Goal: Task Accomplishment & Management: Use online tool/utility

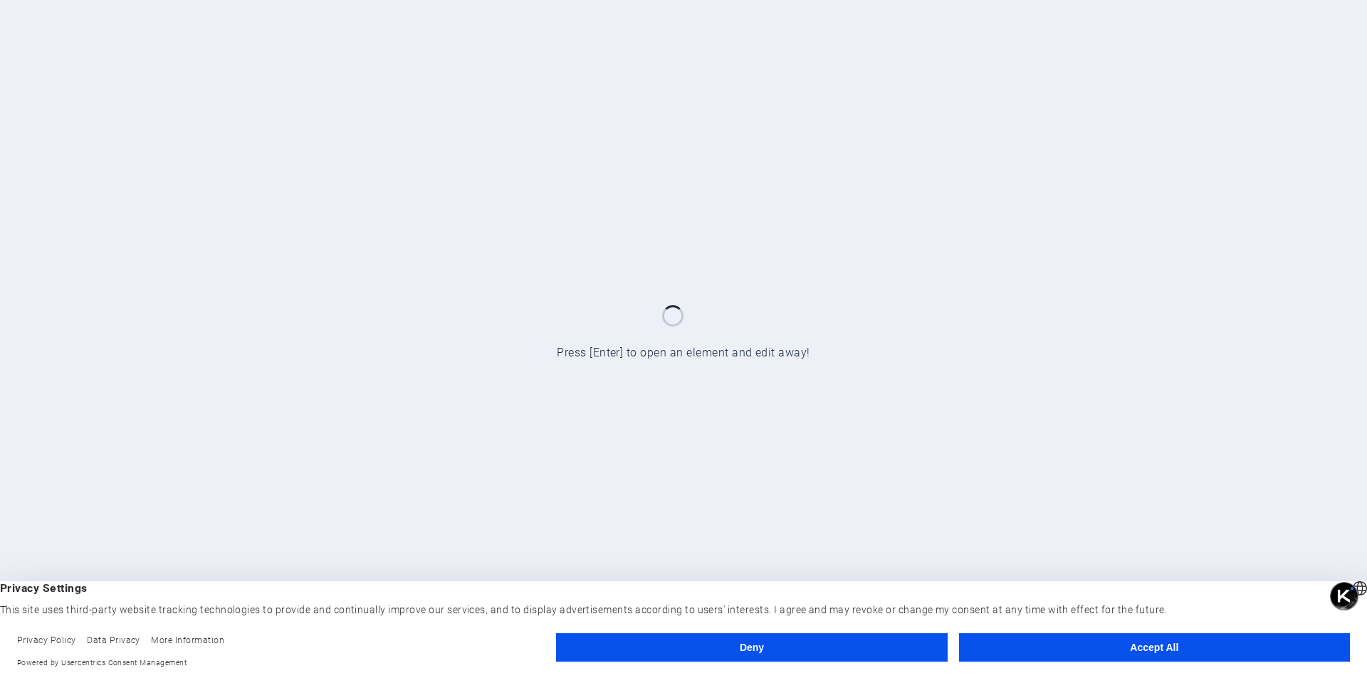
click at [1027, 646] on button "Accept All" at bounding box center [1154, 648] width 391 height 28
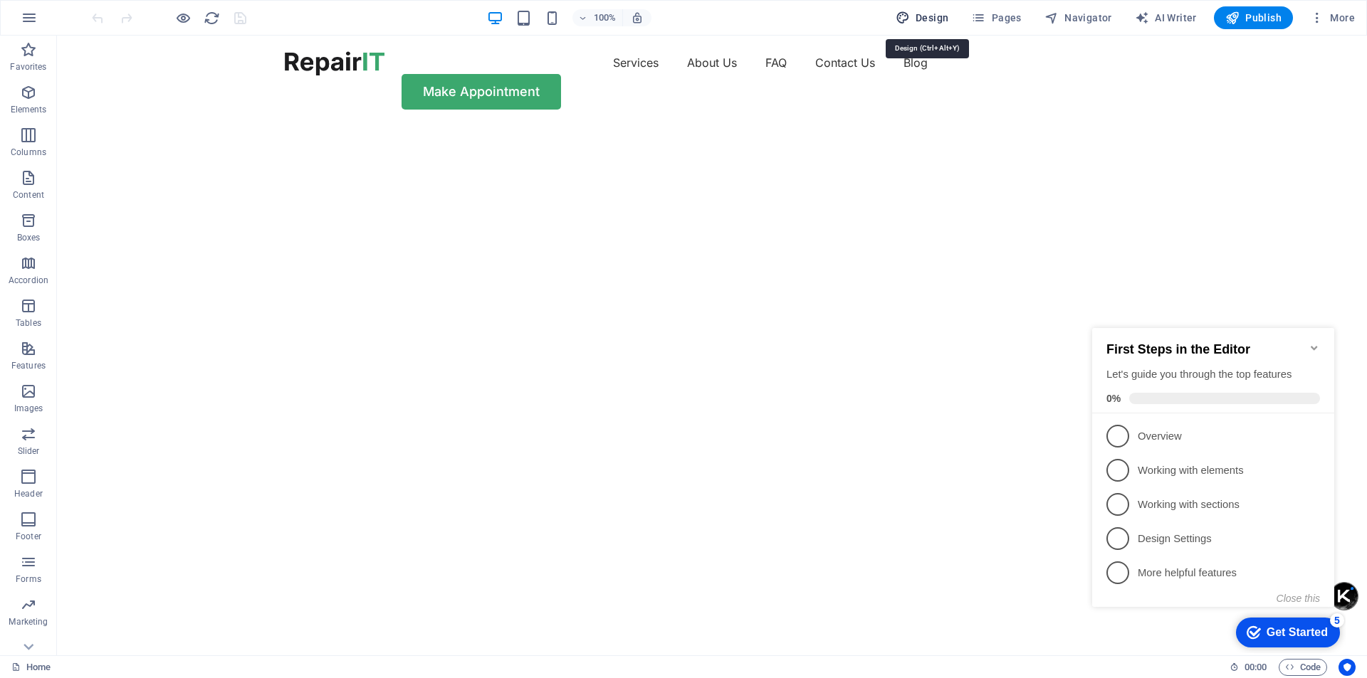
click at [926, 18] on span "Design" at bounding box center [922, 18] width 53 height 14
select select "px"
select select "400"
select select "px"
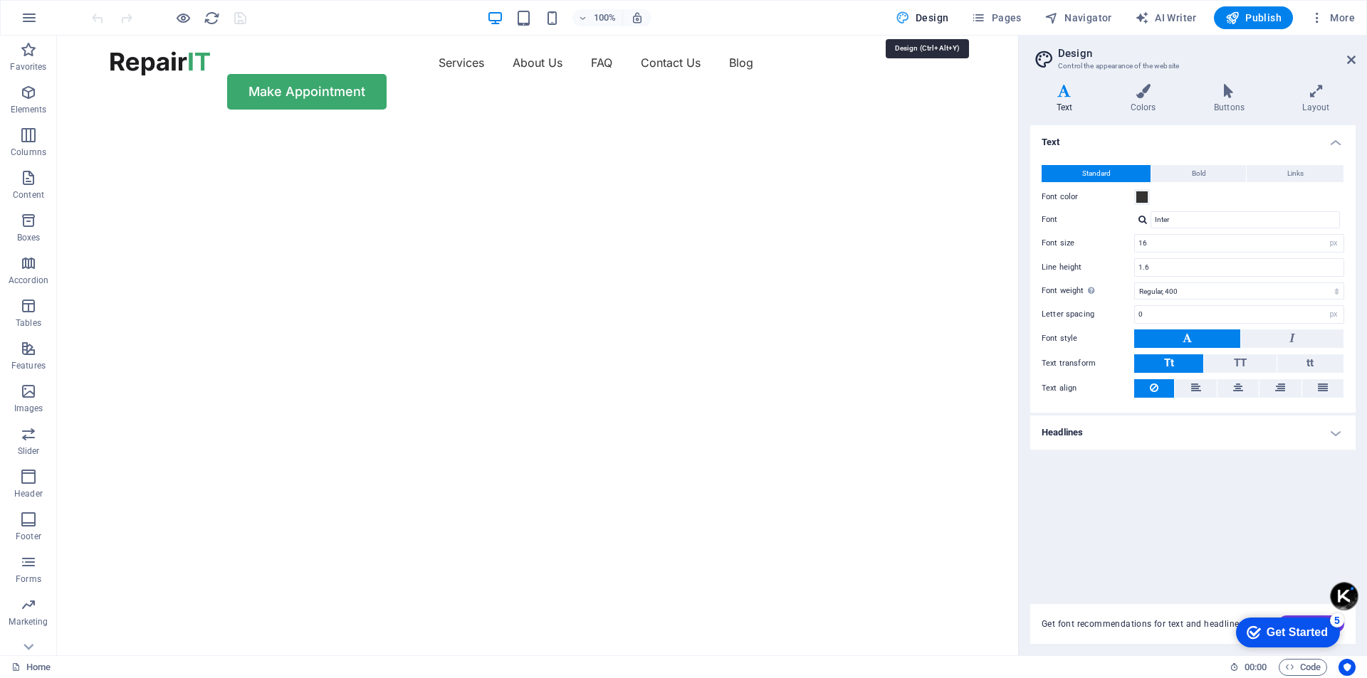
click at [926, 18] on span "Design" at bounding box center [922, 18] width 53 height 14
drag, startPoint x: 1352, startPoint y: 65, endPoint x: 1251, endPoint y: 50, distance: 102.2
click at [1352, 65] on icon at bounding box center [1351, 59] width 9 height 11
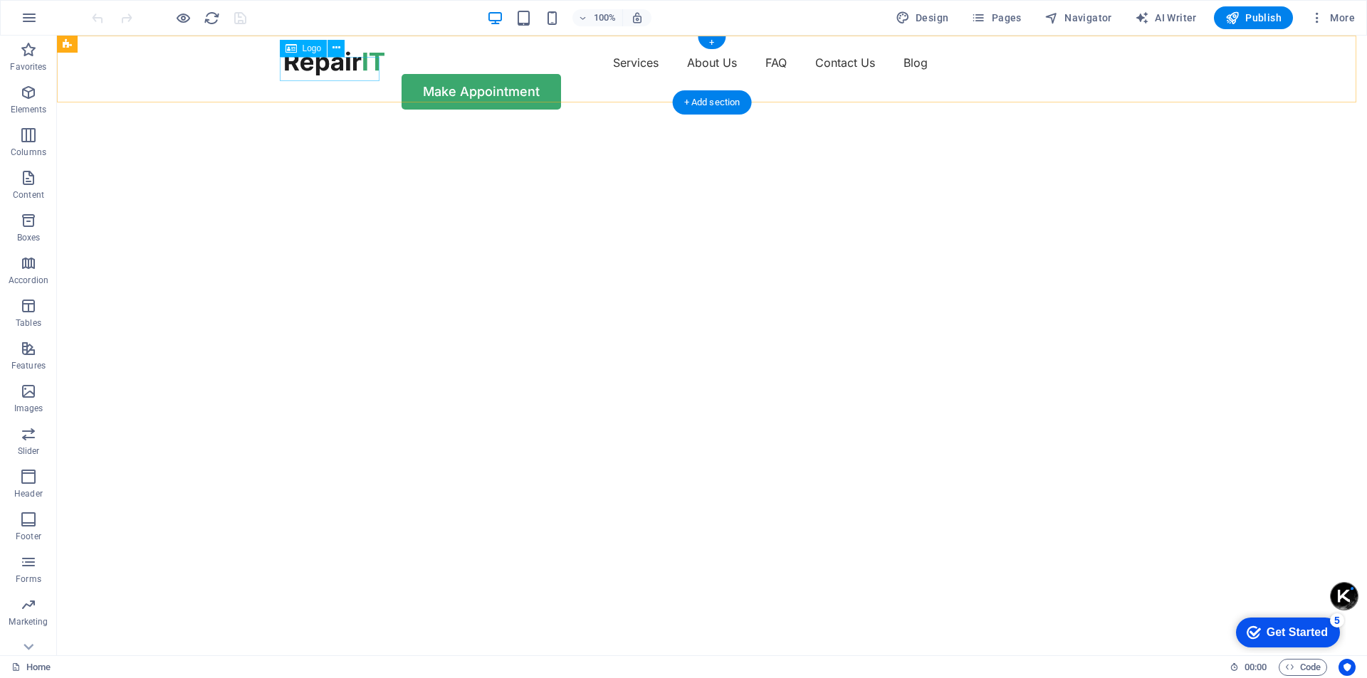
click at [352, 73] on div at bounding box center [335, 63] width 100 height 24
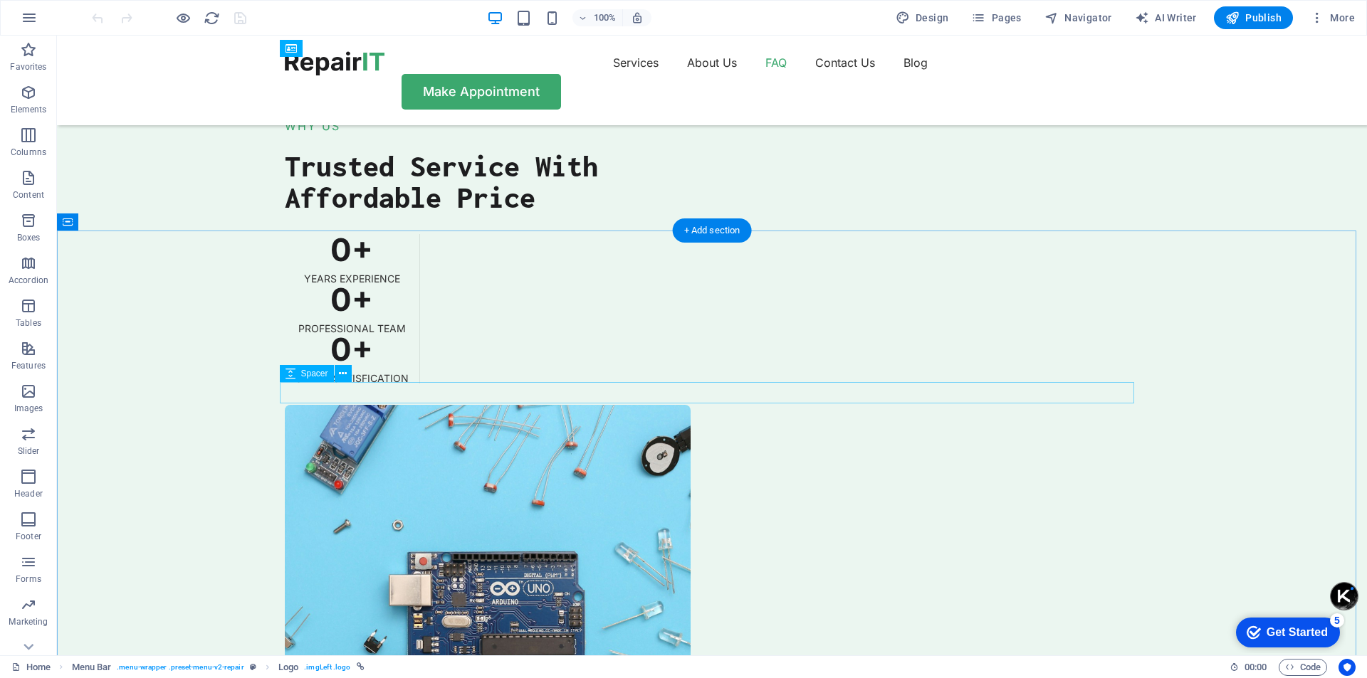
scroll to position [3844, 0]
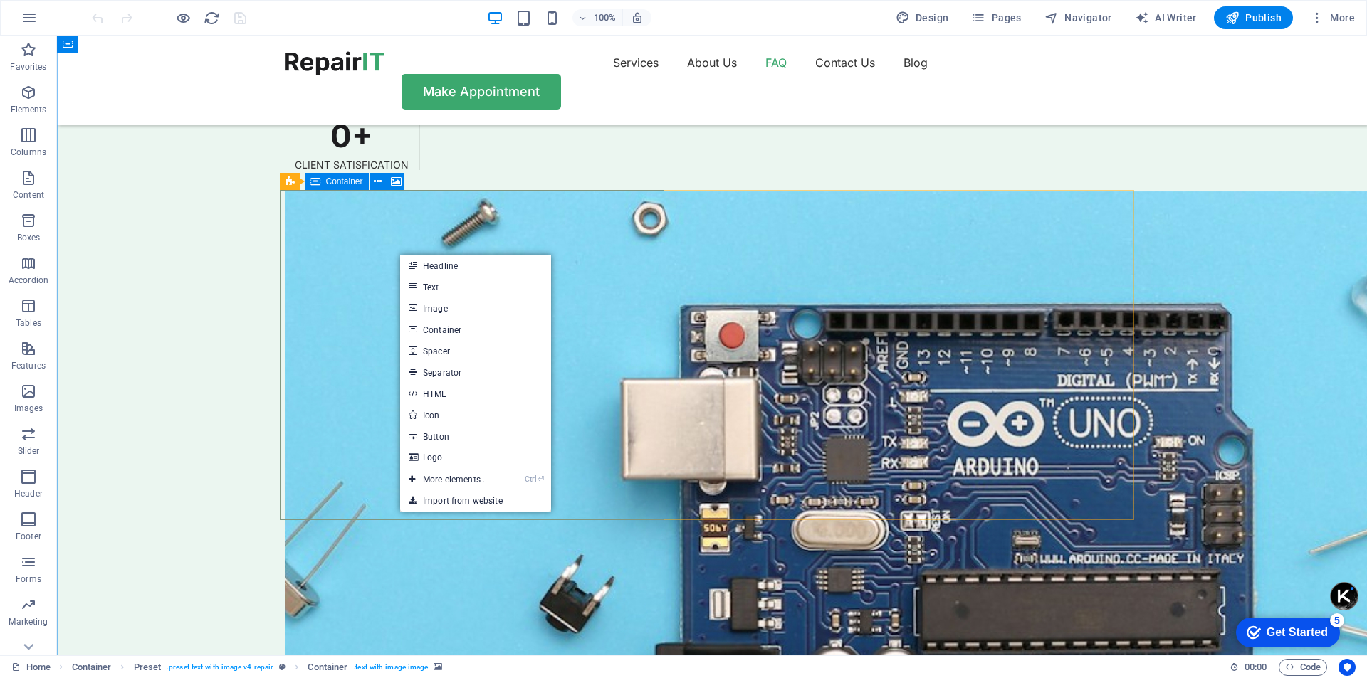
select select "px"
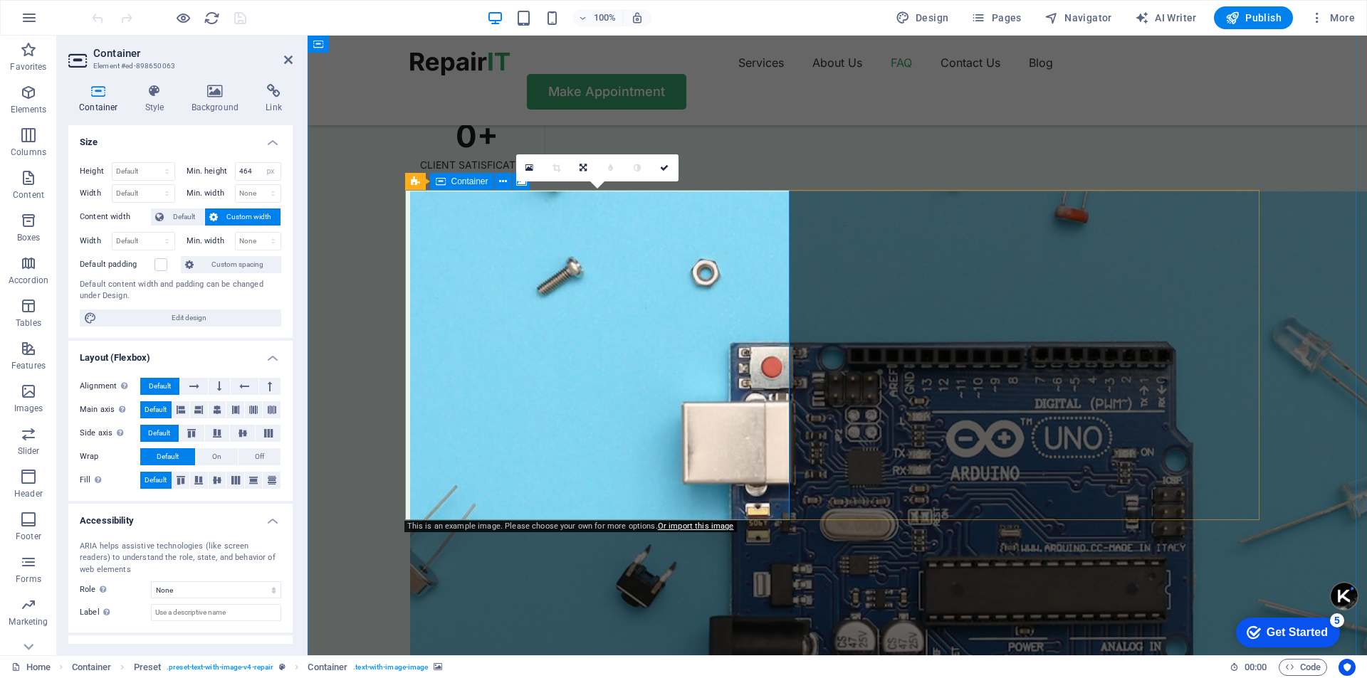
click at [677, 528] on link "Or import this image" at bounding box center [696, 526] width 76 height 9
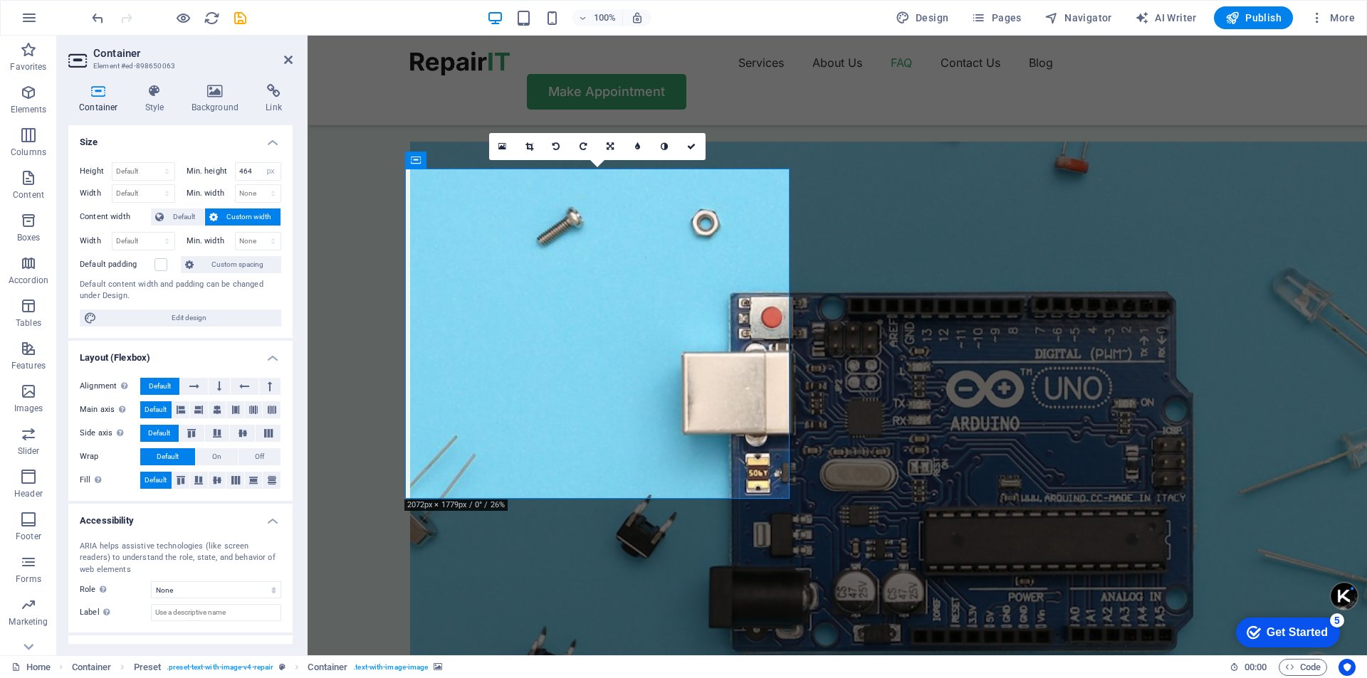
scroll to position [3987, 0]
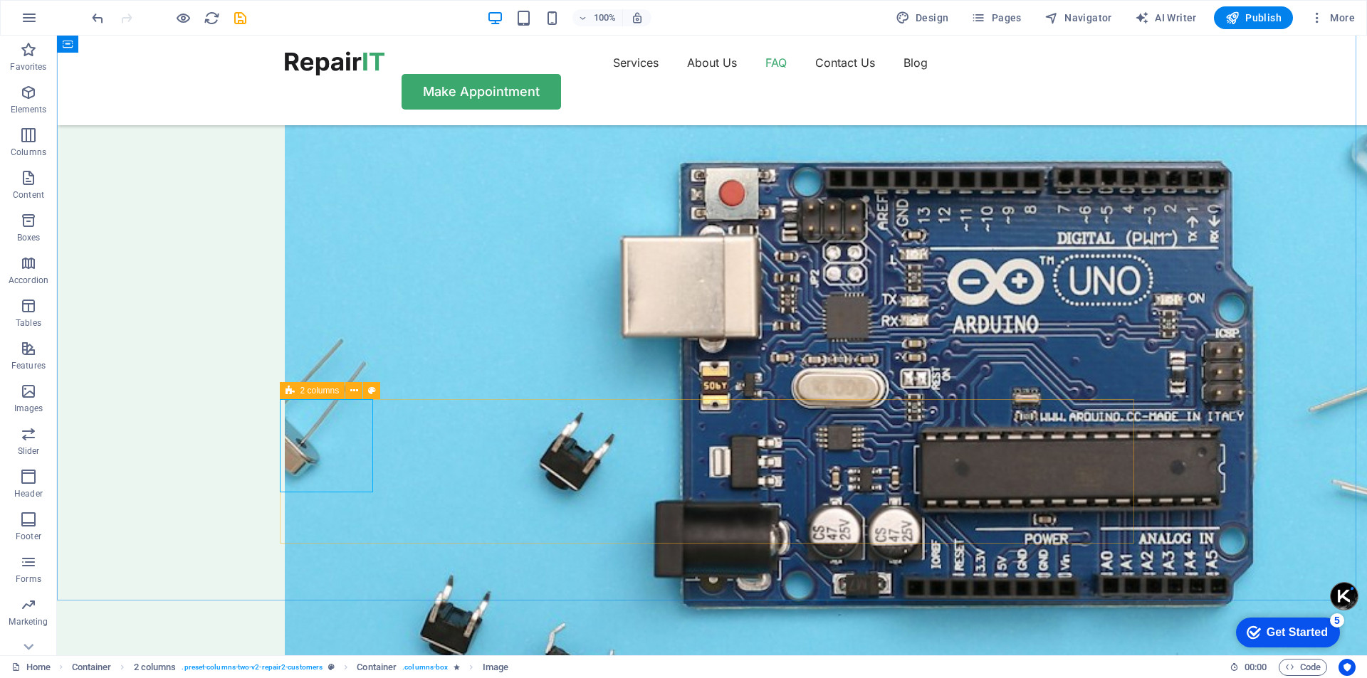
click at [292, 395] on icon at bounding box center [289, 390] width 9 height 17
click at [352, 392] on icon at bounding box center [354, 391] width 8 height 15
select select "px"
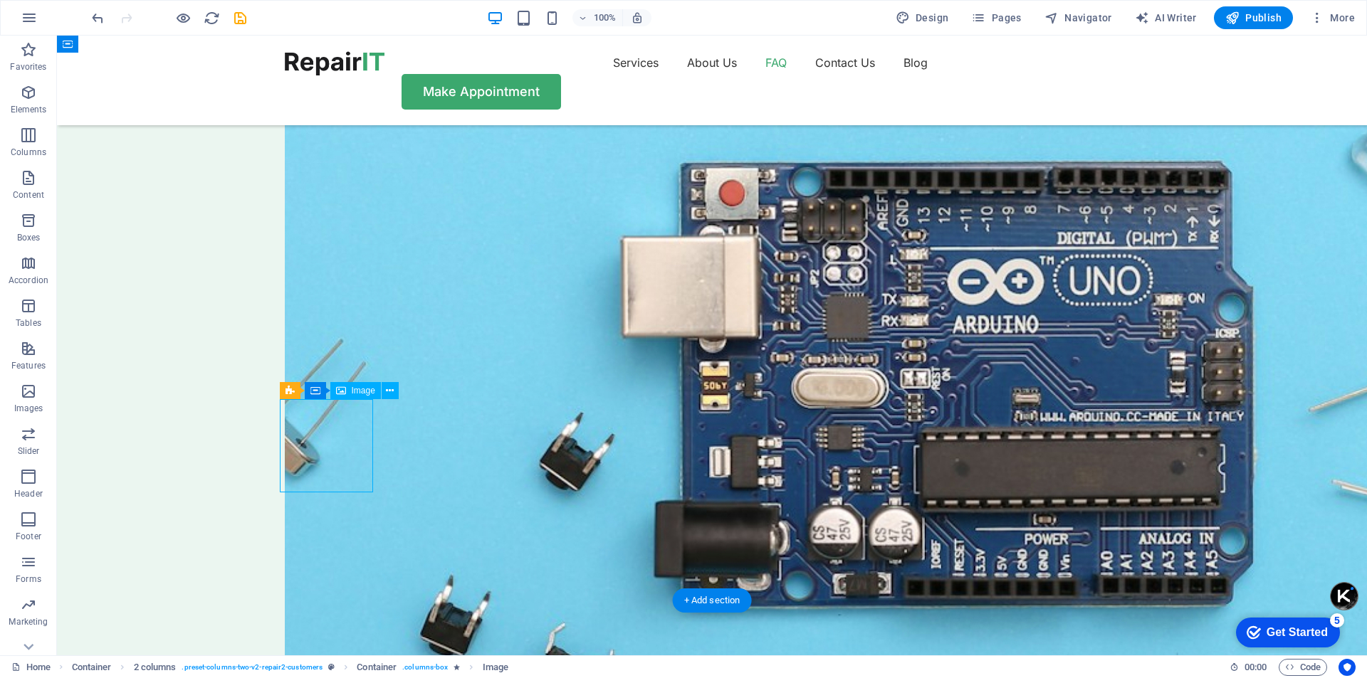
select select "px"
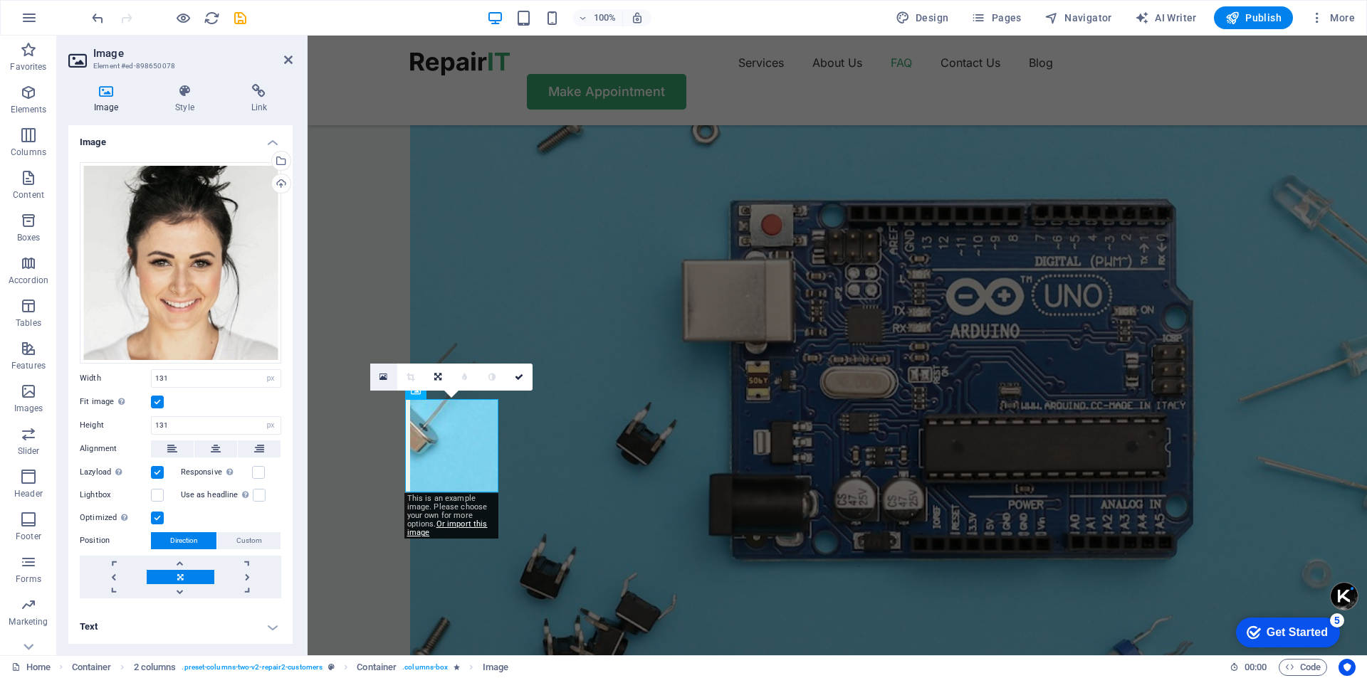
click at [380, 372] on icon at bounding box center [383, 377] width 8 height 10
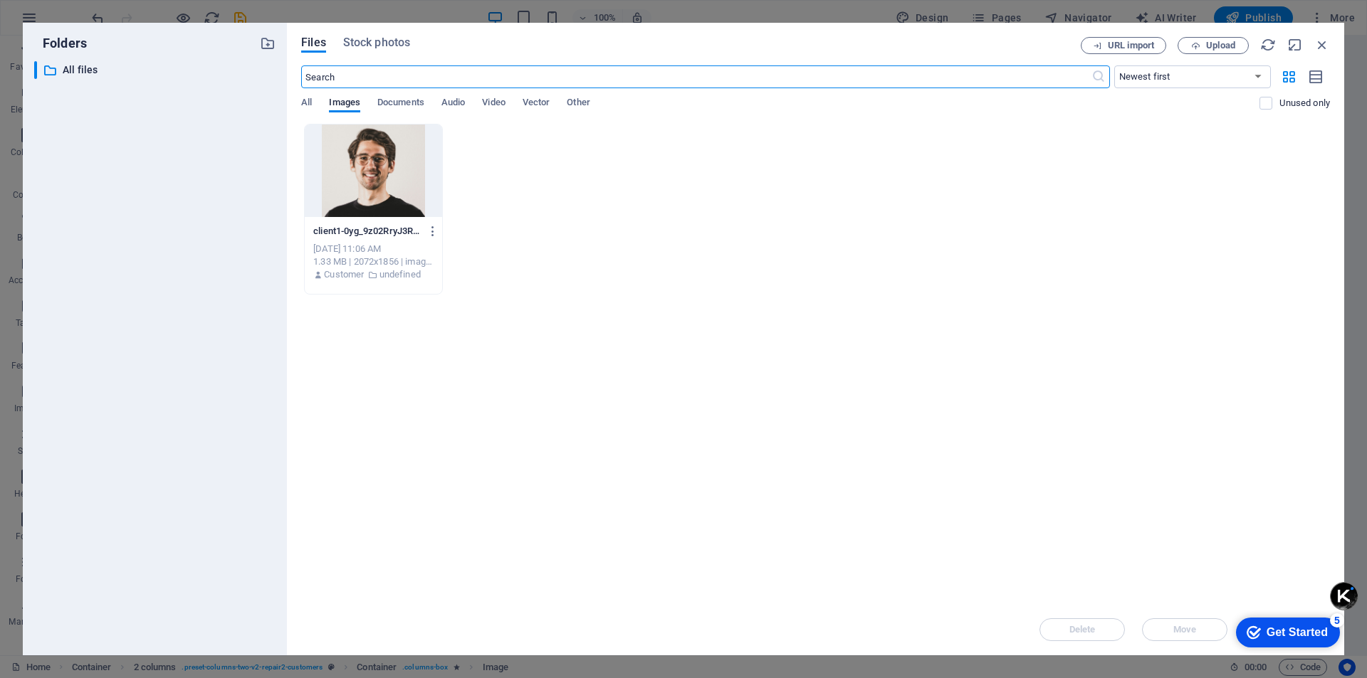
scroll to position [4168, 0]
click at [1206, 48] on span "Upload" at bounding box center [1220, 45] width 29 height 9
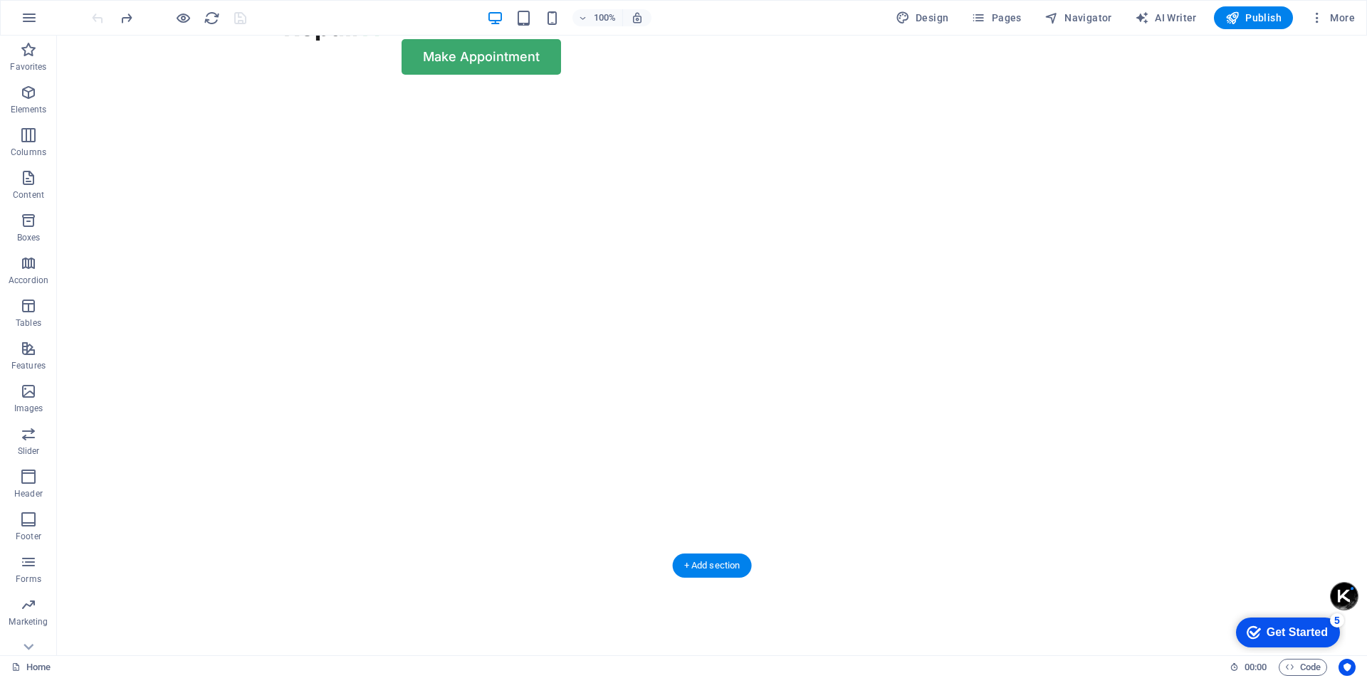
scroll to position [0, 0]
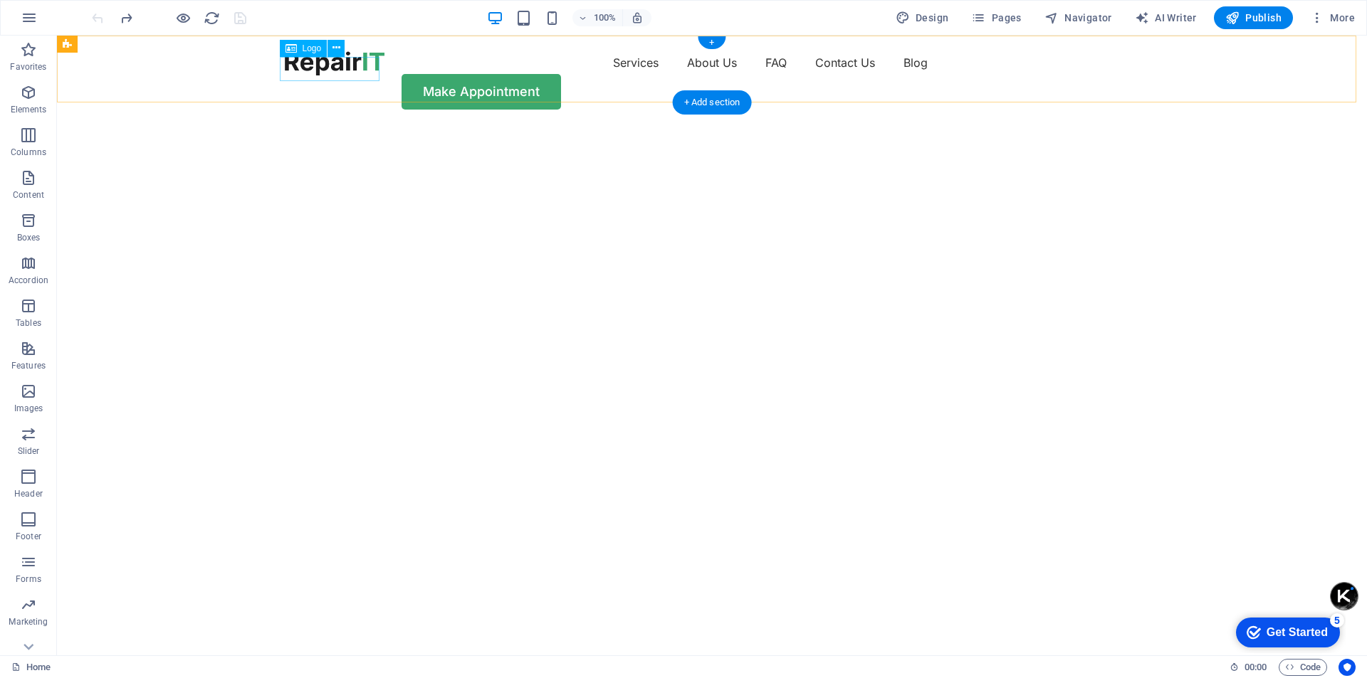
click at [326, 75] on div at bounding box center [335, 63] width 100 height 24
select select "px"
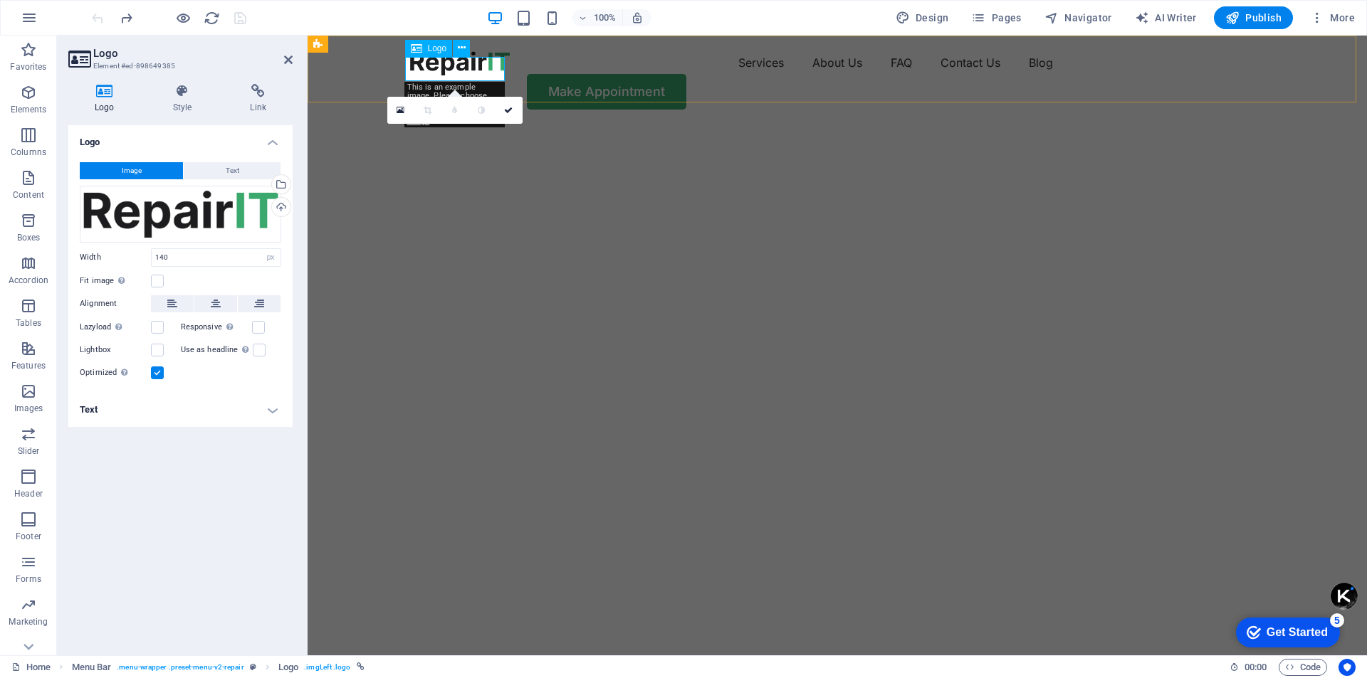
click at [439, 73] on div at bounding box center [460, 63] width 100 height 24
click at [456, 68] on div at bounding box center [460, 63] width 100 height 24
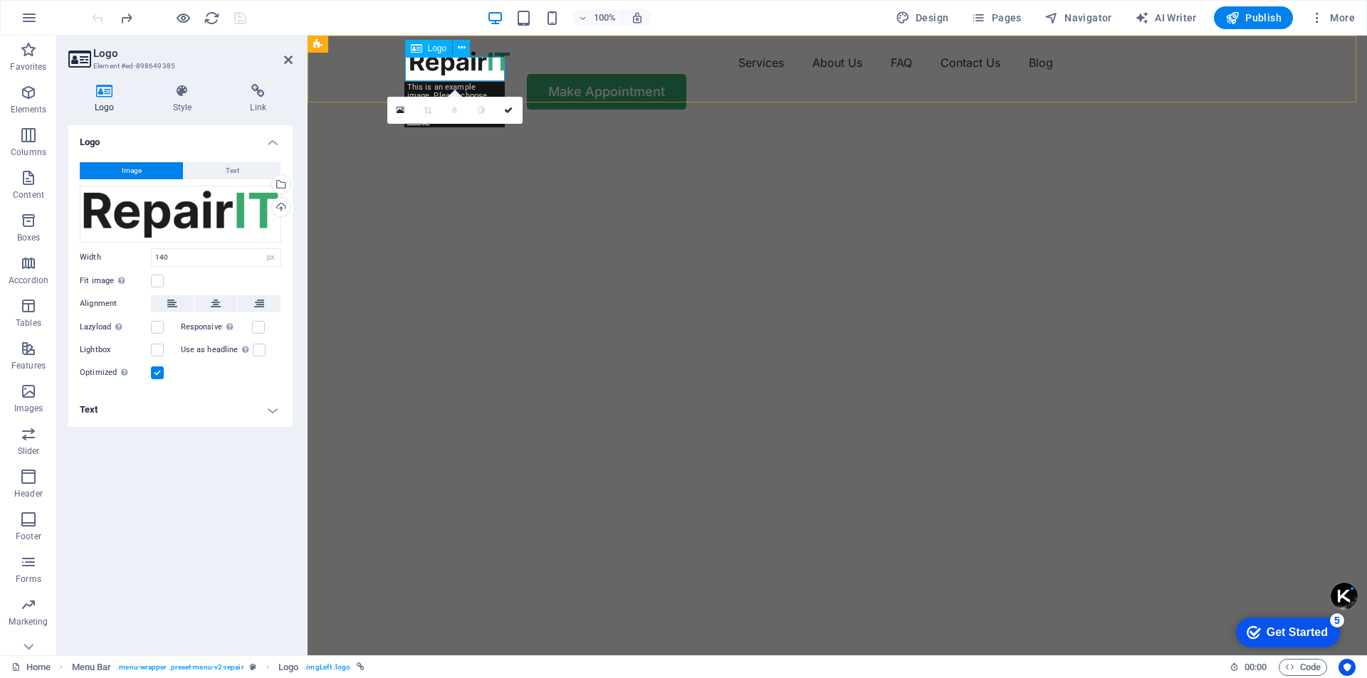
click at [420, 53] on icon at bounding box center [416, 48] width 11 height 17
click at [397, 114] on icon at bounding box center [401, 110] width 8 height 10
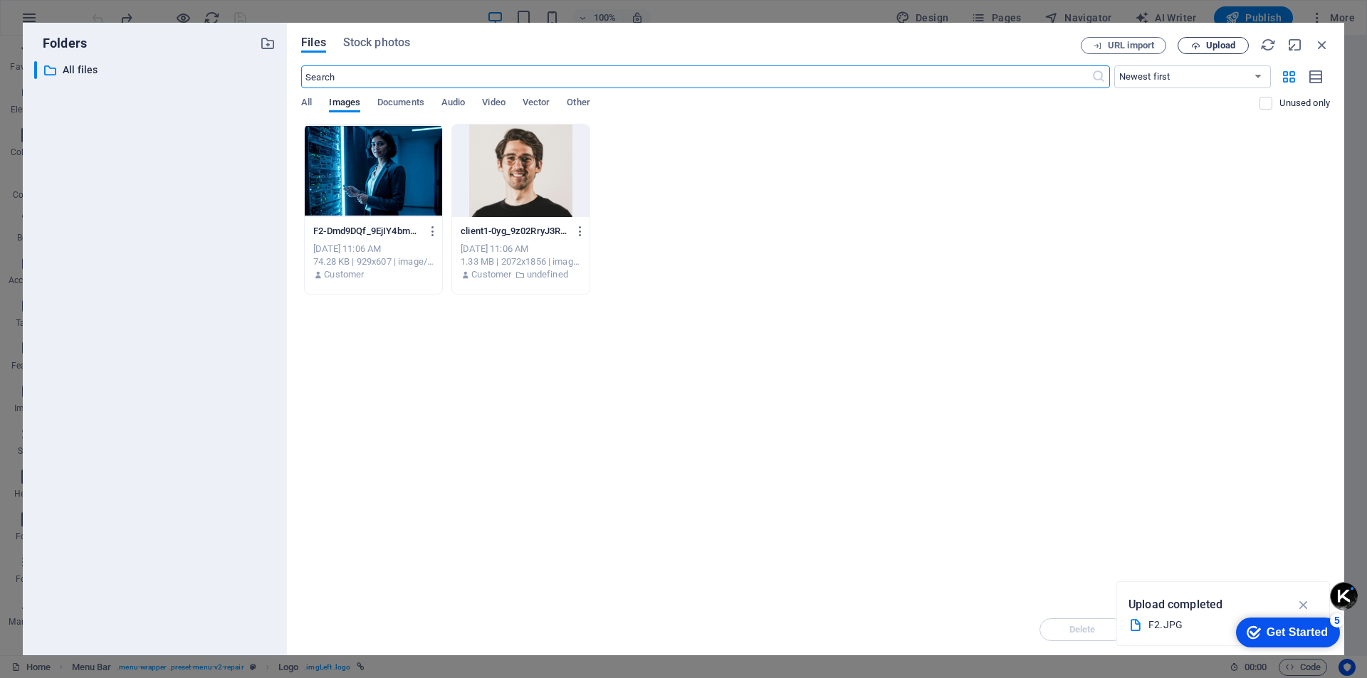
click at [1208, 44] on span "Upload" at bounding box center [1220, 45] width 29 height 9
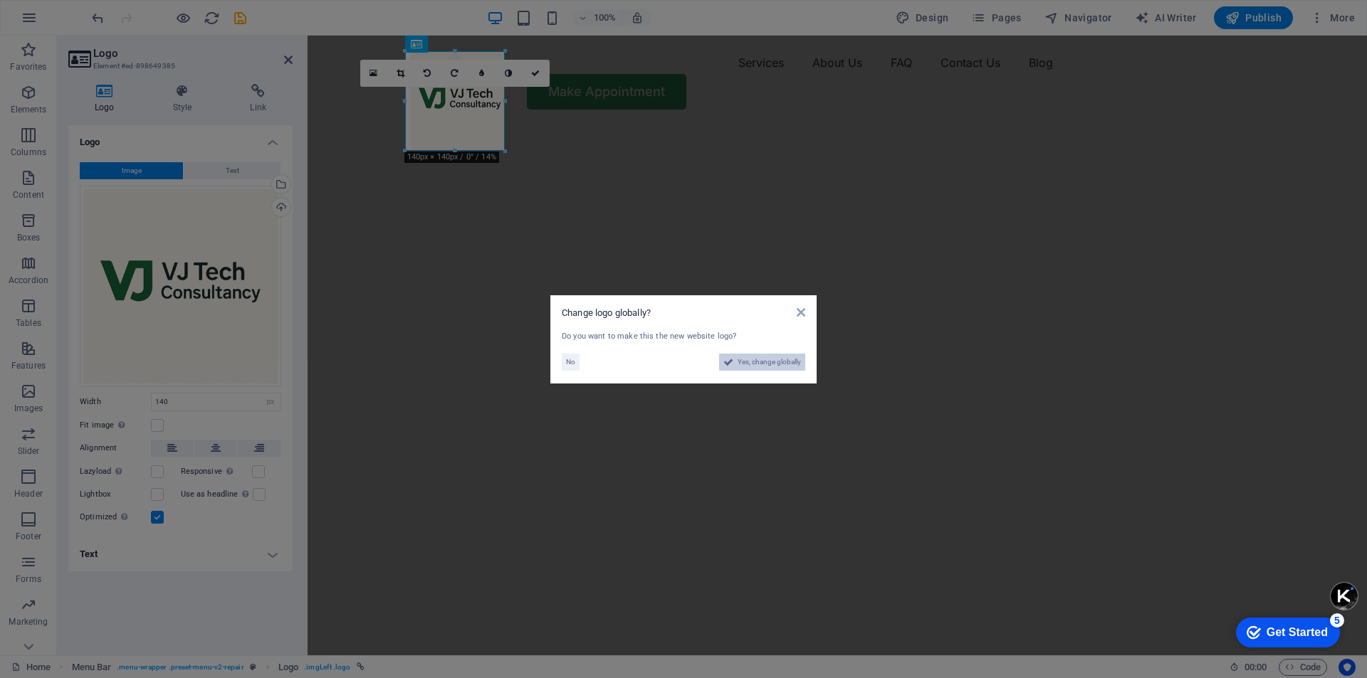
click at [748, 364] on span "Yes, change globally" at bounding box center [769, 362] width 63 height 17
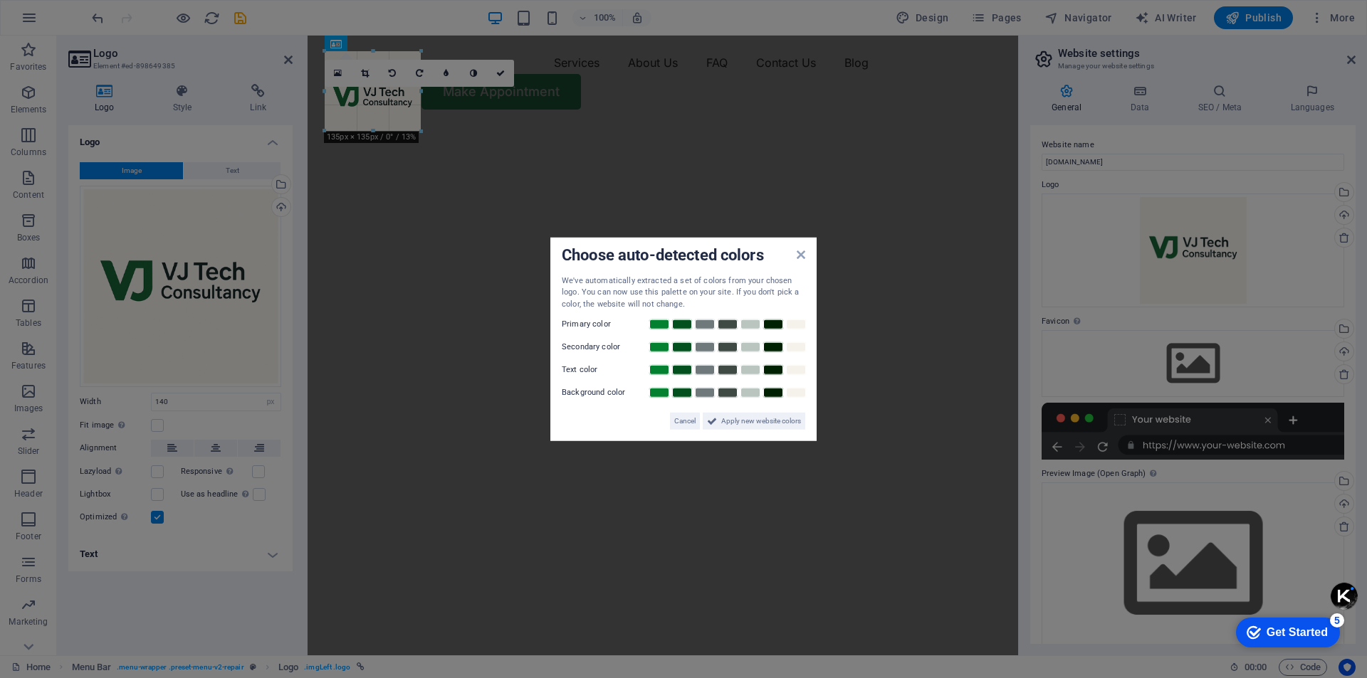
drag, startPoint x: 423, startPoint y: 100, endPoint x: 403, endPoint y: 107, distance: 20.9
type input "112"
click at [500, 122] on aside "Choose auto-detected colors We've automatically extracted a set of colors from …" at bounding box center [683, 339] width 1367 height 678
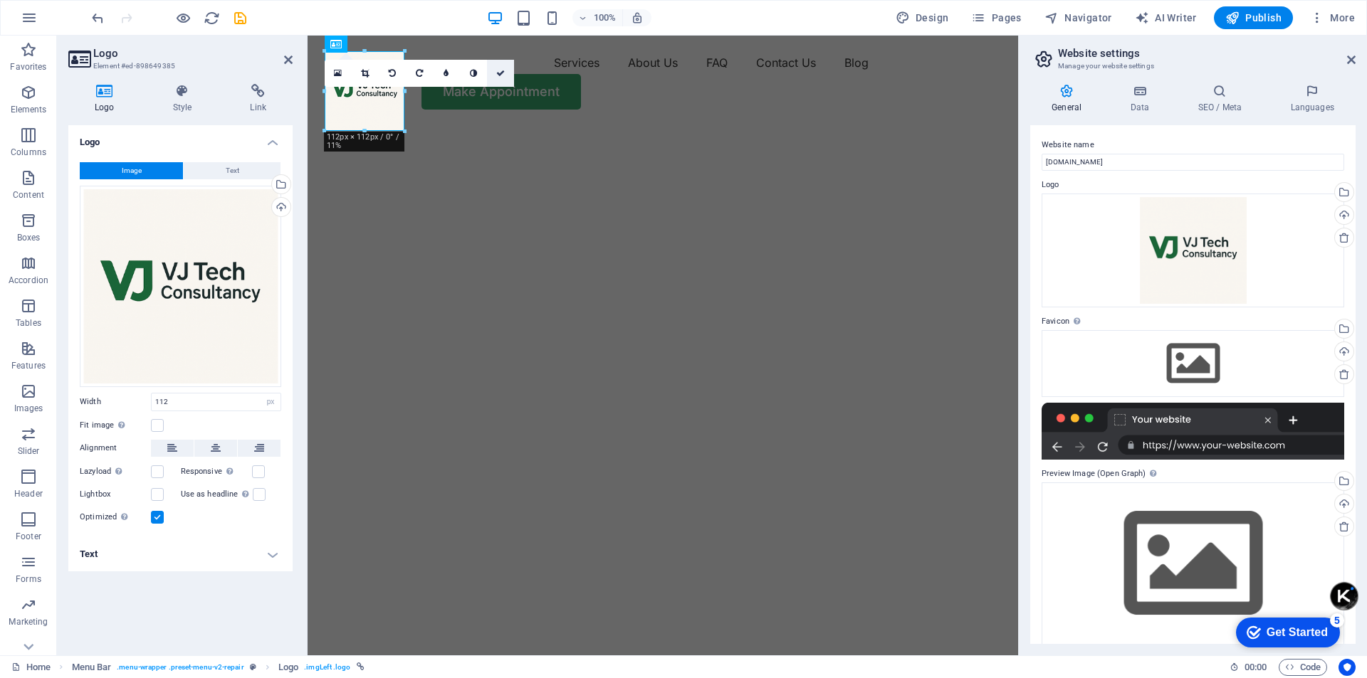
click at [501, 74] on icon at bounding box center [500, 73] width 9 height 9
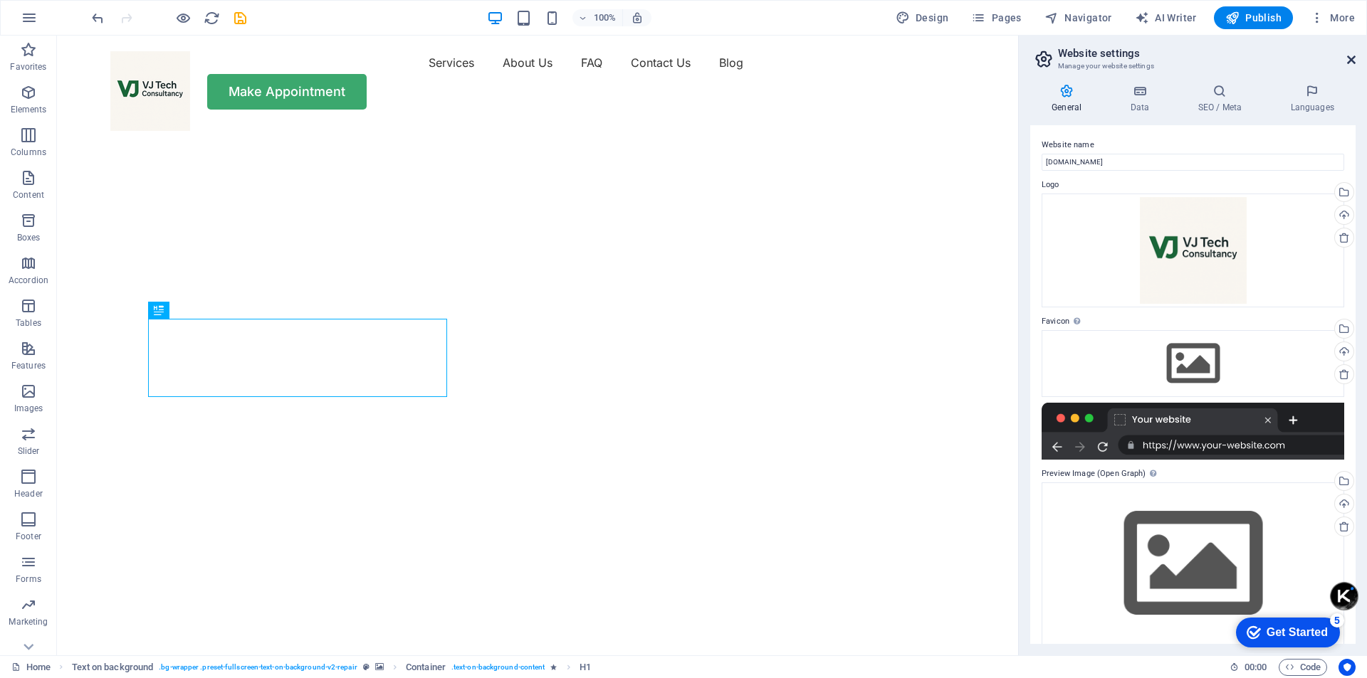
click at [1347, 57] on icon at bounding box center [1351, 59] width 9 height 11
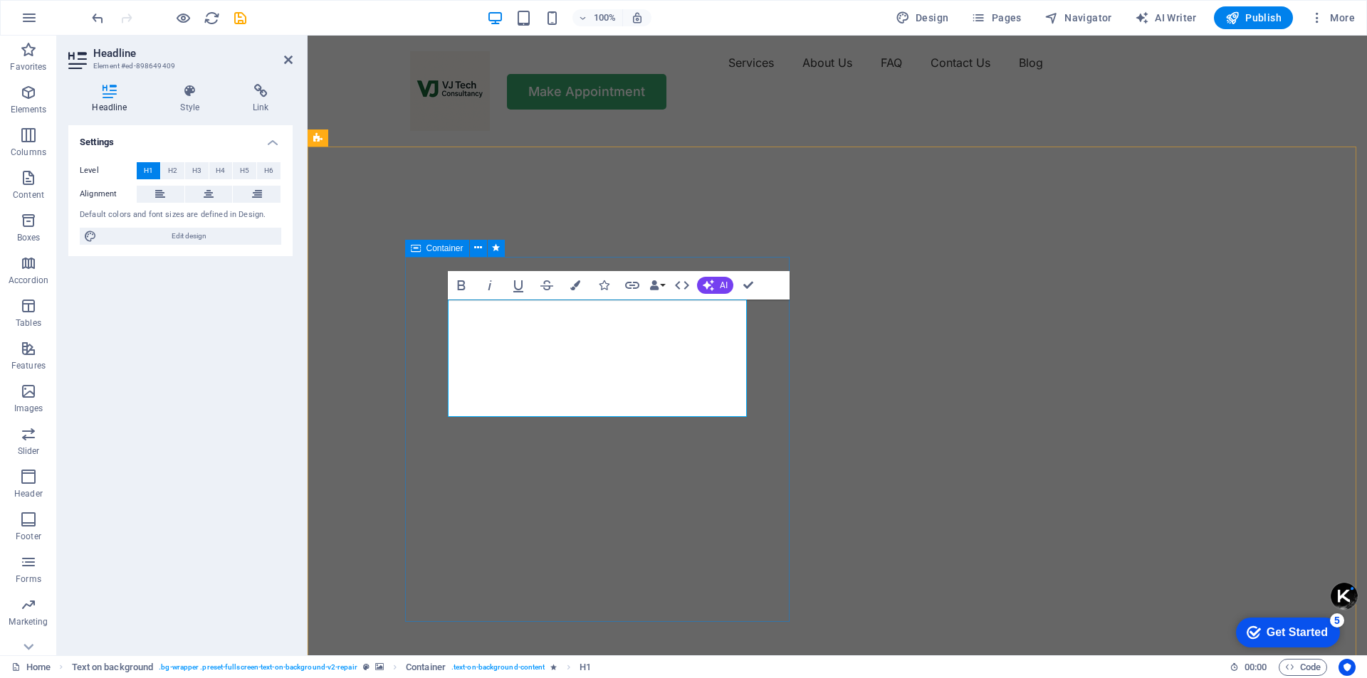
drag, startPoint x: 577, startPoint y: 399, endPoint x: 421, endPoint y: 300, distance: 184.7
click at [720, 283] on span "AI" at bounding box center [724, 285] width 8 height 9
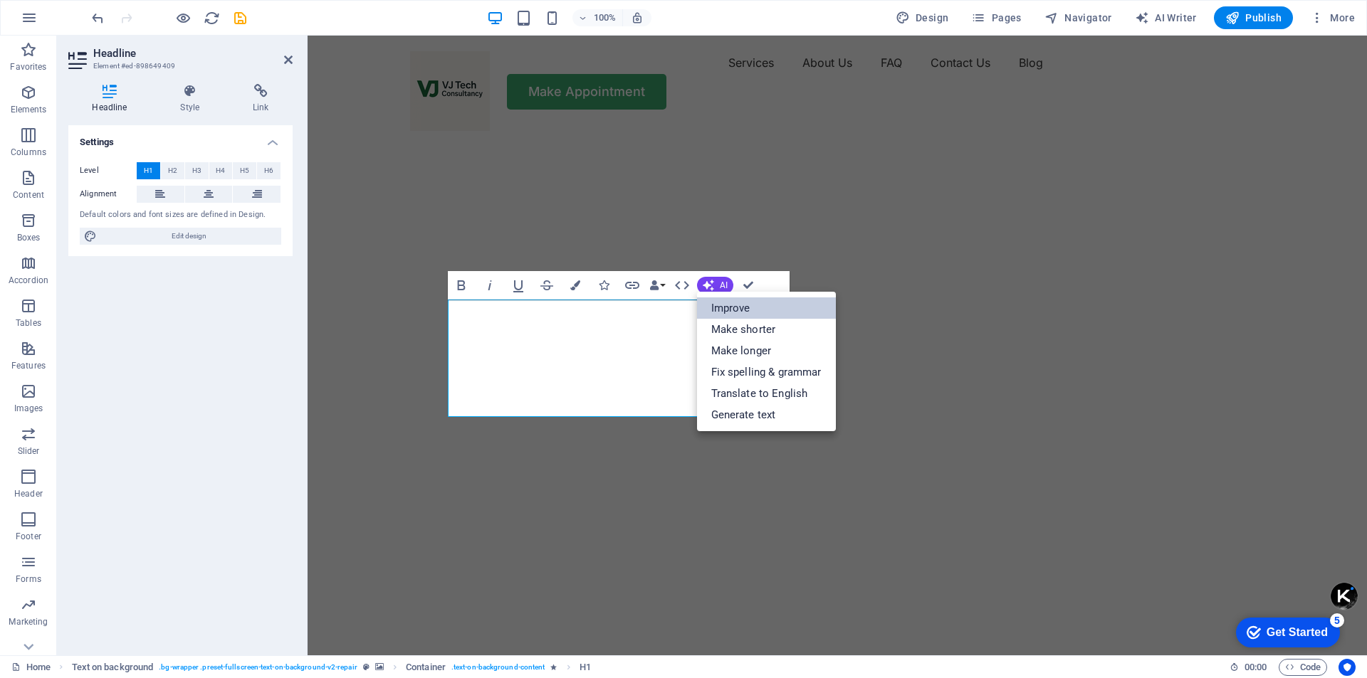
click at [725, 304] on link "Improve" at bounding box center [766, 308] width 139 height 21
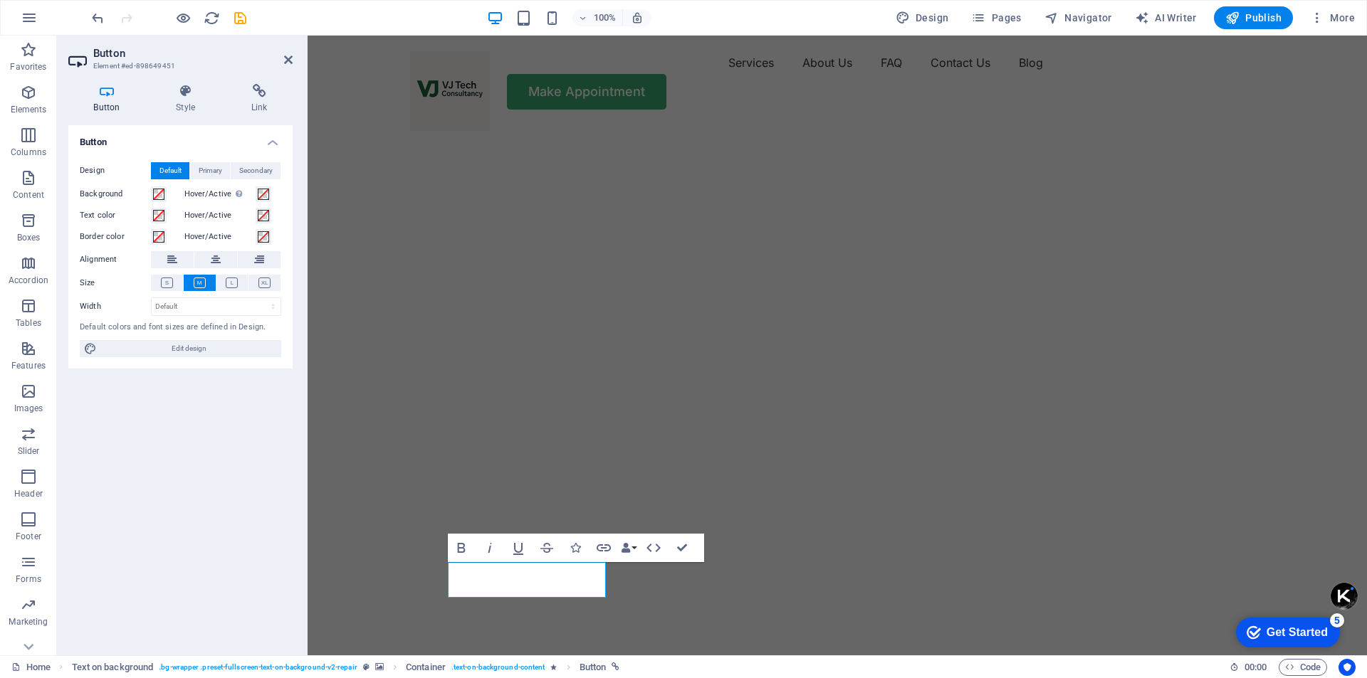
click at [986, 125] on img "1/2" at bounding box center [832, 125] width 1049 height 0
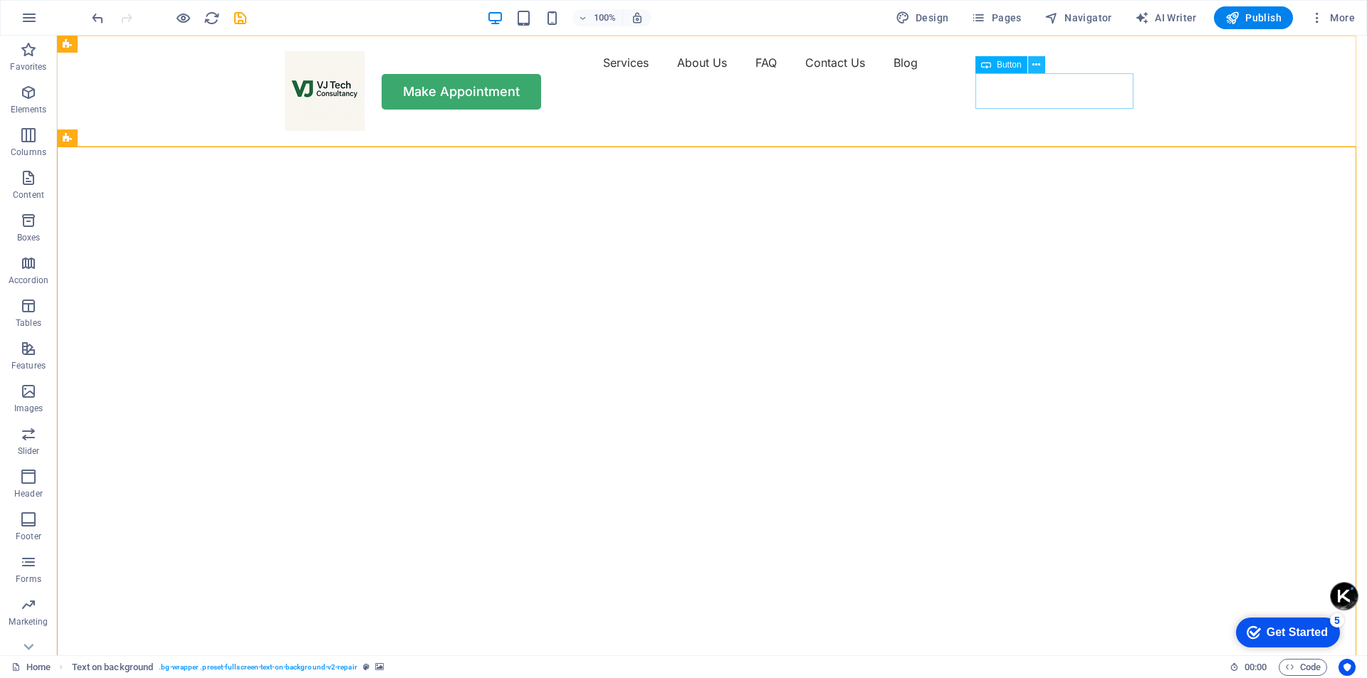
click at [1034, 65] on icon at bounding box center [1036, 65] width 8 height 15
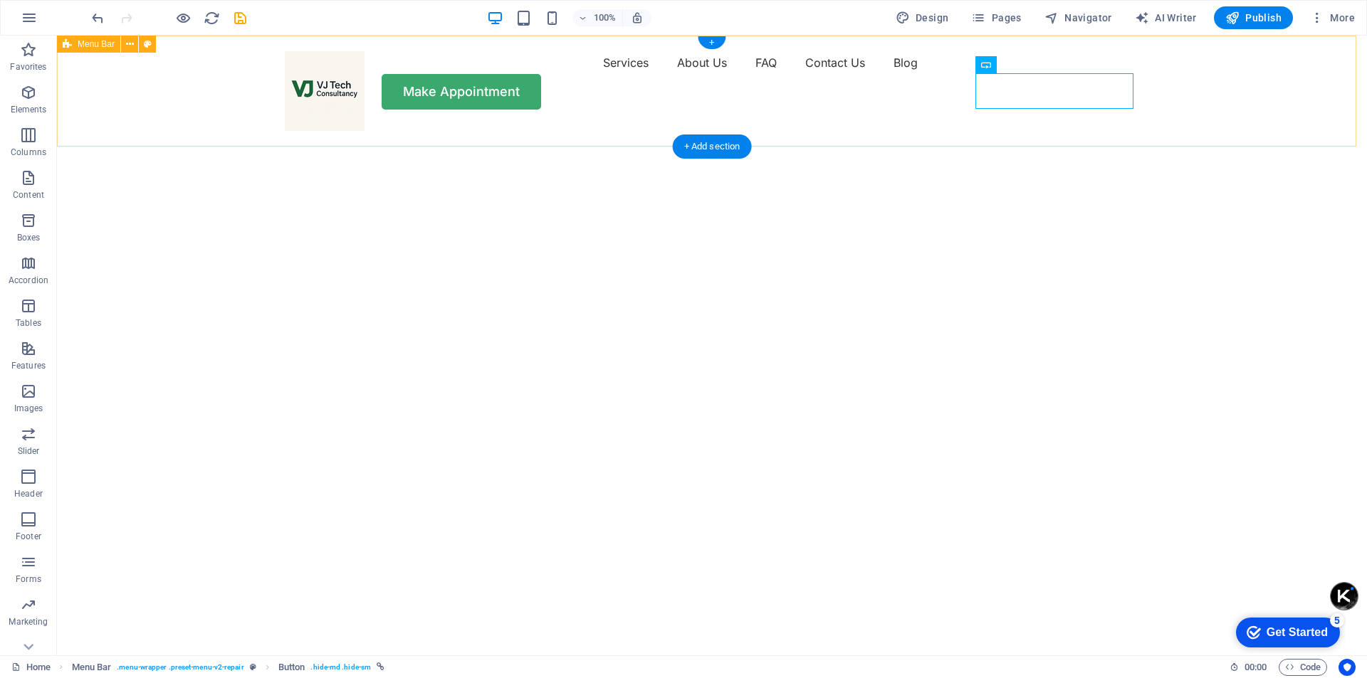
click at [943, 125] on div "Services About Us FAQ Contact Us Blog Make Appointment" at bounding box center [712, 81] width 1310 height 90
click at [1249, 98] on div "Services About Us FAQ Contact Us Blog Make Appointment" at bounding box center [712, 81] width 1310 height 90
click at [98, 49] on div "Menu Bar" at bounding box center [88, 44] width 63 height 17
click at [125, 48] on button at bounding box center [129, 44] width 17 height 17
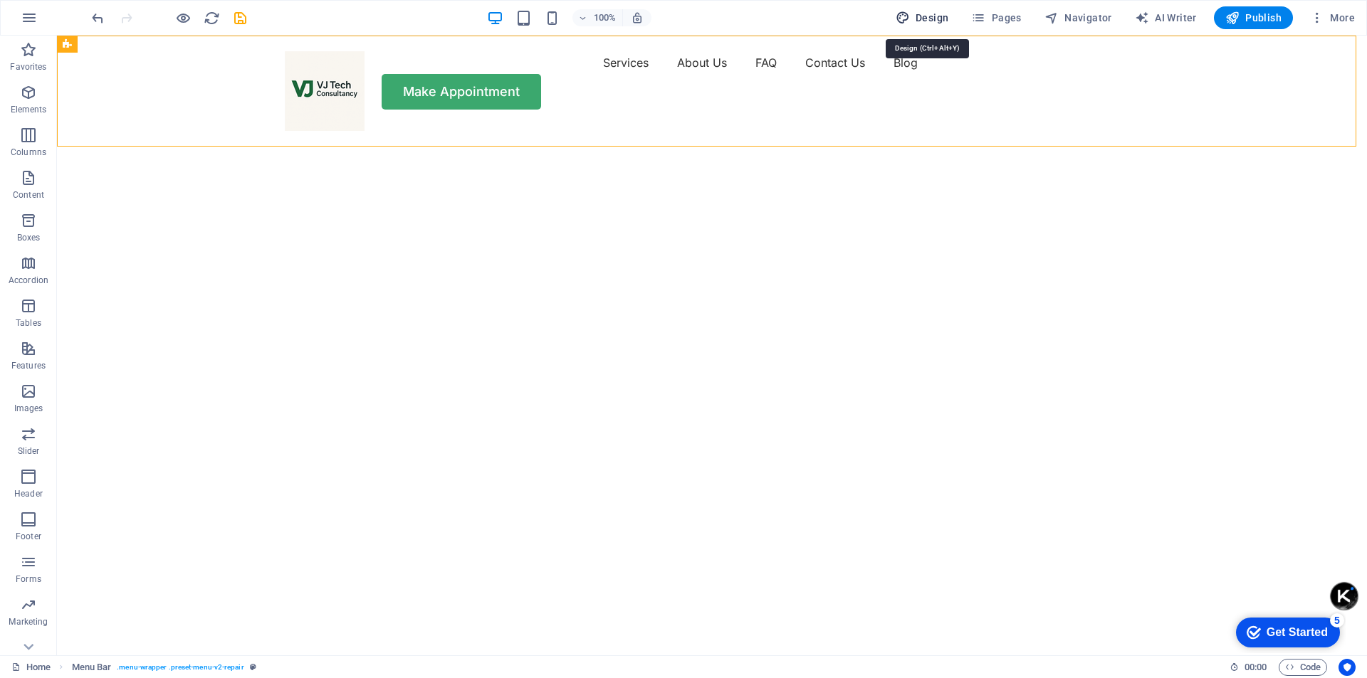
click at [943, 16] on span "Design" at bounding box center [922, 18] width 53 height 14
select select "px"
select select "400"
select select "px"
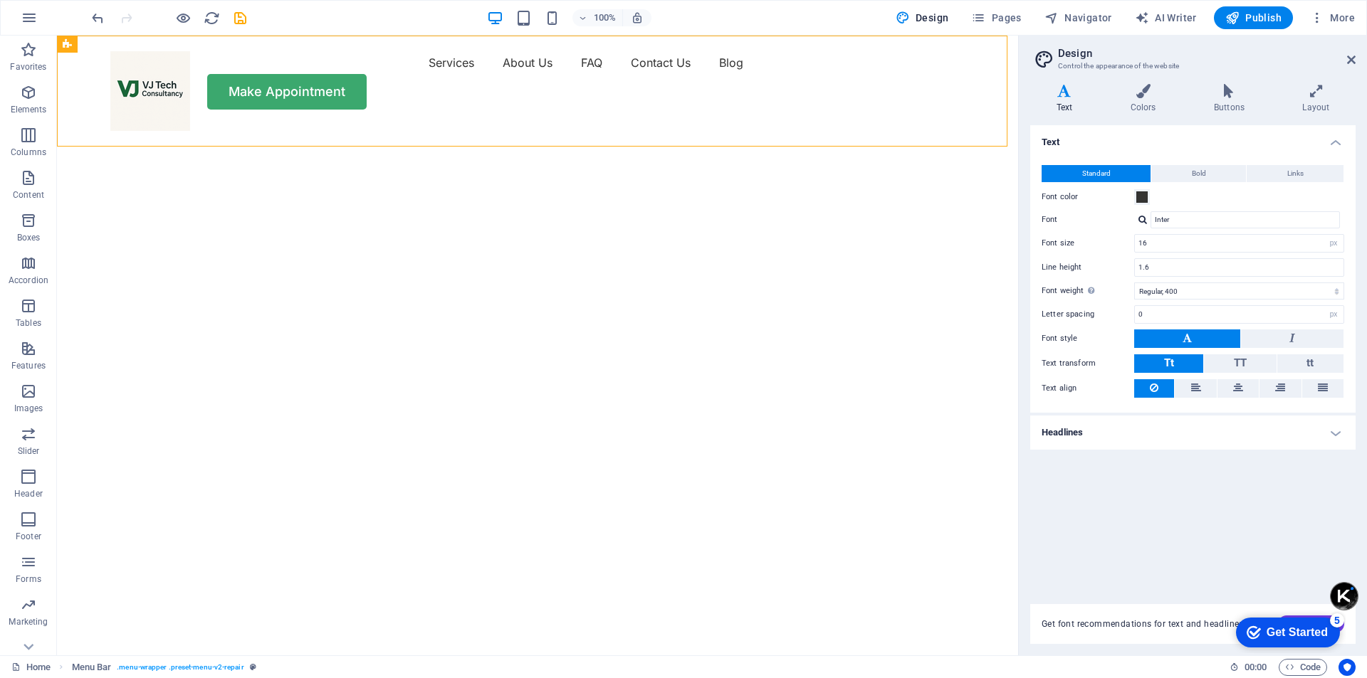
click at [771, 23] on div "100% Design Pages Navigator AI Writer Publish More" at bounding box center [724, 17] width 1271 height 23
click at [421, 21] on div "100% Design Pages Navigator AI Writer Publish More" at bounding box center [724, 17] width 1271 height 23
click at [163, 93] on div at bounding box center [150, 91] width 80 height 80
click at [169, 115] on div at bounding box center [150, 91] width 80 height 80
click at [172, 127] on div at bounding box center [150, 91] width 80 height 80
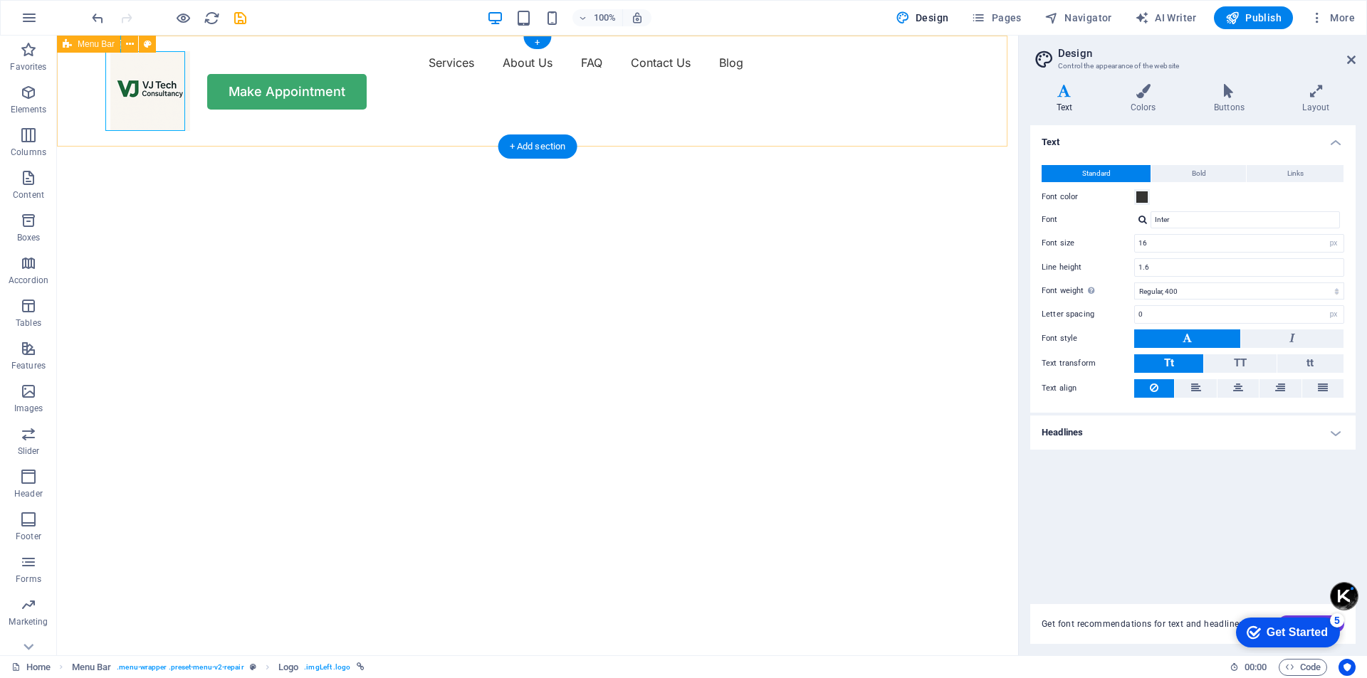
click at [172, 125] on div "Services About Us FAQ Contact Us Blog Make Appointment" at bounding box center [537, 81] width 961 height 90
click at [168, 95] on div at bounding box center [150, 91] width 80 height 80
select select "px"
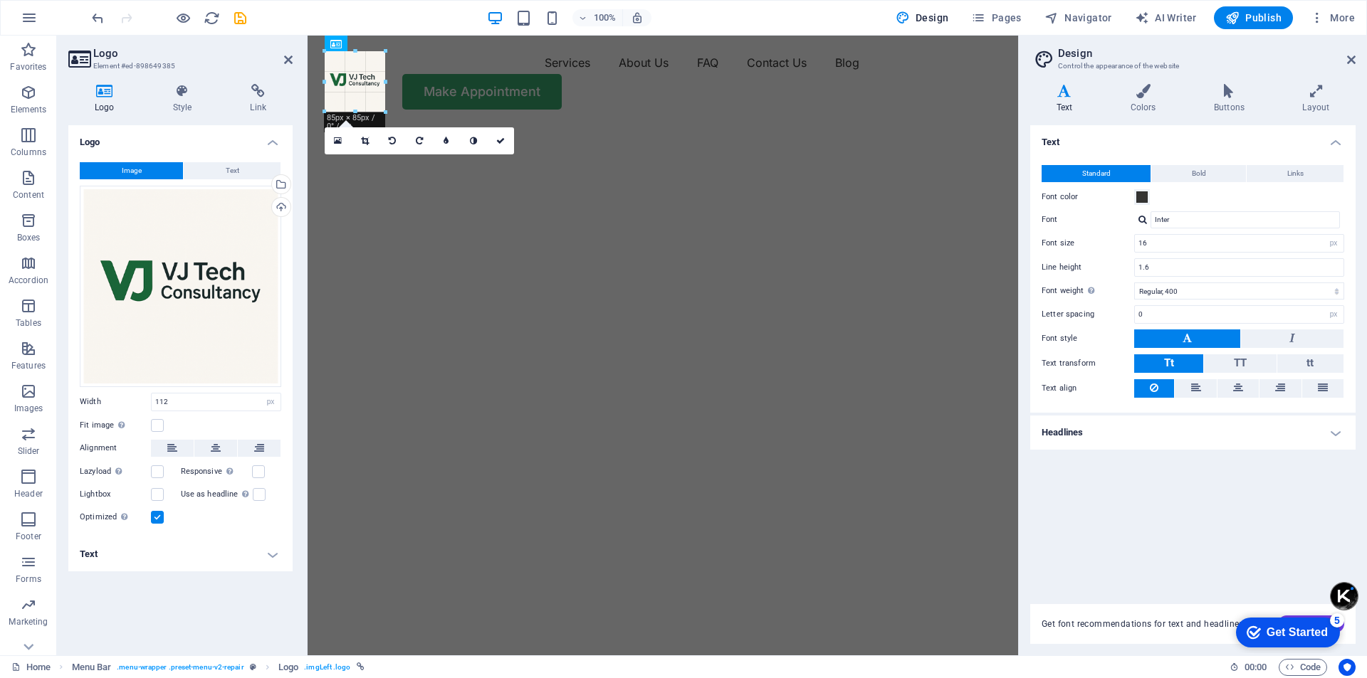
drag, startPoint x: 404, startPoint y: 130, endPoint x: 382, endPoint y: 100, distance: 37.0
type input "85"
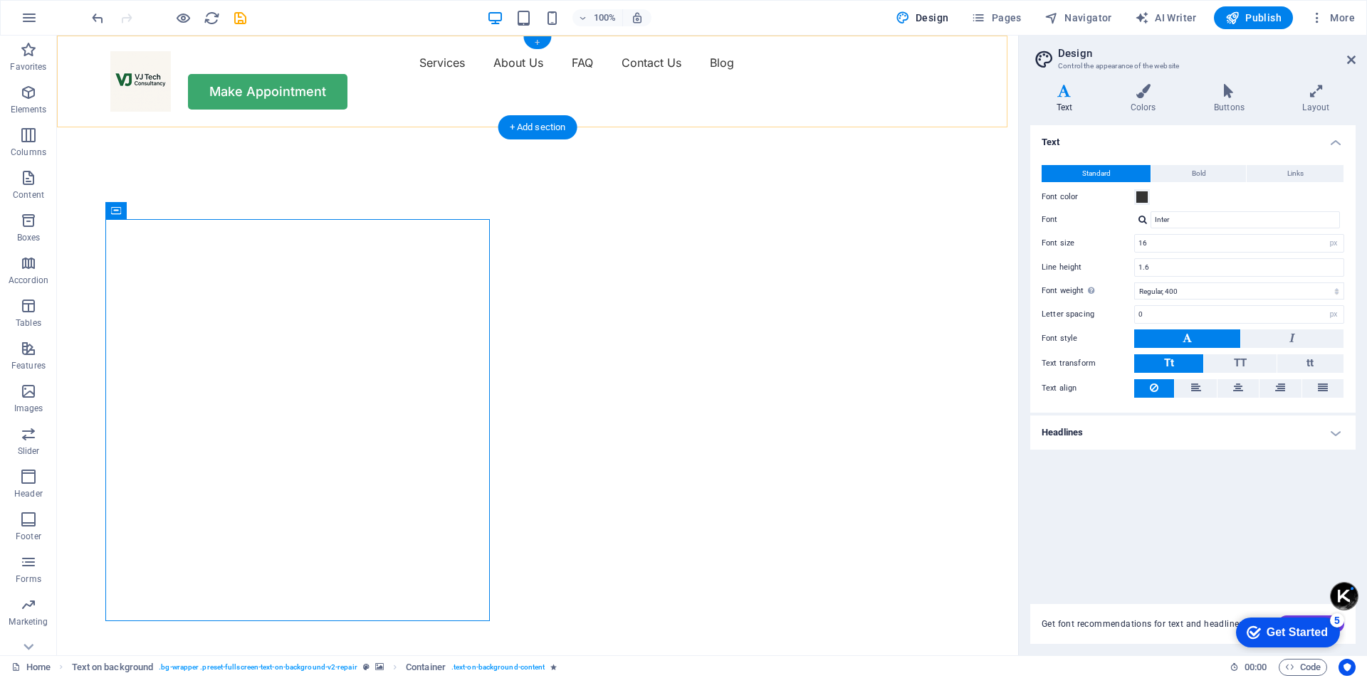
drag, startPoint x: 533, startPoint y: 40, endPoint x: 231, endPoint y: 4, distance: 304.7
click at [533, 40] on div "+" at bounding box center [537, 42] width 28 height 13
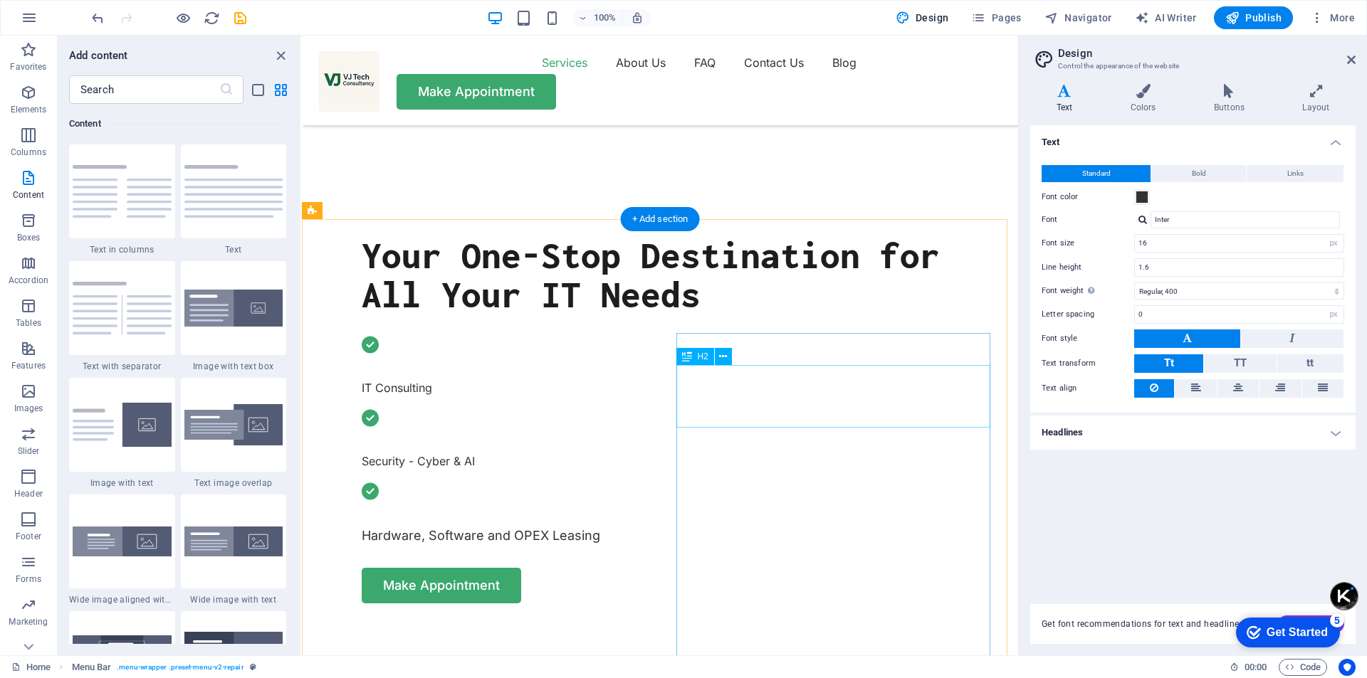
scroll to position [641, 0]
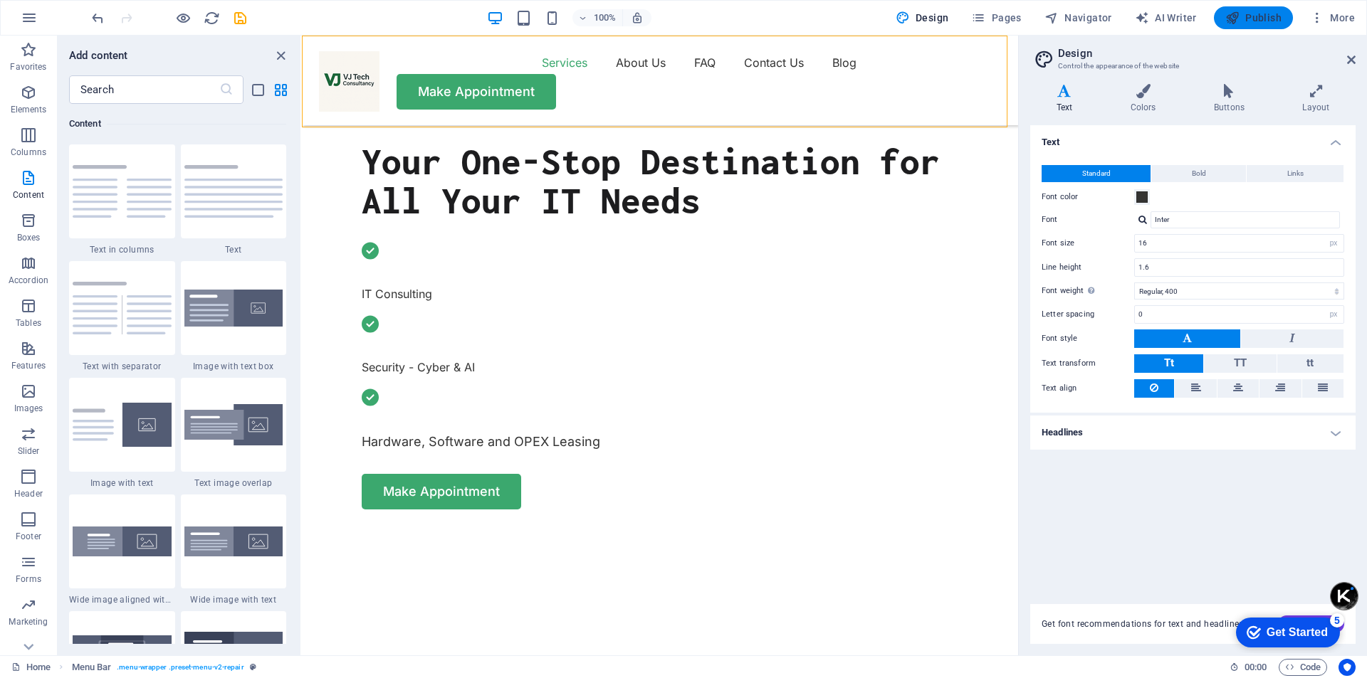
click at [1258, 16] on span "Publish" at bounding box center [1253, 18] width 56 height 14
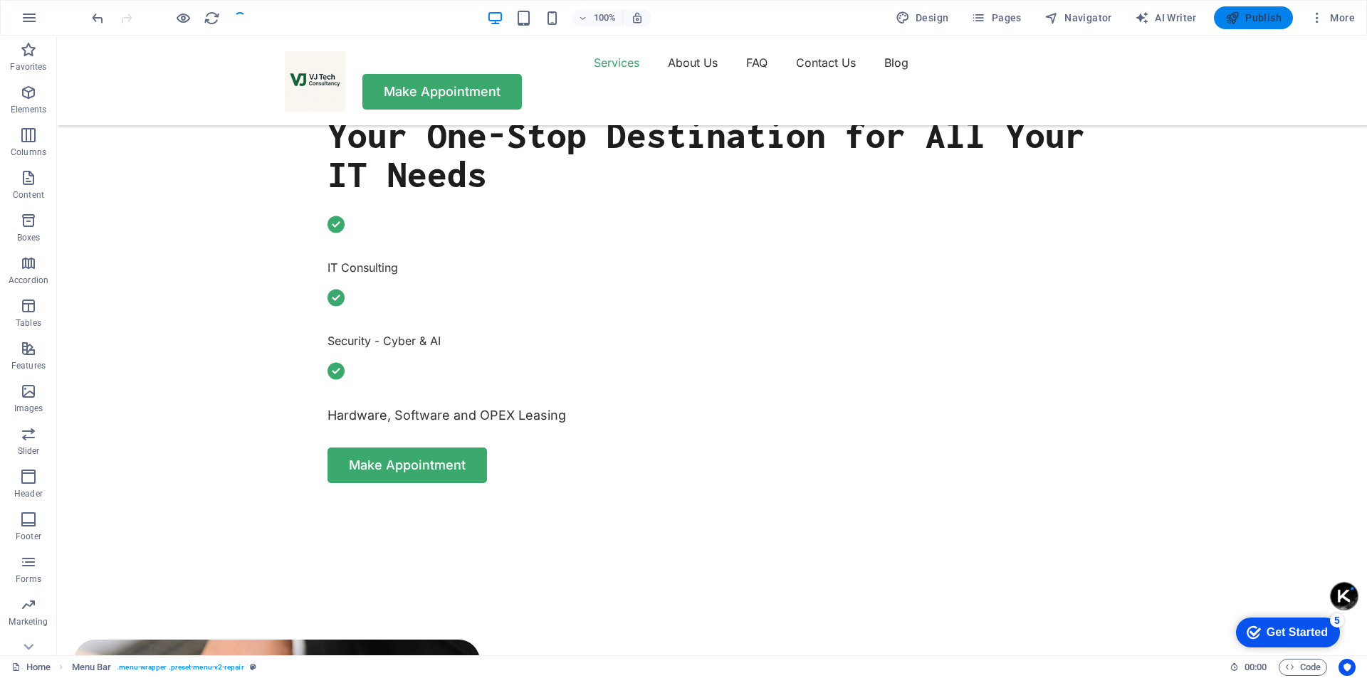
scroll to position [614, 0]
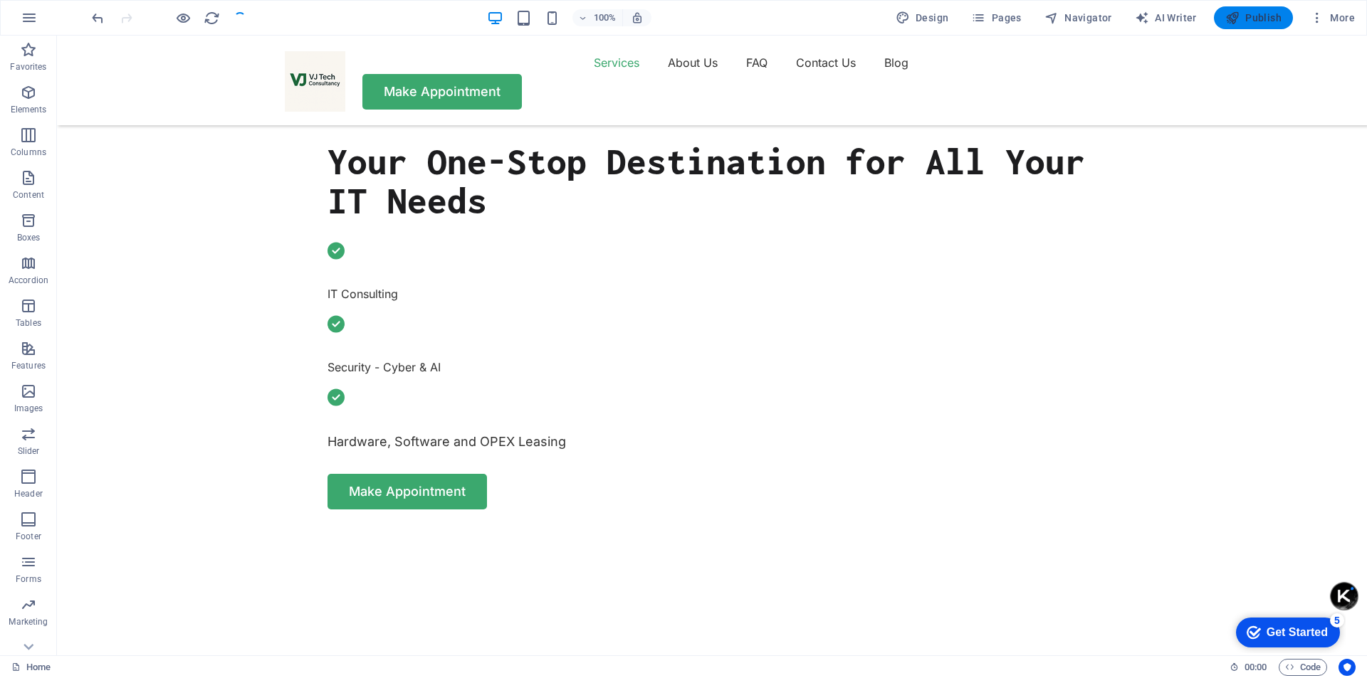
click at [1255, 19] on span "Publish" at bounding box center [1253, 18] width 56 height 14
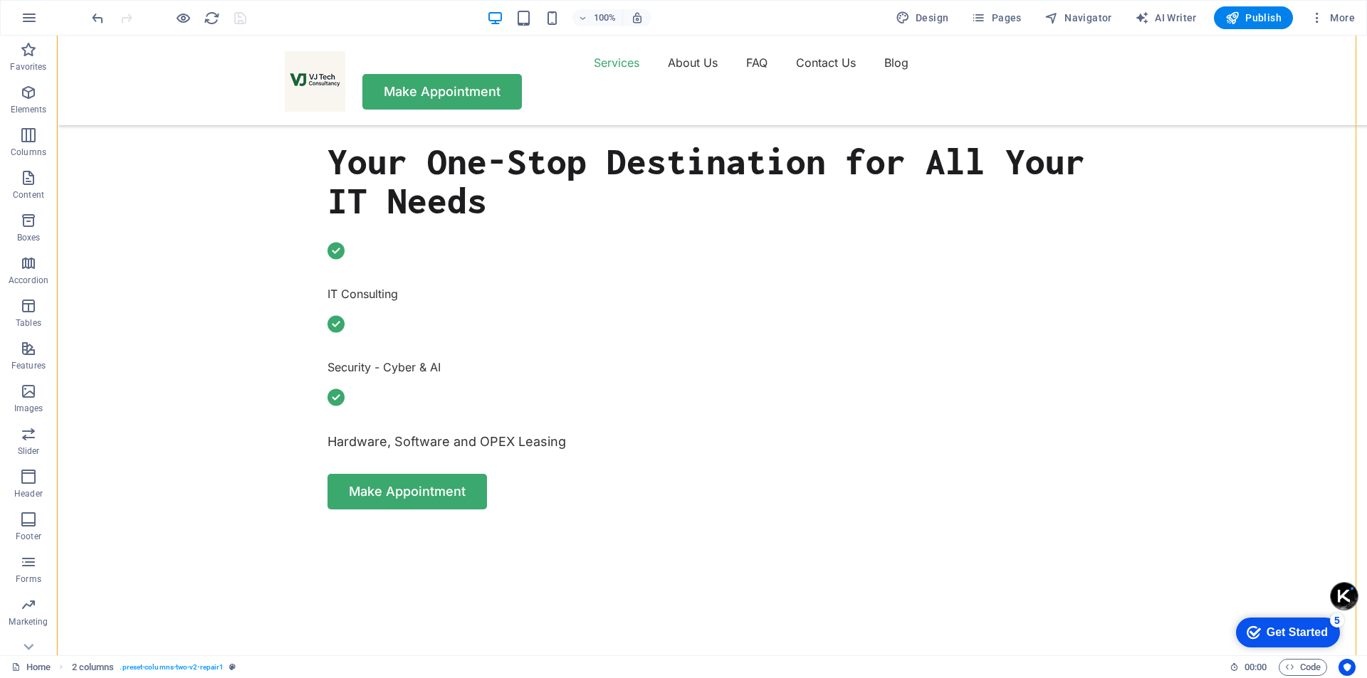
scroll to position [187, 0]
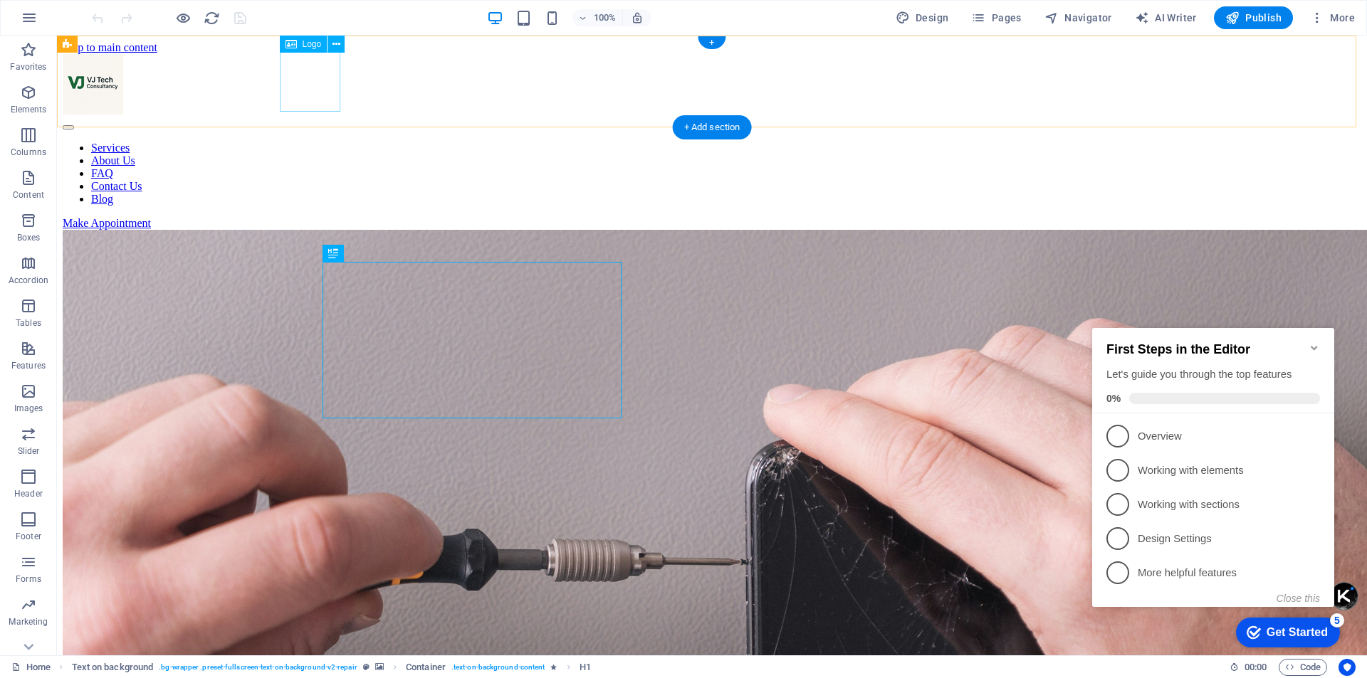
click at [312, 83] on div at bounding box center [712, 85] width 1299 height 63
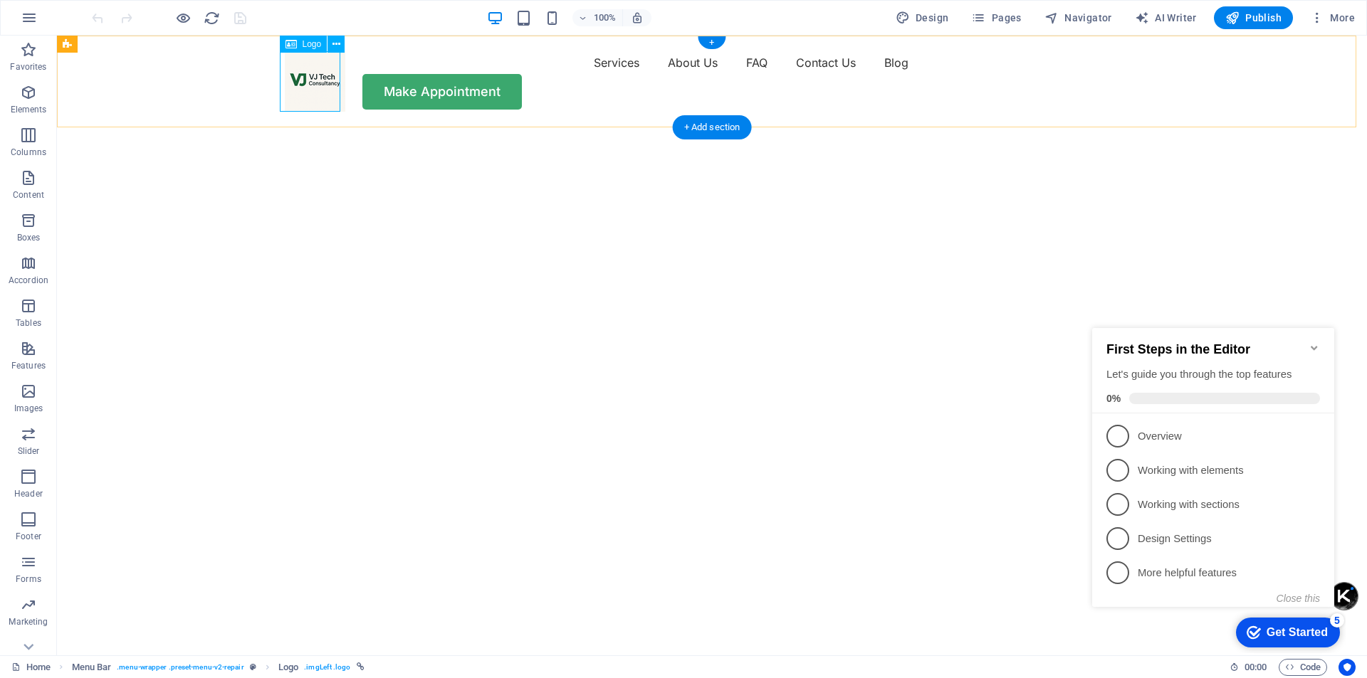
click at [326, 100] on div at bounding box center [315, 81] width 61 height 61
select select "px"
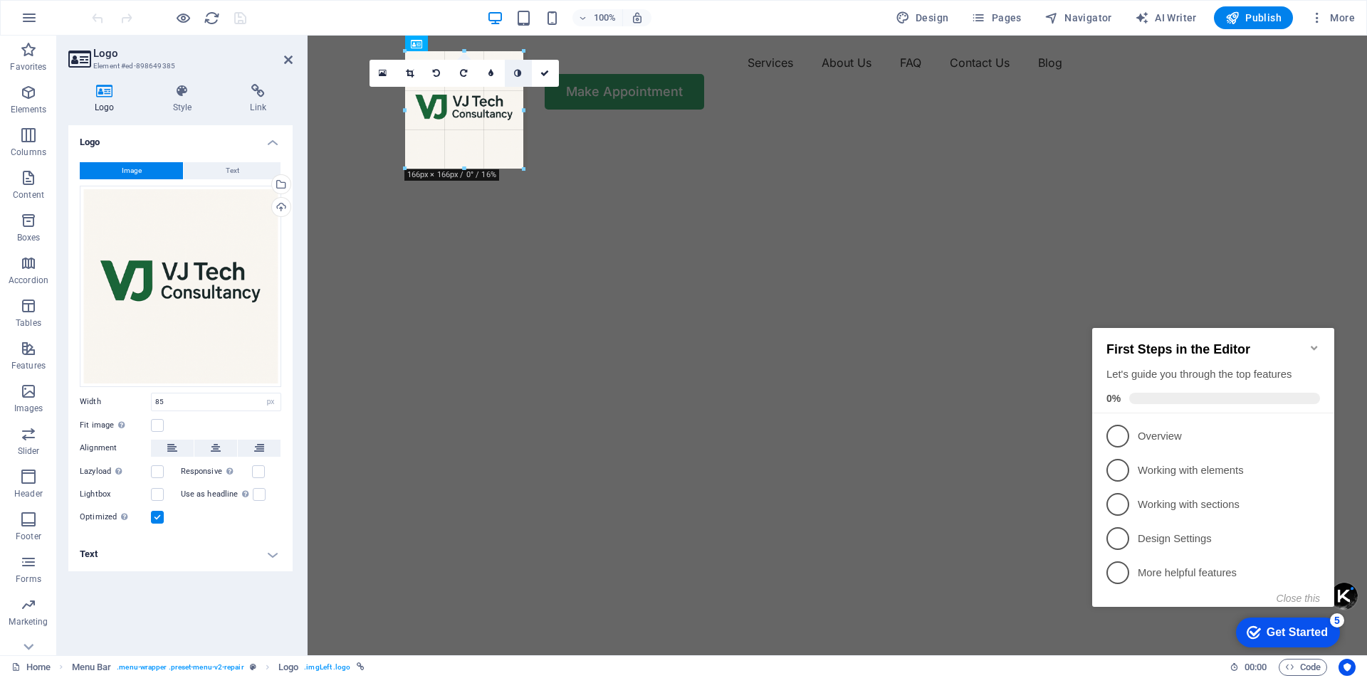
drag, startPoint x: 465, startPoint y: 80, endPoint x: 522, endPoint y: 82, distance: 57.0
type input "165"
click at [626, 125] on img "1/2" at bounding box center [832, 125] width 1049 height 0
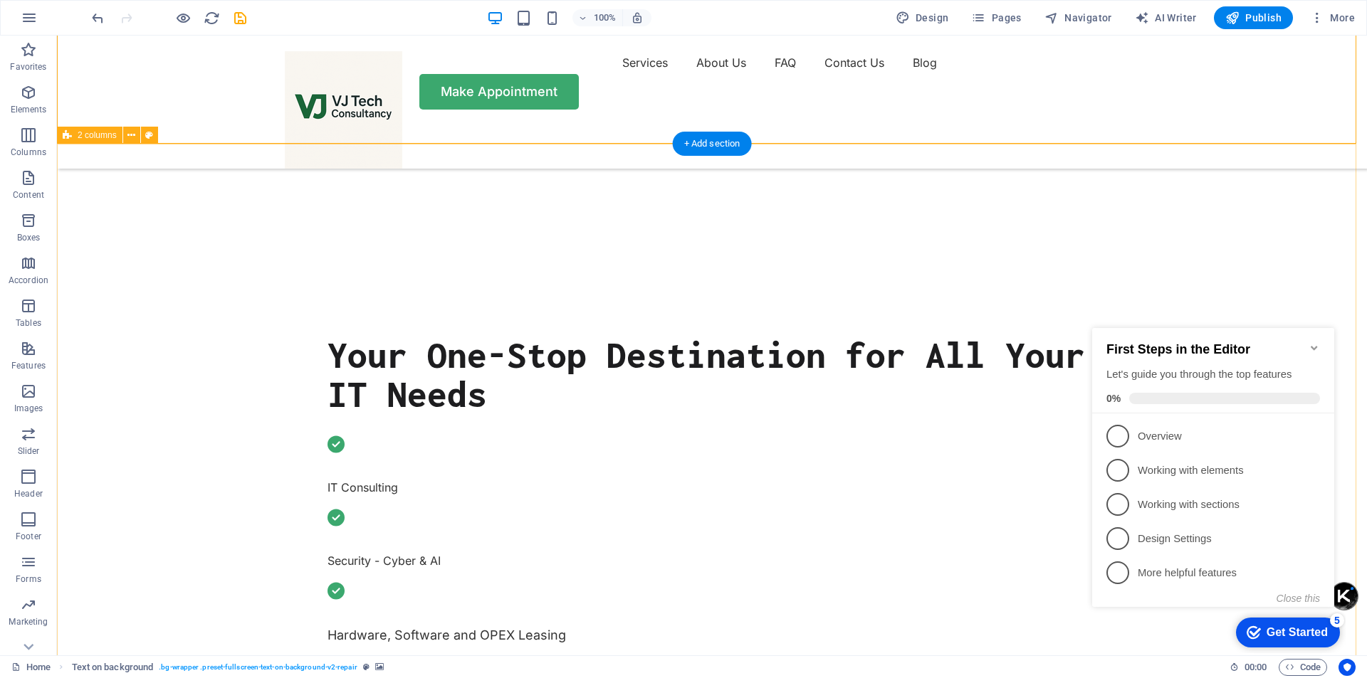
scroll to position [498, 0]
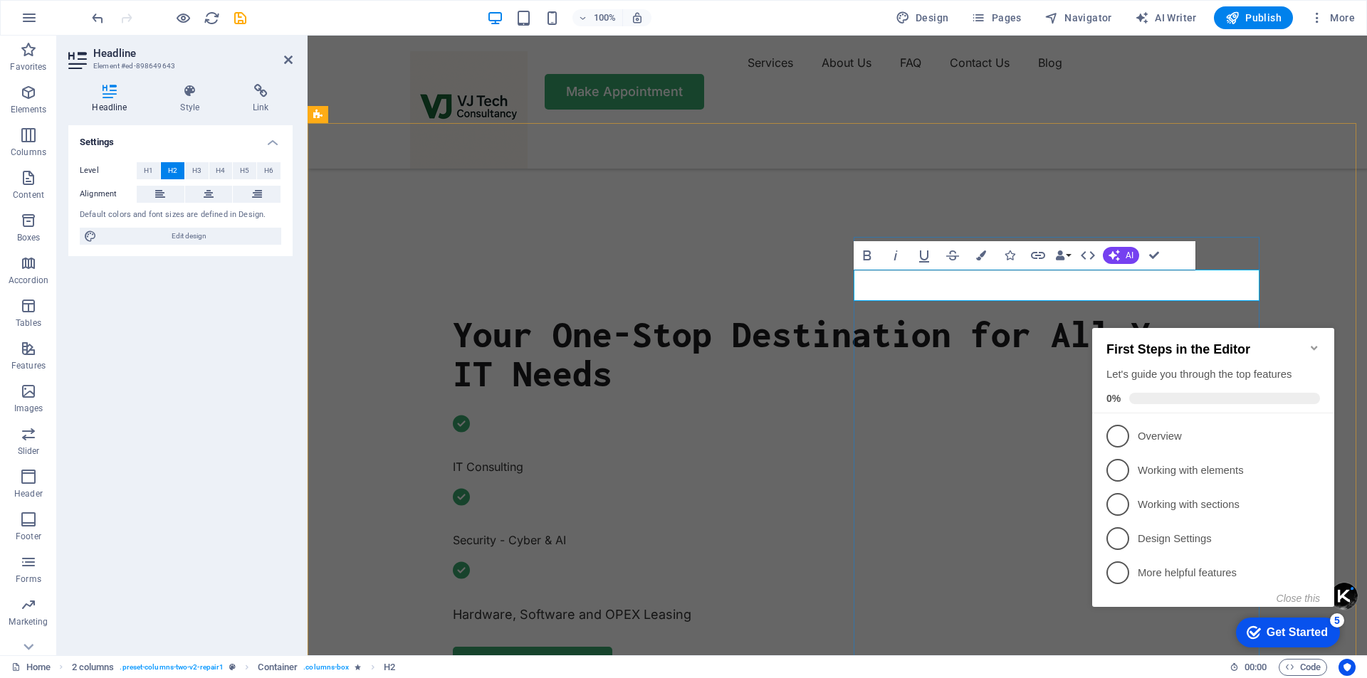
drag, startPoint x: 1145, startPoint y: 287, endPoint x: 1044, endPoint y: 285, distance: 101.1
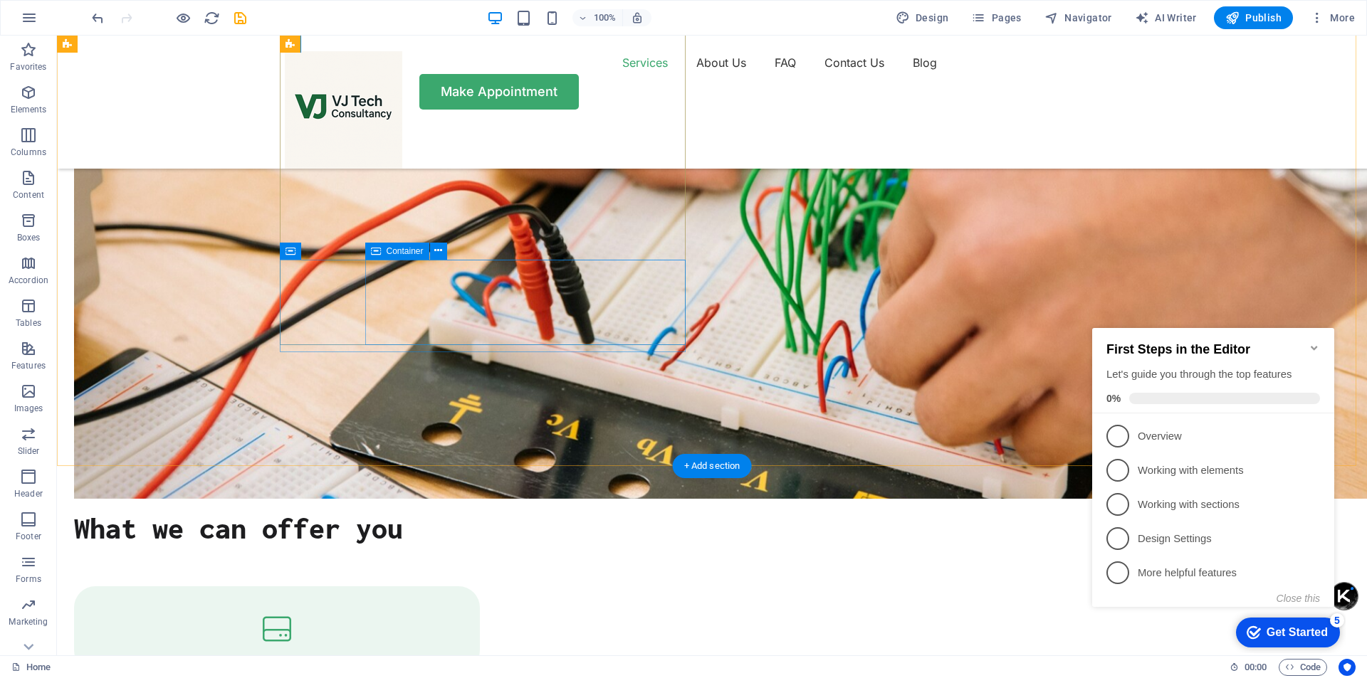
scroll to position [1495, 0]
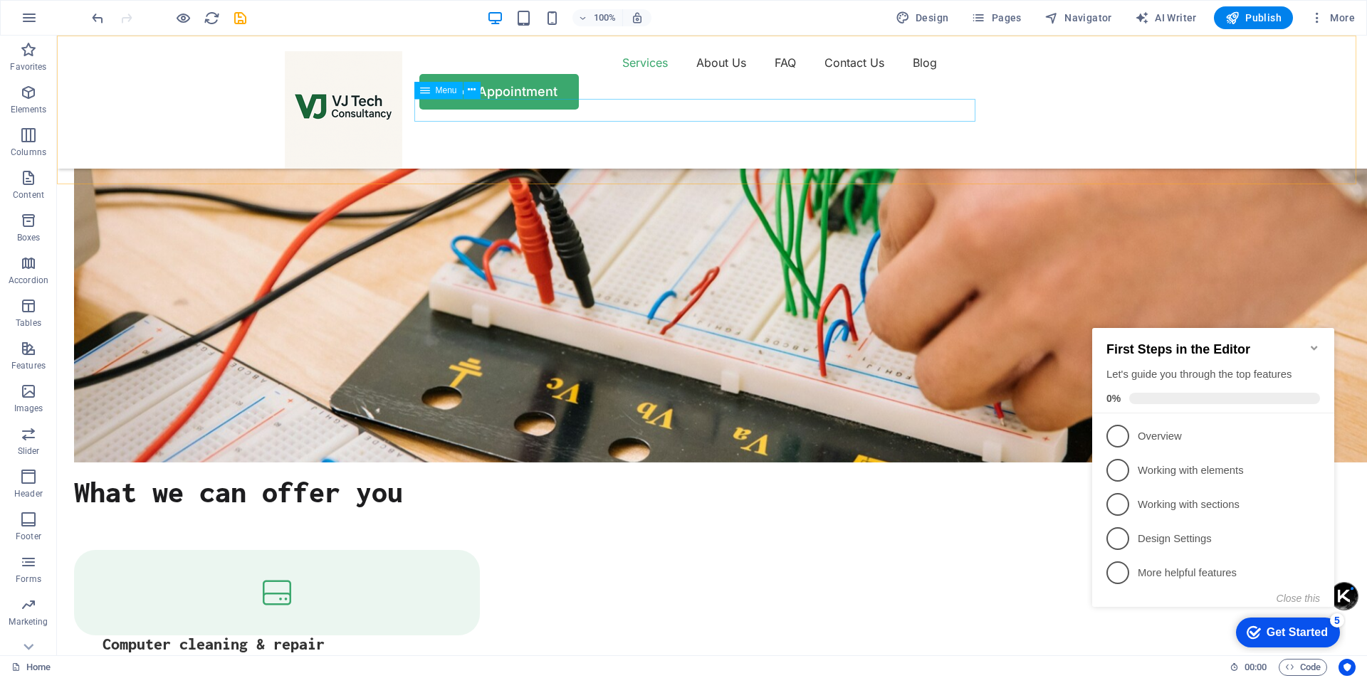
click at [644, 74] on nav "Services About Us FAQ Contact Us Blog" at bounding box center [712, 62] width 854 height 23
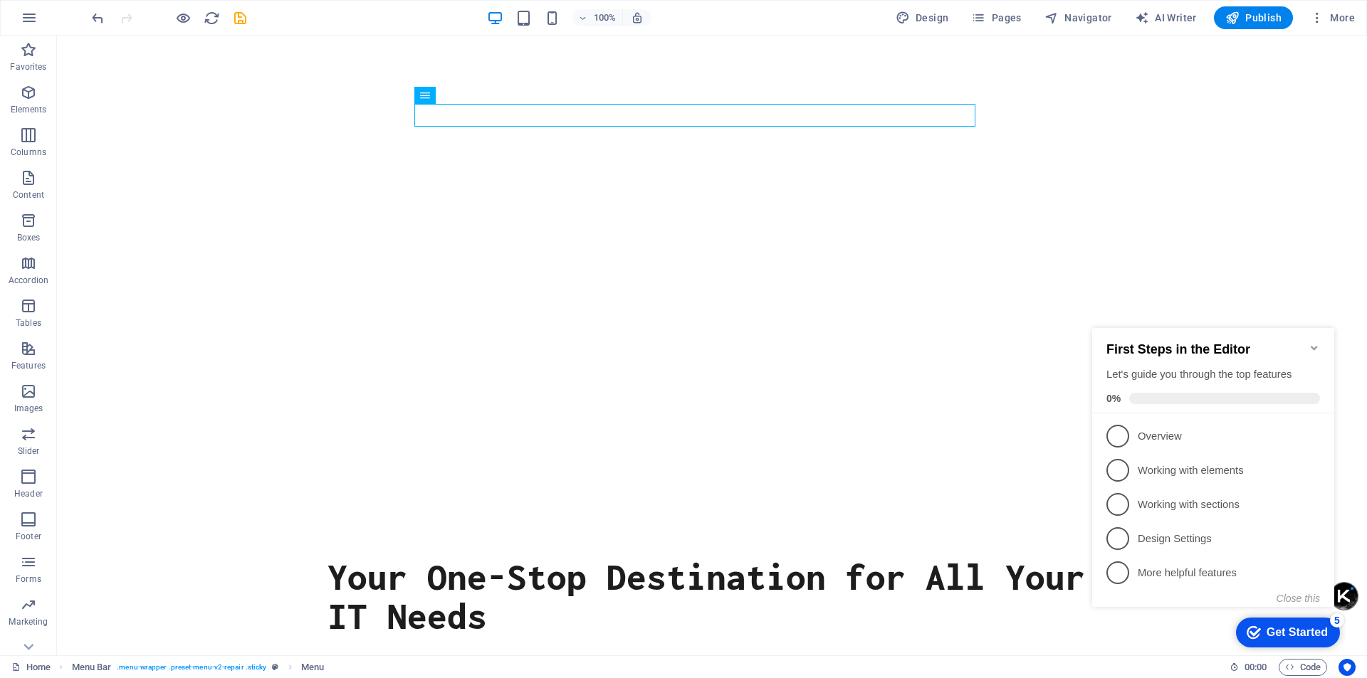
scroll to position [0, 0]
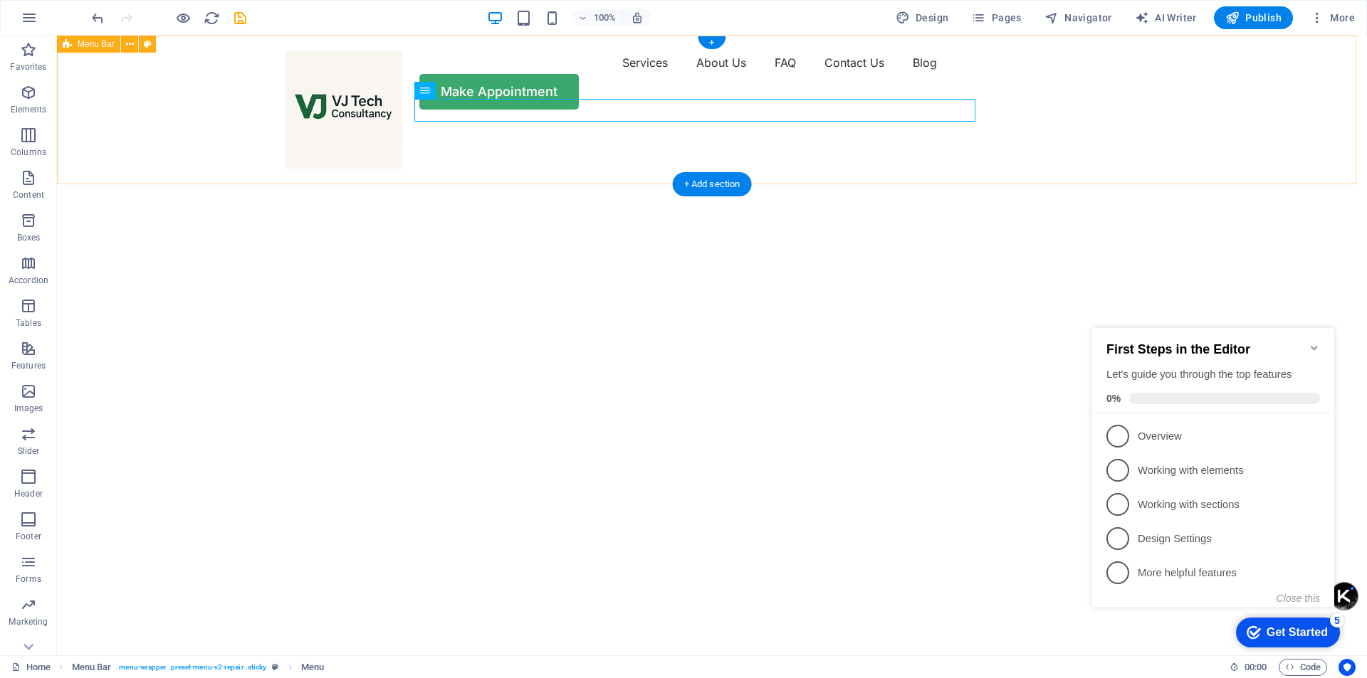
click at [861, 125] on div "Services About Us FAQ Contact Us Blog Make Appointment" at bounding box center [712, 81] width 1310 height 90
click at [645, 74] on nav "Services About Us FAQ Contact Us Blog" at bounding box center [712, 62] width 854 height 23
click at [635, 74] on nav "Services About Us FAQ Contact Us Blog" at bounding box center [712, 62] width 854 height 23
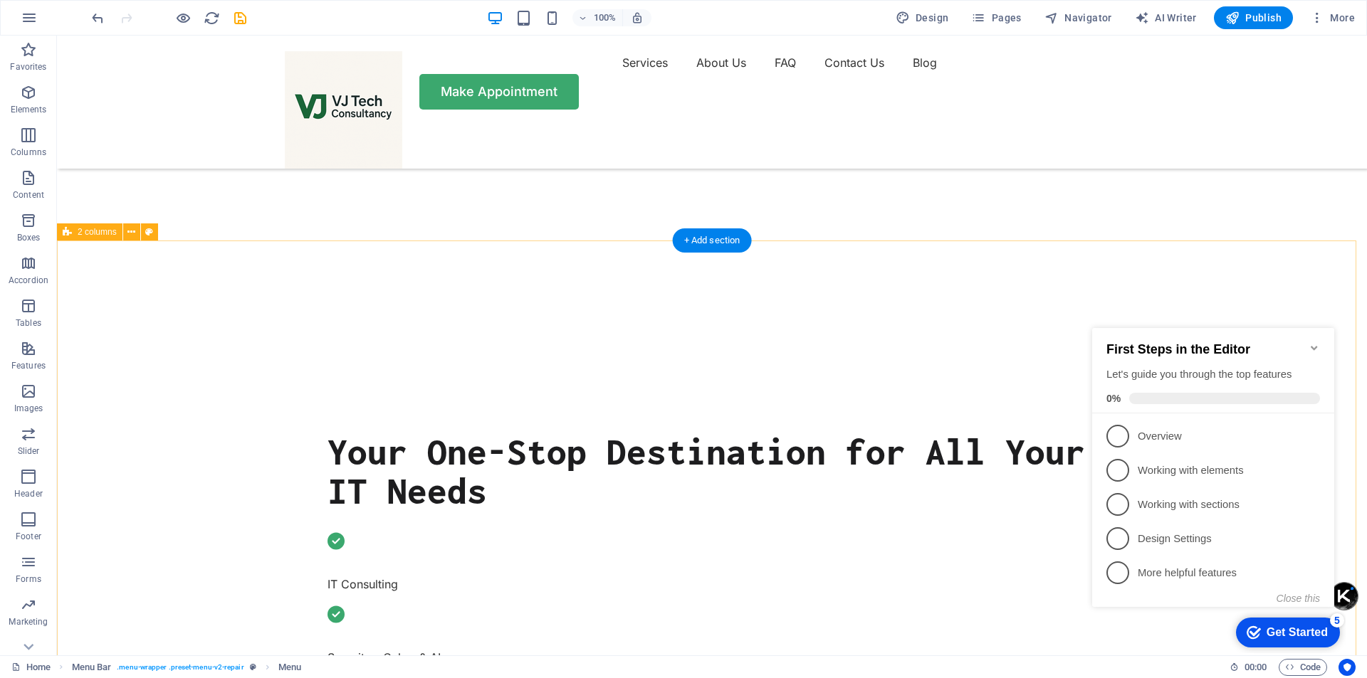
scroll to position [427, 0]
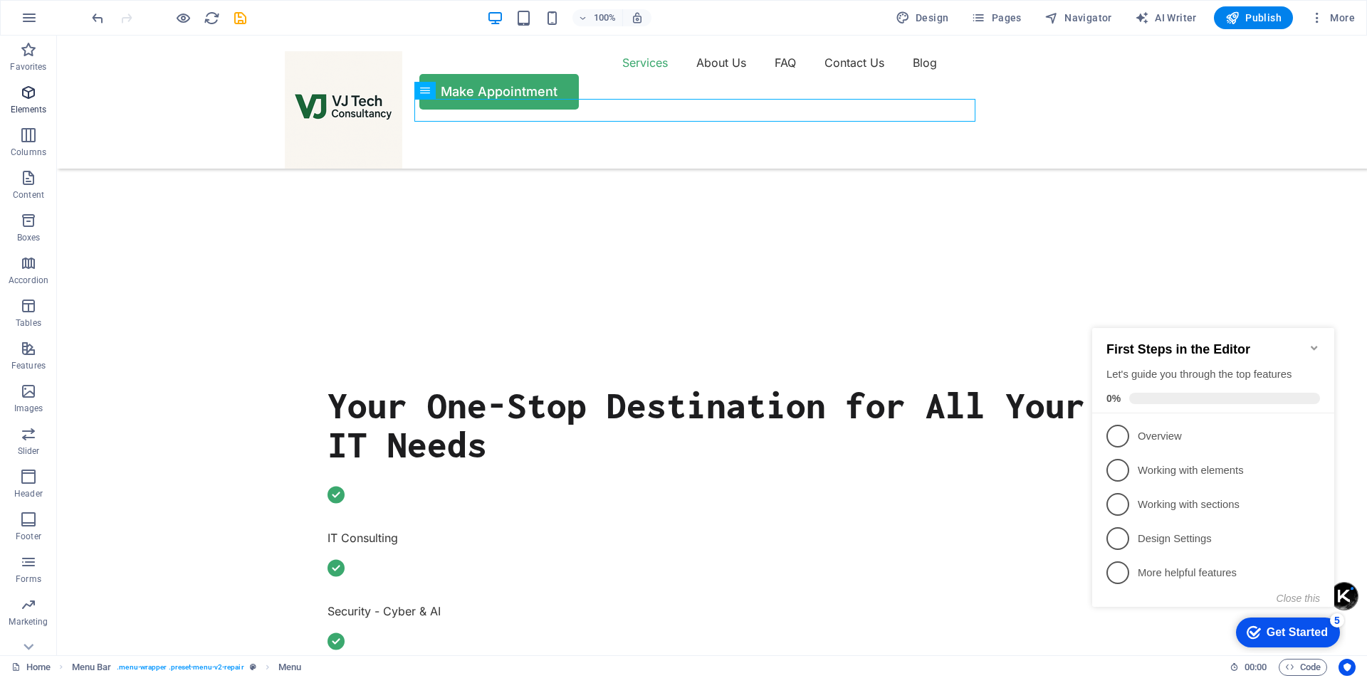
click at [28, 95] on icon "button" at bounding box center [28, 92] width 17 height 17
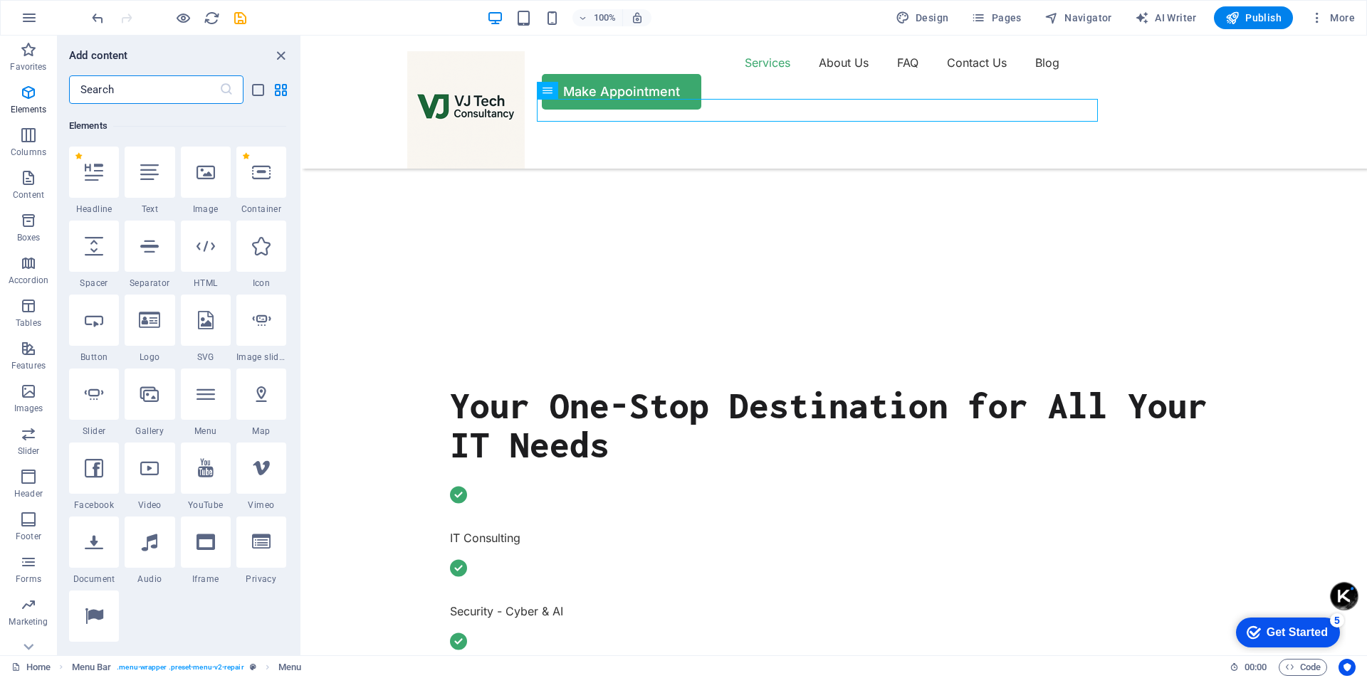
scroll to position [152, 0]
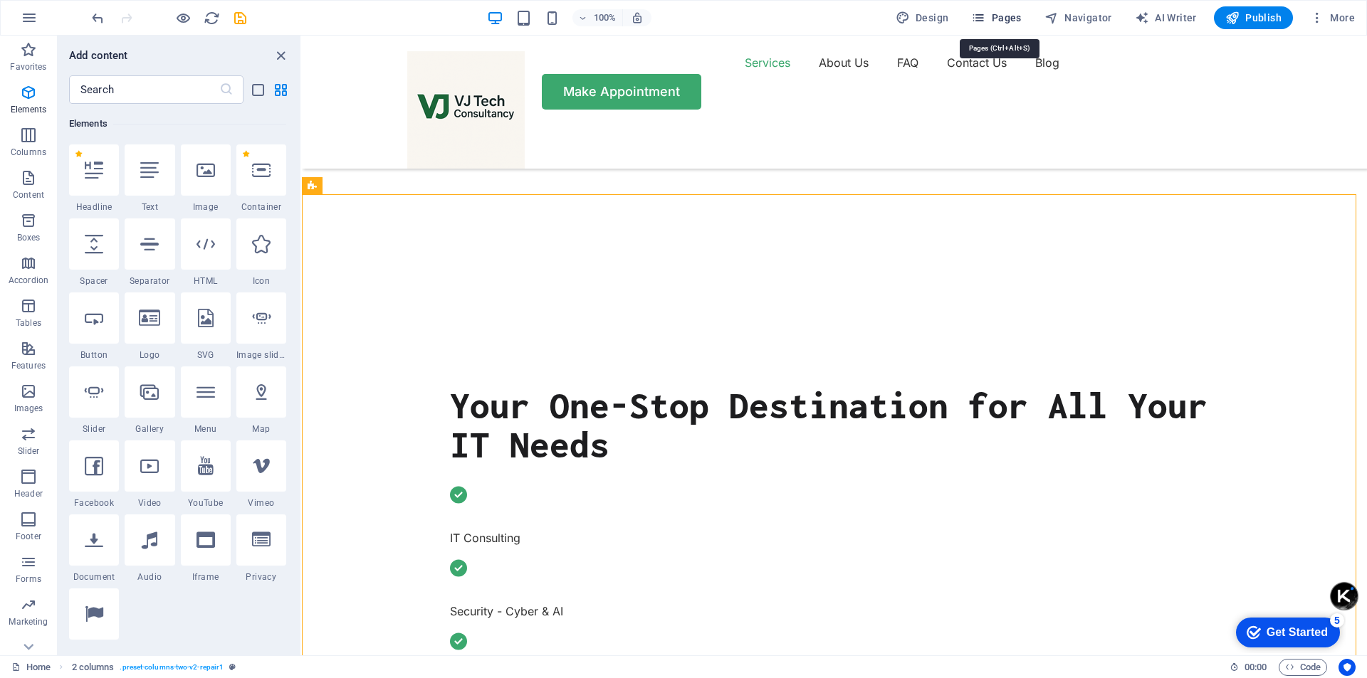
click at [1012, 19] on span "Pages" at bounding box center [996, 18] width 50 height 14
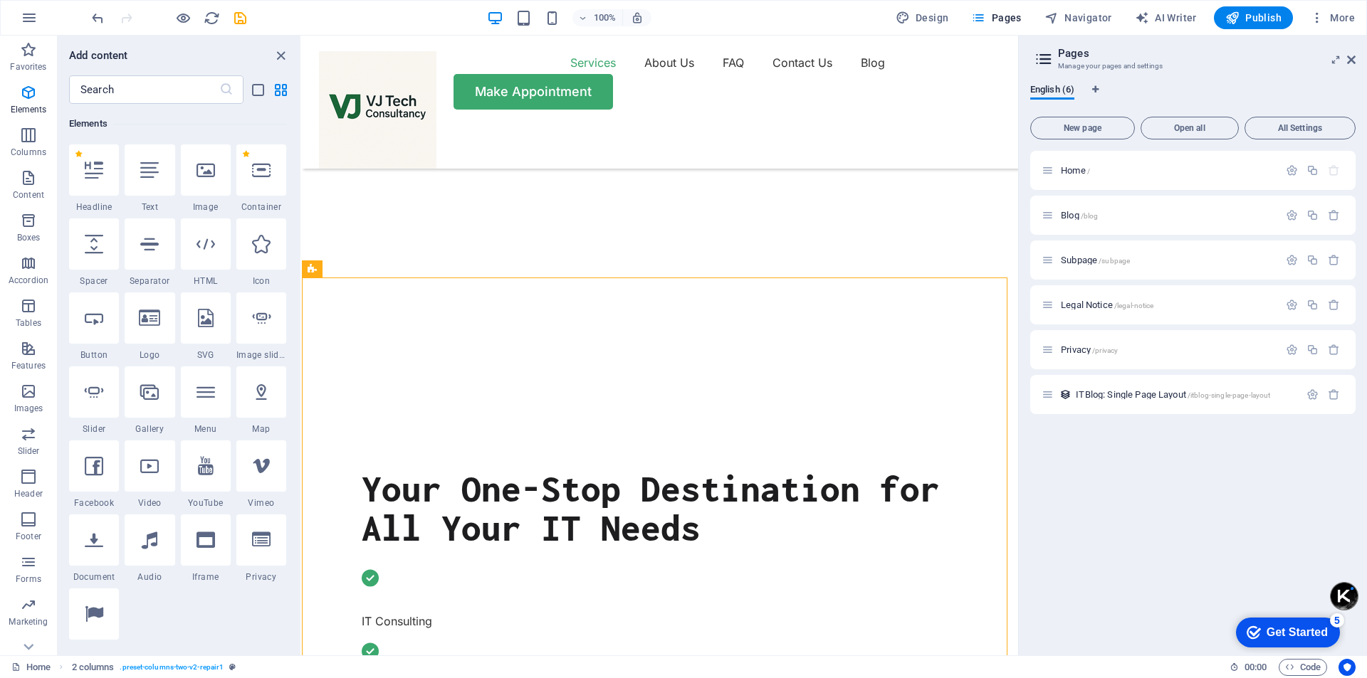
click at [1037, 56] on icon at bounding box center [1043, 59] width 21 height 20
click at [1351, 61] on icon at bounding box center [1351, 59] width 9 height 11
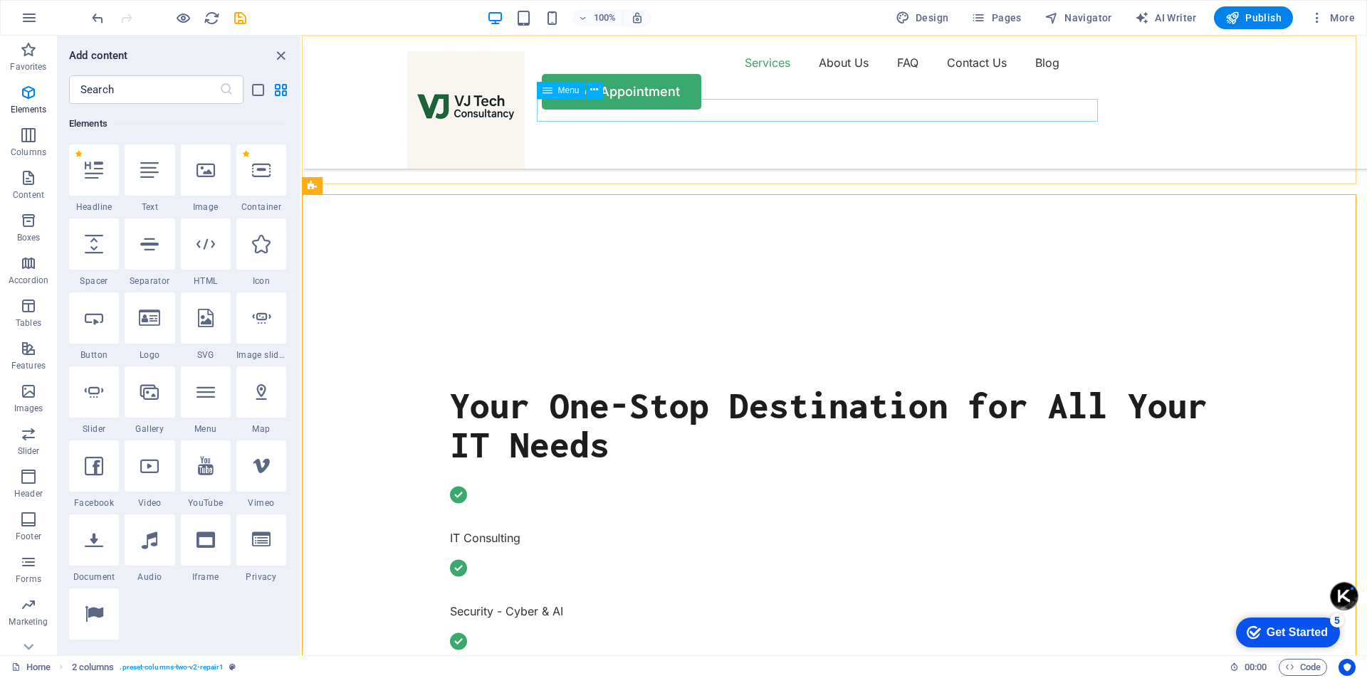
click at [760, 74] on nav "Services About Us FAQ Contact Us Blog" at bounding box center [834, 62] width 854 height 23
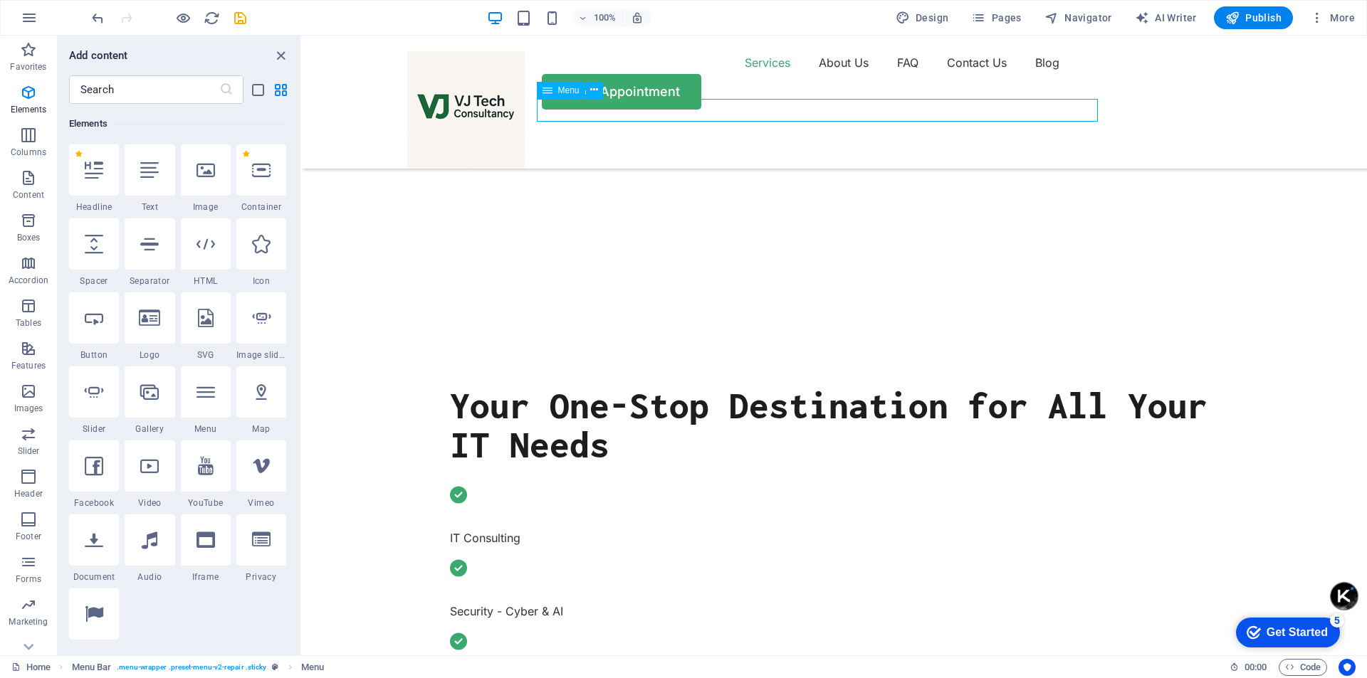
click at [759, 74] on nav "Services About Us FAQ Contact Us Blog" at bounding box center [834, 62] width 854 height 23
click at [977, 18] on icon "button" at bounding box center [978, 18] width 14 height 14
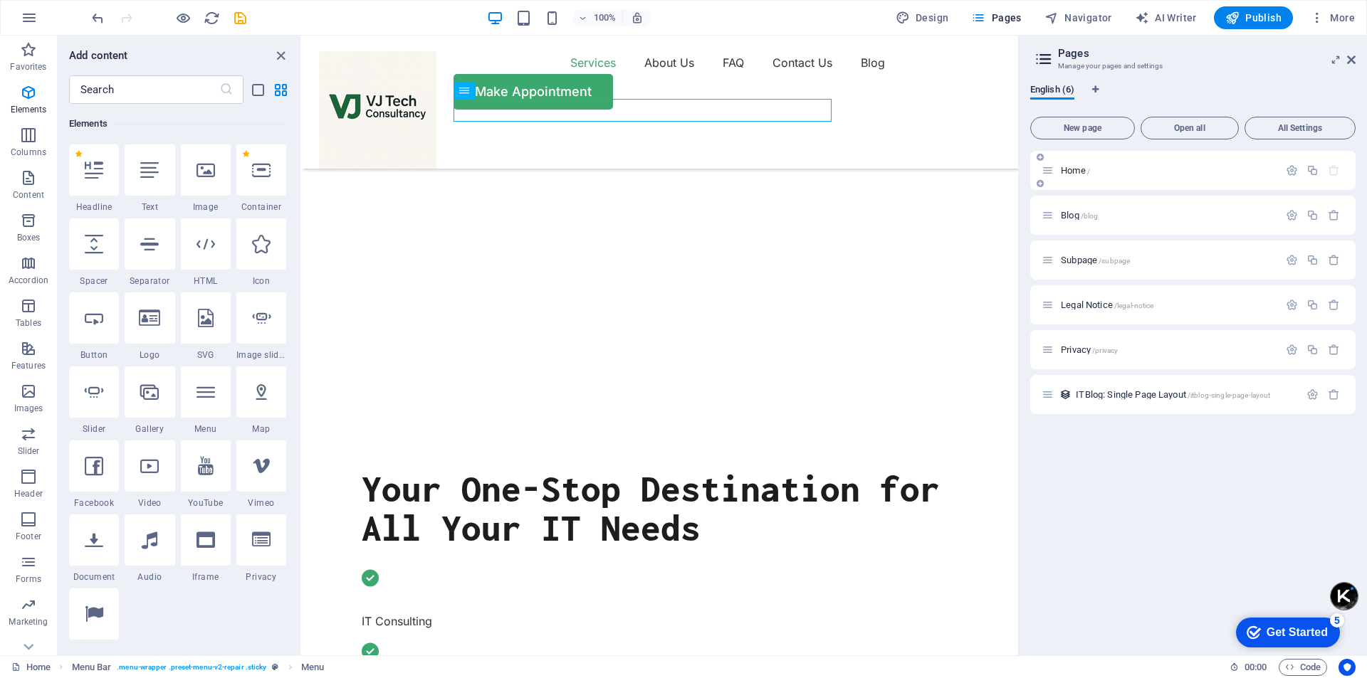
click at [1062, 169] on span "Home /" at bounding box center [1075, 170] width 29 height 11
click at [1066, 216] on span "Blog /blog" at bounding box center [1079, 215] width 37 height 11
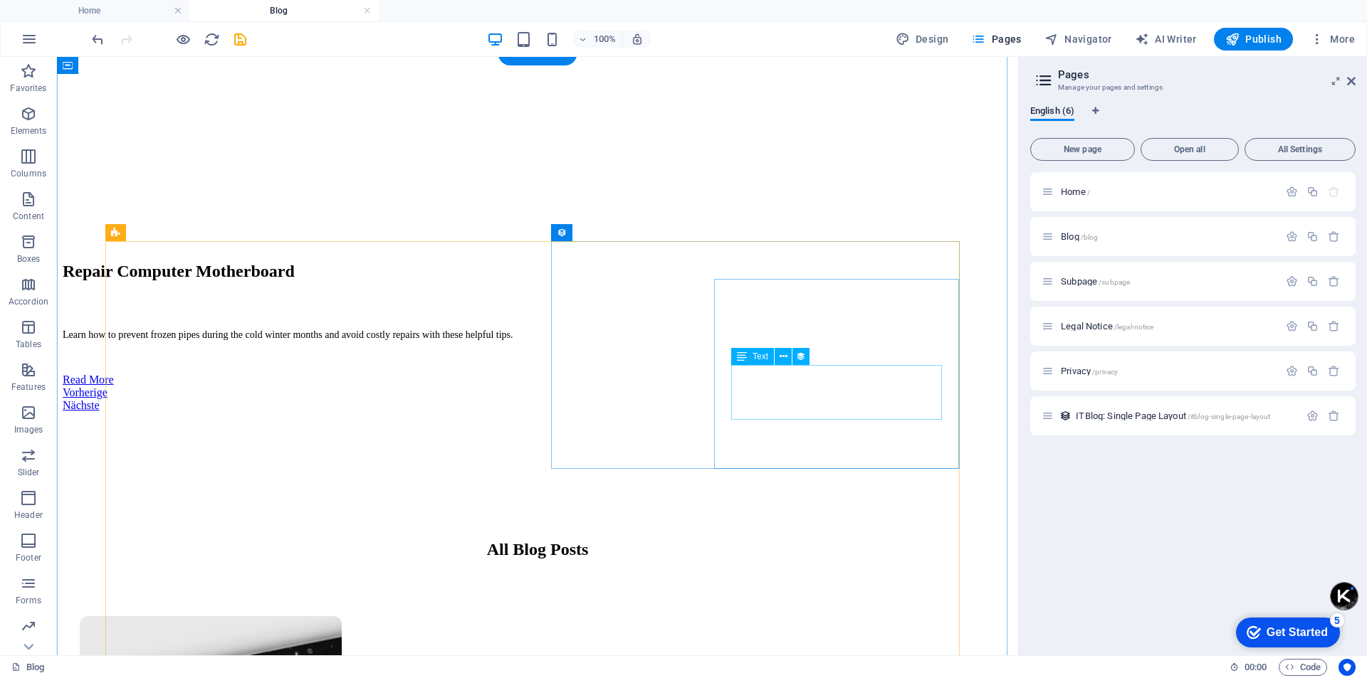
scroll to position [925, 0]
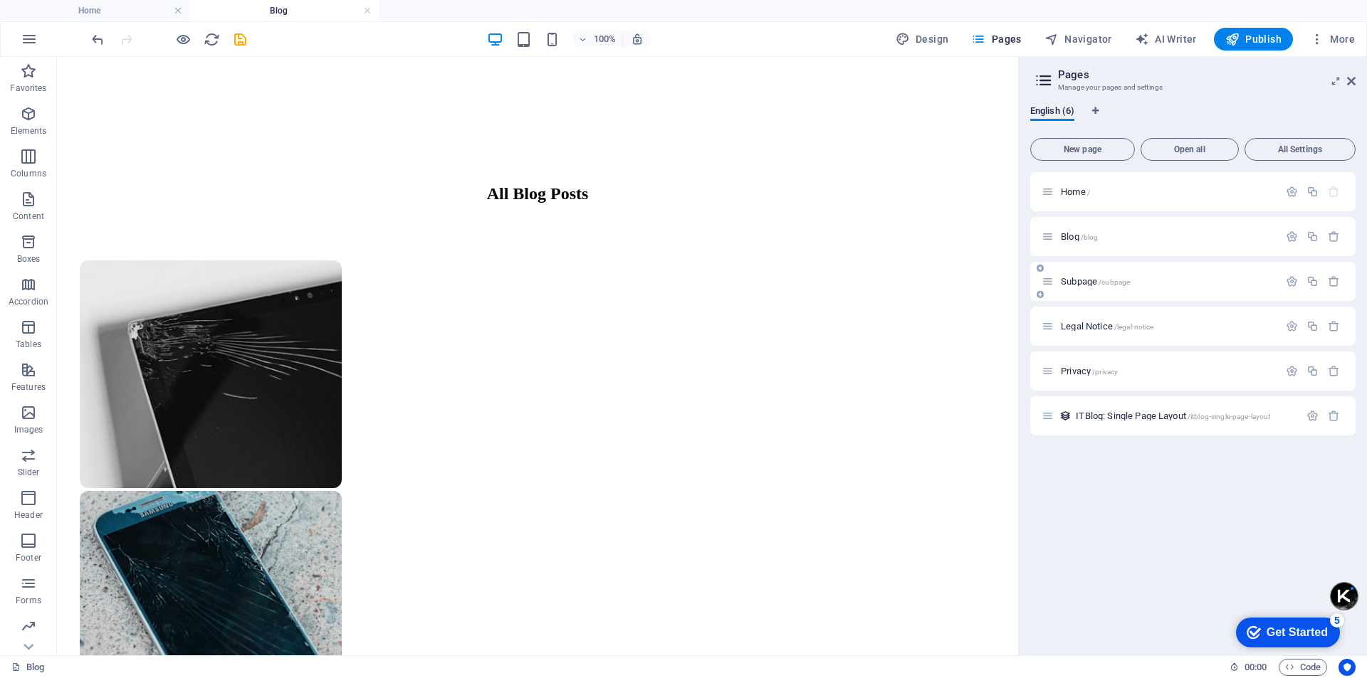
click at [1096, 287] on div "Subpage /subpage" at bounding box center [1160, 281] width 237 height 16
click at [1054, 282] on icon at bounding box center [1048, 282] width 12 height 12
click at [1044, 191] on icon at bounding box center [1048, 192] width 12 height 12
click at [1045, 195] on icon at bounding box center [1048, 192] width 12 height 12
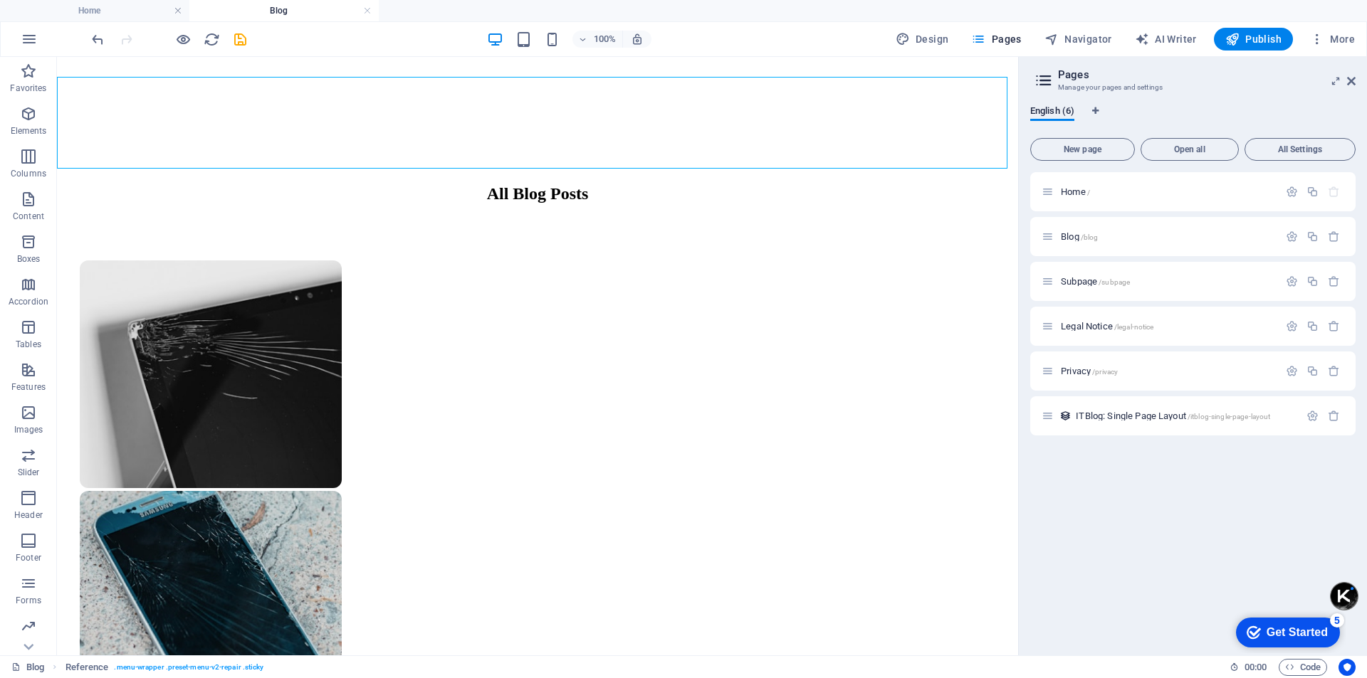
scroll to position [906, 0]
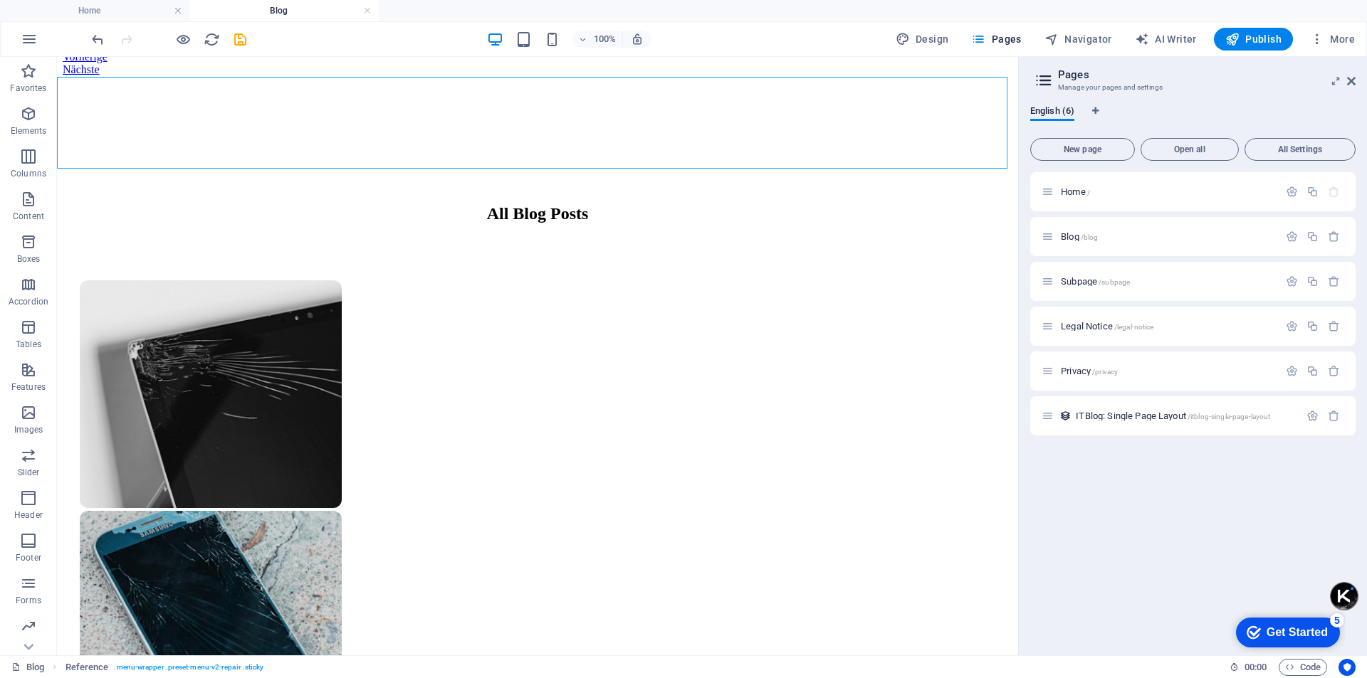
click at [1292, 190] on icon "button" at bounding box center [1292, 192] width 12 height 12
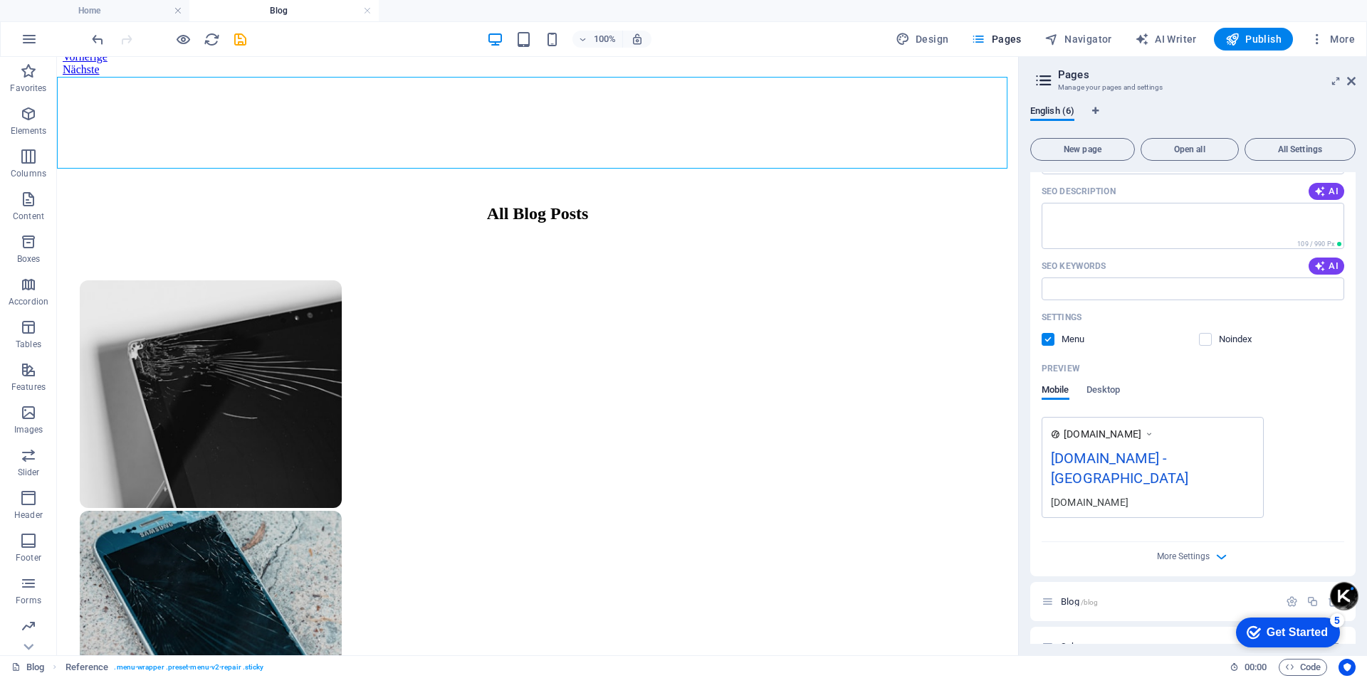
scroll to position [0, 0]
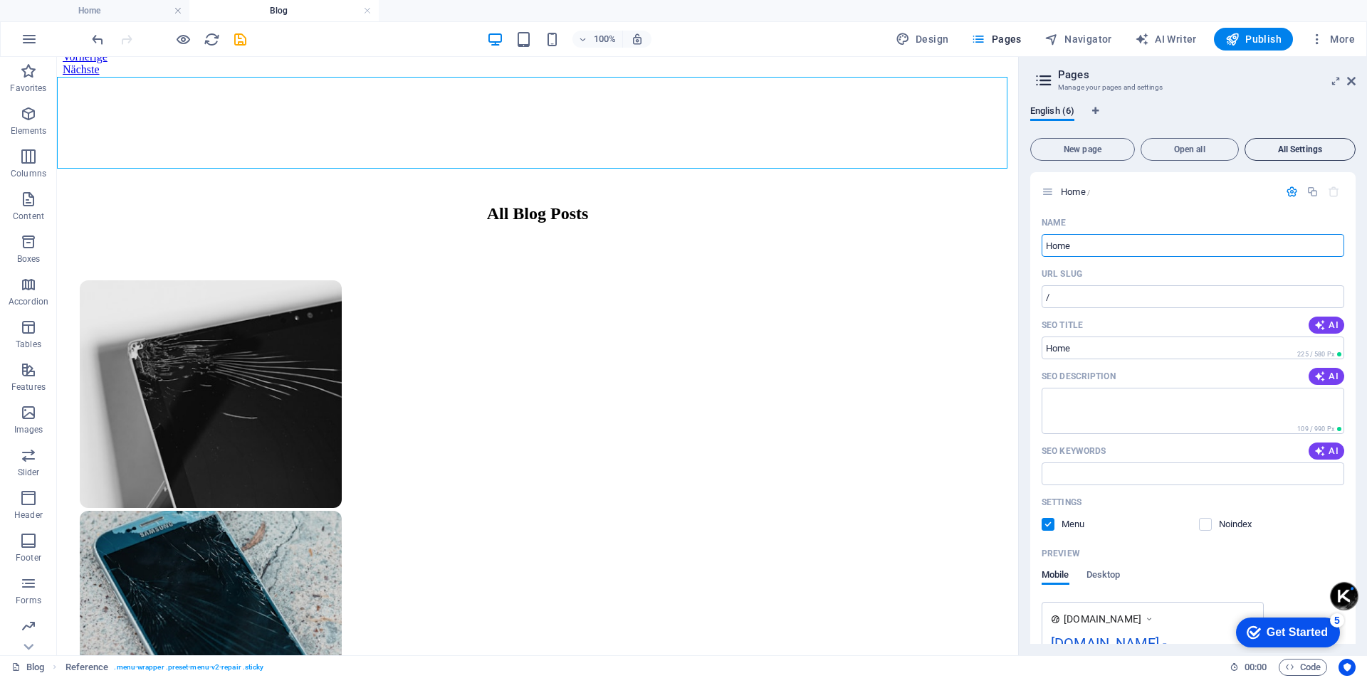
click at [1289, 147] on span "All Settings" at bounding box center [1300, 149] width 98 height 9
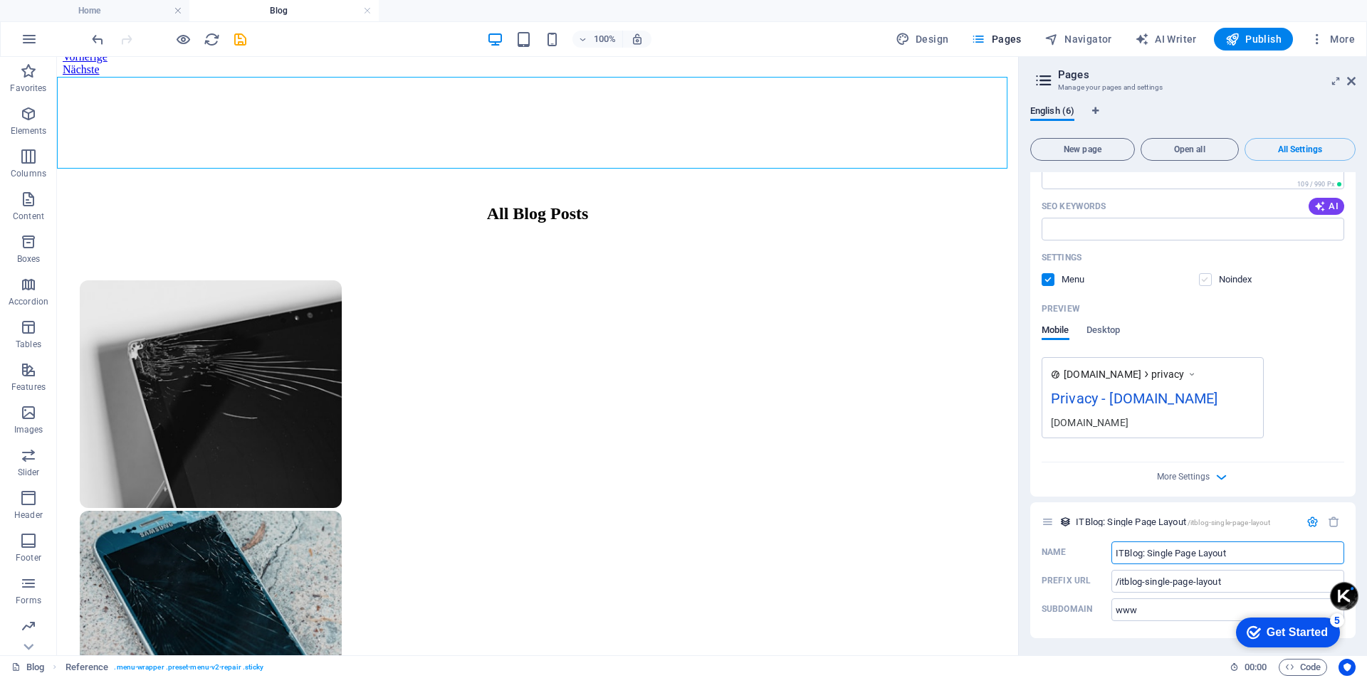
click at [1205, 282] on label at bounding box center [1205, 279] width 13 height 13
click at [0, 0] on input "checkbox" at bounding box center [0, 0] width 0 height 0
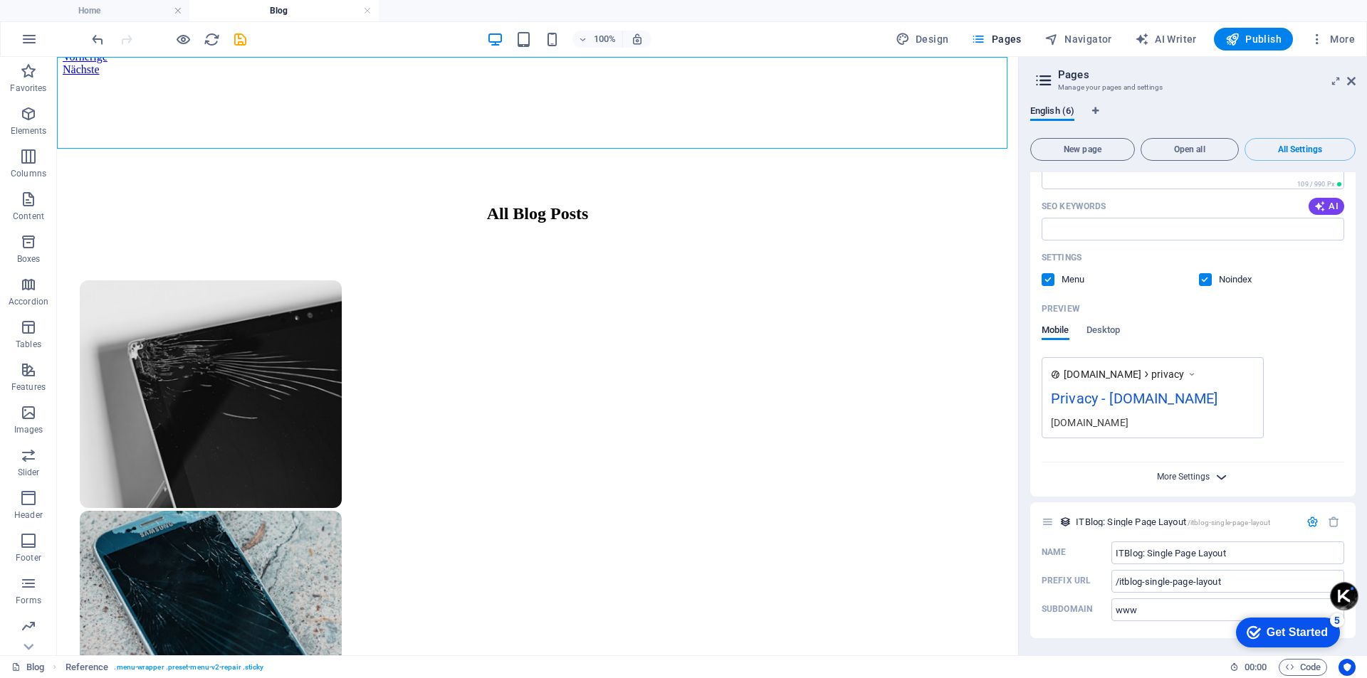
click at [1195, 480] on span "More Settings" at bounding box center [1183, 477] width 53 height 10
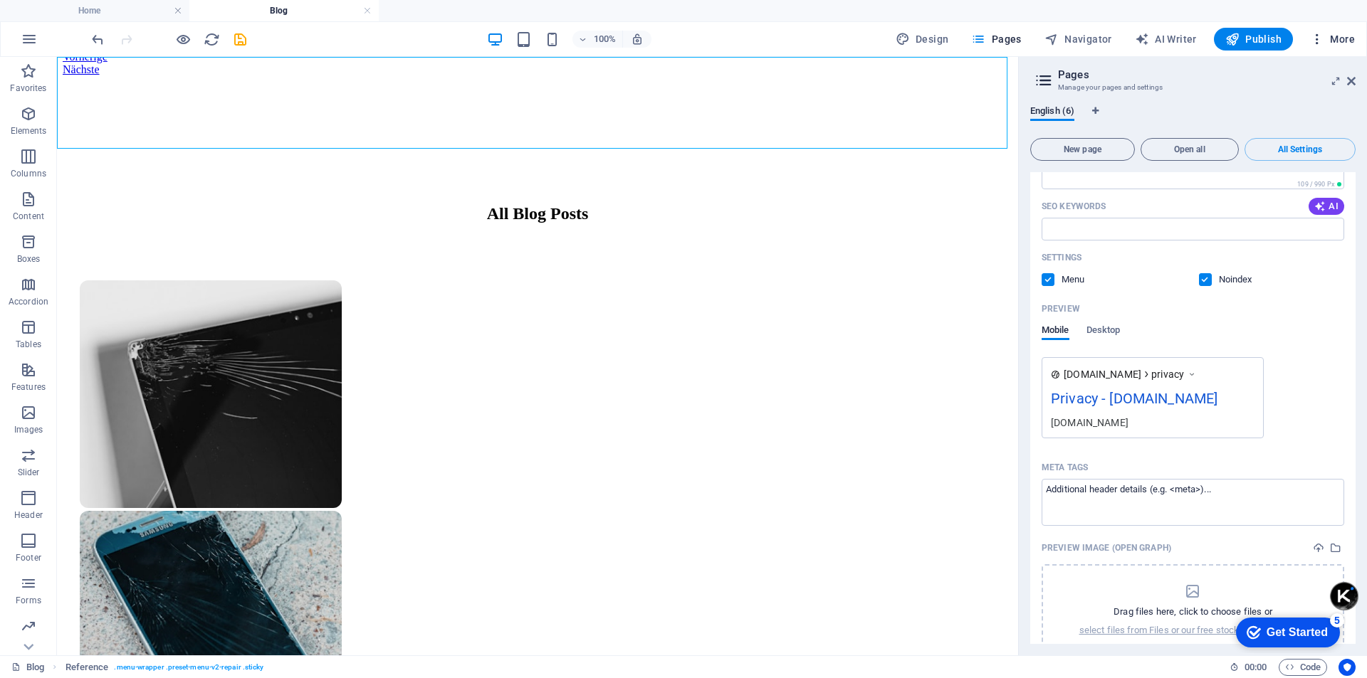
click at [1328, 43] on span "More" at bounding box center [1332, 39] width 45 height 14
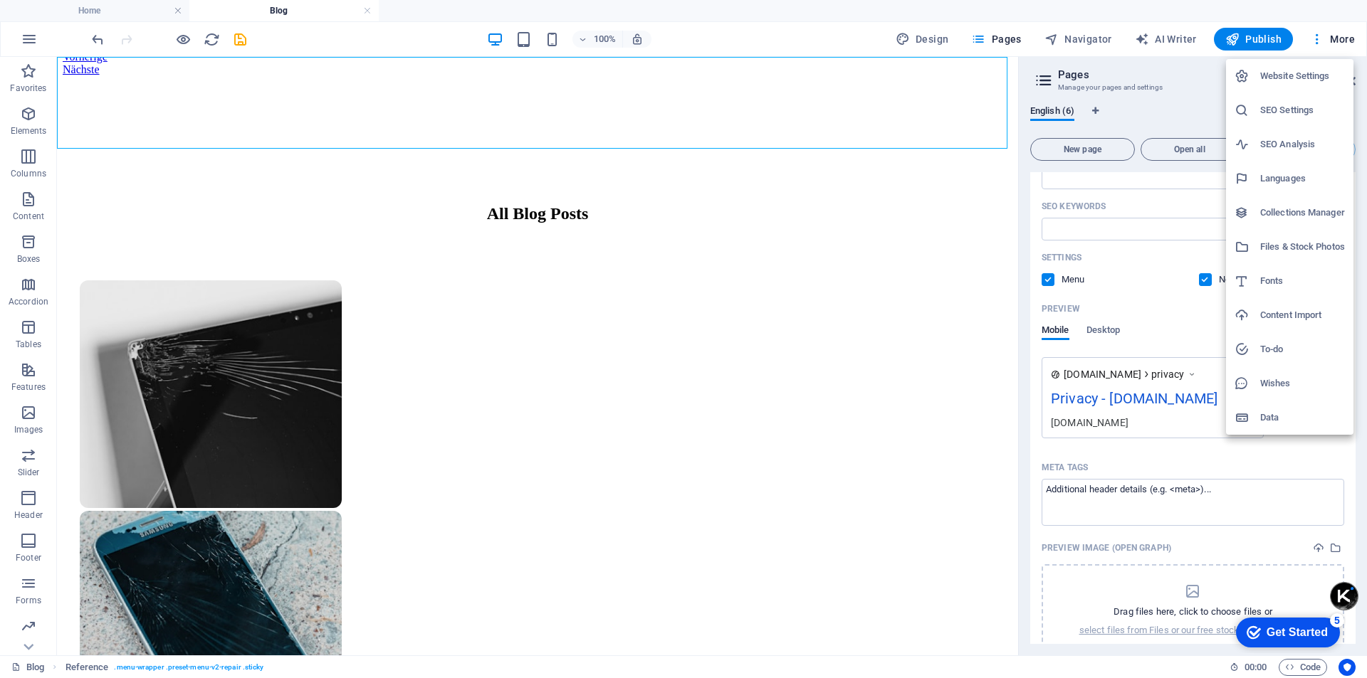
click at [980, 44] on div at bounding box center [683, 339] width 1367 height 678
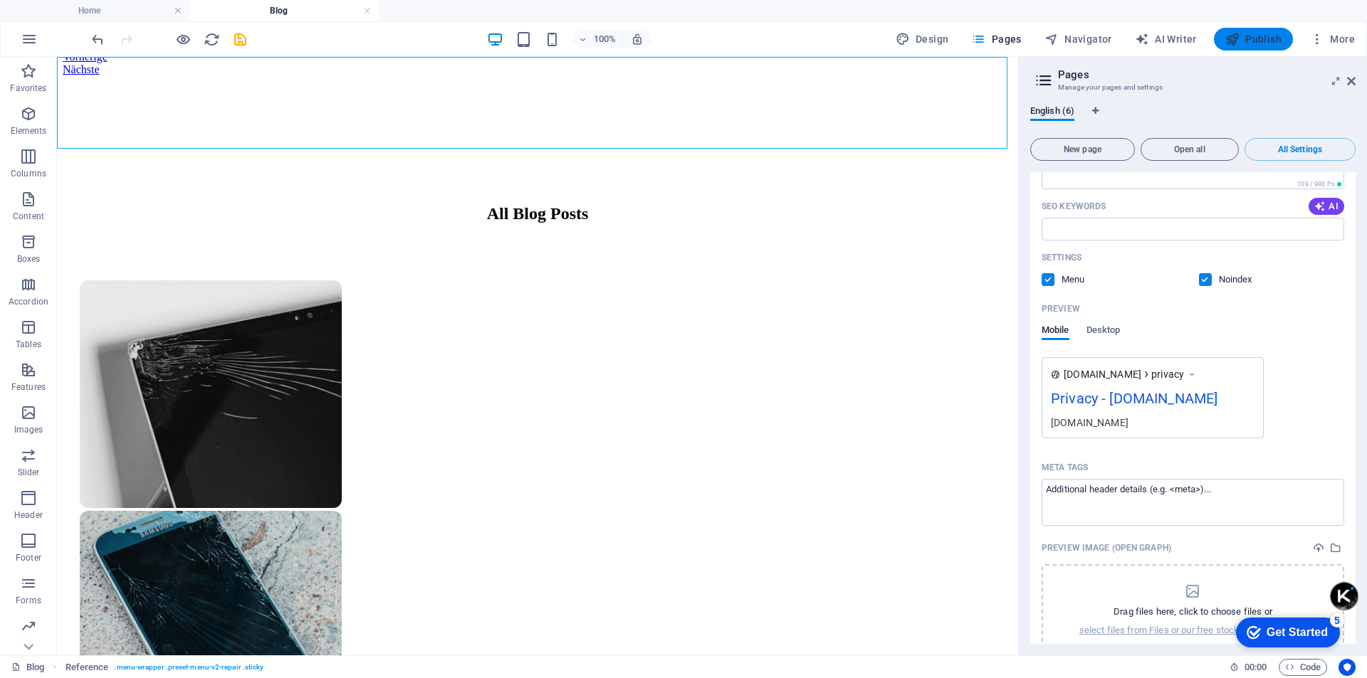
click at [1261, 41] on span "Publish" at bounding box center [1253, 39] width 56 height 14
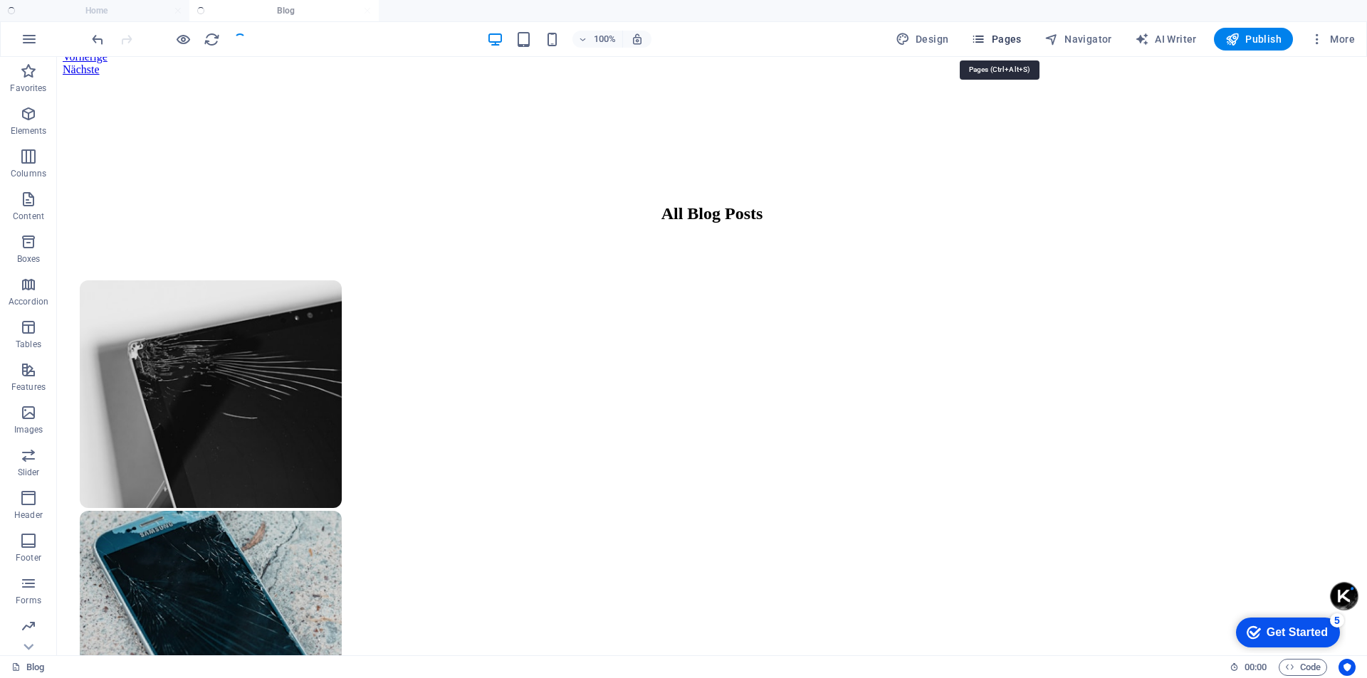
click at [1005, 40] on span "Pages" at bounding box center [996, 39] width 50 height 14
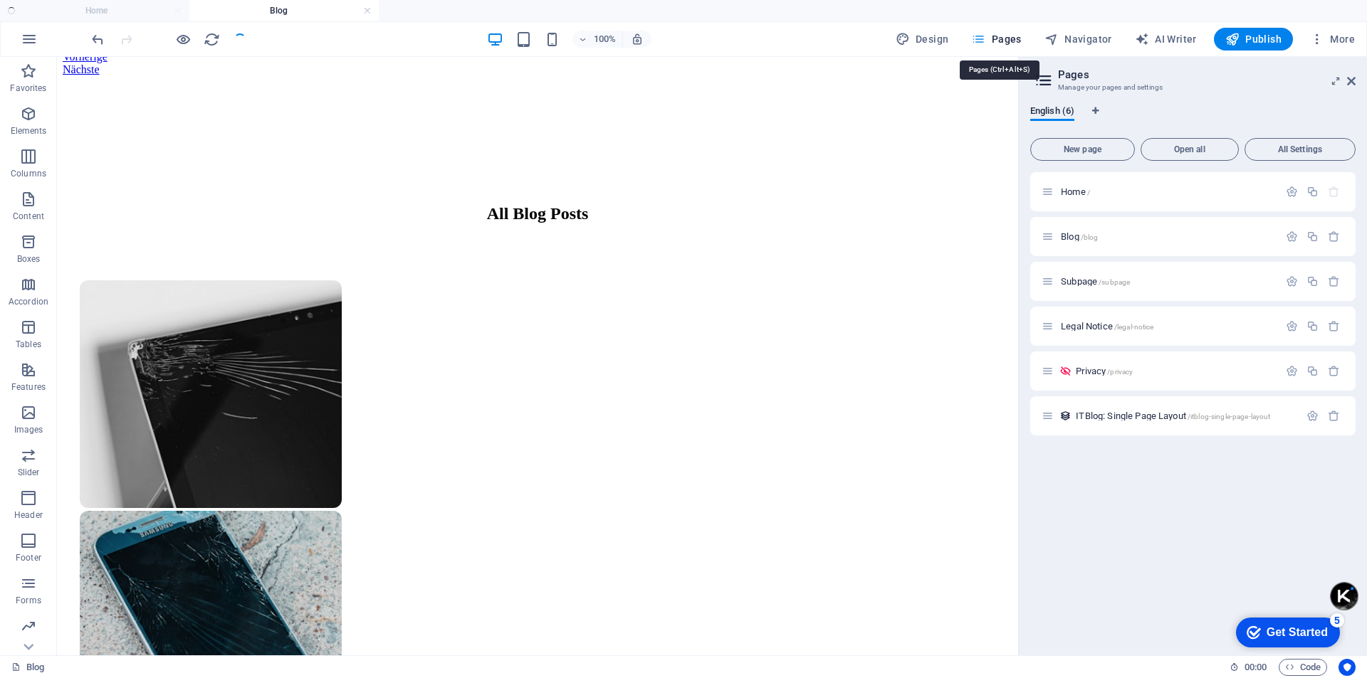
click at [1005, 40] on span "Pages" at bounding box center [996, 39] width 50 height 14
click at [973, 36] on button "Pages" at bounding box center [995, 39] width 61 height 23
click at [914, 29] on button "Design" at bounding box center [922, 39] width 65 height 23
select select "px"
select select "400"
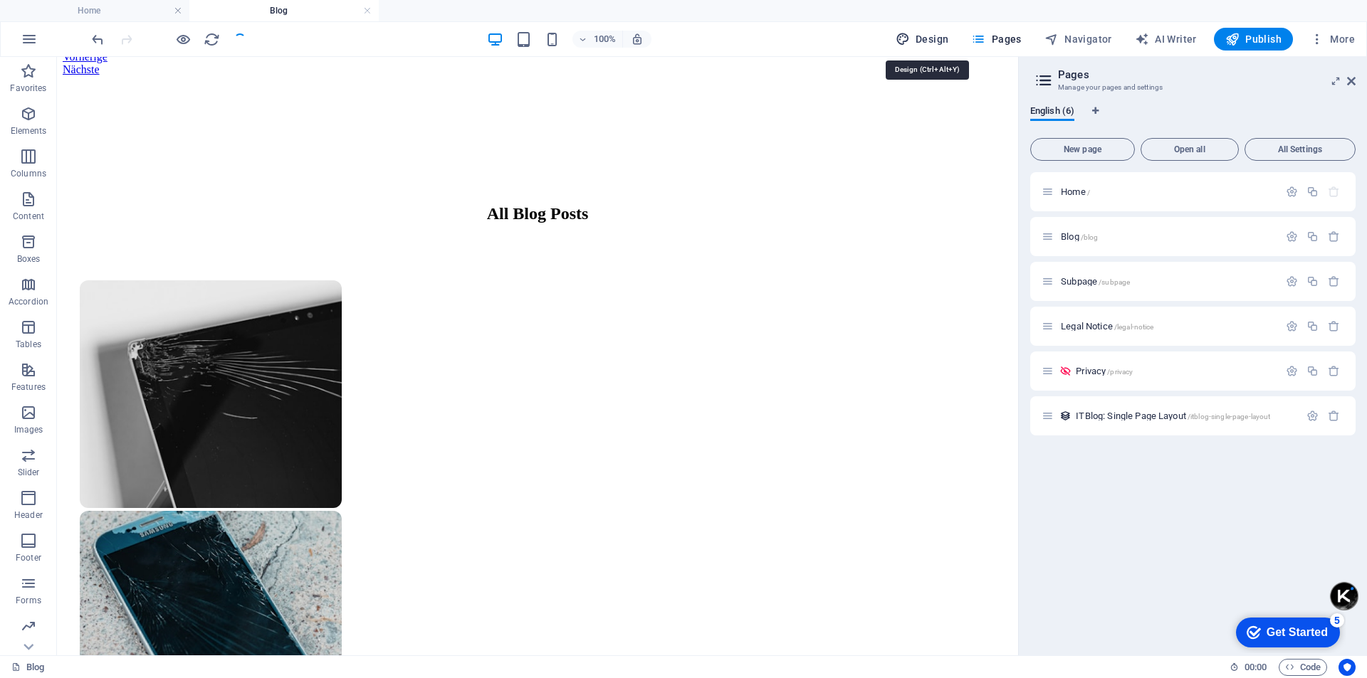
select select "px"
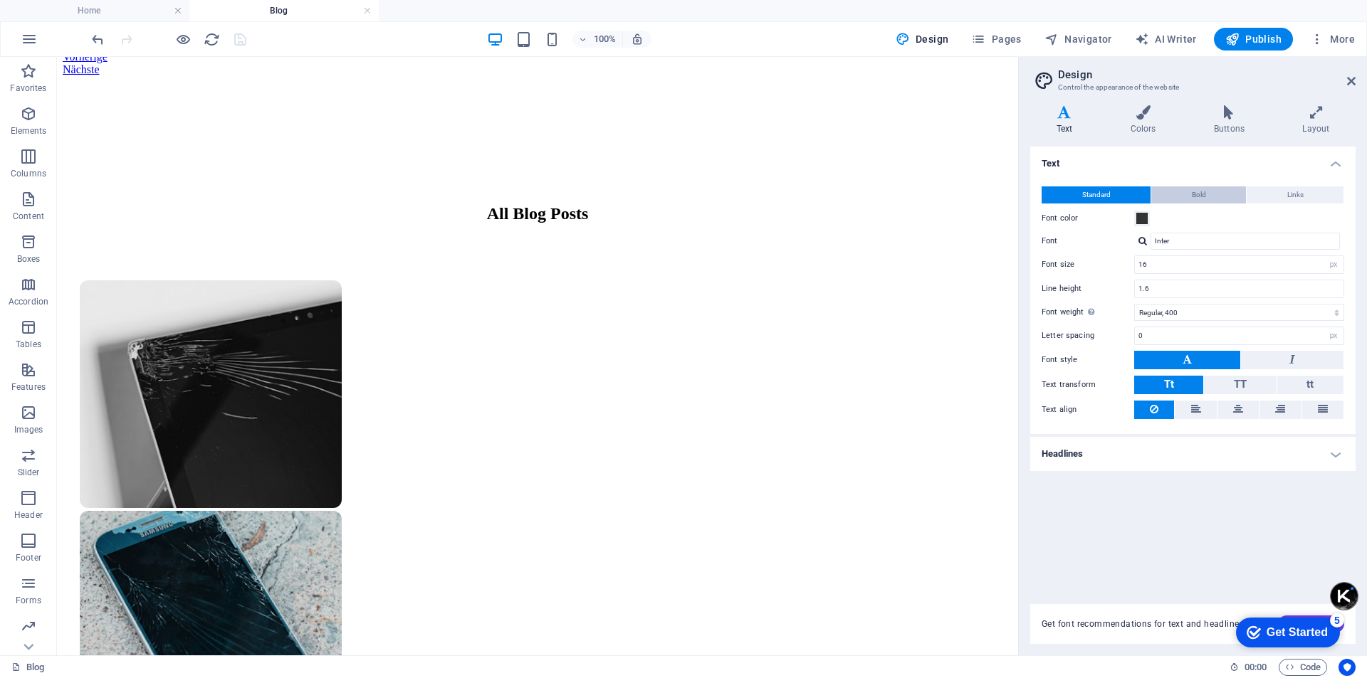
click at [1218, 198] on button "Bold" at bounding box center [1198, 195] width 95 height 17
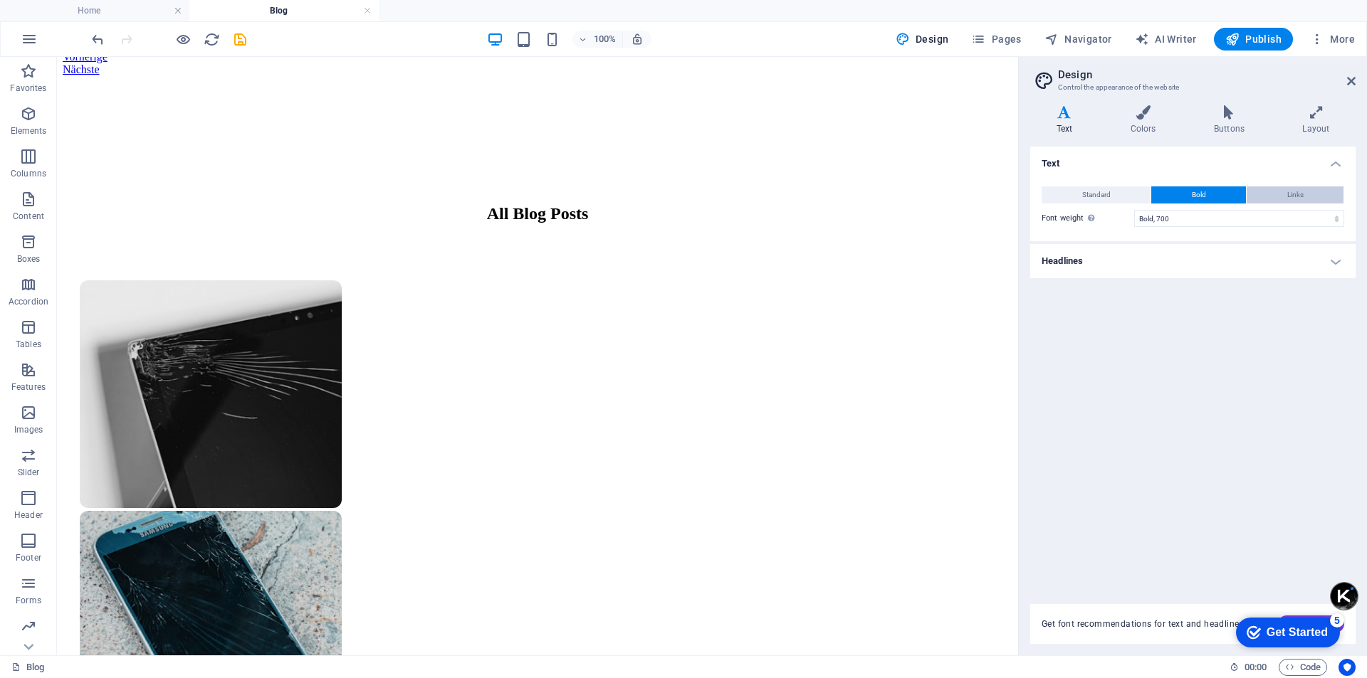
click at [1295, 189] on span "Links" at bounding box center [1295, 195] width 16 height 17
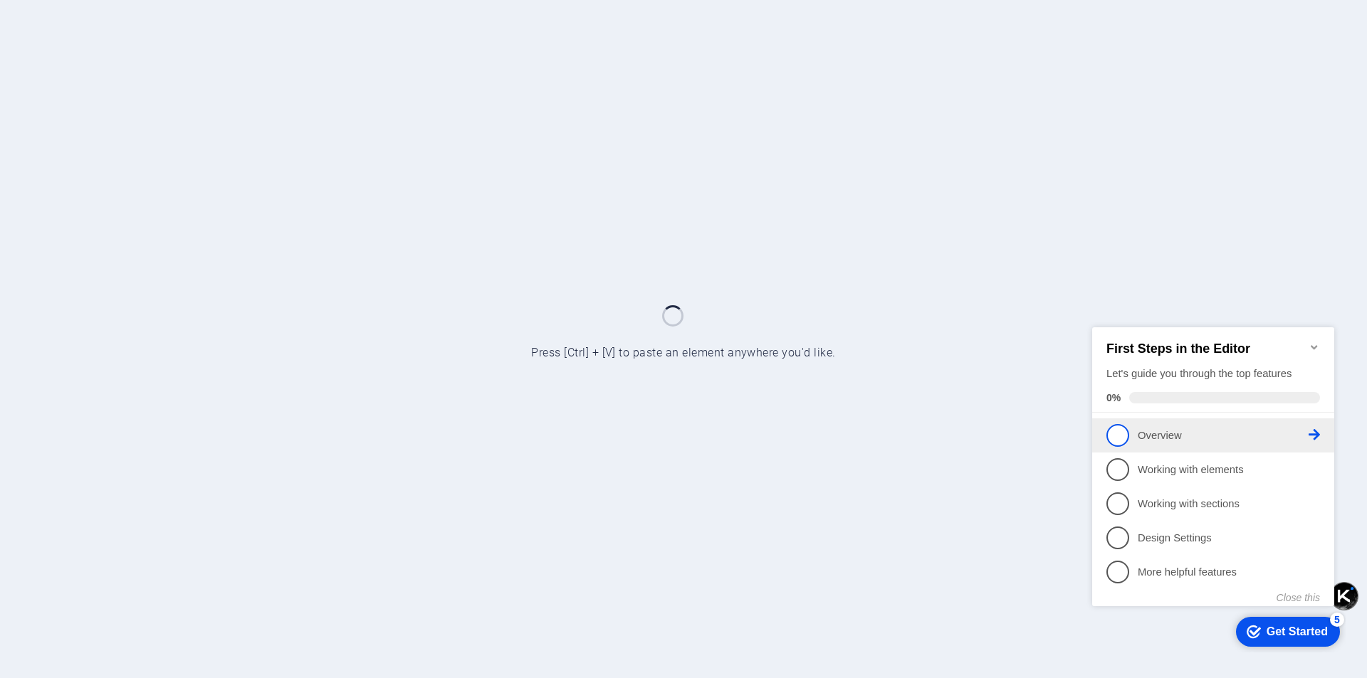
click at [1121, 431] on span "1" at bounding box center [1117, 435] width 23 height 23
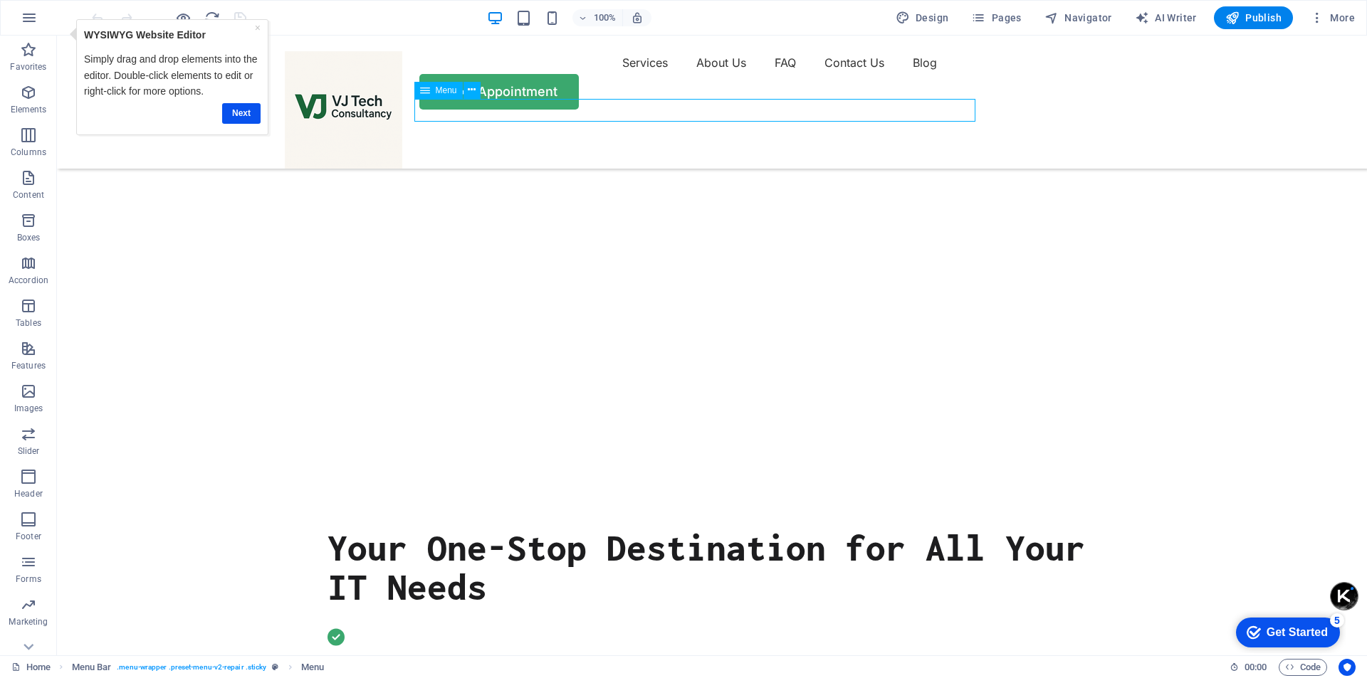
click at [641, 74] on nav "Services About Us FAQ Contact Us Blog" at bounding box center [712, 62] width 854 height 23
click at [417, 90] on div "Menu" at bounding box center [438, 90] width 48 height 17
click at [436, 93] on span "Menu" at bounding box center [446, 90] width 21 height 9
click at [468, 93] on icon at bounding box center [472, 90] width 8 height 15
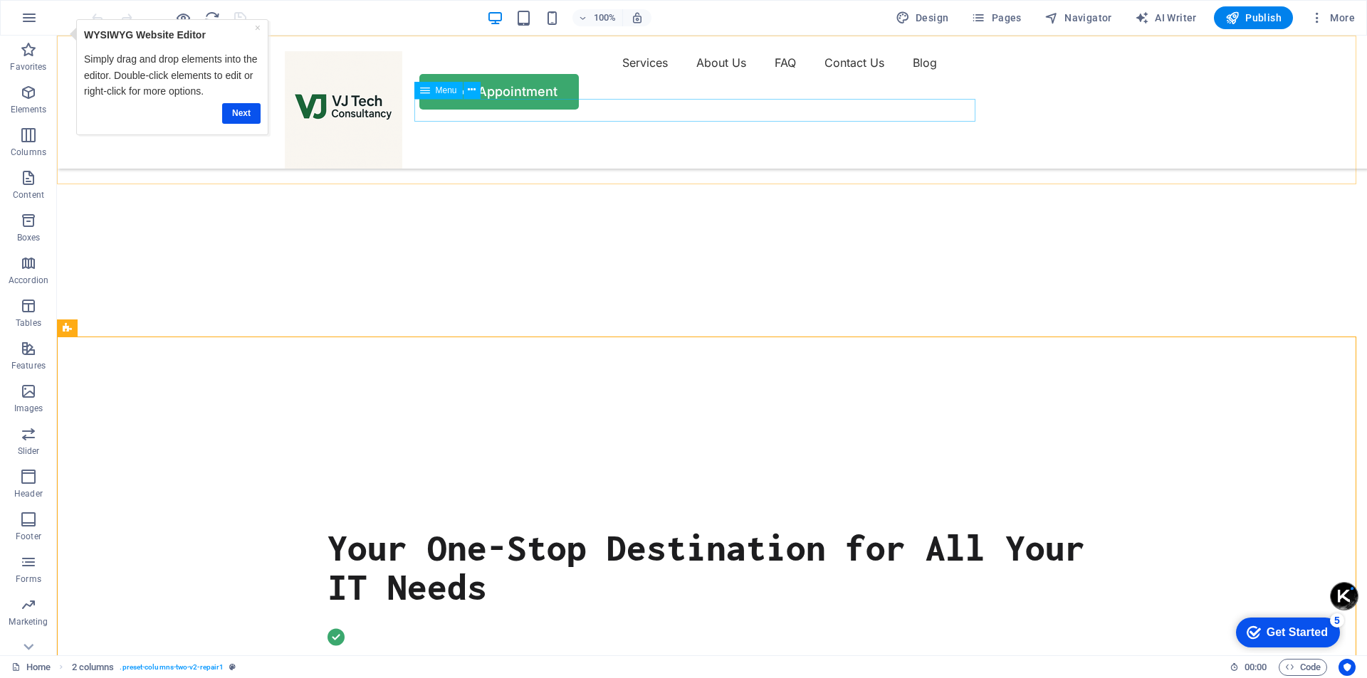
click at [637, 74] on nav "Services About Us FAQ Contact Us Blog" at bounding box center [712, 62] width 854 height 23
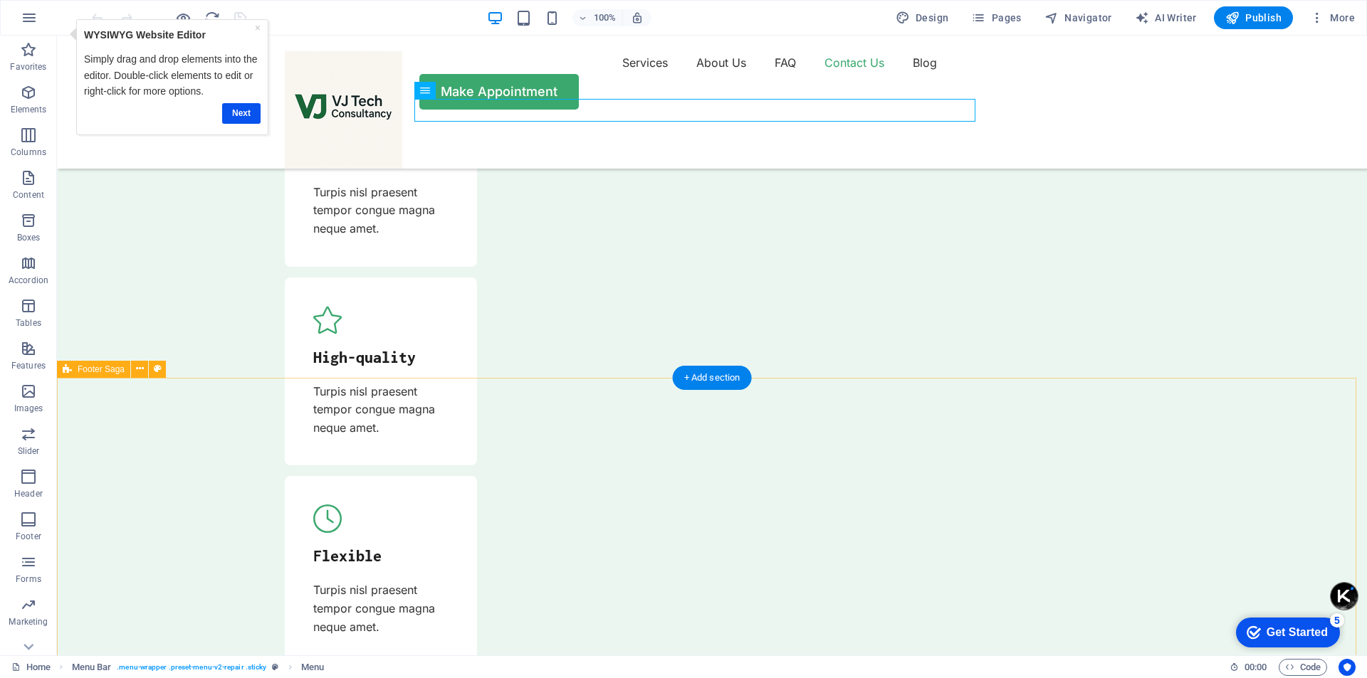
scroll to position [4841, 0]
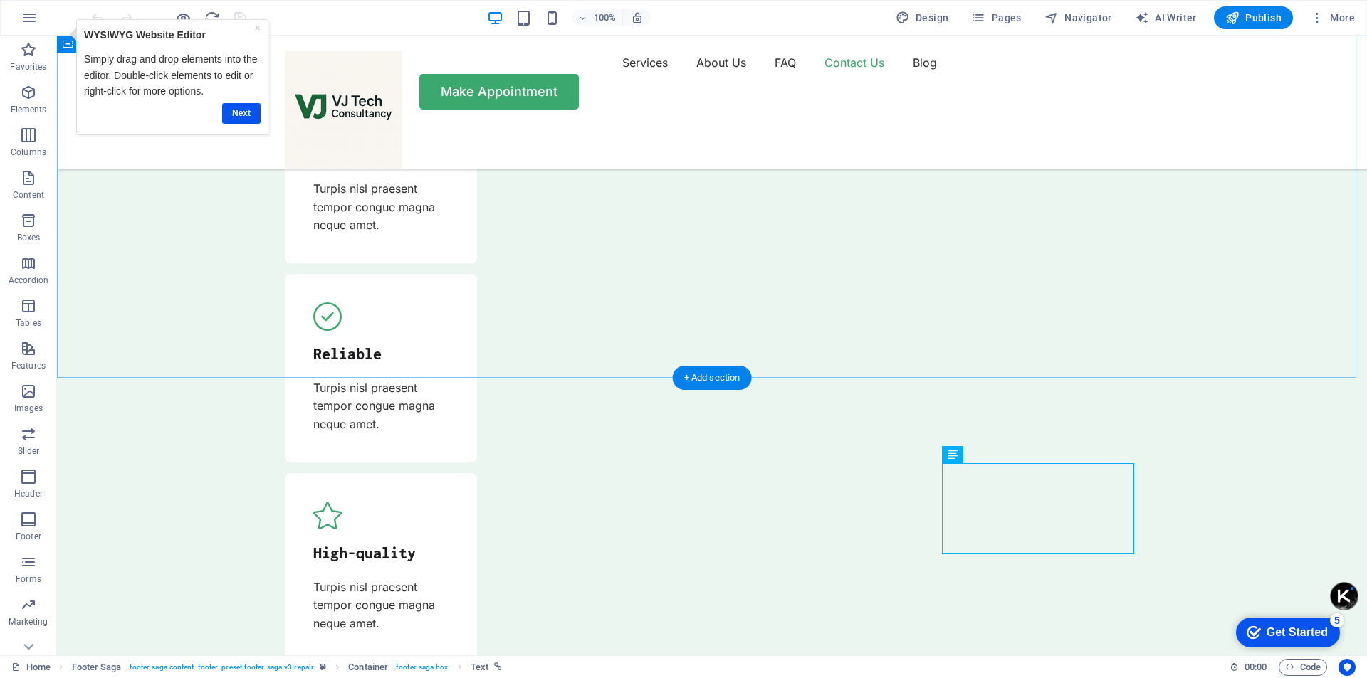
scroll to position [4414, 0]
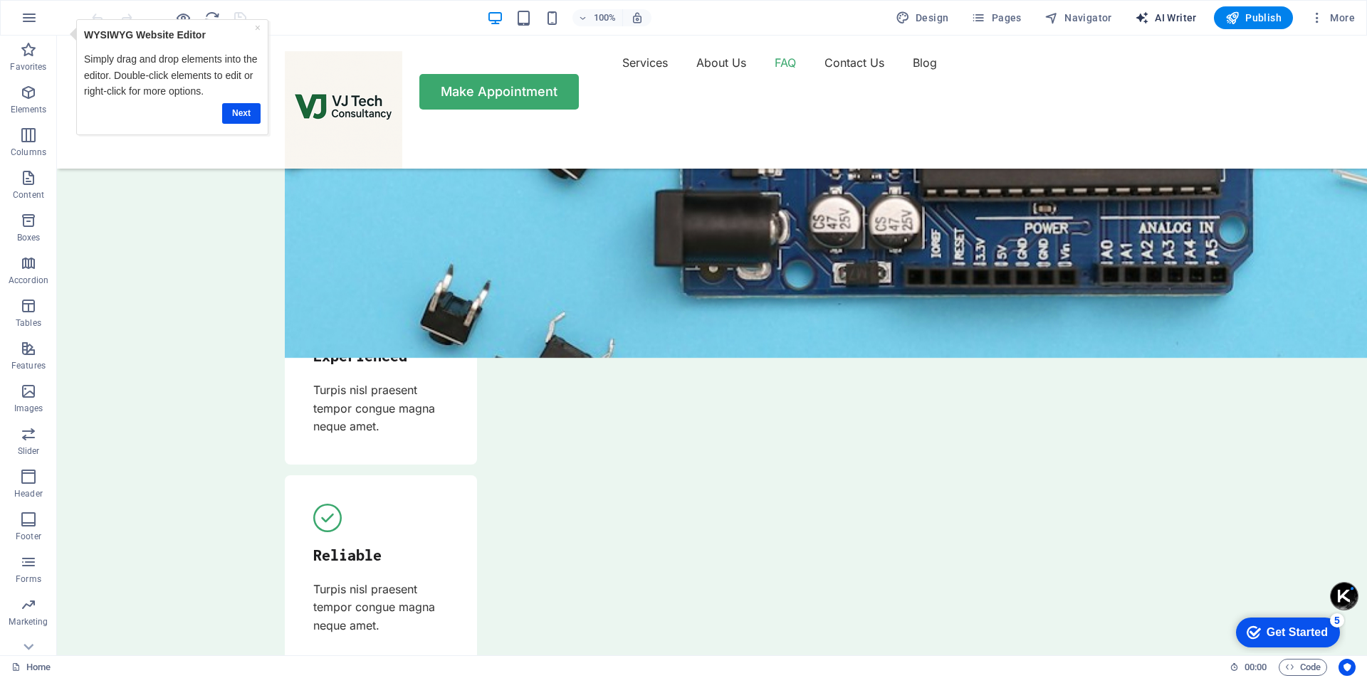
click at [1173, 16] on span "AI Writer" at bounding box center [1166, 18] width 62 height 14
select select "English"
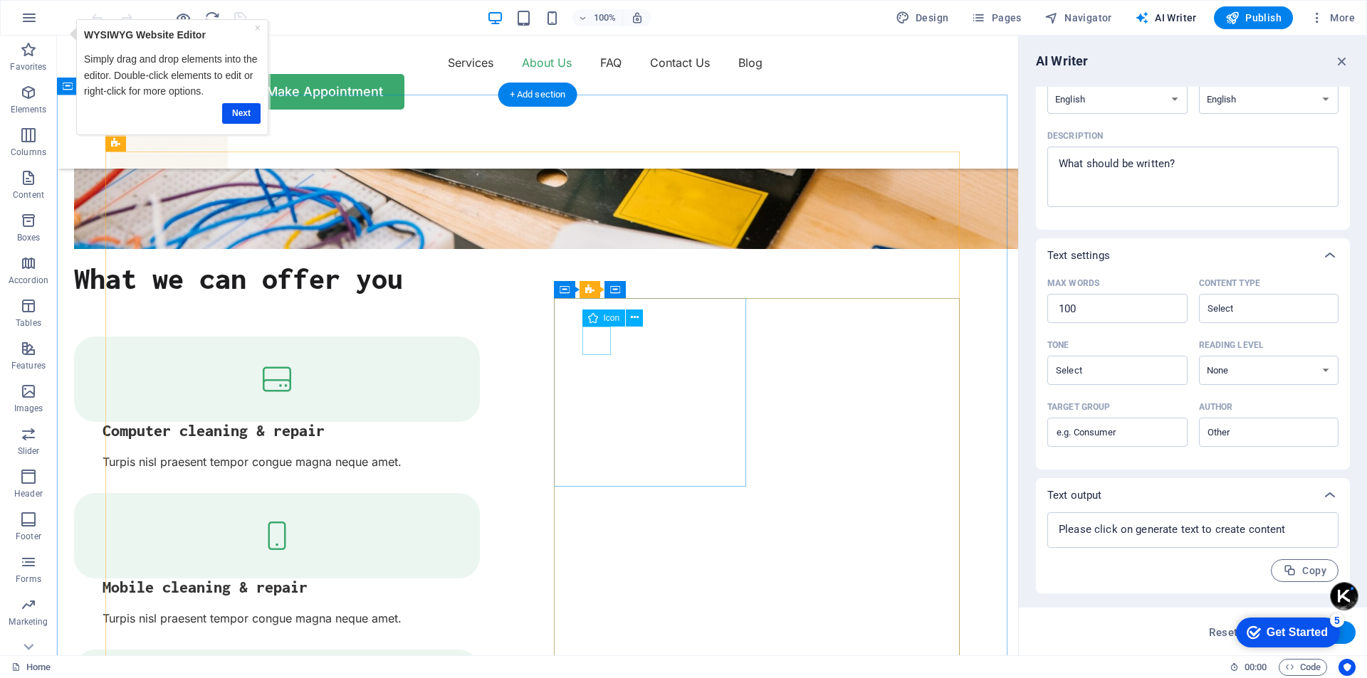
scroll to position [1637, 0]
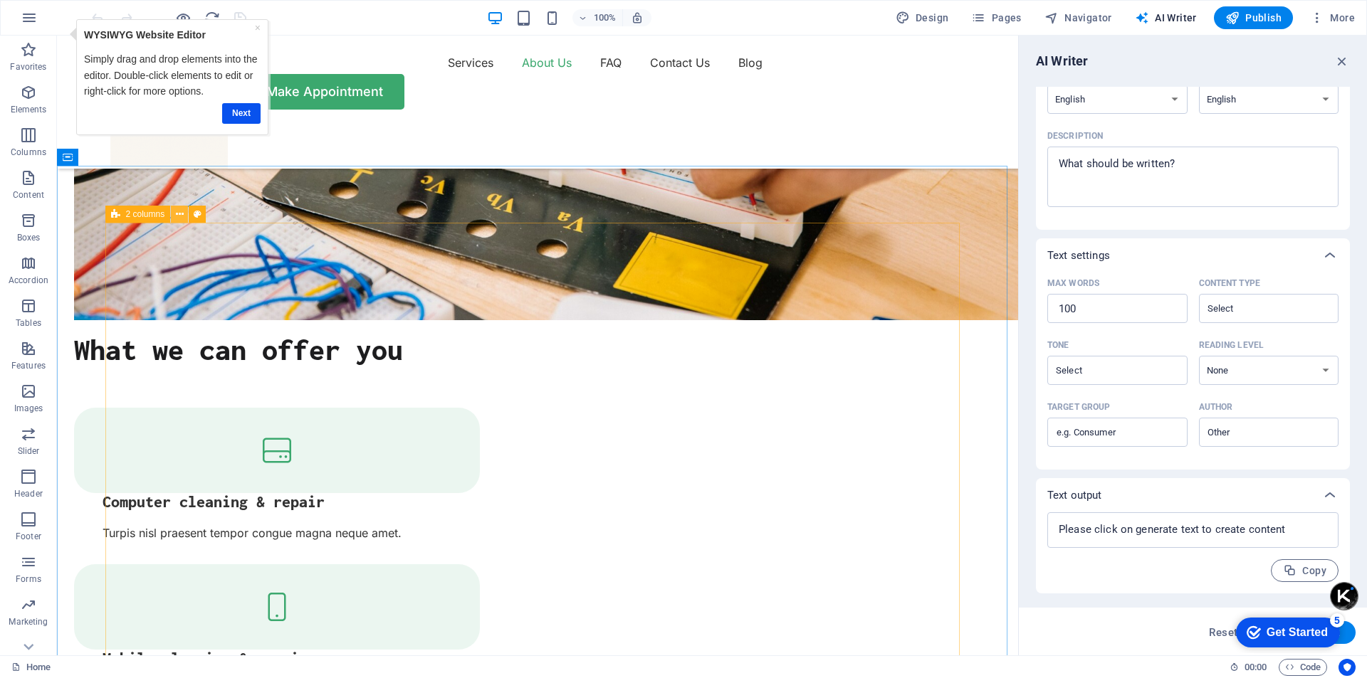
click at [179, 216] on icon at bounding box center [180, 214] width 8 height 15
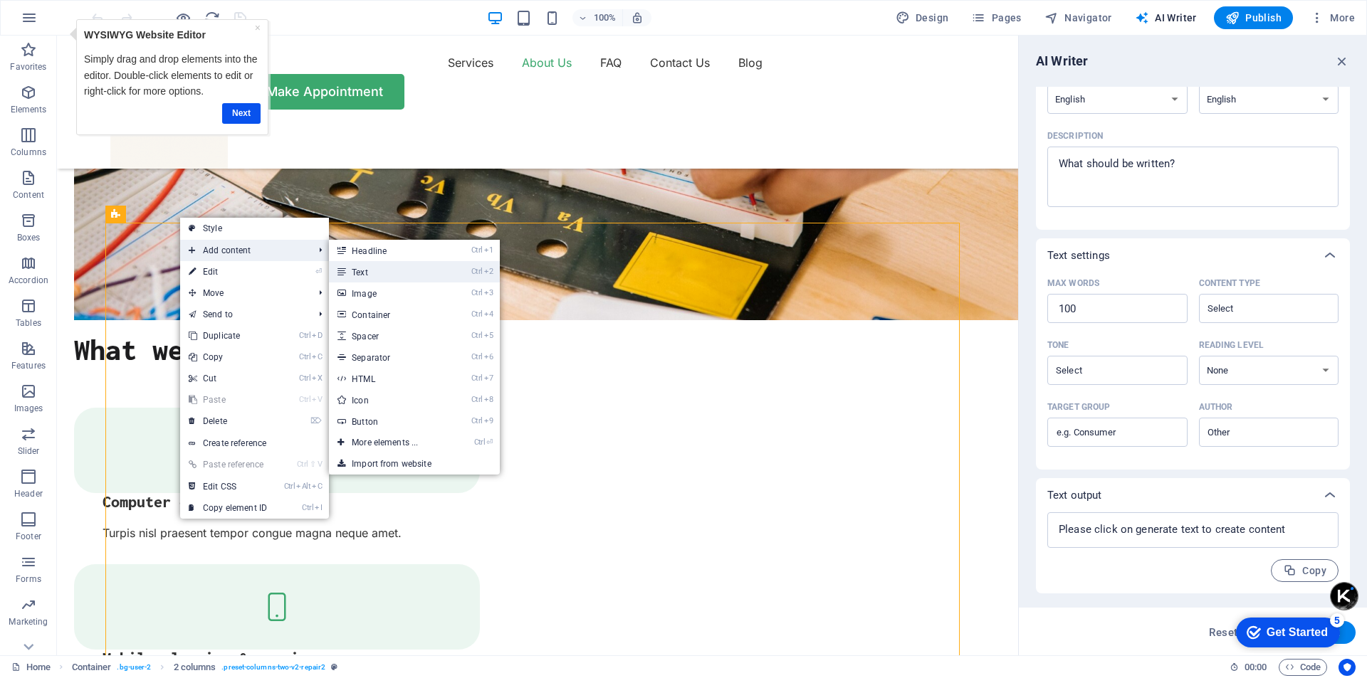
click at [387, 275] on link "Ctrl 2 Text" at bounding box center [387, 271] width 117 height 21
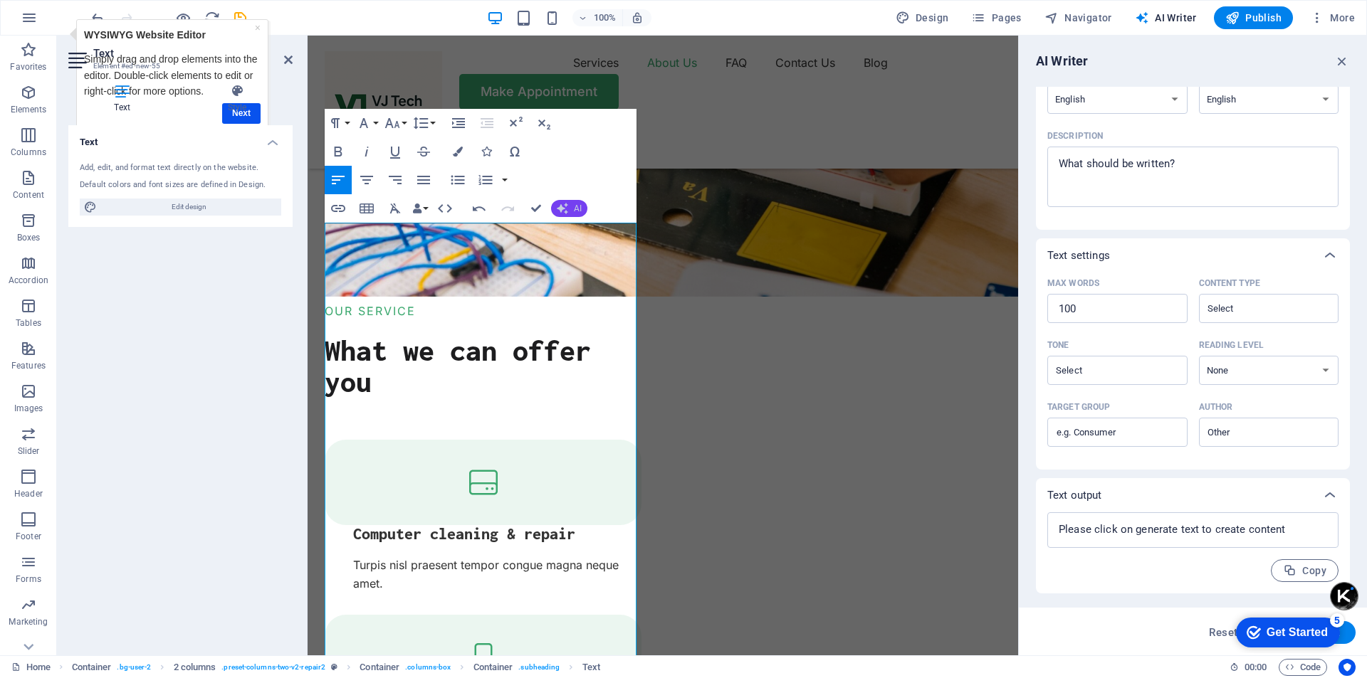
click at [572, 209] on button "AI" at bounding box center [569, 208] width 36 height 17
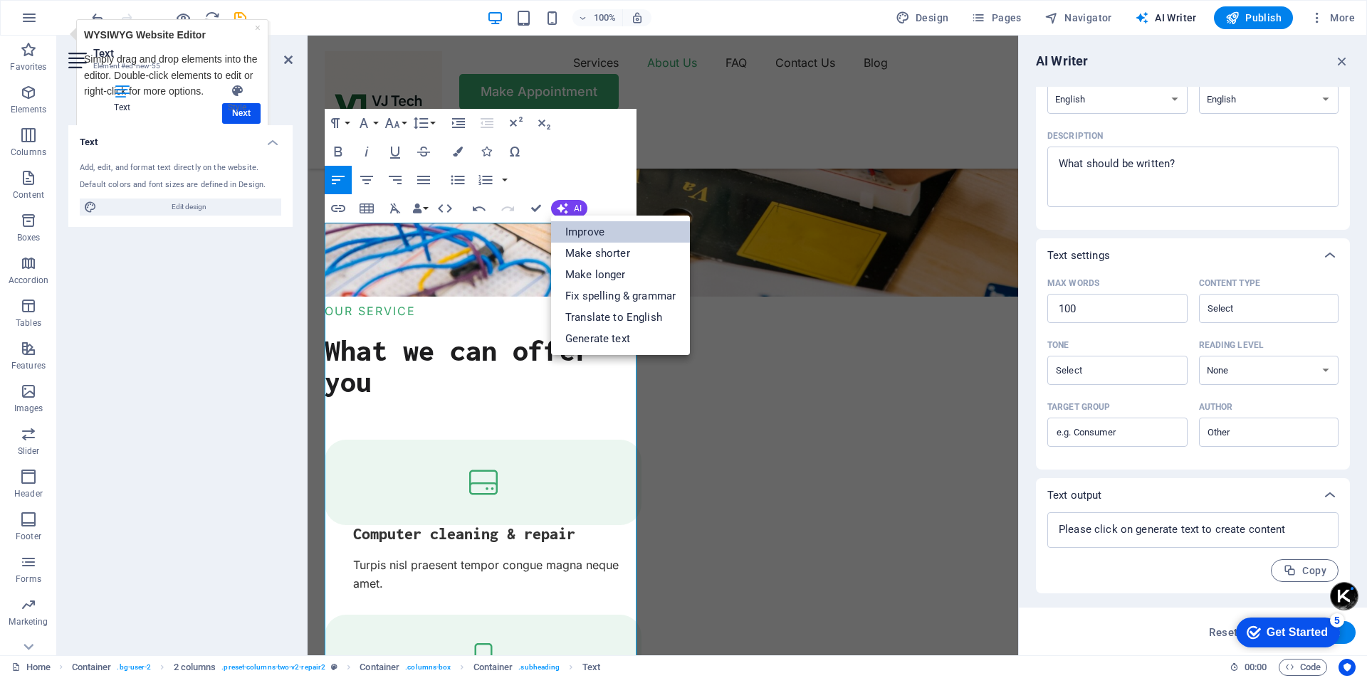
click at [584, 231] on link "Improve" at bounding box center [620, 231] width 139 height 21
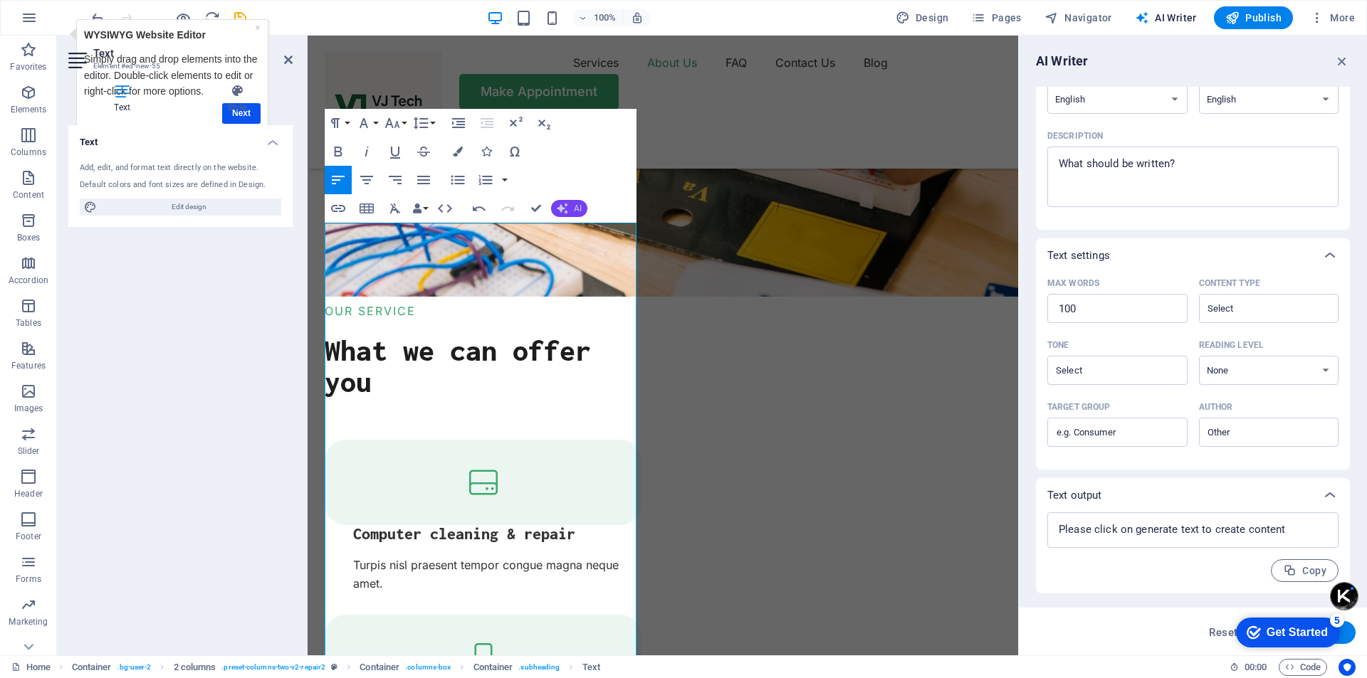
click at [574, 211] on span "AI" at bounding box center [578, 208] width 8 height 9
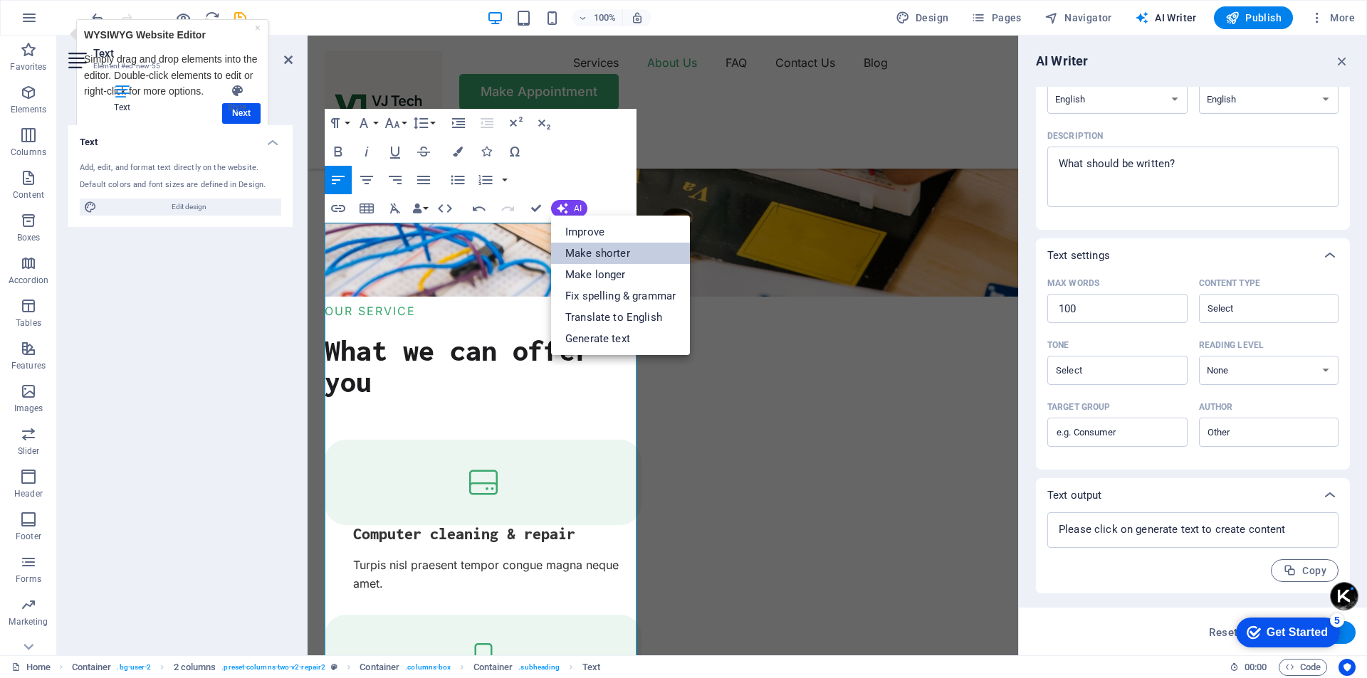
click at [593, 255] on link "Make shorter" at bounding box center [620, 253] width 139 height 21
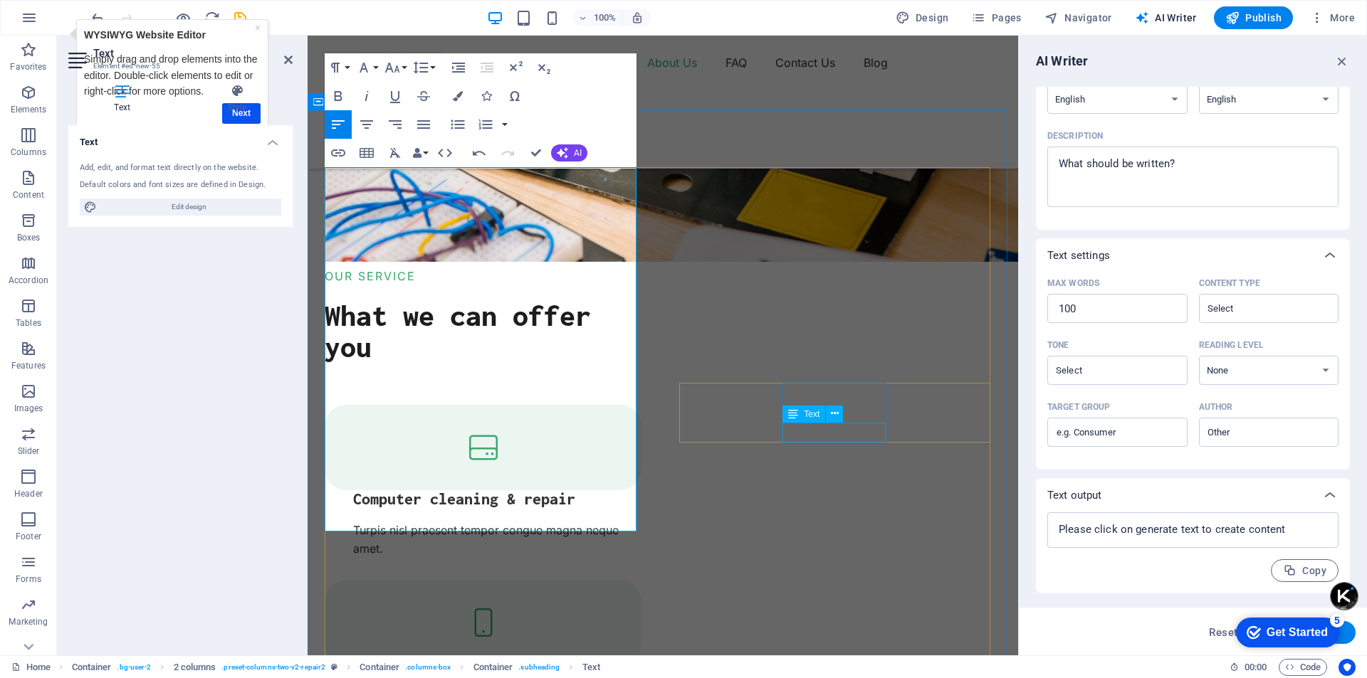
scroll to position [1754, 0]
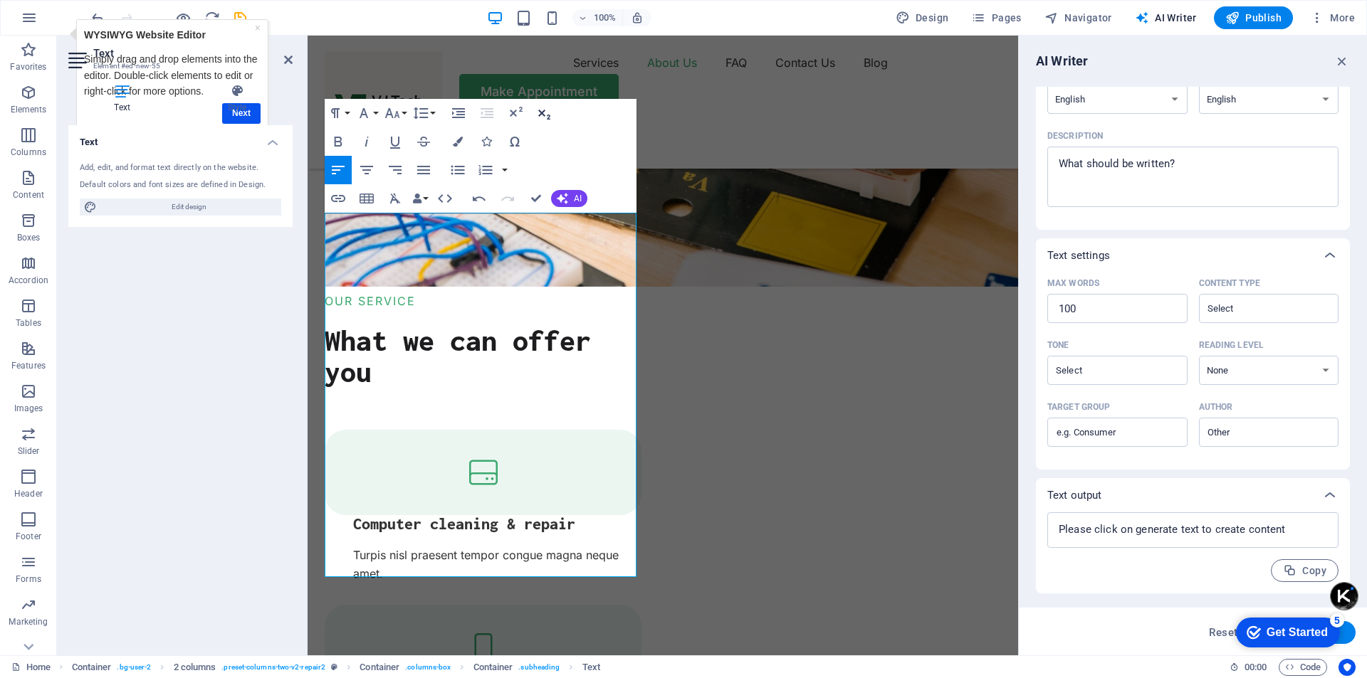
click at [540, 112] on icon "button" at bounding box center [544, 115] width 12 height 10
click at [515, 115] on icon "button" at bounding box center [516, 112] width 13 height 10
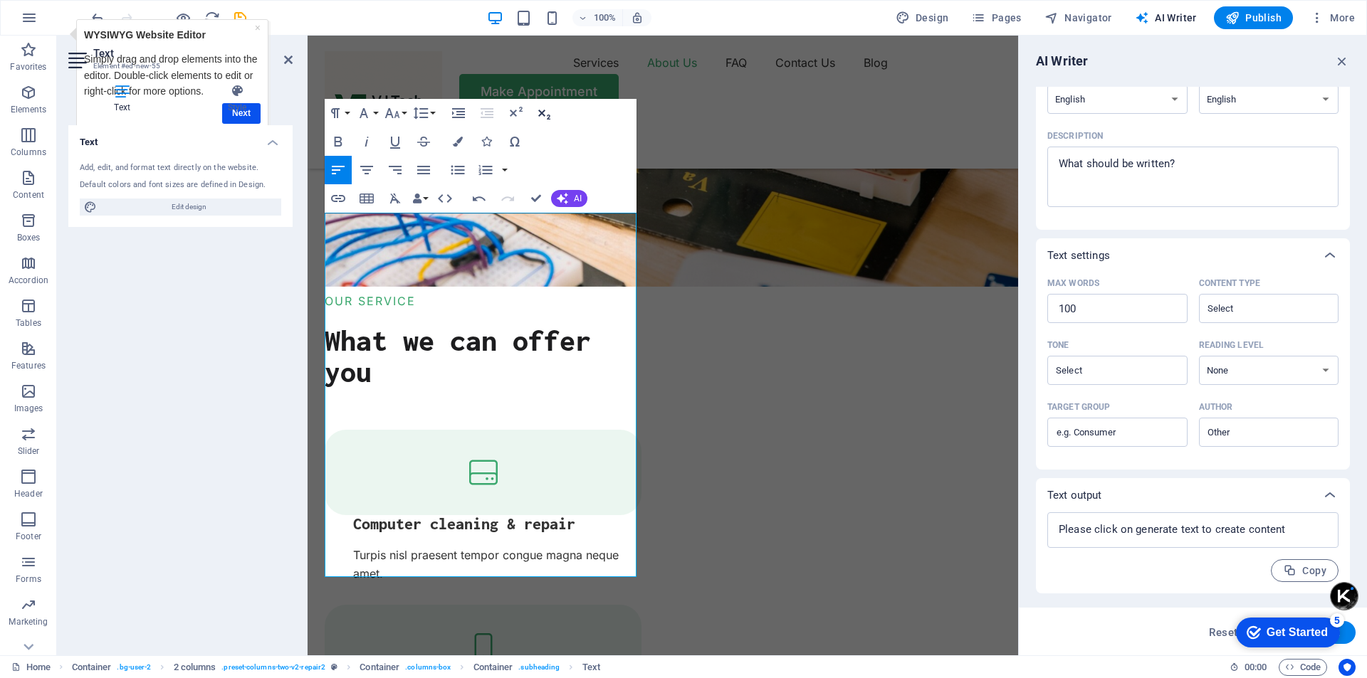
click at [548, 111] on icon "button" at bounding box center [543, 113] width 17 height 17
click at [545, 110] on icon "button" at bounding box center [544, 115] width 12 height 10
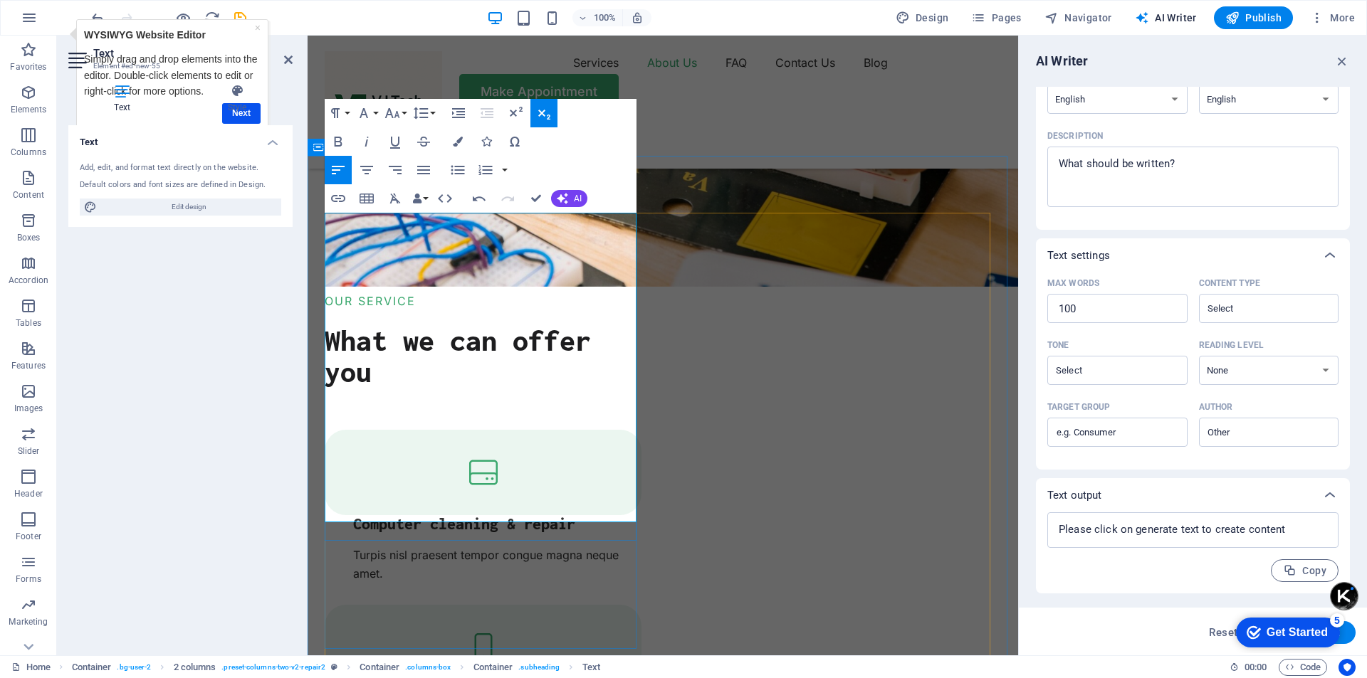
click at [547, 120] on icon "button" at bounding box center [543, 113] width 17 height 17
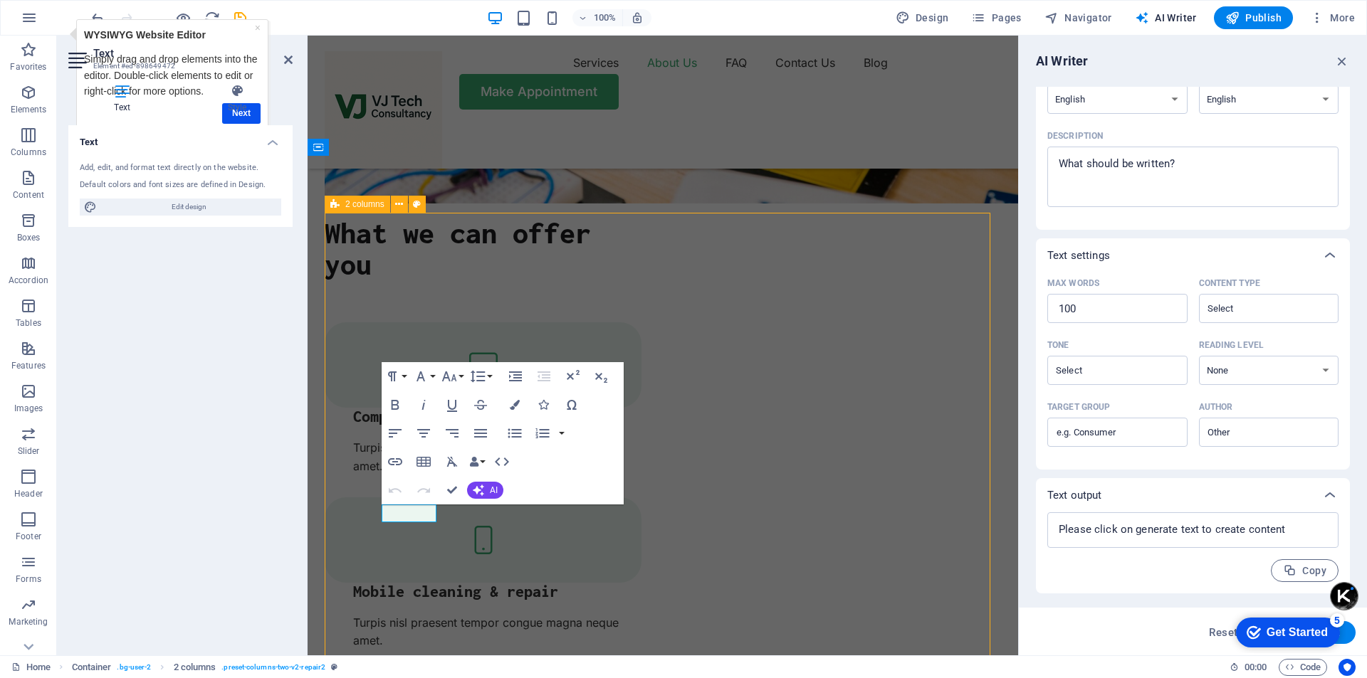
scroll to position [1647, 0]
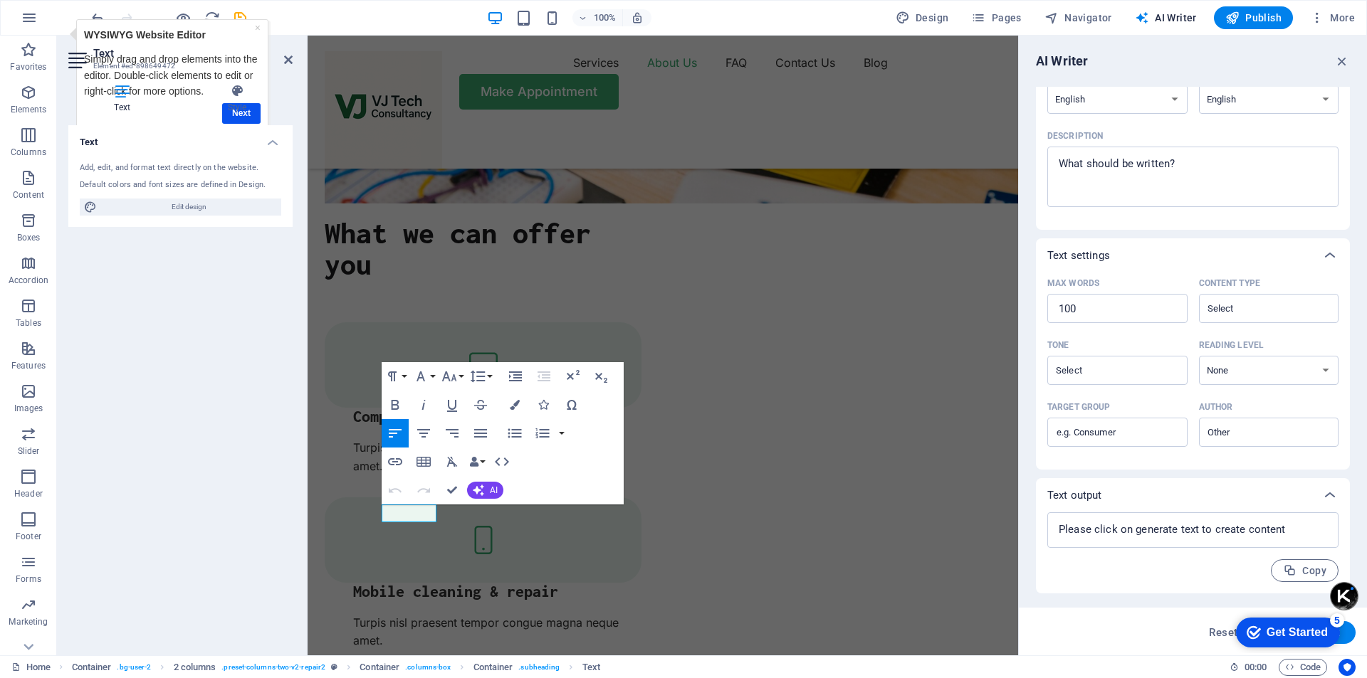
click at [186, 457] on div "Text Add, edit, and format text directly on the website. Default colors and fon…" at bounding box center [180, 384] width 224 height 519
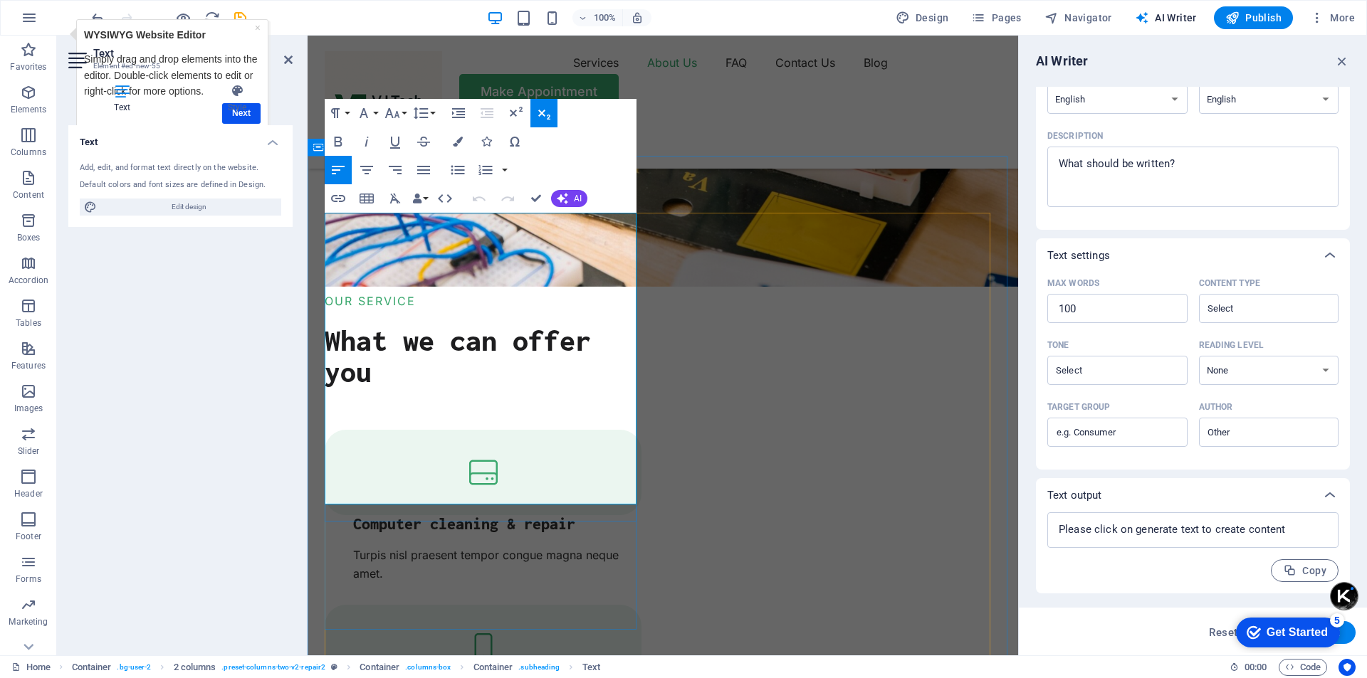
drag, startPoint x: 371, startPoint y: 220, endPoint x: 291, endPoint y: 214, distance: 80.0
drag, startPoint x: 33, startPoint y: 187, endPoint x: 338, endPoint y: 112, distance: 314.3
click at [338, 112] on icon "button" at bounding box center [335, 113] width 9 height 10
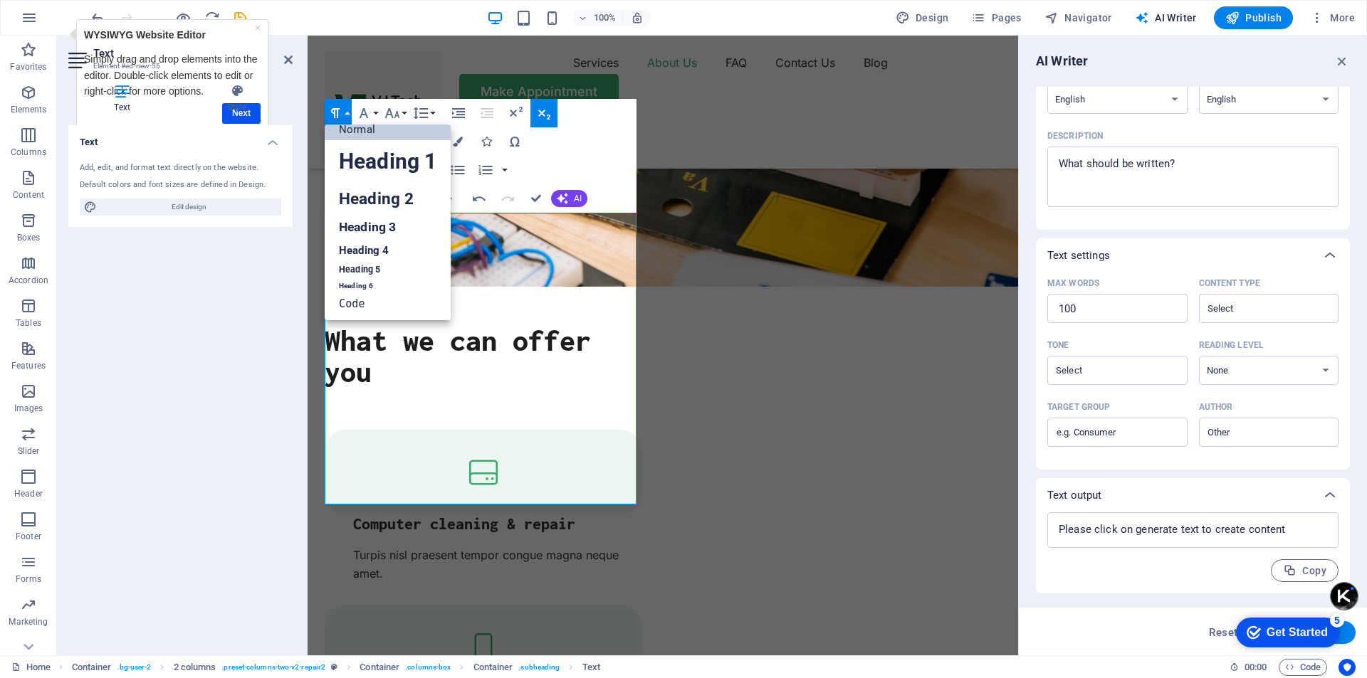
scroll to position [11, 0]
click at [372, 150] on link "Heading 1" at bounding box center [388, 161] width 126 height 43
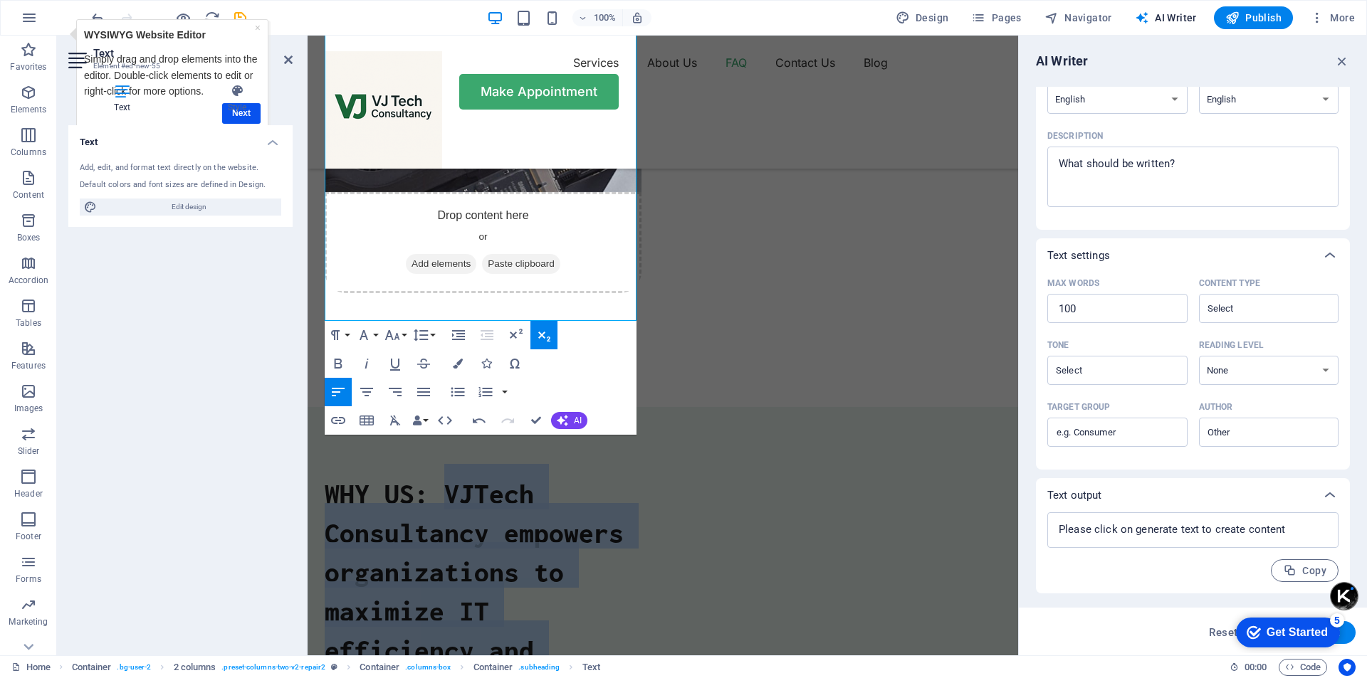
scroll to position [3854, 0]
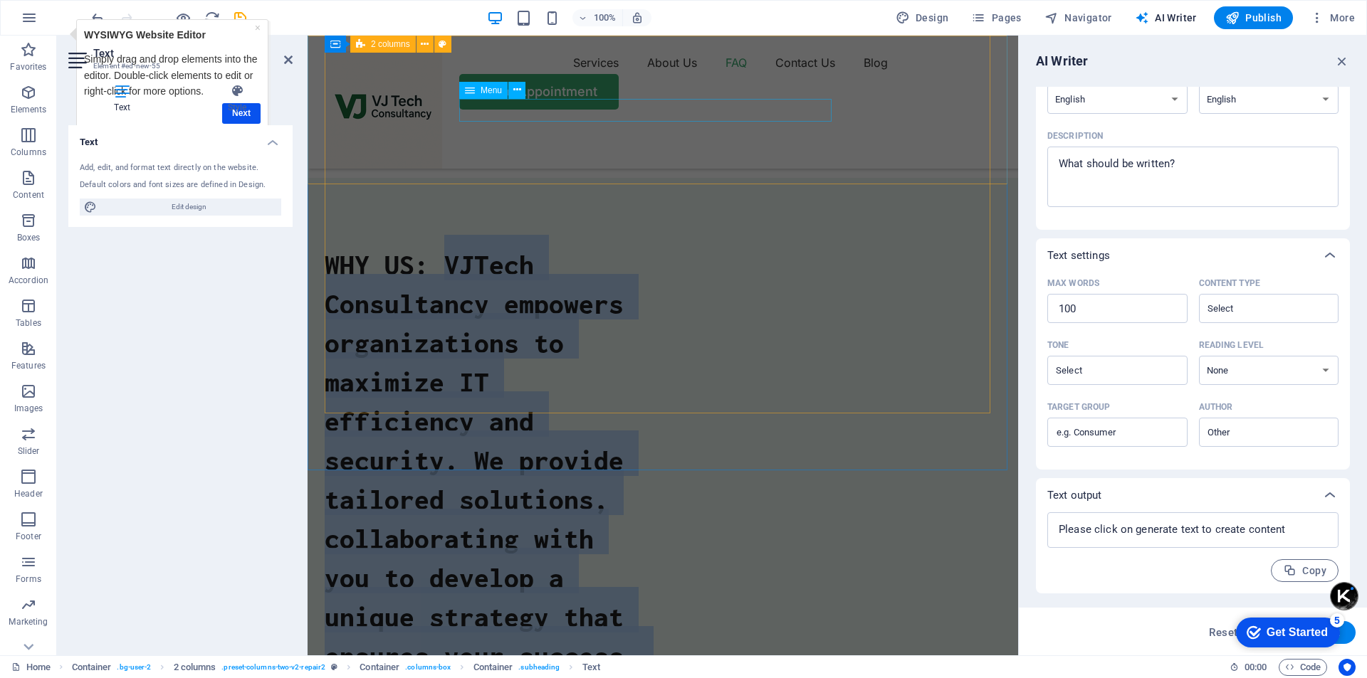
drag, startPoint x: 446, startPoint y: 241, endPoint x: 576, endPoint y: 115, distance: 180.7
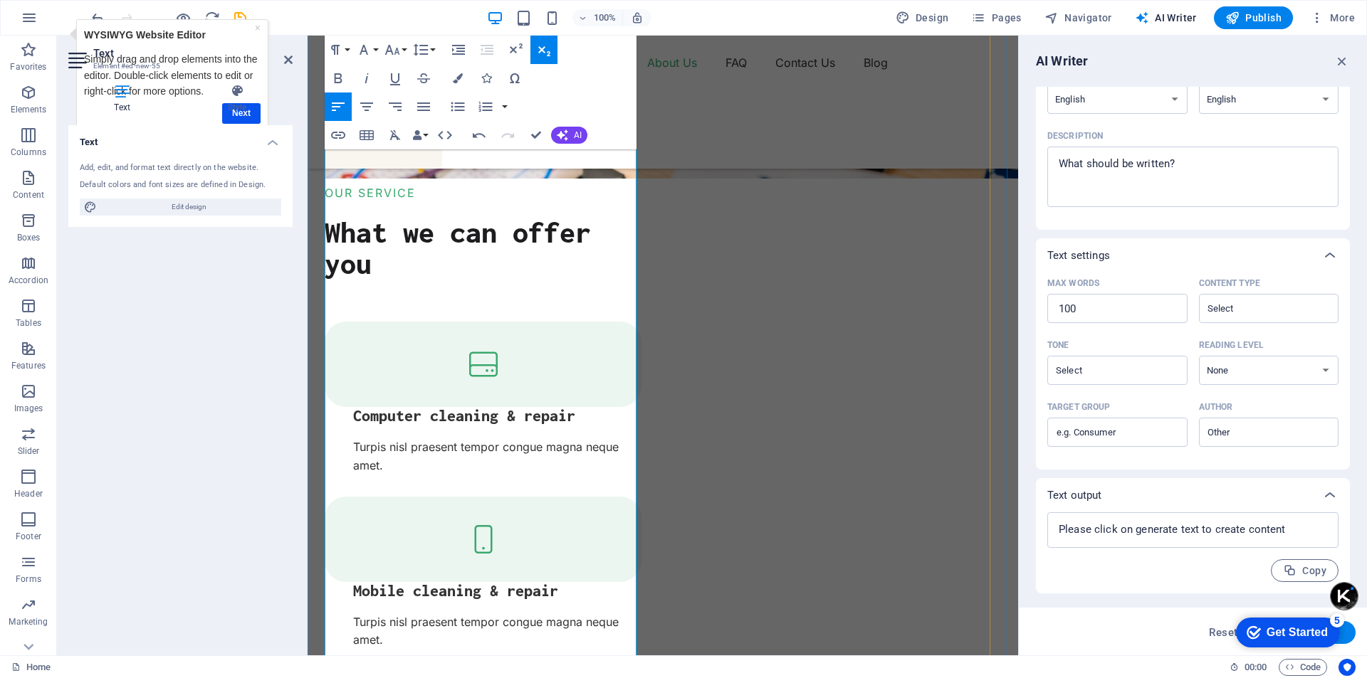
scroll to position [1861, 0]
click at [342, 107] on icon "button" at bounding box center [338, 106] width 17 height 17
click at [341, 51] on icon "button" at bounding box center [335, 49] width 17 height 17
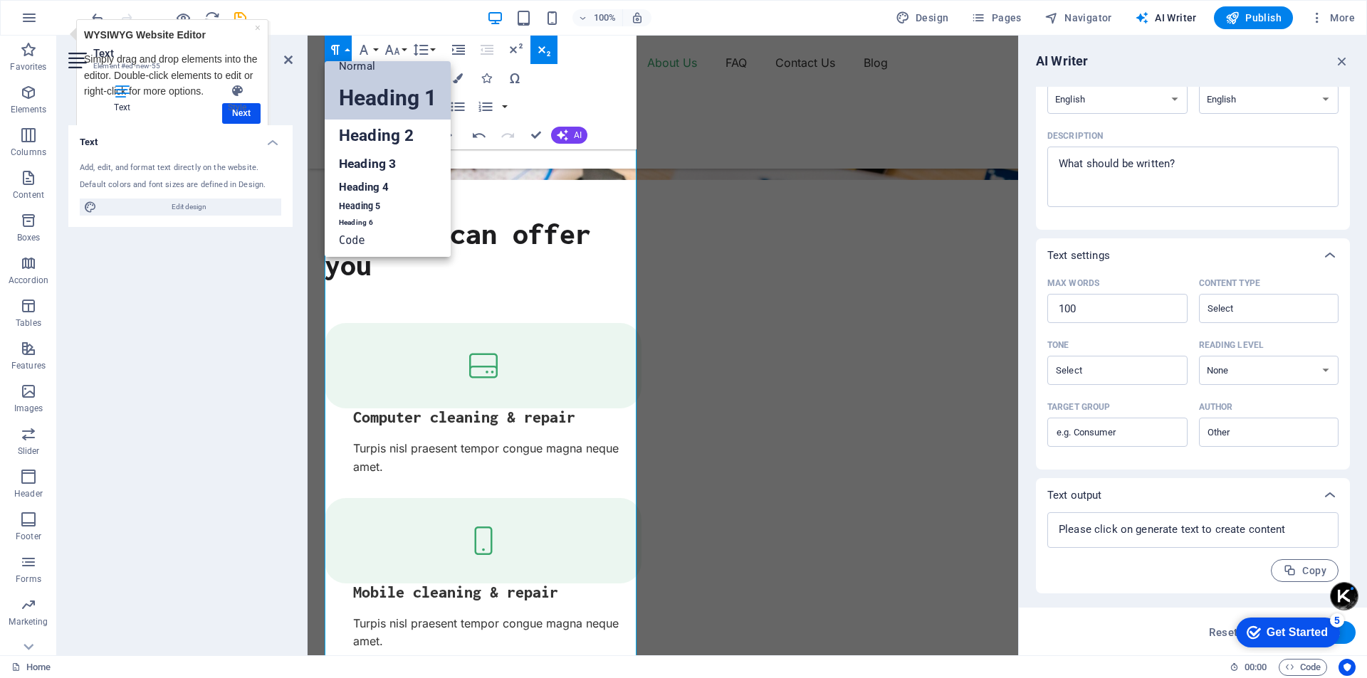
scroll to position [11, 0]
click at [367, 206] on link "Heading 5" at bounding box center [388, 207] width 126 height 18
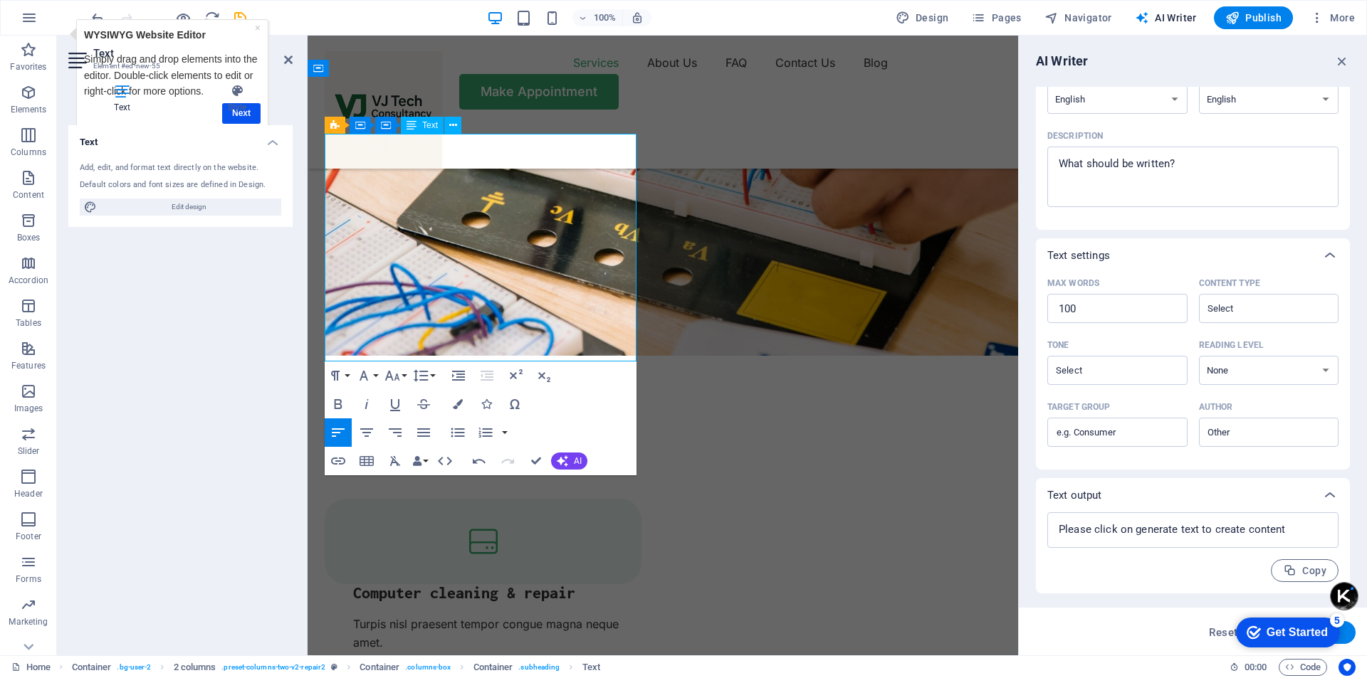
scroll to position [1576, 0]
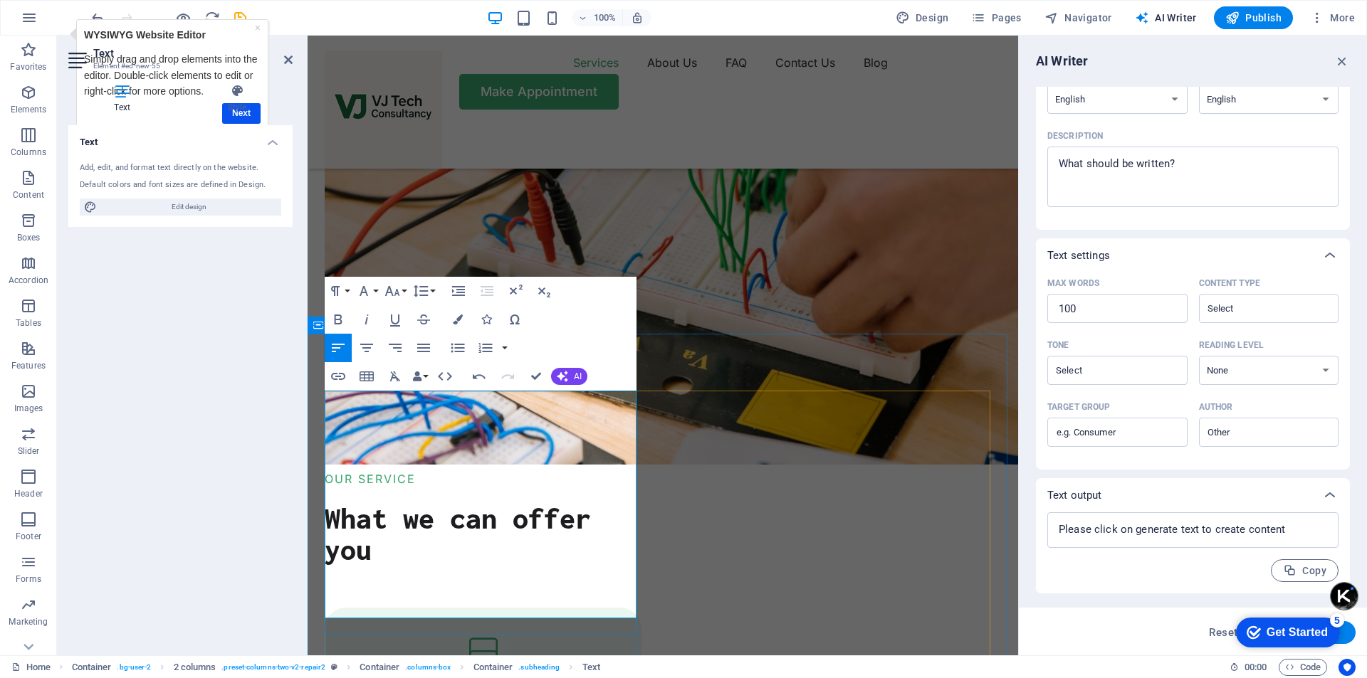
drag, startPoint x: 369, startPoint y: 399, endPoint x: 432, endPoint y: 529, distance: 144.9
drag, startPoint x: 360, startPoint y: 399, endPoint x: 324, endPoint y: 399, distance: 36.3
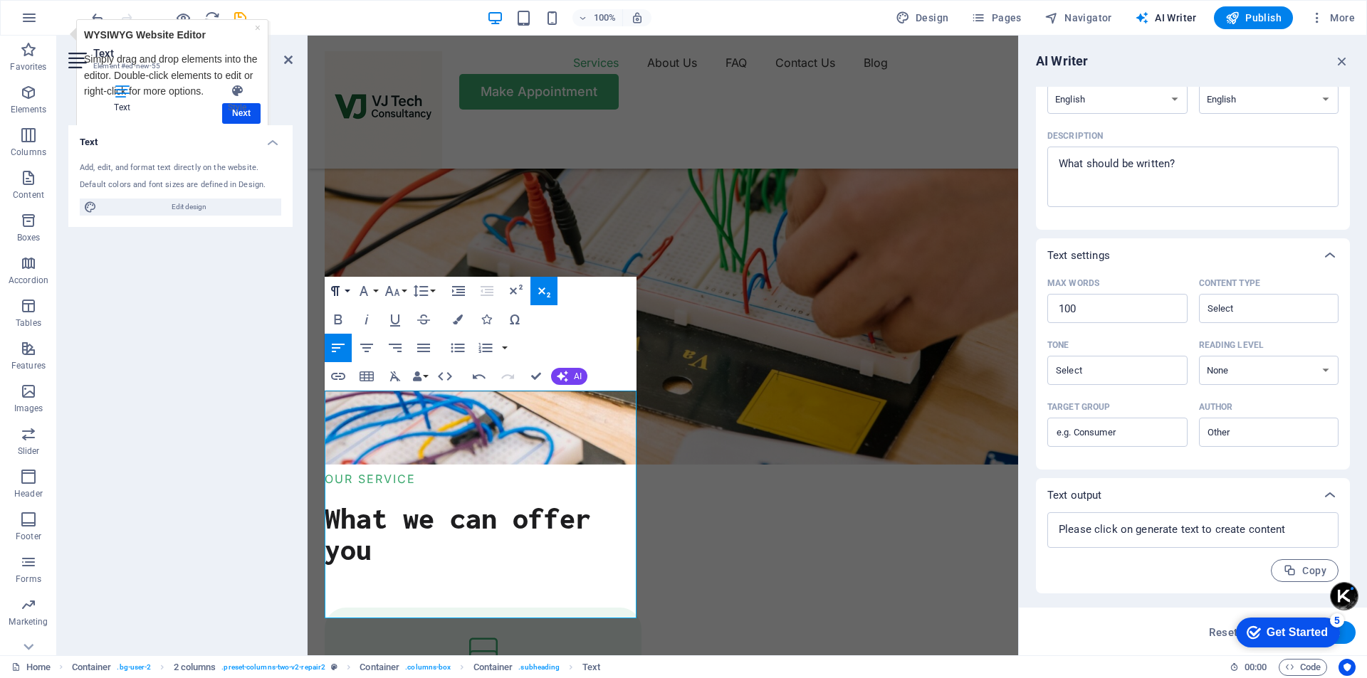
click at [345, 289] on button "Paragraph Format" at bounding box center [338, 291] width 27 height 28
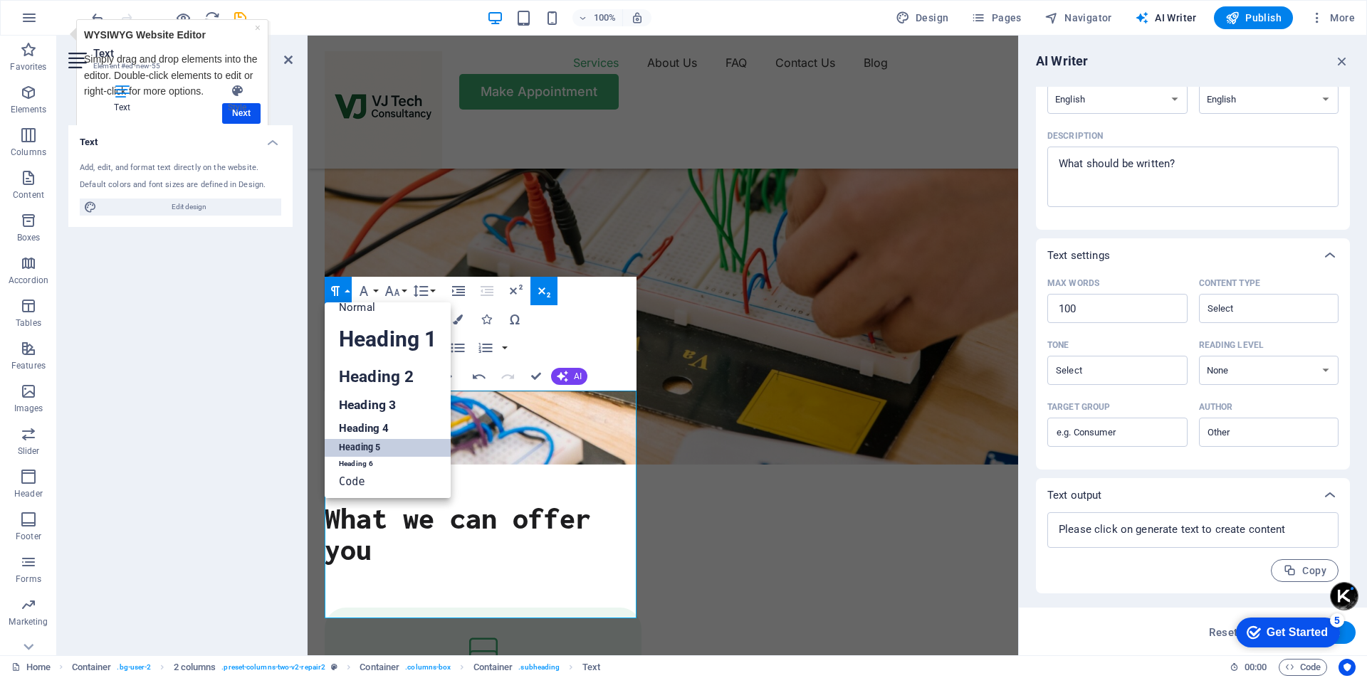
scroll to position [11, 0]
click at [374, 409] on link "Heading 3" at bounding box center [388, 405] width 126 height 25
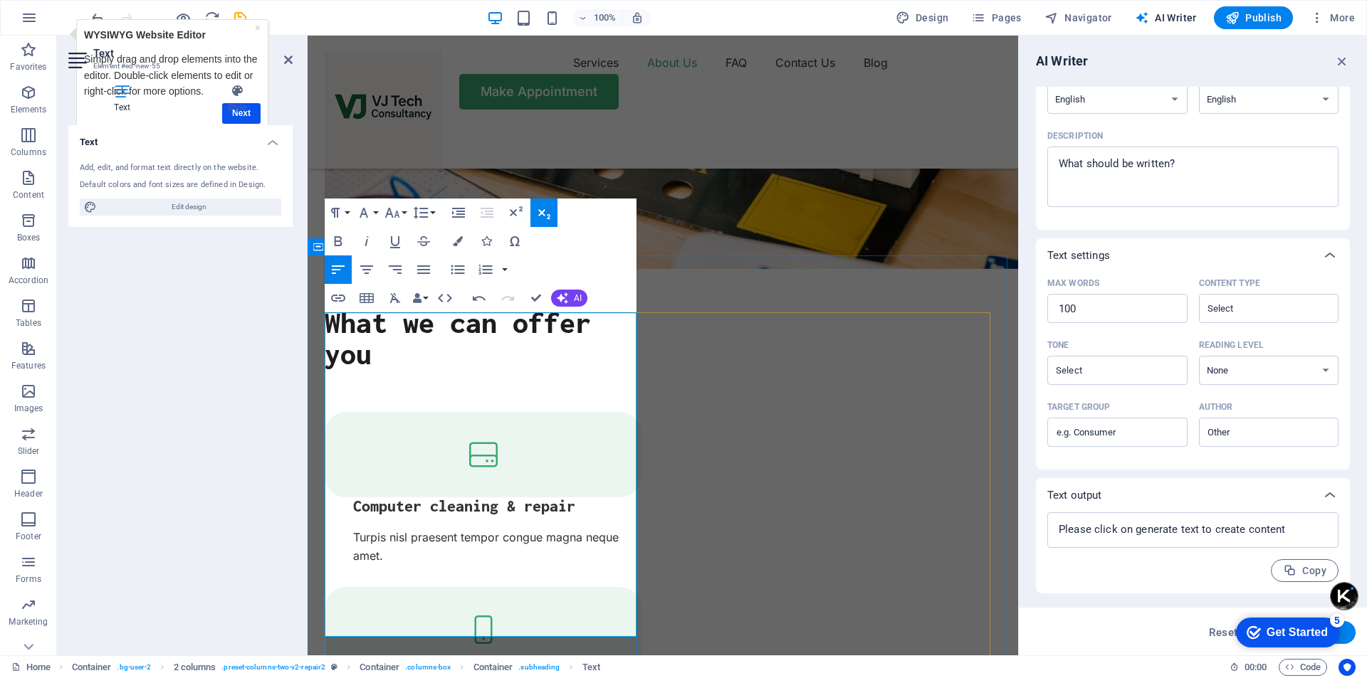
scroll to position [1790, 0]
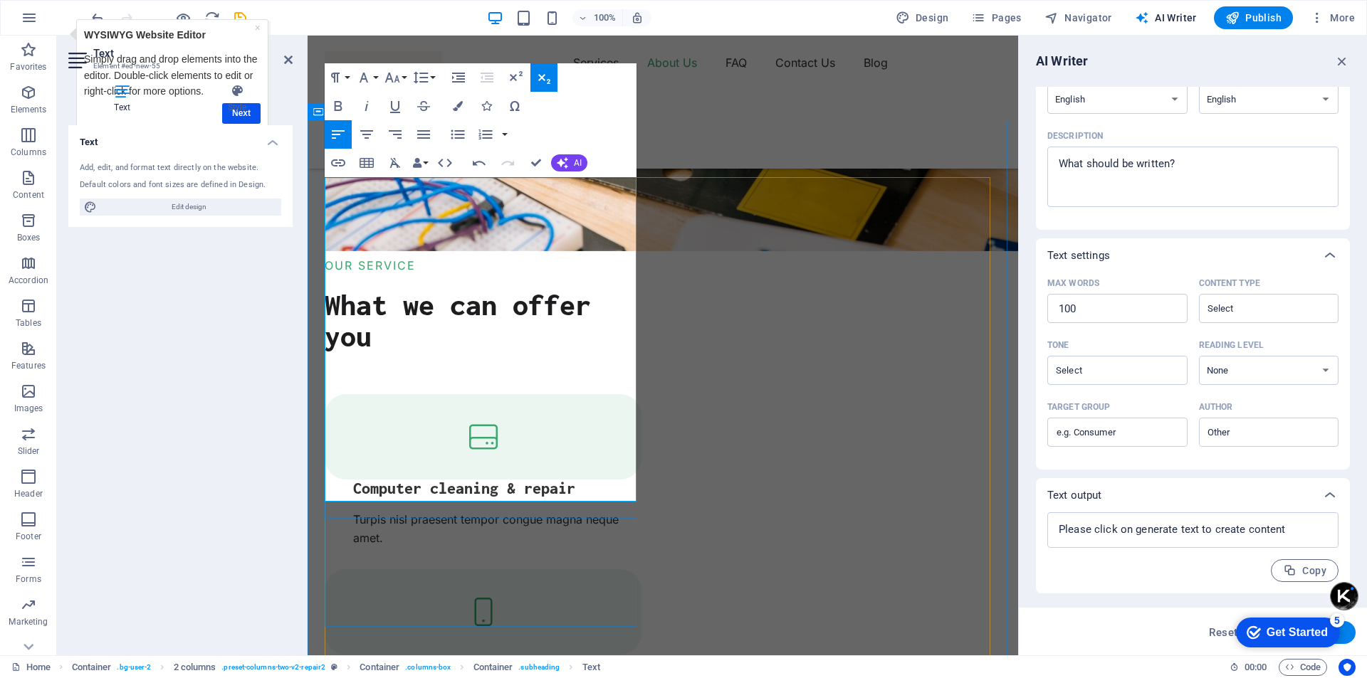
drag, startPoint x: 372, startPoint y: 190, endPoint x: 542, endPoint y: 491, distance: 345.9
click at [348, 108] on button "Bold" at bounding box center [338, 106] width 27 height 28
click at [340, 106] on icon "button" at bounding box center [339, 106] width 8 height 10
click at [378, 80] on button "Font Family" at bounding box center [366, 77] width 27 height 28
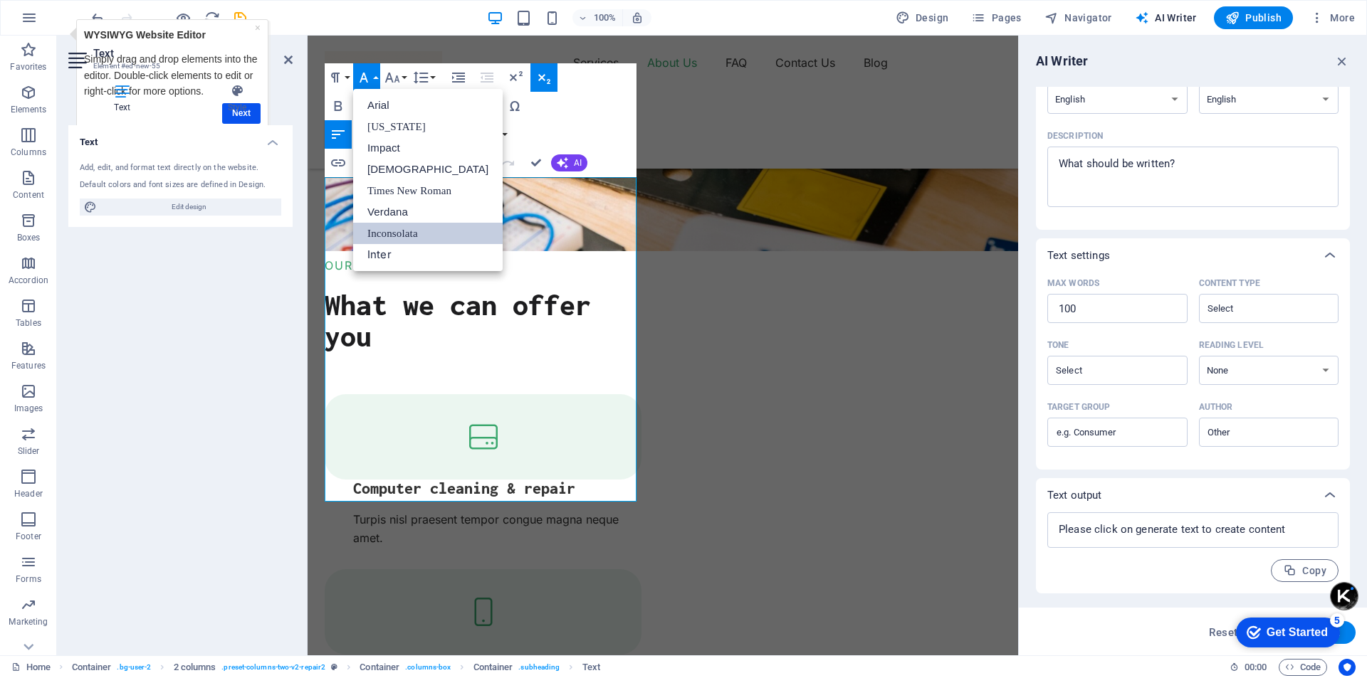
scroll to position [0, 0]
click at [422, 125] on link "[US_STATE]" at bounding box center [428, 126] width 150 height 21
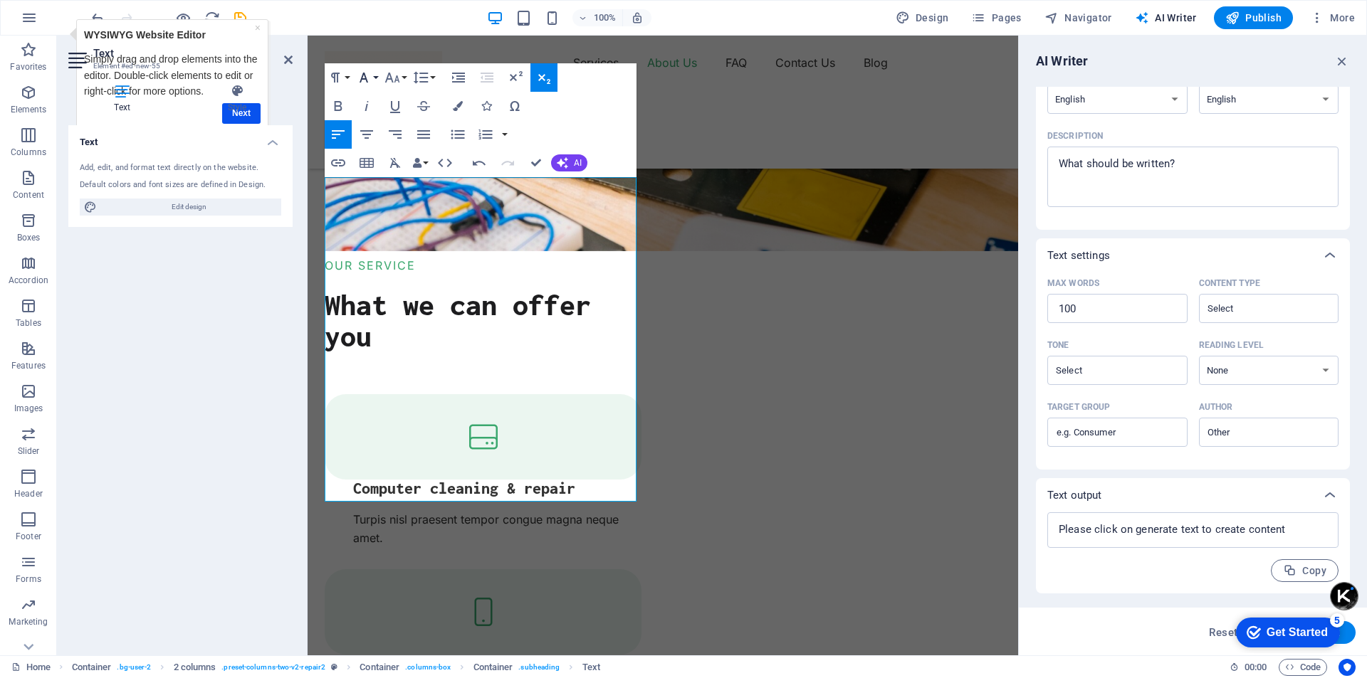
click at [378, 78] on button "Font Family" at bounding box center [366, 77] width 27 height 28
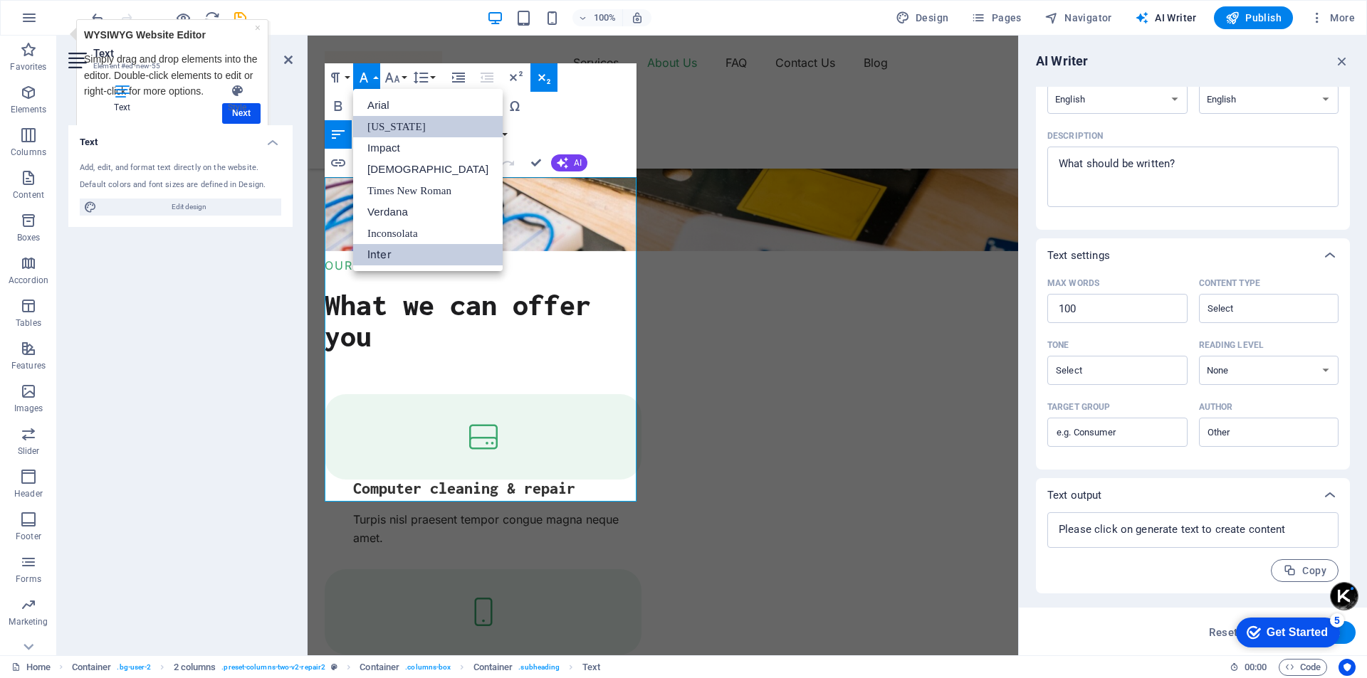
click at [403, 250] on link "Inter" at bounding box center [428, 254] width 150 height 21
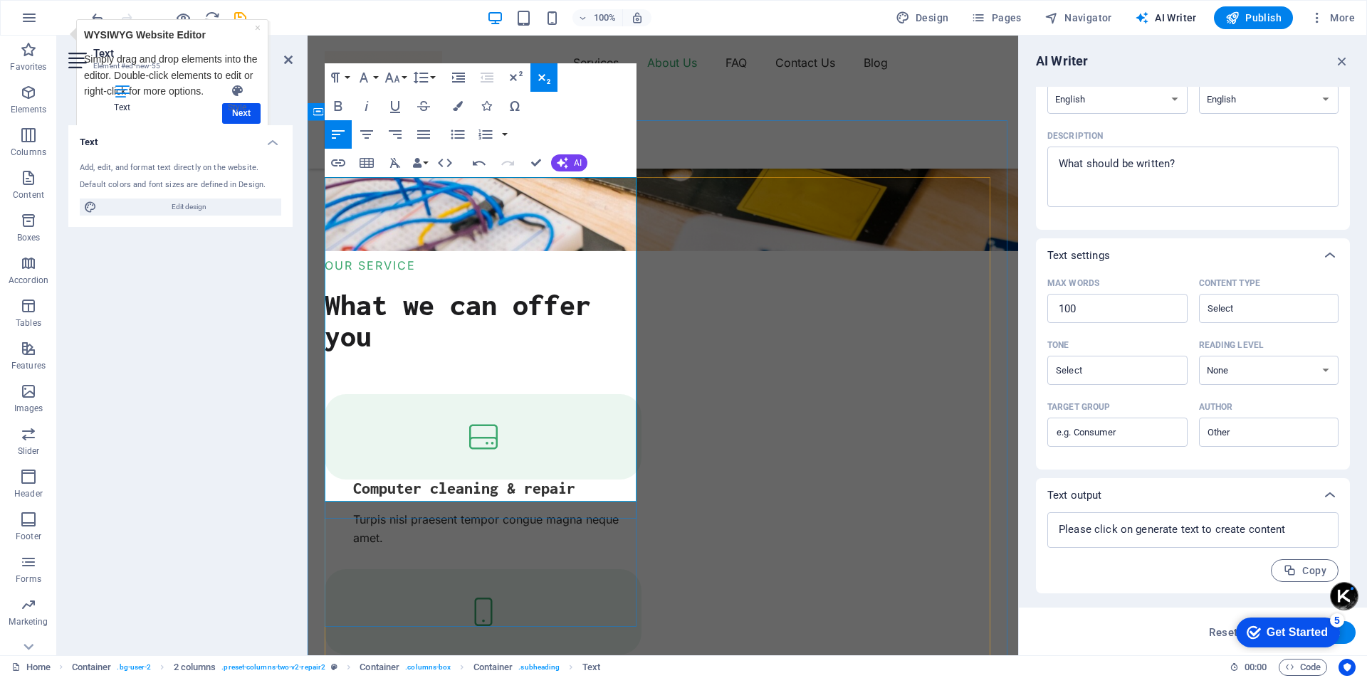
drag, startPoint x: 372, startPoint y: 189, endPoint x: 557, endPoint y: 505, distance: 366.3
click at [369, 107] on icon "button" at bounding box center [366, 106] width 17 height 17
click at [395, 73] on icon "button" at bounding box center [392, 77] width 17 height 17
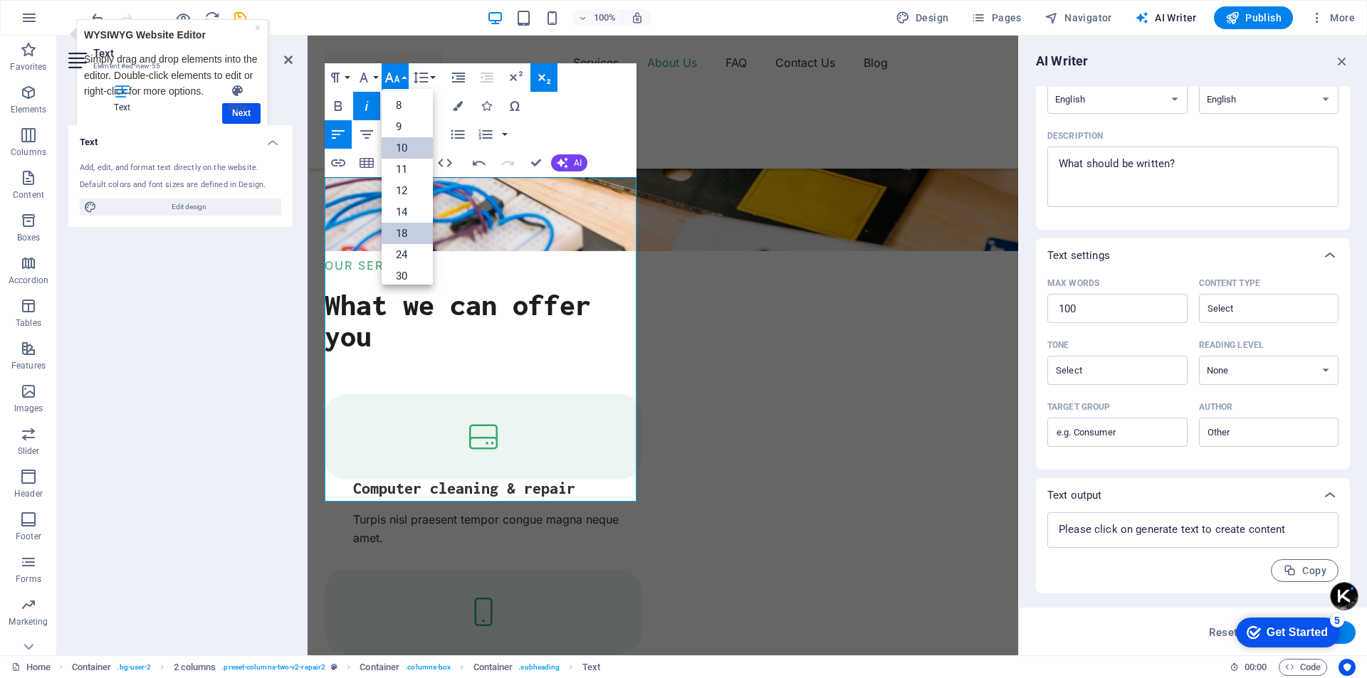
click at [404, 150] on link "10" at bounding box center [407, 147] width 51 height 21
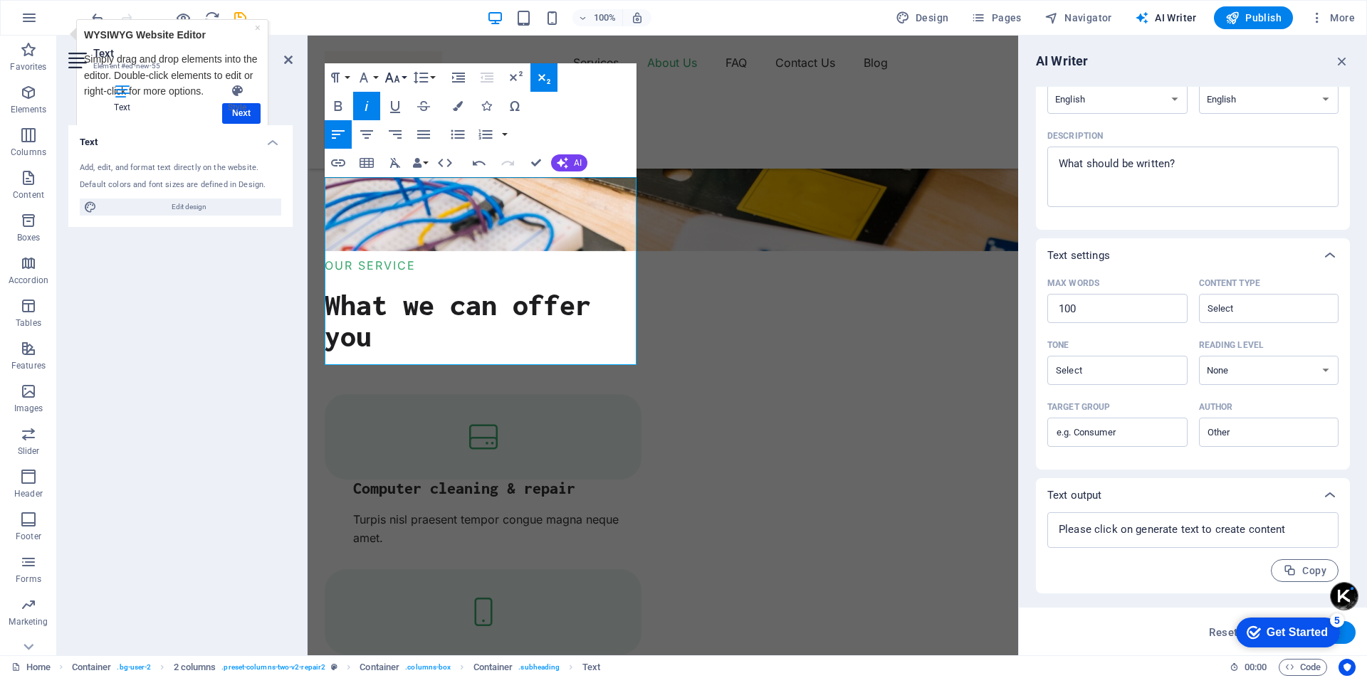
click at [403, 78] on button "Font Size" at bounding box center [395, 77] width 27 height 28
click at [403, 206] on link "14" at bounding box center [407, 211] width 51 height 21
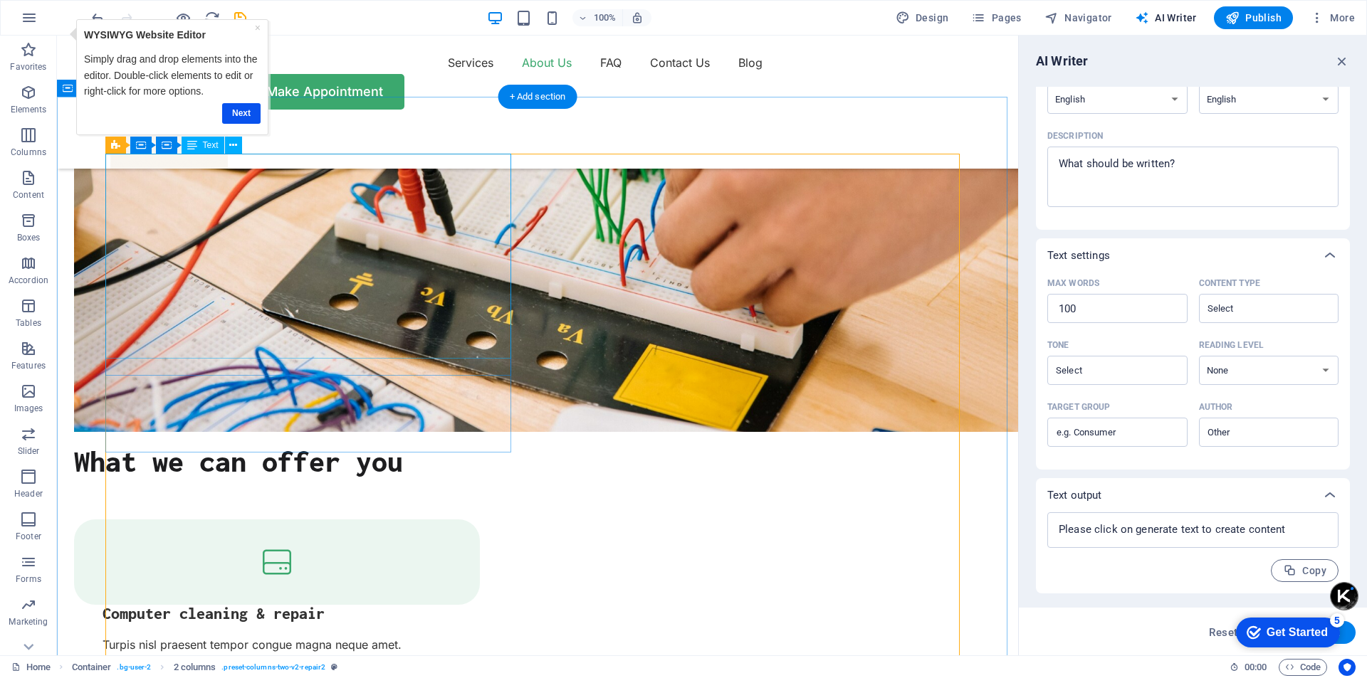
scroll to position [1493, 0]
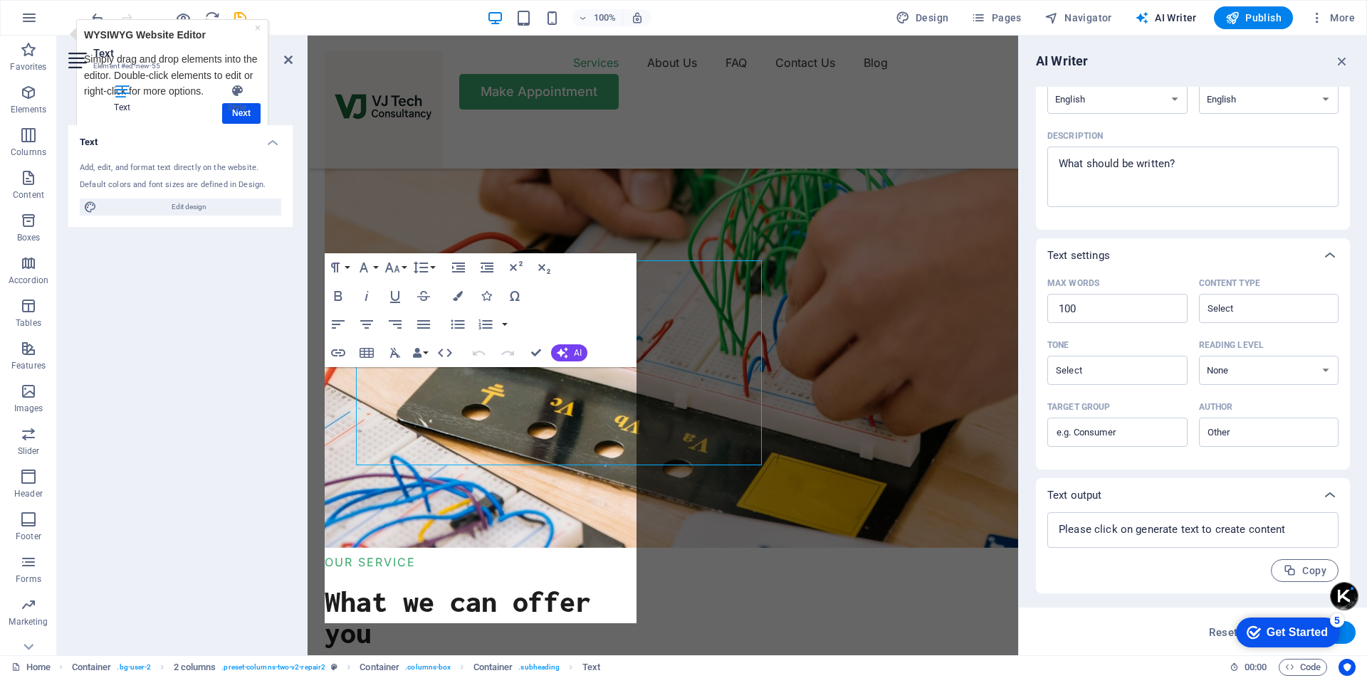
scroll to position [1600, 0]
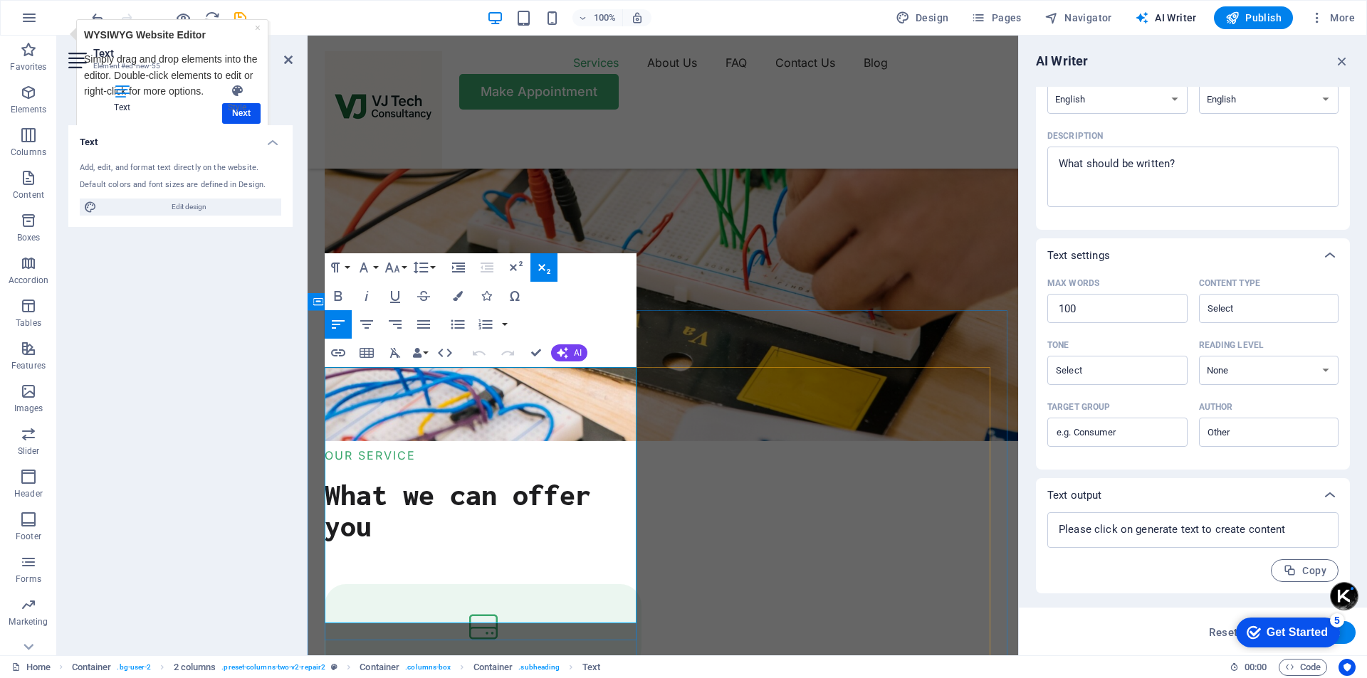
drag, startPoint x: 375, startPoint y: 380, endPoint x: 493, endPoint y: 619, distance: 266.8
click at [378, 269] on button "Font Family" at bounding box center [366, 267] width 27 height 28
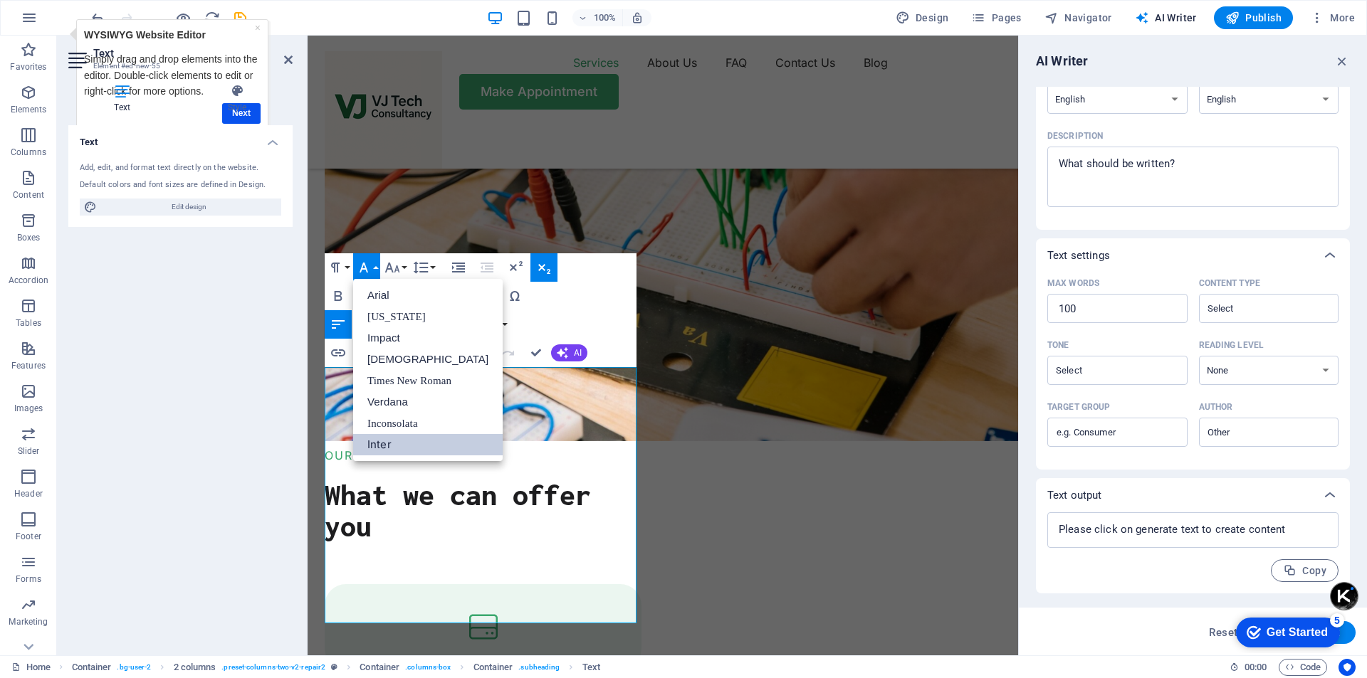
scroll to position [0, 0]
click at [404, 362] on link "[DEMOGRAPHIC_DATA]" at bounding box center [428, 359] width 150 height 21
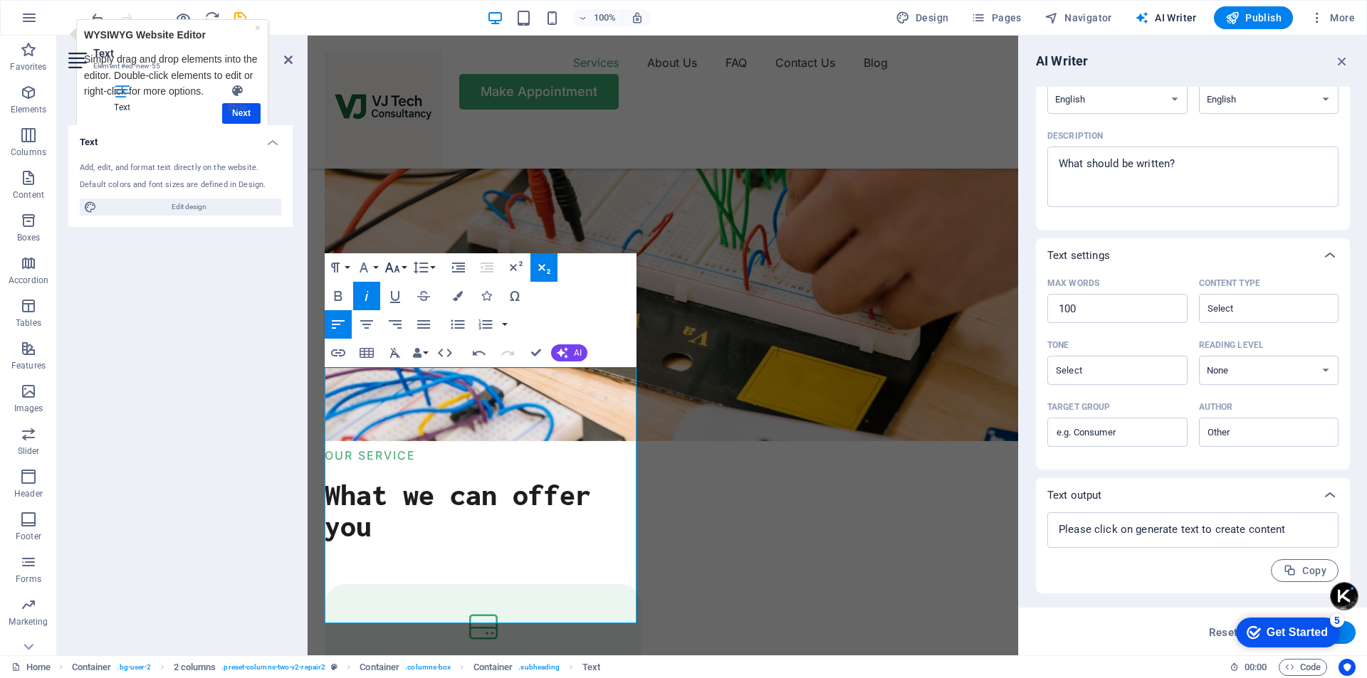
click at [402, 271] on button "Font Size" at bounding box center [395, 267] width 27 height 28
click at [405, 356] on link "14" at bounding box center [407, 358] width 51 height 21
click at [399, 274] on icon "button" at bounding box center [392, 267] width 17 height 17
click at [414, 332] on link "12" at bounding box center [407, 337] width 51 height 21
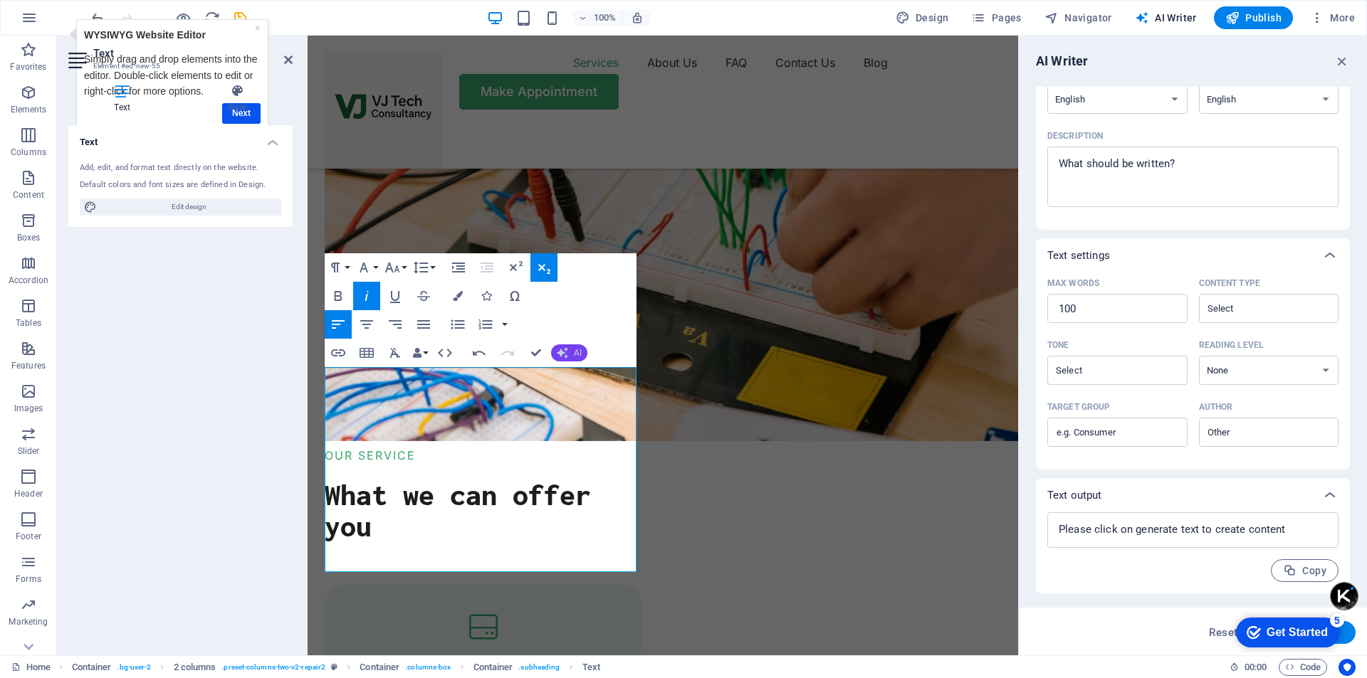
click at [575, 349] on span "AI" at bounding box center [578, 353] width 8 height 9
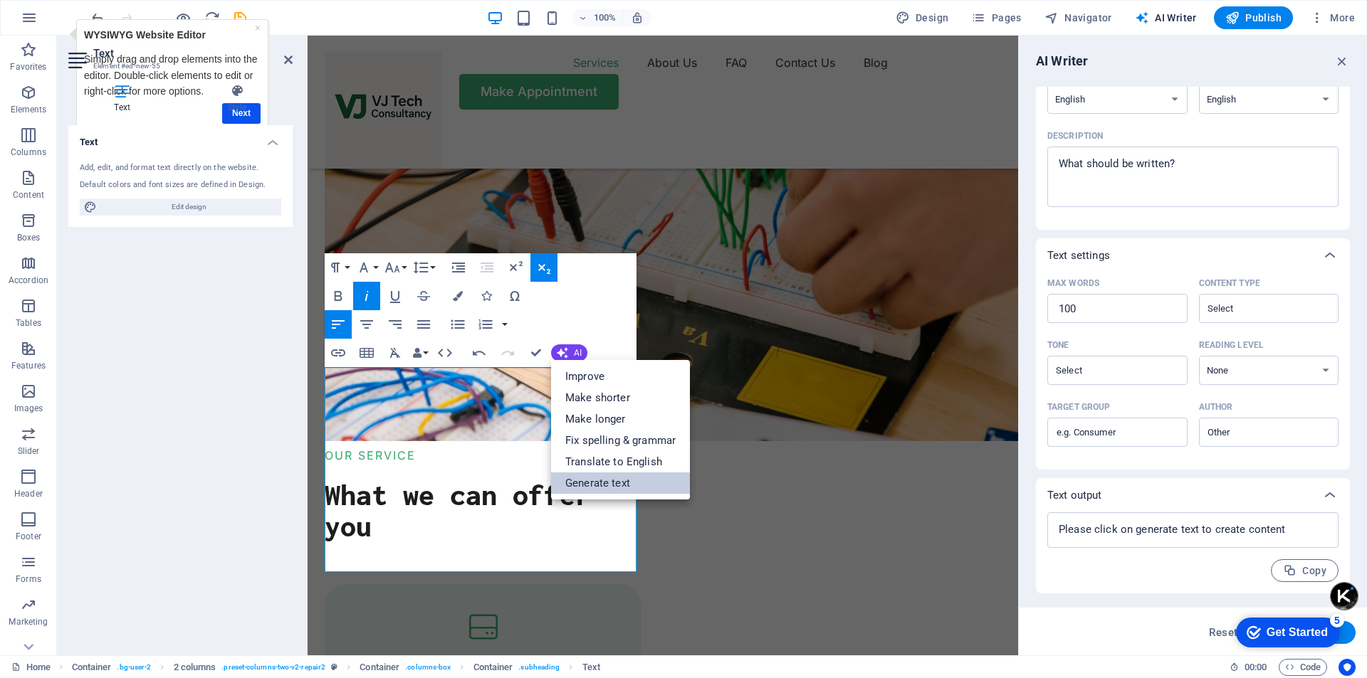
click at [584, 483] on link "Generate text" at bounding box center [620, 483] width 139 height 21
type input "#ed-new-55"
type textarea "x"
type input "95"
type textarea "x"
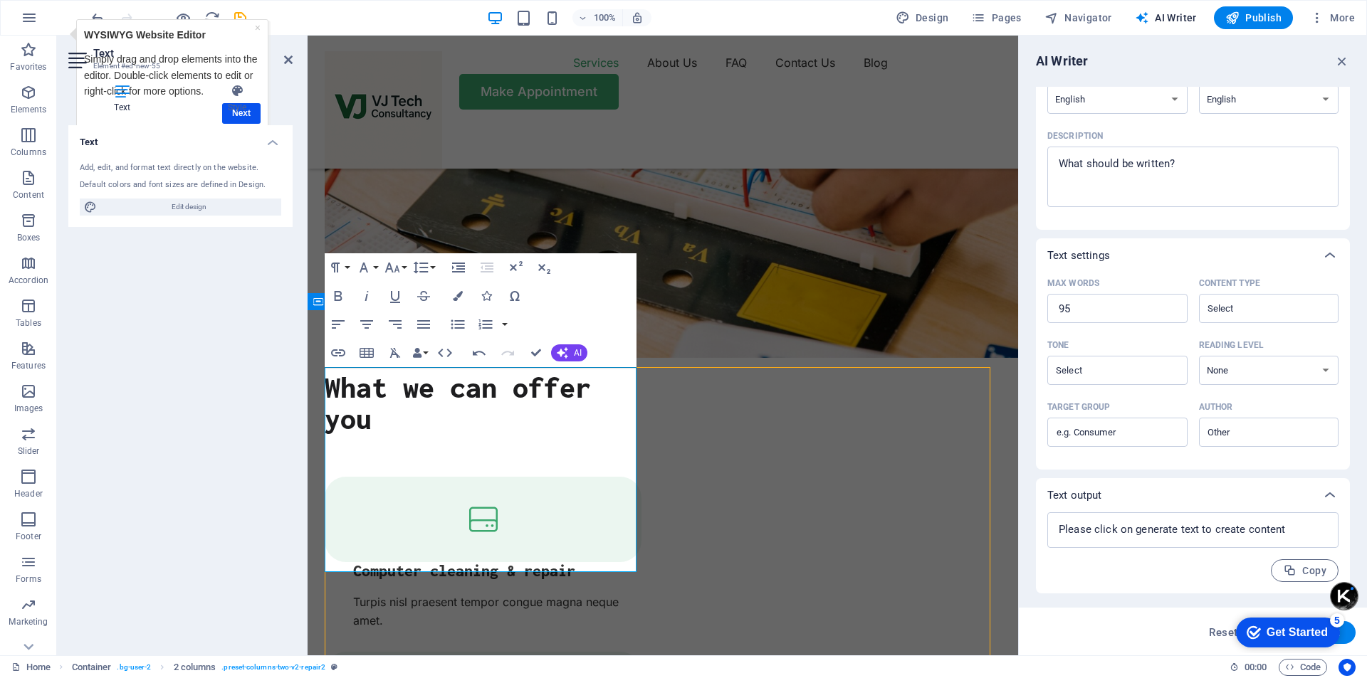
scroll to position [1493, 0]
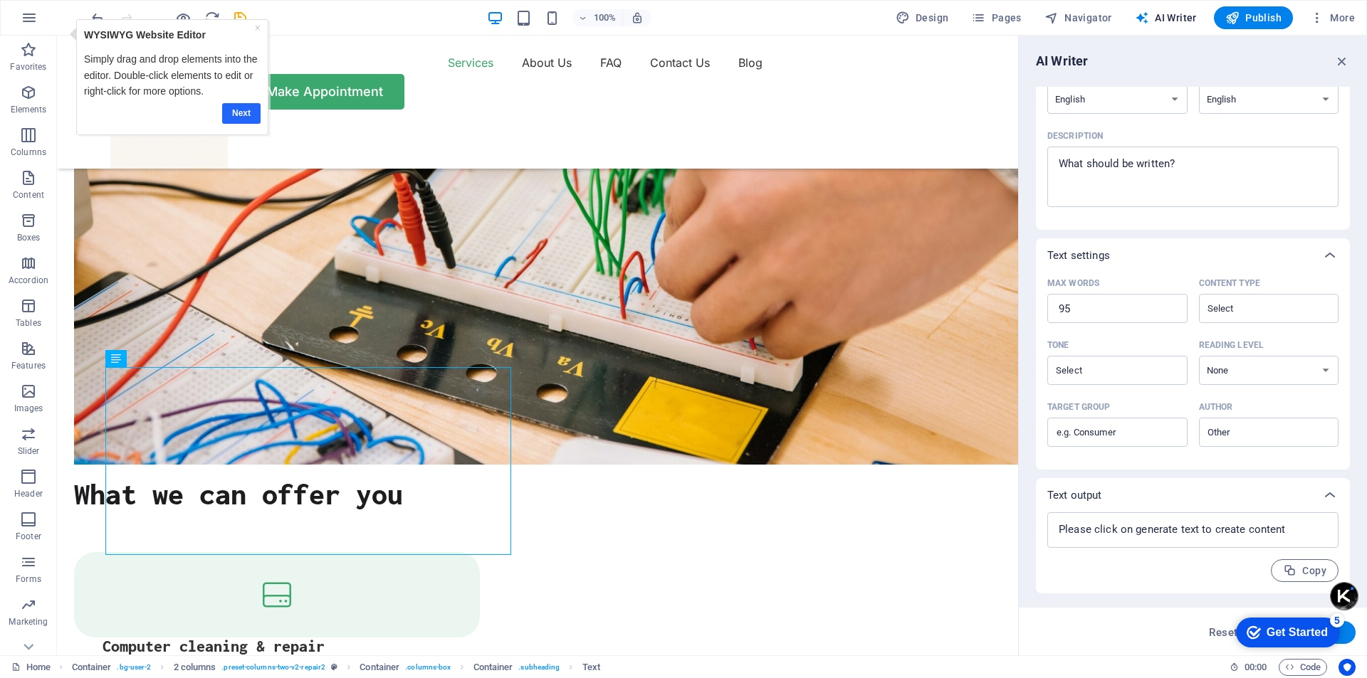
click at [243, 114] on link "Next" at bounding box center [241, 113] width 38 height 21
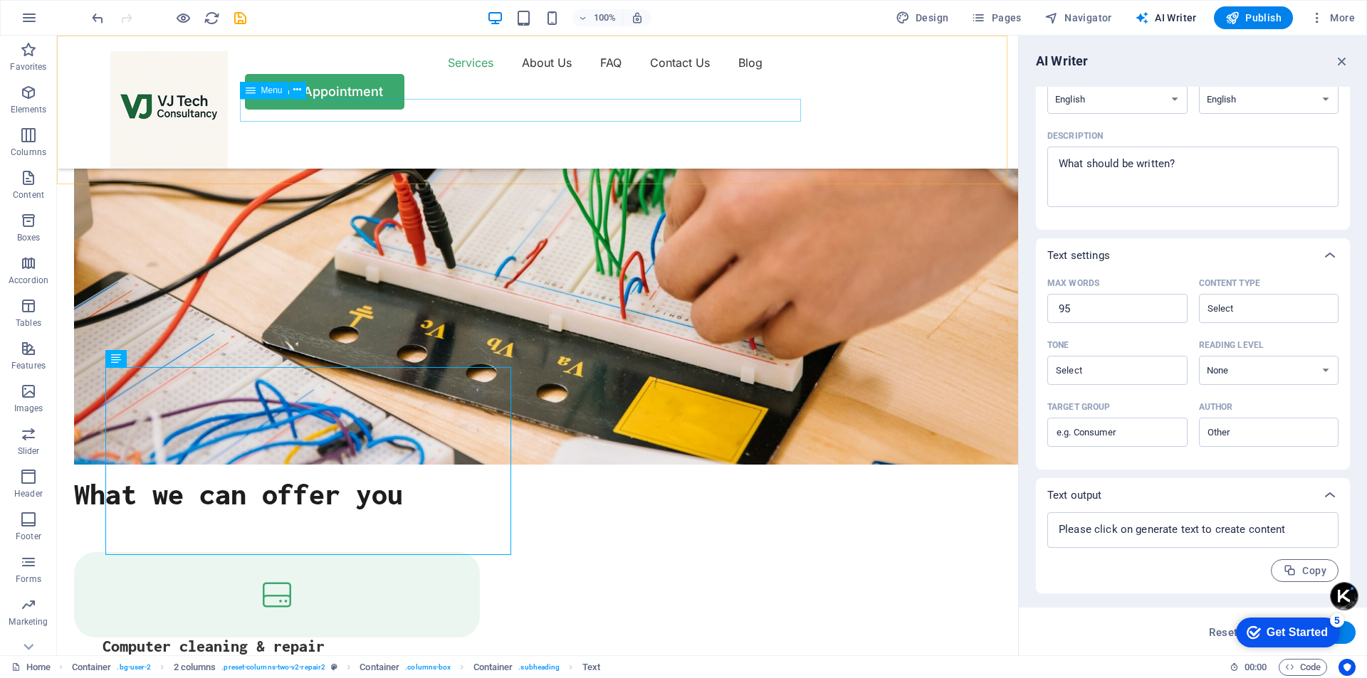
click at [455, 74] on nav "Services About Us FAQ Contact Us Blog" at bounding box center [537, 62] width 854 height 23
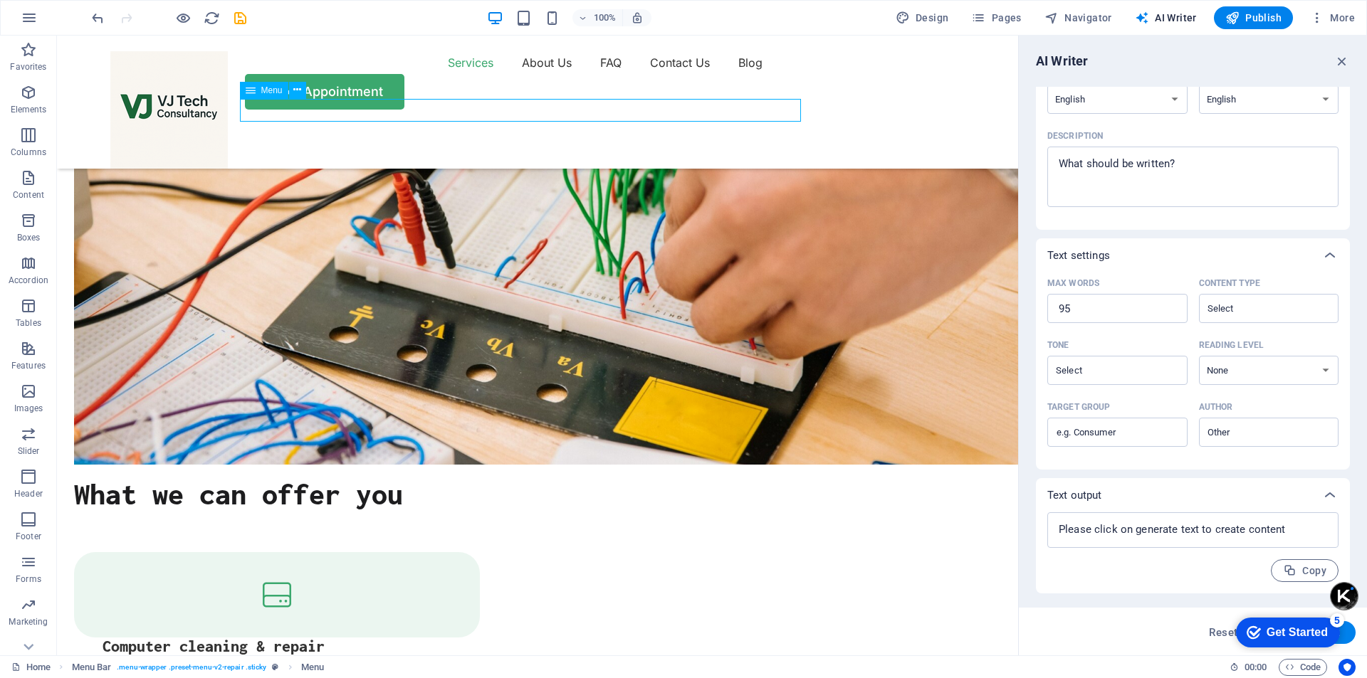
click at [455, 74] on nav "Services About Us FAQ Contact Us Blog" at bounding box center [537, 62] width 854 height 23
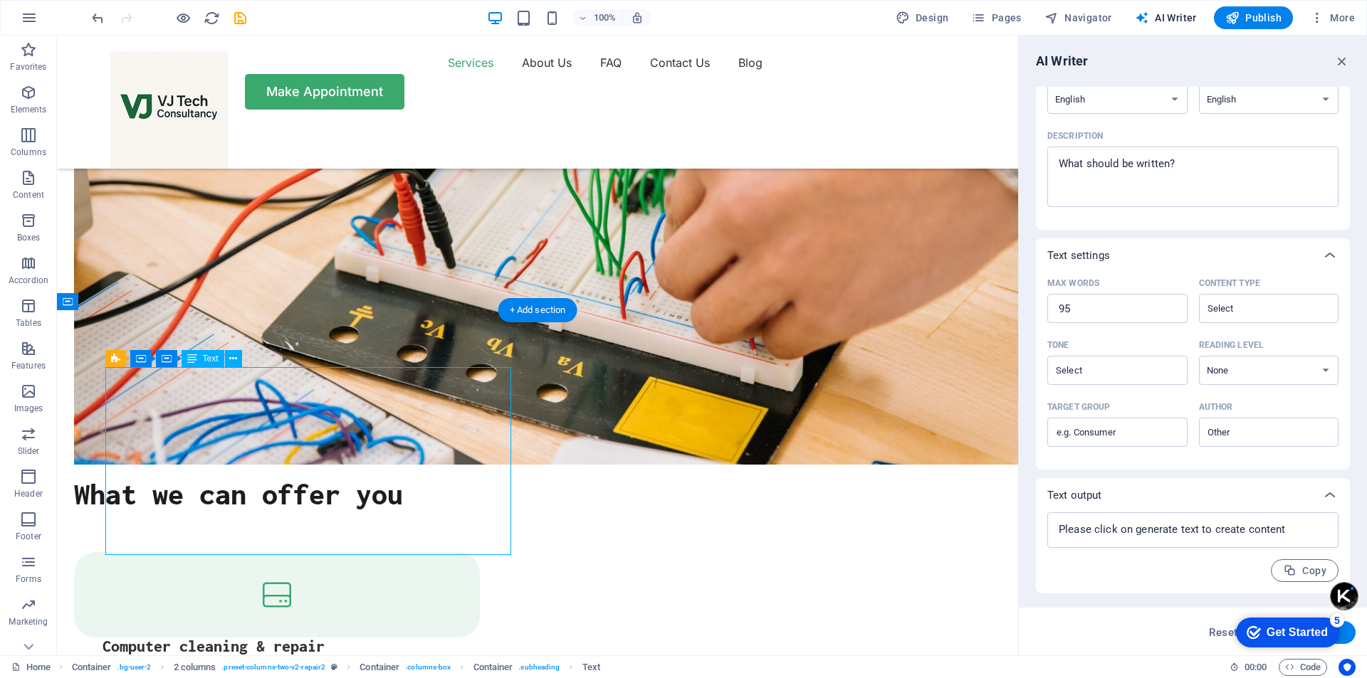
drag, startPoint x: 151, startPoint y: 378, endPoint x: 220, endPoint y: 431, distance: 87.3
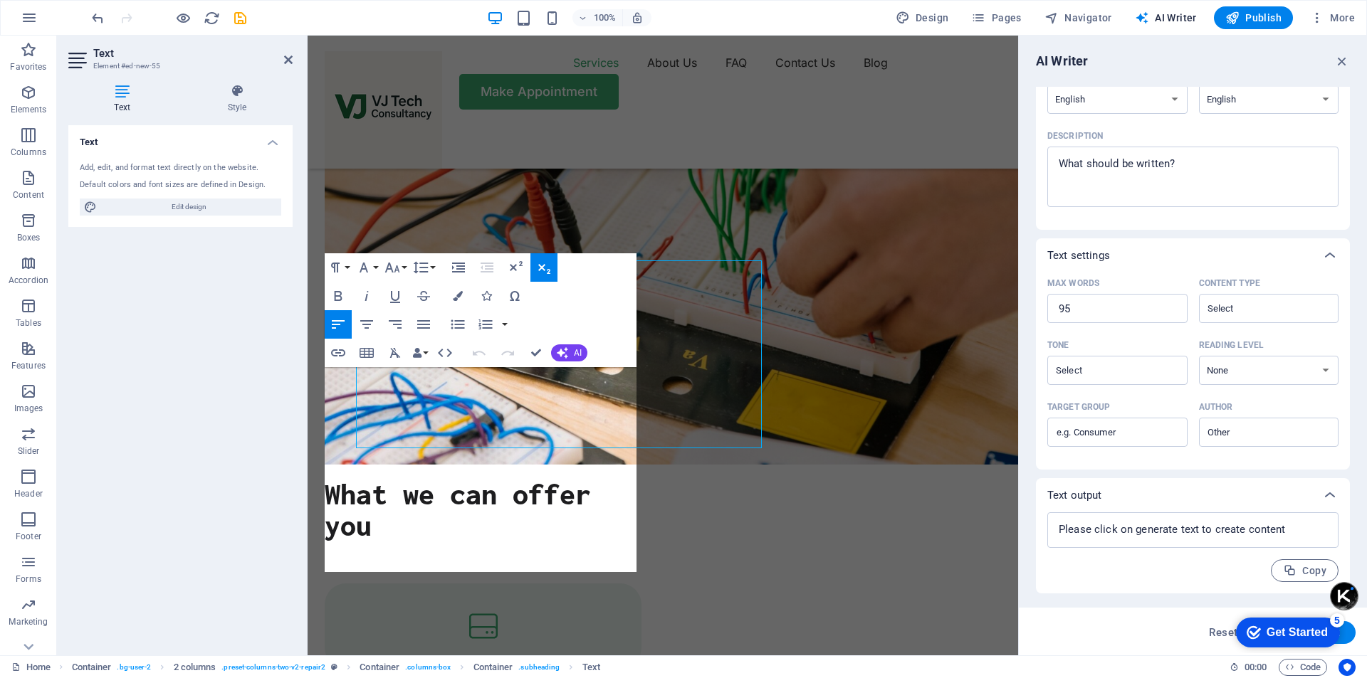
scroll to position [1600, 0]
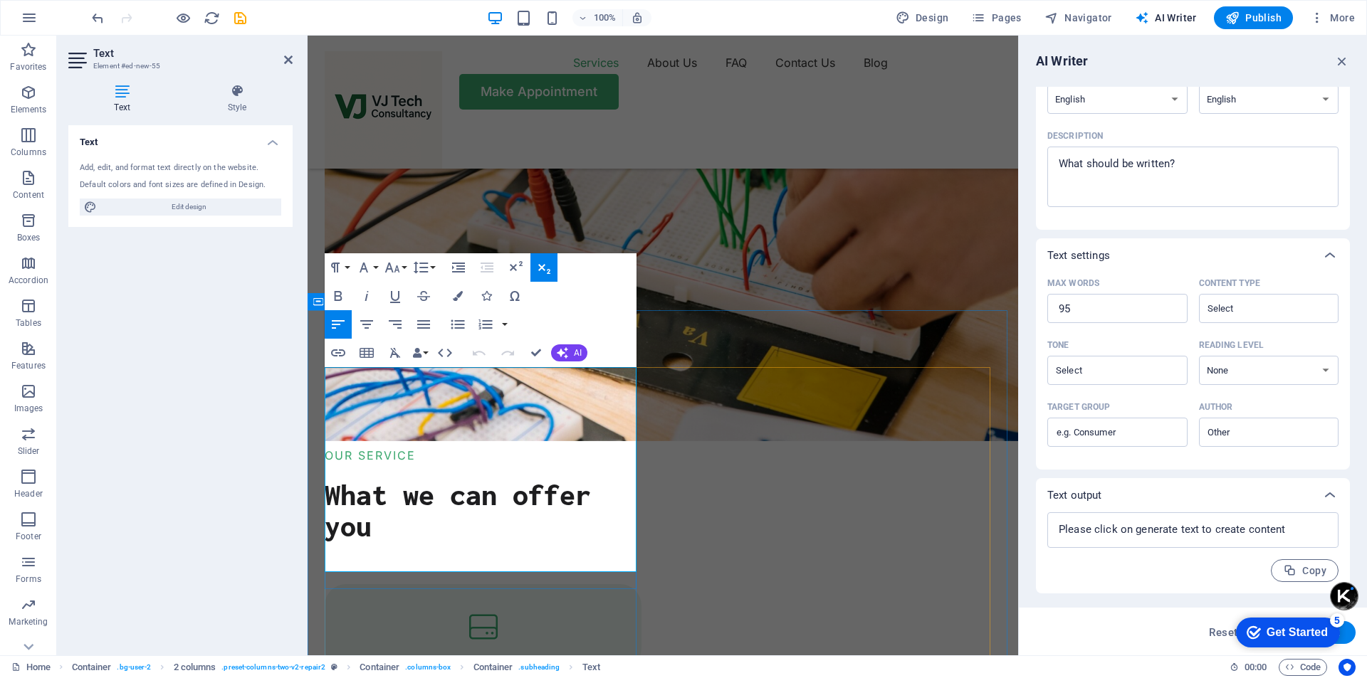
drag, startPoint x: 405, startPoint y: 391, endPoint x: 584, endPoint y: 420, distance: 181.8
click at [433, 266] on button "Line Height" at bounding box center [423, 267] width 27 height 28
click at [451, 320] on link "Single" at bounding box center [441, 316] width 63 height 21
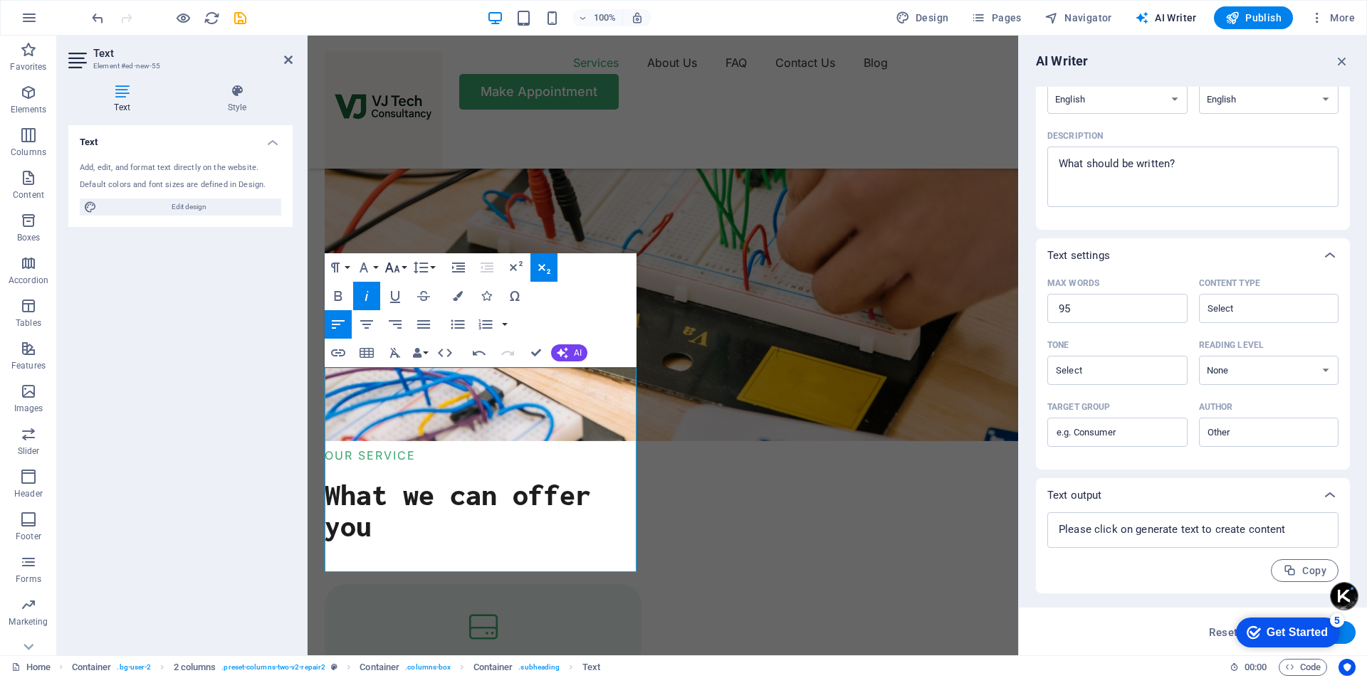
click at [404, 269] on button "Font Size" at bounding box center [395, 267] width 27 height 28
click at [413, 300] on link "14" at bounding box center [407, 300] width 51 height 21
click at [406, 265] on button "Font Size" at bounding box center [395, 267] width 27 height 28
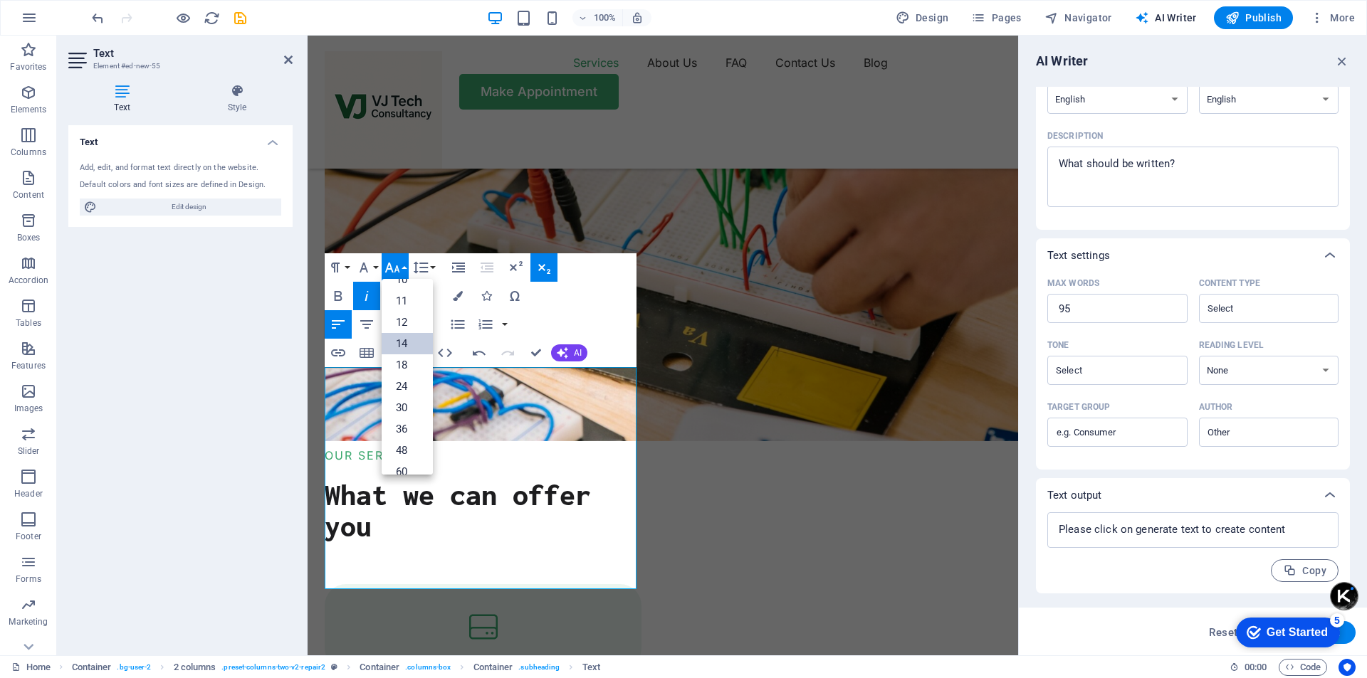
scroll to position [43, 0]
click at [408, 330] on link "12" at bounding box center [407, 337] width 51 height 21
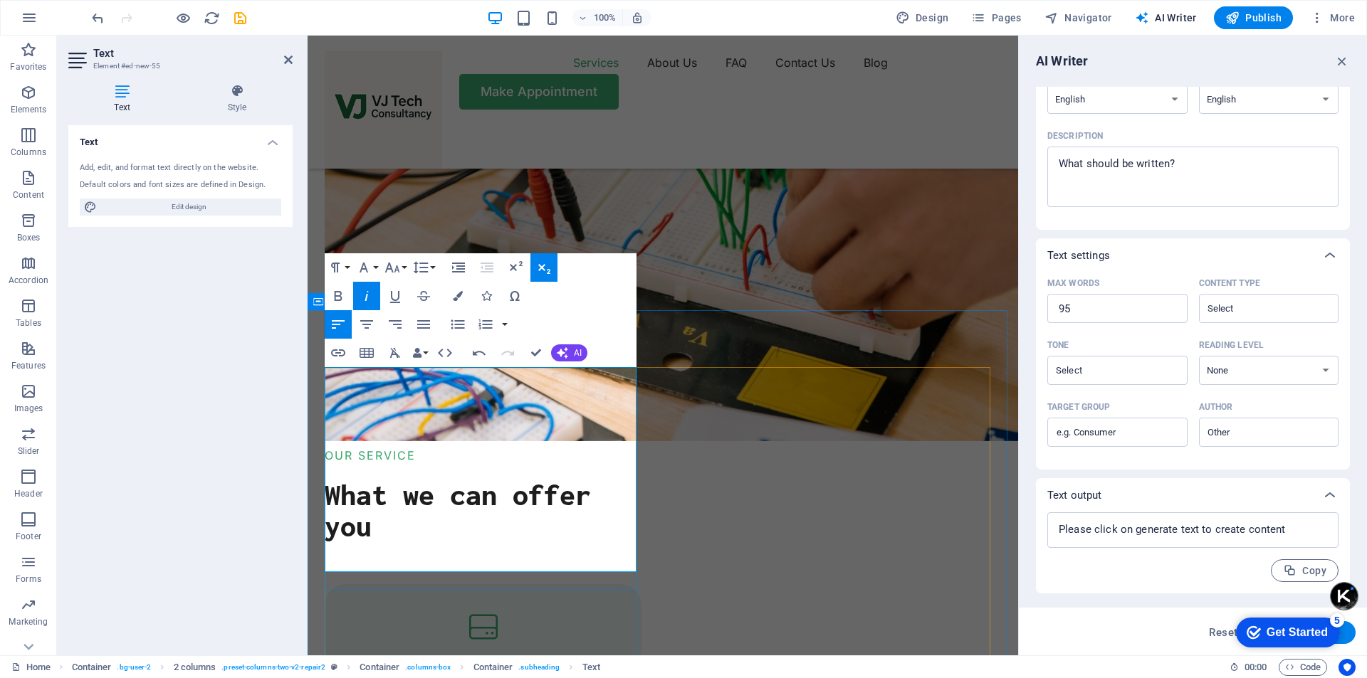
drag, startPoint x: 325, startPoint y: 451, endPoint x: 597, endPoint y: 481, distance: 273.6
click at [399, 266] on icon "button" at bounding box center [392, 267] width 17 height 17
click at [411, 337] on link "12" at bounding box center [407, 337] width 51 height 21
click at [397, 266] on icon "button" at bounding box center [392, 267] width 17 height 17
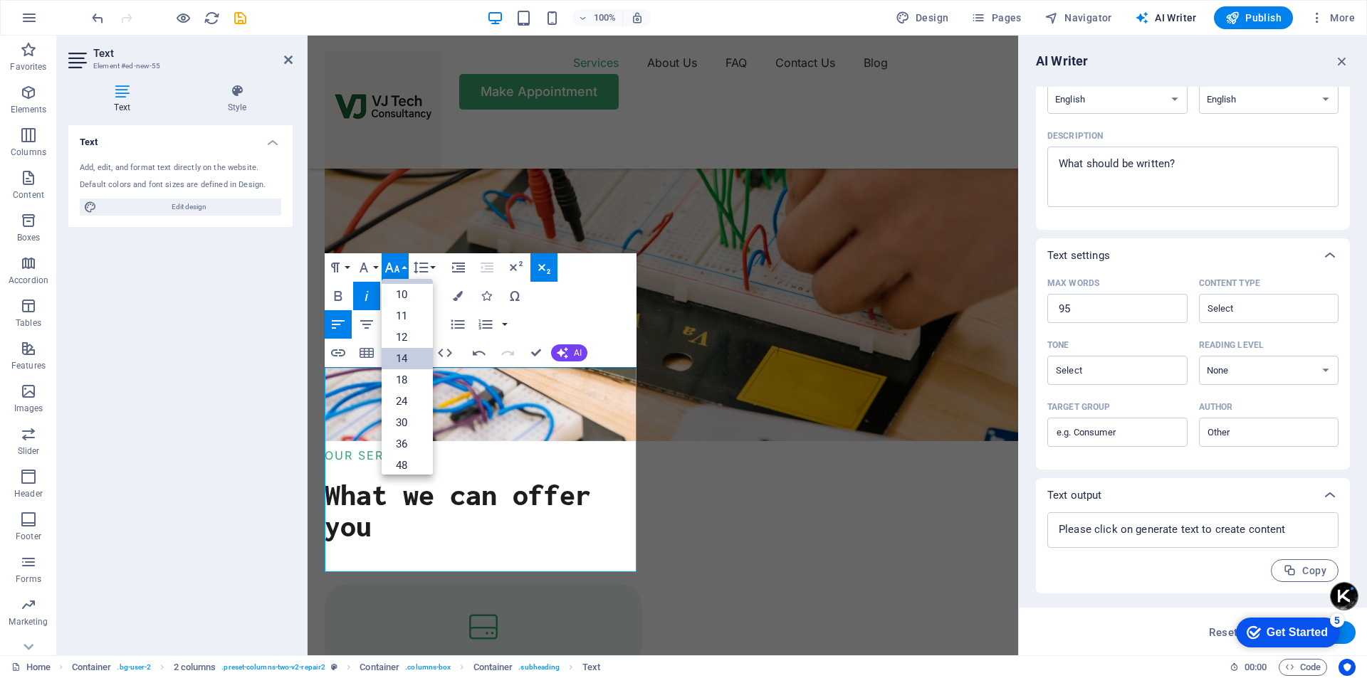
click at [410, 357] on link "14" at bounding box center [407, 358] width 51 height 21
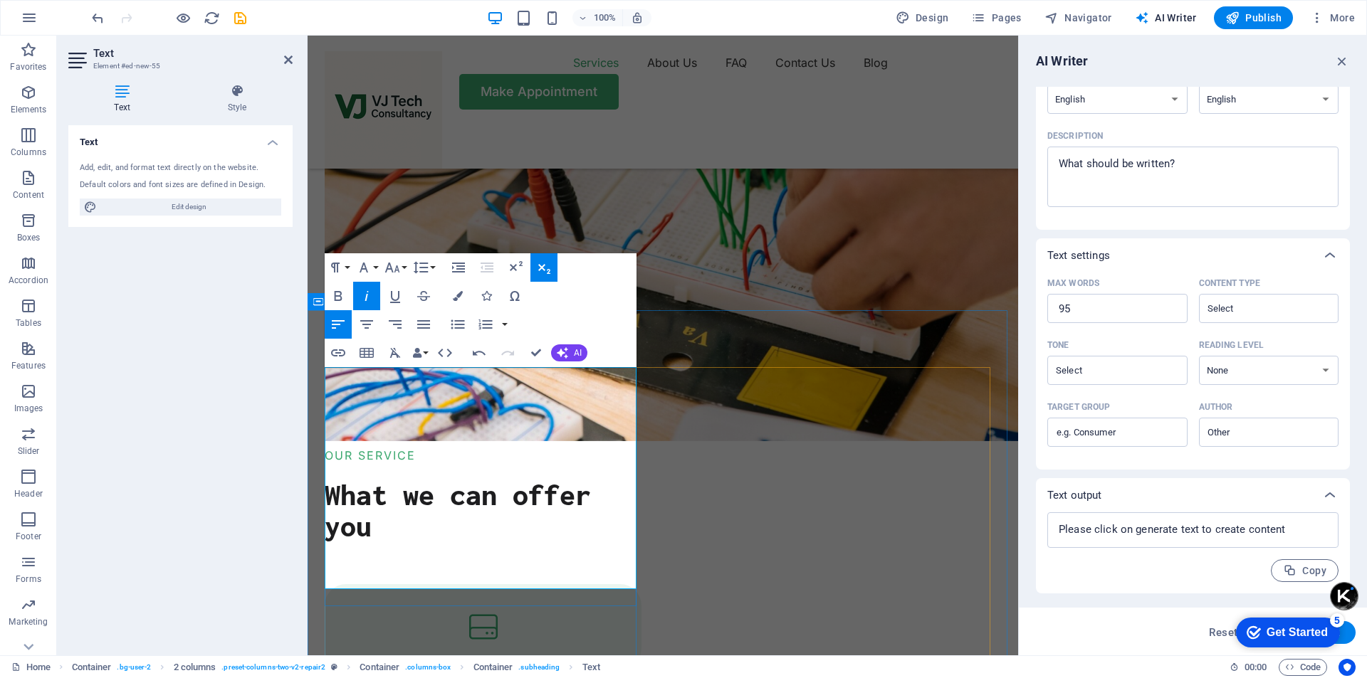
drag, startPoint x: 326, startPoint y: 449, endPoint x: 501, endPoint y: 494, distance: 180.8
click at [376, 270] on button "Font Family" at bounding box center [366, 267] width 27 height 28
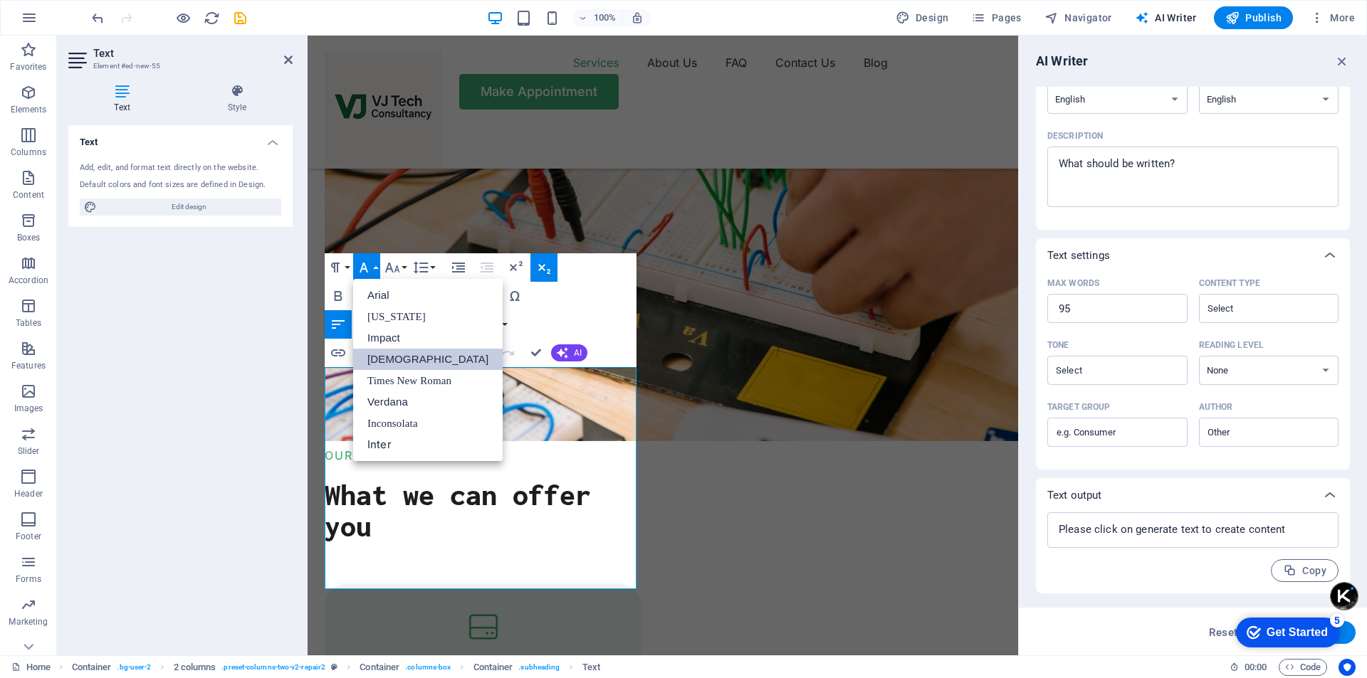
scroll to position [0, 0]
click at [408, 352] on link "[DEMOGRAPHIC_DATA]" at bounding box center [428, 359] width 150 height 21
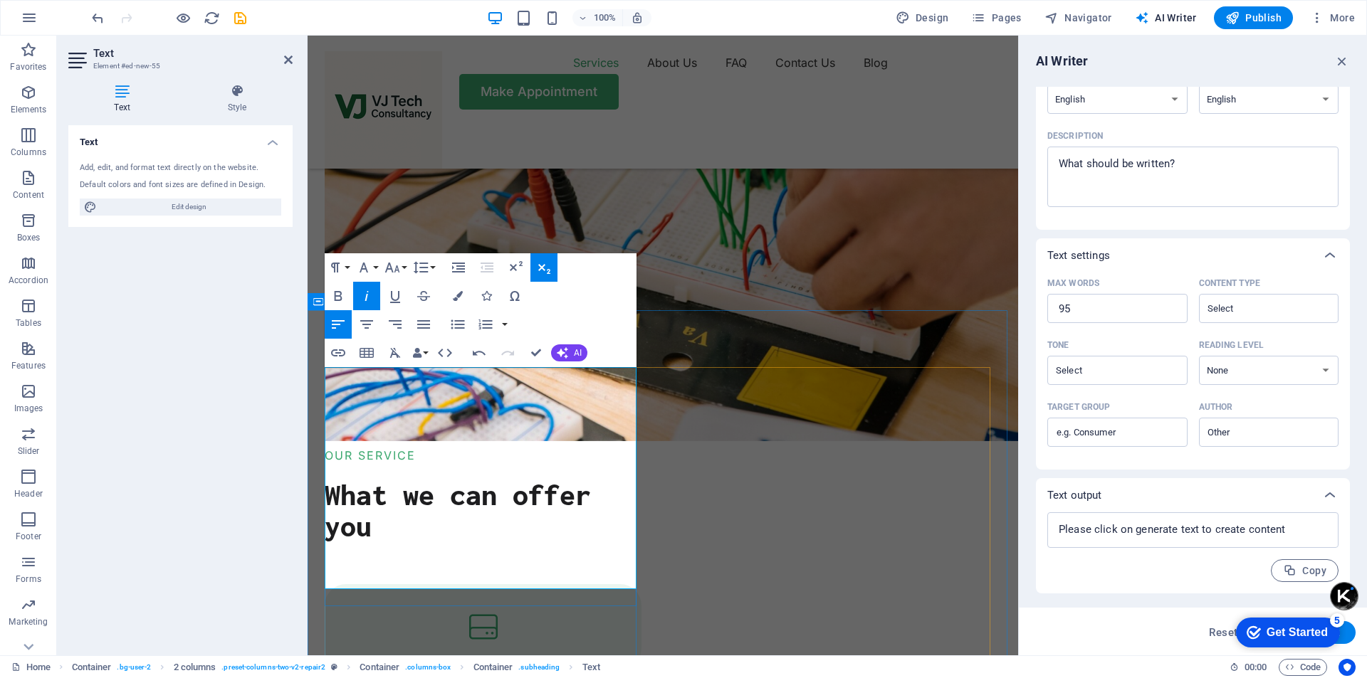
drag, startPoint x: 414, startPoint y: 382, endPoint x: 493, endPoint y: 416, distance: 86.1
click at [377, 269] on button "Font Family" at bounding box center [366, 267] width 27 height 28
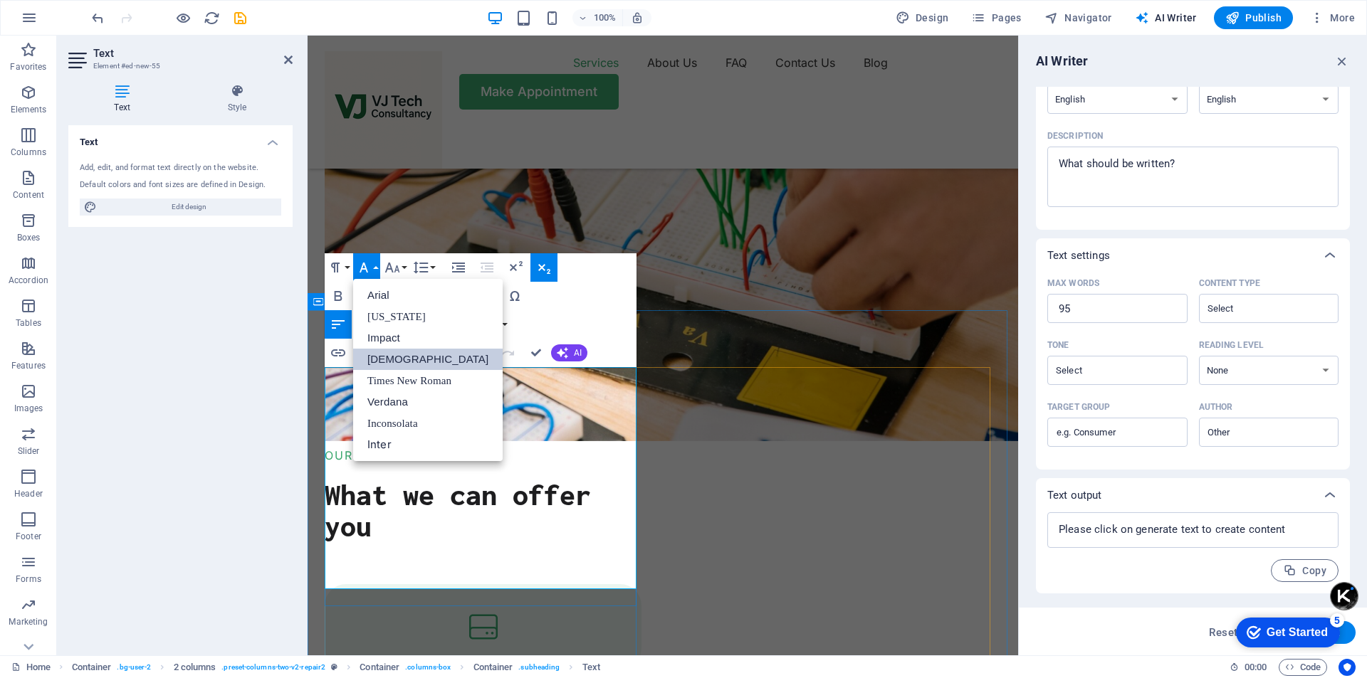
drag, startPoint x: 326, startPoint y: 538, endPoint x: 524, endPoint y: 592, distance: 205.2
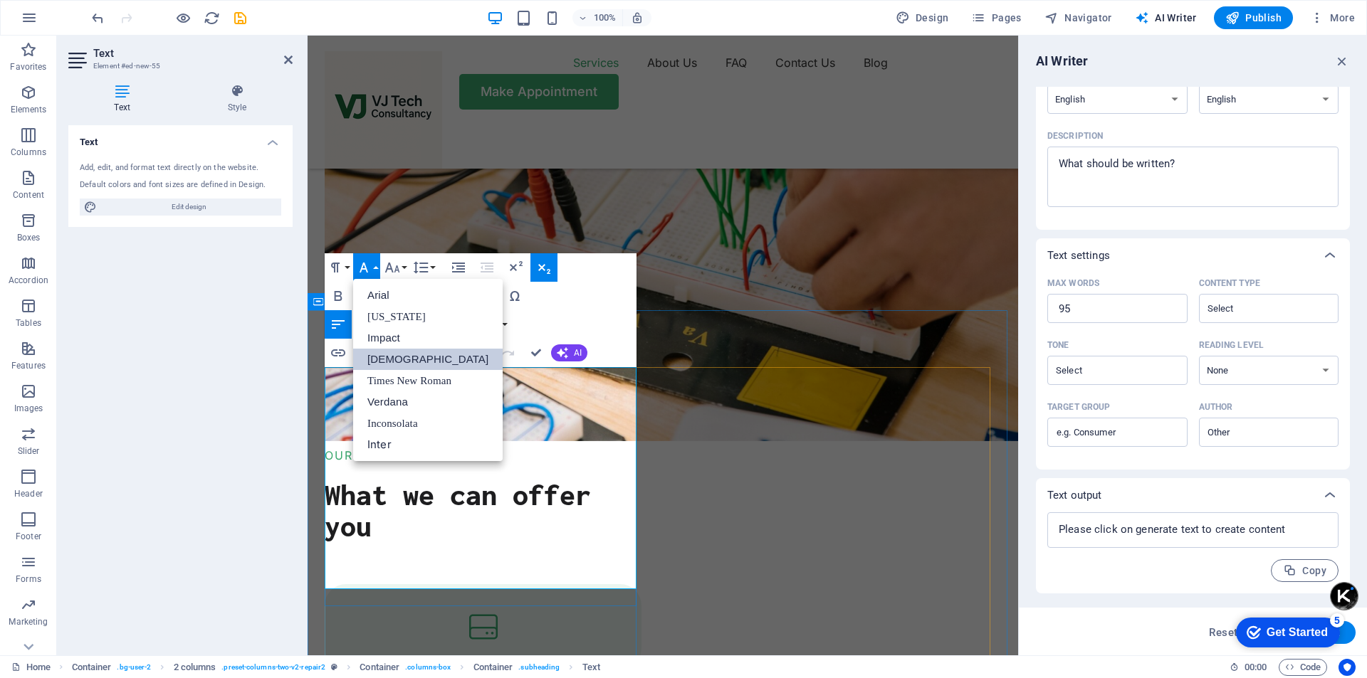
drag, startPoint x: 325, startPoint y: 535, endPoint x: 531, endPoint y: 585, distance: 212.6
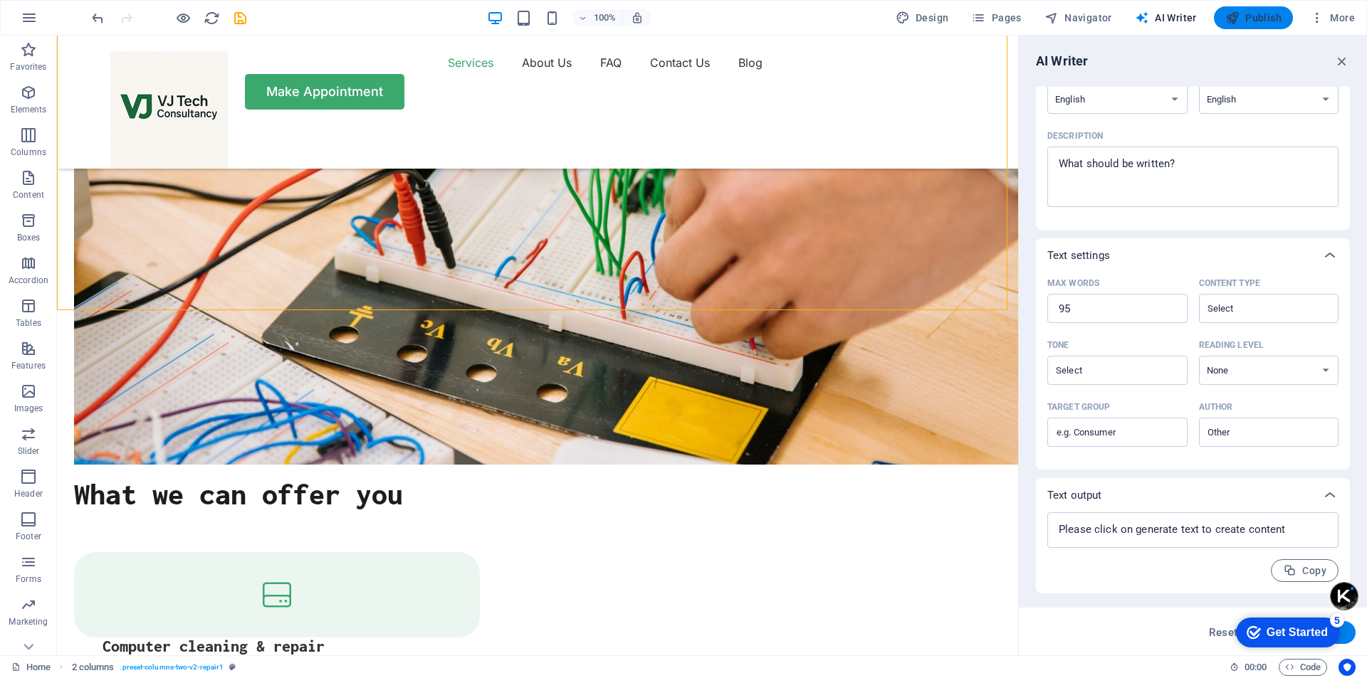
click at [1254, 25] on button "Publish" at bounding box center [1253, 17] width 79 height 23
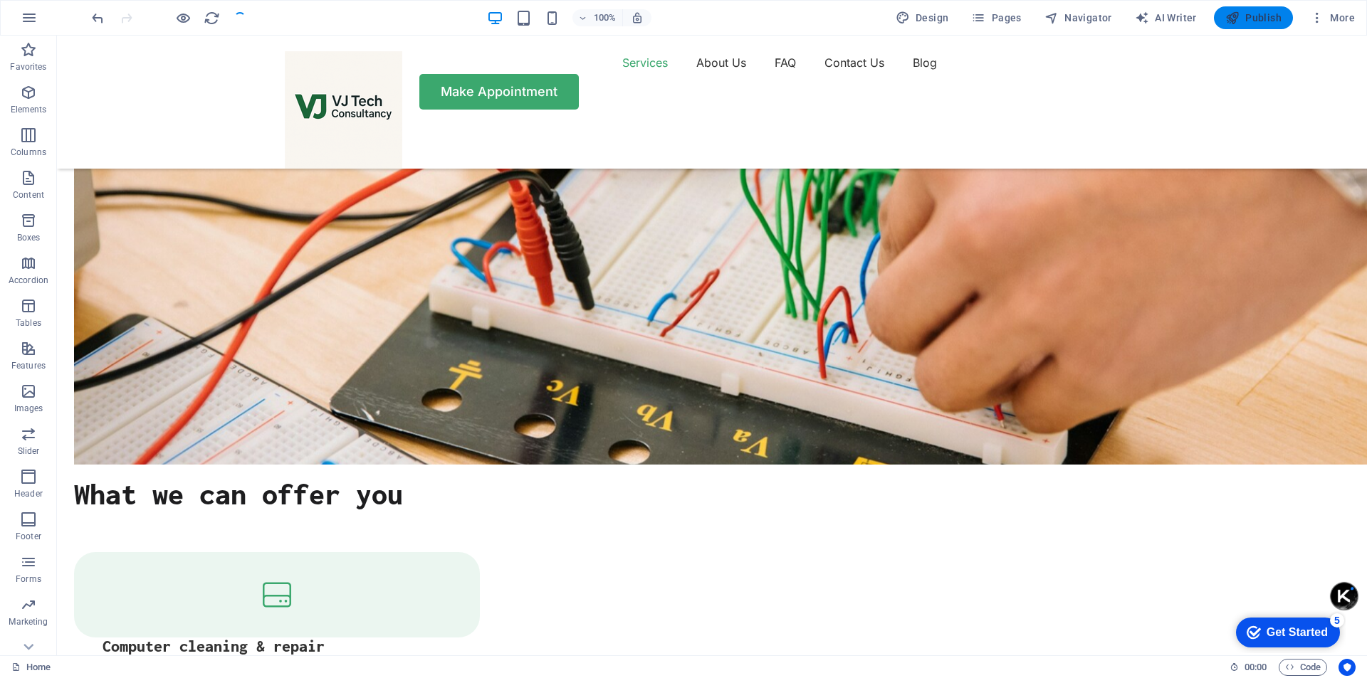
click at [1262, 21] on span "Publish" at bounding box center [1253, 18] width 56 height 14
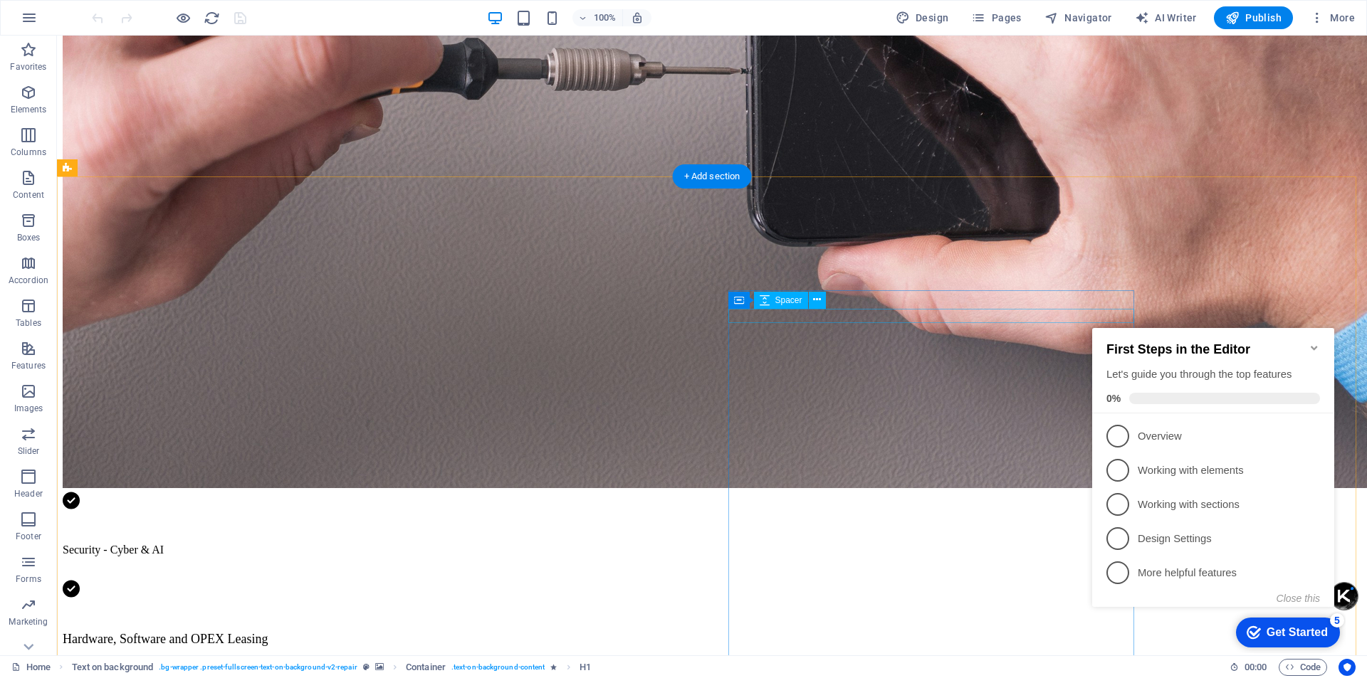
scroll to position [570, 0]
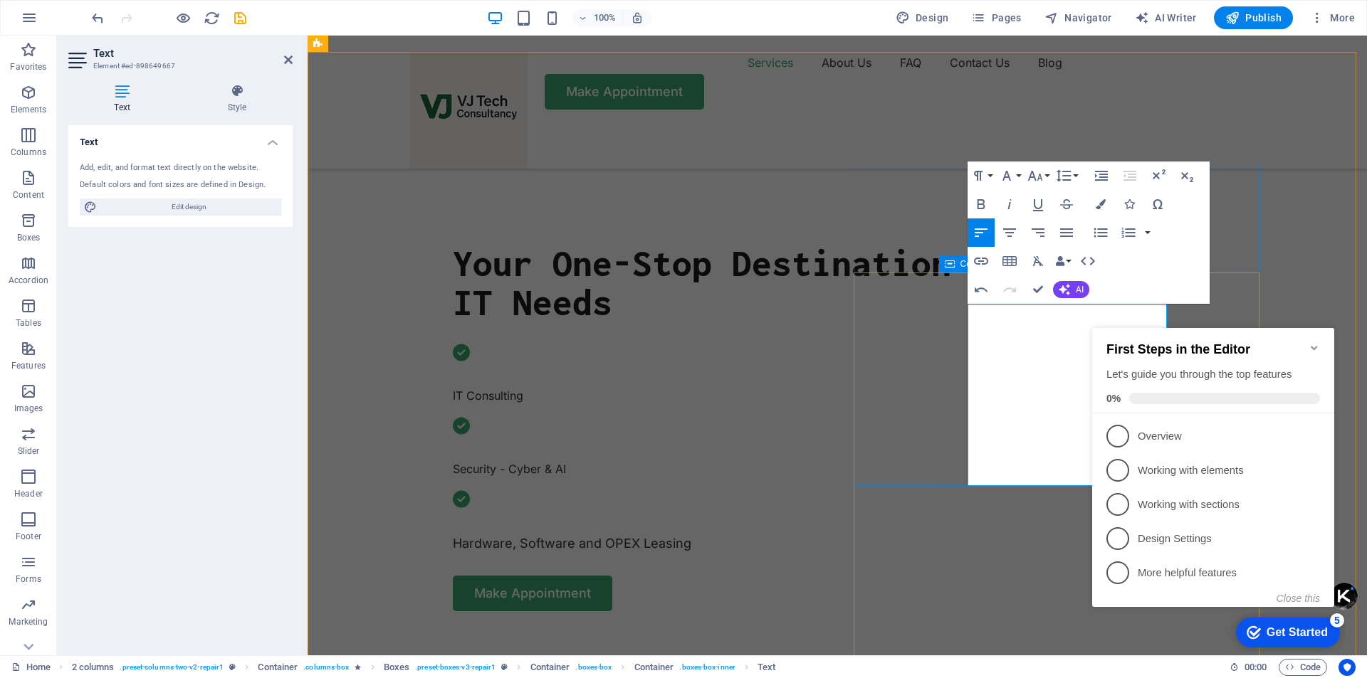
drag, startPoint x: 1020, startPoint y: 477, endPoint x: 949, endPoint y: 317, distance: 175.3
click at [1185, 178] on icon "button" at bounding box center [1186, 175] width 17 height 17
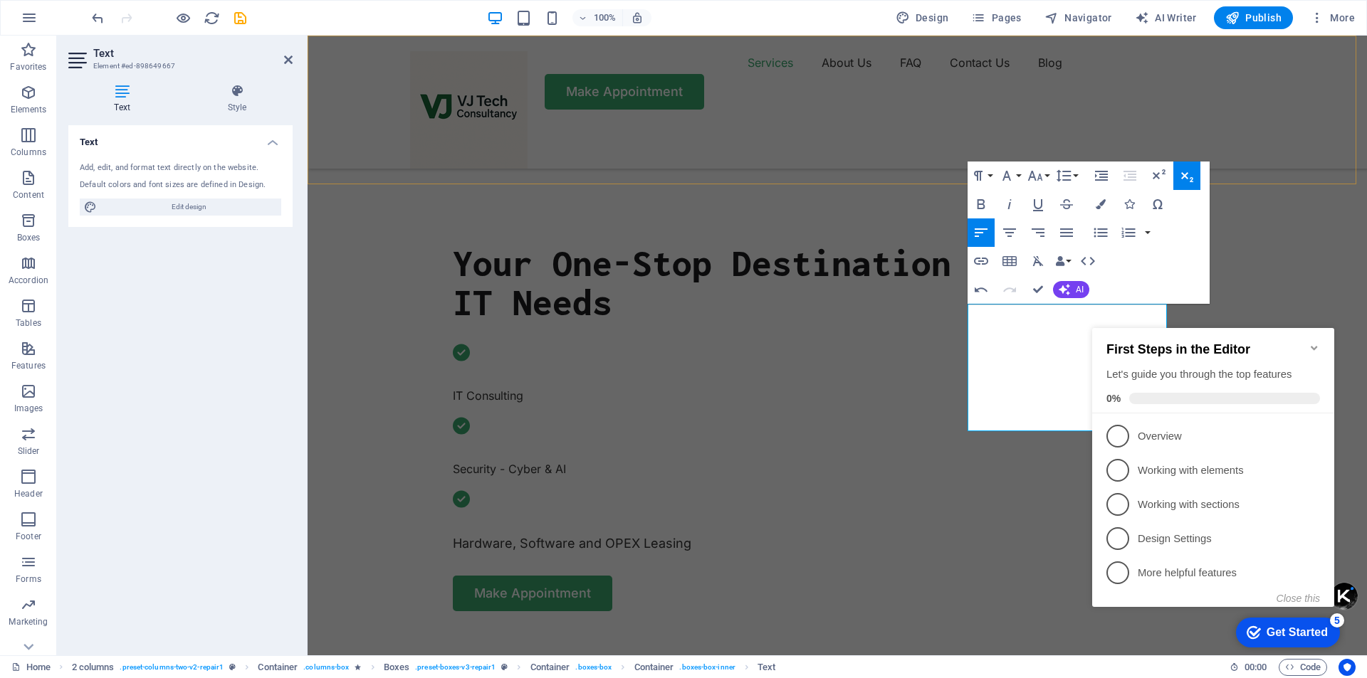
click at [1280, 162] on div "Services About Us FAQ Contact Us Blog Make Appointment" at bounding box center [837, 102] width 1059 height 133
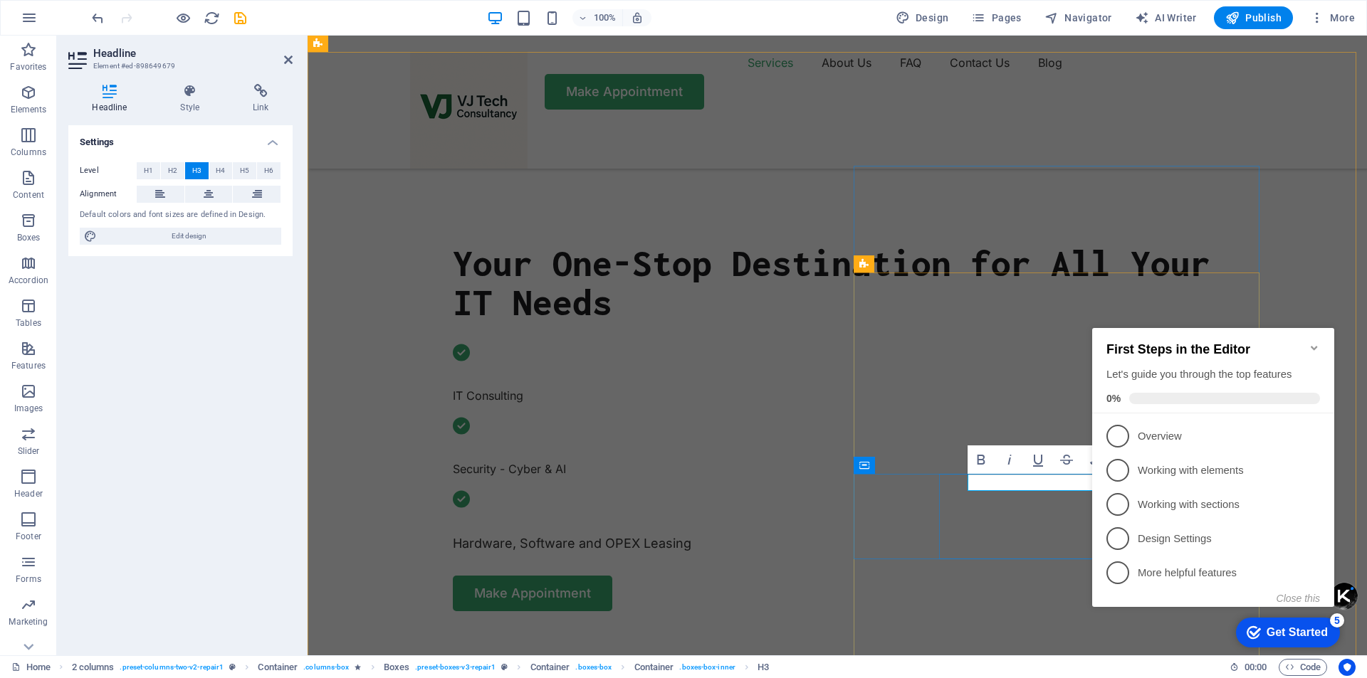
click div "checkmark Get Started 5 First Steps in the Editor Let's guide you through the t…"
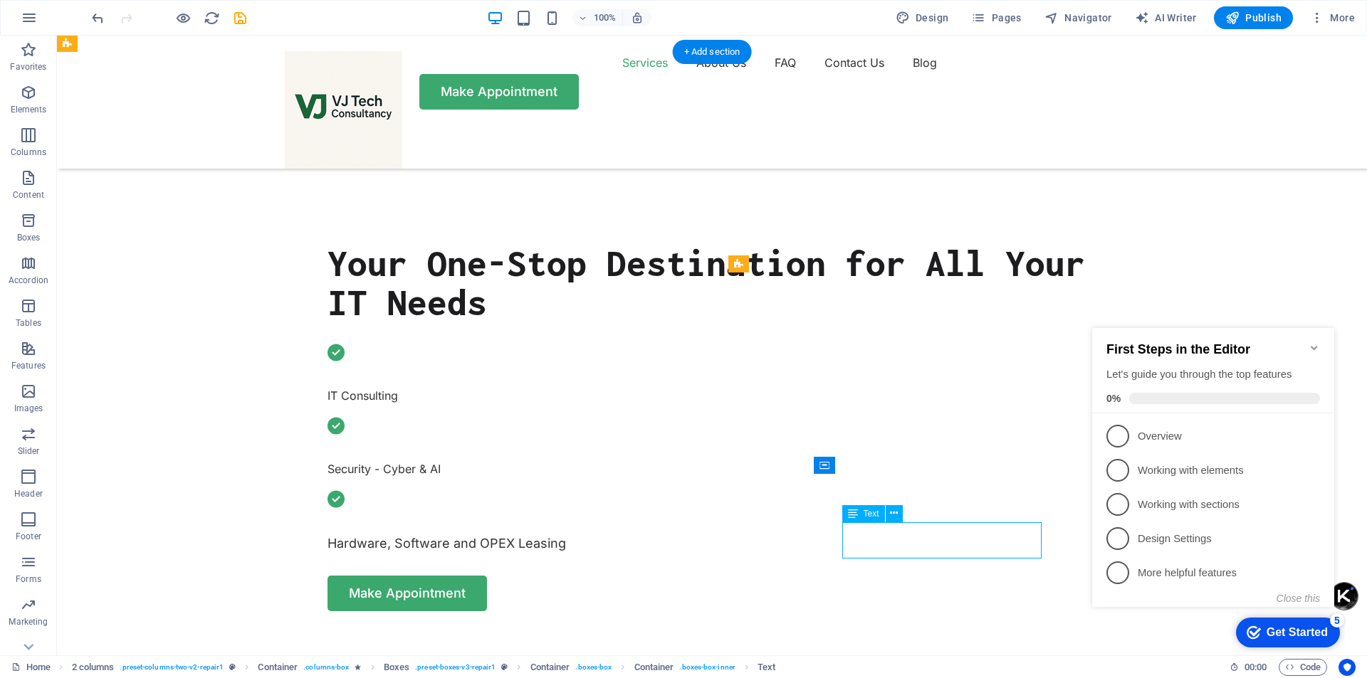
drag, startPoint x: 958, startPoint y: 549, endPoint x: 862, endPoint y: 528, distance: 97.8
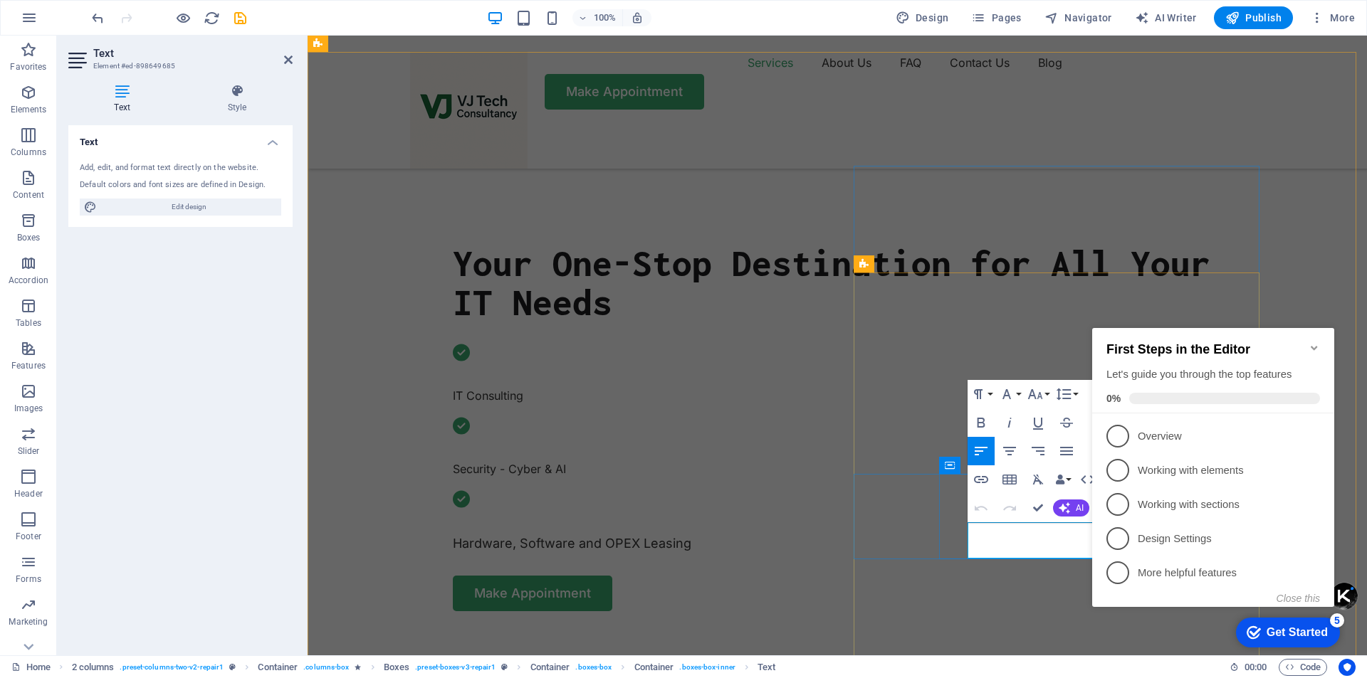
drag, startPoint x: 988, startPoint y: 530, endPoint x: 1074, endPoint y: 557, distance: 90.5
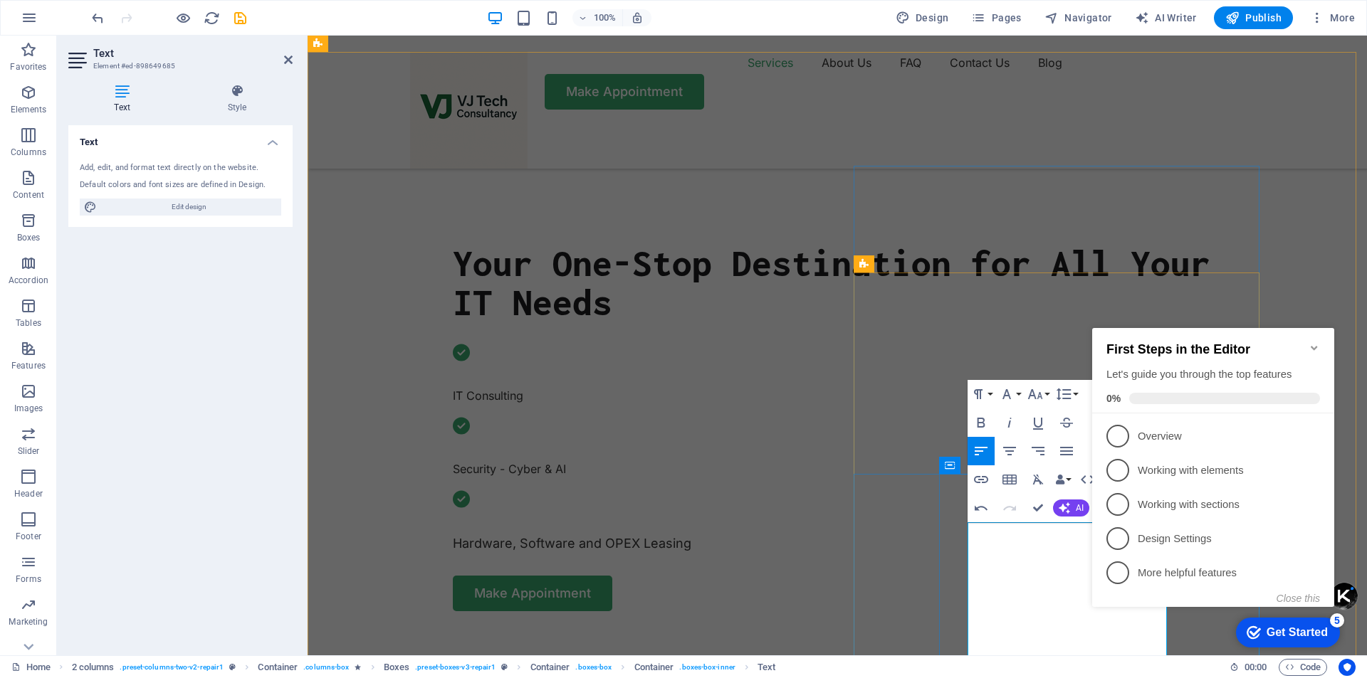
drag, startPoint x: 974, startPoint y: 528, endPoint x: 1000, endPoint y: 561, distance: 41.6
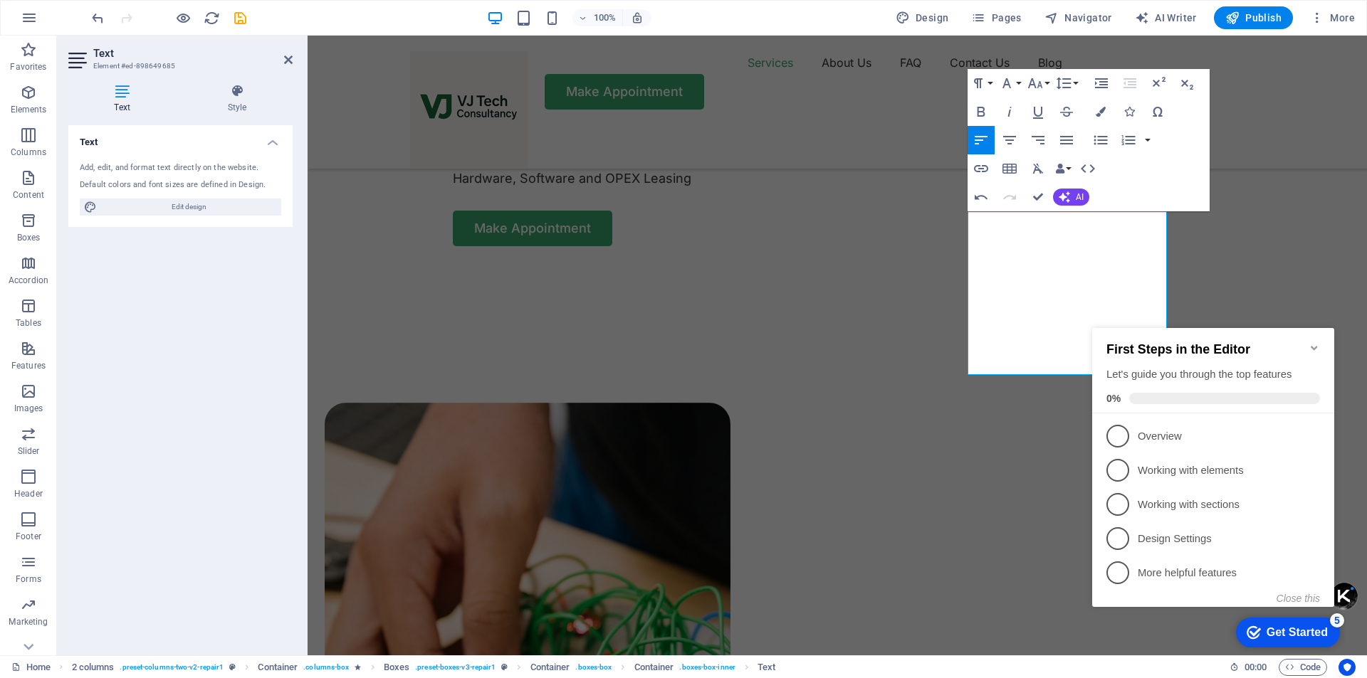
scroll to position [1055, 0]
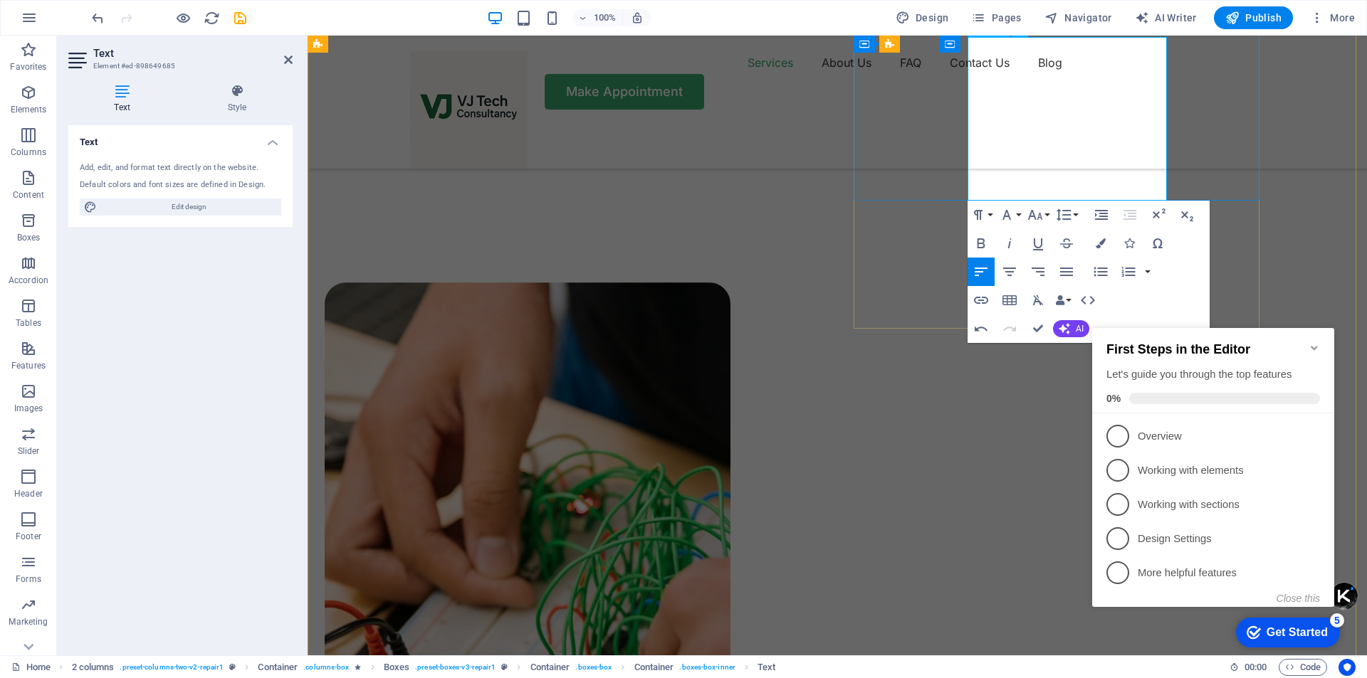
drag, startPoint x: 967, startPoint y: 531, endPoint x: 1099, endPoint y: 197, distance: 359.2
click at [1184, 218] on icon "button" at bounding box center [1186, 214] width 17 height 17
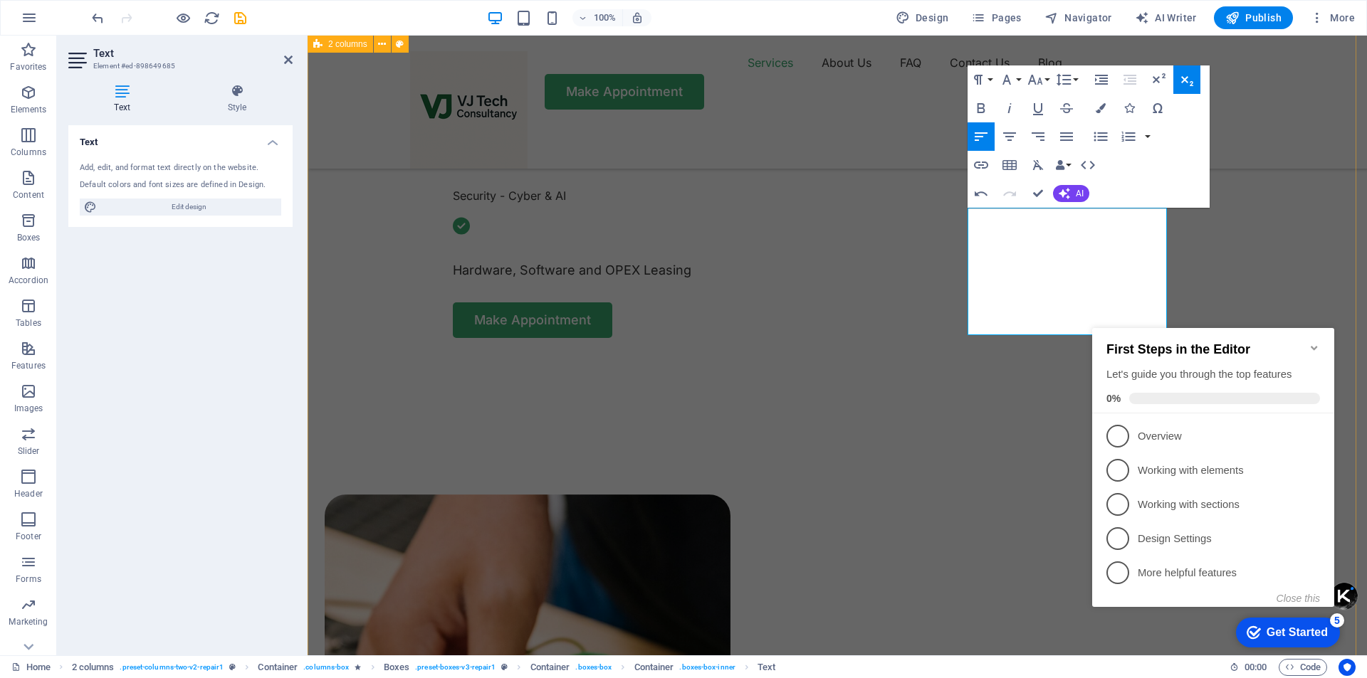
scroll to position [841, 0]
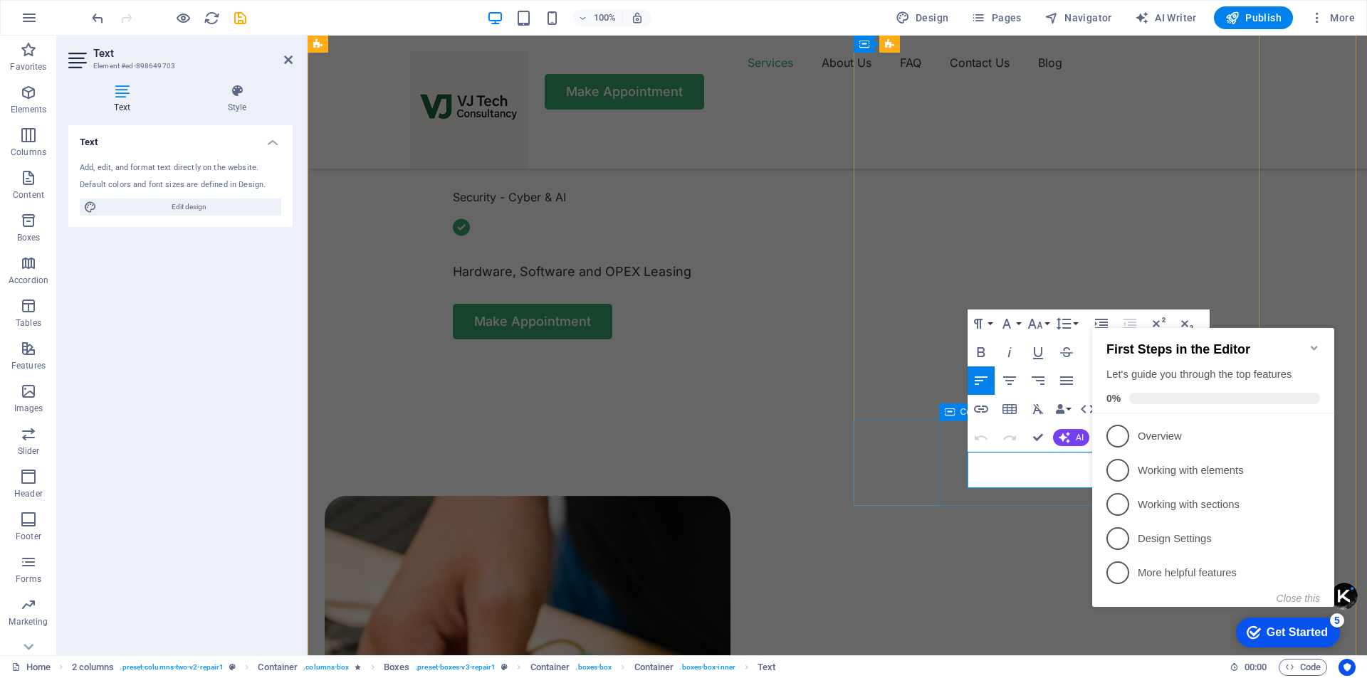
drag, startPoint x: 1074, startPoint y: 480, endPoint x: 963, endPoint y: 462, distance: 112.5
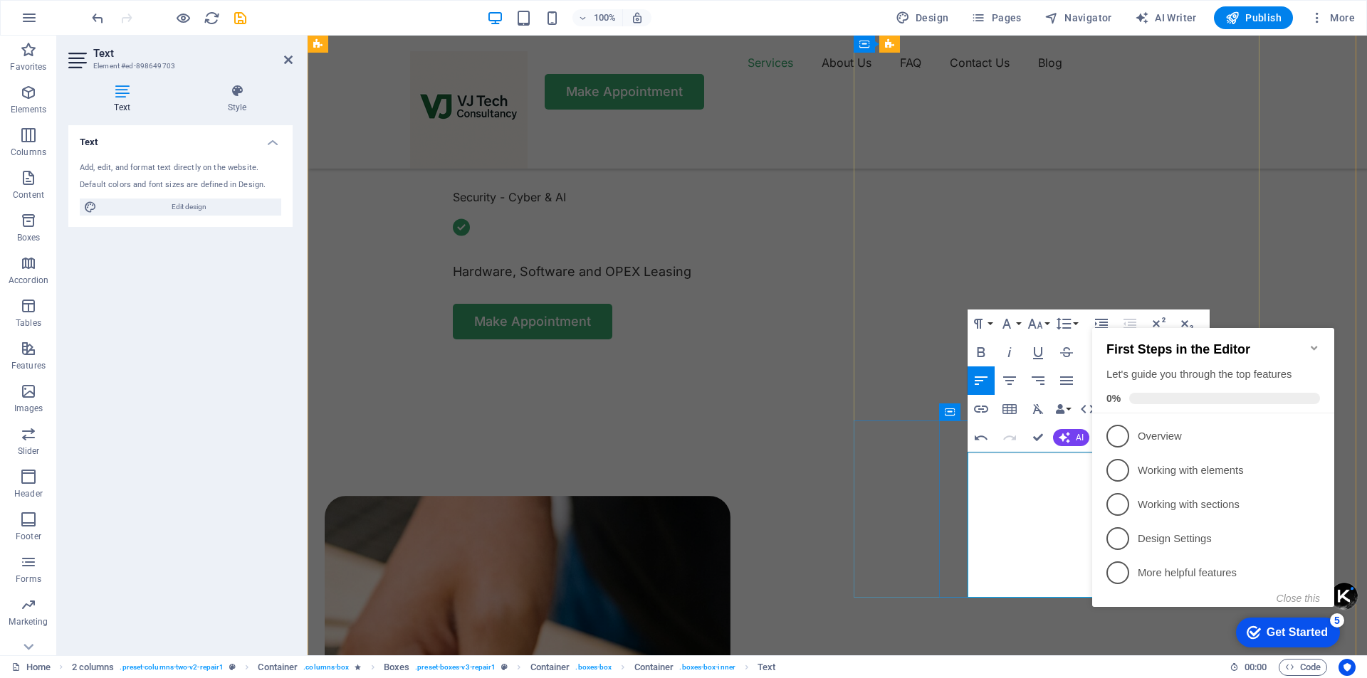
click at [1315, 346] on icon "Minimize checklist" at bounding box center [1314, 348] width 6 height 4
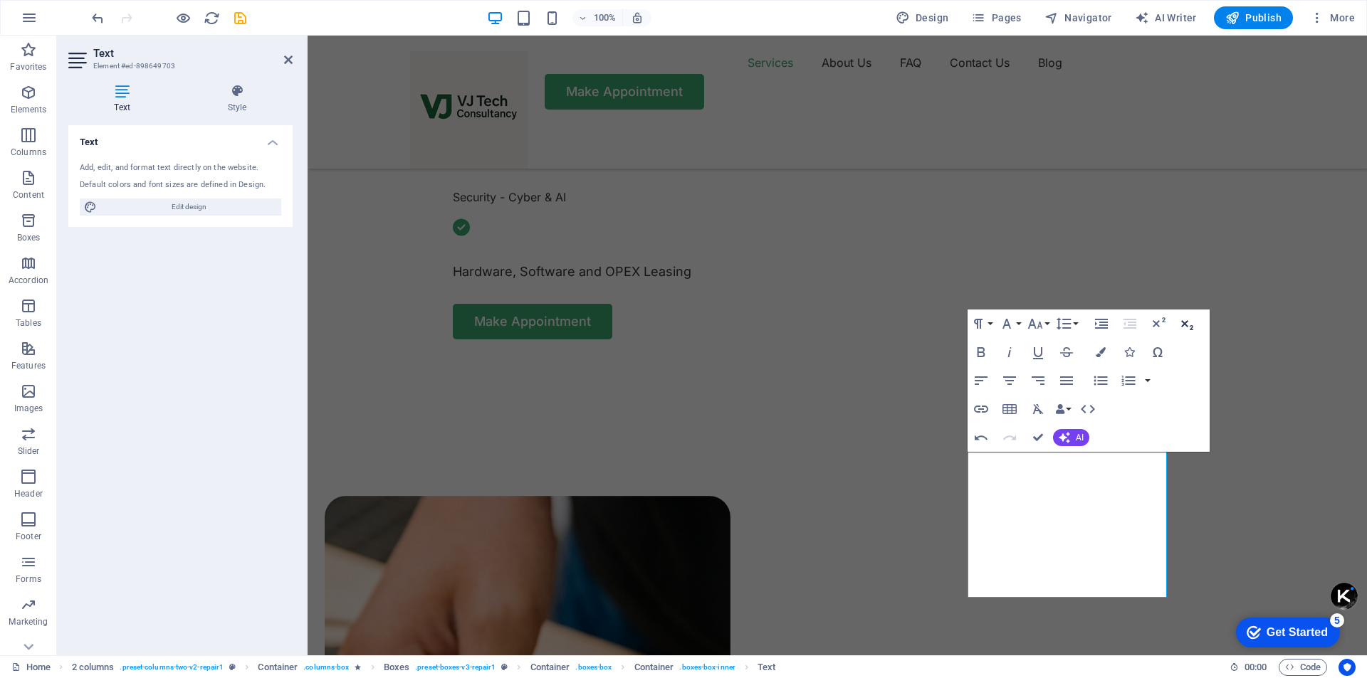
click at [1182, 326] on icon "button" at bounding box center [1187, 325] width 12 height 10
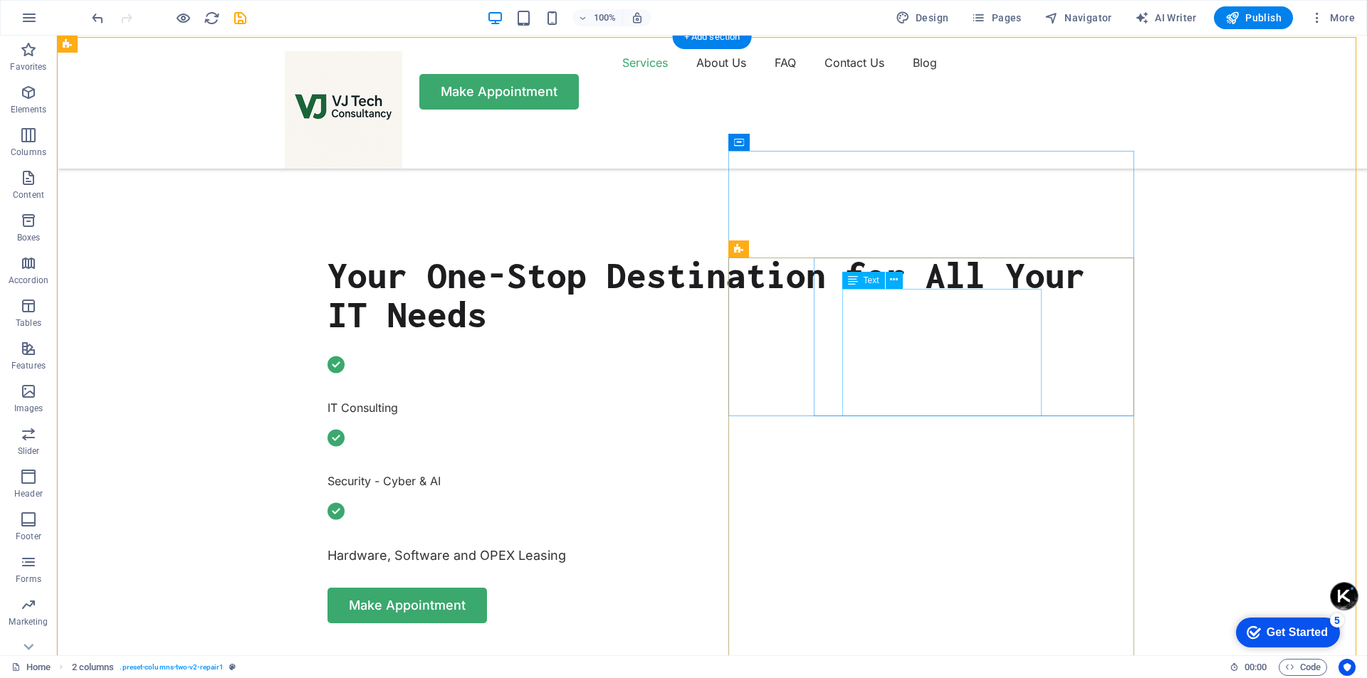
scroll to position [557, 0]
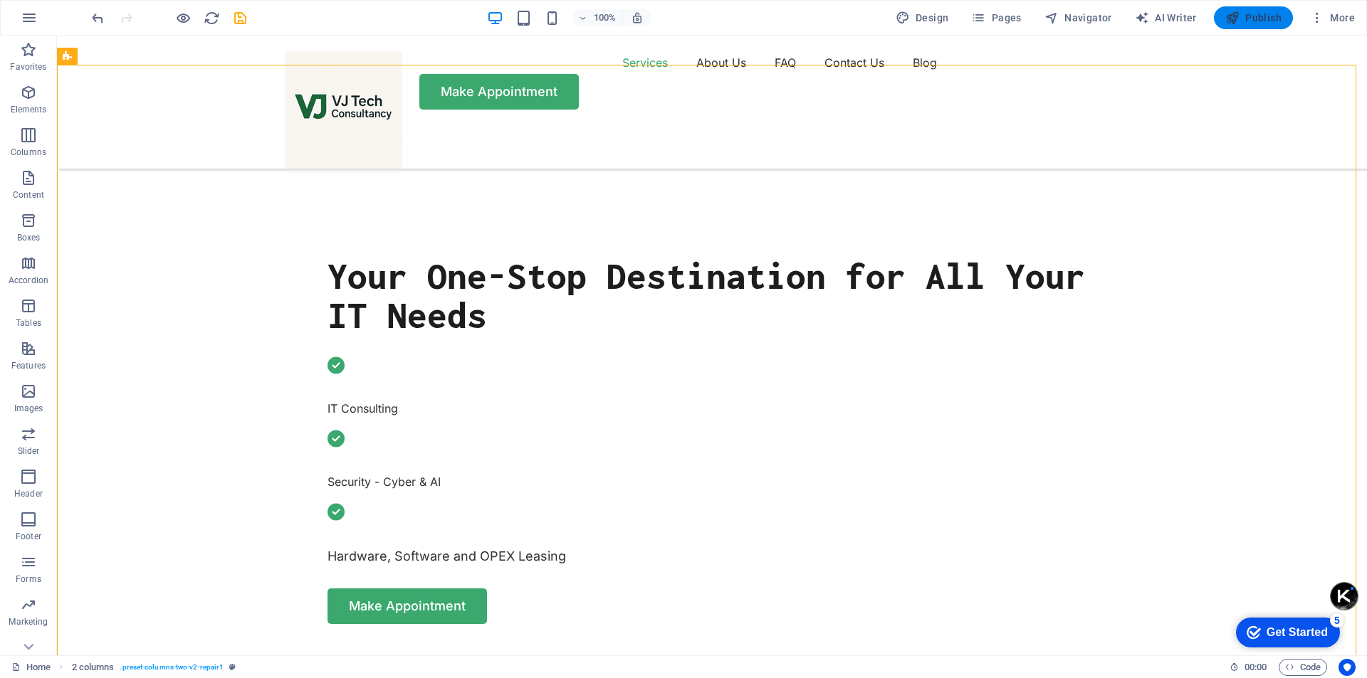
click at [1255, 19] on span "Publish" at bounding box center [1253, 18] width 56 height 14
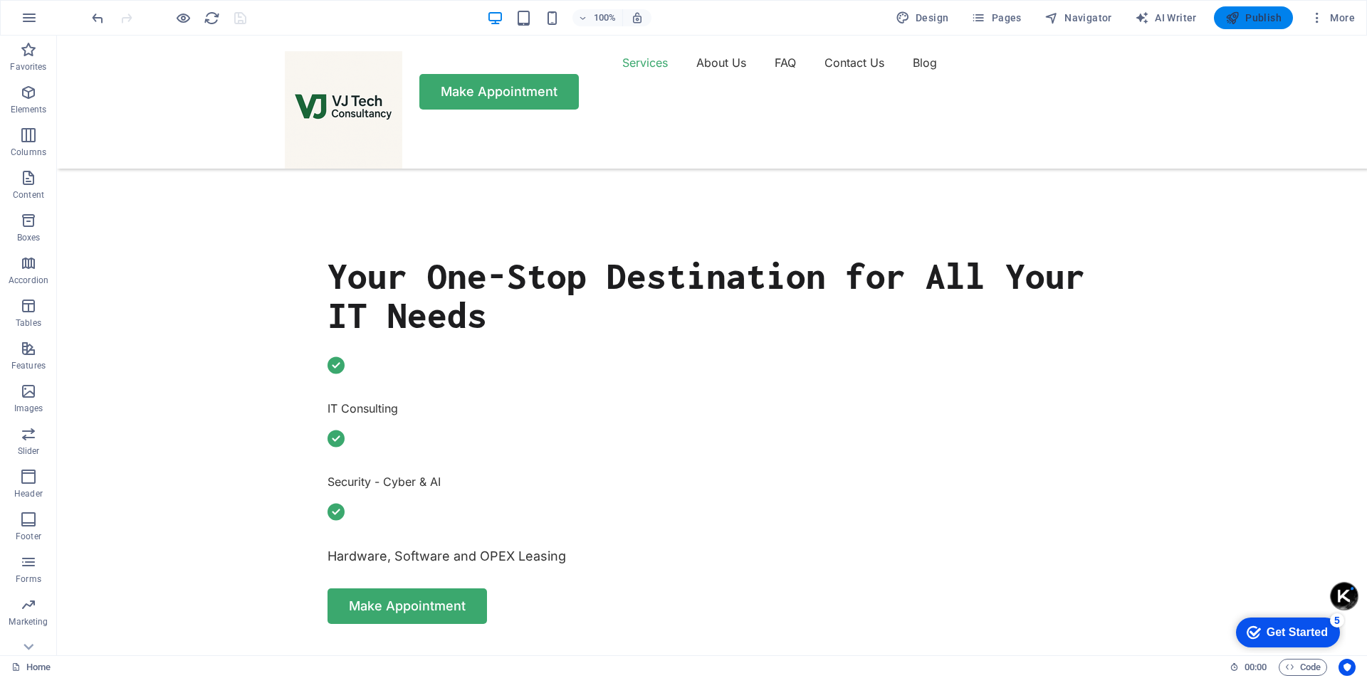
click at [1275, 14] on span "Publish" at bounding box center [1253, 18] width 56 height 14
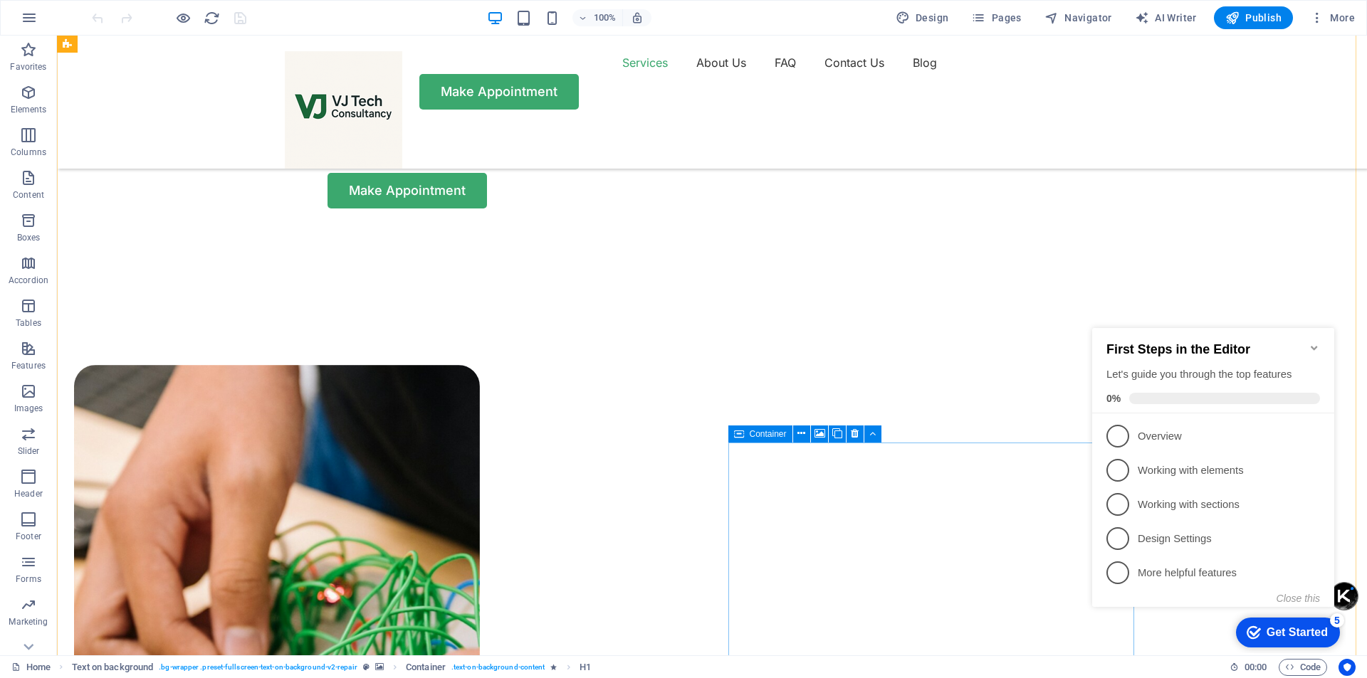
scroll to position [1068, 0]
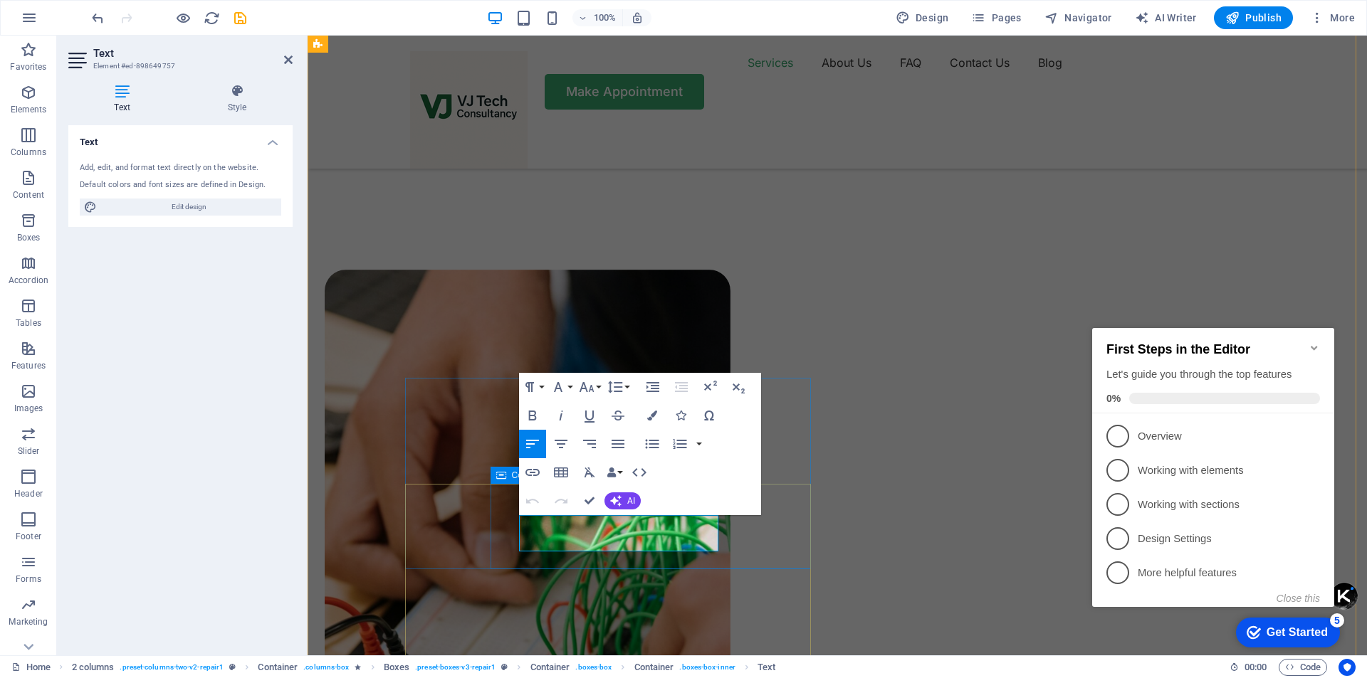
drag, startPoint x: 625, startPoint y: 546, endPoint x: 513, endPoint y: 520, distance: 115.5
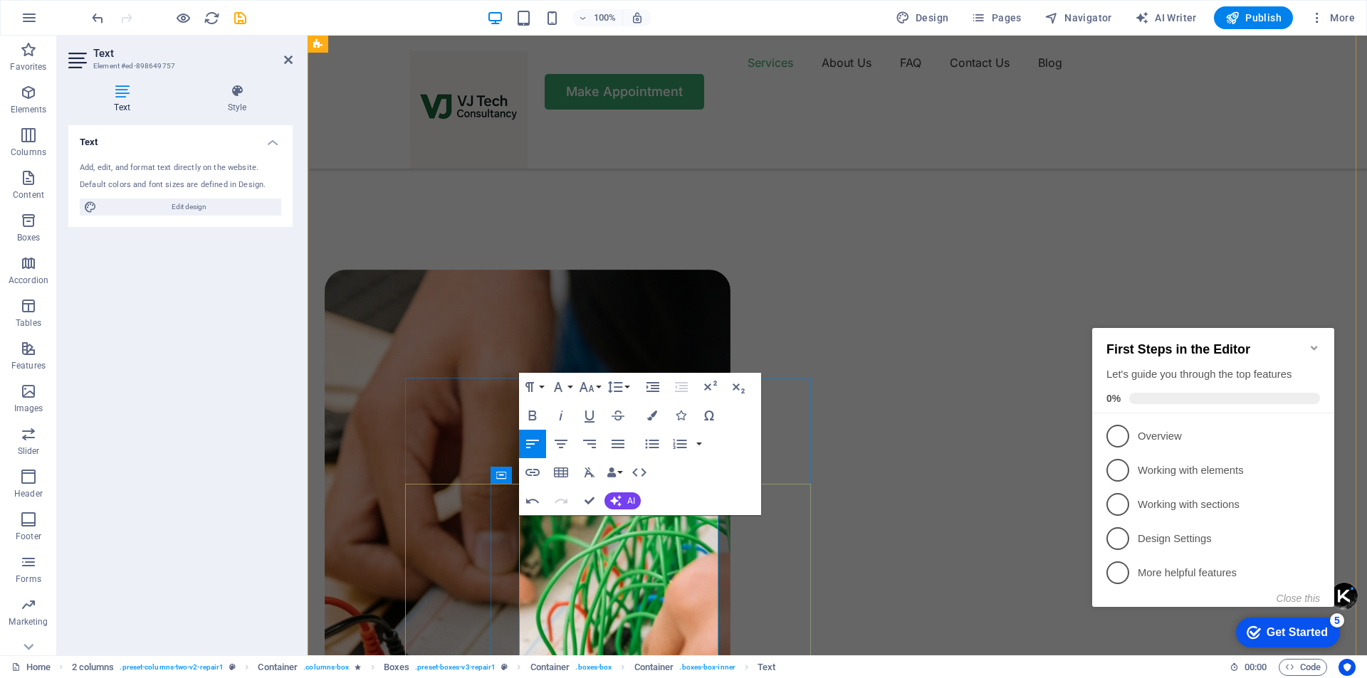
click at [740, 385] on icon "button" at bounding box center [738, 387] width 17 height 17
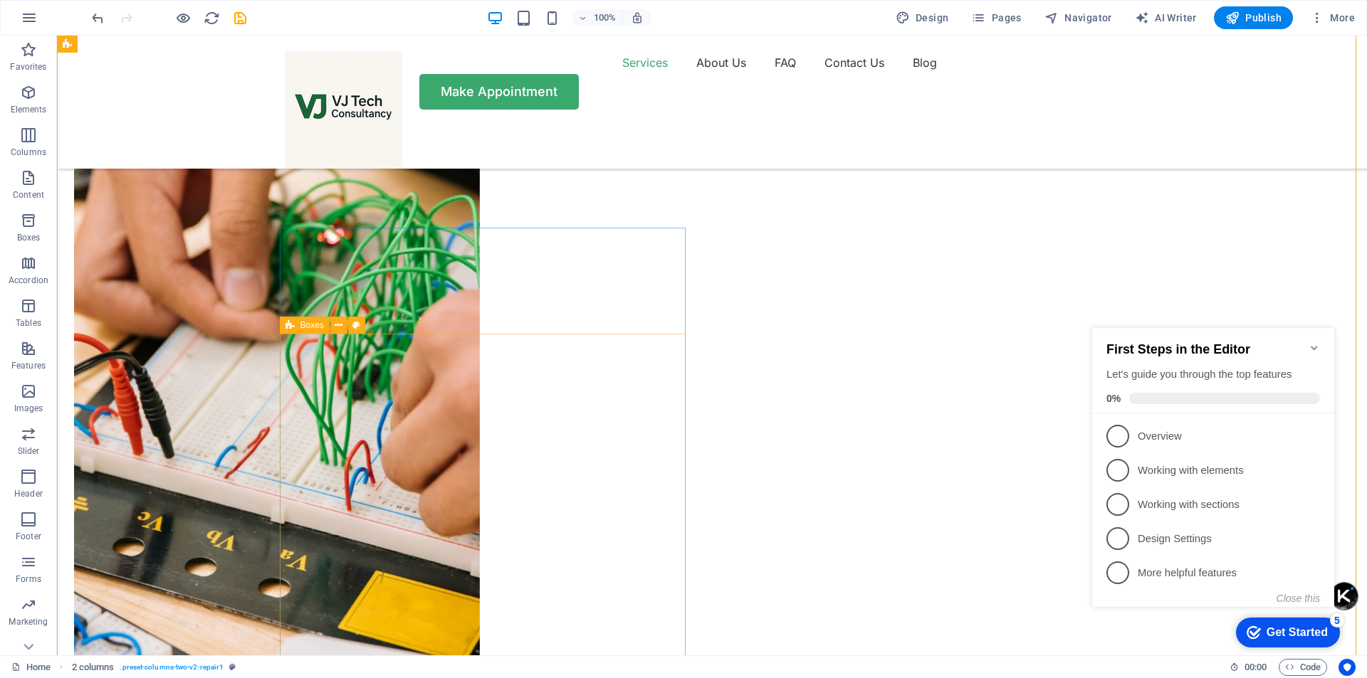
scroll to position [1353, 0]
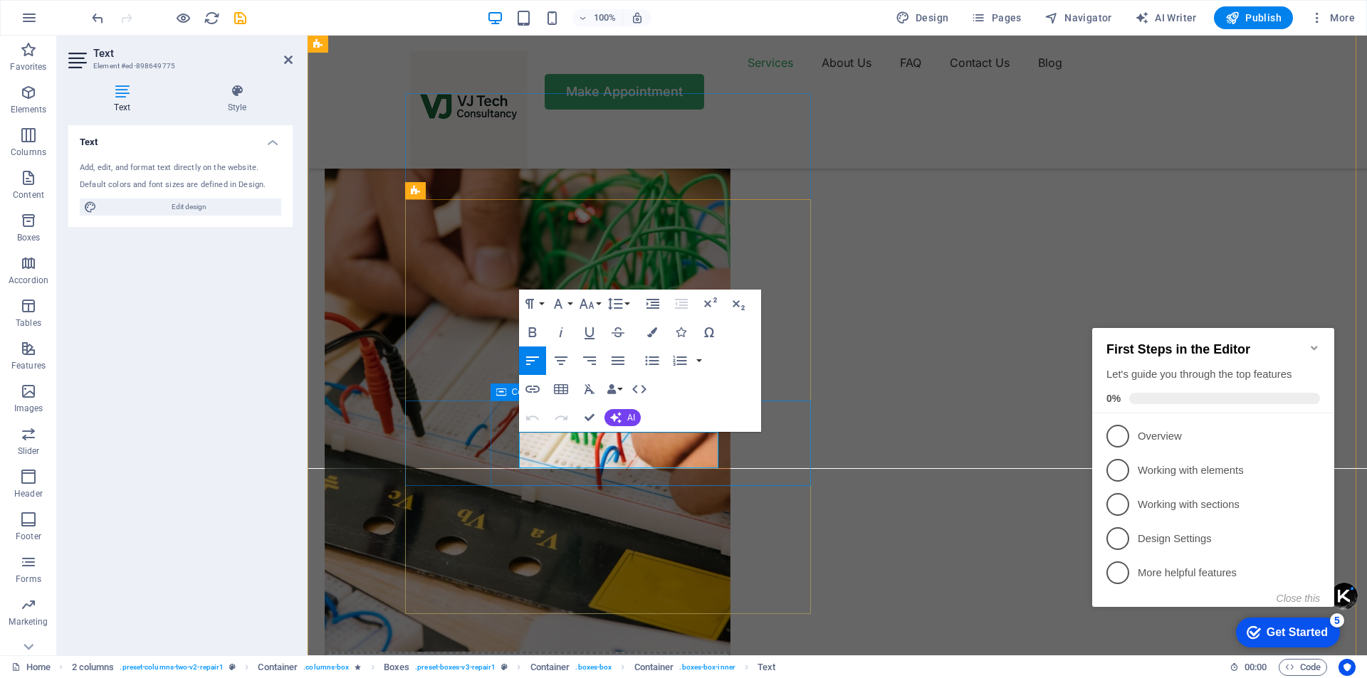
drag, startPoint x: 627, startPoint y: 461, endPoint x: 504, endPoint y: 450, distance: 123.7
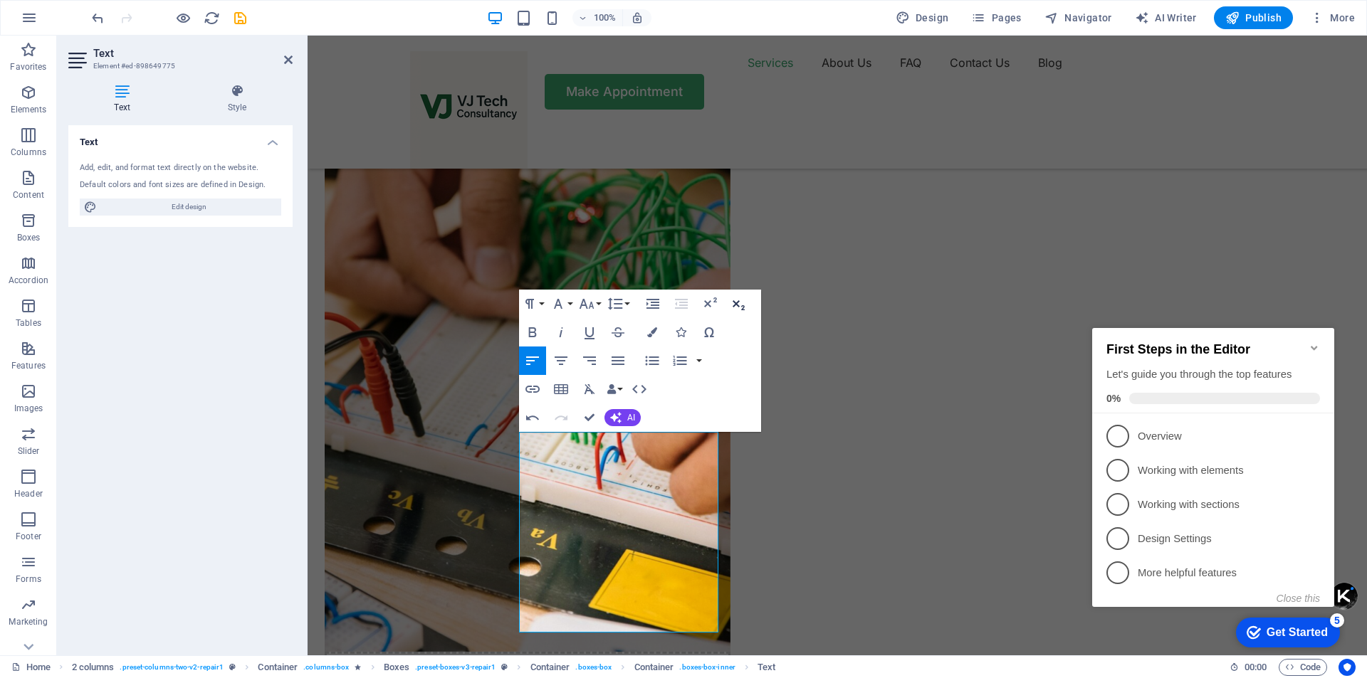
click at [742, 305] on icon "button" at bounding box center [738, 303] width 17 height 17
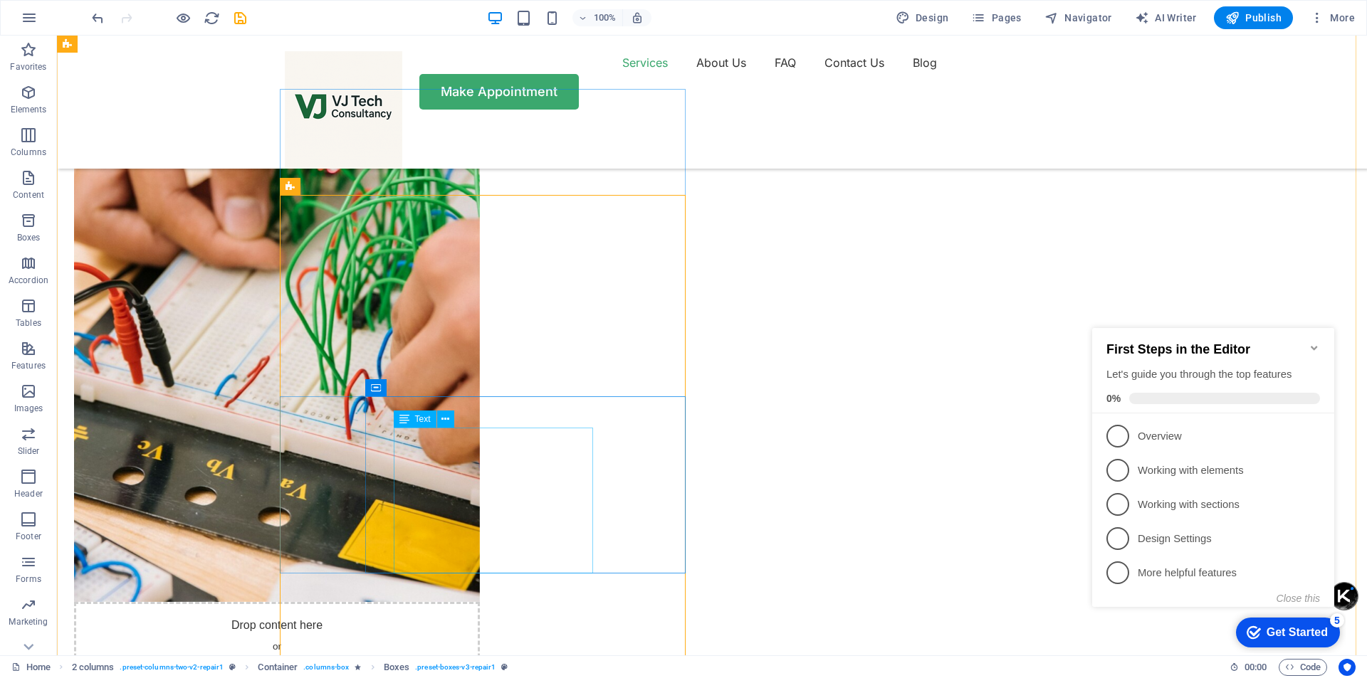
scroll to position [1637, 0]
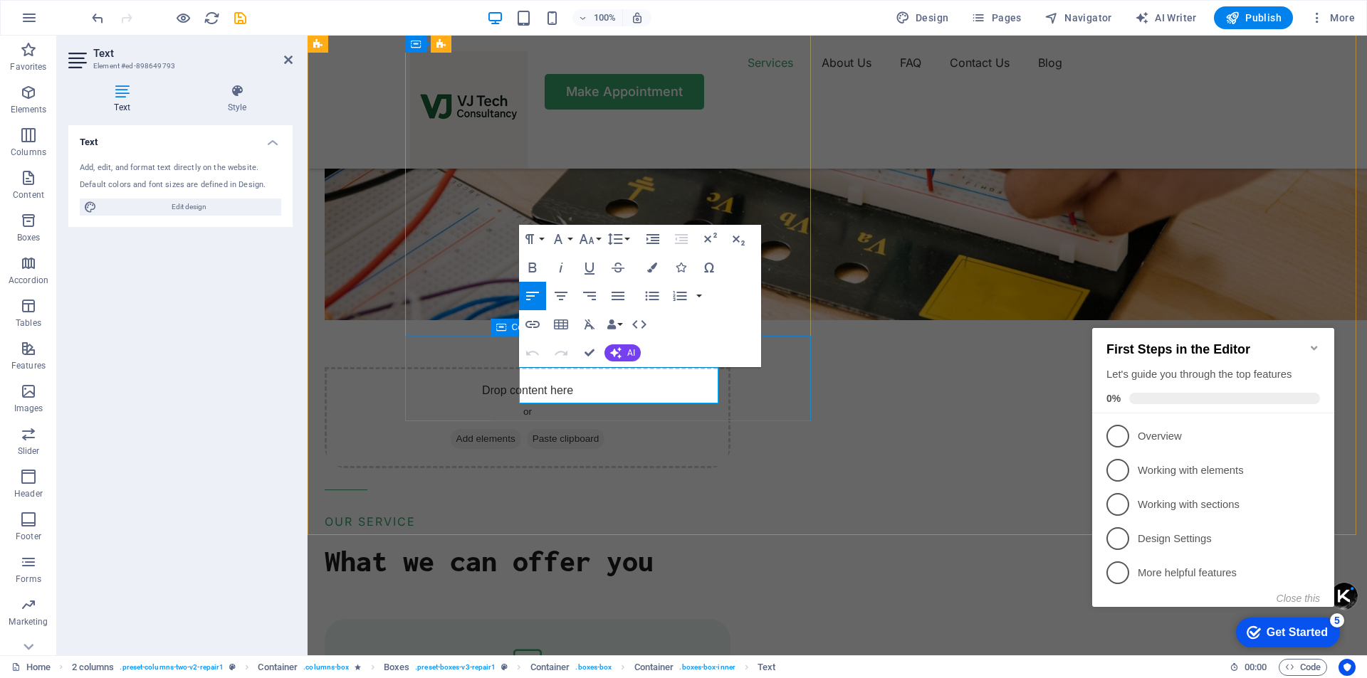
drag, startPoint x: 630, startPoint y: 394, endPoint x: 508, endPoint y: 377, distance: 122.9
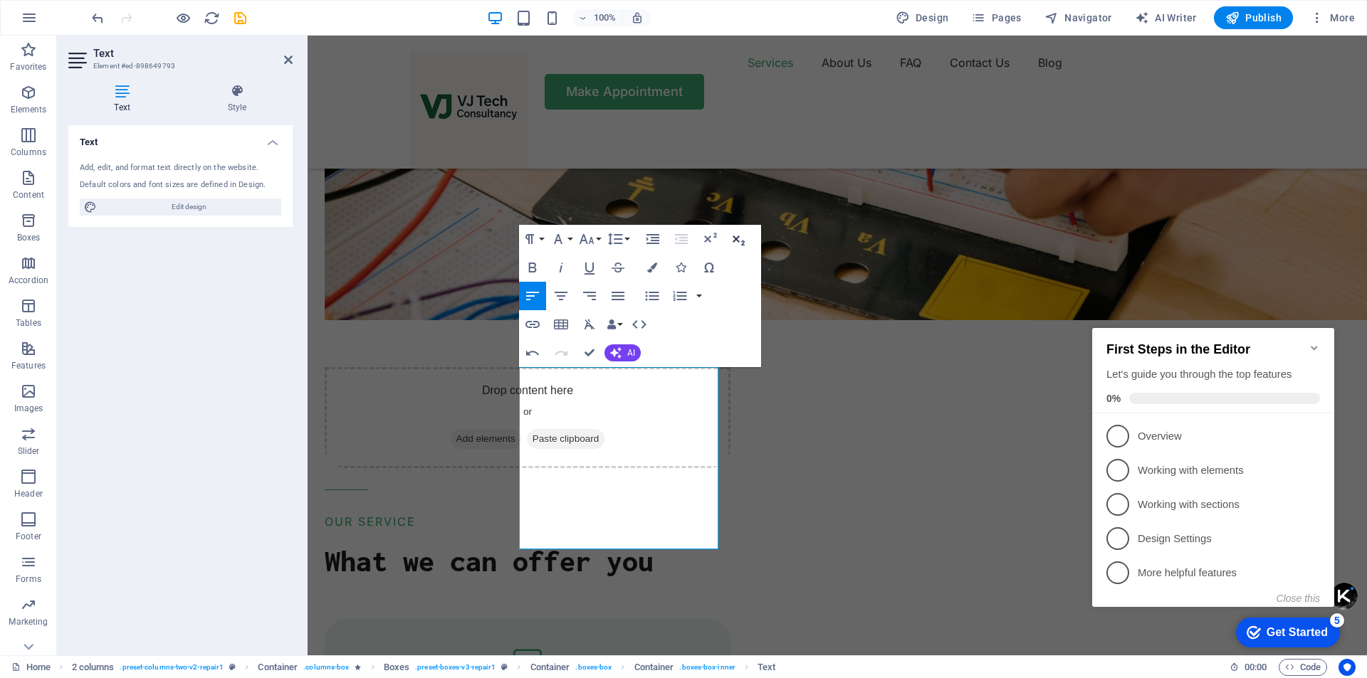
click at [742, 238] on icon "button" at bounding box center [738, 239] width 17 height 17
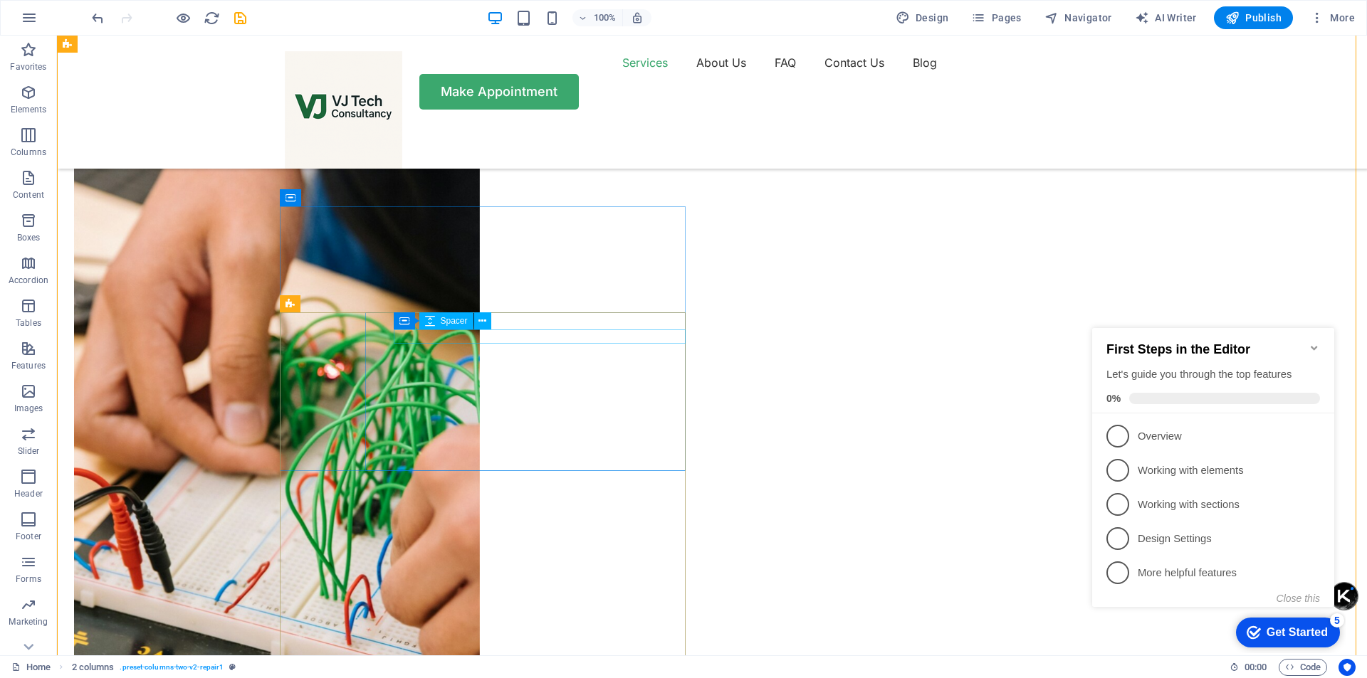
scroll to position [1068, 0]
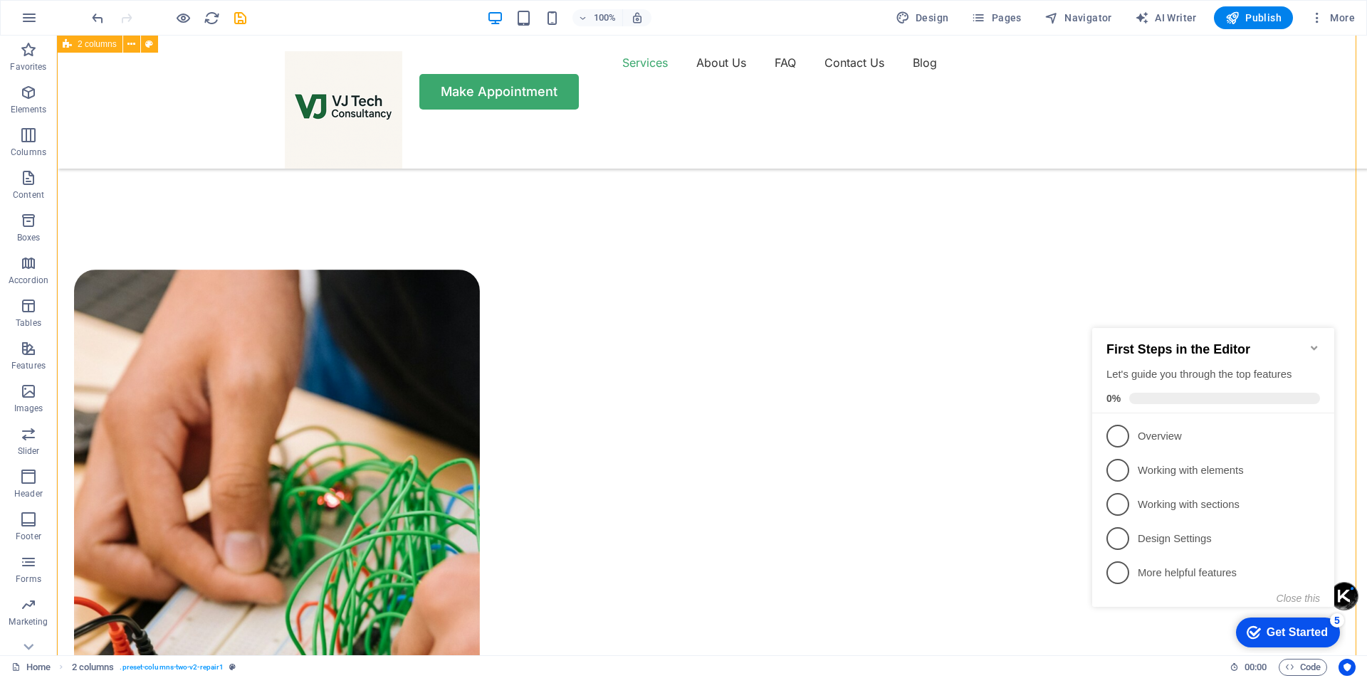
click at [1252, 17] on span "Publish" at bounding box center [1253, 18] width 56 height 14
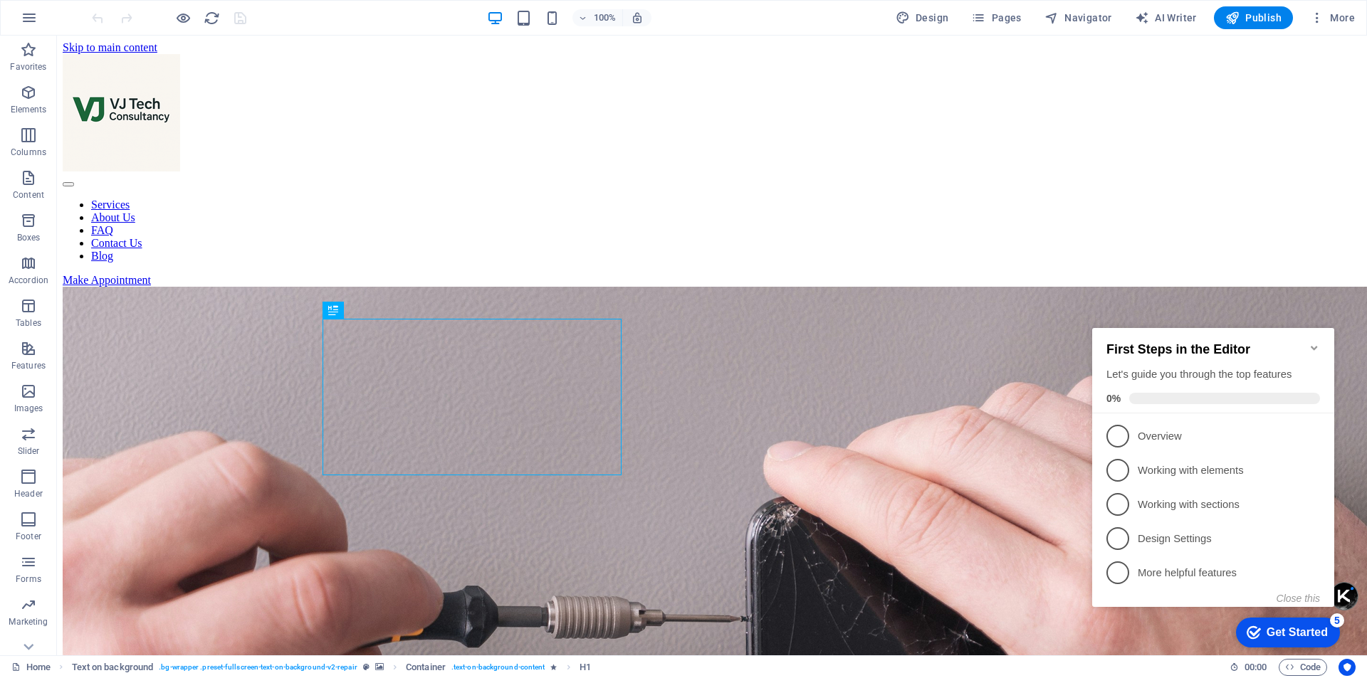
click at [1315, 346] on icon "Minimize checklist" at bounding box center [1314, 348] width 6 height 4
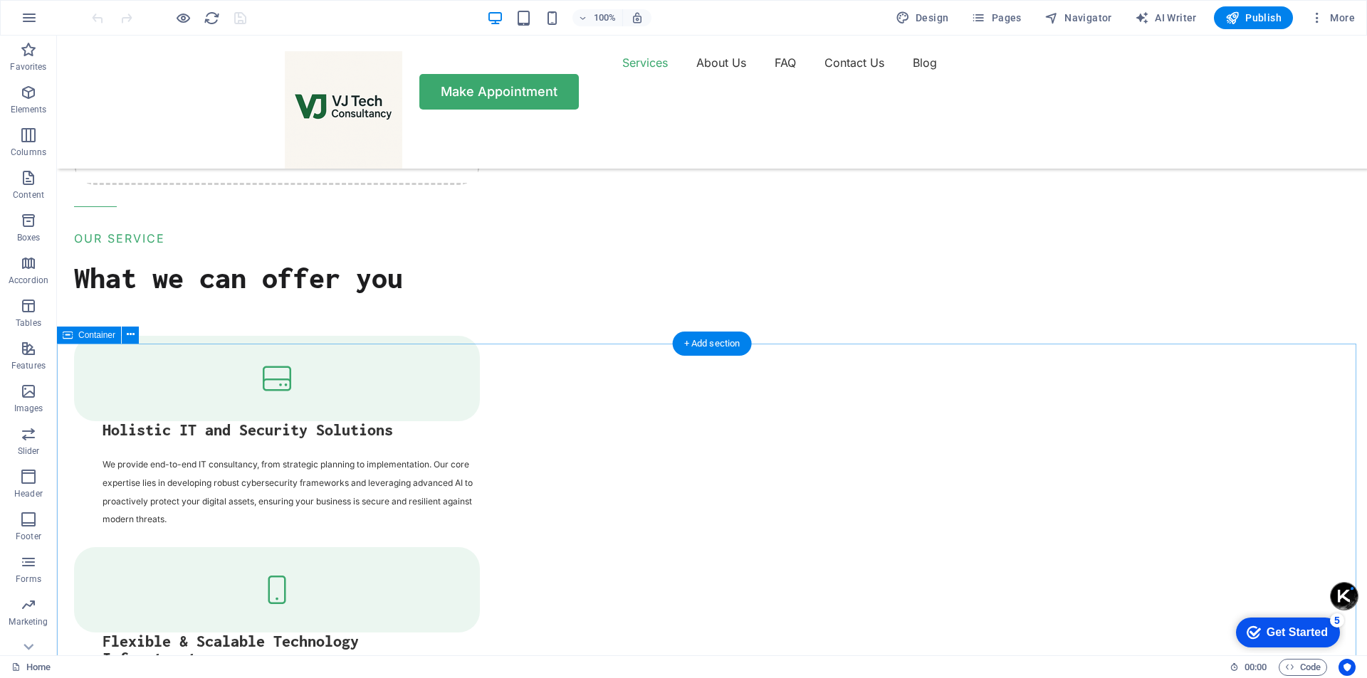
scroll to position [1922, 0]
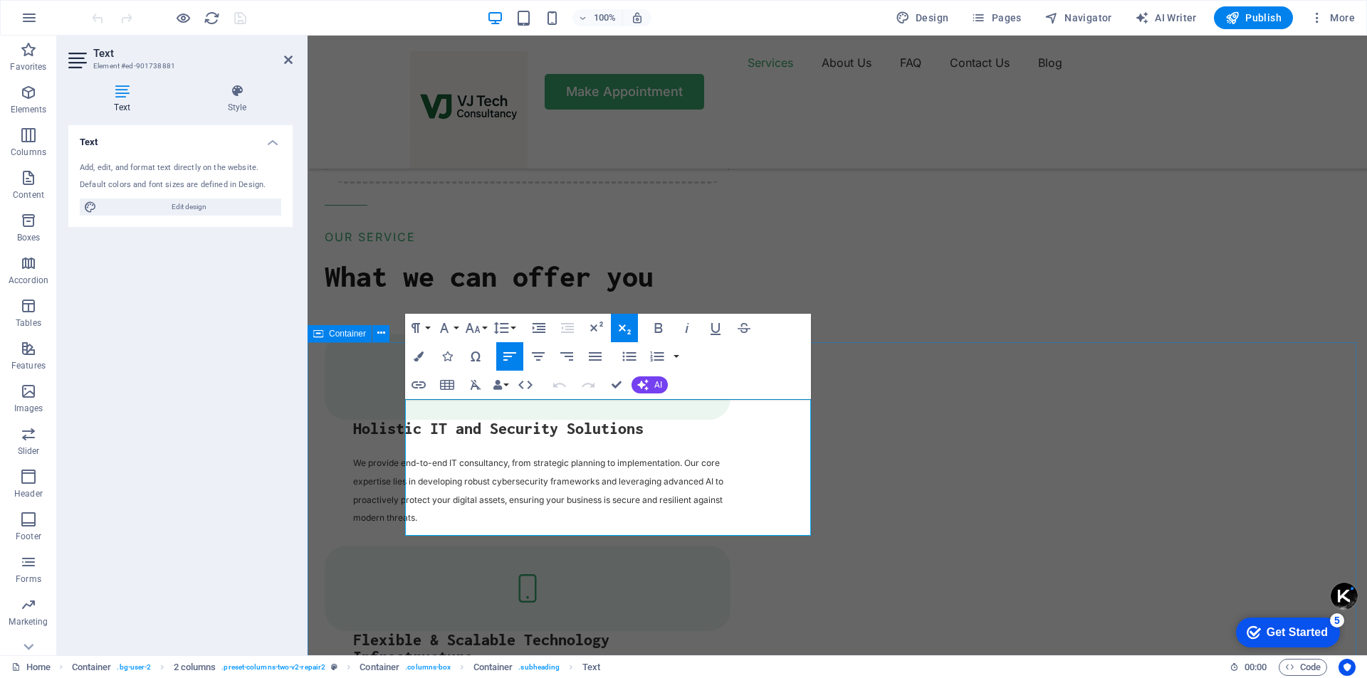
drag, startPoint x: 649, startPoint y: 532, endPoint x: 372, endPoint y: 416, distance: 300.9
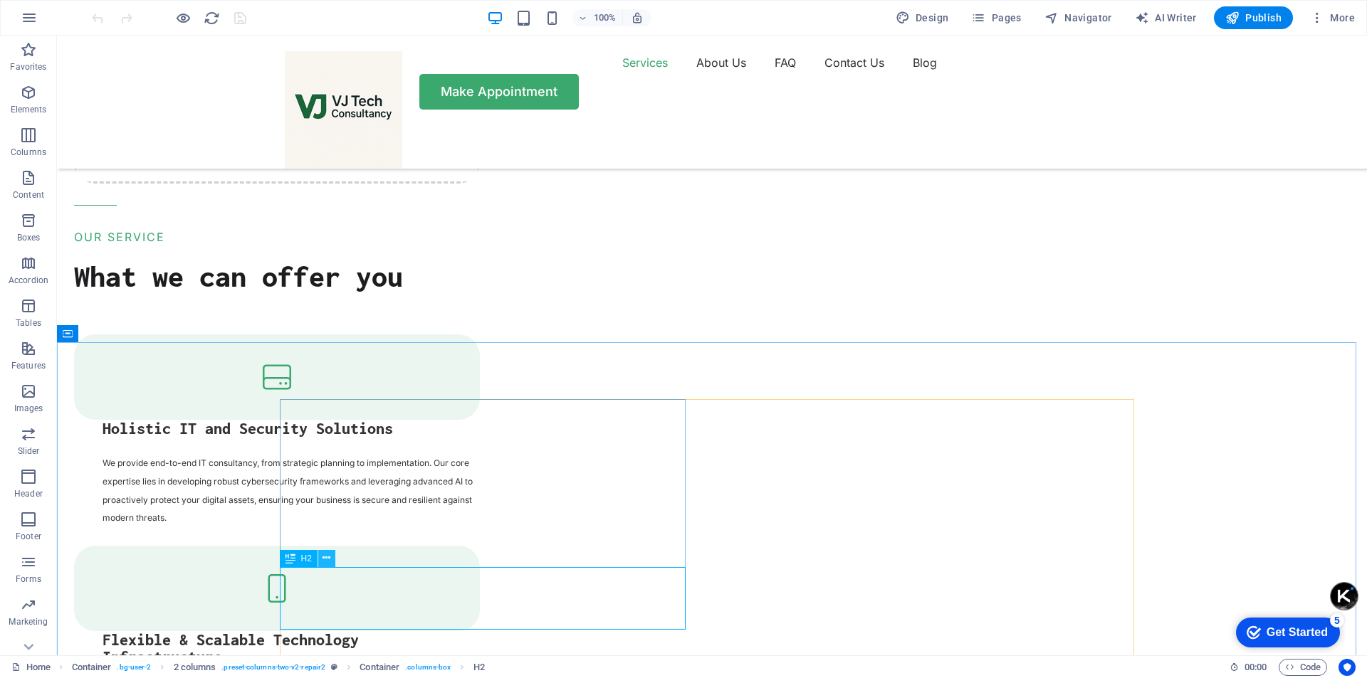
click at [327, 561] on icon at bounding box center [326, 558] width 8 height 15
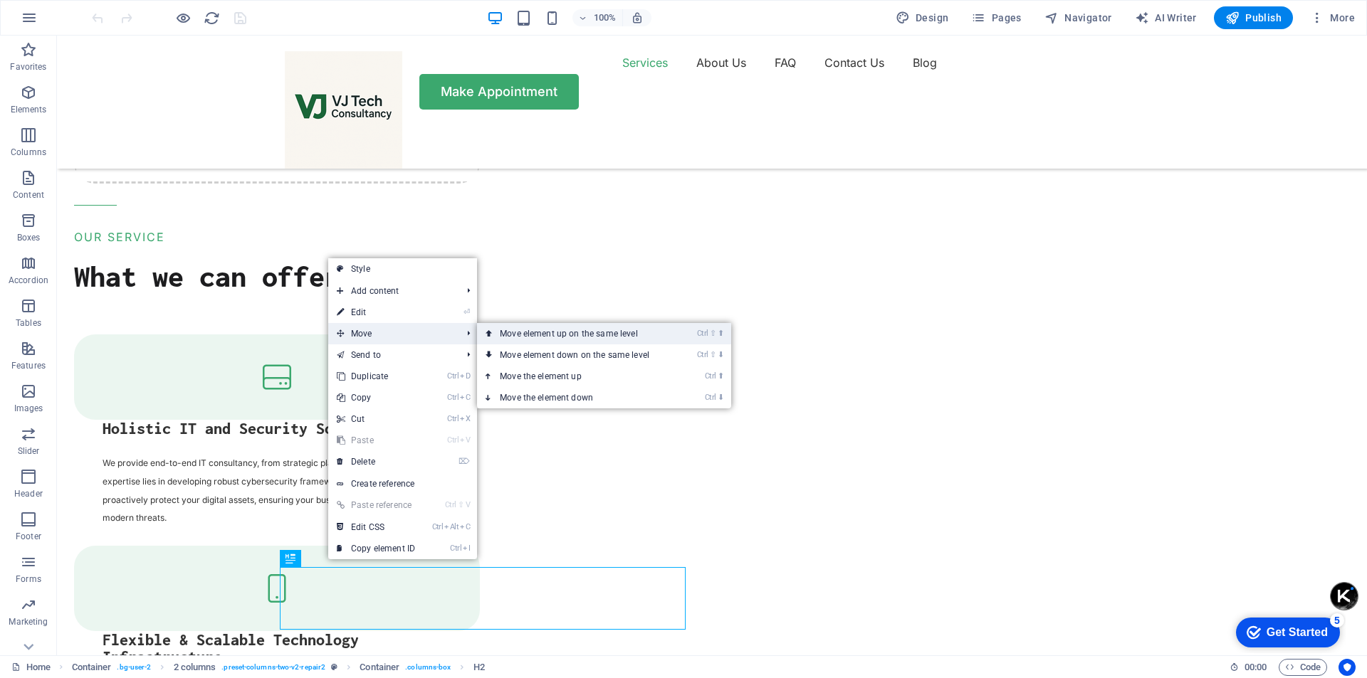
click at [569, 337] on link "Ctrl ⇧ ⬆ Move element up on the same level" at bounding box center [577, 333] width 201 height 21
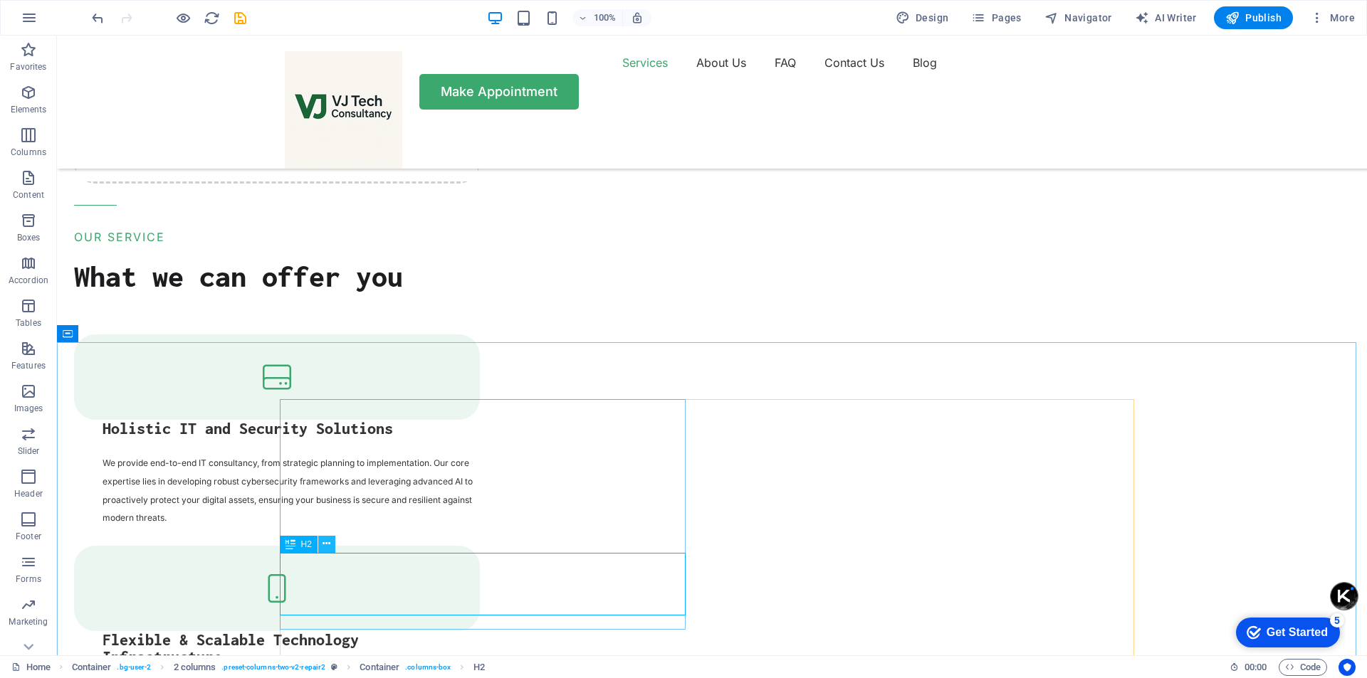
click at [325, 545] on icon at bounding box center [326, 544] width 8 height 15
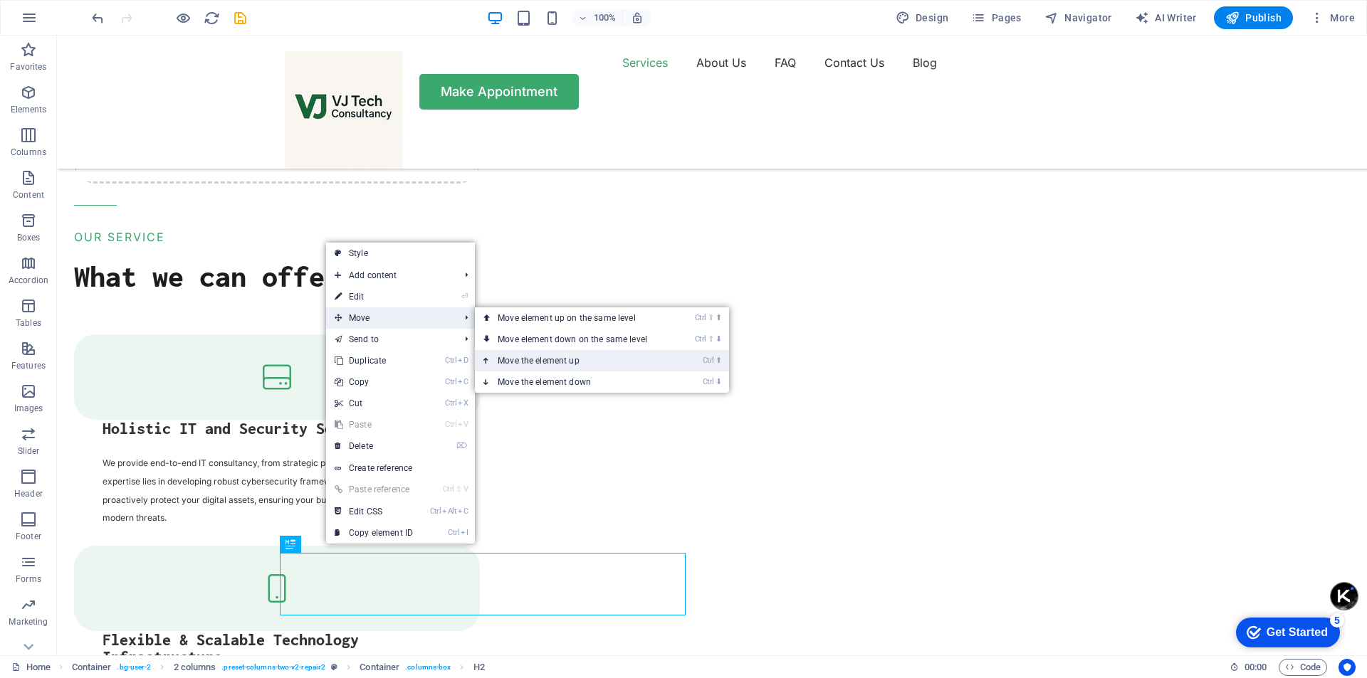
click at [555, 361] on link "Ctrl ⬆ Move the element up" at bounding box center [575, 360] width 201 height 21
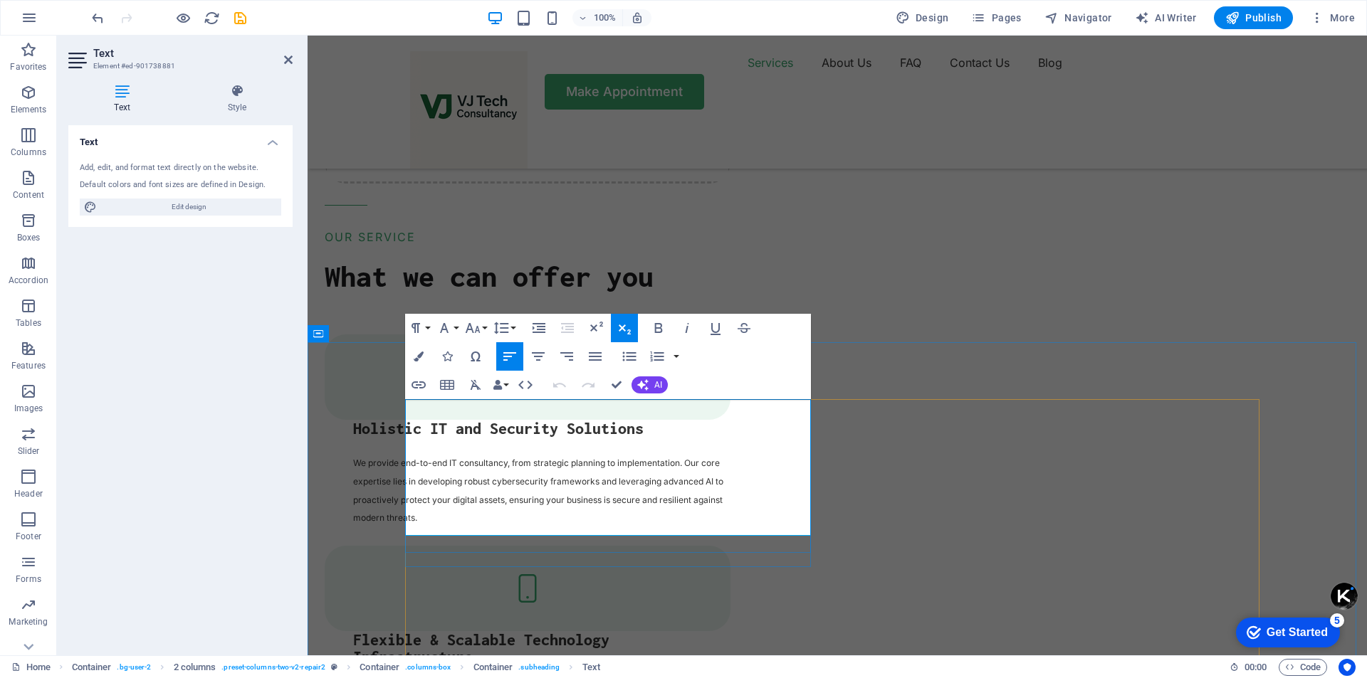
scroll to position [1928, 0]
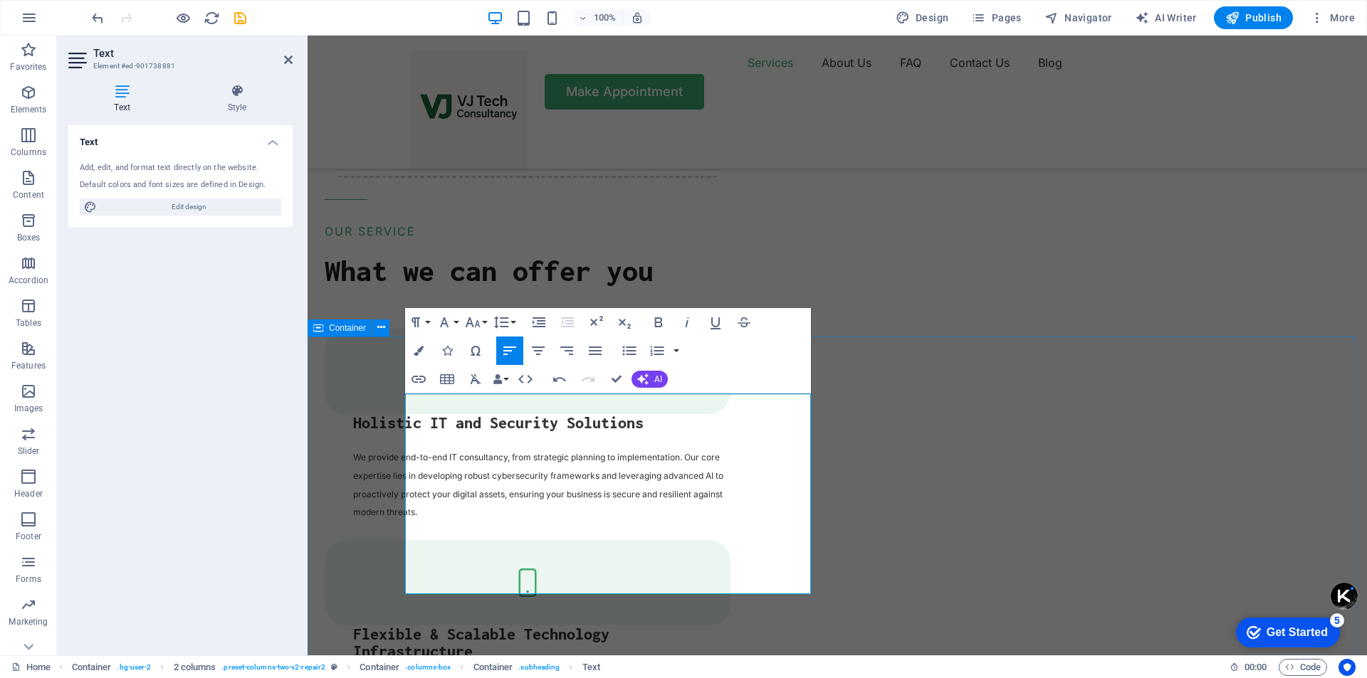
drag, startPoint x: 577, startPoint y: 587, endPoint x: 399, endPoint y: 446, distance: 226.9
click at [625, 325] on icon "button" at bounding box center [625, 324] width 12 height 10
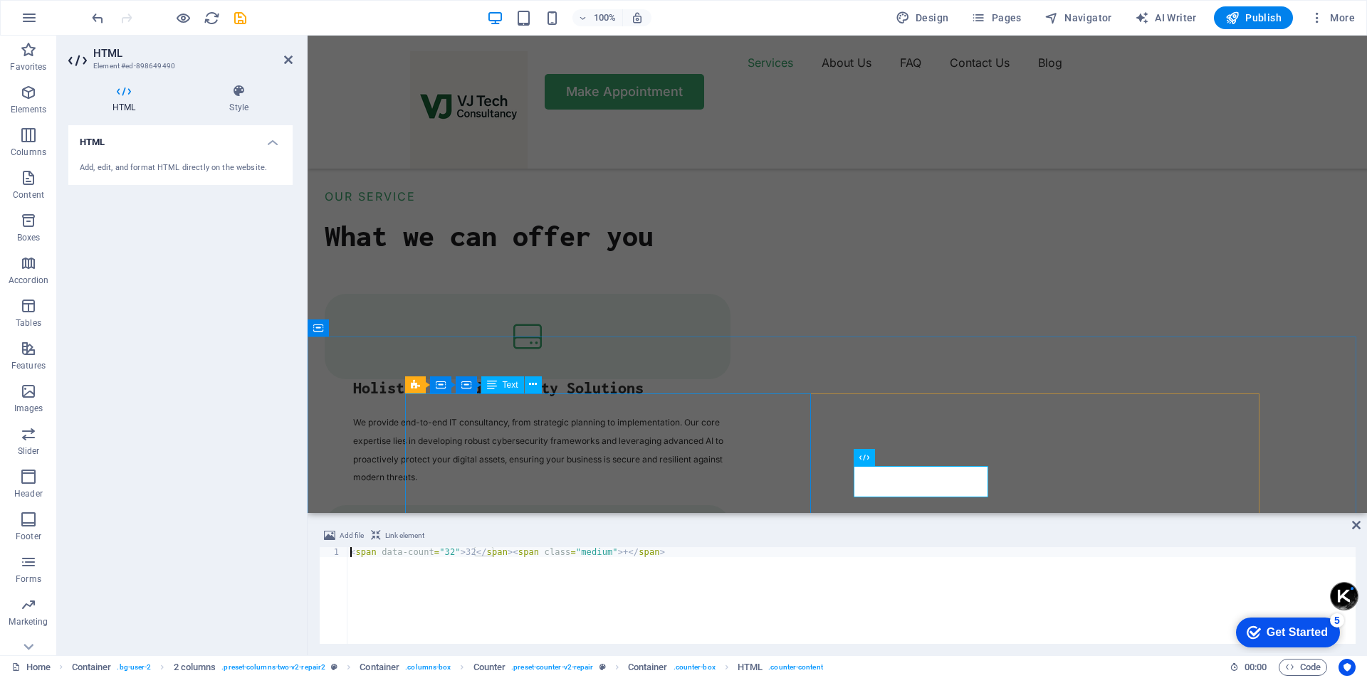
scroll to position [1893, 0]
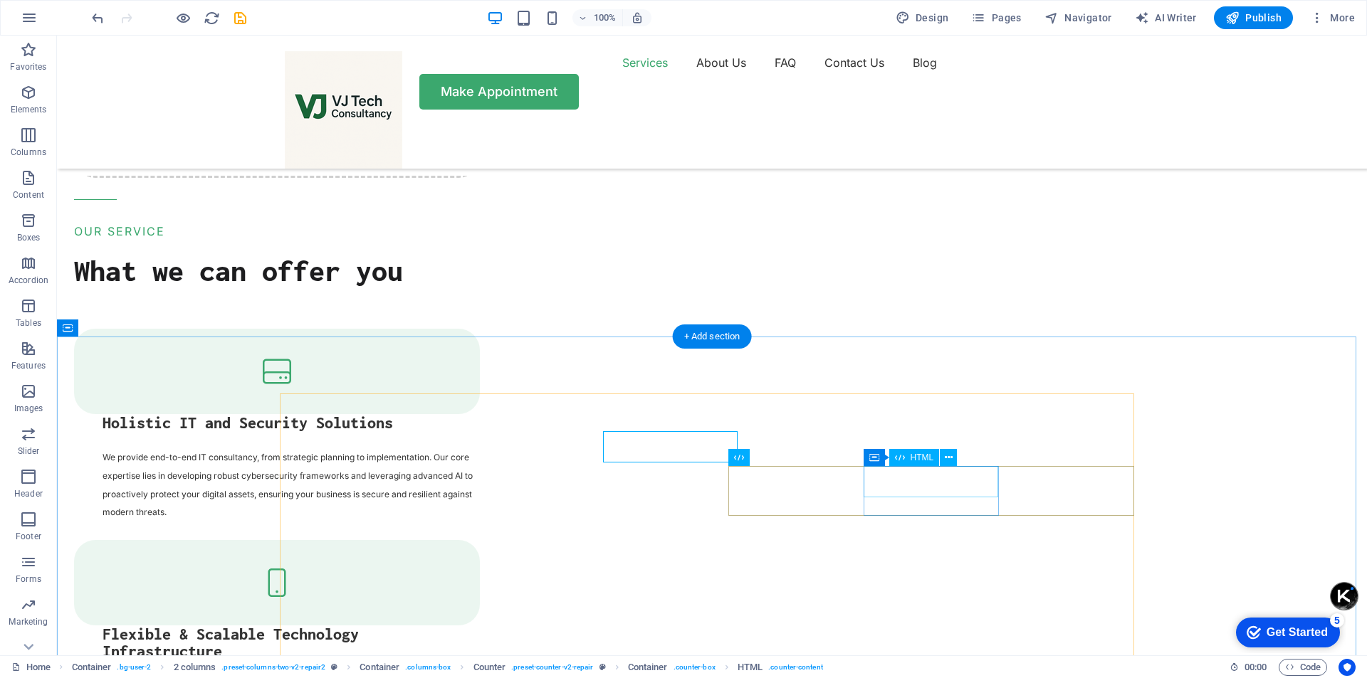
scroll to position [1928, 0]
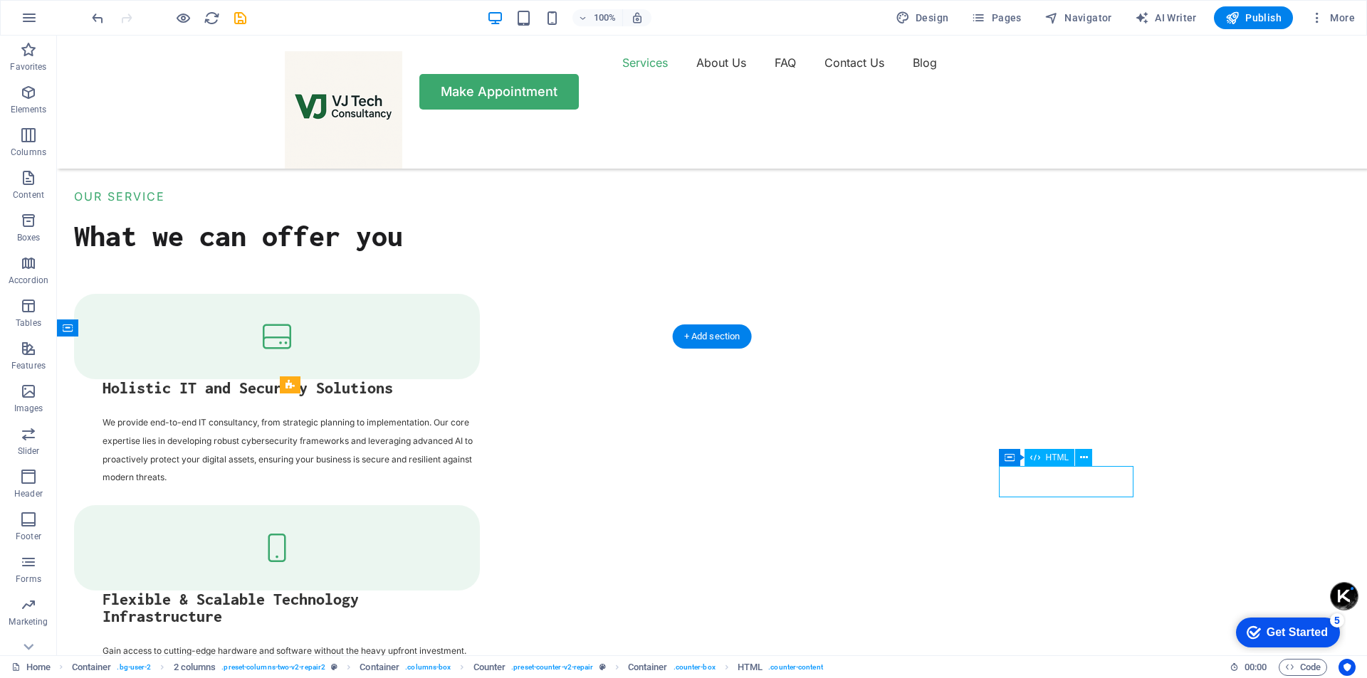
scroll to position [1893, 0]
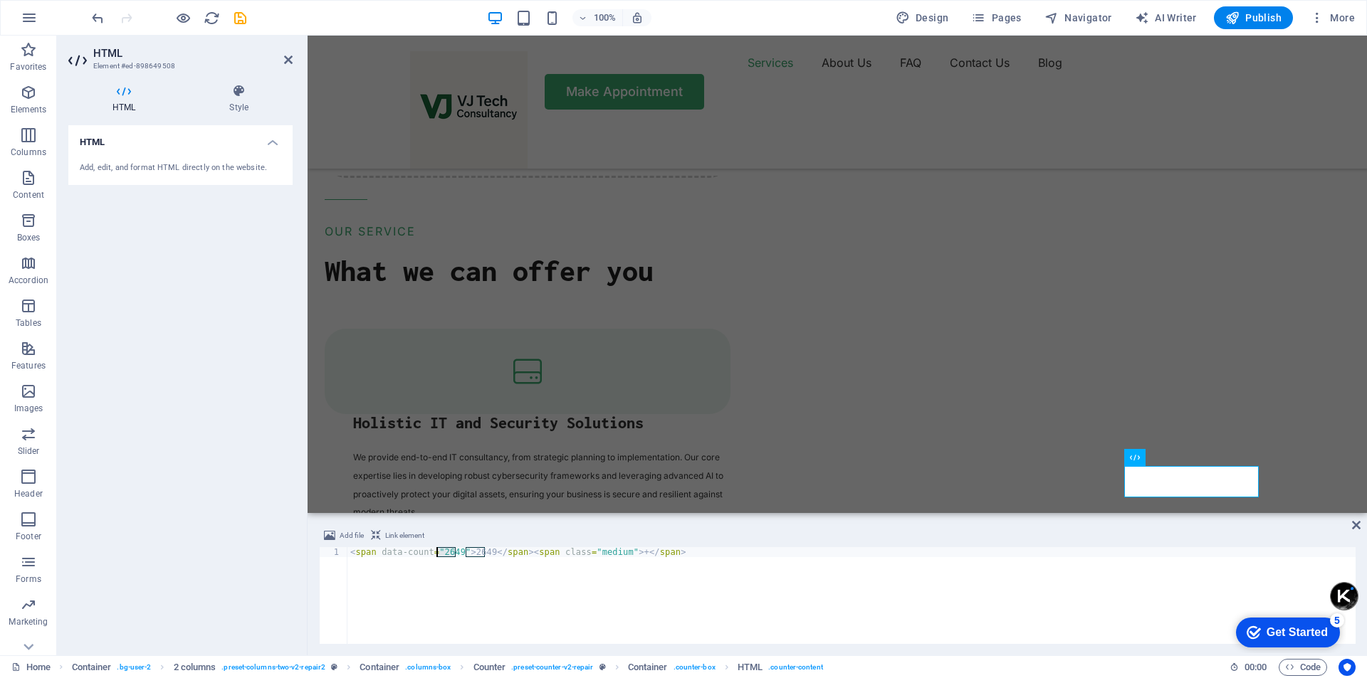
drag, startPoint x: 456, startPoint y: 553, endPoint x: 737, endPoint y: 588, distance: 283.4
click at [440, 552] on div "< span data-count = "2649" > 2649 </ span > < span class = "medium" > + </ span…" at bounding box center [851, 605] width 1008 height 117
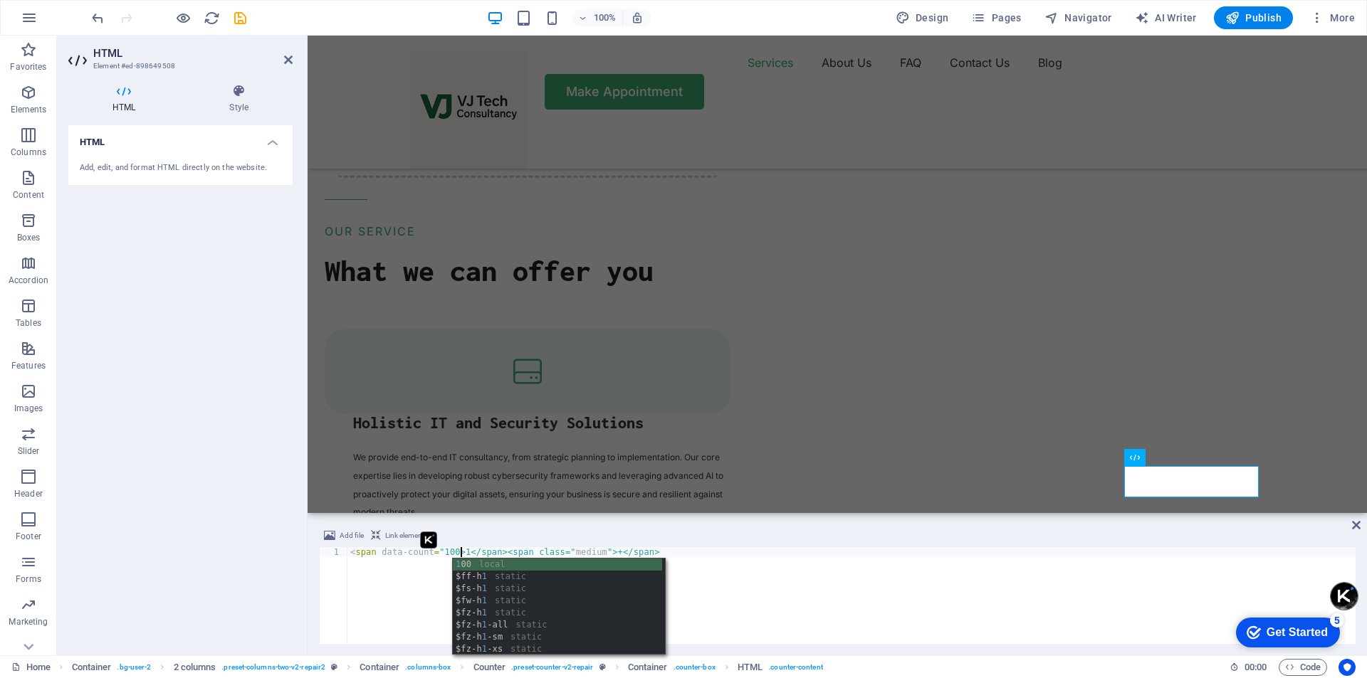
scroll to position [0, 9]
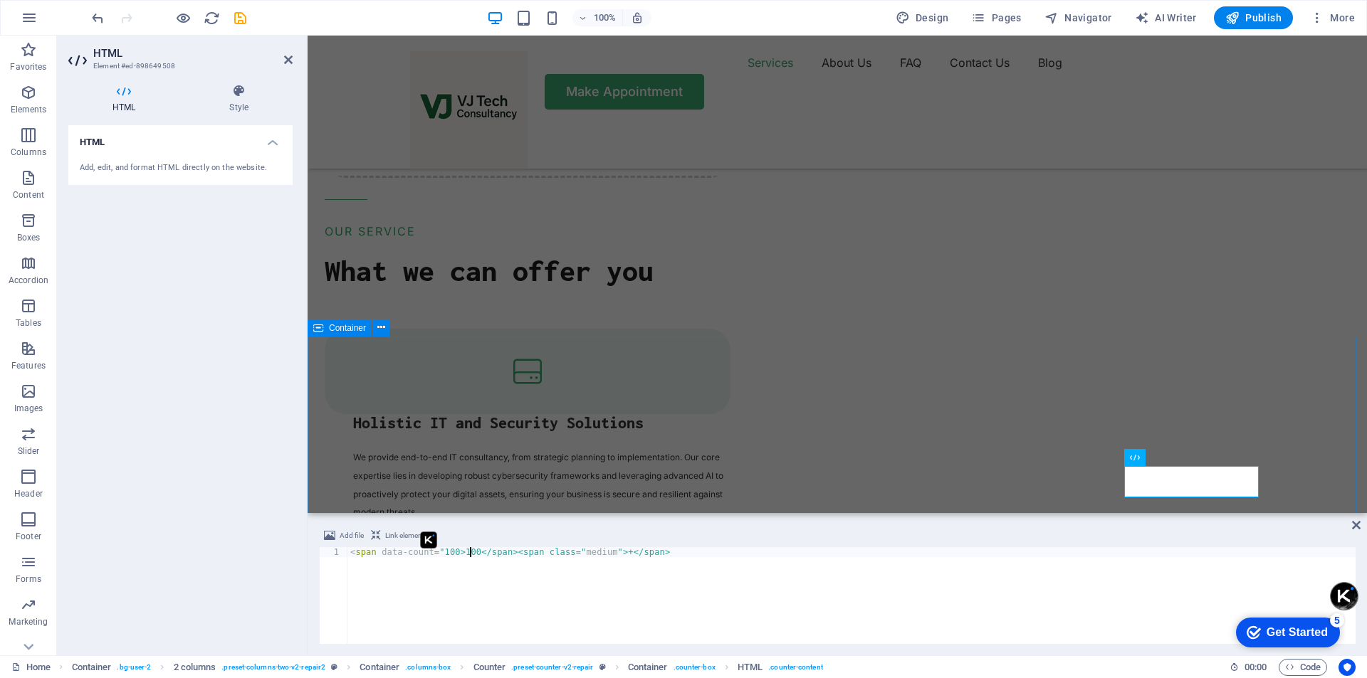
type textarea "<span data-count="100>100</span><span class="medium">+</span>"
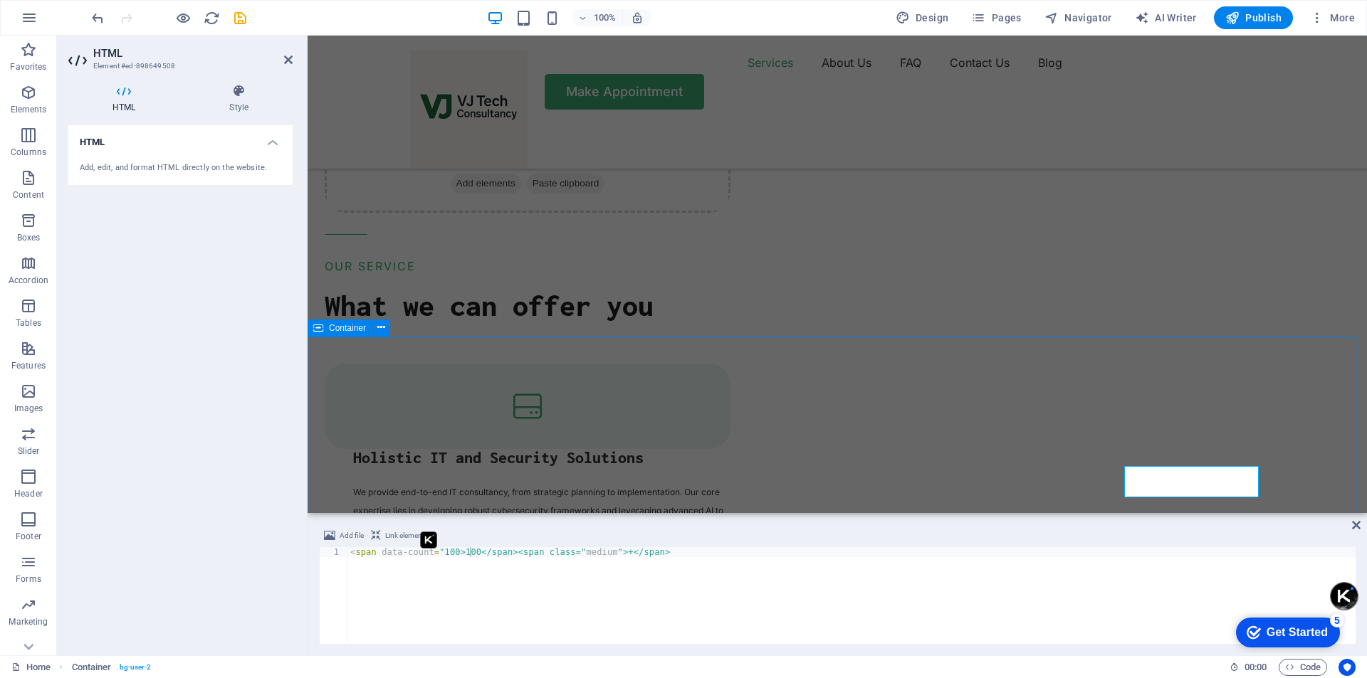
scroll to position [1928, 0]
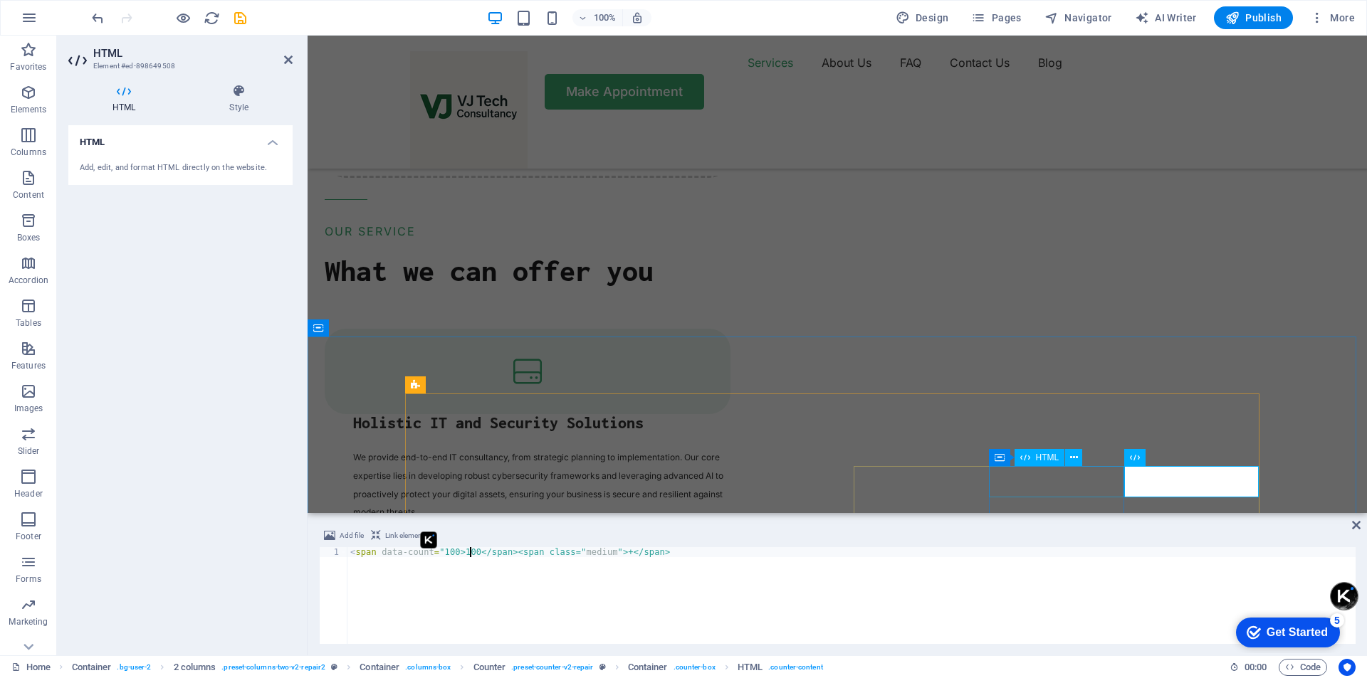
scroll to position [1893, 0]
type textarea "<span data-count="100></span><span class="medium">+</span>"
click at [911, 590] on div "< span data-count = "100></span><span class=" medium ">+</span>" at bounding box center [851, 605] width 1008 height 117
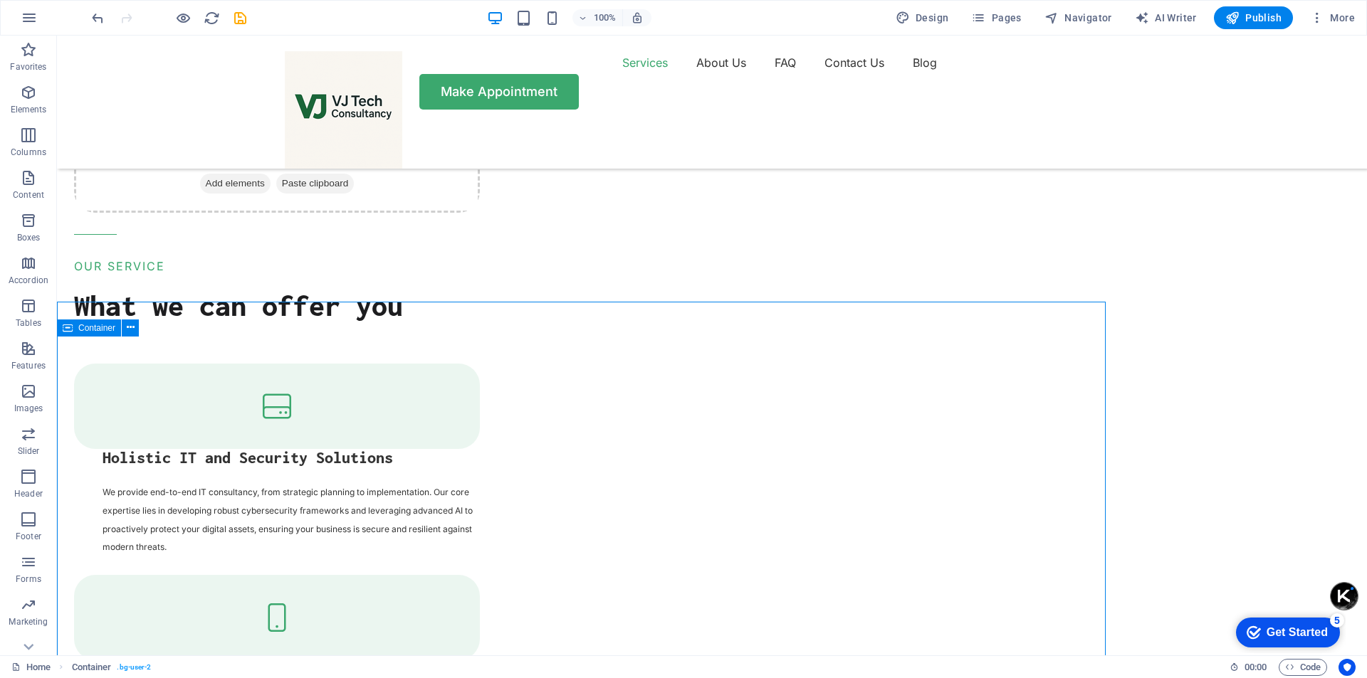
scroll to position [1928, 0]
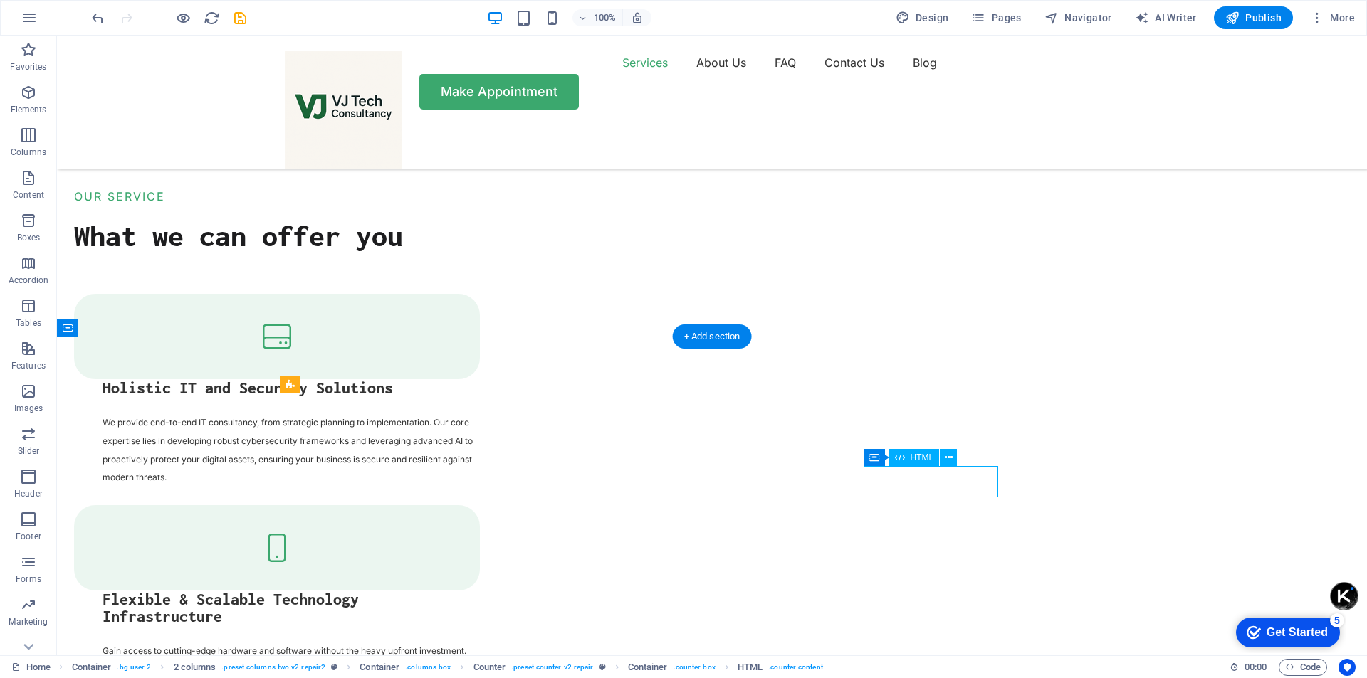
scroll to position [1893, 0]
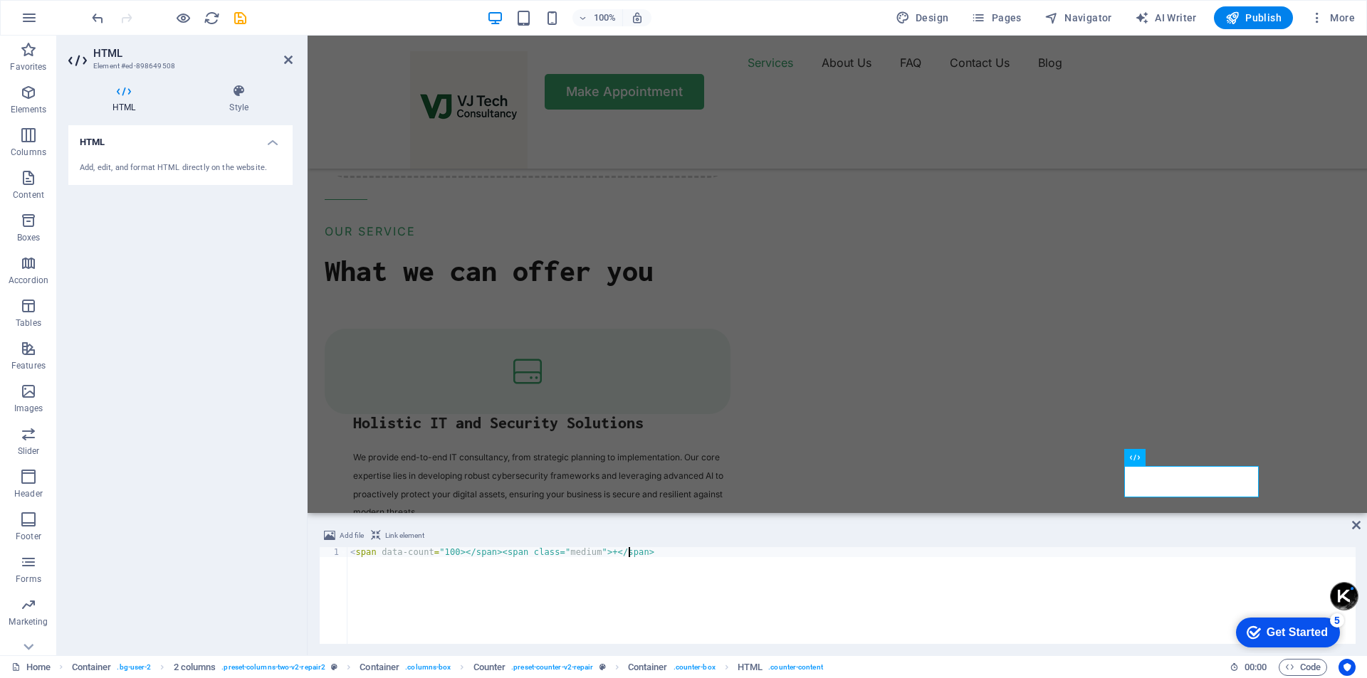
click at [453, 554] on div "< span data-count = "100></span><span class=" medium ">+</span>" at bounding box center [851, 605] width 1008 height 117
click at [1173, 507] on div "Text" at bounding box center [1159, 498] width 70 height 18
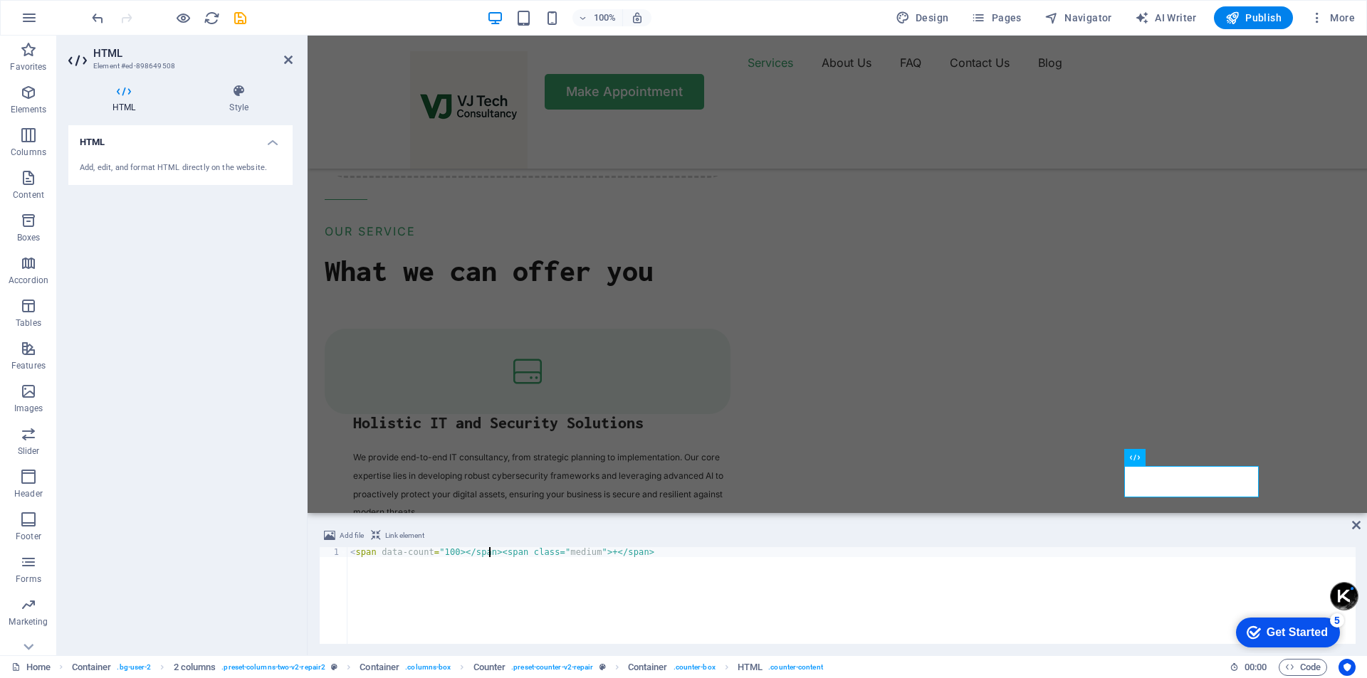
click at [490, 556] on div "< span data-count = "100></span><span class=" medium ">+</span>" at bounding box center [851, 605] width 1008 height 117
click at [453, 550] on div "< span data-count = "100></span><span class=" medium ">+</span>" at bounding box center [851, 605] width 1008 height 117
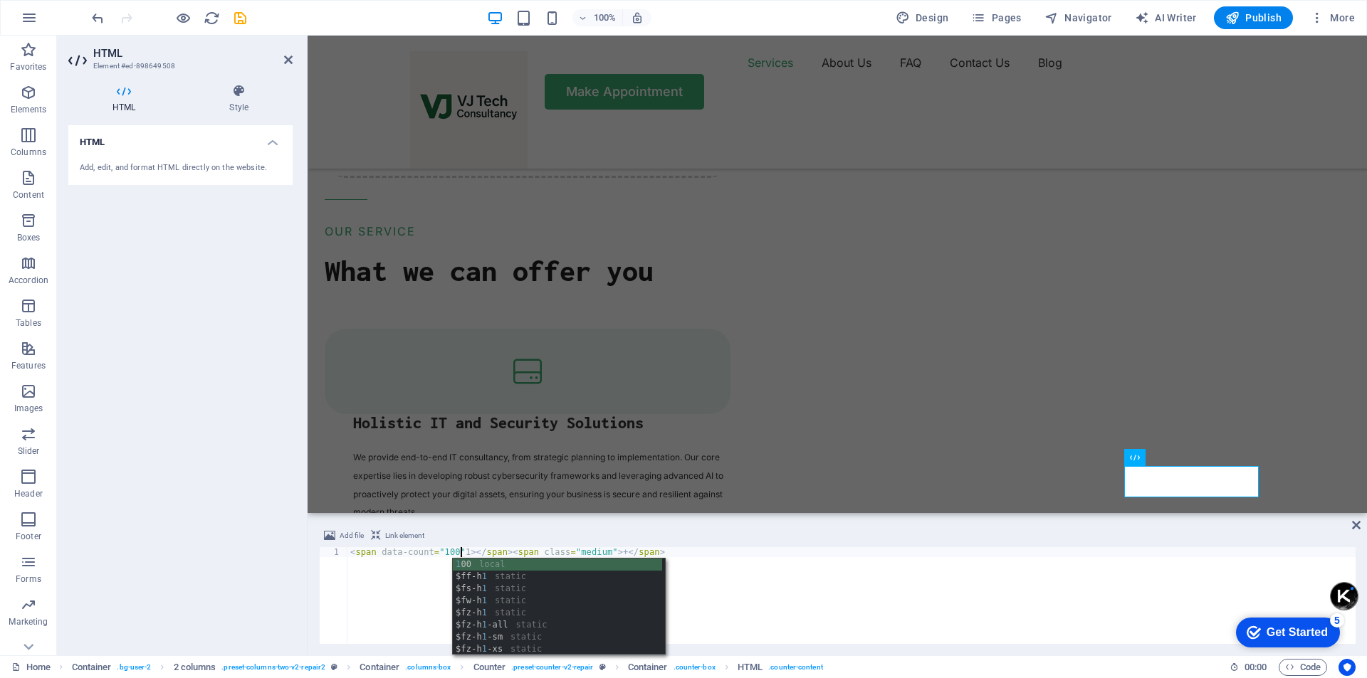
scroll to position [0, 9]
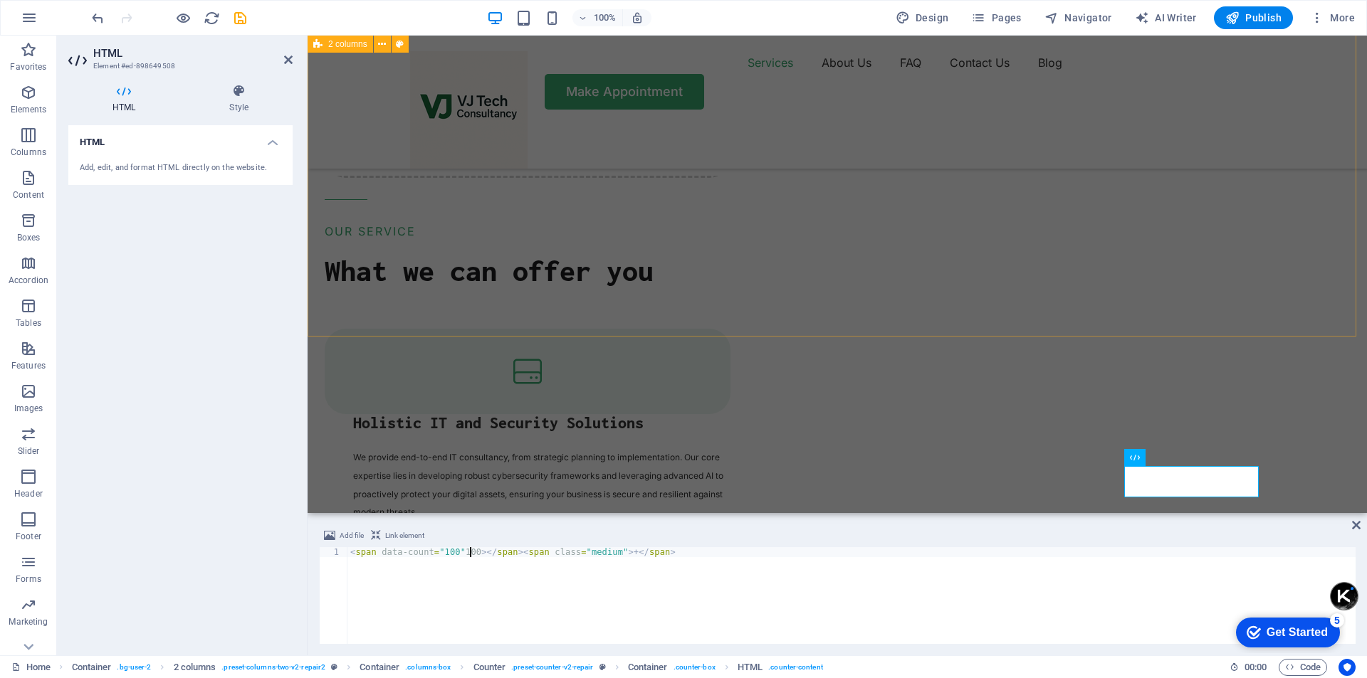
type textarea "<span data-count="100"100></span><span class="medium">+</span>"
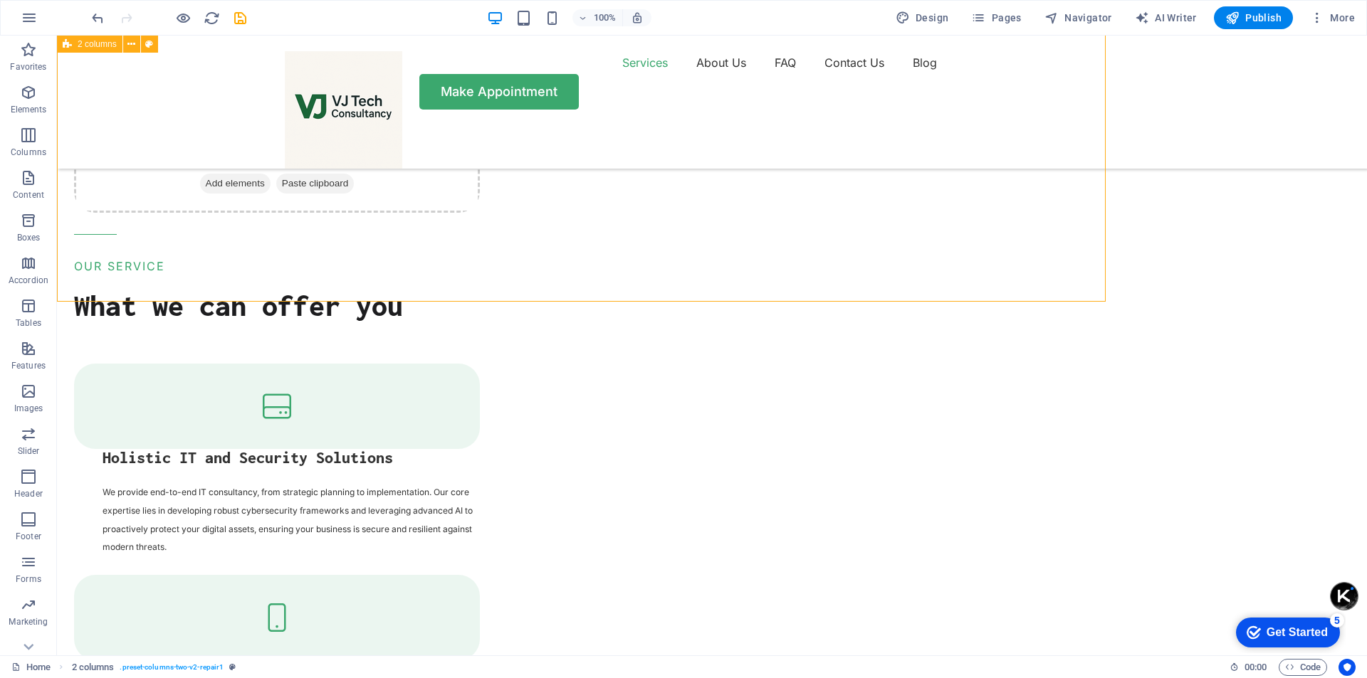
scroll to position [1928, 0]
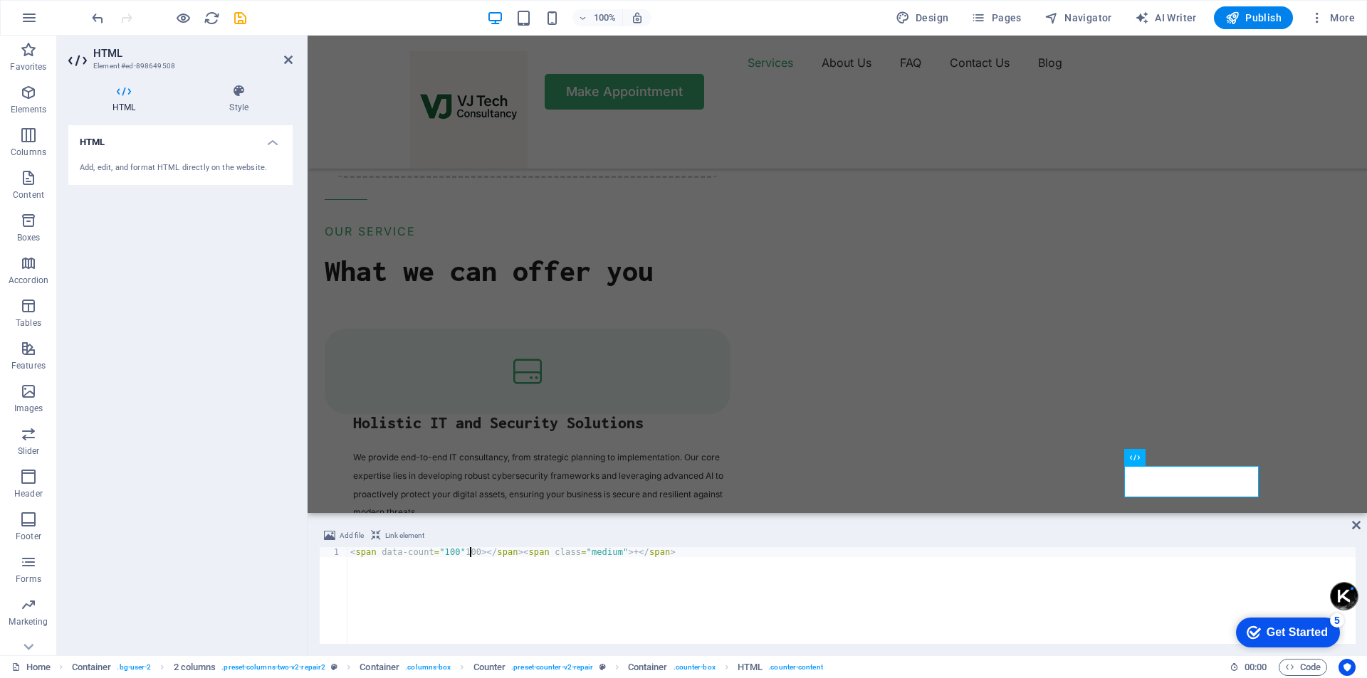
click at [455, 552] on div "< span data-count = "100" 100 > </ span > < span class = "medium" > + </ span >" at bounding box center [851, 605] width 1008 height 117
type textarea "<span data-count="100">100></span><span class="medium">+</span>"
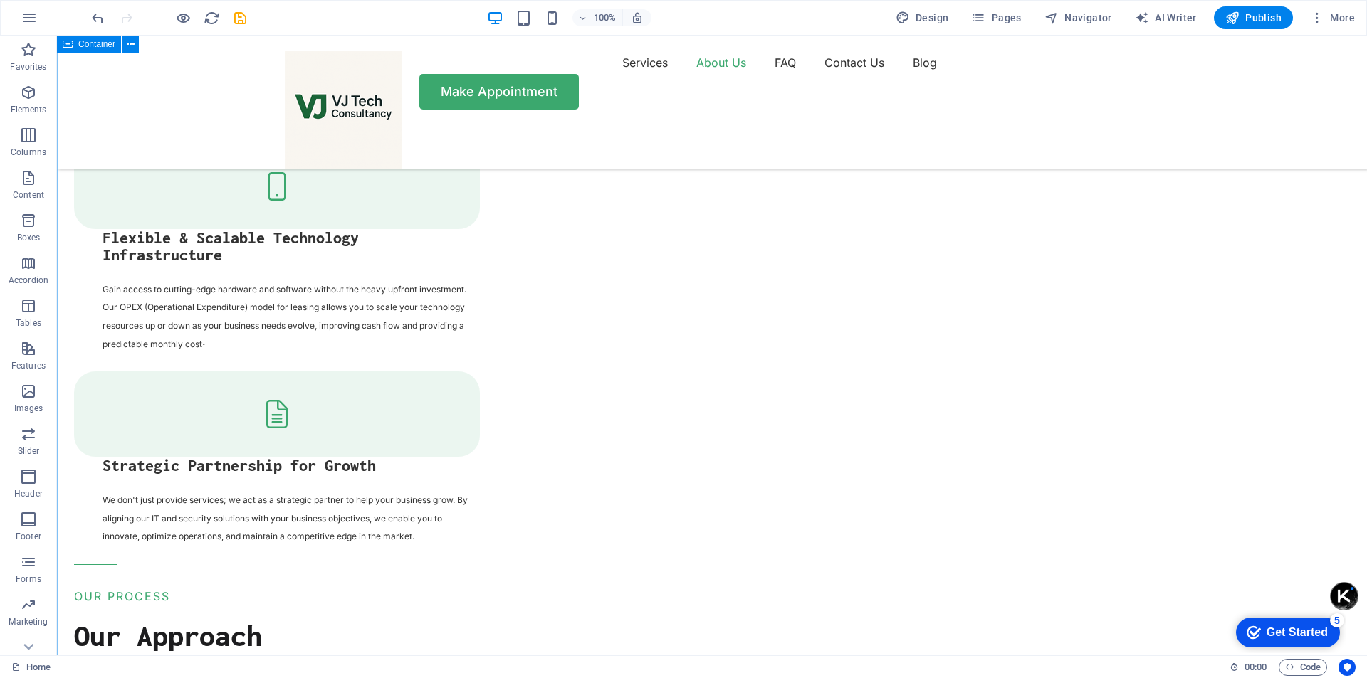
scroll to position [2349, 0]
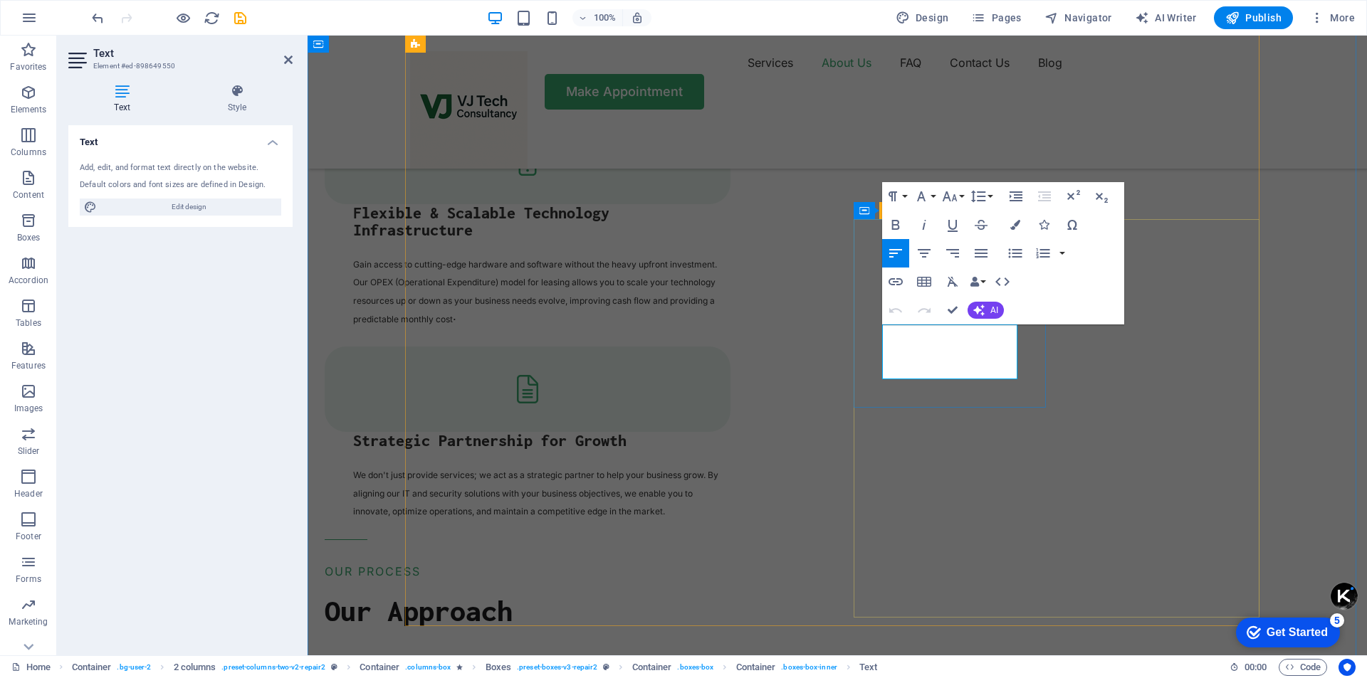
drag, startPoint x: 963, startPoint y: 370, endPoint x: 883, endPoint y: 337, distance: 86.2
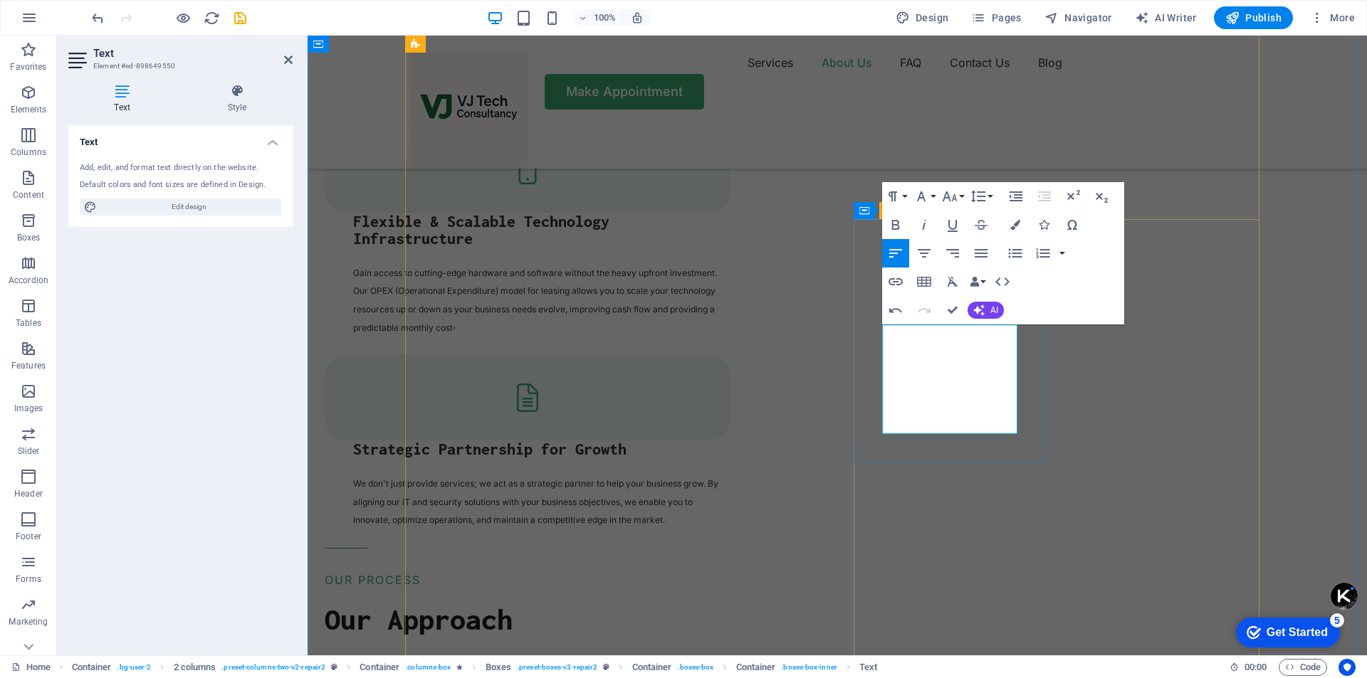
drag, startPoint x: 1003, startPoint y: 430, endPoint x: 880, endPoint y: 338, distance: 153.6
click at [1106, 201] on icon "button" at bounding box center [1101, 196] width 17 height 17
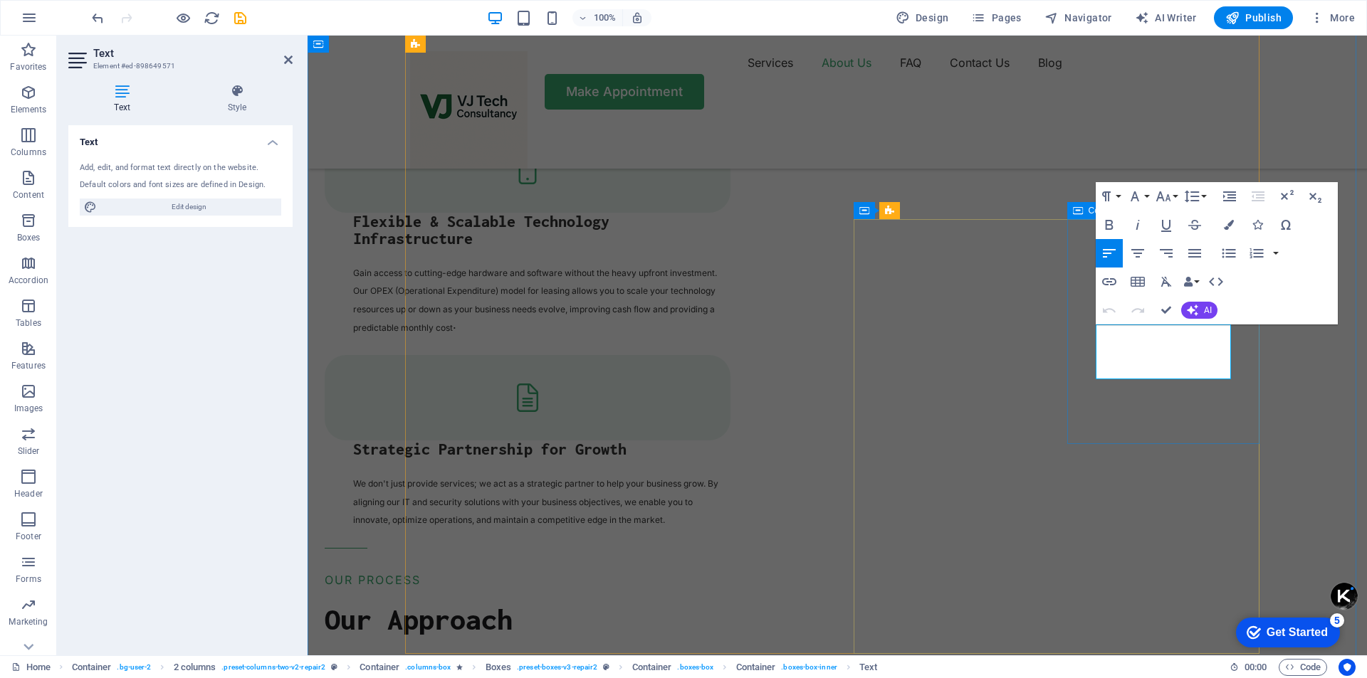
drag, startPoint x: 1171, startPoint y: 371, endPoint x: 1091, endPoint y: 337, distance: 86.5
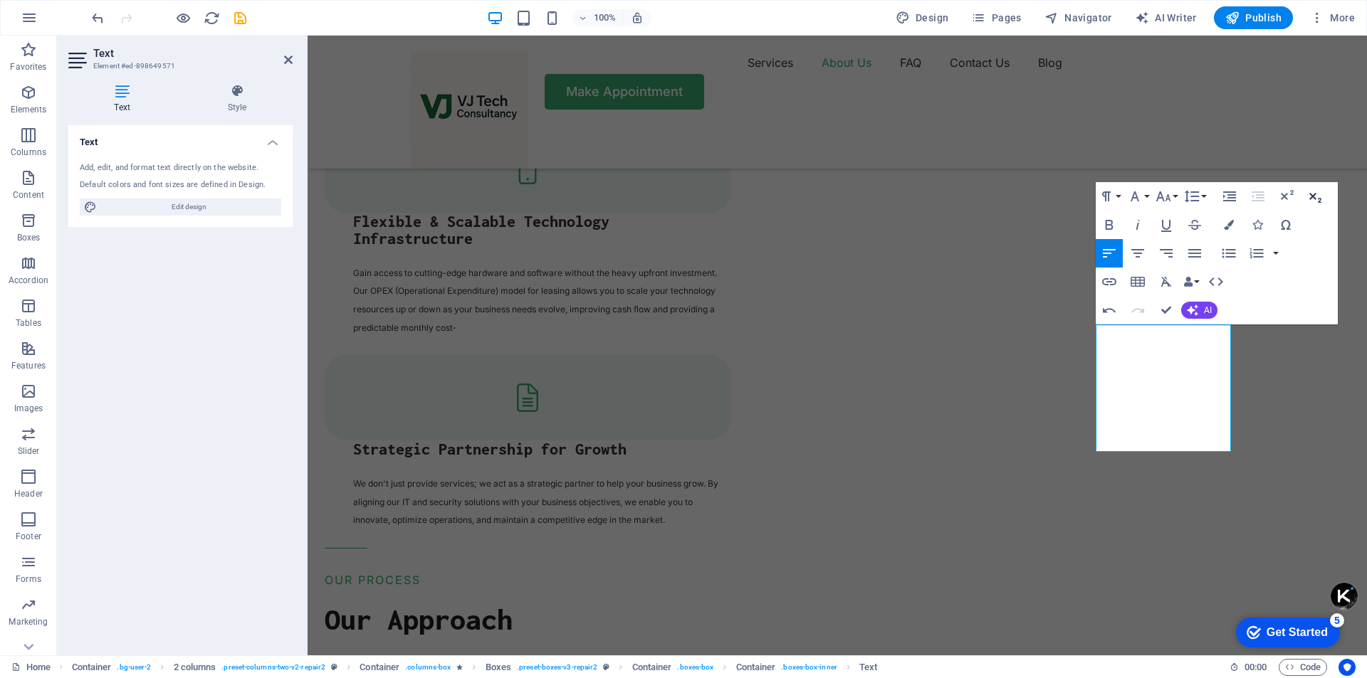
click at [1324, 199] on button "Subscript" at bounding box center [1314, 196] width 27 height 28
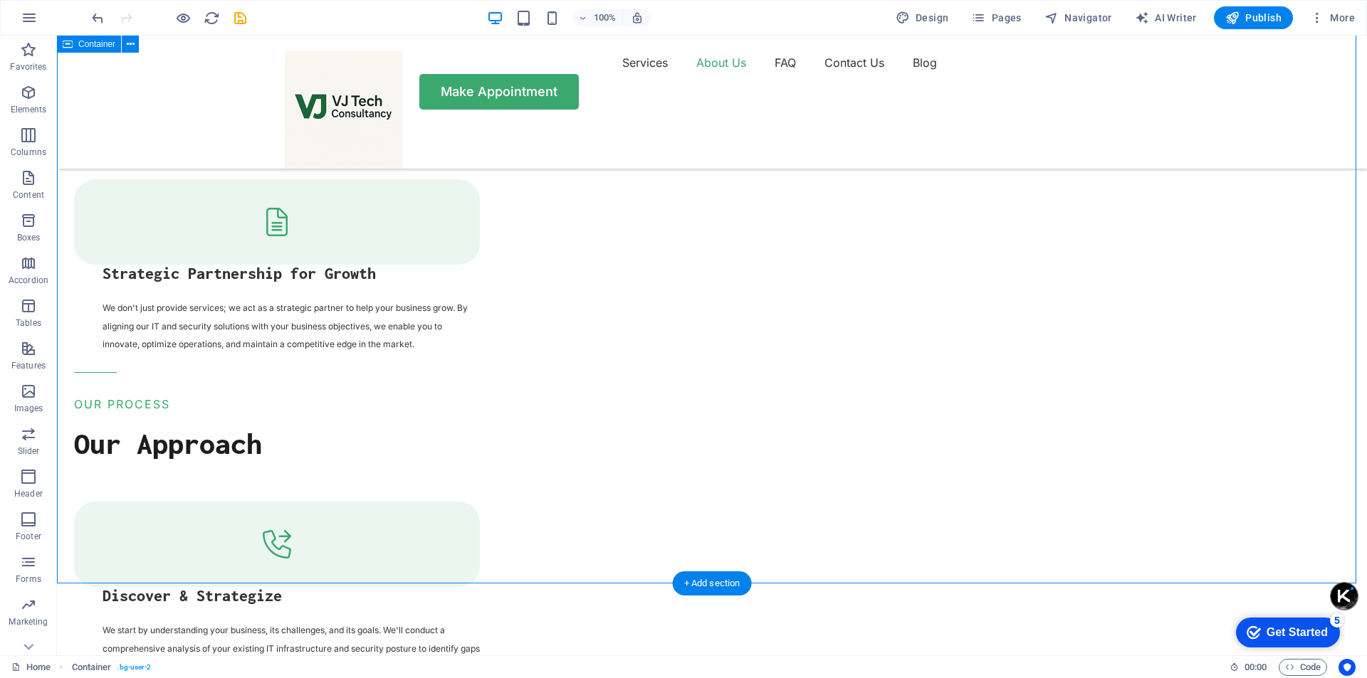
scroll to position [2554, 0]
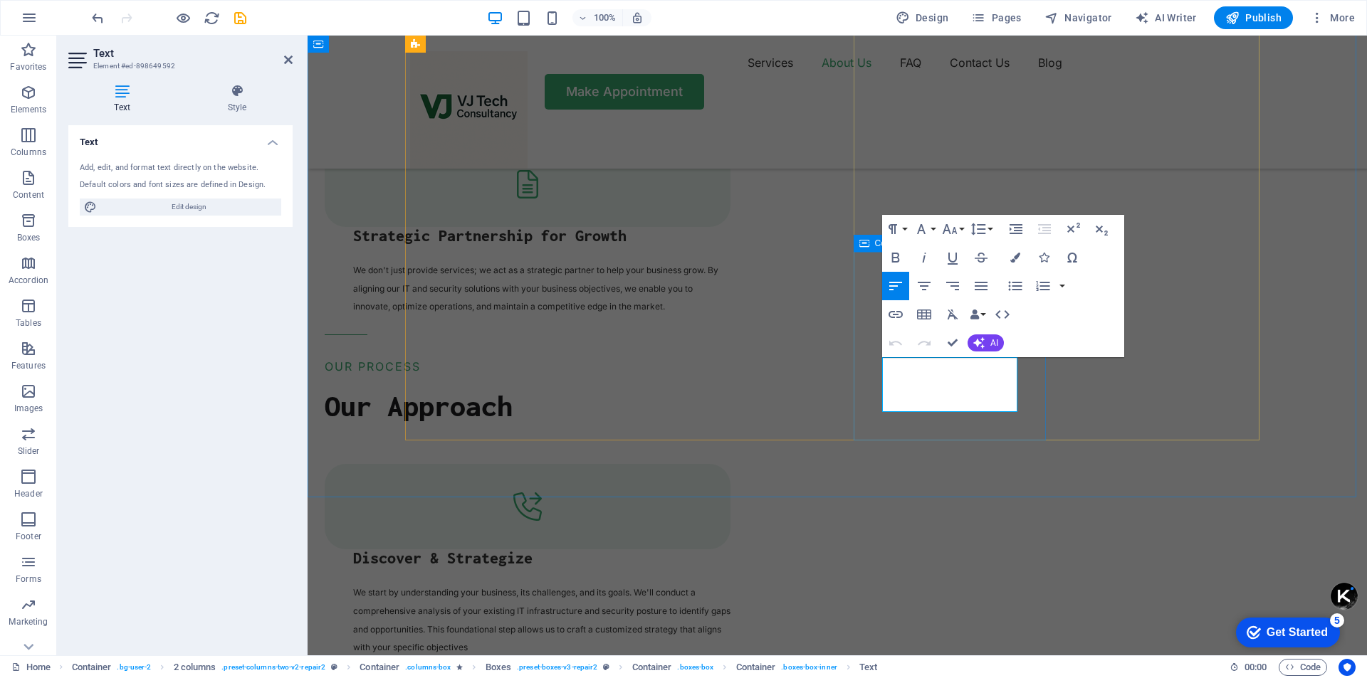
drag, startPoint x: 955, startPoint y: 402, endPoint x: 875, endPoint y: 370, distance: 86.6
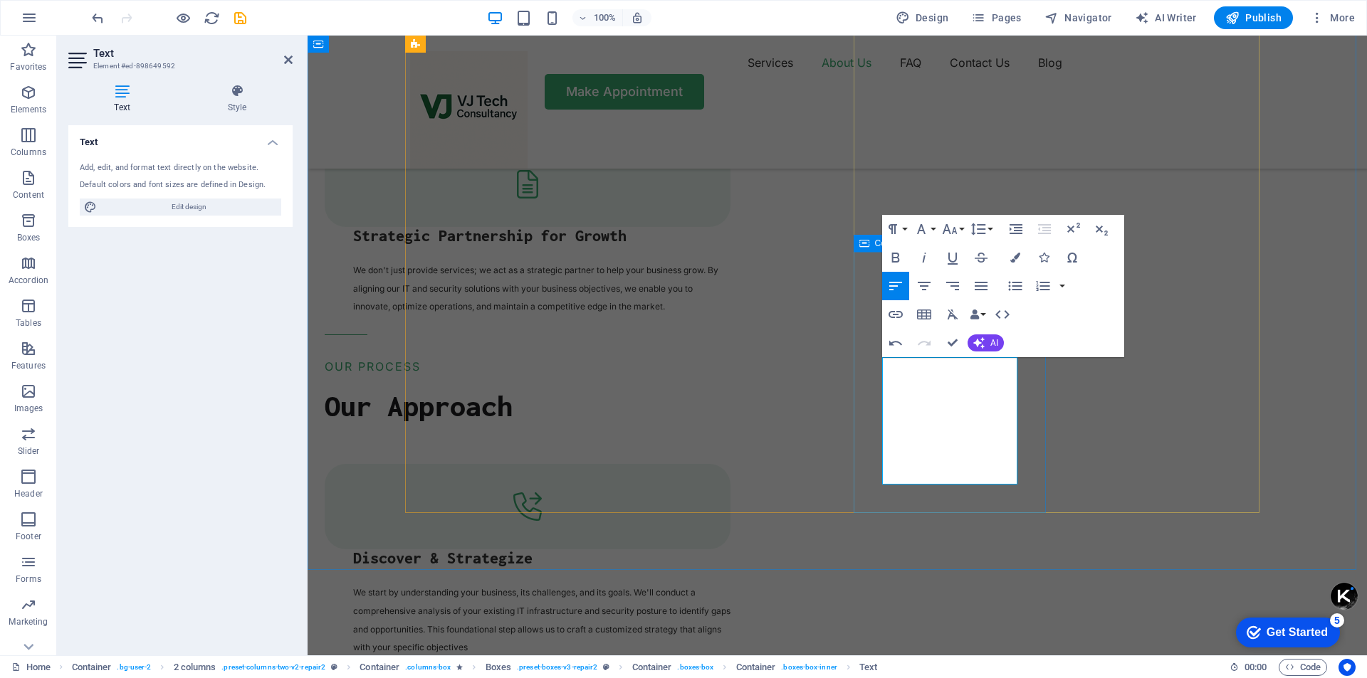
drag, startPoint x: 947, startPoint y: 471, endPoint x: 866, endPoint y: 367, distance: 131.3
click at [1107, 227] on icon "button" at bounding box center [1101, 229] width 17 height 17
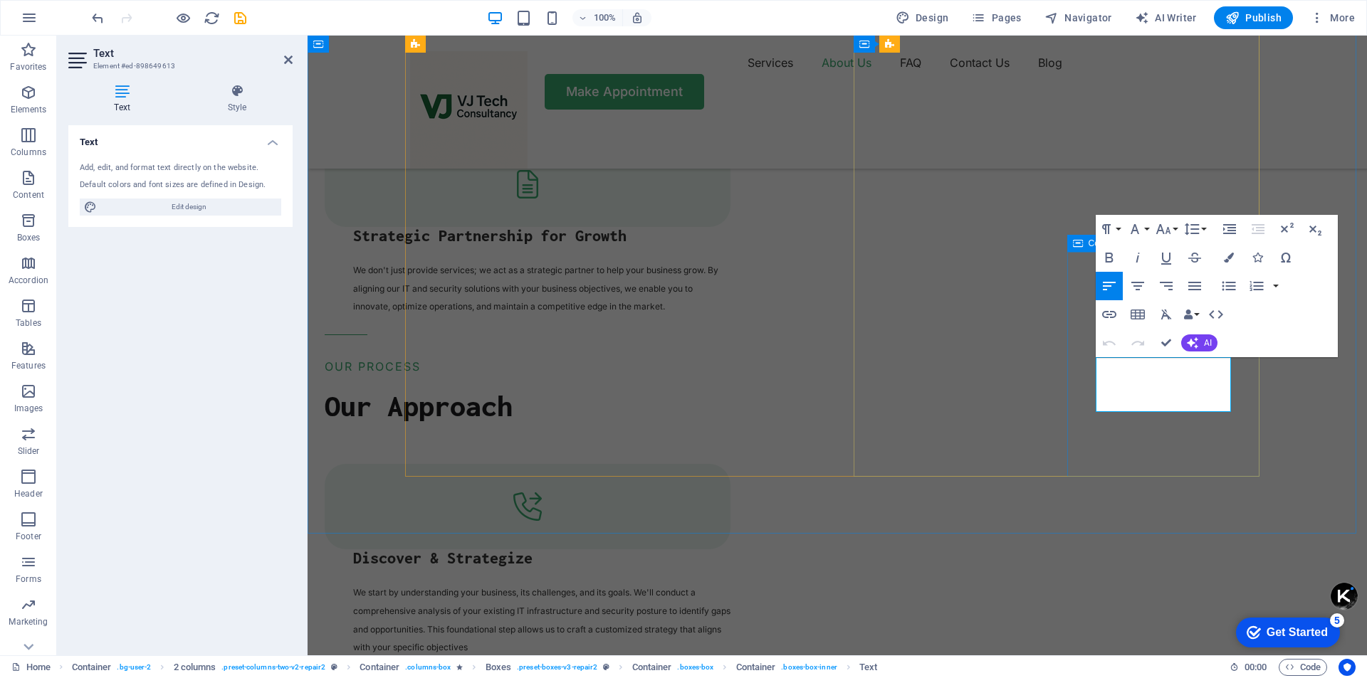
drag, startPoint x: 1165, startPoint y: 402, endPoint x: 1089, endPoint y: 369, distance: 82.6
drag, startPoint x: 1156, startPoint y: 454, endPoint x: 1076, endPoint y: 369, distance: 116.8
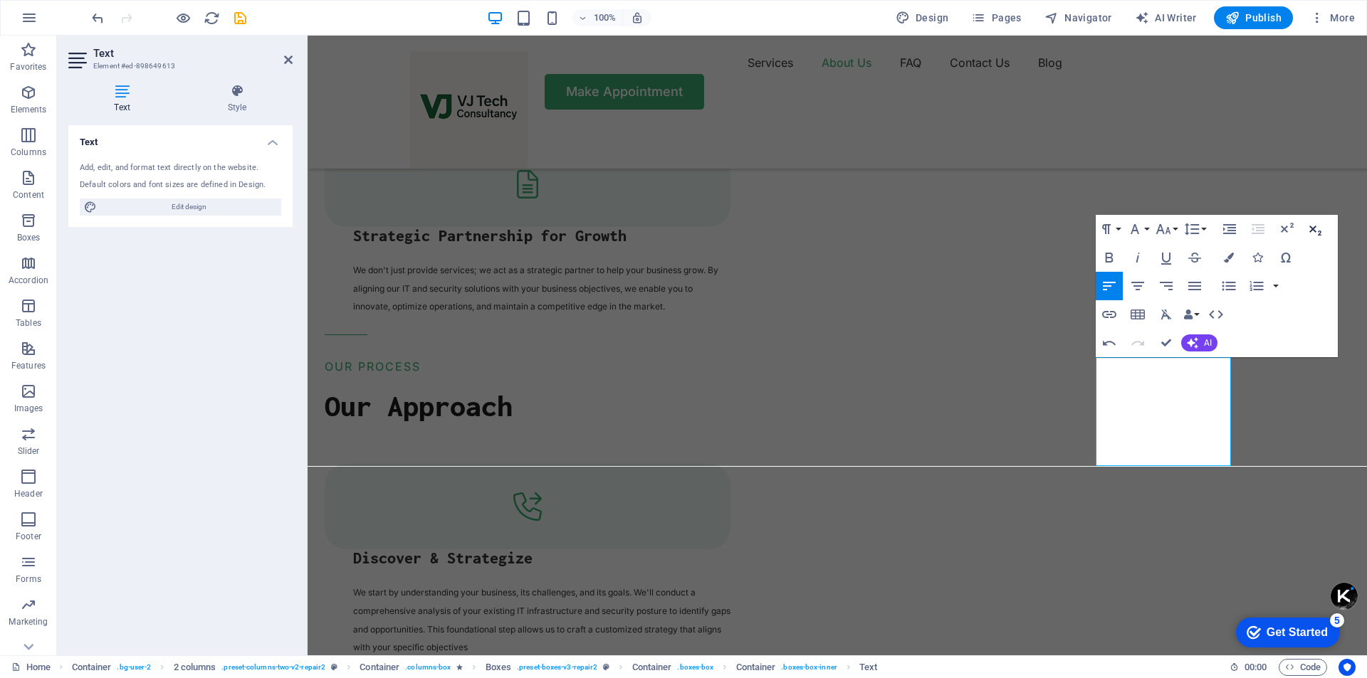
click at [1322, 234] on icon "button" at bounding box center [1314, 229] width 17 height 17
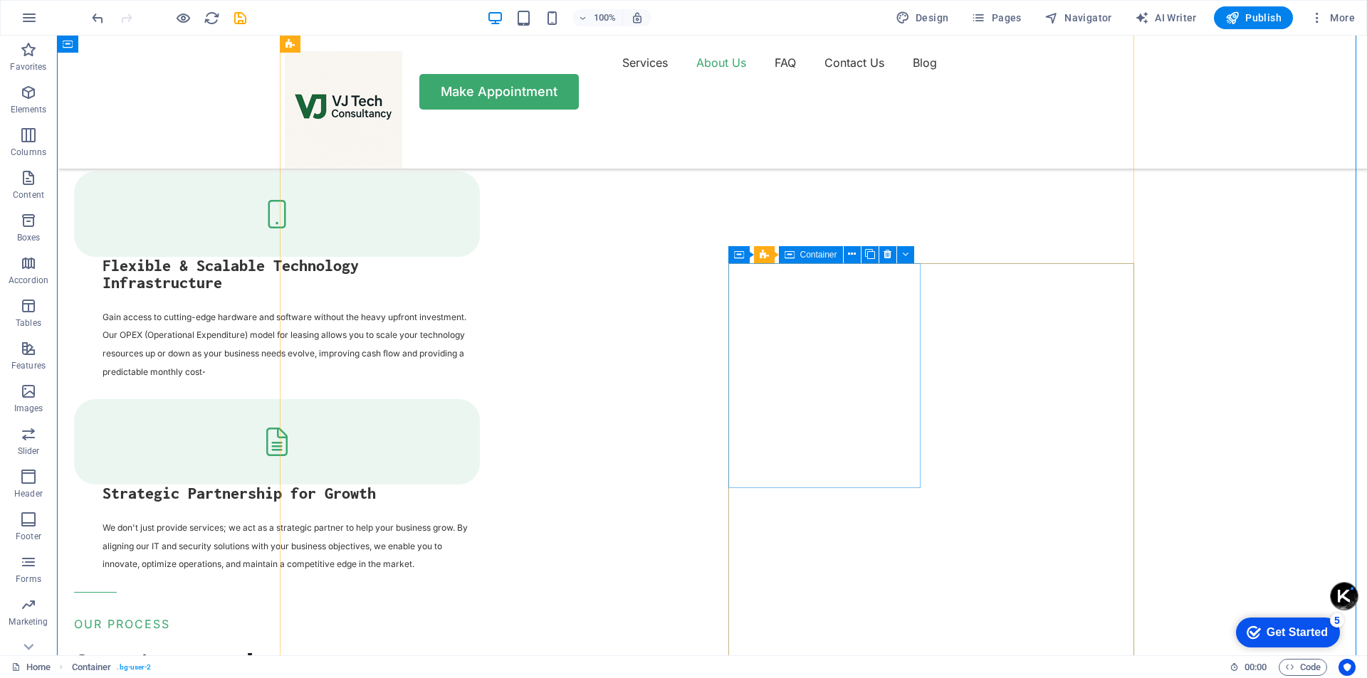
scroll to position [2270, 0]
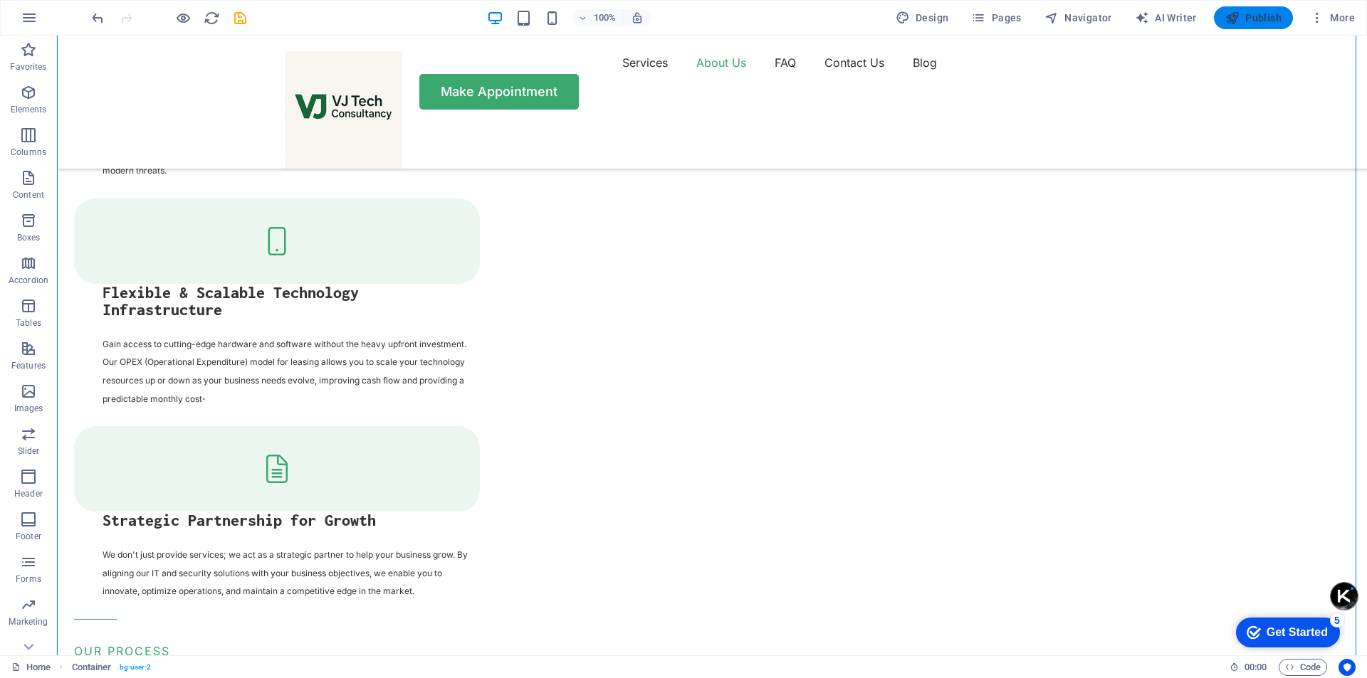
click at [1263, 20] on span "Publish" at bounding box center [1253, 18] width 56 height 14
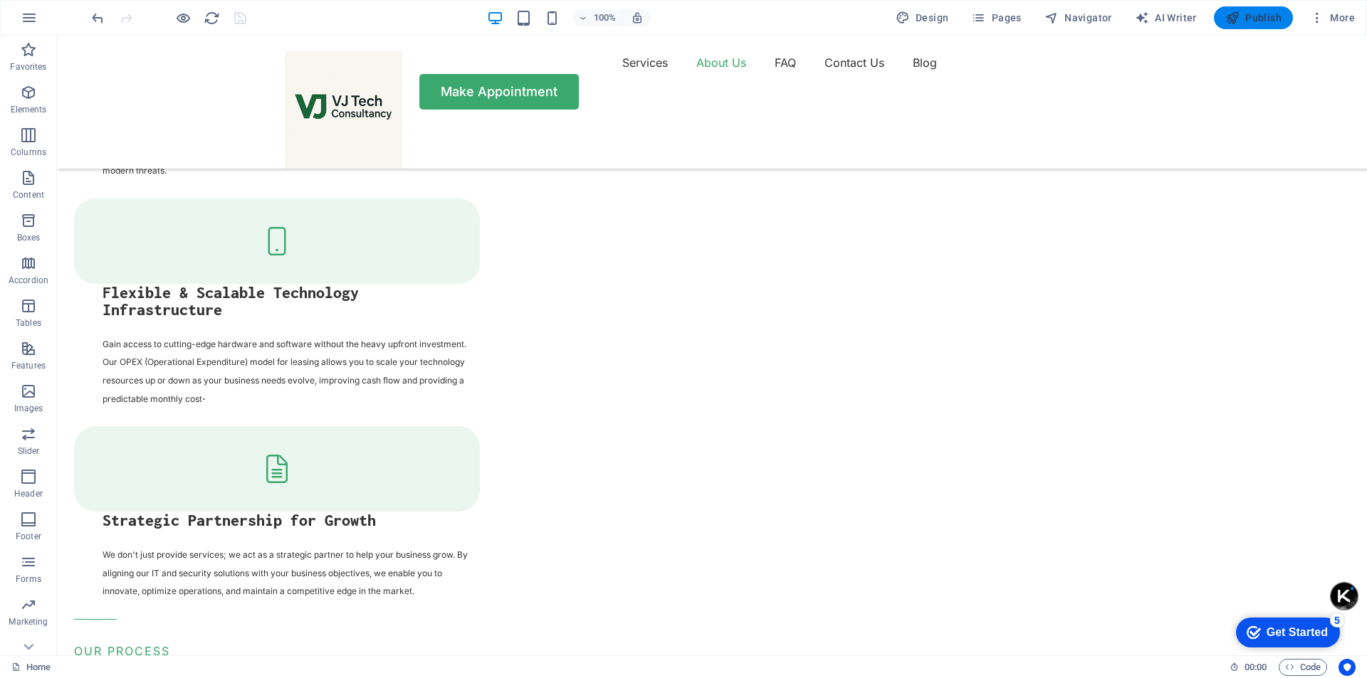
click at [1263, 20] on span "Publish" at bounding box center [1253, 18] width 56 height 14
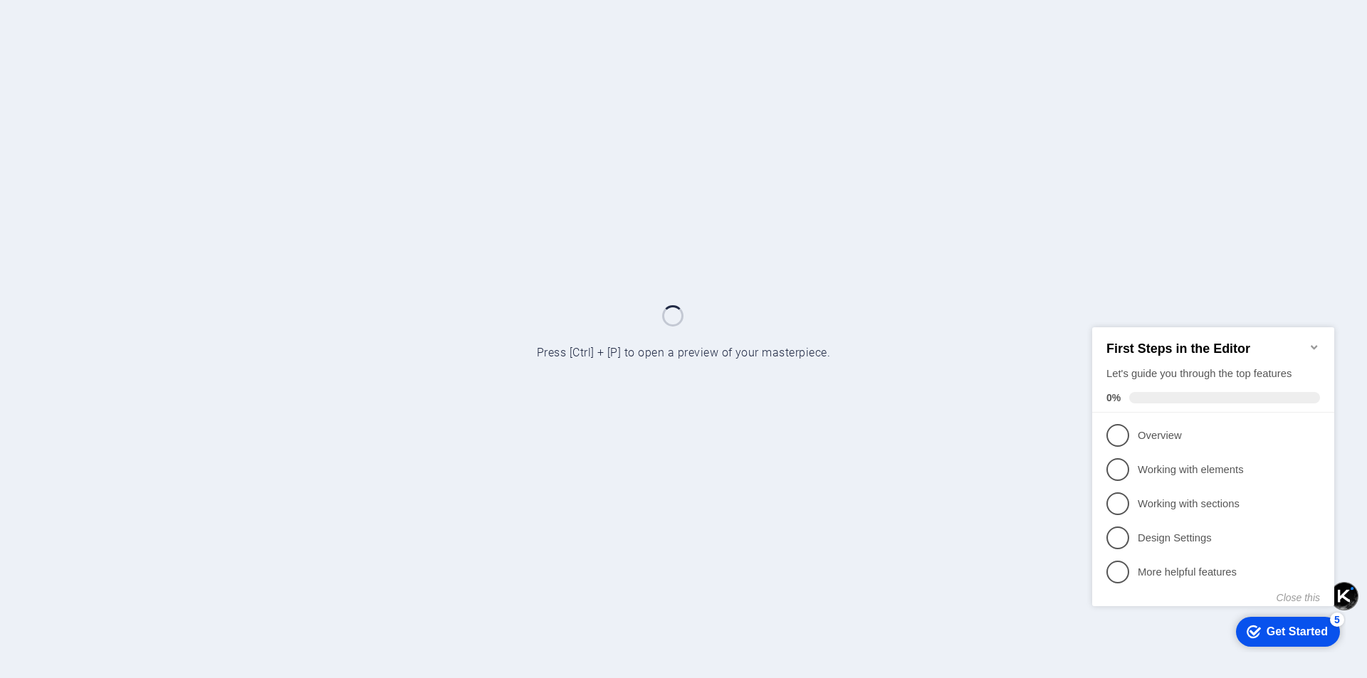
click at [1313, 343] on icon "Minimize checklist" at bounding box center [1314, 346] width 11 height 11
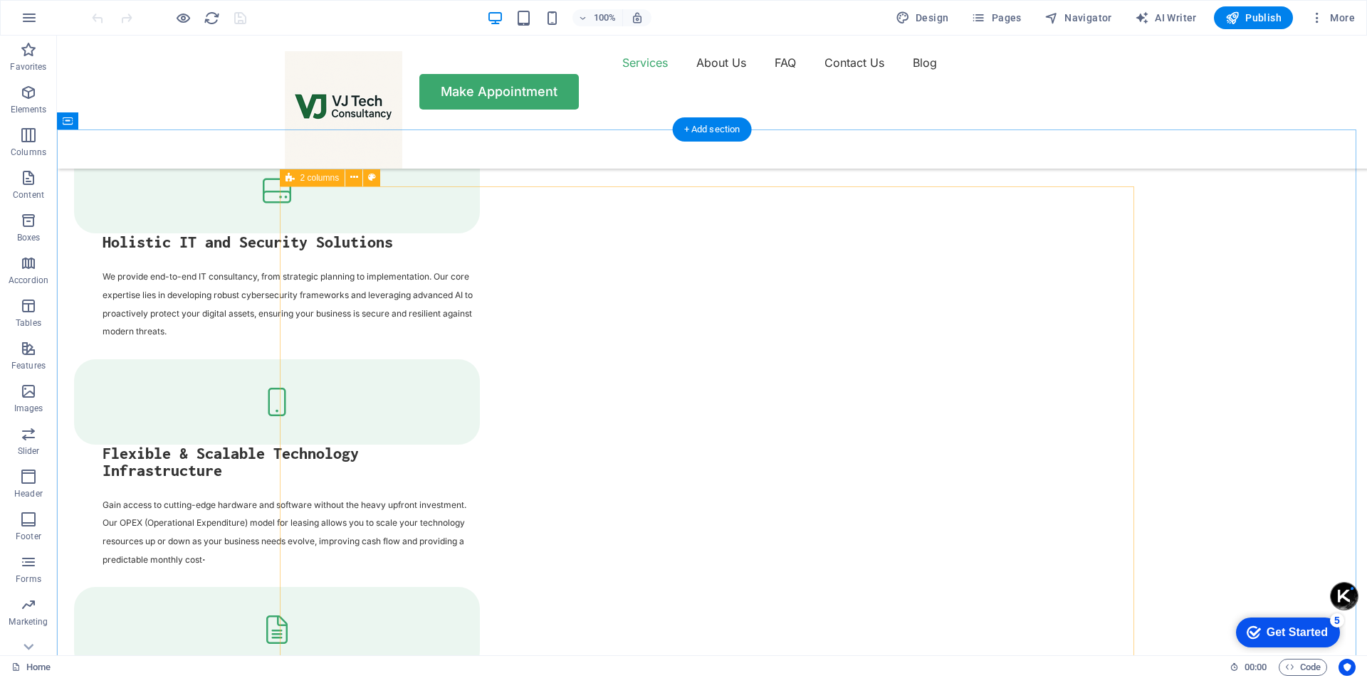
scroll to position [2136, 0]
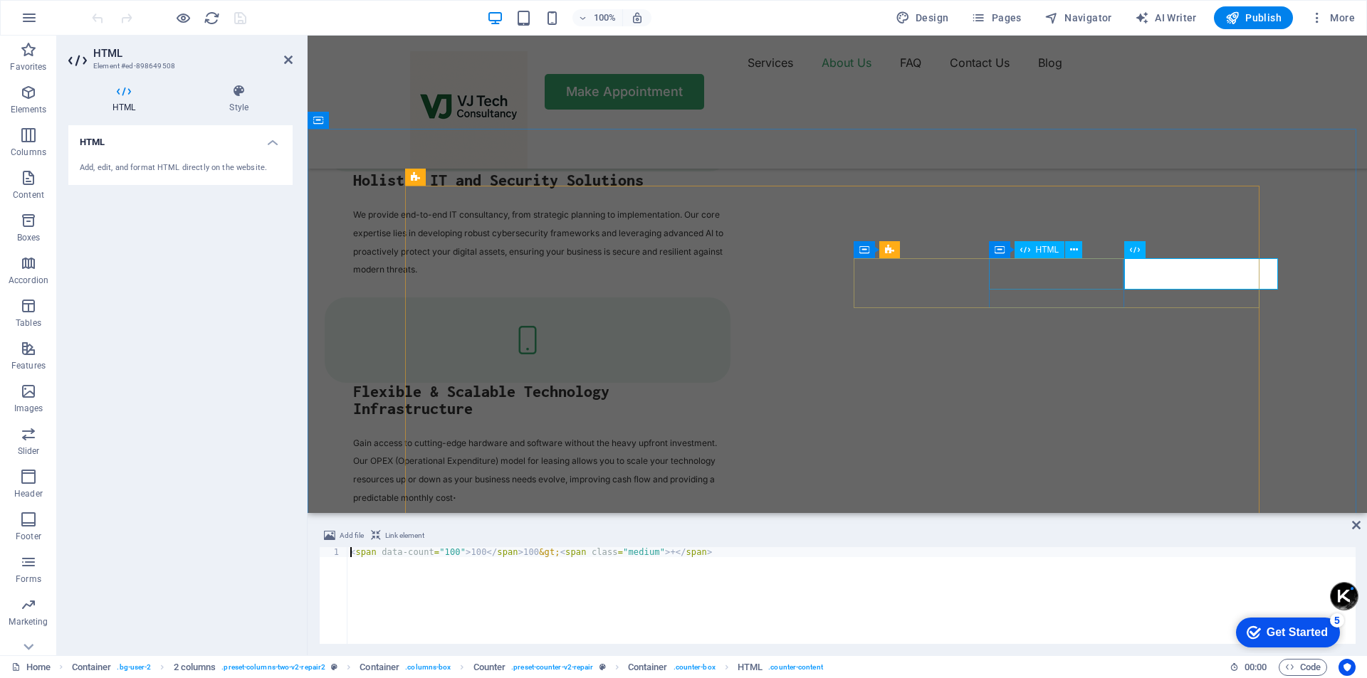
scroll to position [2101, 0]
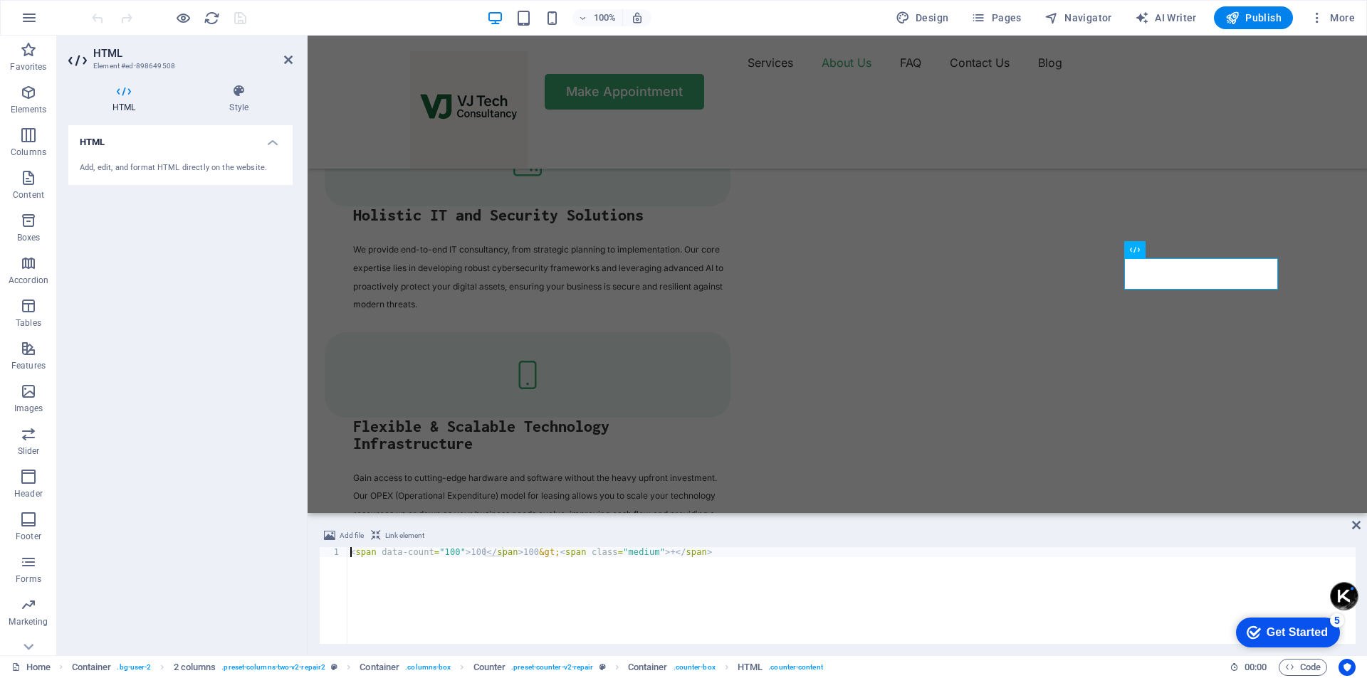
click at [461, 554] on div "< span data-count = "100" > 100 </ span > 100 &gt; < span class = "medium" > + …" at bounding box center [851, 605] width 1008 height 117
click at [1014, 598] on div "< span data-count = "100" > /100 </ span > 100 &gt; < span class = "medium" > +…" at bounding box center [851, 605] width 1008 height 117
type textarea "<span data-count="100">/100</span>100&gt;<span class="medium">+</span>"
drag, startPoint x: 1653, startPoint y: 633, endPoint x: 1312, endPoint y: 343, distance: 447.5
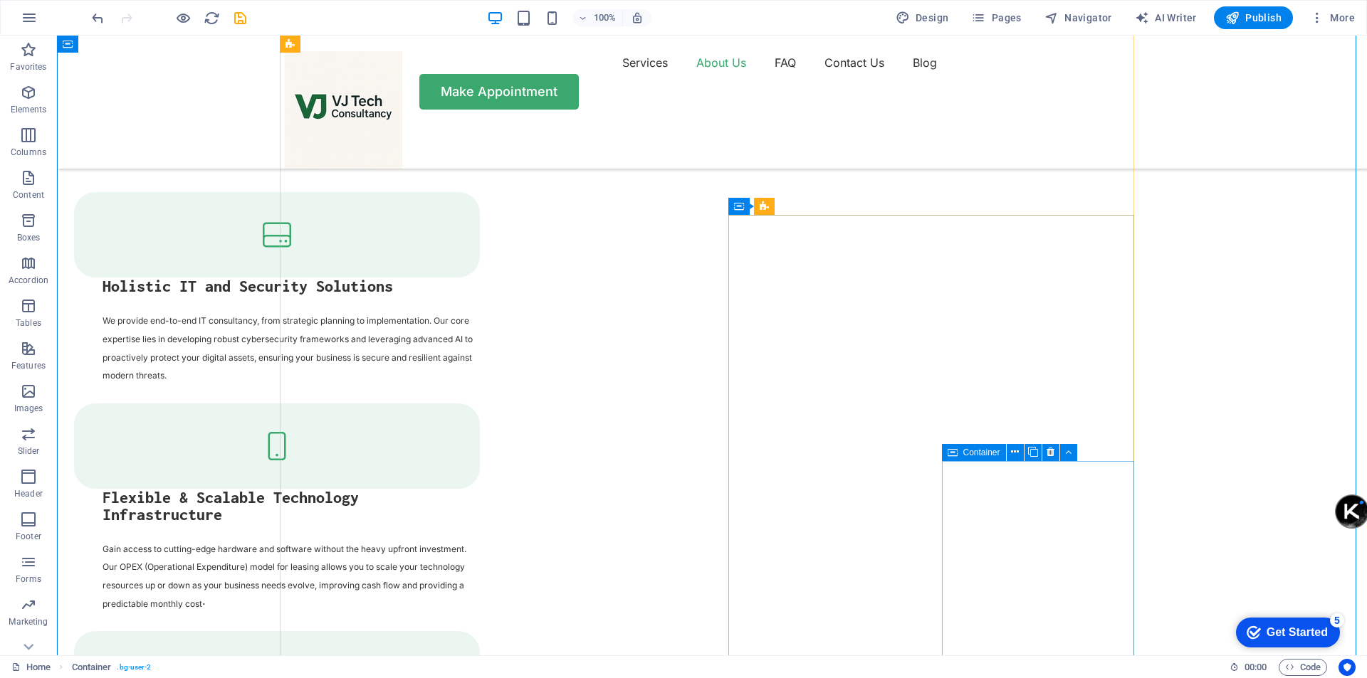
scroll to position [1993, 0]
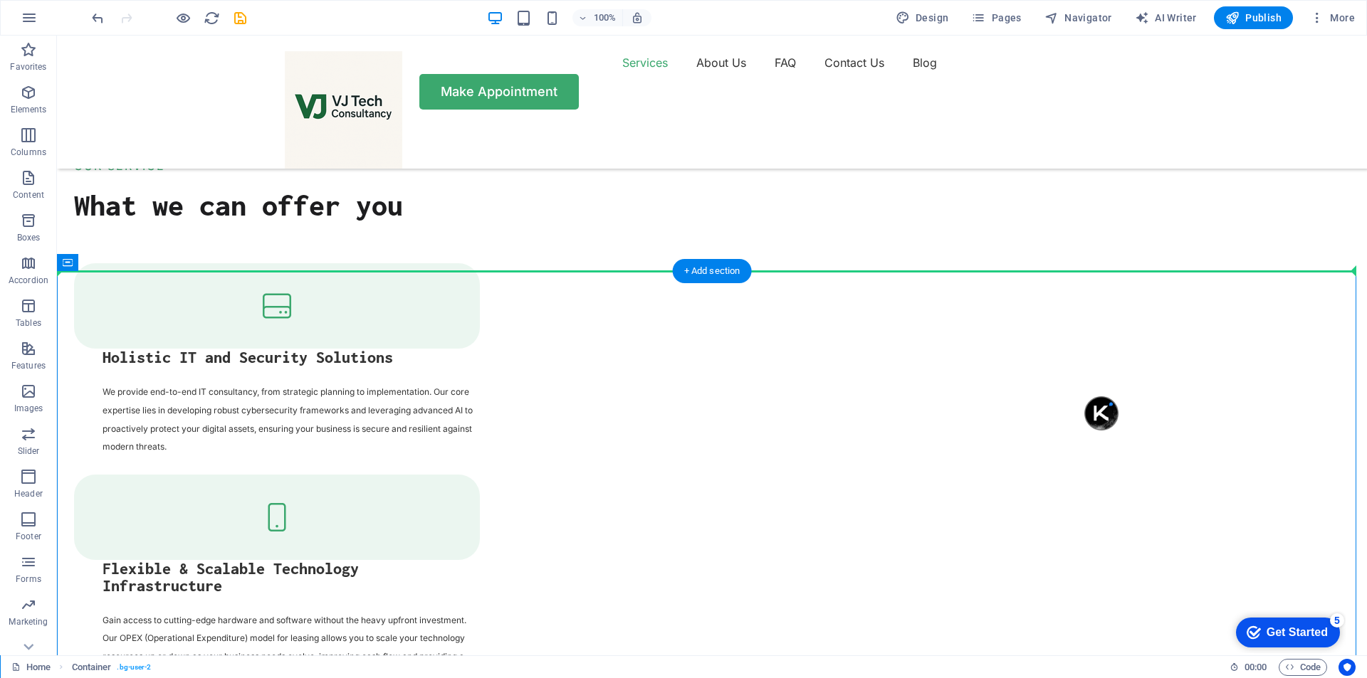
drag, startPoint x: 1228, startPoint y: 312, endPoint x: 1268, endPoint y: 243, distance: 79.1
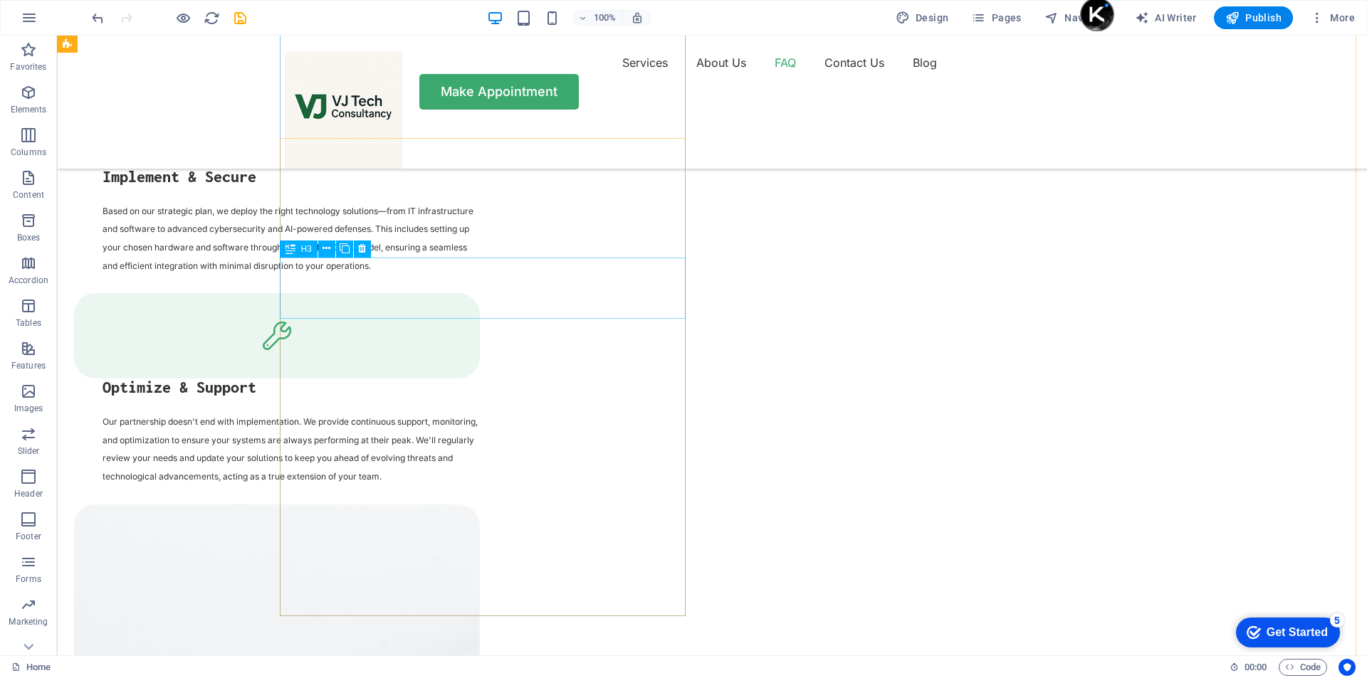
scroll to position [3061, 0]
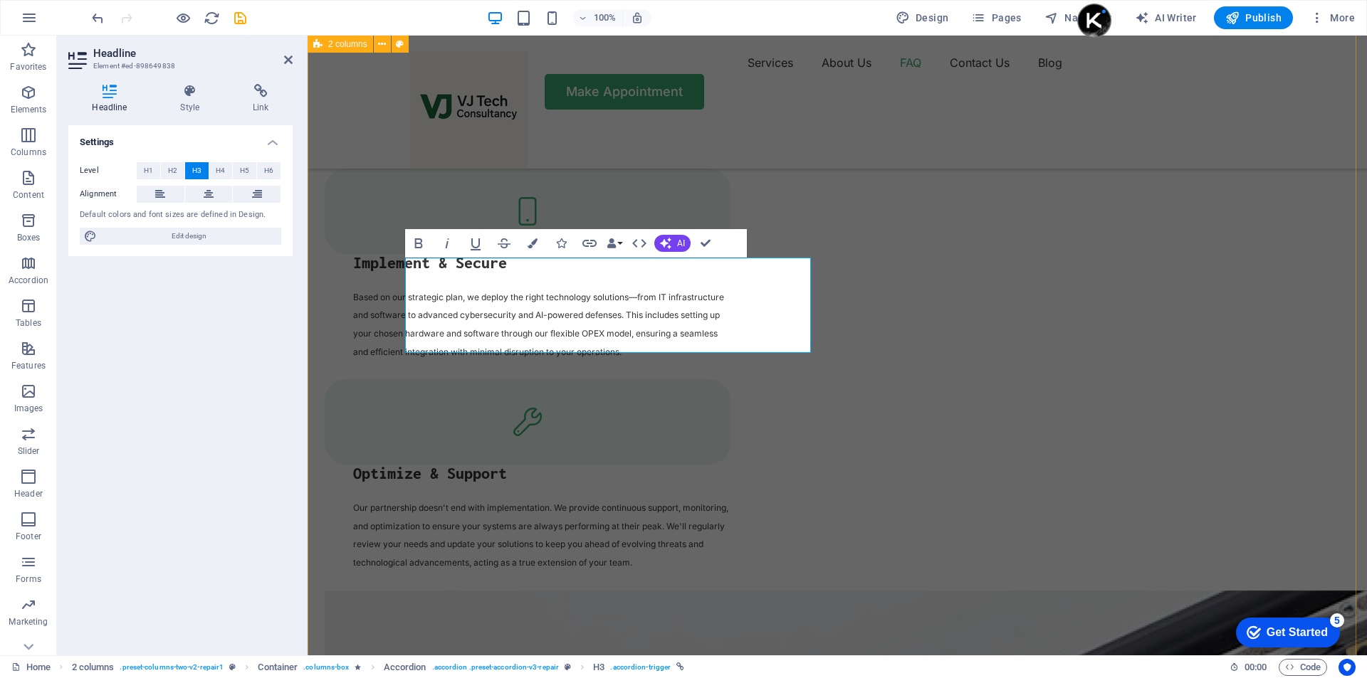
drag, startPoint x: 501, startPoint y: 328, endPoint x: 402, endPoint y: 282, distance: 109.9
drag, startPoint x: 550, startPoint y: 348, endPoint x: 161, endPoint y: 341, distance: 389.5
click at [161, 341] on img at bounding box center [170, 337] width 34 height 34
click at [160, 342] on img at bounding box center [148, 339] width 28 height 28
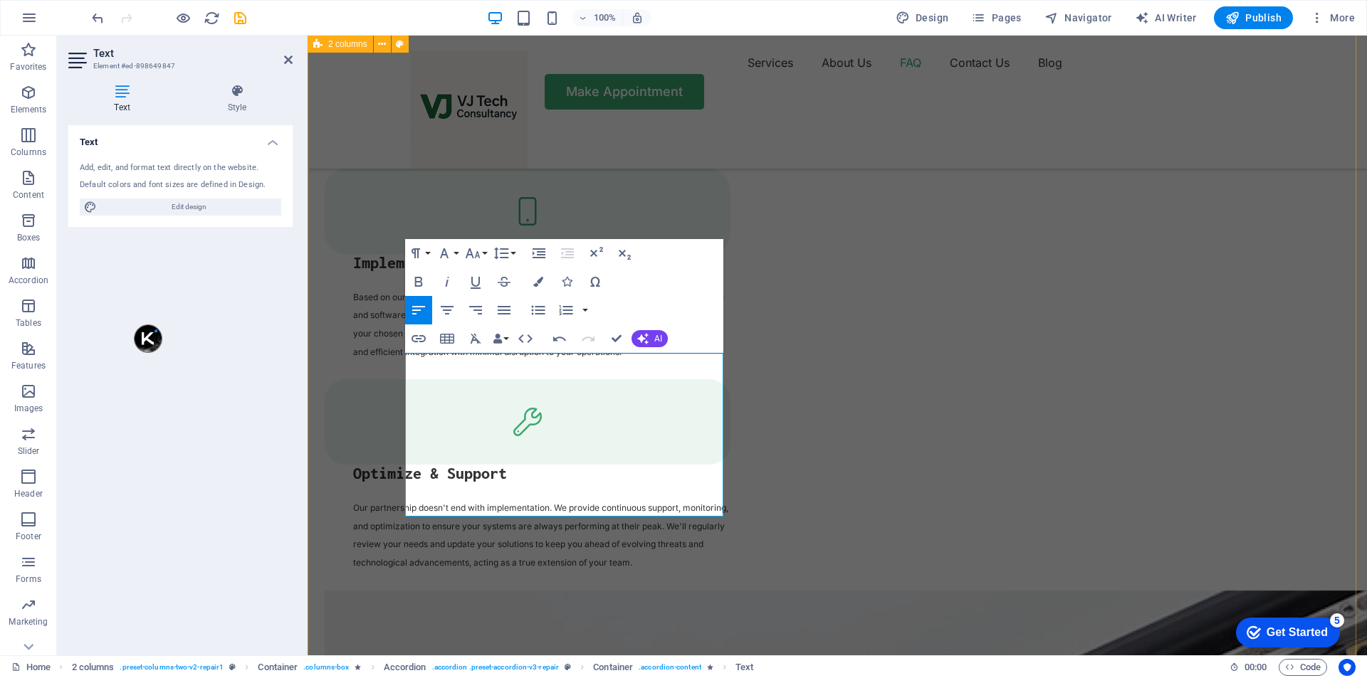
drag, startPoint x: 636, startPoint y: 503, endPoint x: 364, endPoint y: 371, distance: 302.5
click at [620, 251] on icon "button" at bounding box center [625, 255] width 12 height 10
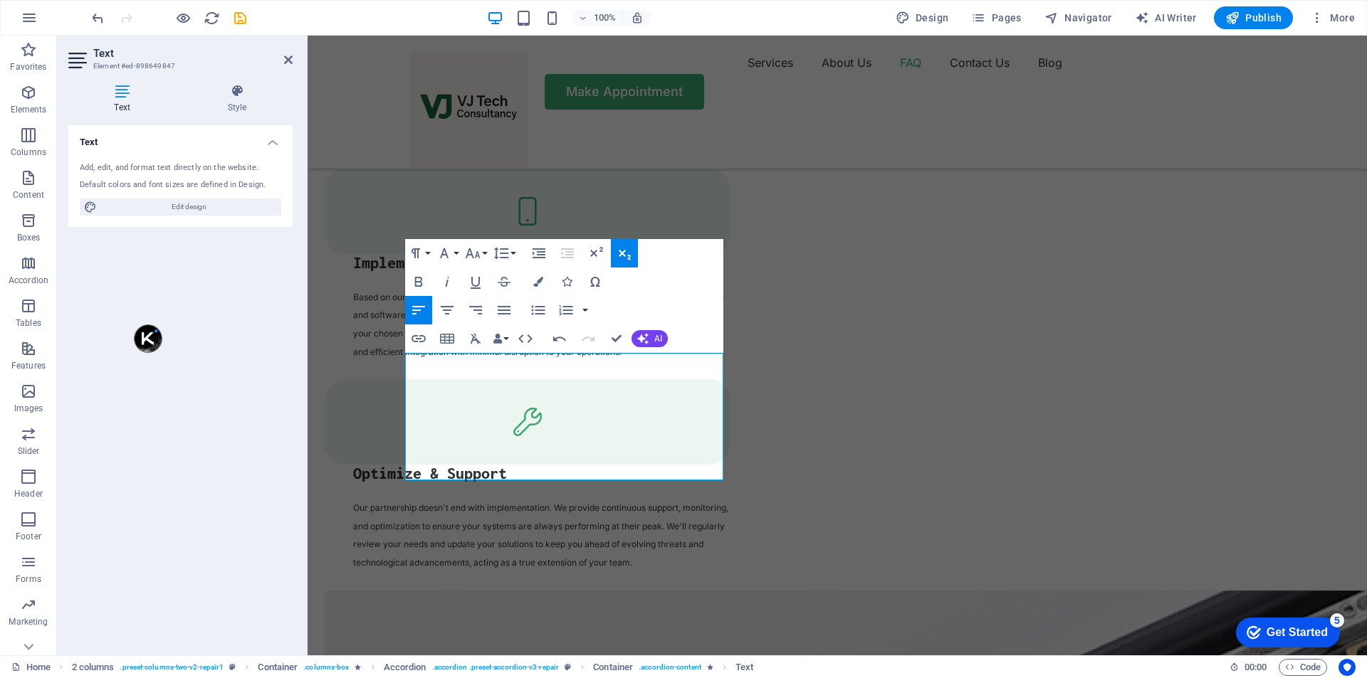
click at [778, 26] on div "100% Design Pages Navigator AI Writer Publish More" at bounding box center [724, 17] width 1271 height 23
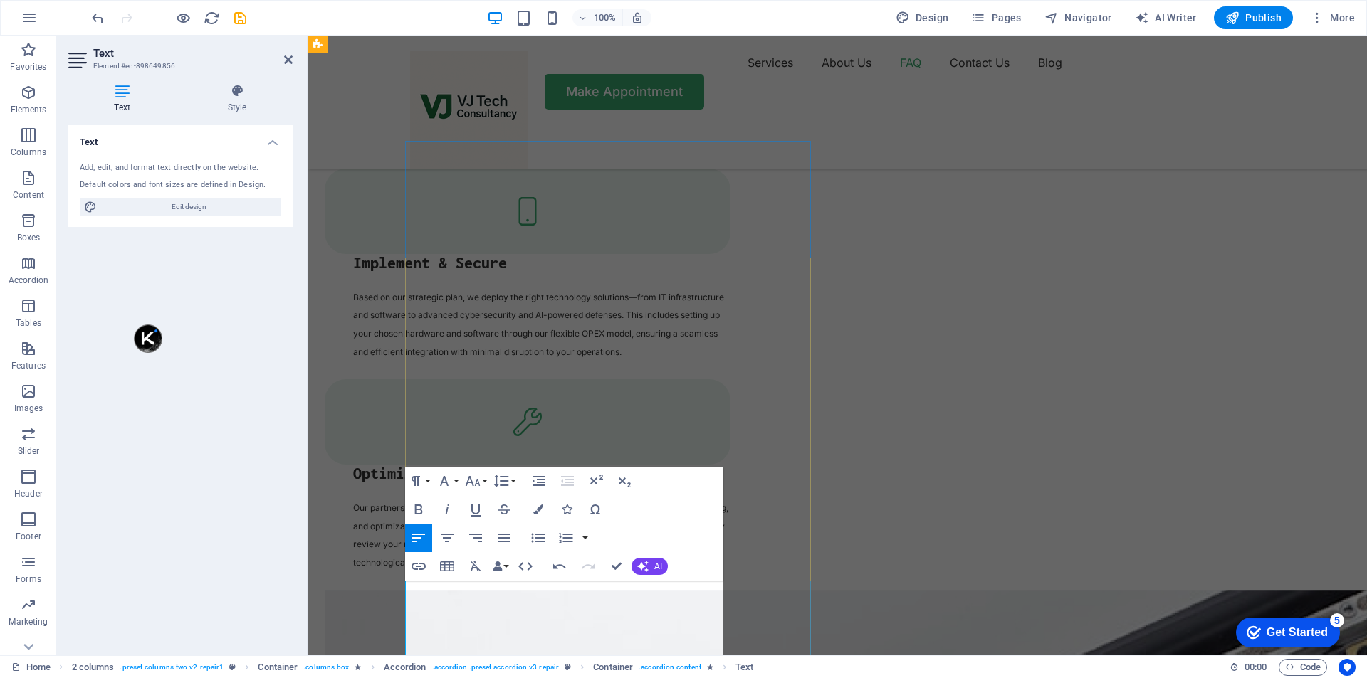
click at [628, 479] on icon "button" at bounding box center [624, 481] width 17 height 17
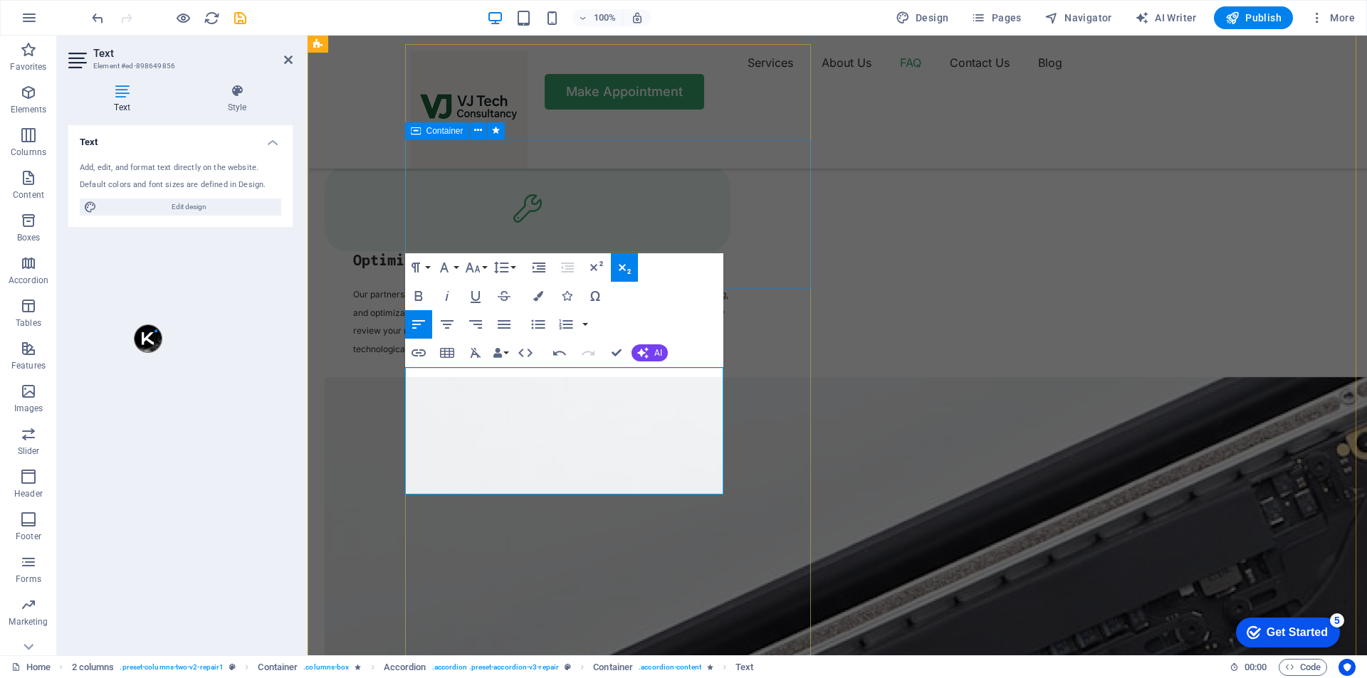
scroll to position [3346, 0]
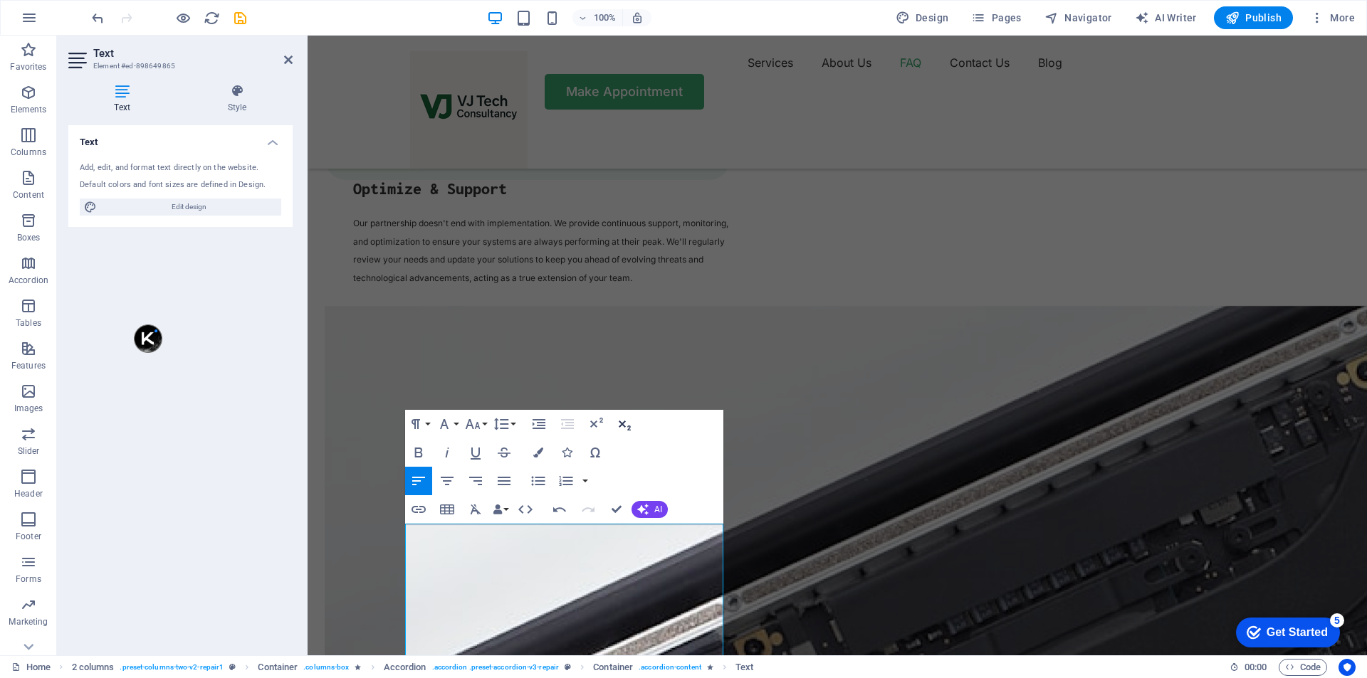
click at [625, 419] on icon "button" at bounding box center [624, 424] width 17 height 17
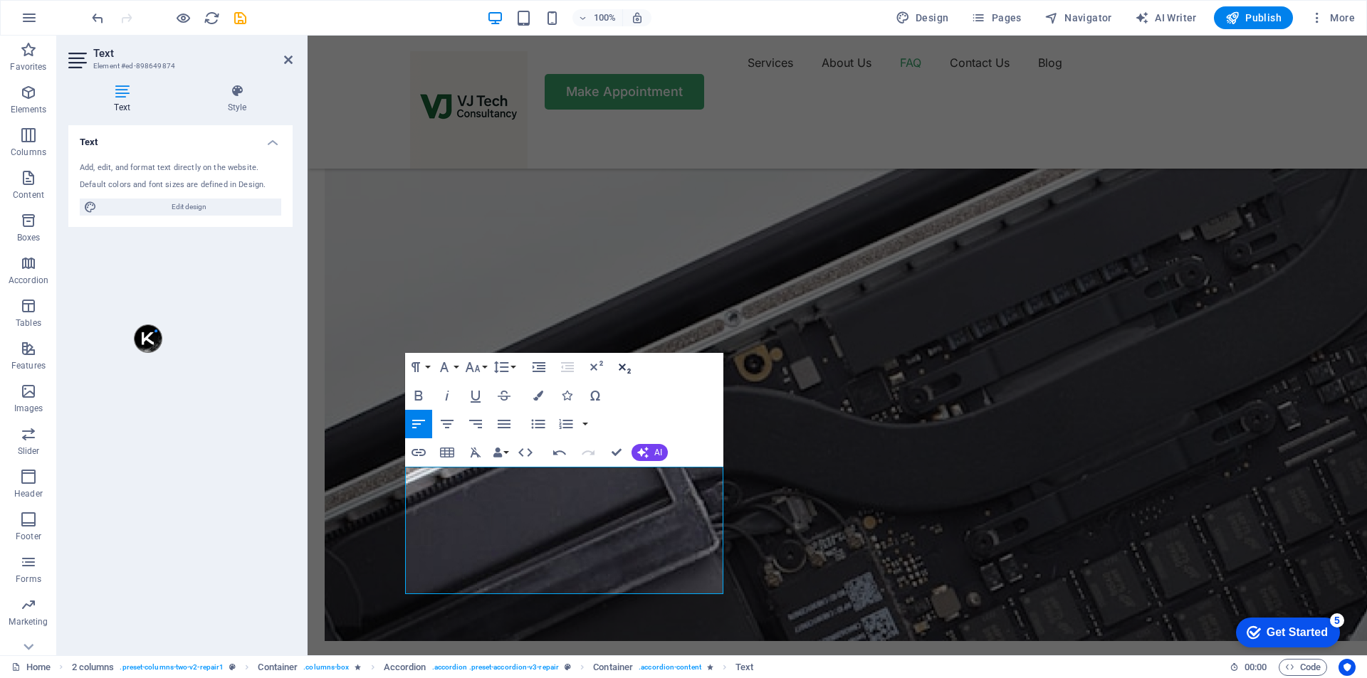
click at [622, 365] on icon "button" at bounding box center [624, 367] width 17 height 17
click at [216, 347] on div "Text Add, edit, and format text directly on the website. Default colors and fon…" at bounding box center [180, 384] width 224 height 519
click at [1256, 11] on span "Publish" at bounding box center [1253, 18] width 56 height 14
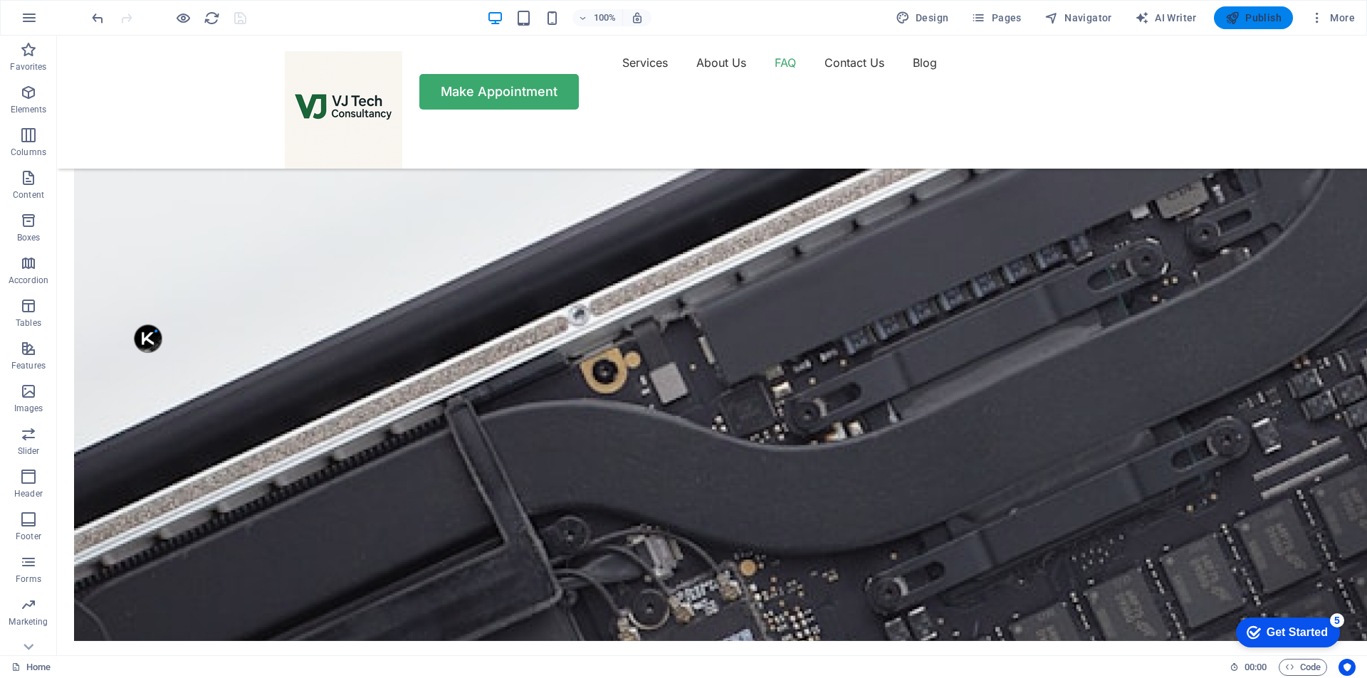
click at [1262, 21] on span "Publish" at bounding box center [1253, 18] width 56 height 14
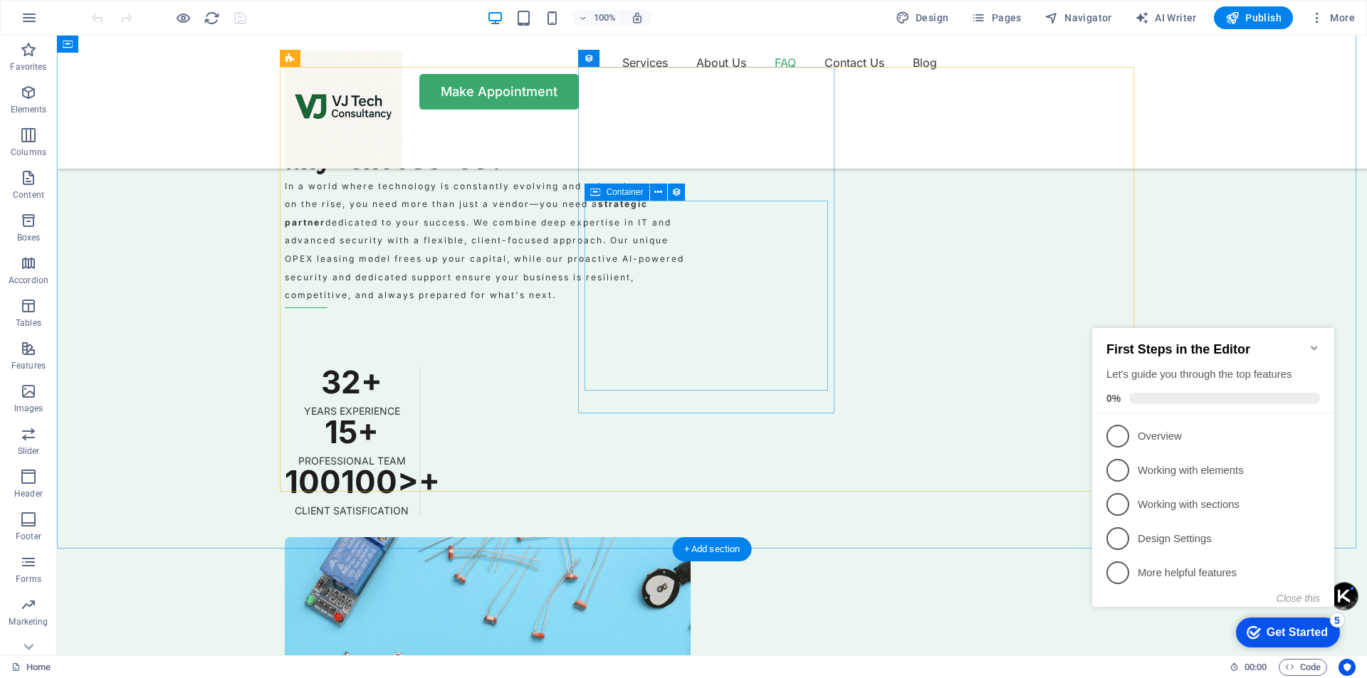
scroll to position [4770, 0]
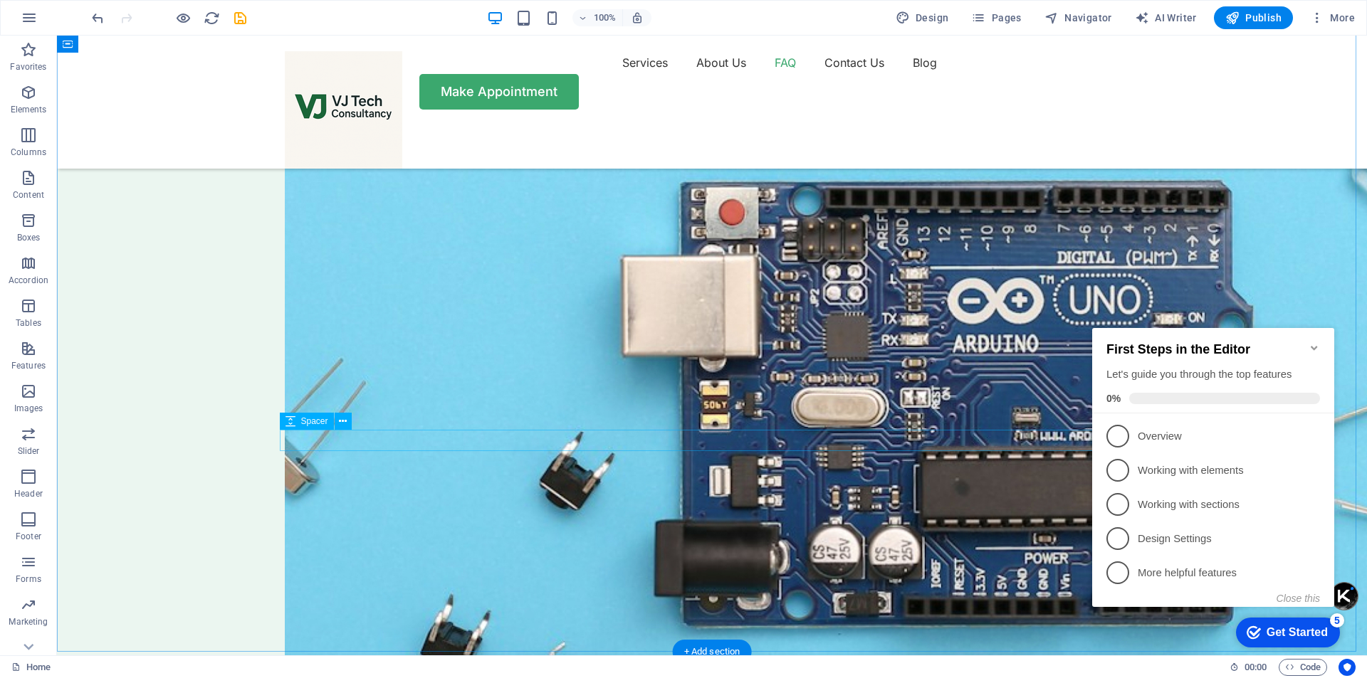
scroll to position [4983, 0]
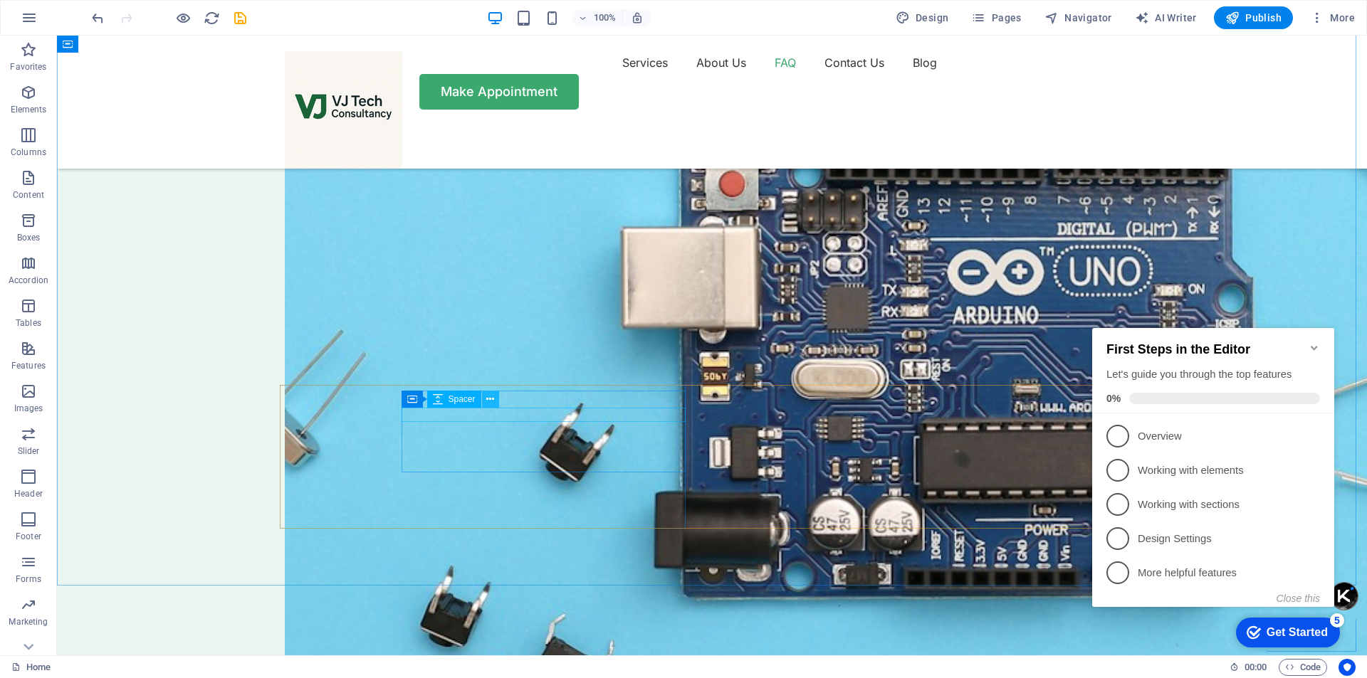
click at [496, 398] on button at bounding box center [490, 399] width 17 height 17
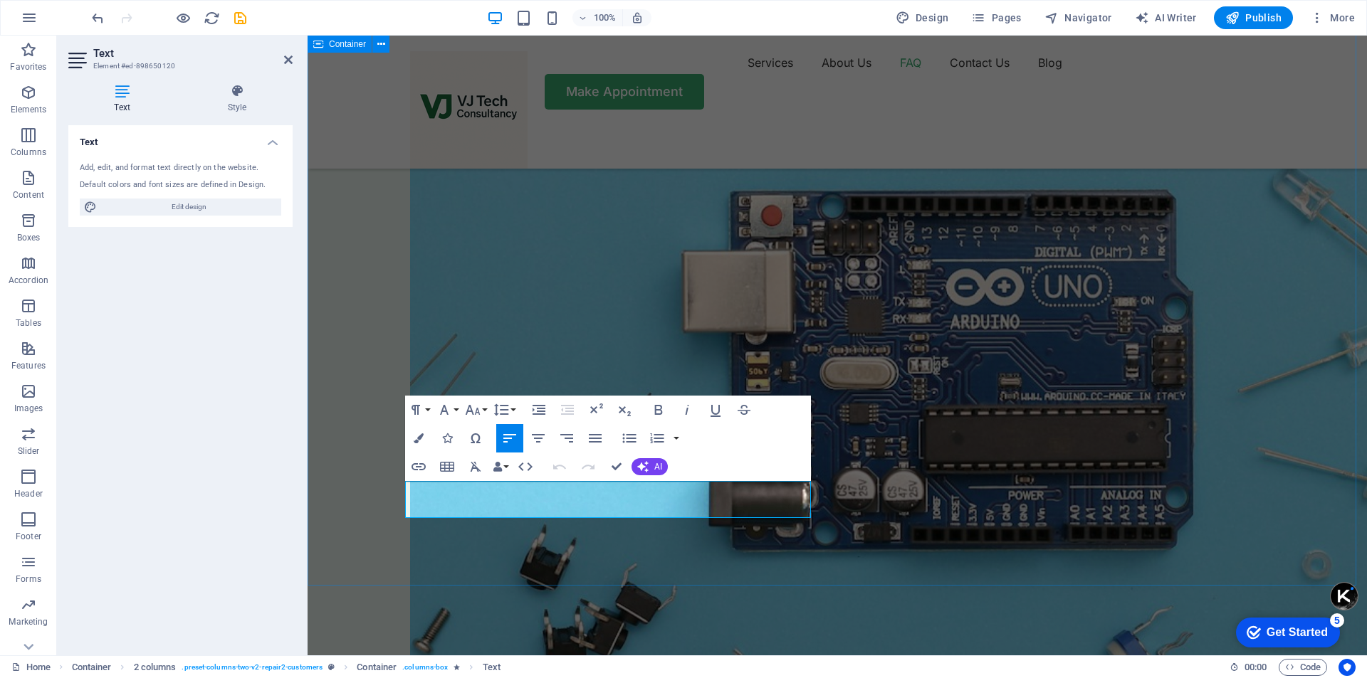
drag, startPoint x: 688, startPoint y: 510, endPoint x: 376, endPoint y: 483, distance: 313.7
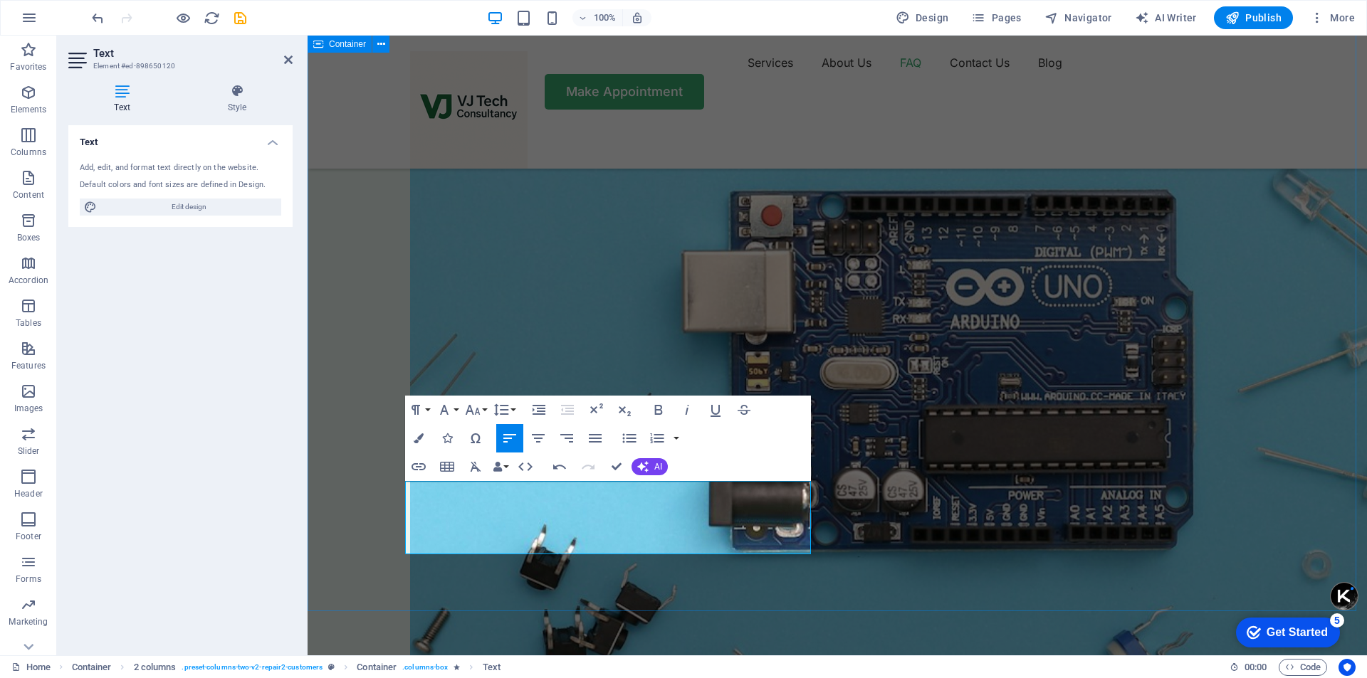
drag, startPoint x: 511, startPoint y: 545, endPoint x: 377, endPoint y: 492, distance: 144.8
click at [625, 412] on icon "button" at bounding box center [624, 410] width 17 height 17
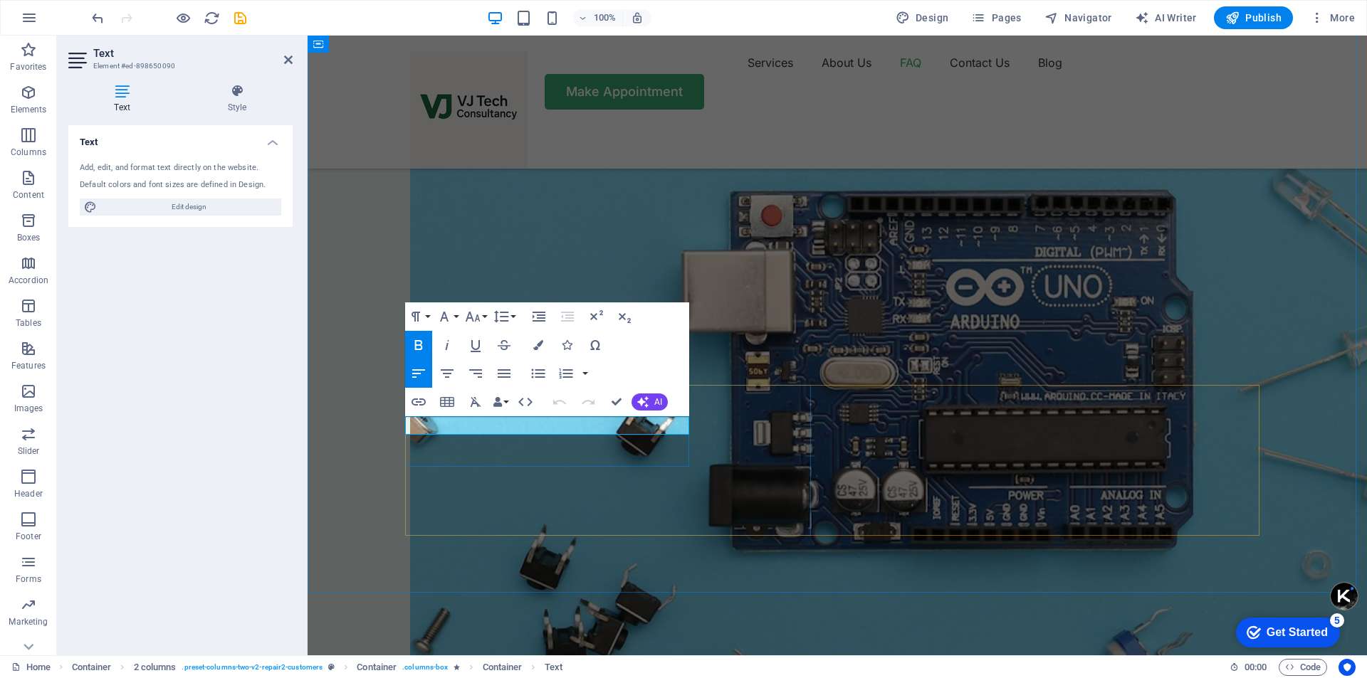
drag, startPoint x: 582, startPoint y: 429, endPoint x: 463, endPoint y: 423, distance: 119.8
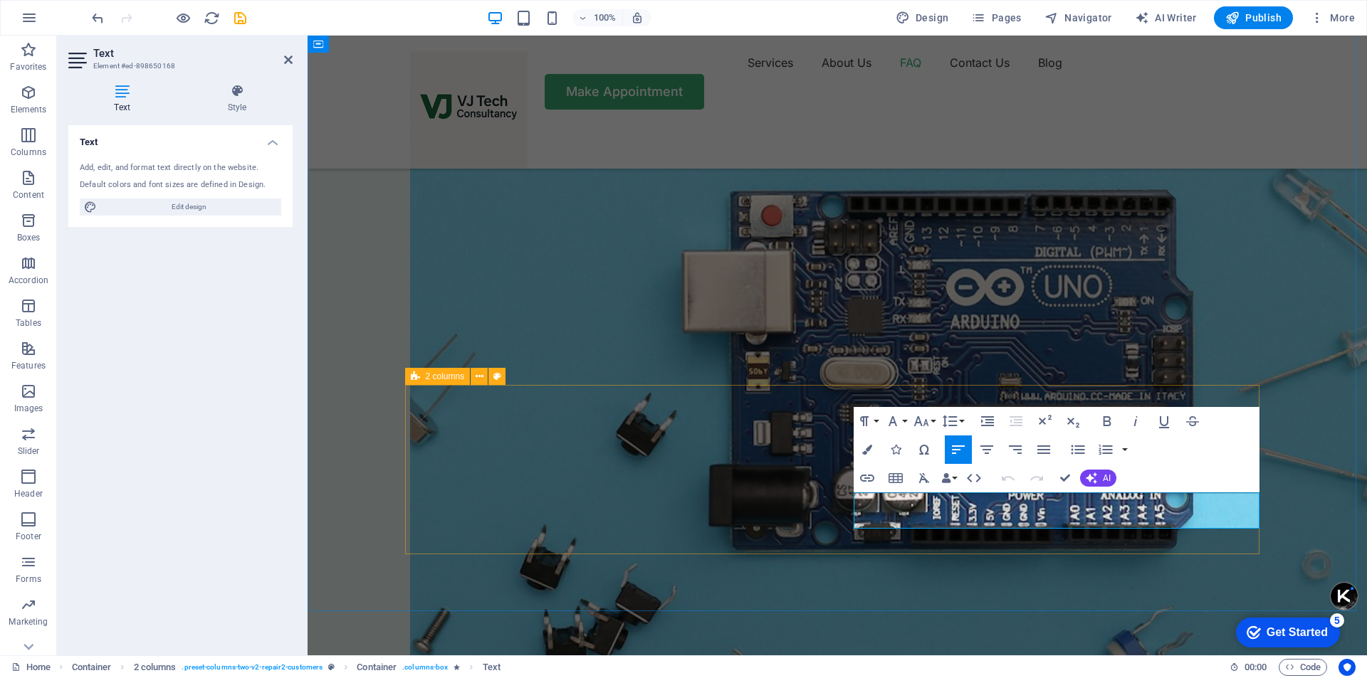
drag, startPoint x: 1135, startPoint y: 525, endPoint x: 843, endPoint y: 503, distance: 292.7
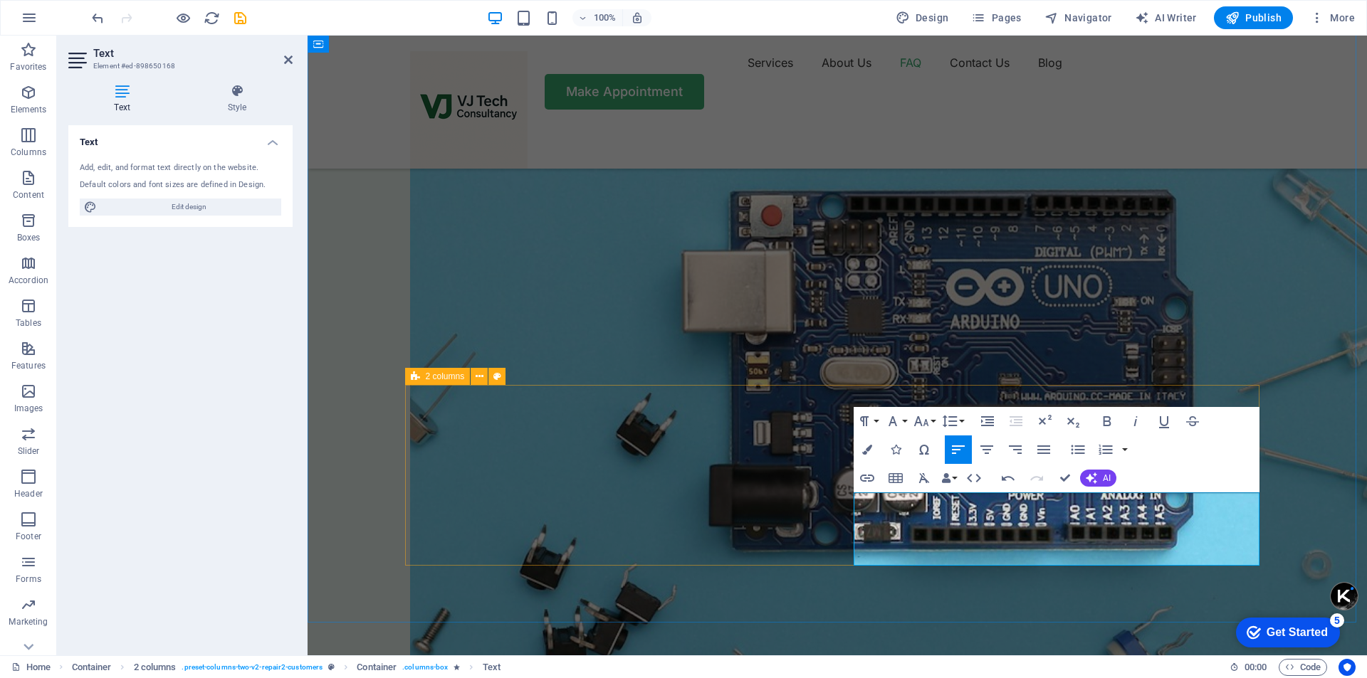
drag, startPoint x: 1055, startPoint y: 556, endPoint x: 834, endPoint y: 507, distance: 226.1
click at [1074, 424] on icon "button" at bounding box center [1072, 421] width 17 height 17
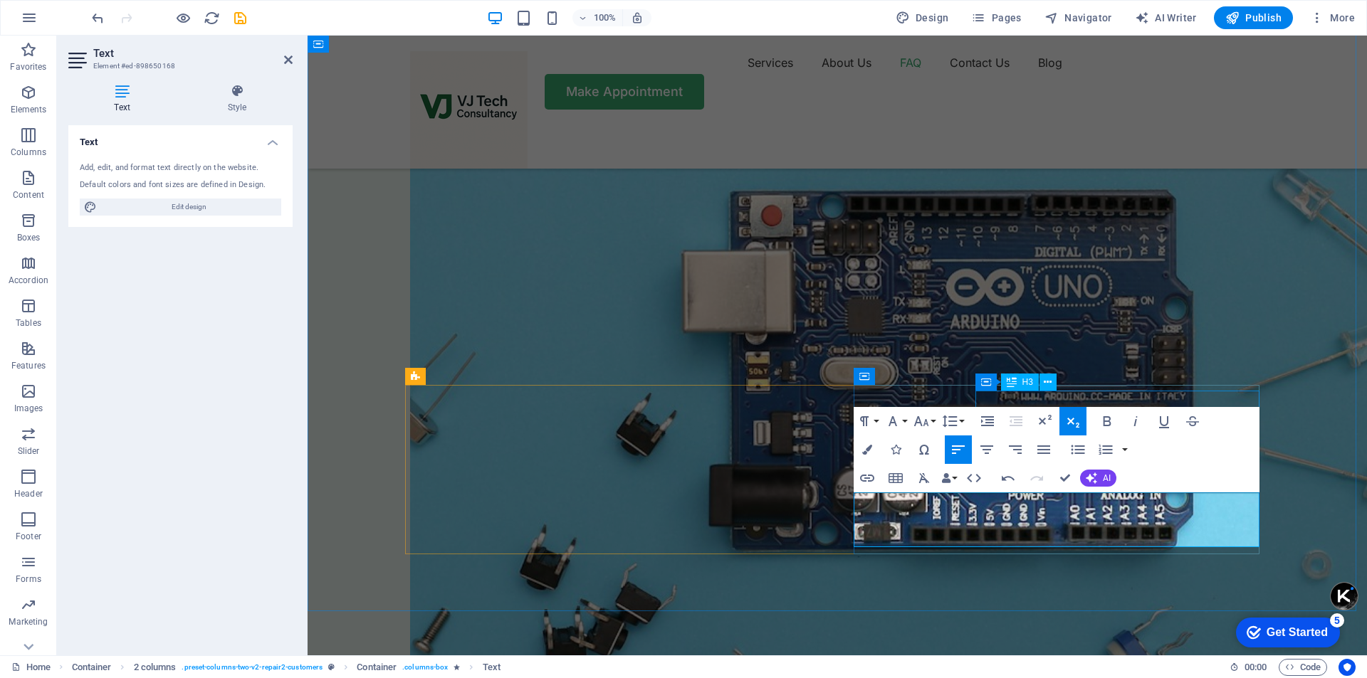
drag, startPoint x: 1070, startPoint y: 397, endPoint x: 1322, endPoint y: 397, distance: 252.0
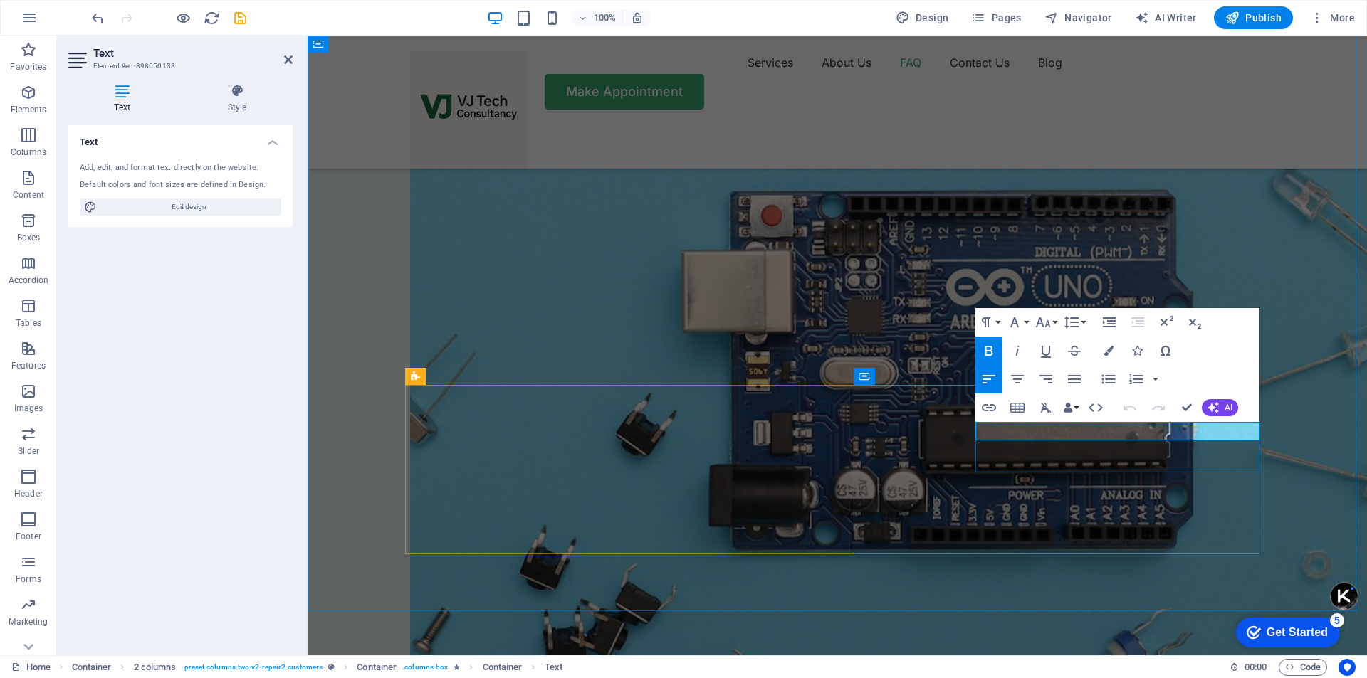
drag, startPoint x: 1135, startPoint y: 434, endPoint x: 1032, endPoint y: 425, distance: 103.6
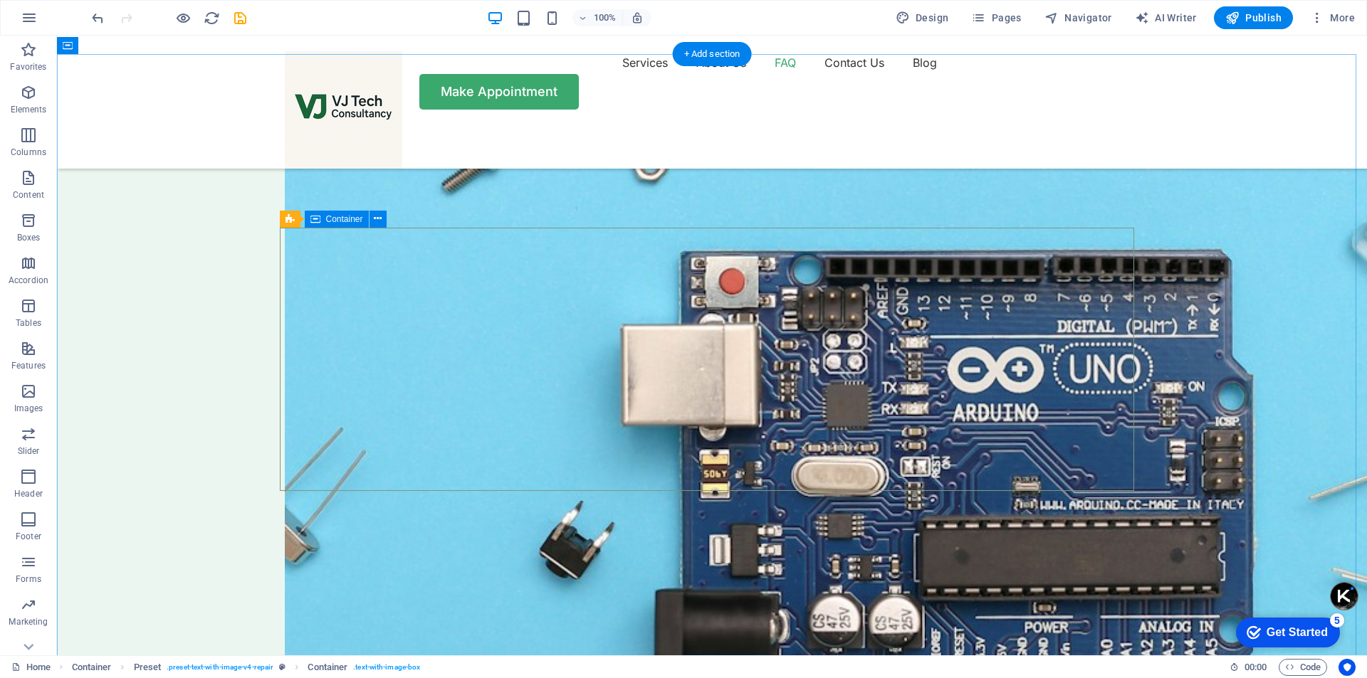
scroll to position [4770, 0]
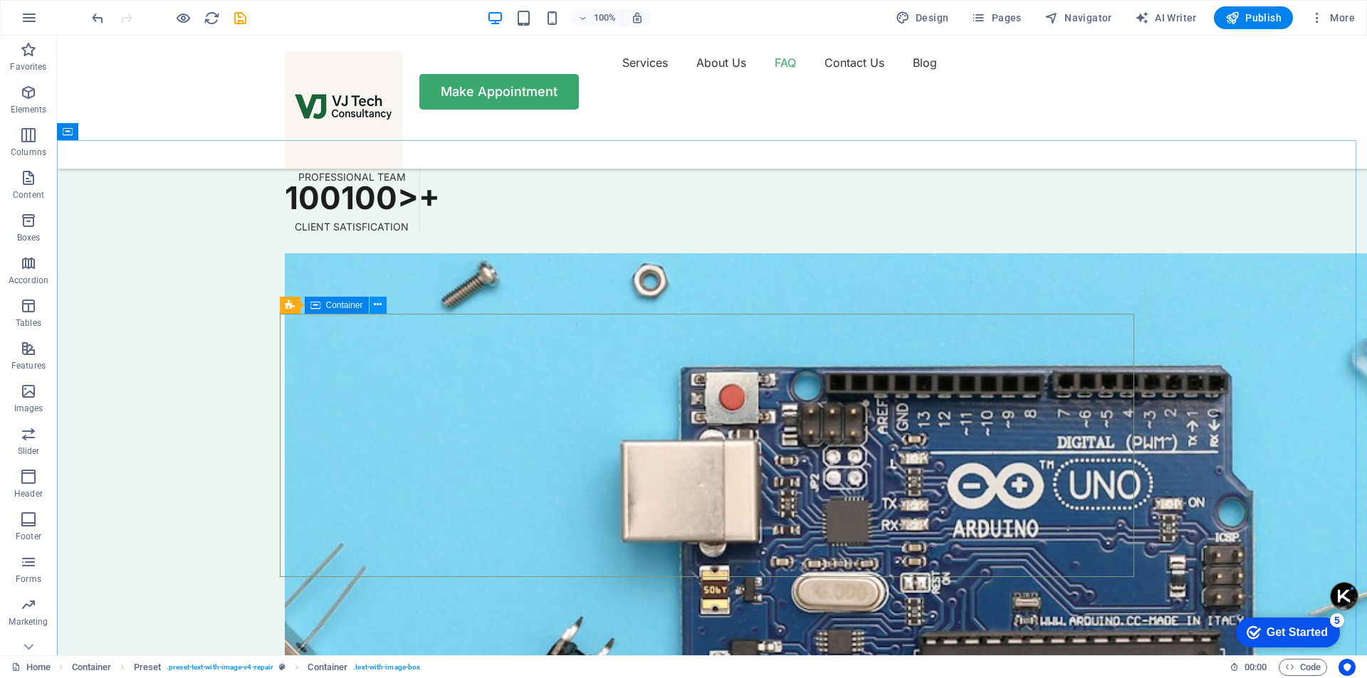
click at [379, 305] on icon at bounding box center [378, 305] width 8 height 15
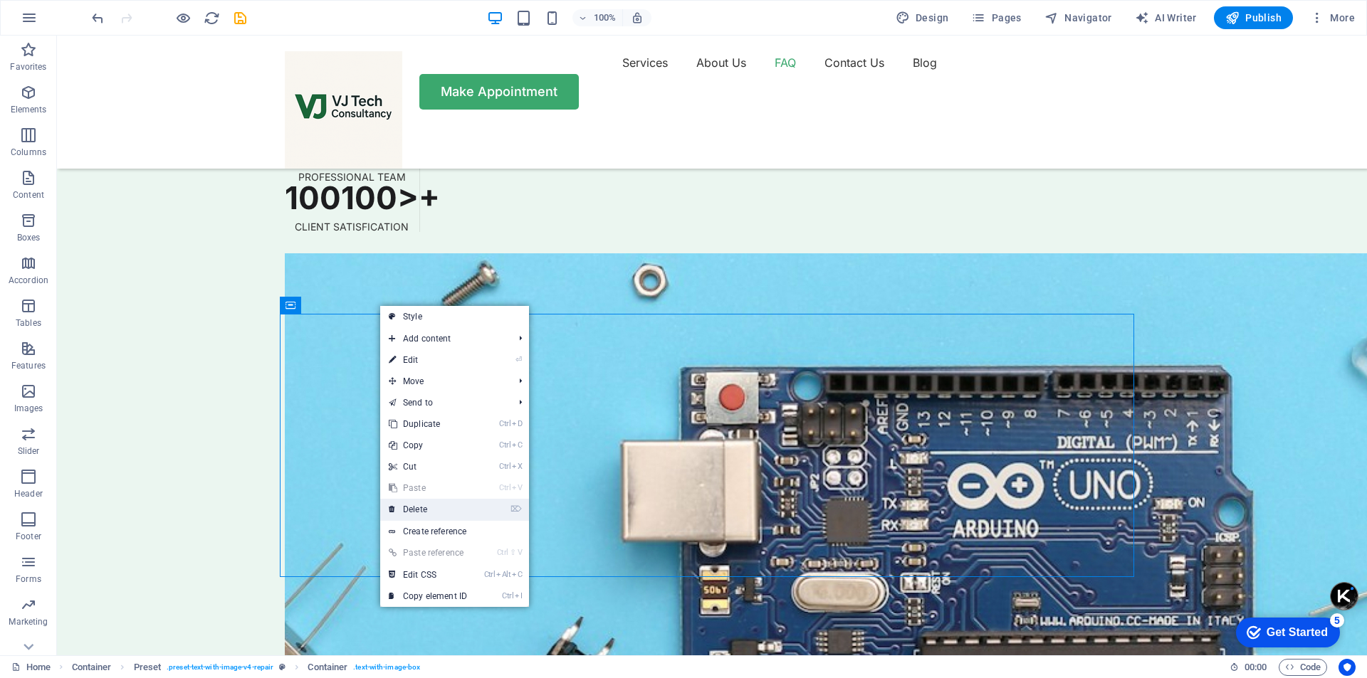
click at [435, 508] on link "⌦ Delete" at bounding box center [427, 509] width 95 height 21
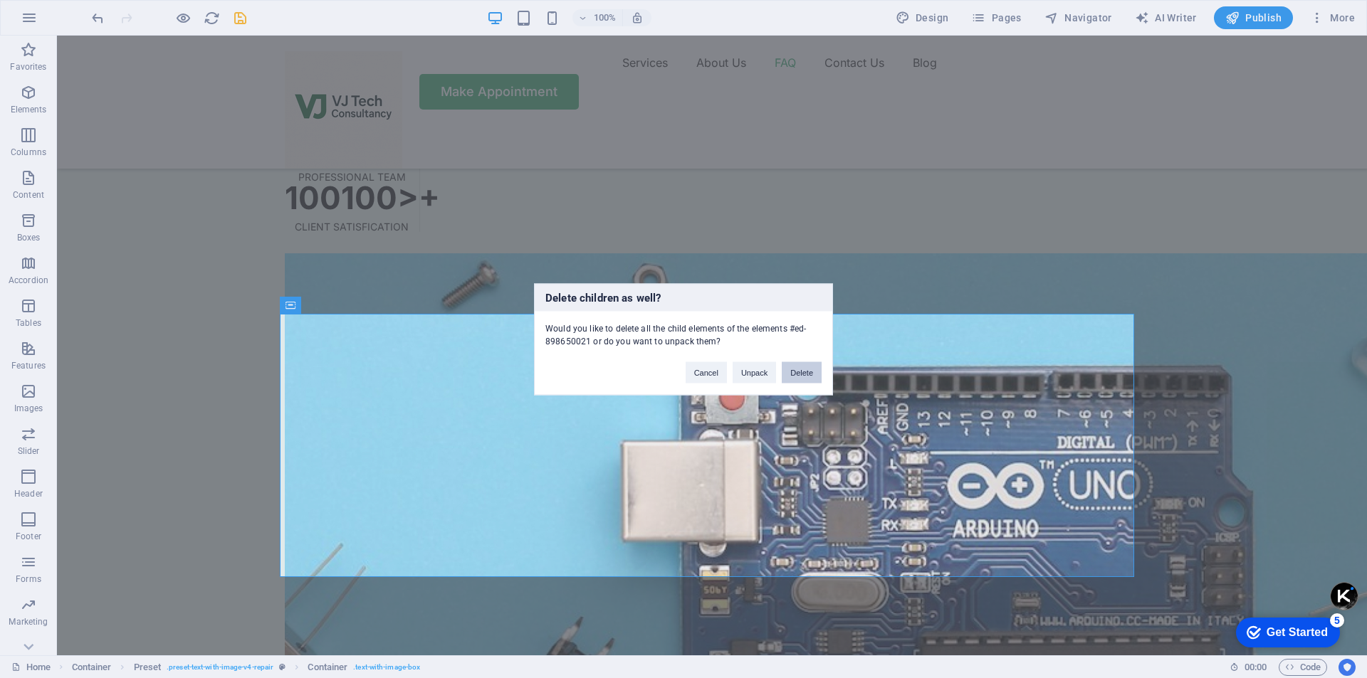
click at [802, 367] on button "Delete" at bounding box center [802, 372] width 40 height 21
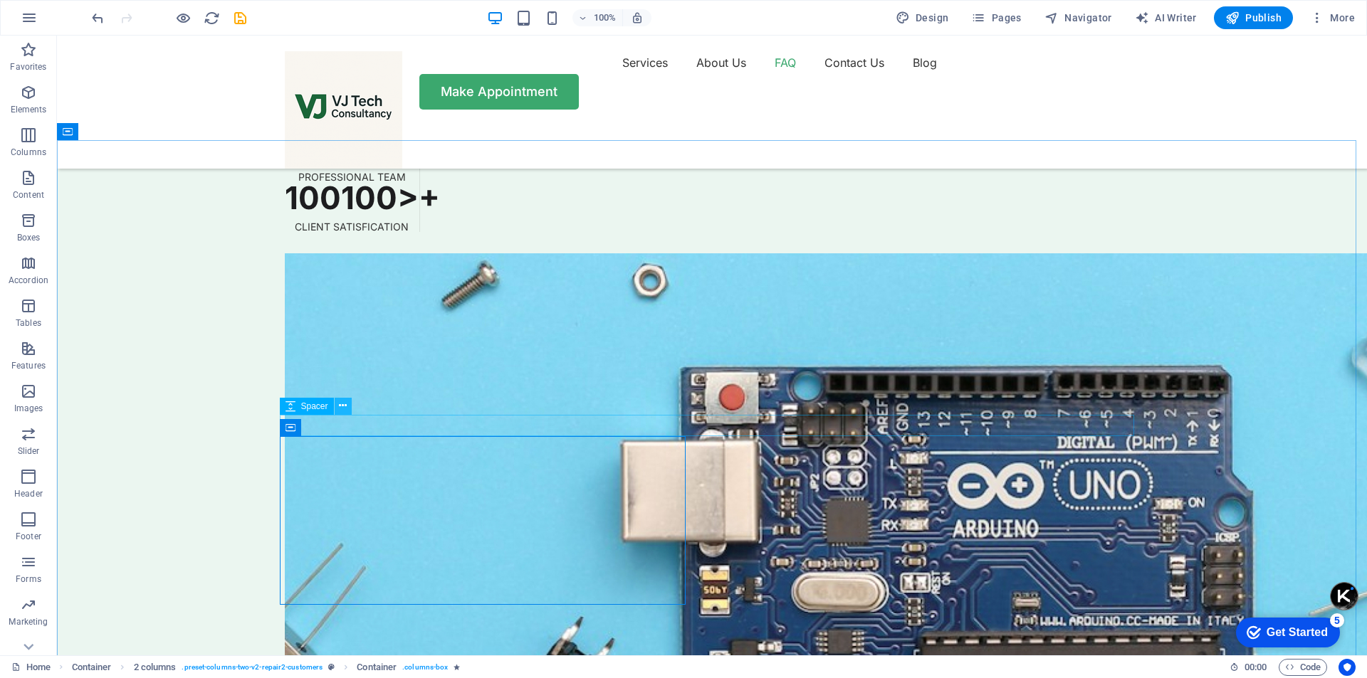
click at [344, 405] on icon at bounding box center [343, 406] width 8 height 15
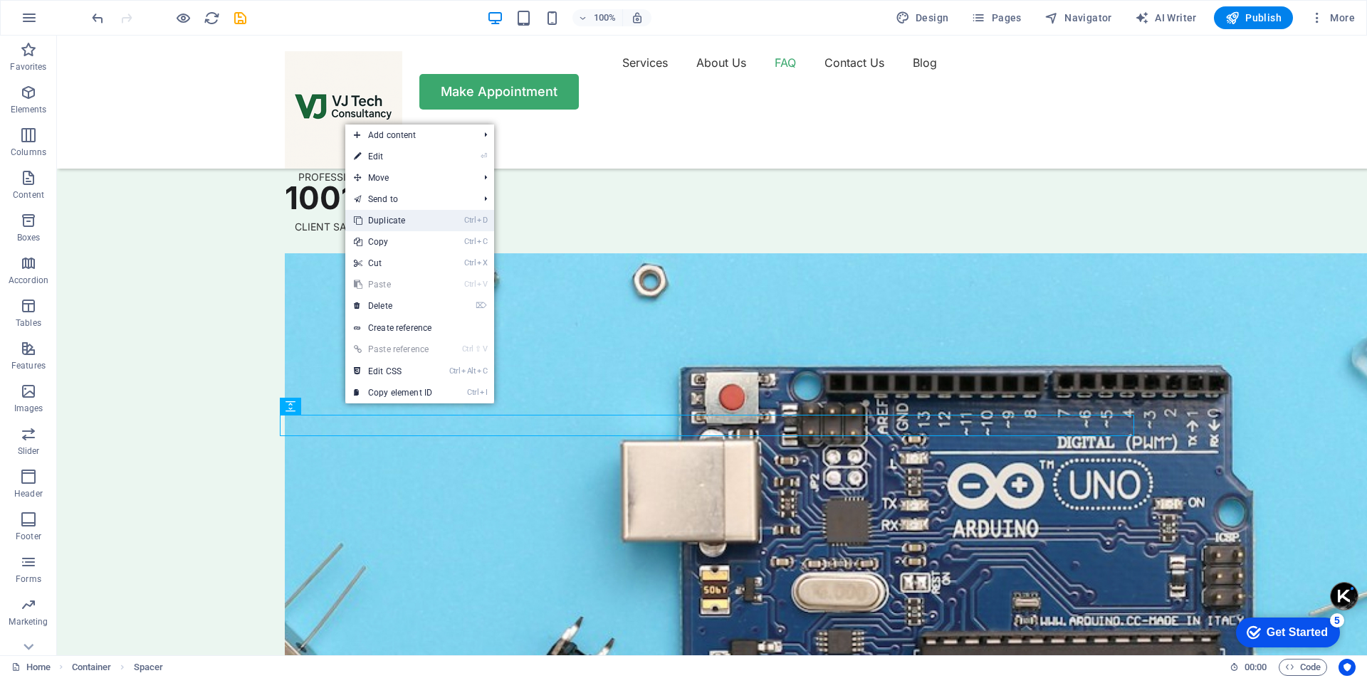
click at [386, 217] on link "Ctrl D Duplicate" at bounding box center [392, 220] width 95 height 21
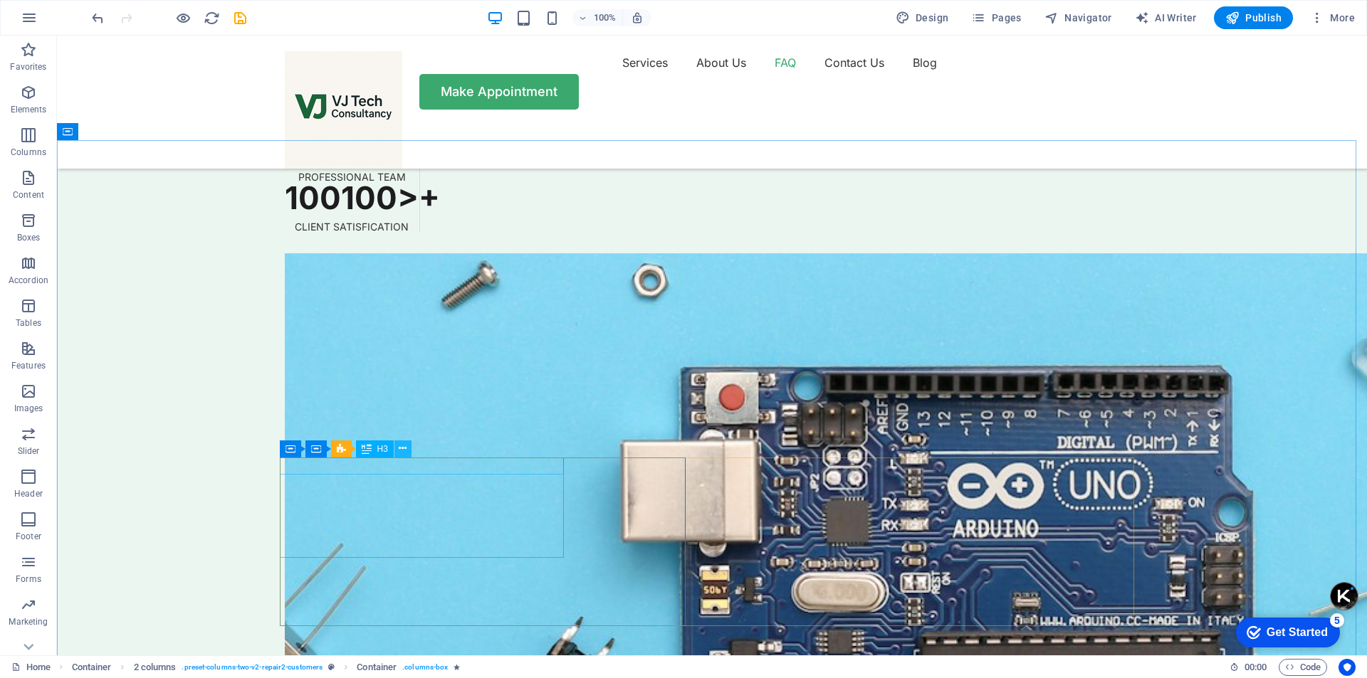
click at [402, 451] on icon at bounding box center [403, 448] width 8 height 15
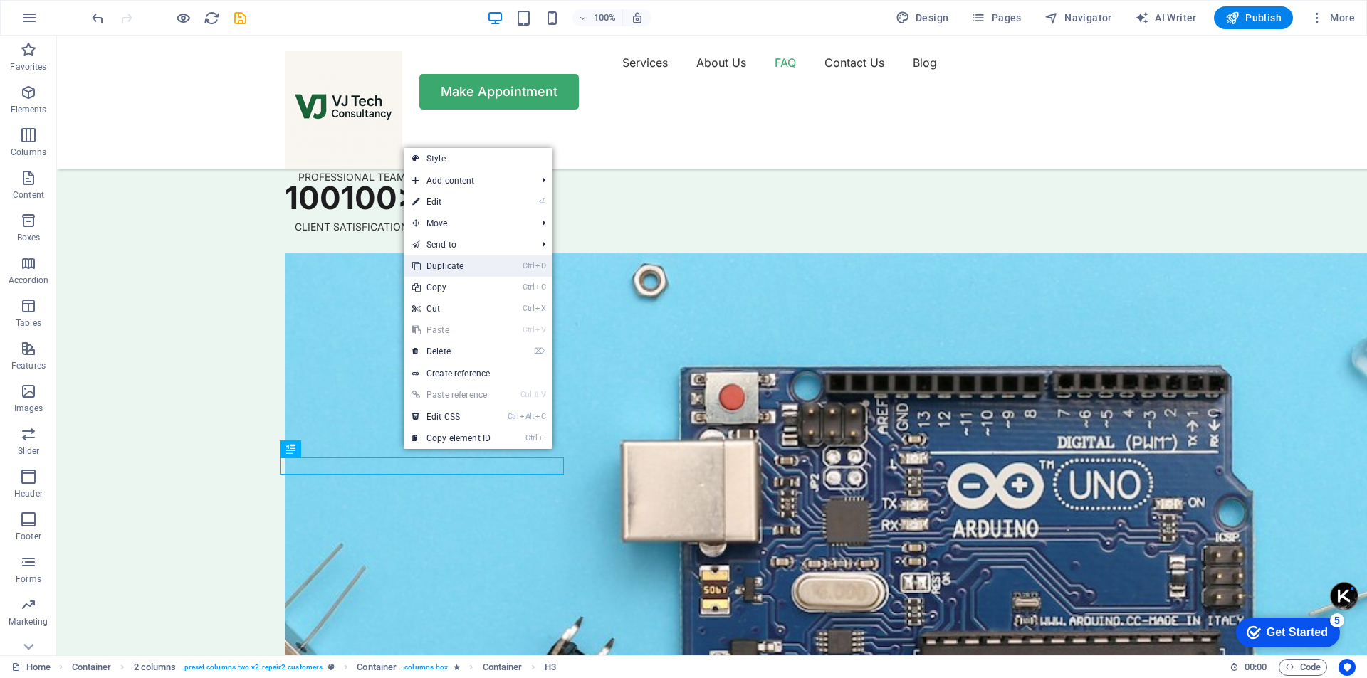
click at [457, 266] on link "Ctrl D Duplicate" at bounding box center [451, 266] width 95 height 21
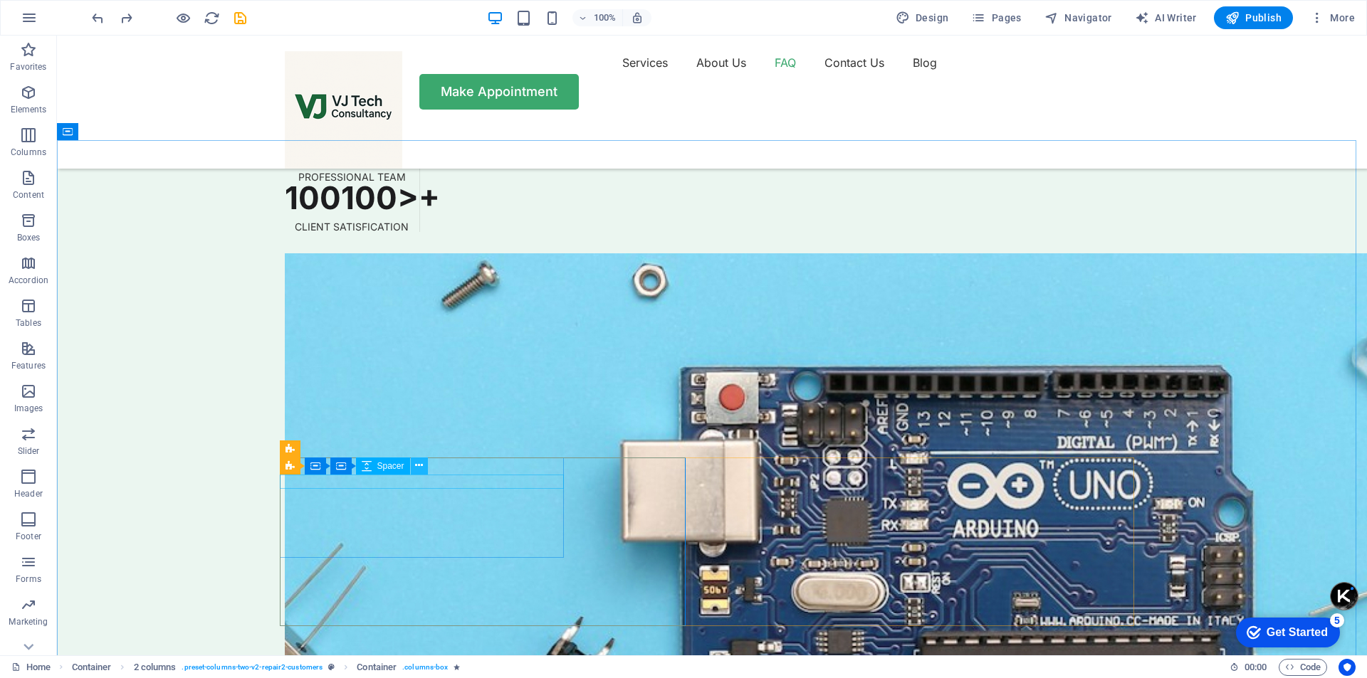
click at [420, 464] on icon at bounding box center [419, 465] width 8 height 15
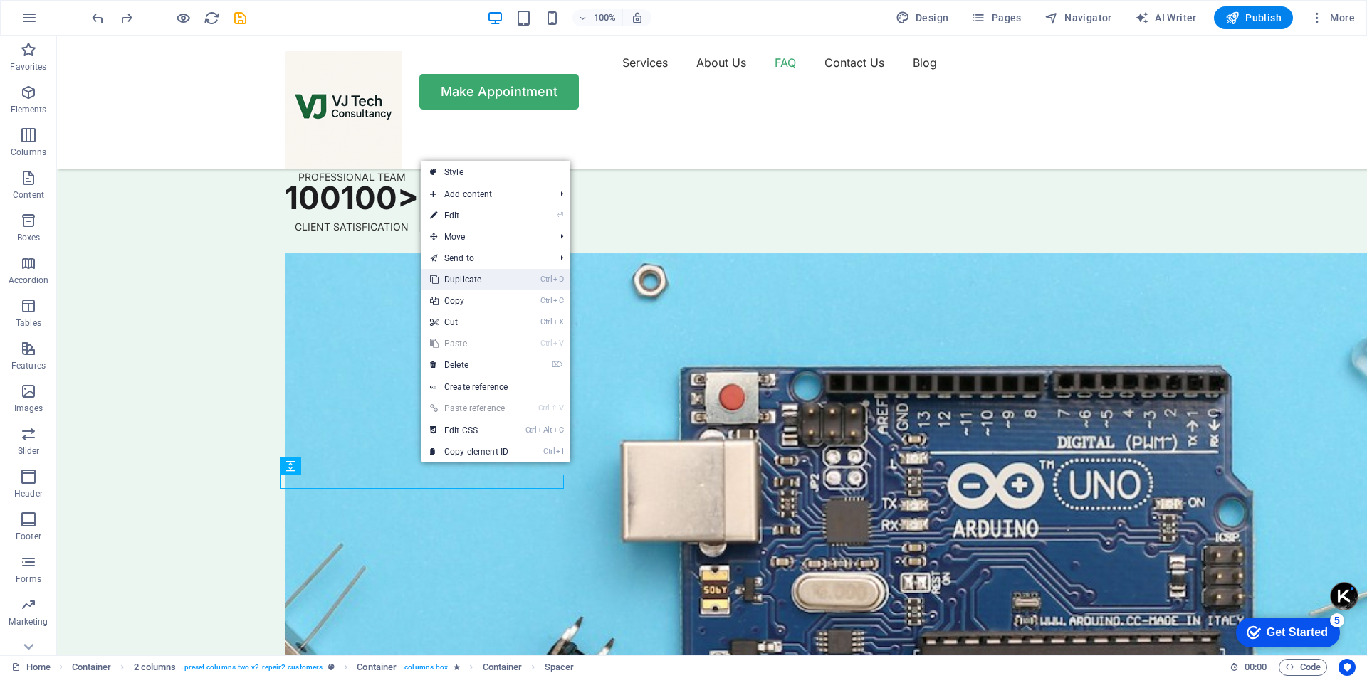
click at [478, 279] on link "Ctrl D Duplicate" at bounding box center [468, 279] width 95 height 21
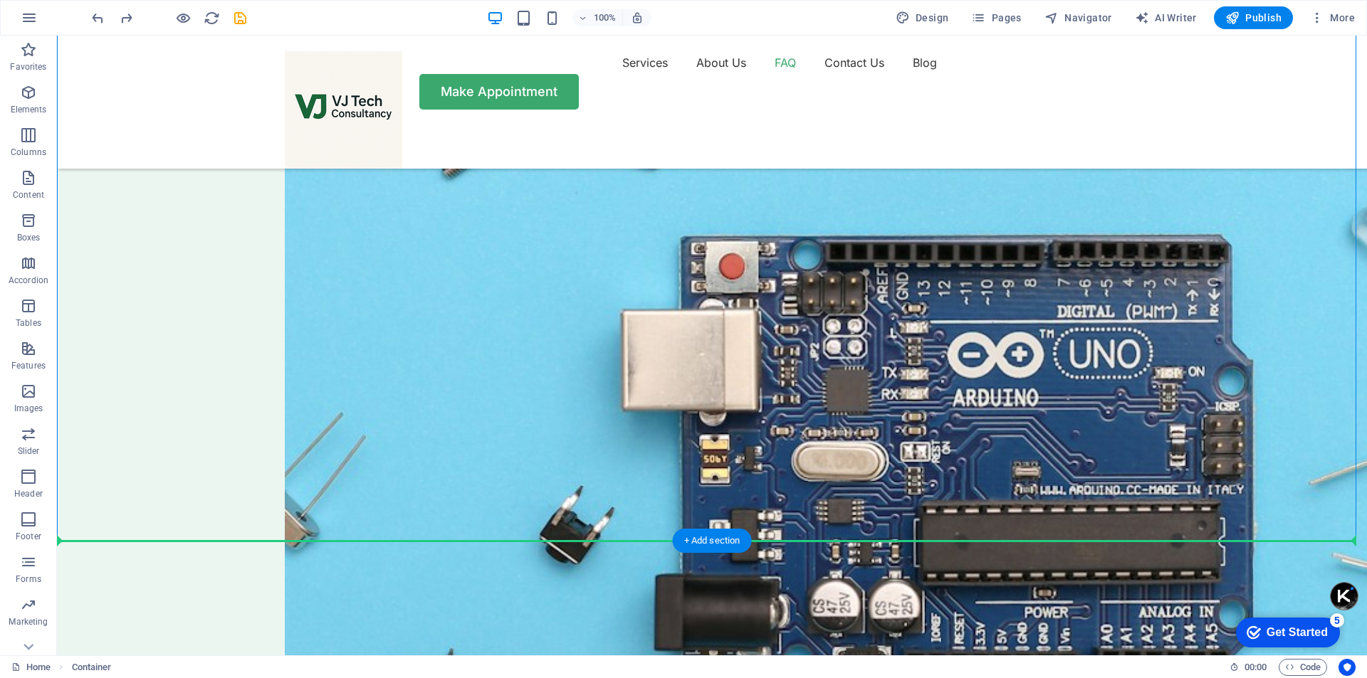
scroll to position [4912, 0]
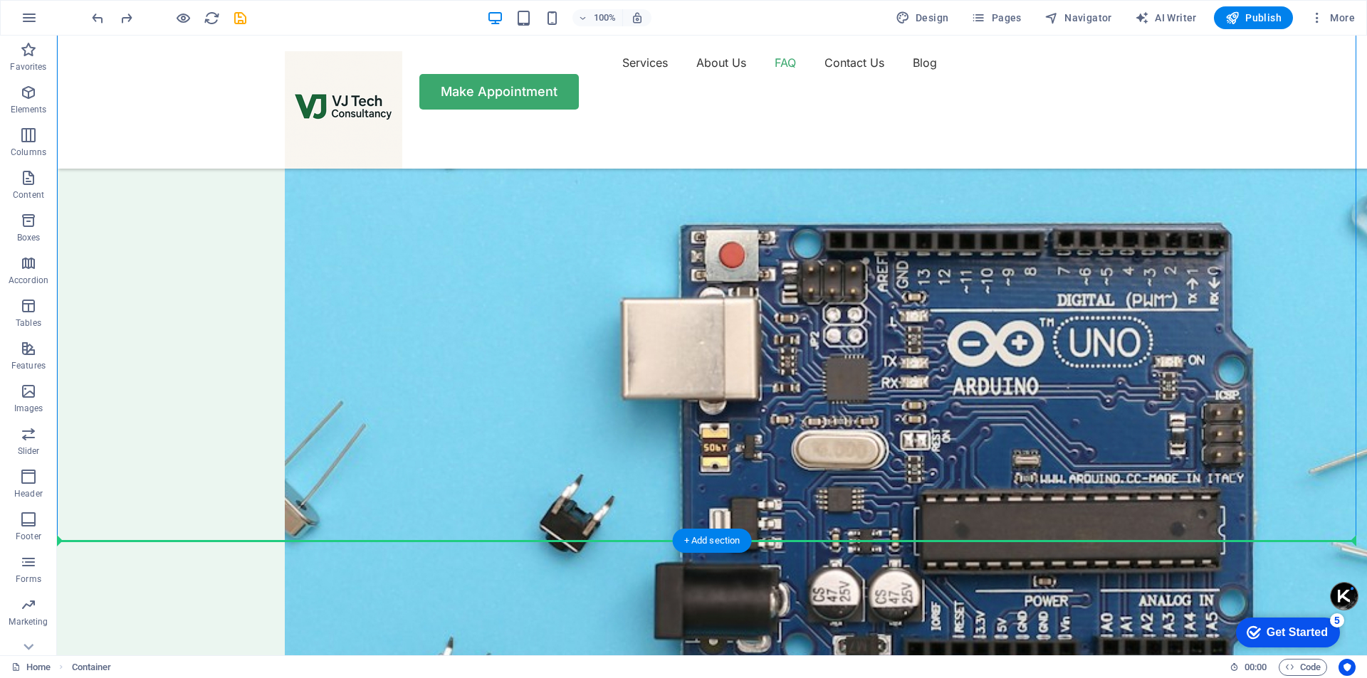
drag, startPoint x: 171, startPoint y: 433, endPoint x: 495, endPoint y: 532, distance: 339.4
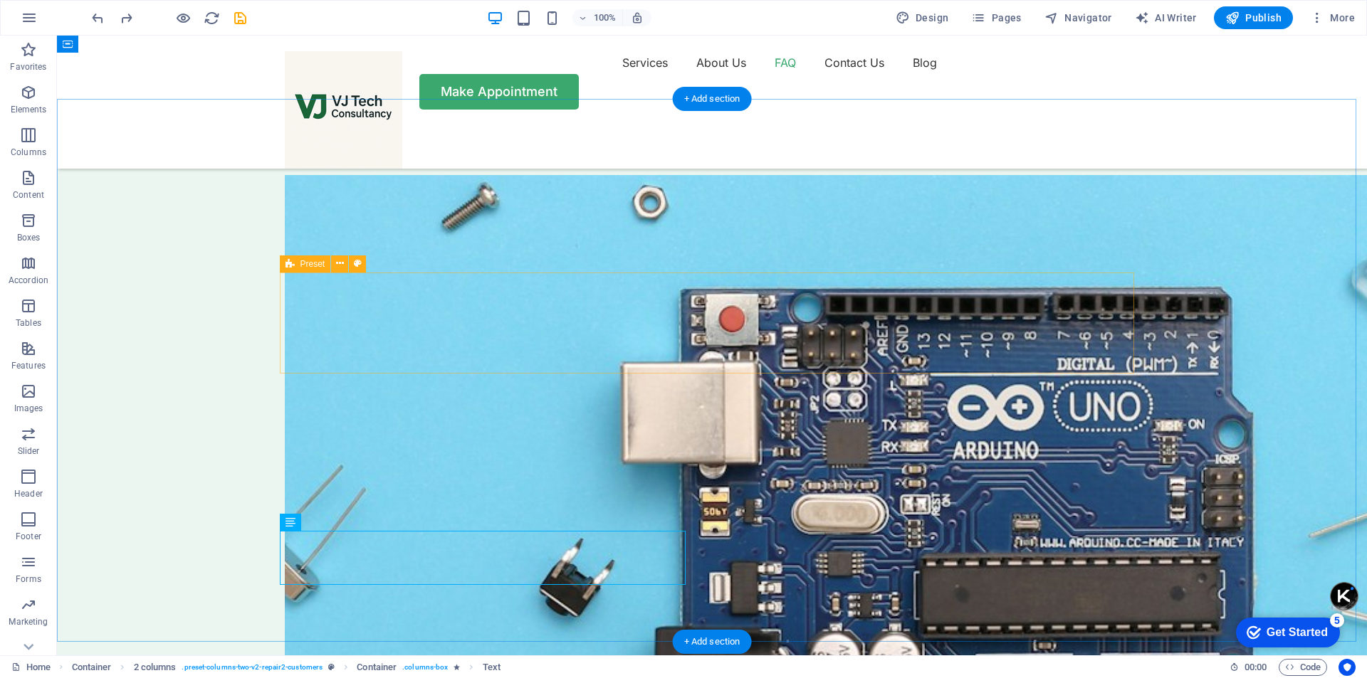
scroll to position [4770, 0]
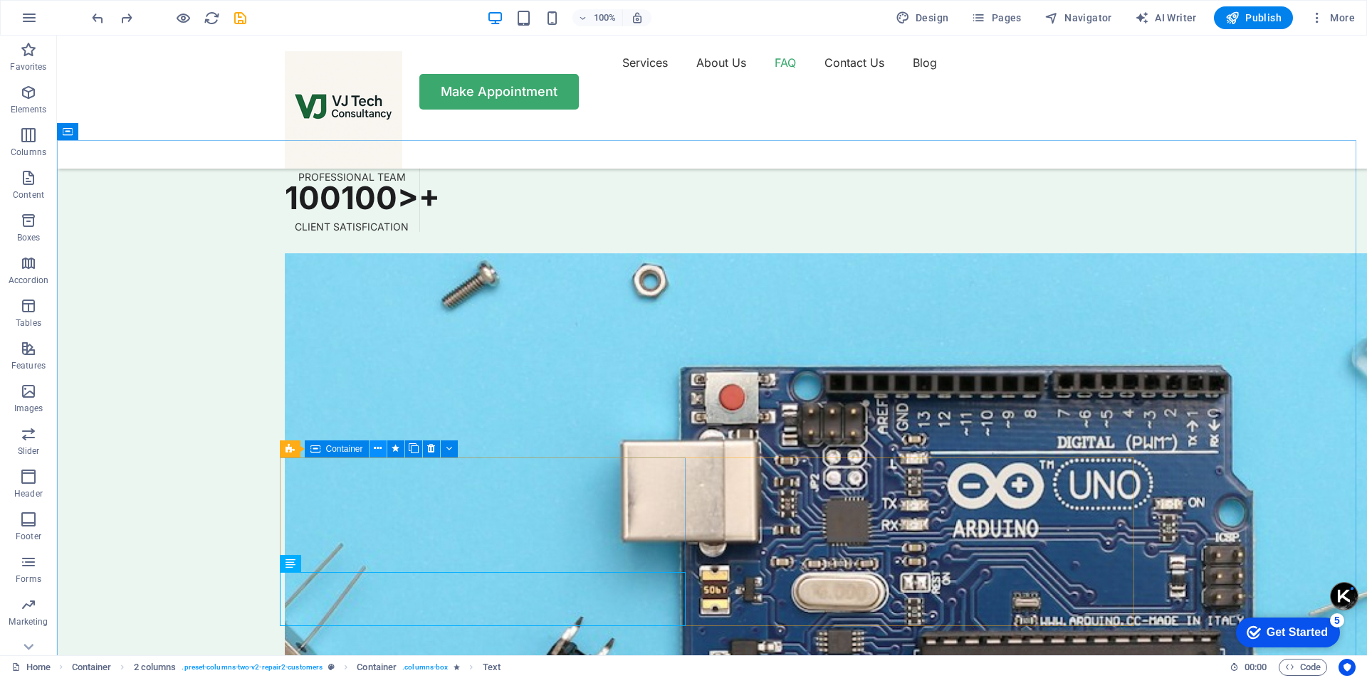
click at [378, 450] on icon at bounding box center [378, 448] width 8 height 15
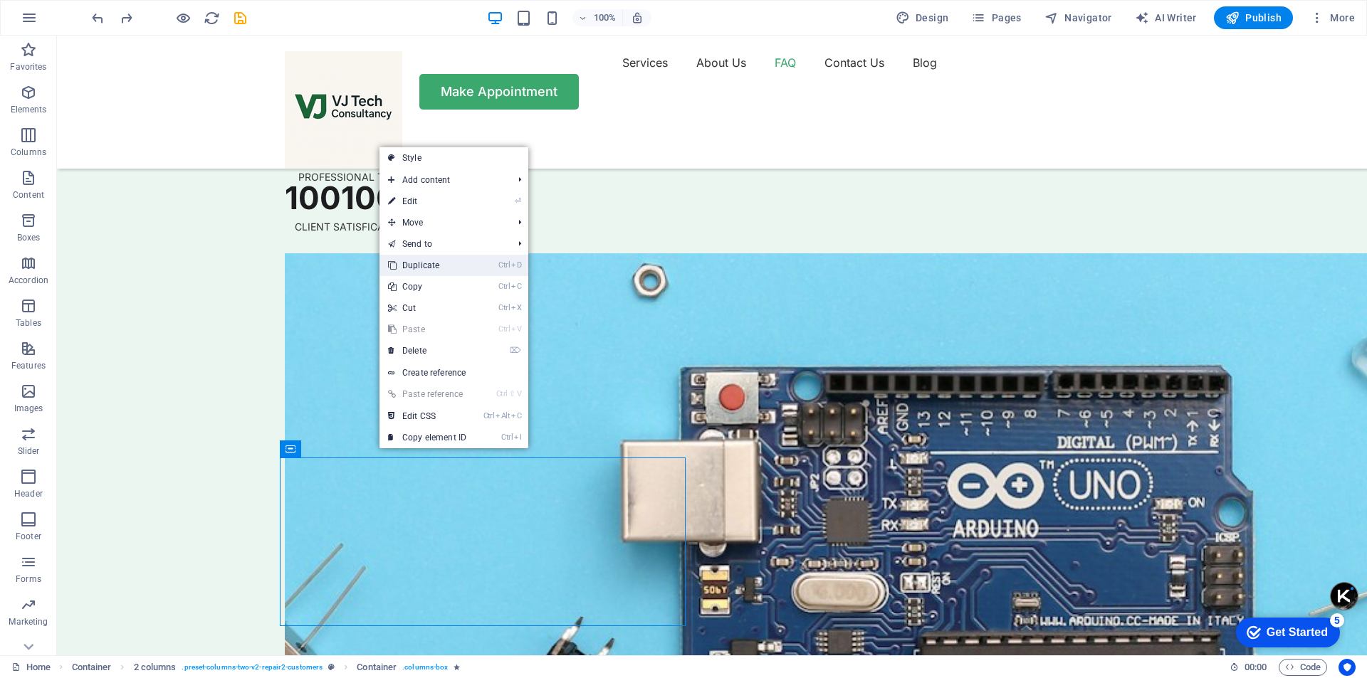
click at [431, 263] on link "Ctrl D Duplicate" at bounding box center [426, 265] width 95 height 21
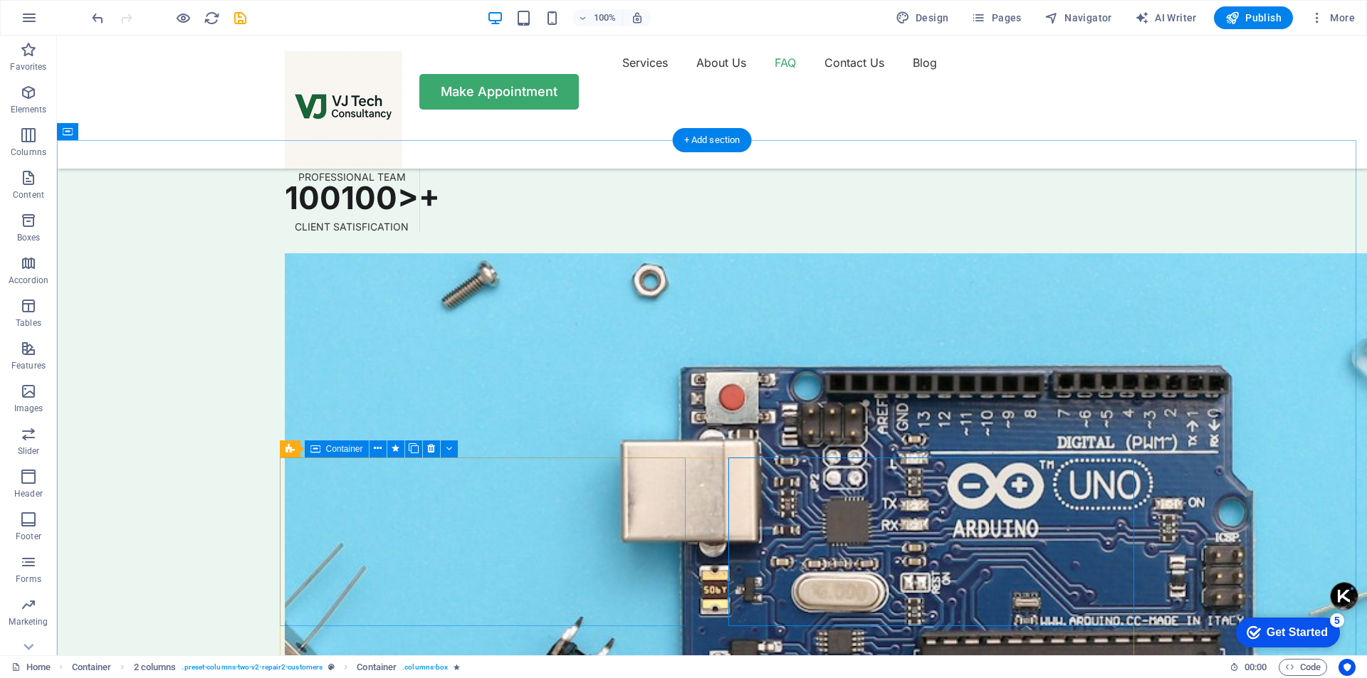
scroll to position [4983, 0]
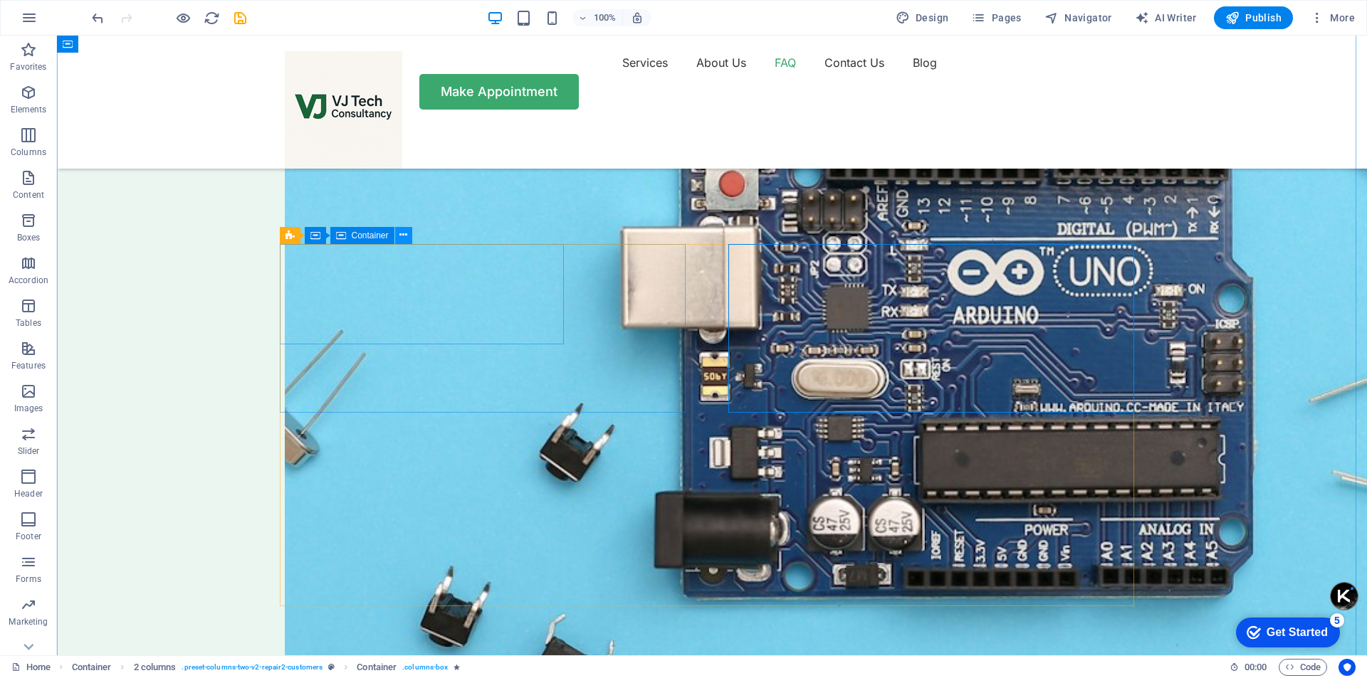
click at [407, 238] on icon at bounding box center [403, 235] width 8 height 15
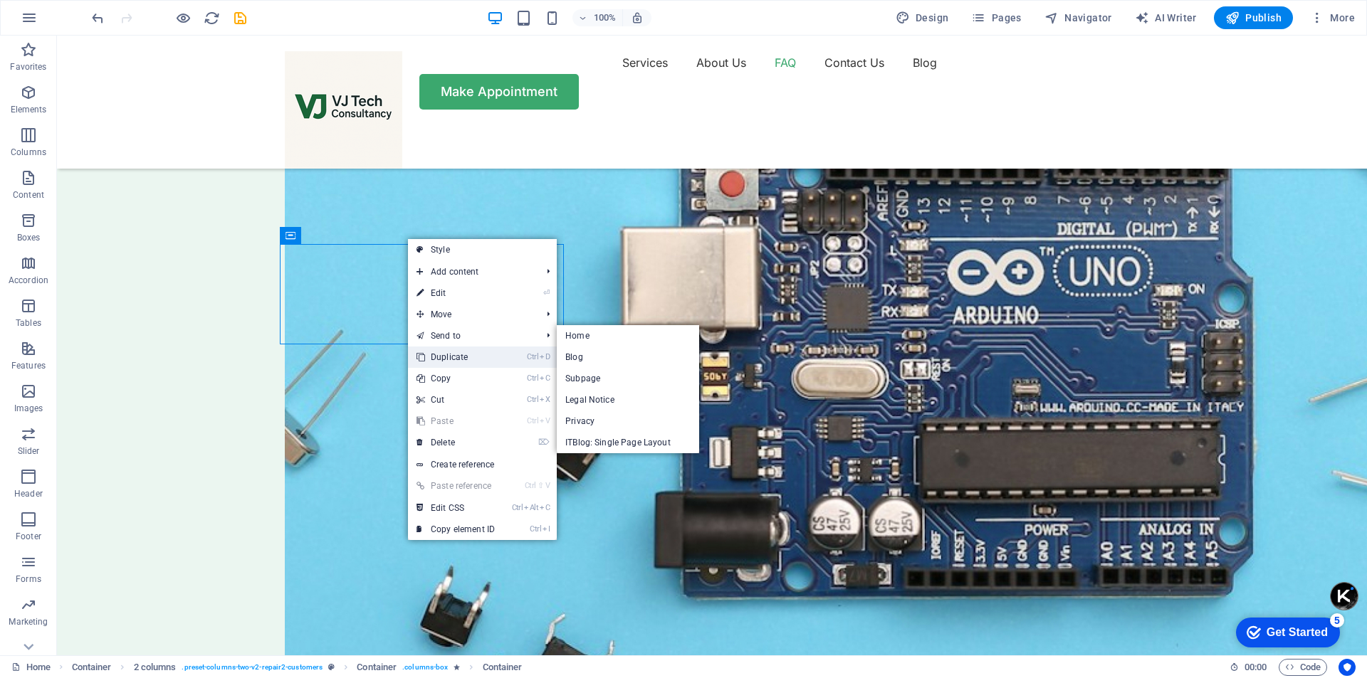
click at [461, 359] on link "Ctrl D Duplicate" at bounding box center [455, 357] width 95 height 21
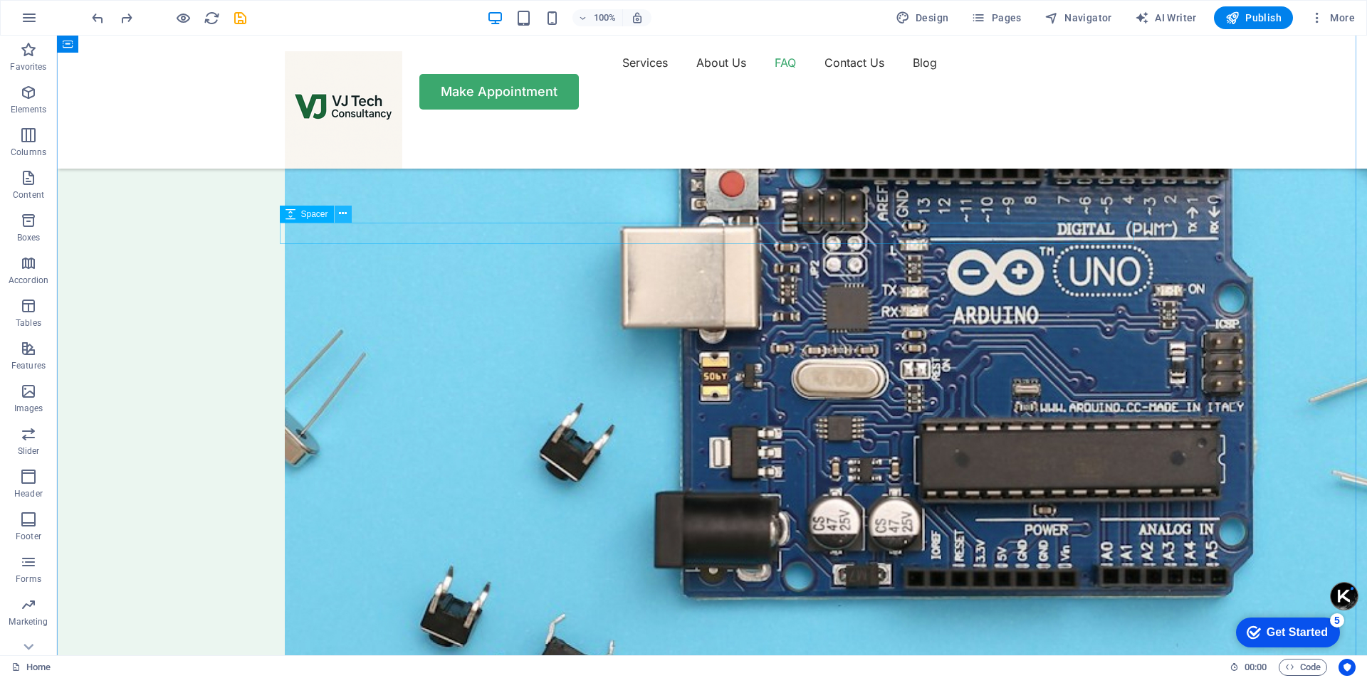
click at [345, 217] on icon at bounding box center [343, 213] width 8 height 15
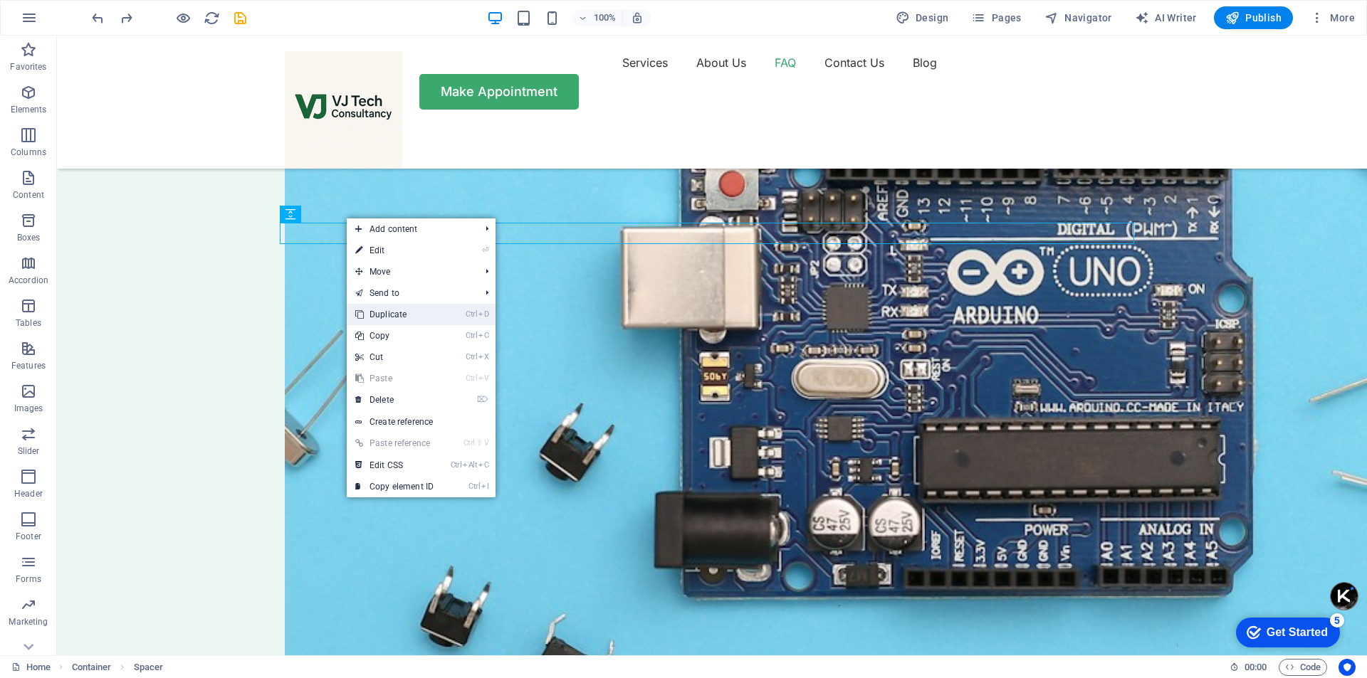
click at [393, 318] on link "Ctrl D Duplicate" at bounding box center [394, 314] width 95 height 21
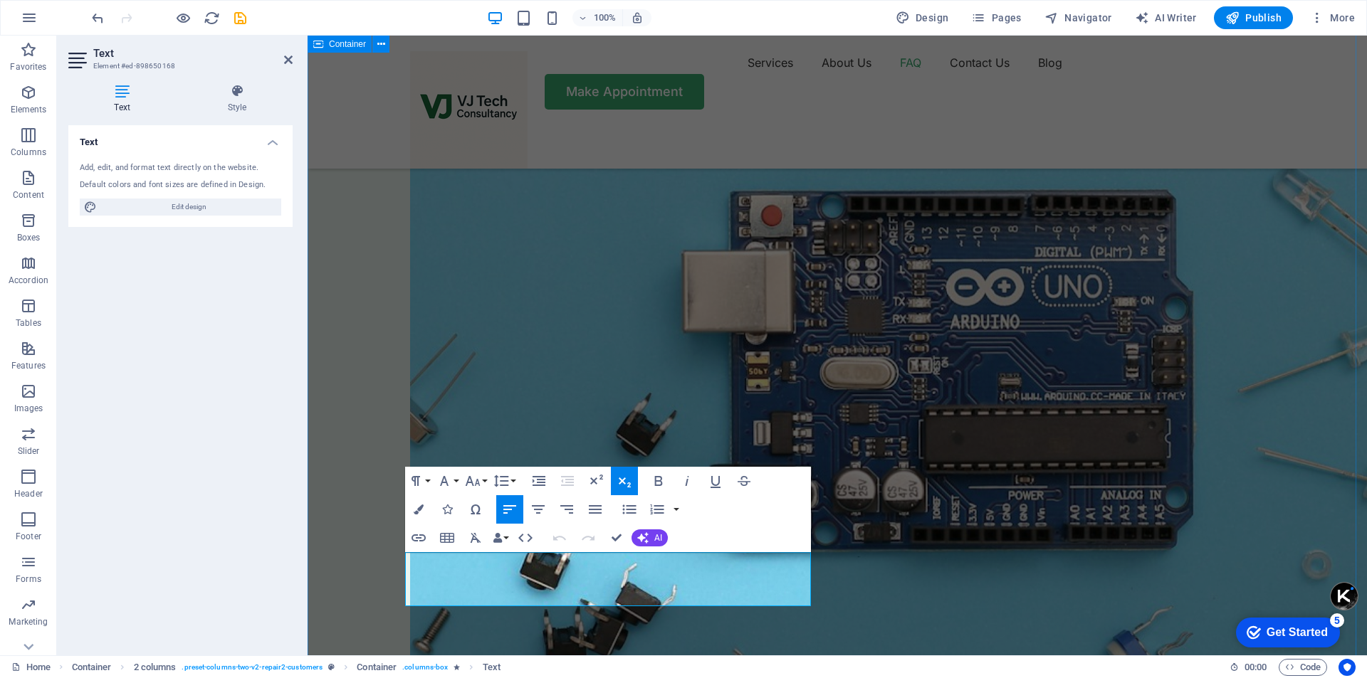
drag, startPoint x: 640, startPoint y: 598, endPoint x: 398, endPoint y: 567, distance: 244.1
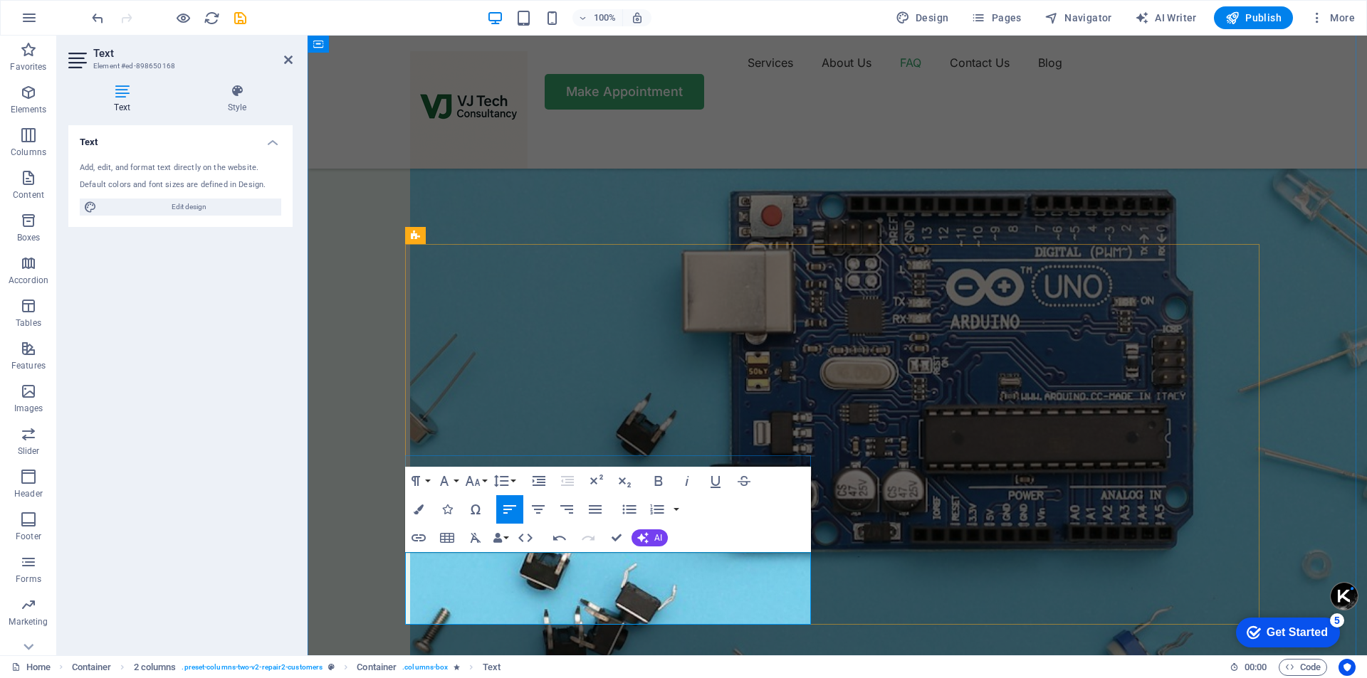
drag, startPoint x: 755, startPoint y: 615, endPoint x: 406, endPoint y: 564, distance: 352.6
click at [626, 482] on icon "button" at bounding box center [624, 481] width 17 height 17
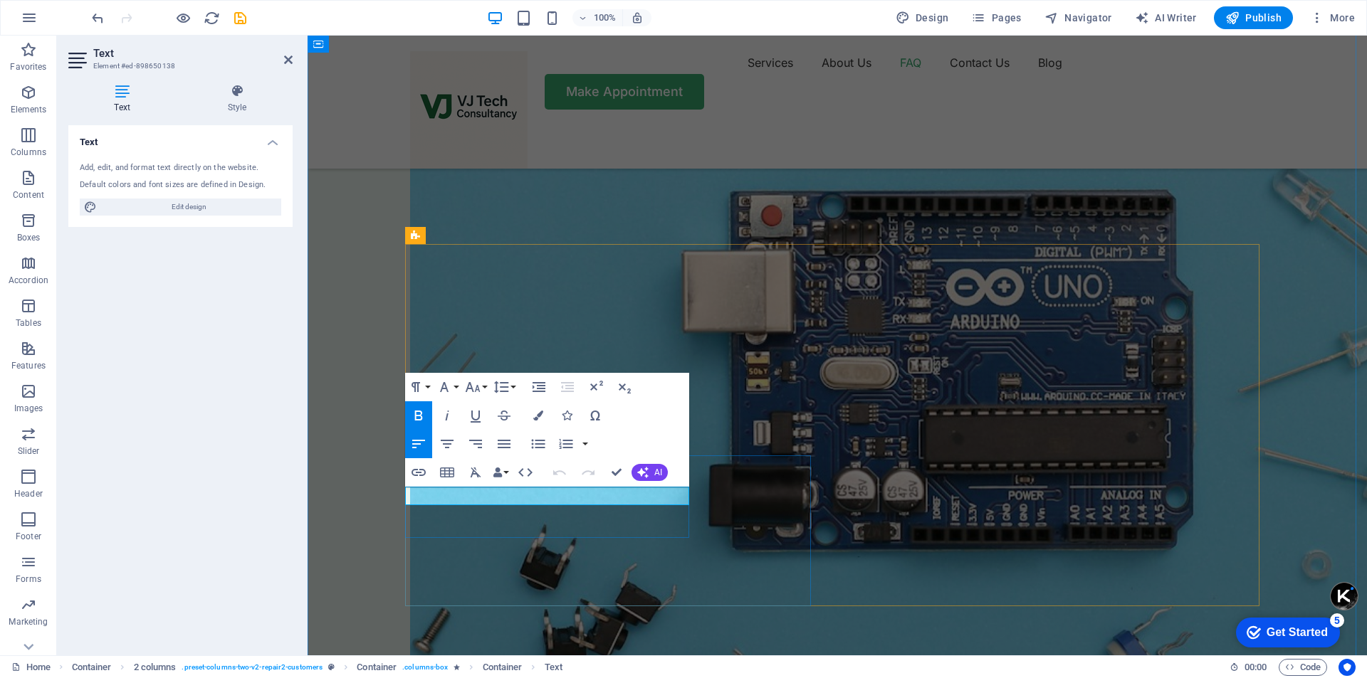
drag, startPoint x: 458, startPoint y: 495, endPoint x: 630, endPoint y: 499, distance: 171.6
click at [656, 469] on span "AI" at bounding box center [658, 472] width 8 height 9
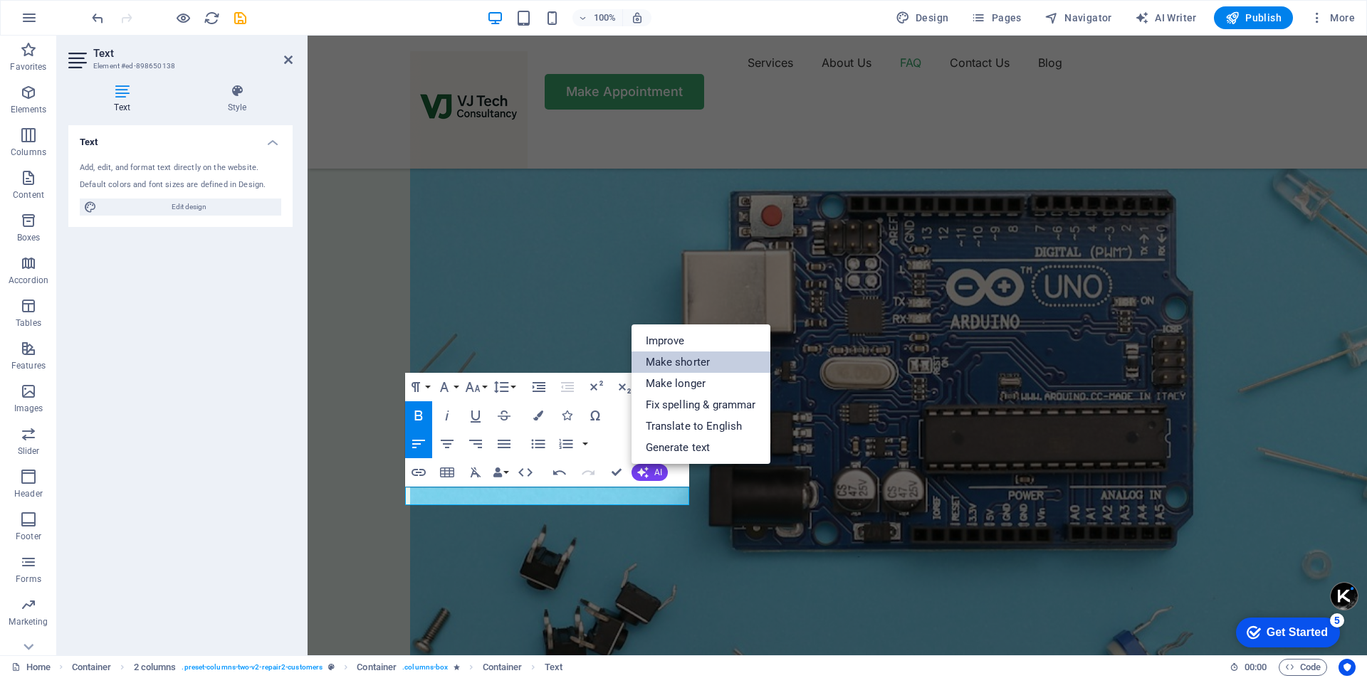
click at [694, 360] on link "Make shorter" at bounding box center [700, 362] width 139 height 21
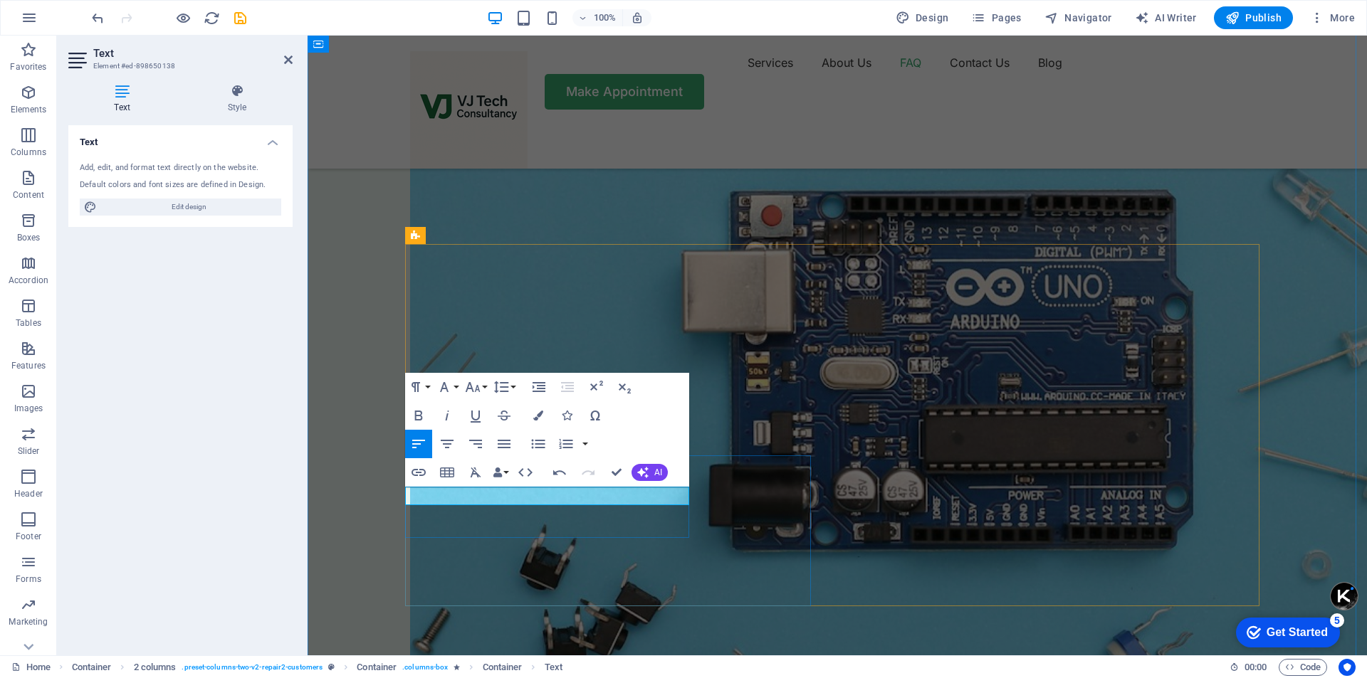
click at [421, 411] on icon "button" at bounding box center [418, 415] width 17 height 17
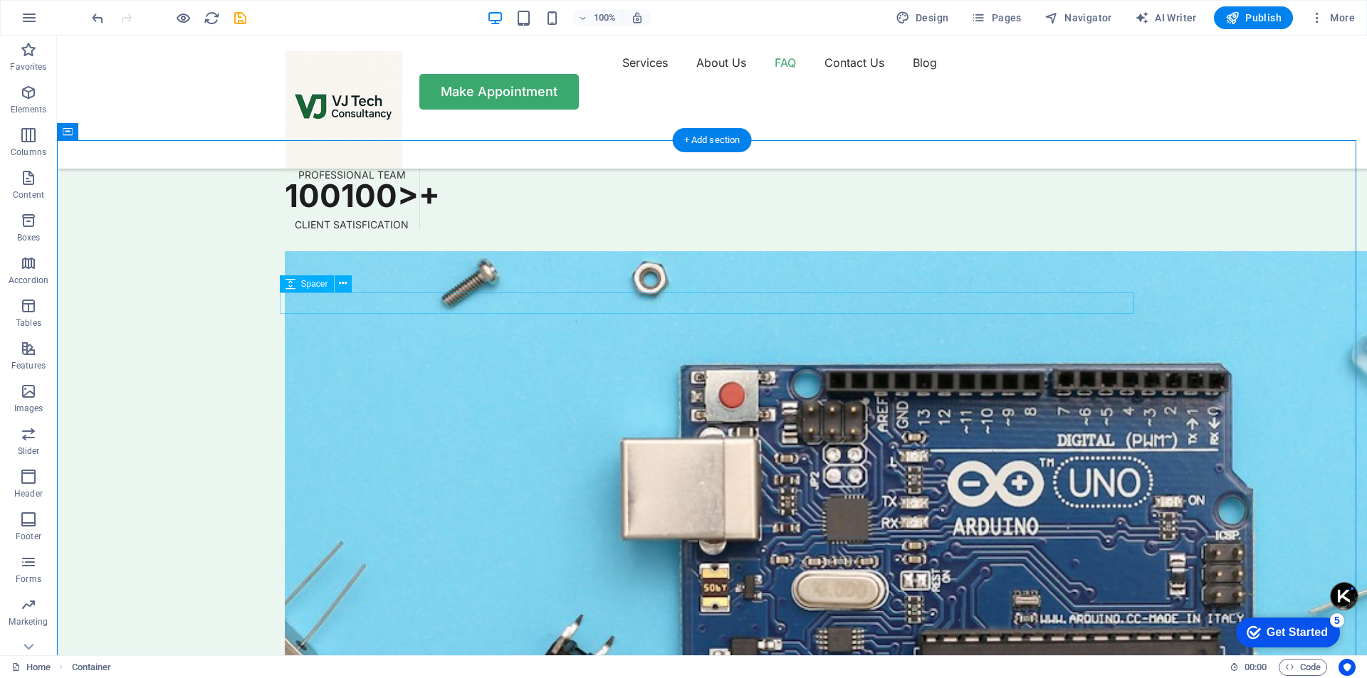
scroll to position [4770, 0]
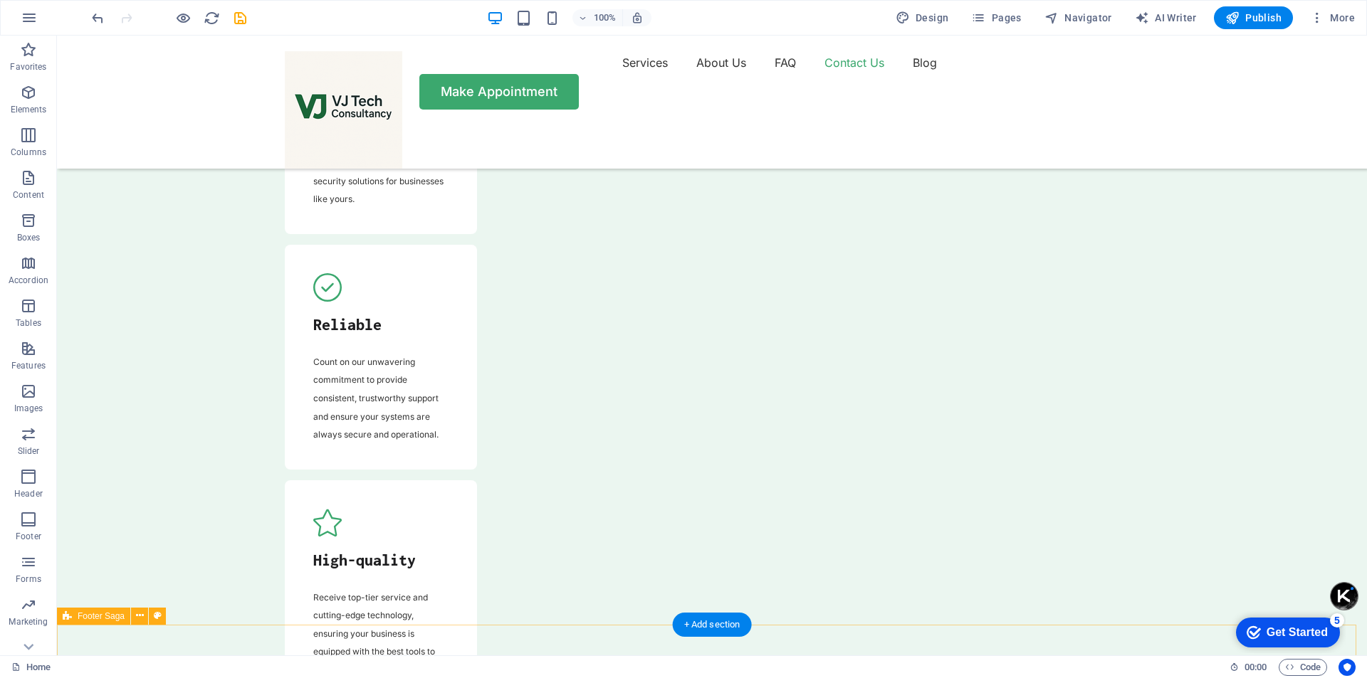
scroll to position [5553, 0]
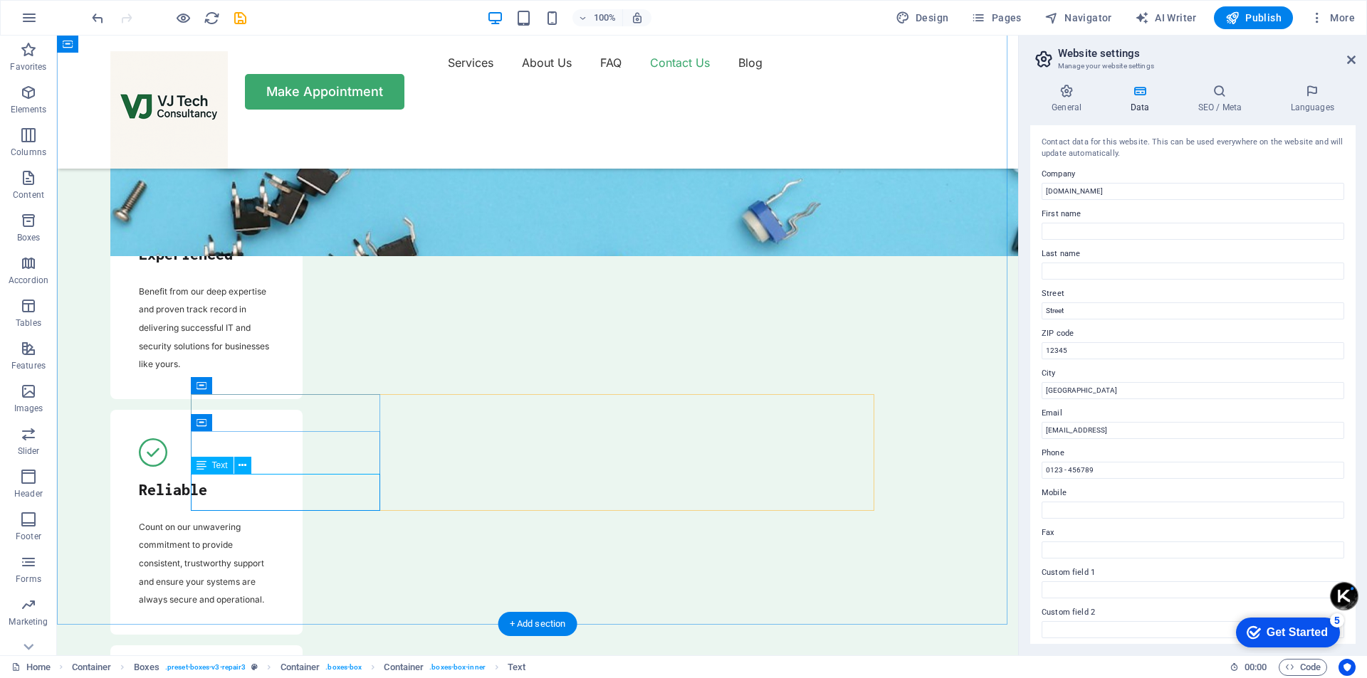
scroll to position [6023, 0]
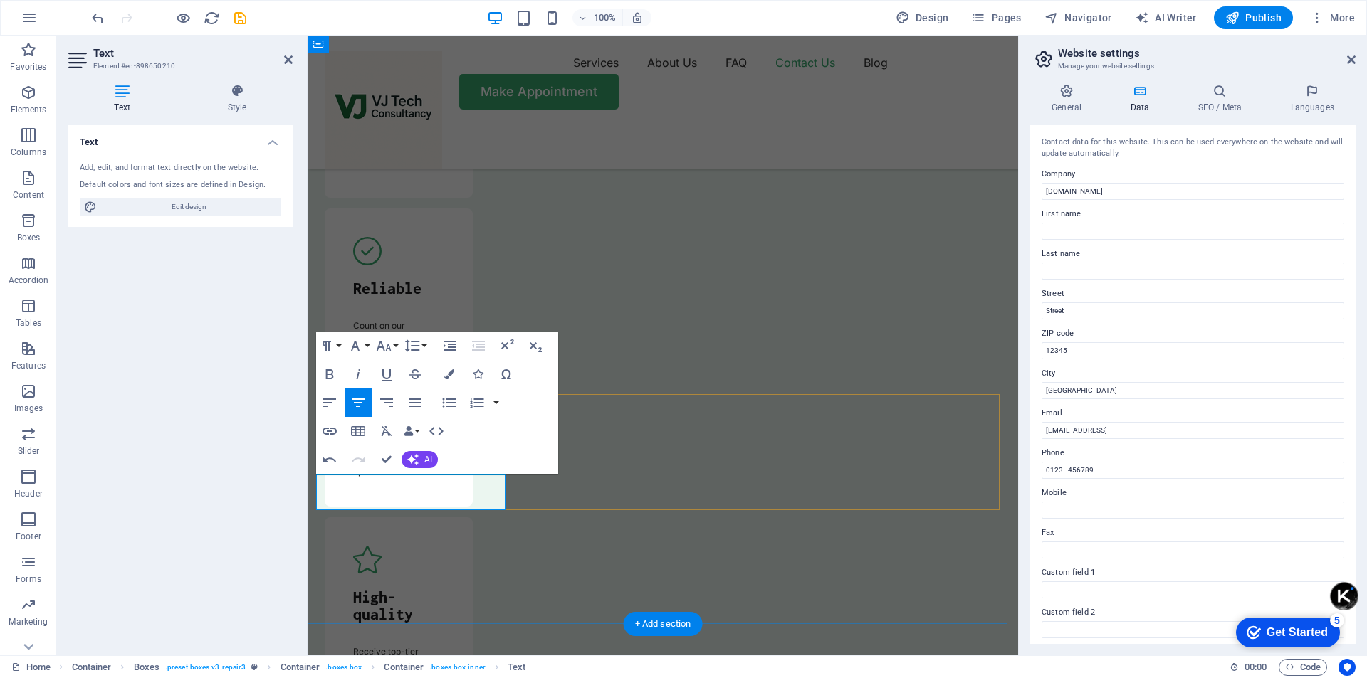
click at [1102, 392] on input "[GEOGRAPHIC_DATA]" at bounding box center [1193, 390] width 303 height 17
drag, startPoint x: 1410, startPoint y: 427, endPoint x: 998, endPoint y: 396, distance: 412.7
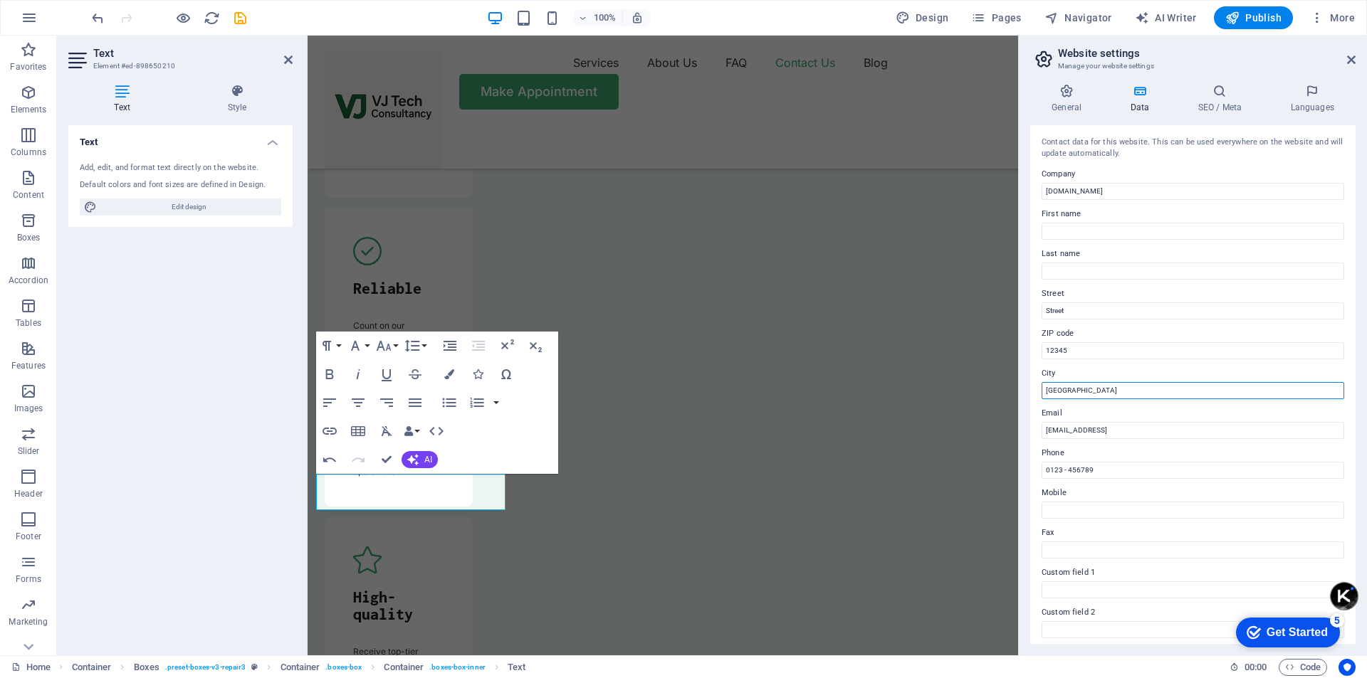
click at [1097, 393] on input "[GEOGRAPHIC_DATA]" at bounding box center [1193, 390] width 303 height 17
drag, startPoint x: 1080, startPoint y: 394, endPoint x: 1039, endPoint y: 393, distance: 41.3
click at [1039, 393] on div "Contact data for this website. This can be used everywhere on the website and w…" at bounding box center [1192, 384] width 325 height 519
type input "Gurugram"
type input "Anuj"
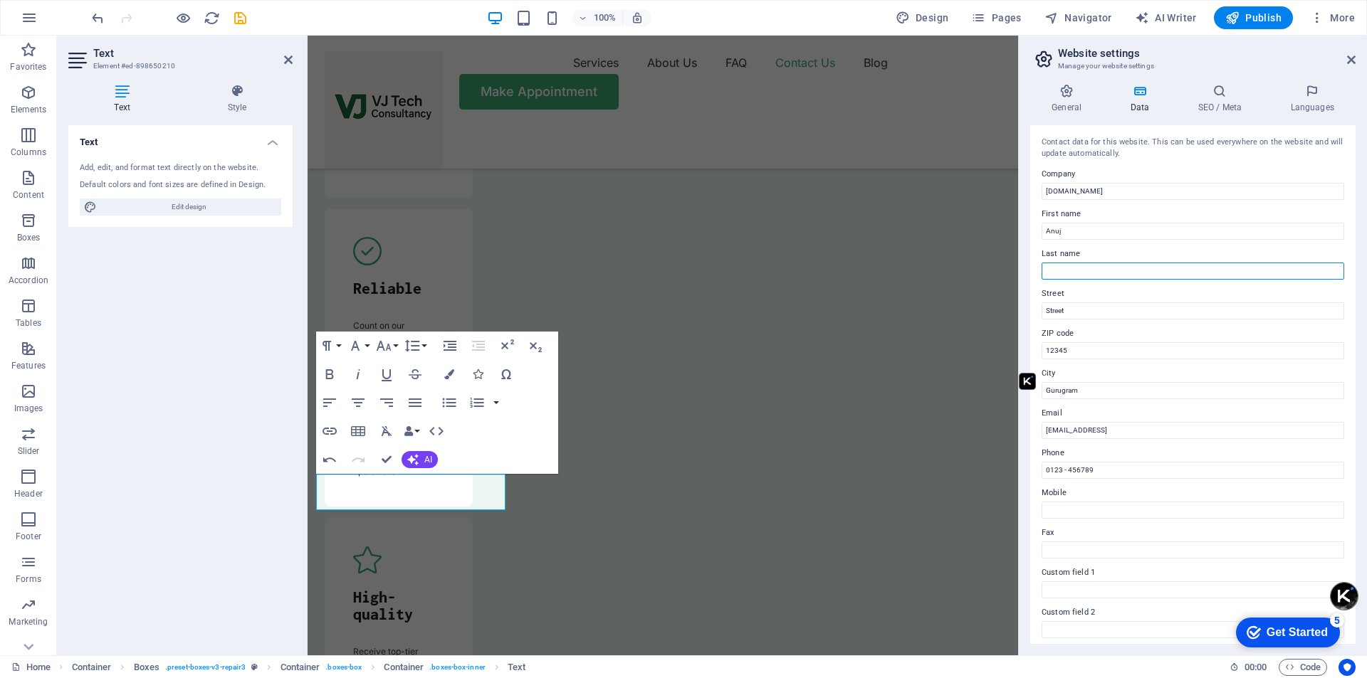
type input "Joshi"
click at [1070, 226] on input "Anuj" at bounding box center [1193, 231] width 303 height 17
drag, startPoint x: 1070, startPoint y: 226, endPoint x: 1039, endPoint y: 224, distance: 31.5
click at [1039, 224] on div "Contact data for this website. This can be used everywhere on the website and w…" at bounding box center [1192, 384] width 325 height 519
drag, startPoint x: 1386, startPoint y: 306, endPoint x: 1017, endPoint y: 258, distance: 372.6
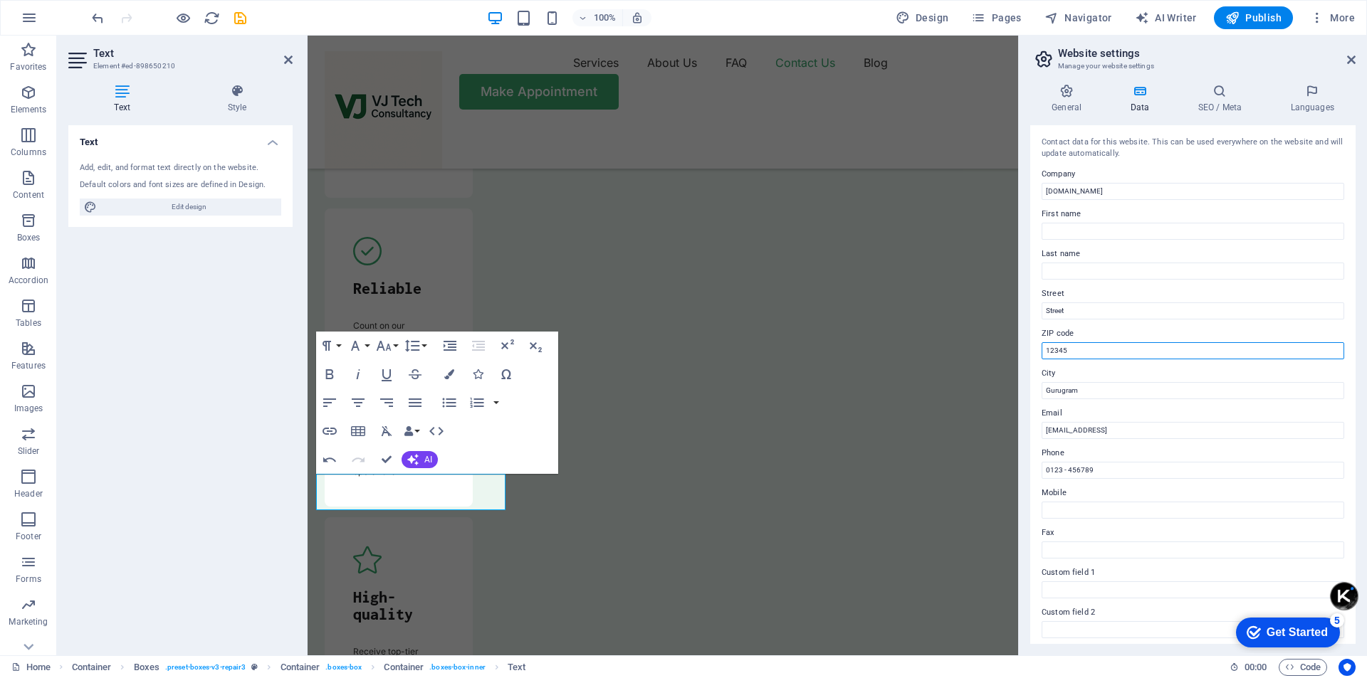
drag, startPoint x: 1380, startPoint y: 384, endPoint x: 1015, endPoint y: 346, distance: 366.5
type input "122004"
click at [1052, 427] on input "85f6d6db9ab9c65fb9b1966f49edd8@plesk.local" at bounding box center [1193, 430] width 303 height 17
drag, startPoint x: 1554, startPoint y: 469, endPoint x: 1010, endPoint y: 423, distance: 545.9
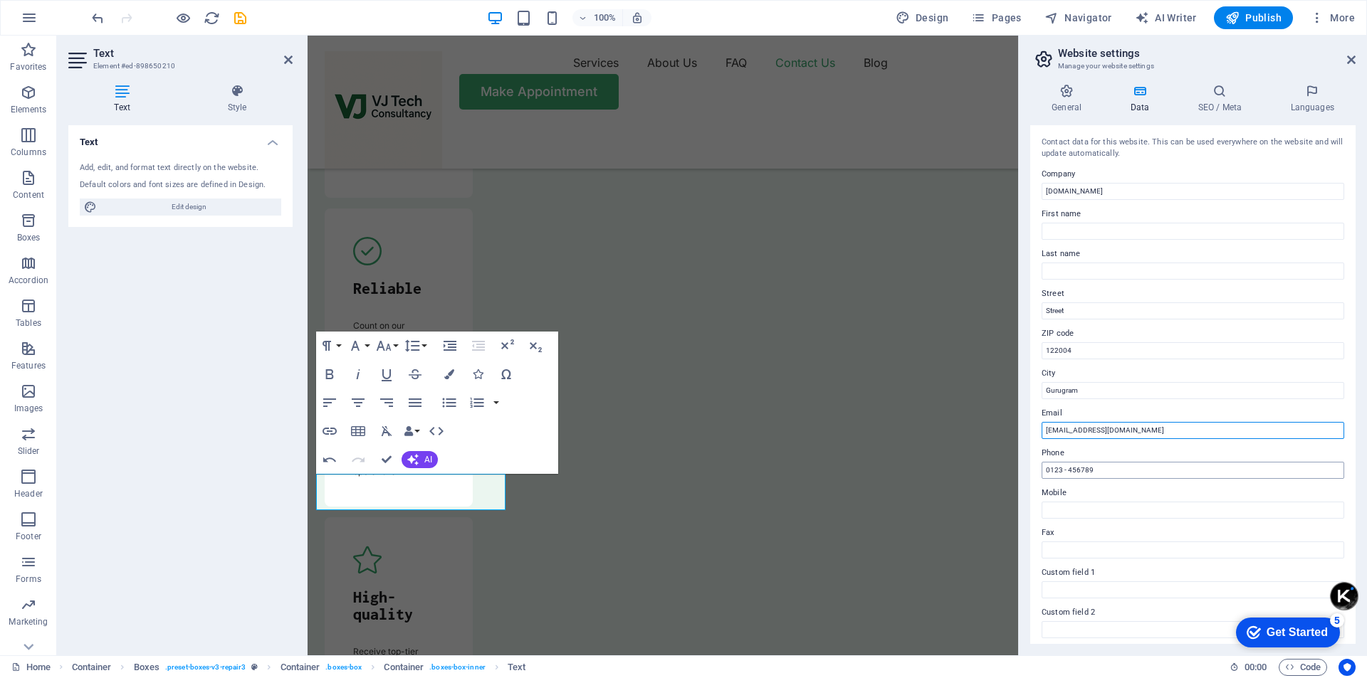
type input "[EMAIL_ADDRESS][DOMAIN_NAME]"
drag, startPoint x: 1118, startPoint y: 467, endPoint x: 1042, endPoint y: 472, distance: 76.3
click at [1042, 472] on input "0123 - 456789" at bounding box center [1193, 470] width 303 height 17
click at [1062, 468] on input "01243538443" at bounding box center [1193, 470] width 303 height 17
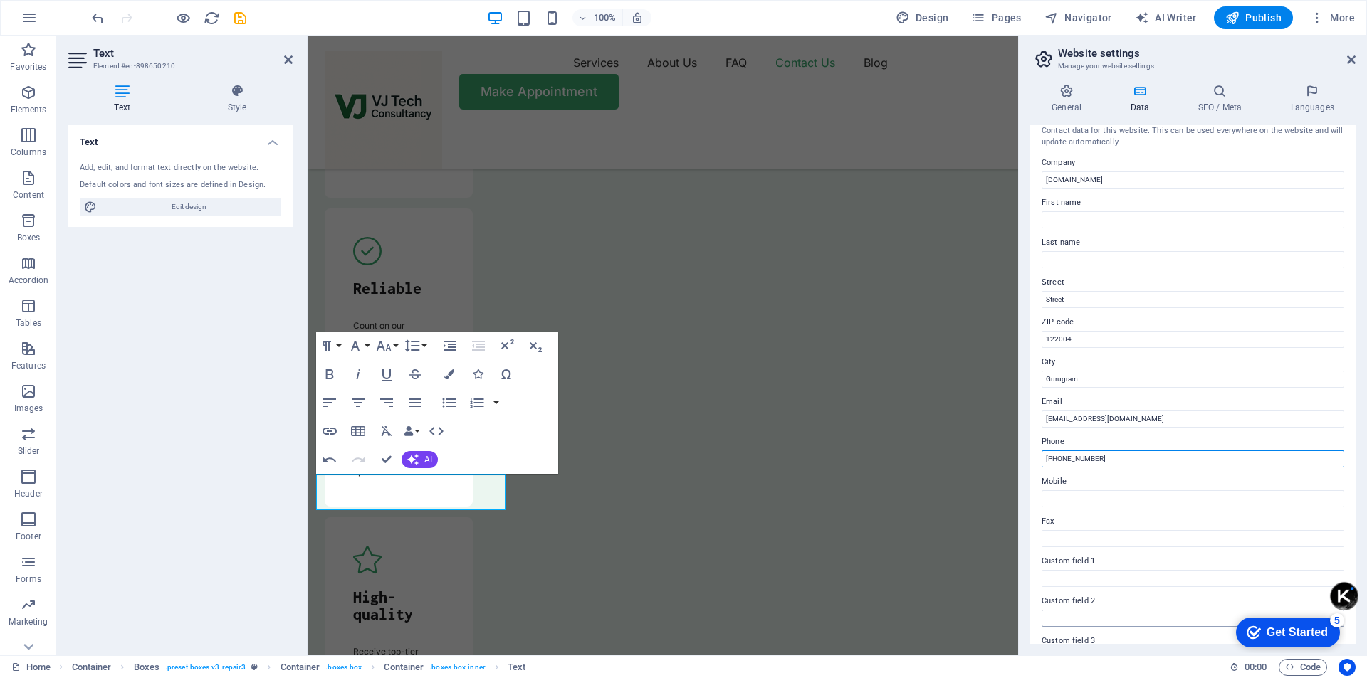
scroll to position [0, 0]
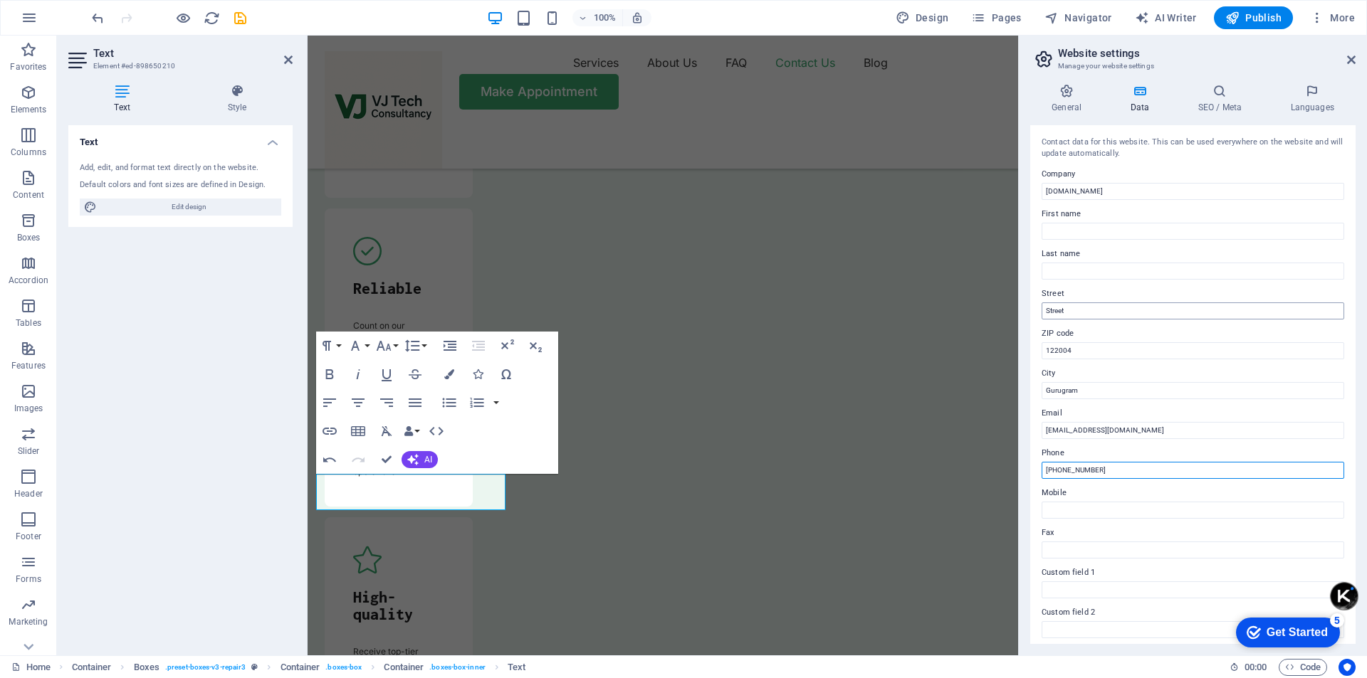
type input "[PHONE_NUMBER]"
drag, startPoint x: 1073, startPoint y: 313, endPoint x: 1021, endPoint y: 306, distance: 52.5
click at [1021, 306] on aside "Website settings Manage your website settings General Data SEO / Meta Languages…" at bounding box center [1192, 346] width 349 height 620
type input "Sector 84"
drag, startPoint x: 1432, startPoint y: 223, endPoint x: 978, endPoint y: 171, distance: 456.5
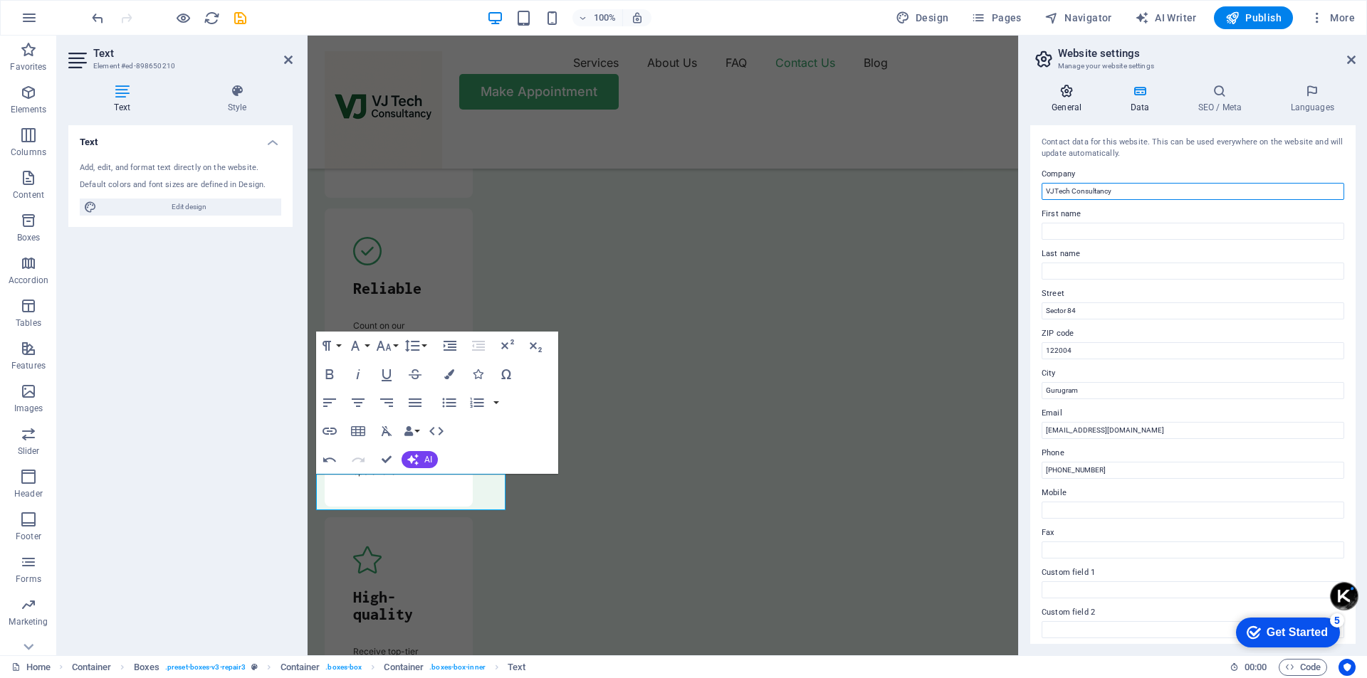
type input "VJTech Consultancy"
click at [1071, 99] on h4 "General" at bounding box center [1069, 99] width 78 height 30
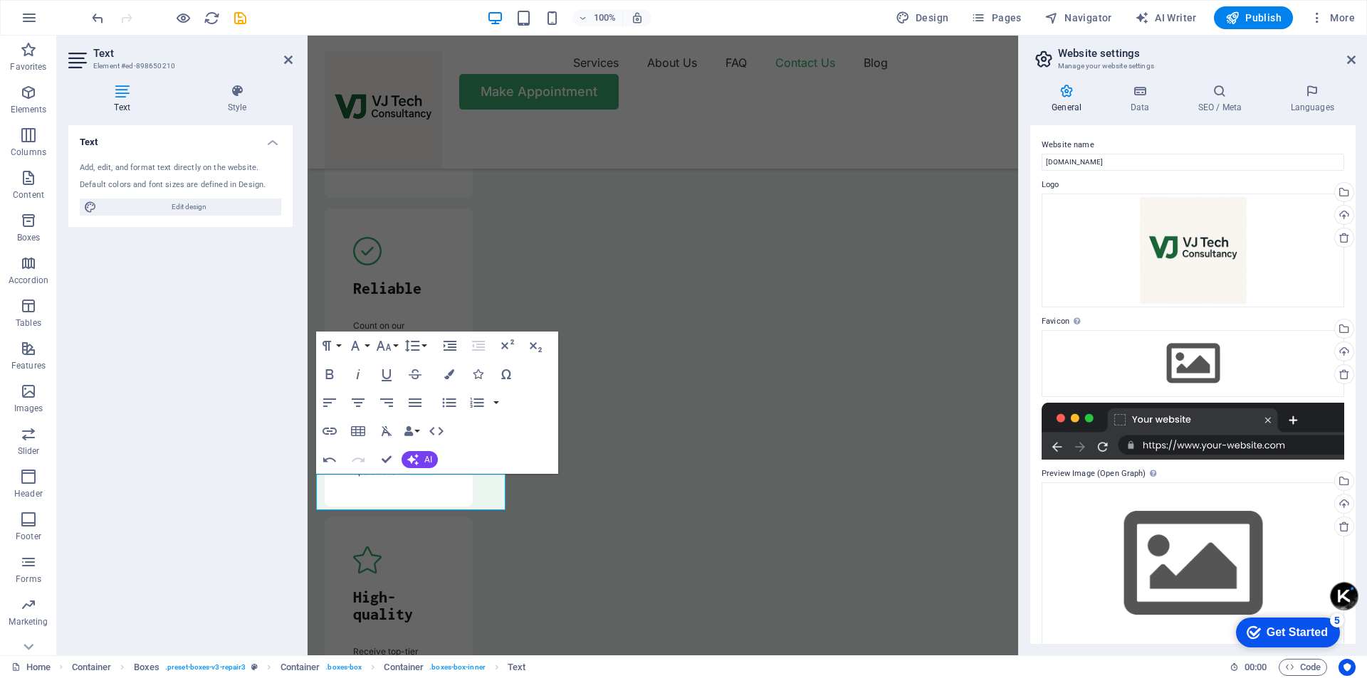
scroll to position [13, 0]
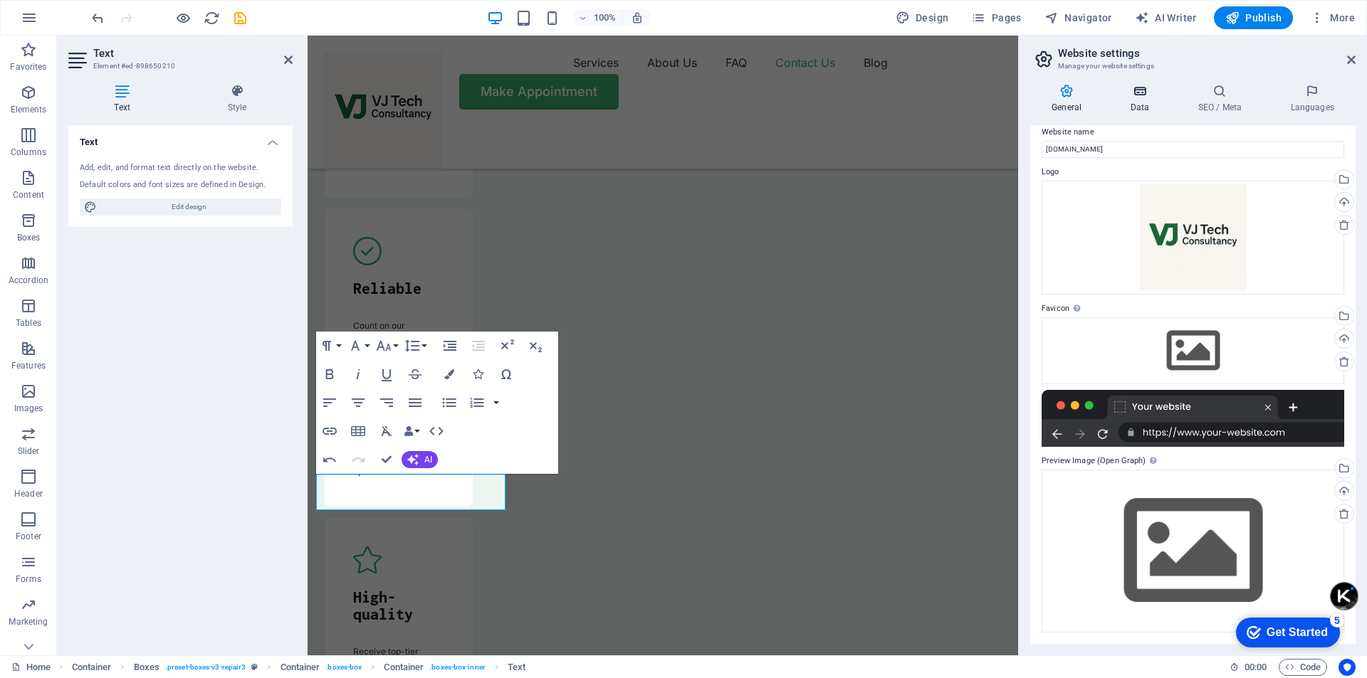
click at [1148, 100] on h4 "Data" at bounding box center [1142, 99] width 68 height 30
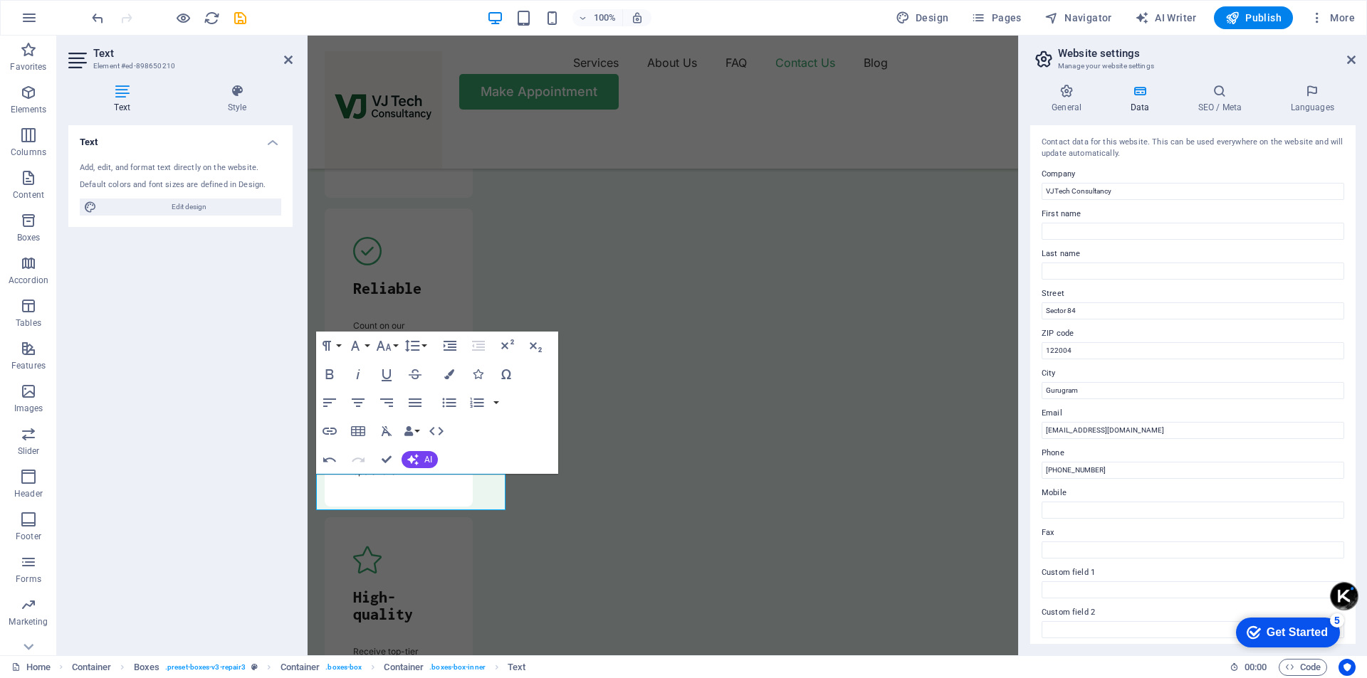
scroll to position [71, 0]
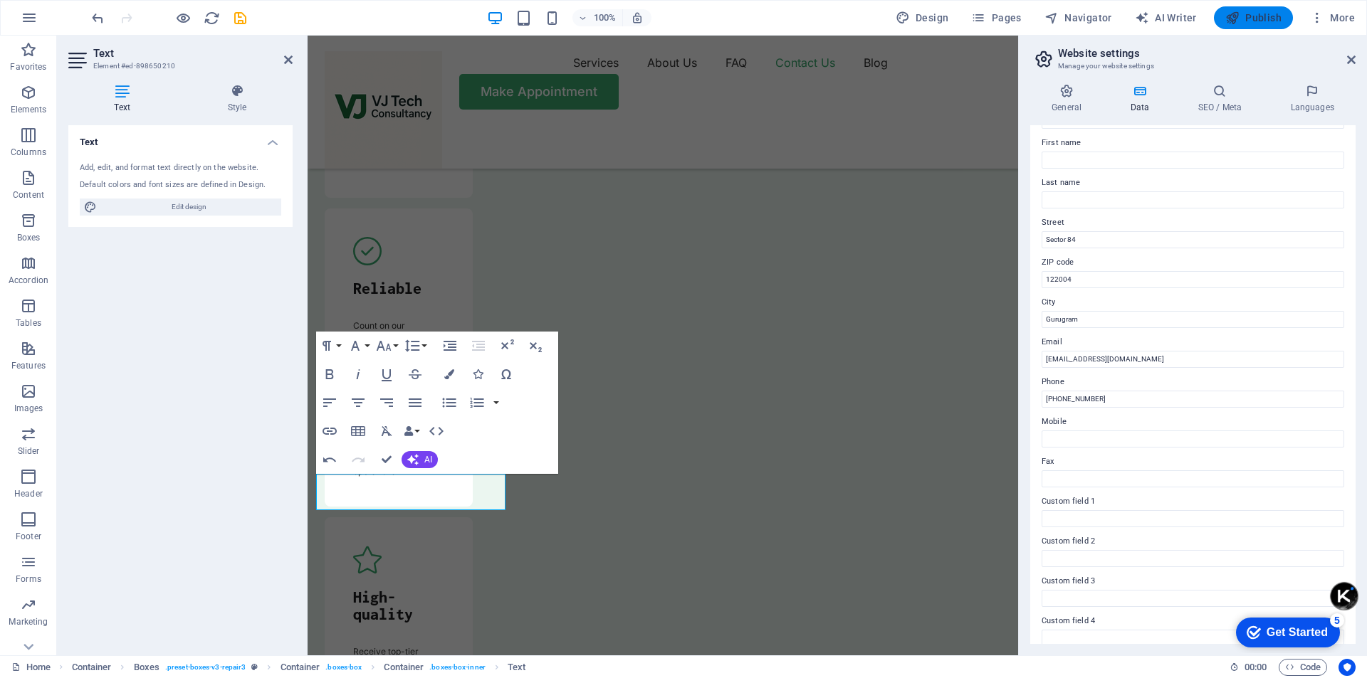
click at [1249, 23] on span "Publish" at bounding box center [1253, 18] width 56 height 14
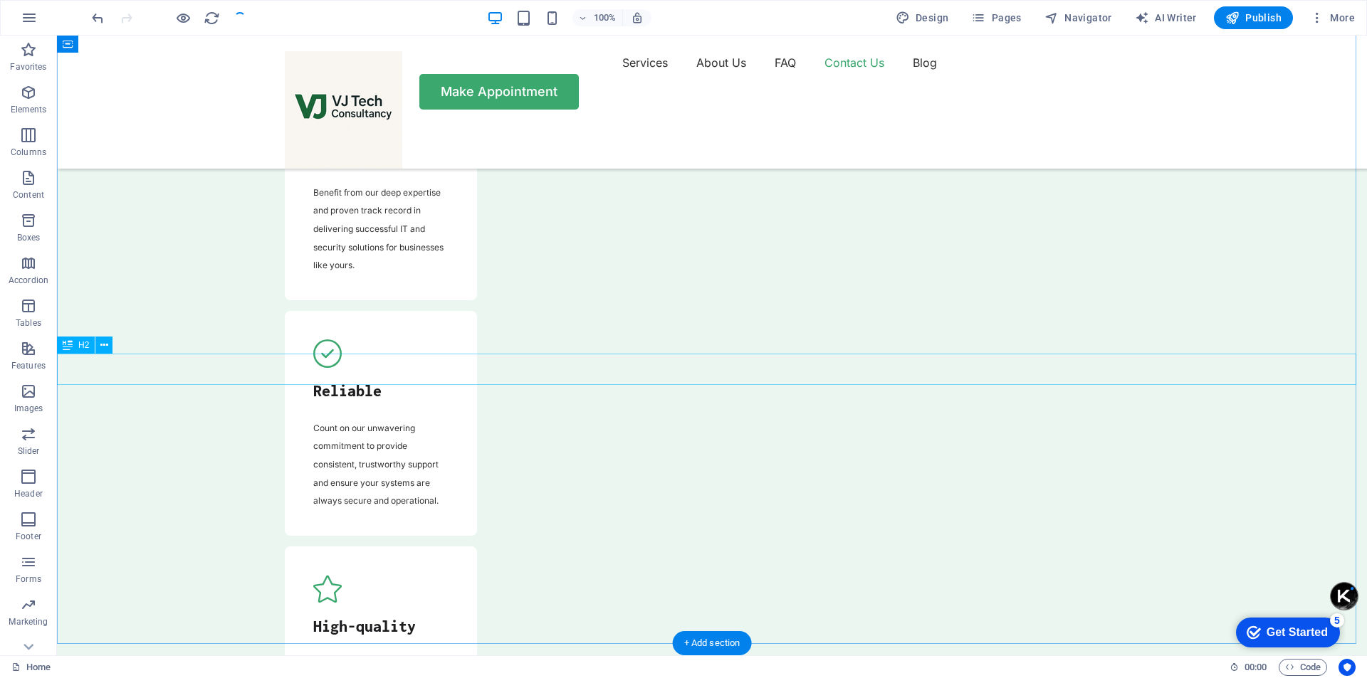
scroll to position [5411, 0]
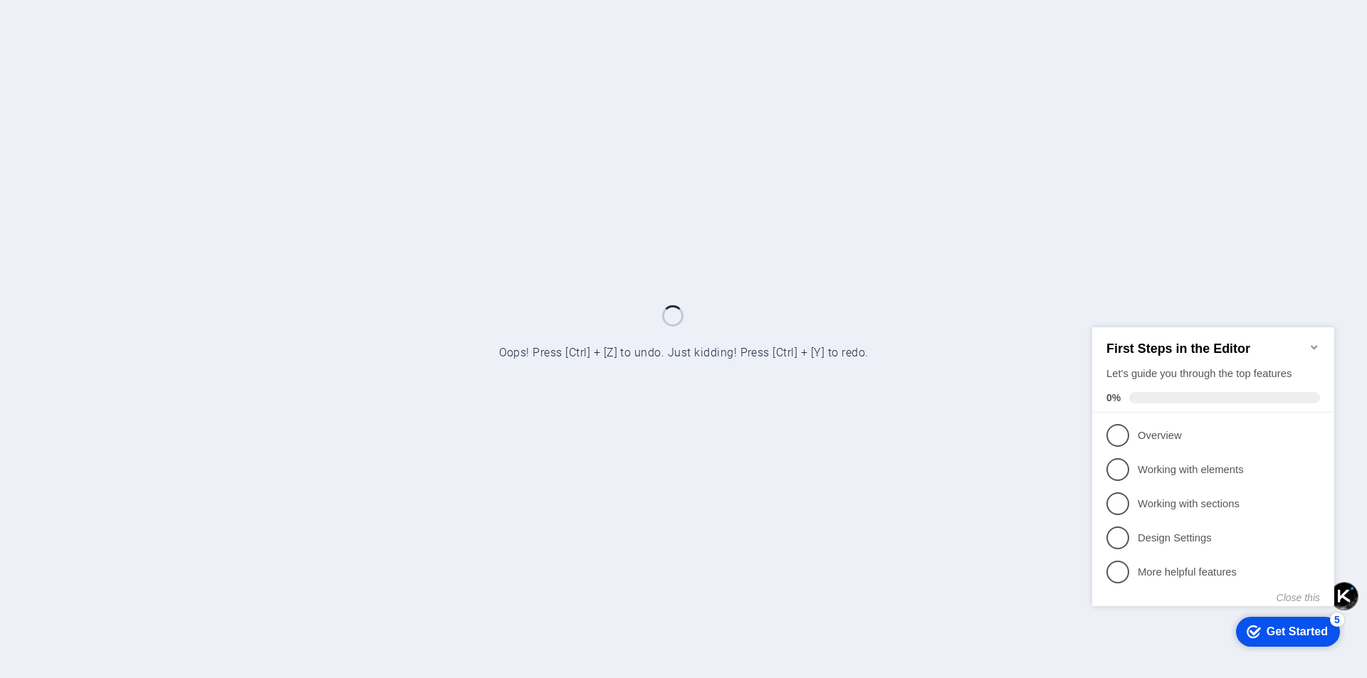
click at [1314, 341] on icon "Minimize checklist" at bounding box center [1314, 346] width 11 height 11
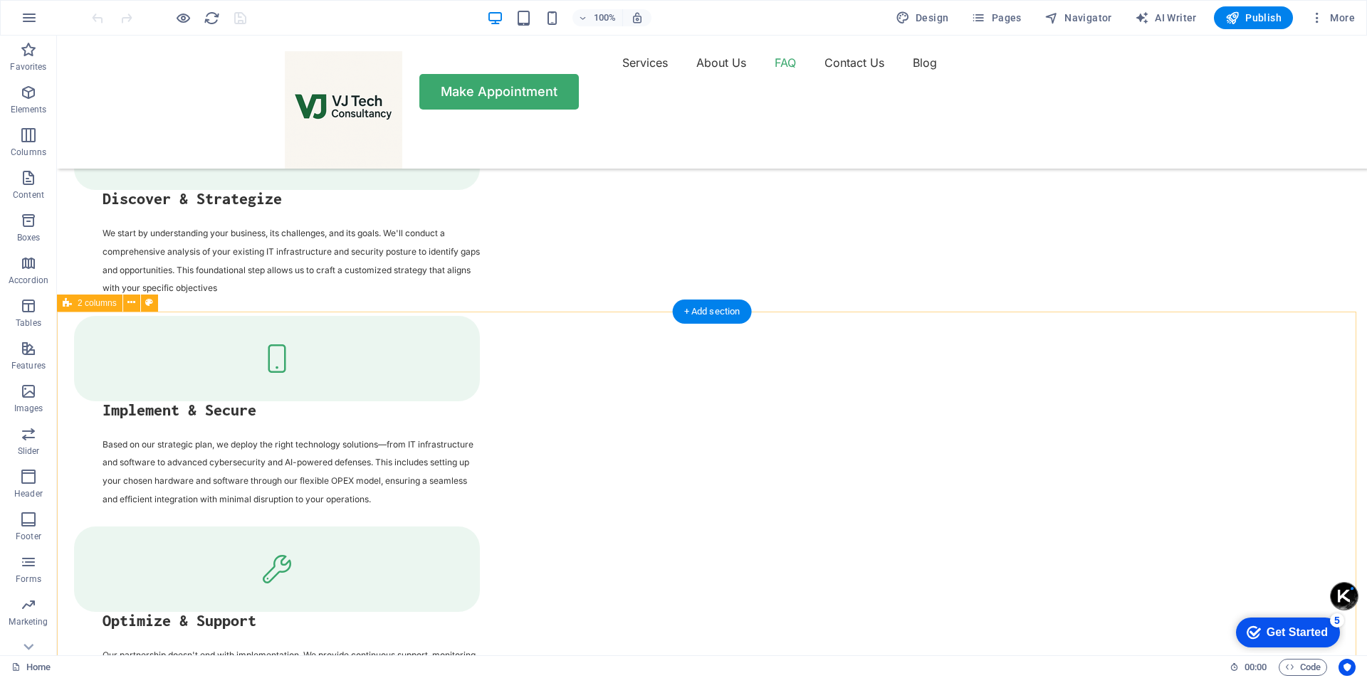
scroll to position [3132, 0]
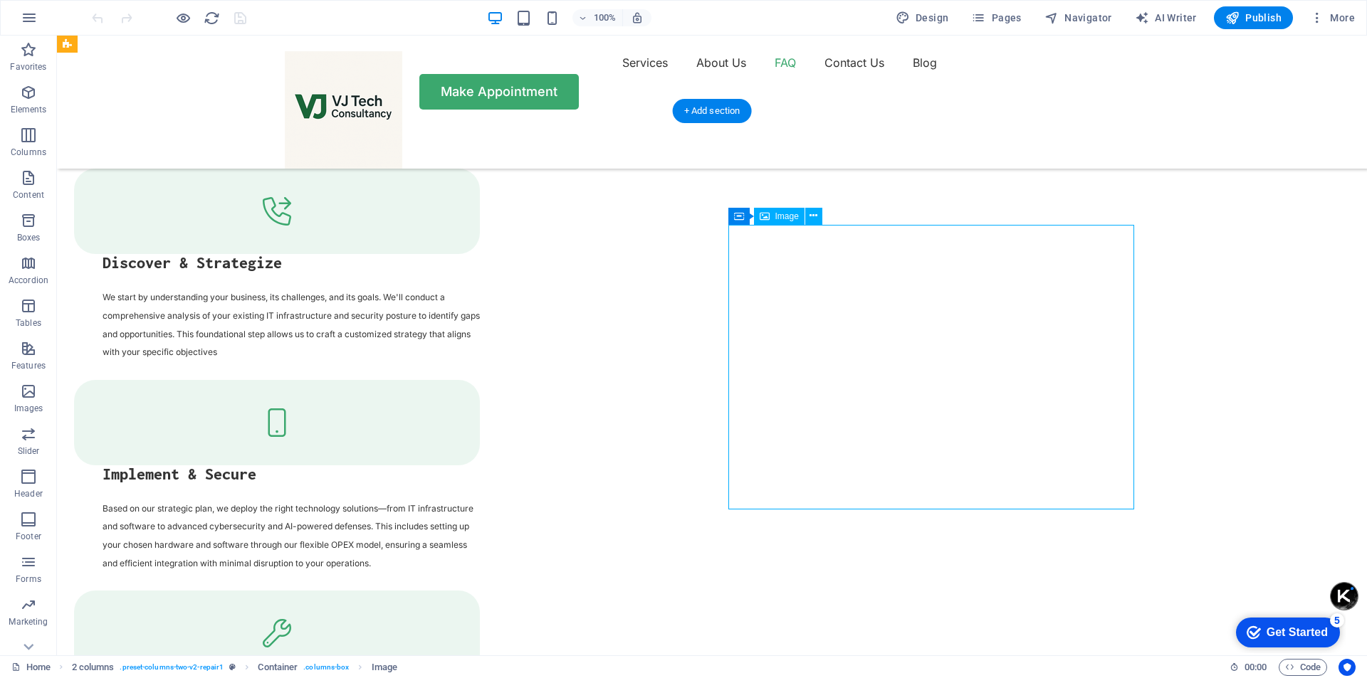
scroll to position [2848, 0]
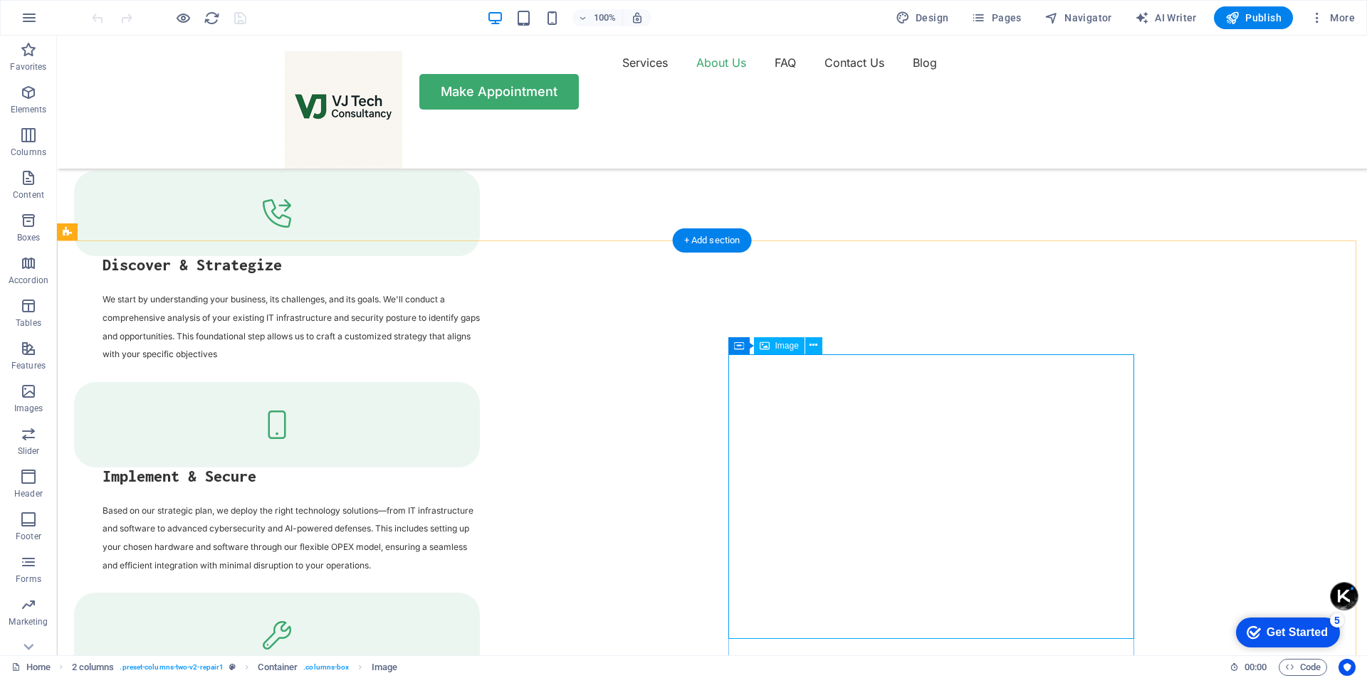
click at [791, 345] on span "Image" at bounding box center [786, 346] width 23 height 9
click at [814, 346] on icon at bounding box center [813, 345] width 8 height 15
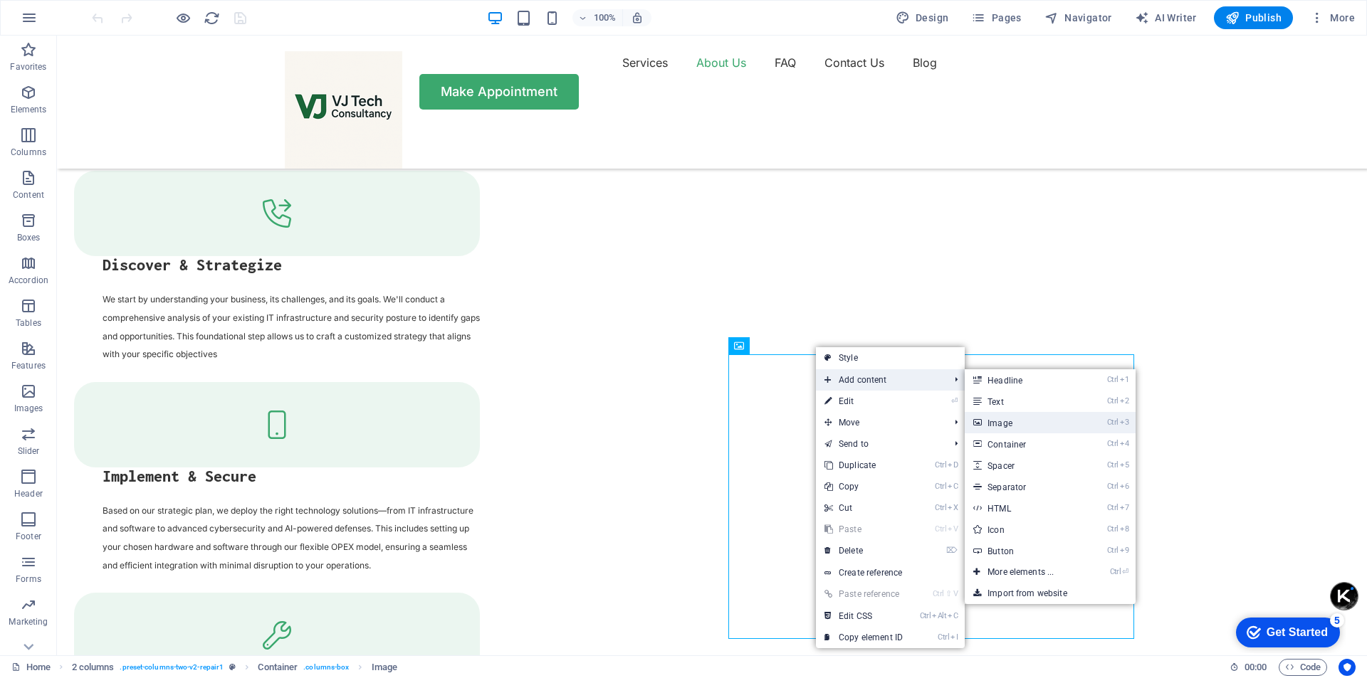
click at [1016, 427] on link "Ctrl 3 Image" at bounding box center [1023, 422] width 117 height 21
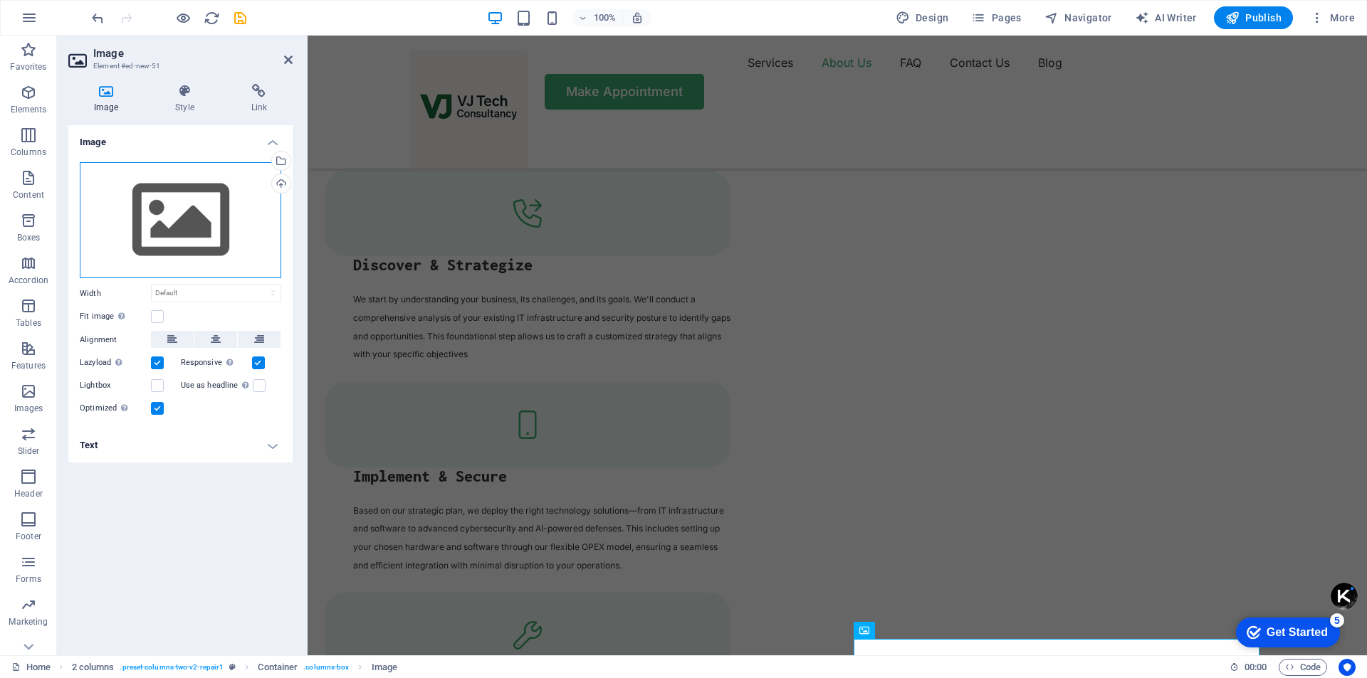
click at [222, 222] on div "Drag files here, click to choose files or select files from Files or our free s…" at bounding box center [180, 220] width 201 height 117
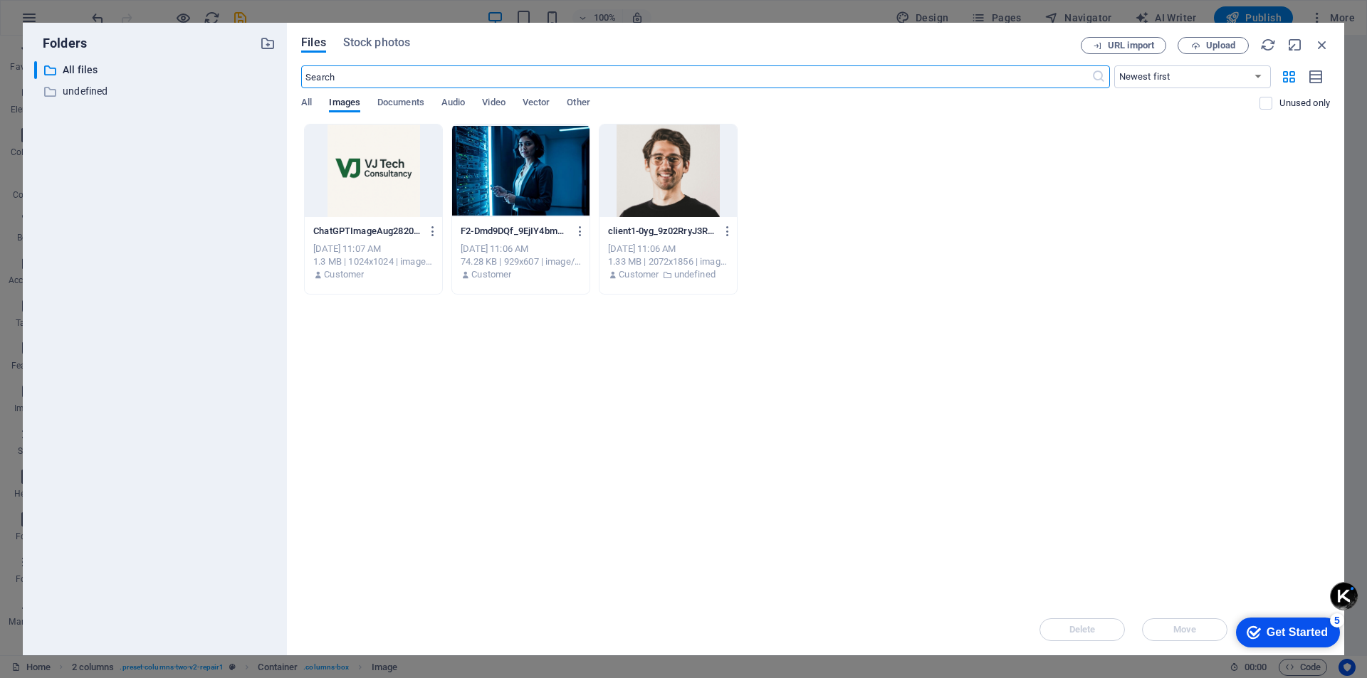
scroll to position [3502, 0]
click at [500, 189] on div at bounding box center [520, 171] width 137 height 93
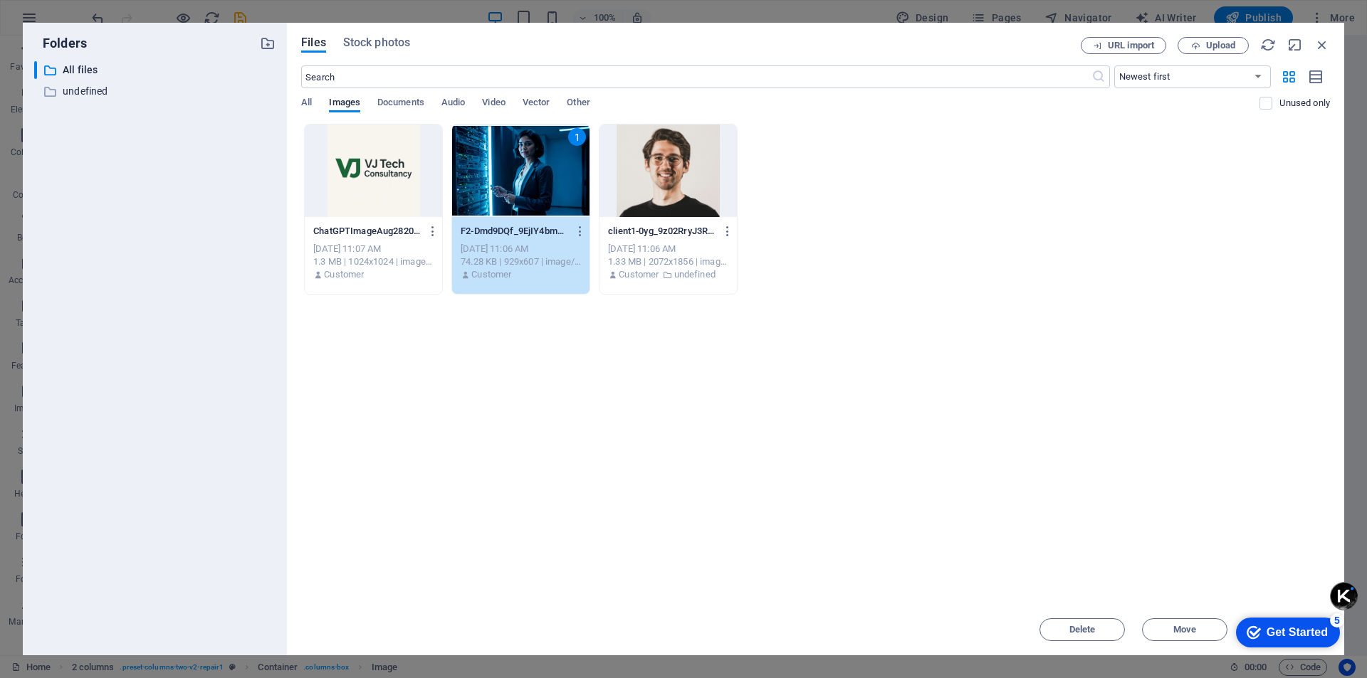
click at [525, 196] on div "1" at bounding box center [520, 171] width 137 height 93
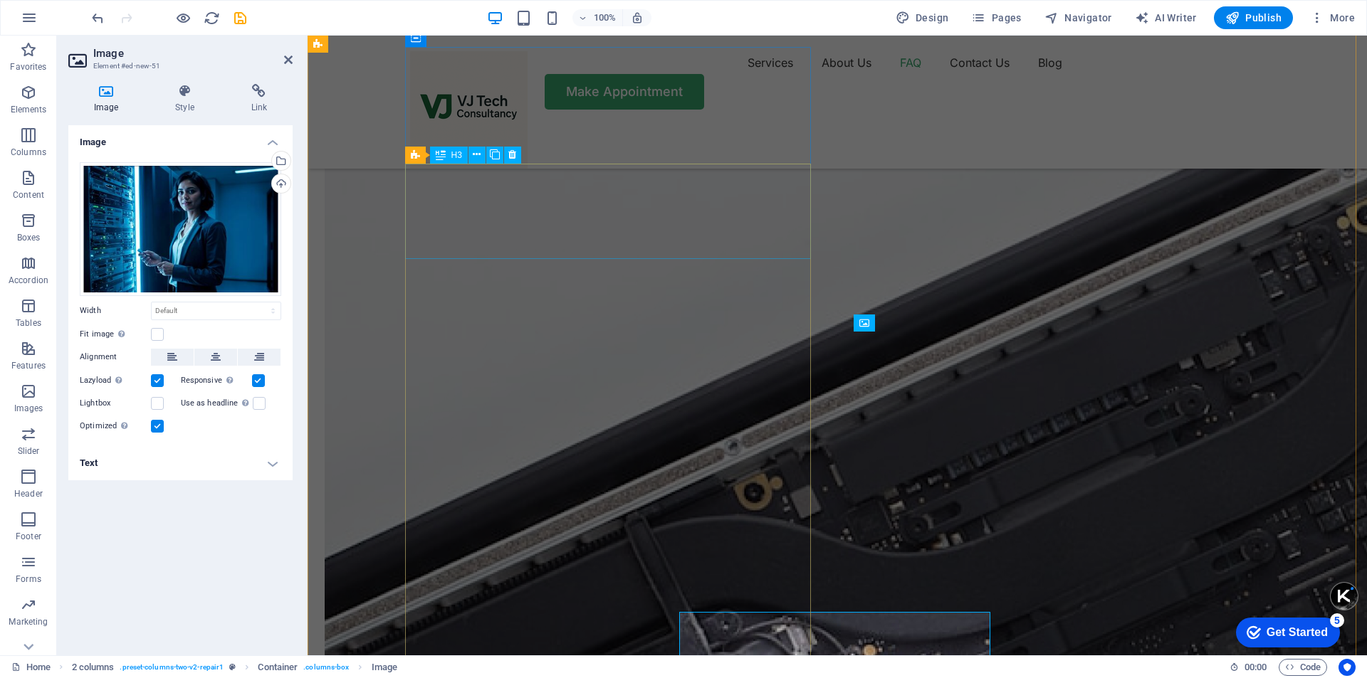
scroll to position [3155, 0]
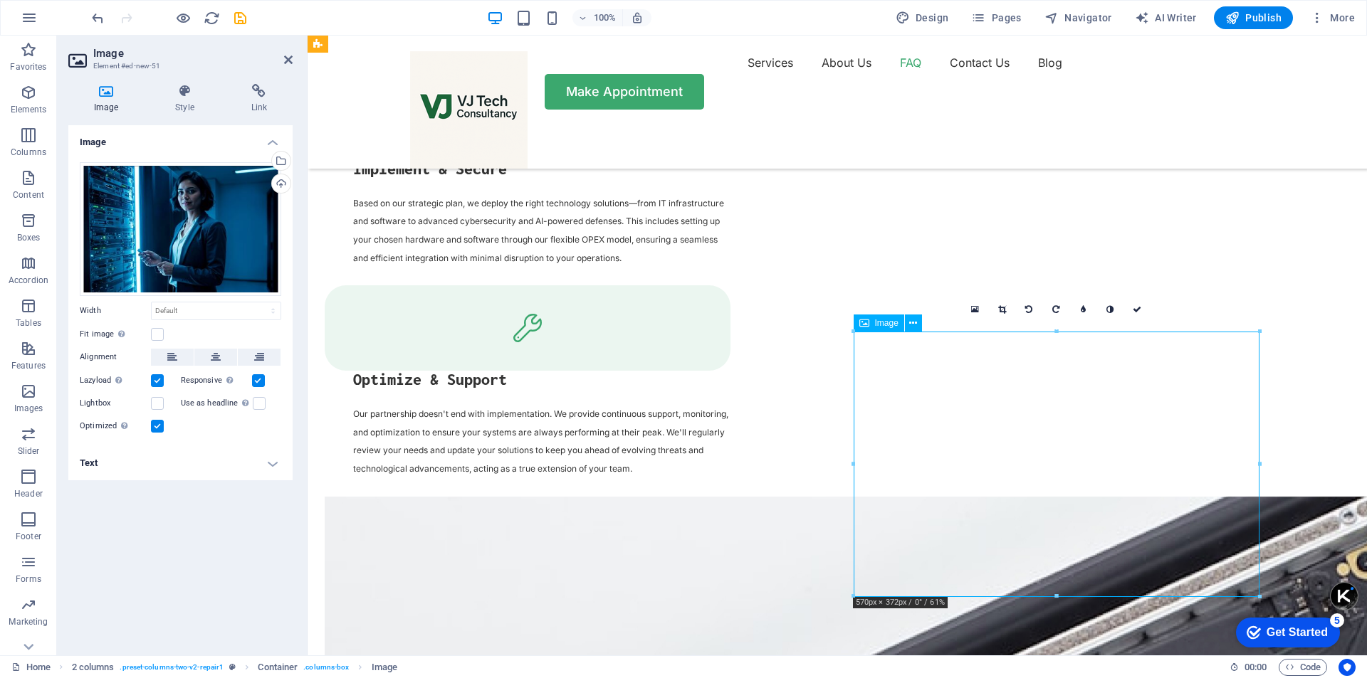
drag, startPoint x: 1094, startPoint y: 404, endPoint x: 1071, endPoint y: 369, distance: 41.1
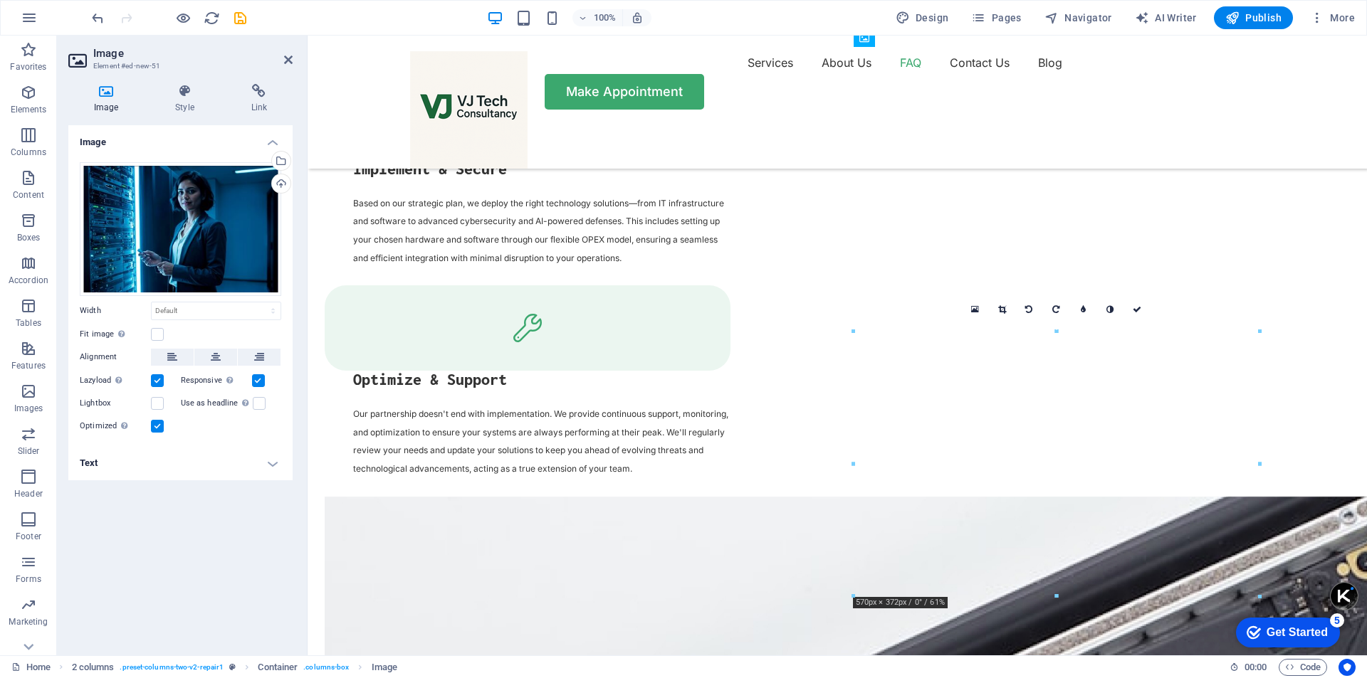
drag, startPoint x: 1047, startPoint y: 348, endPoint x: 1058, endPoint y: 286, distance: 62.9
drag, startPoint x: 1094, startPoint y: 225, endPoint x: 1086, endPoint y: 359, distance: 134.0
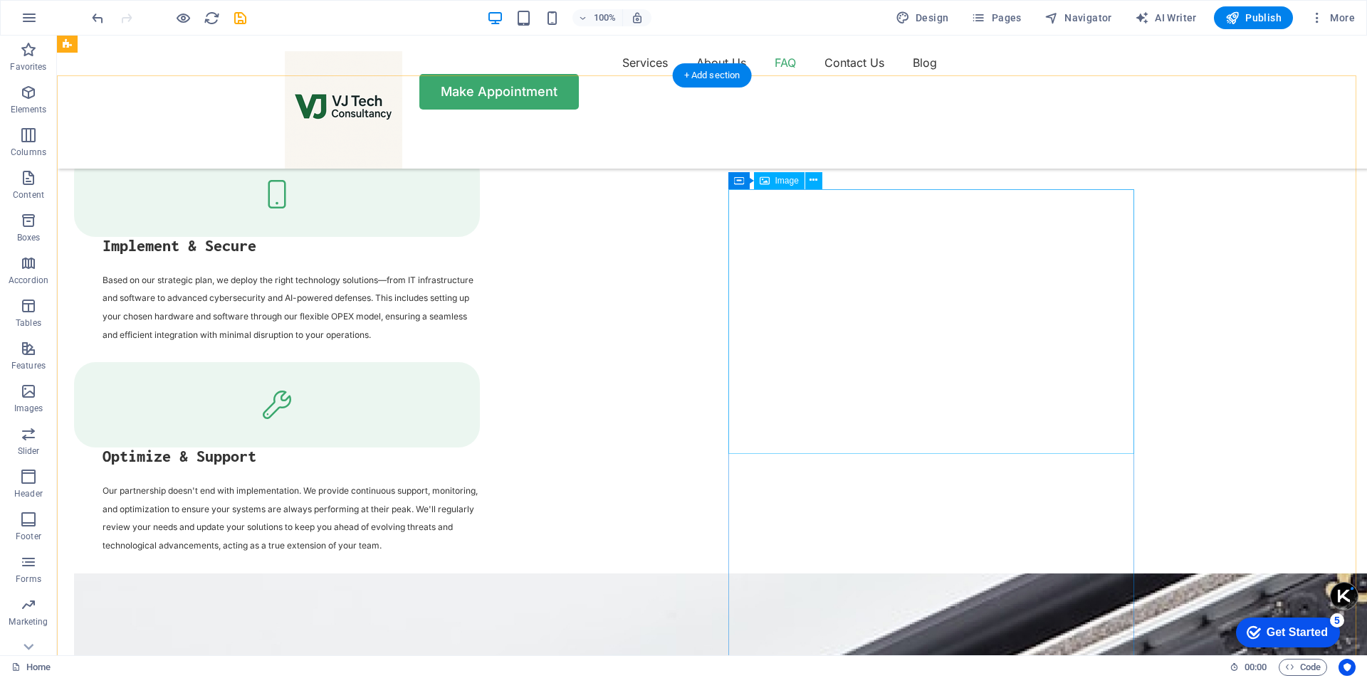
scroll to position [3013, 0]
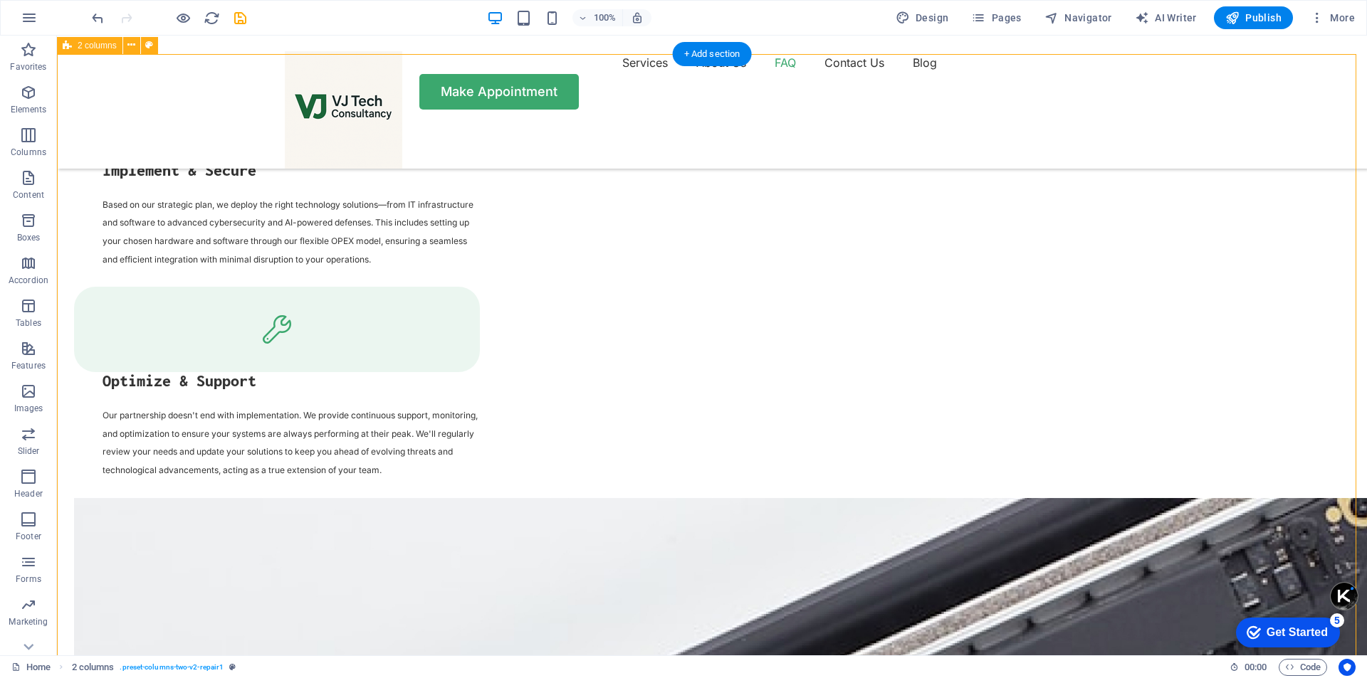
scroll to position [3155, 0]
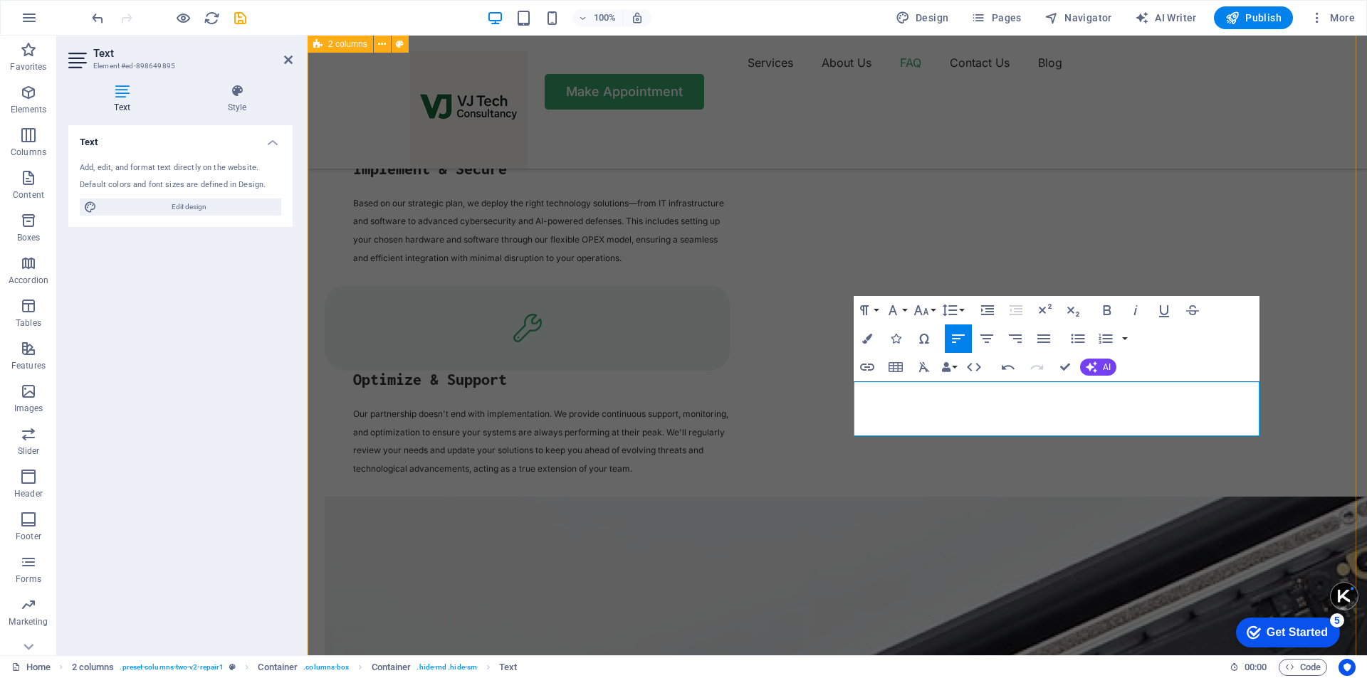
drag, startPoint x: 1028, startPoint y: 426, endPoint x: 829, endPoint y: 386, distance: 203.4
click at [1074, 313] on icon "button" at bounding box center [1072, 310] width 17 height 17
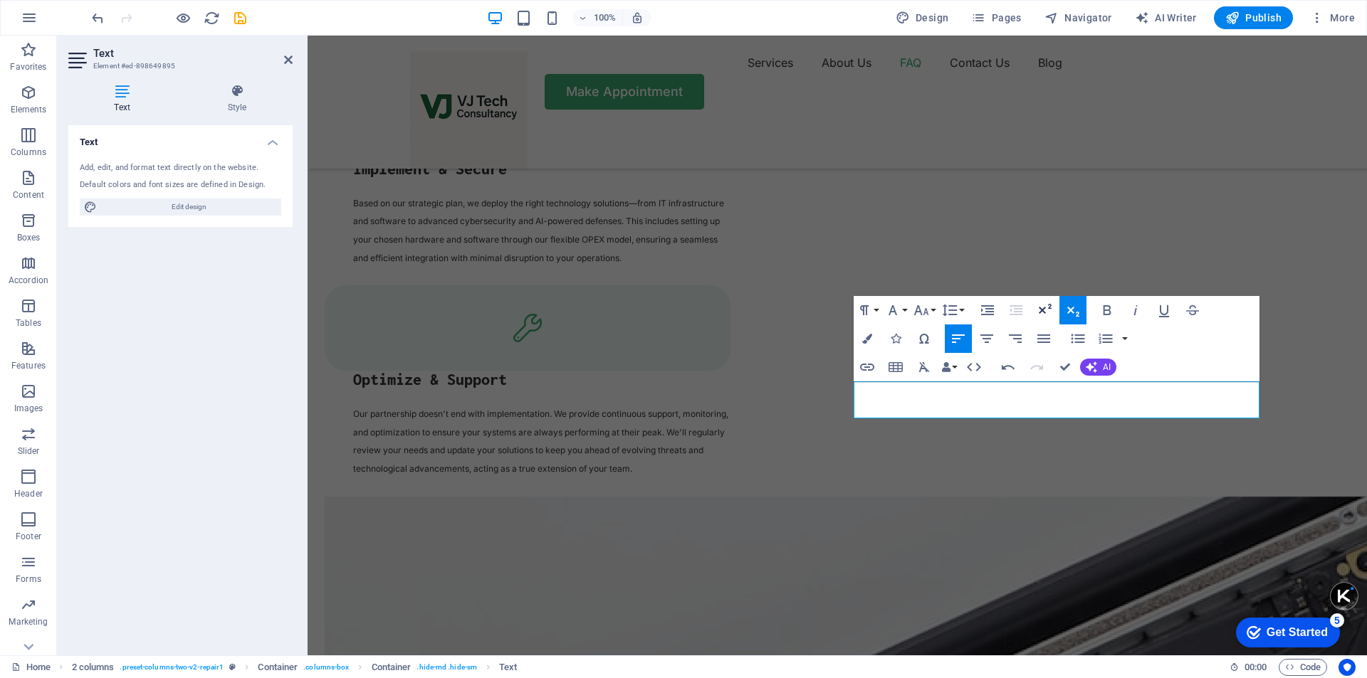
click at [1045, 313] on icon "button" at bounding box center [1044, 310] width 17 height 17
click at [1076, 313] on icon "button" at bounding box center [1072, 310] width 17 height 17
click at [906, 311] on button "Font Family" at bounding box center [895, 310] width 27 height 28
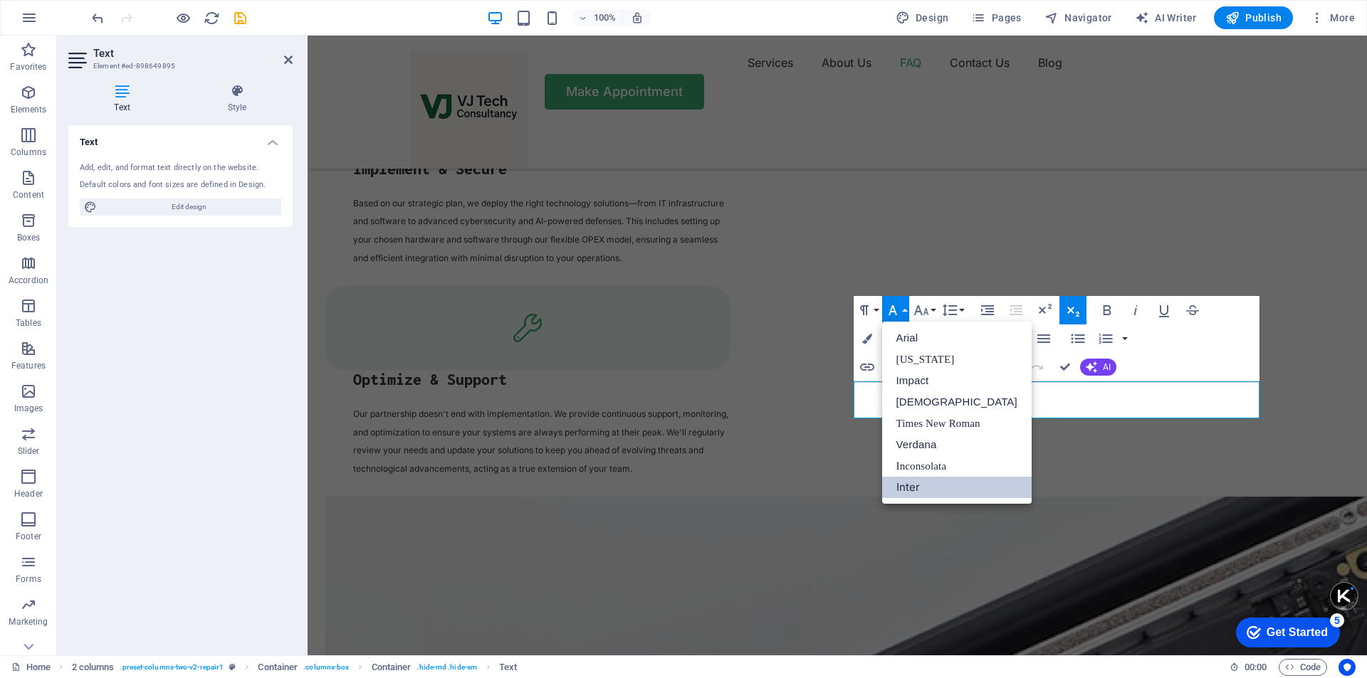
scroll to position [0, 0]
click at [924, 362] on link "[US_STATE]" at bounding box center [957, 359] width 150 height 21
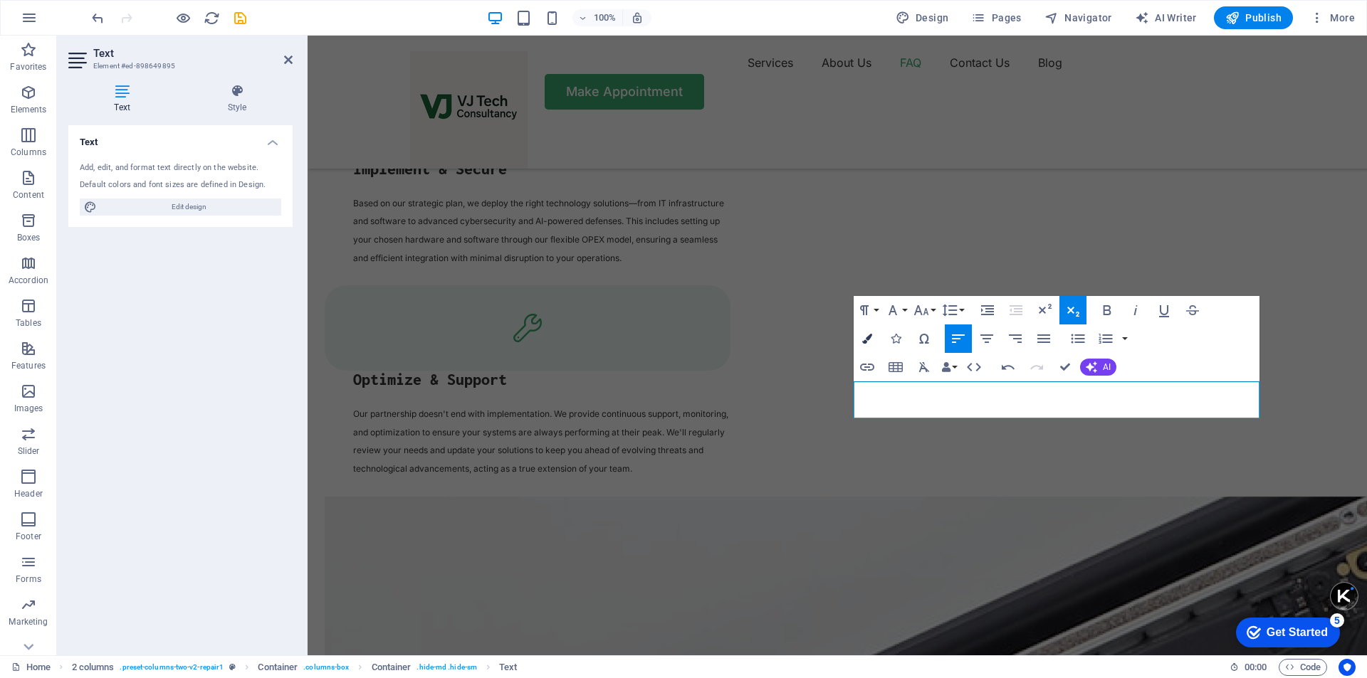
click at [870, 339] on icon "button" at bounding box center [867, 339] width 10 height 10
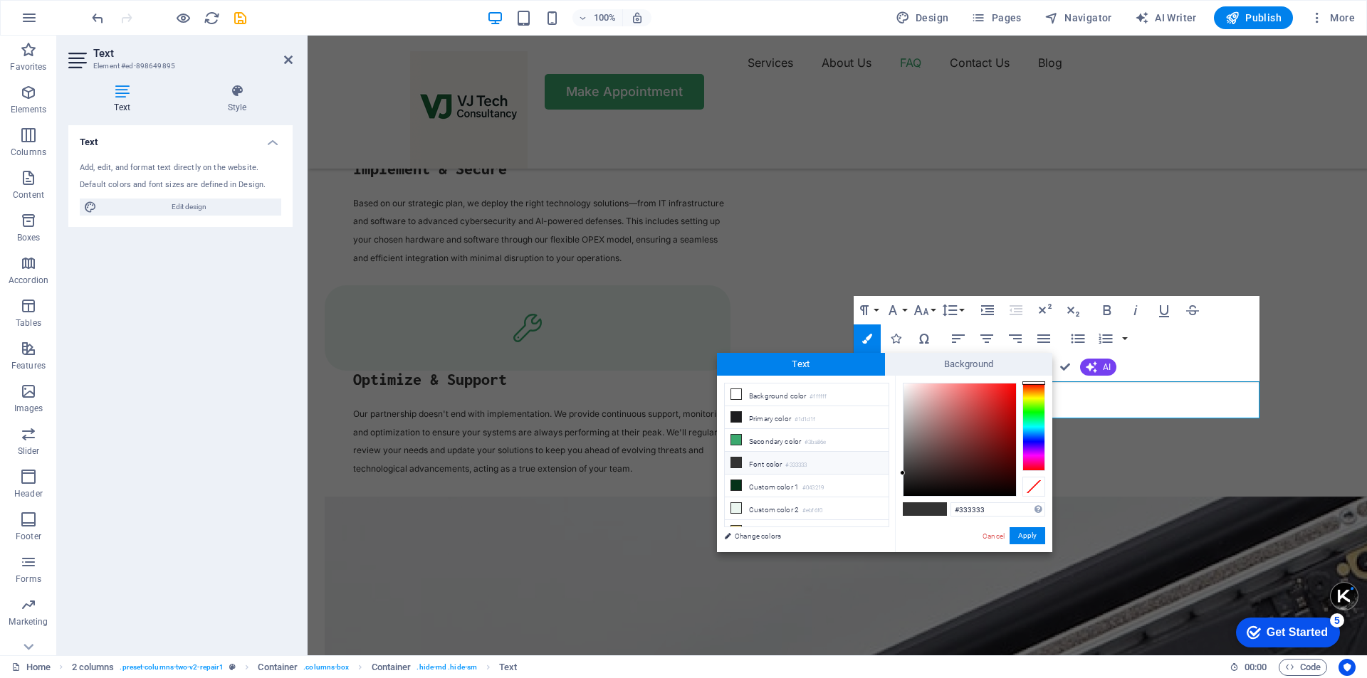
type input "#a42f2f"
click at [983, 424] on div at bounding box center [959, 440] width 112 height 112
click at [1022, 535] on button "Apply" at bounding box center [1027, 536] width 36 height 17
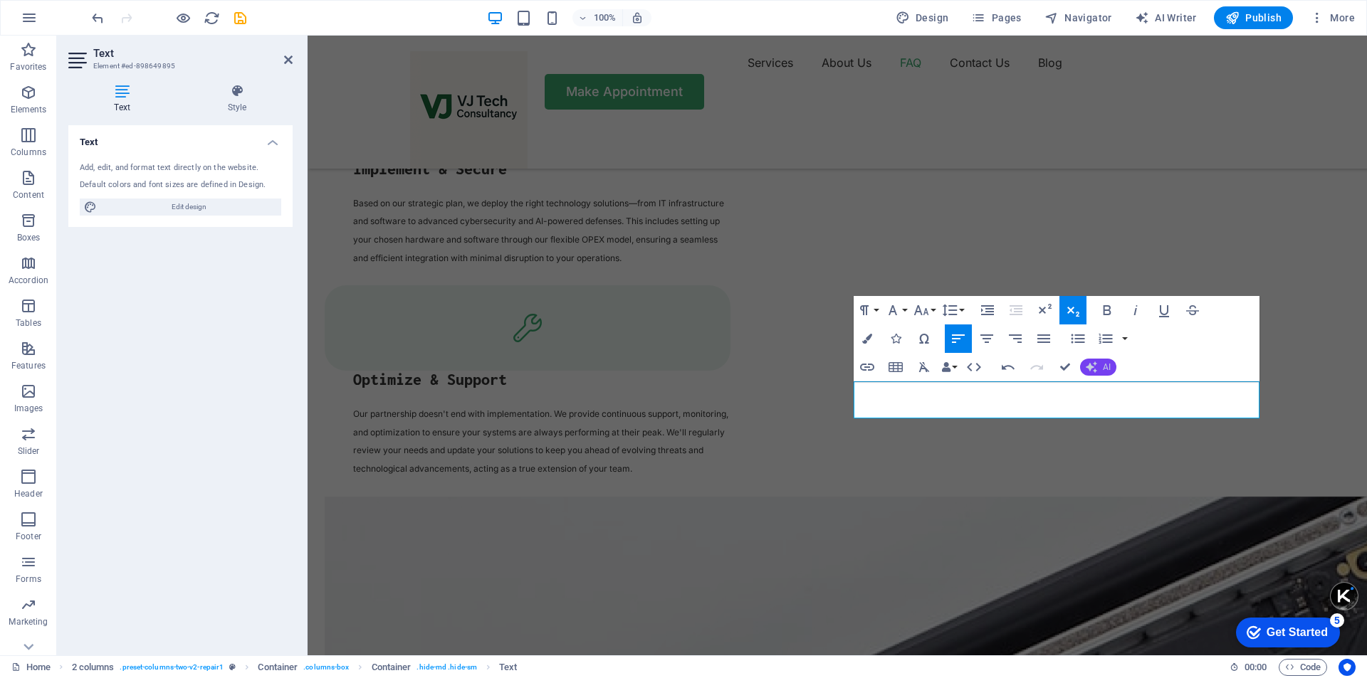
click at [1101, 366] on button "AI" at bounding box center [1098, 367] width 36 height 17
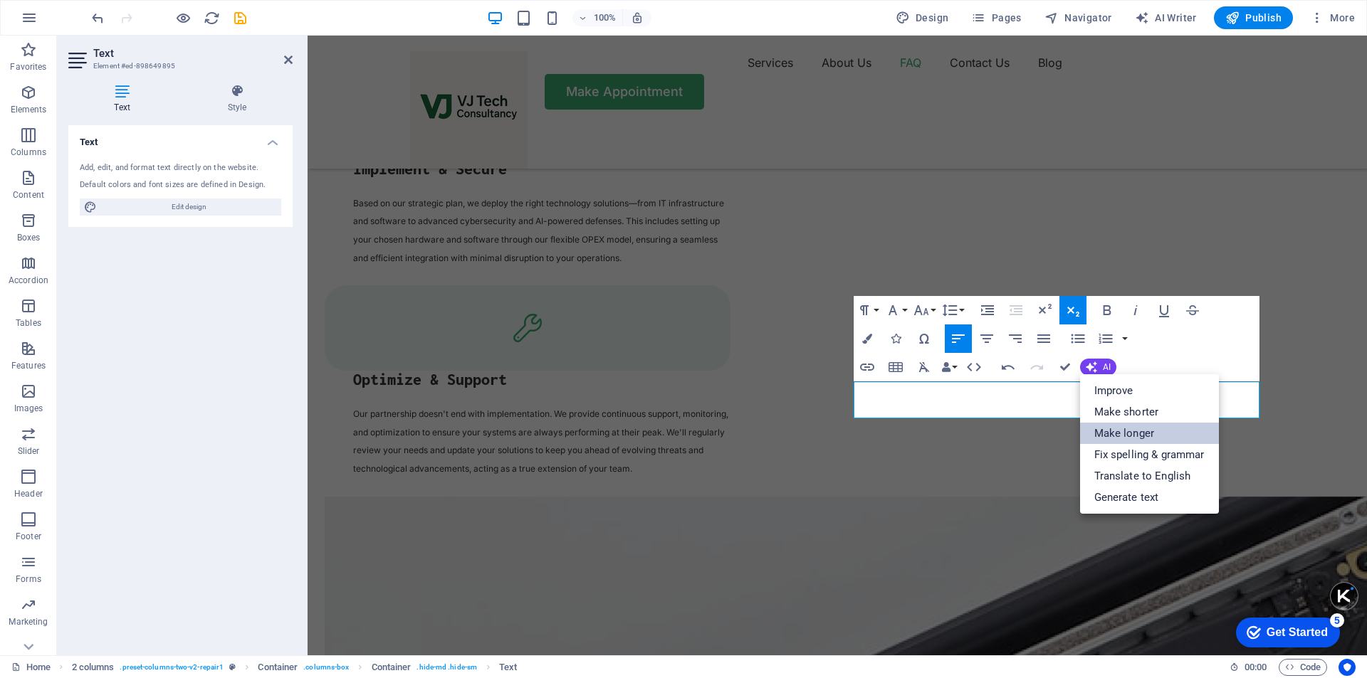
click at [1103, 427] on link "Make longer" at bounding box center [1149, 433] width 139 height 21
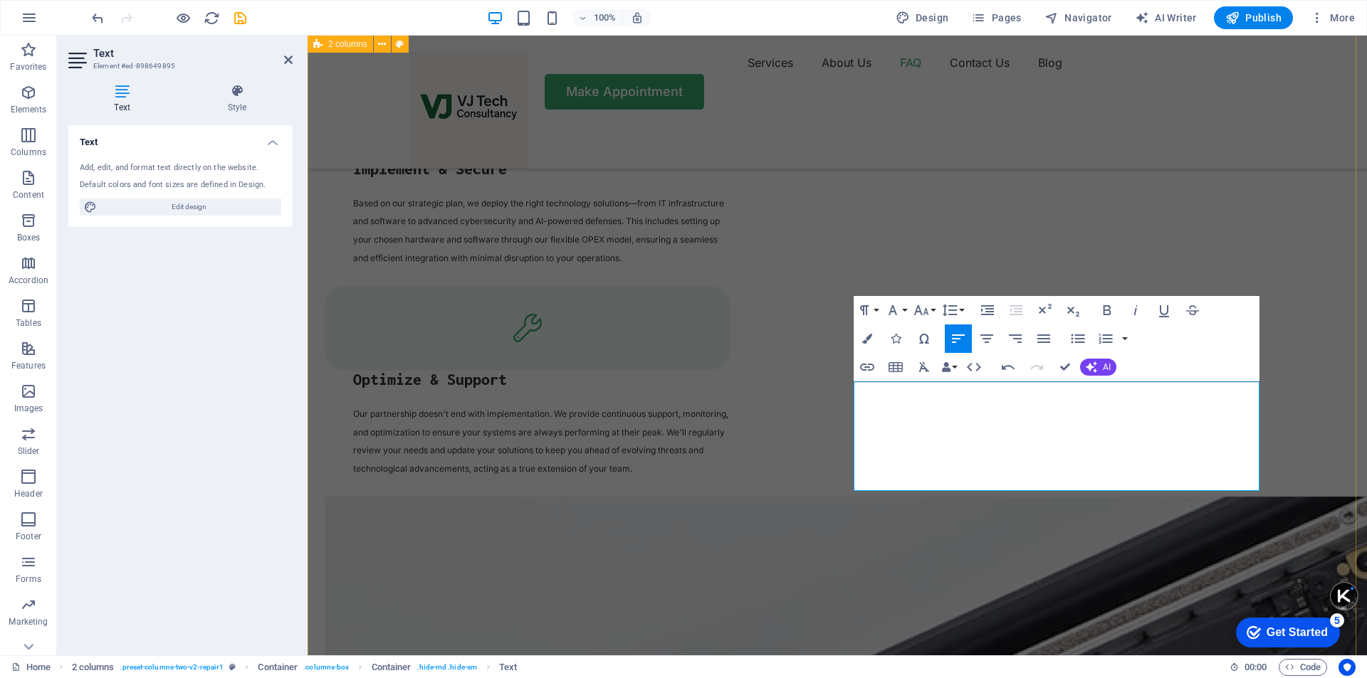
drag, startPoint x: 1130, startPoint y: 481, endPoint x: 849, endPoint y: 394, distance: 294.5
click at [1069, 312] on icon "button" at bounding box center [1073, 312] width 12 height 10
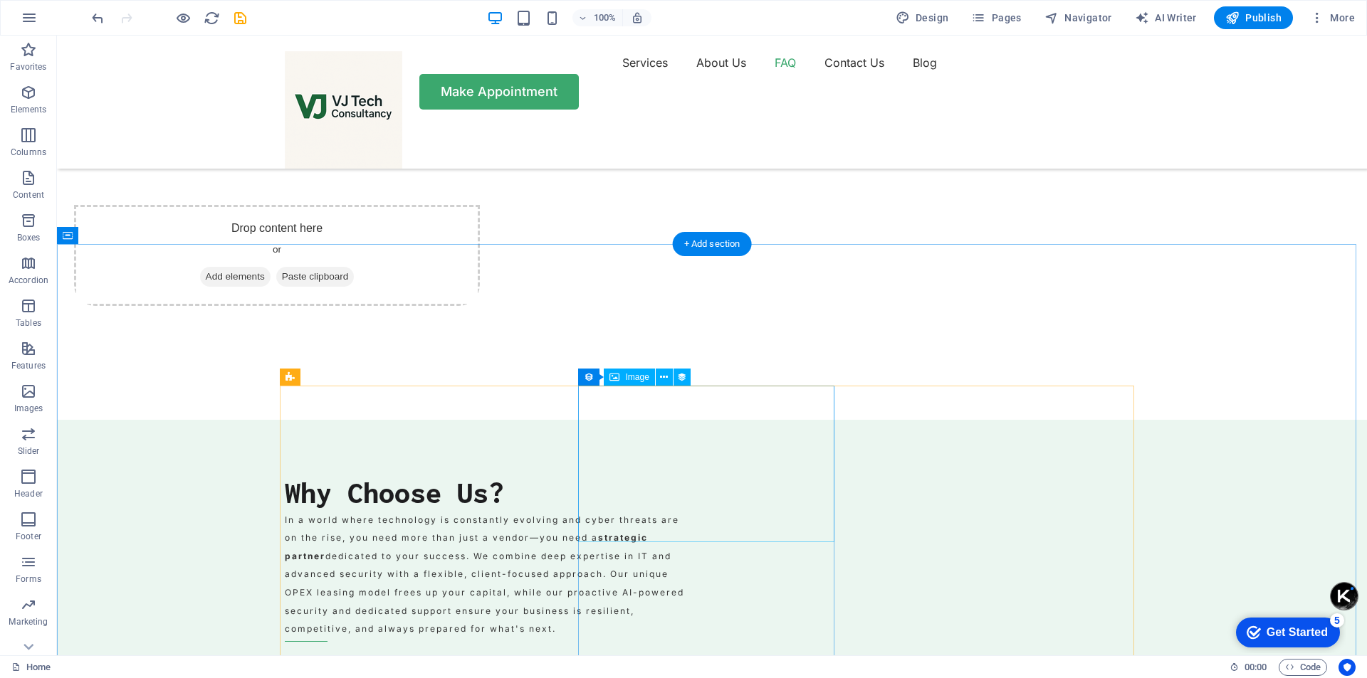
scroll to position [3796, 0]
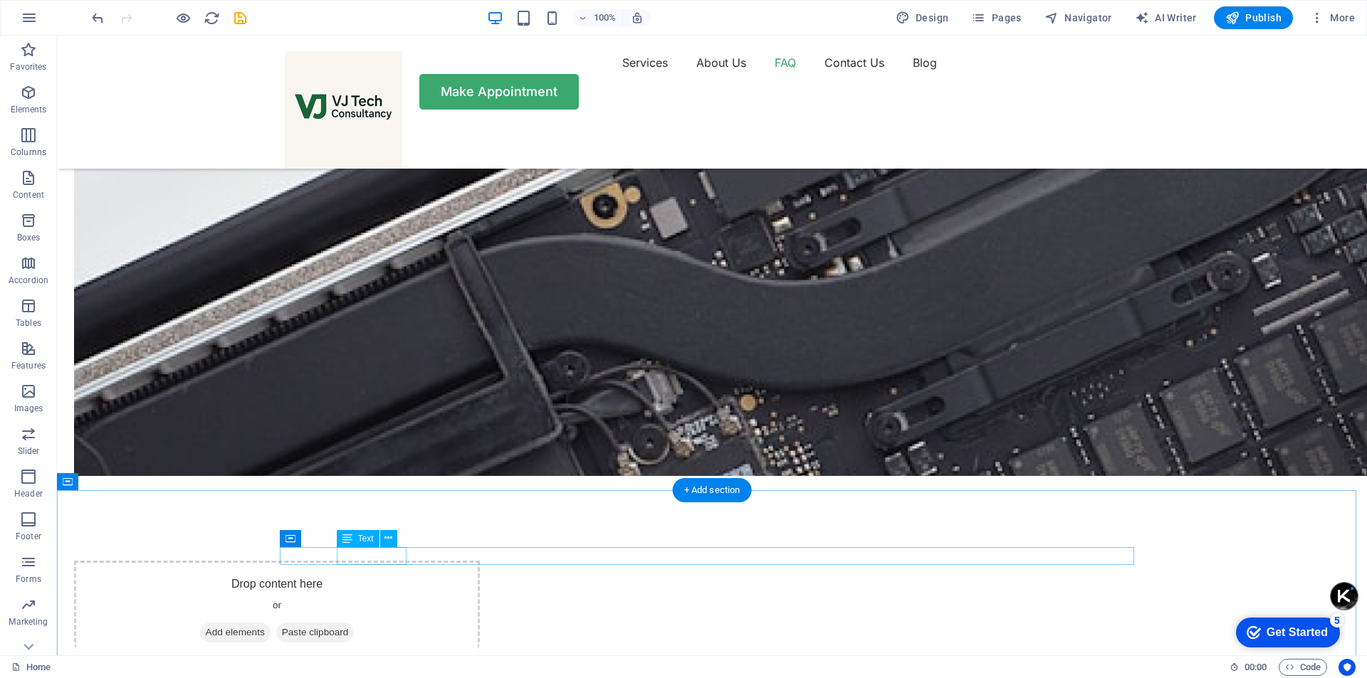
click at [388, 537] on icon at bounding box center [388, 538] width 8 height 15
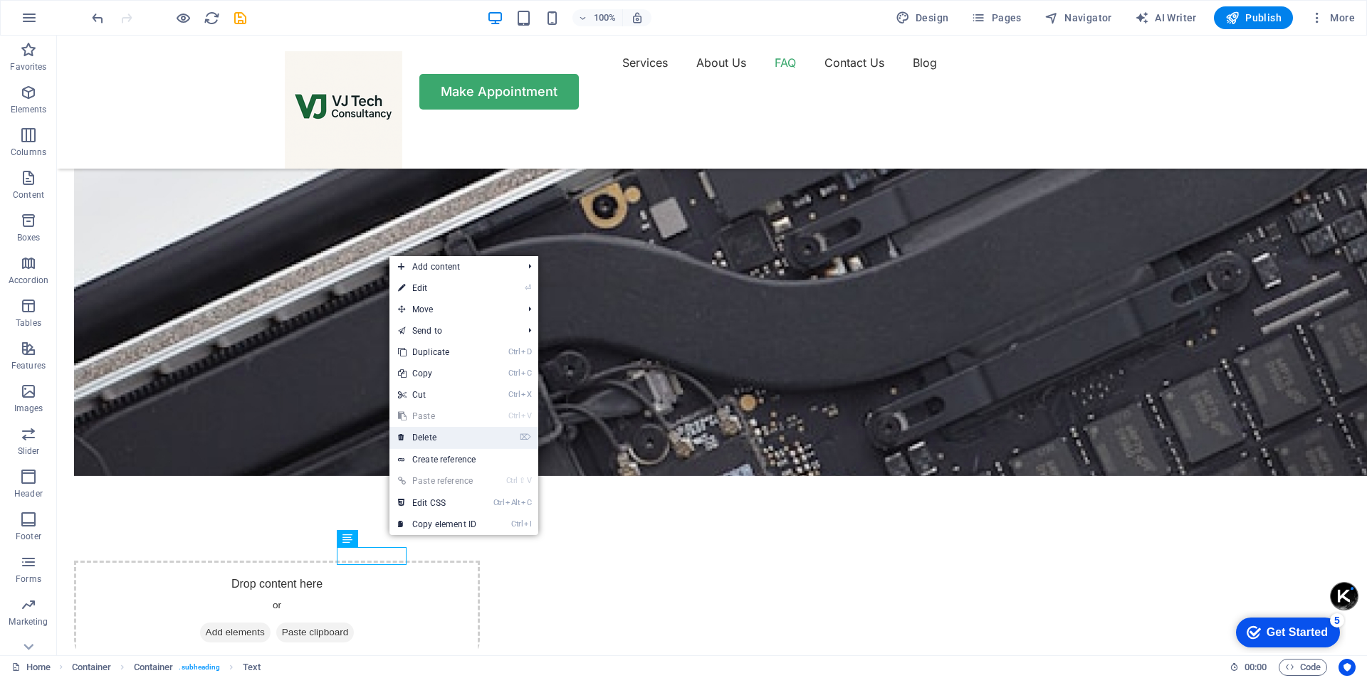
drag, startPoint x: 456, startPoint y: 437, endPoint x: 398, endPoint y: 402, distance: 67.8
click at [456, 437] on link "⌦ Delete" at bounding box center [436, 437] width 95 height 21
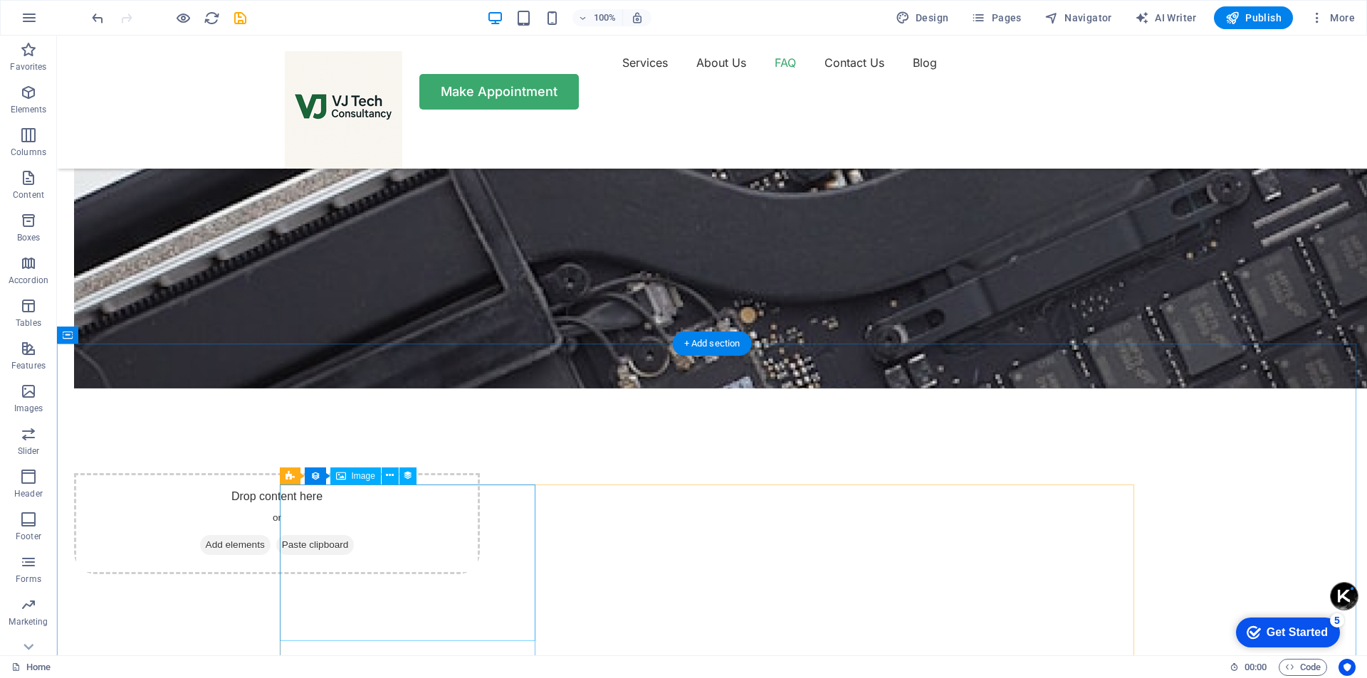
scroll to position [4010, 0]
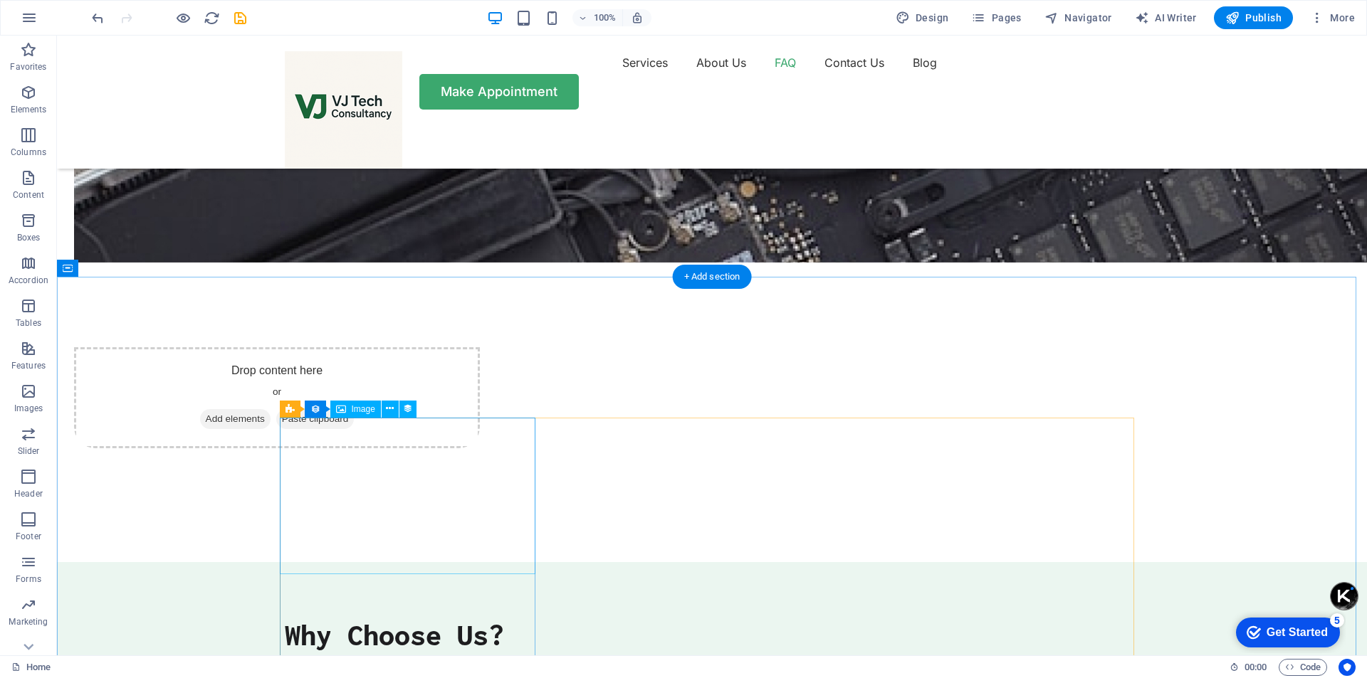
click at [350, 330] on icon at bounding box center [353, 325] width 8 height 15
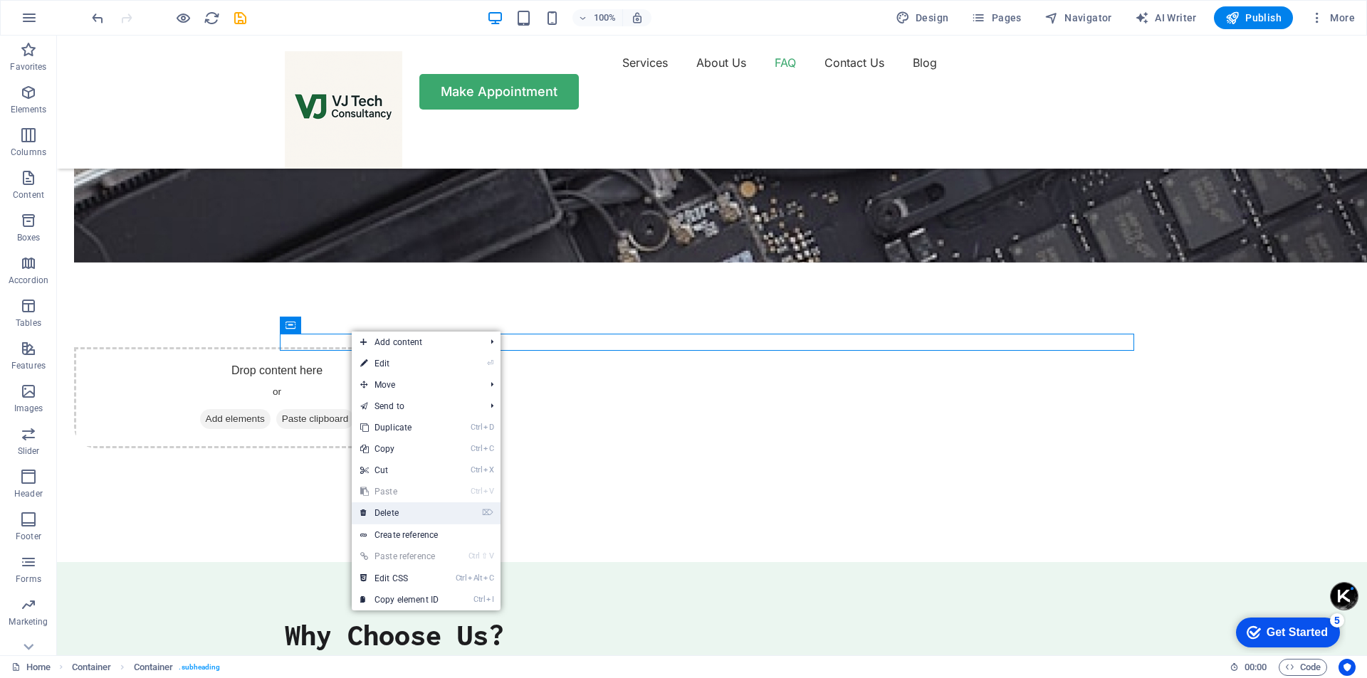
click at [401, 518] on link "⌦ Delete" at bounding box center [399, 513] width 95 height 21
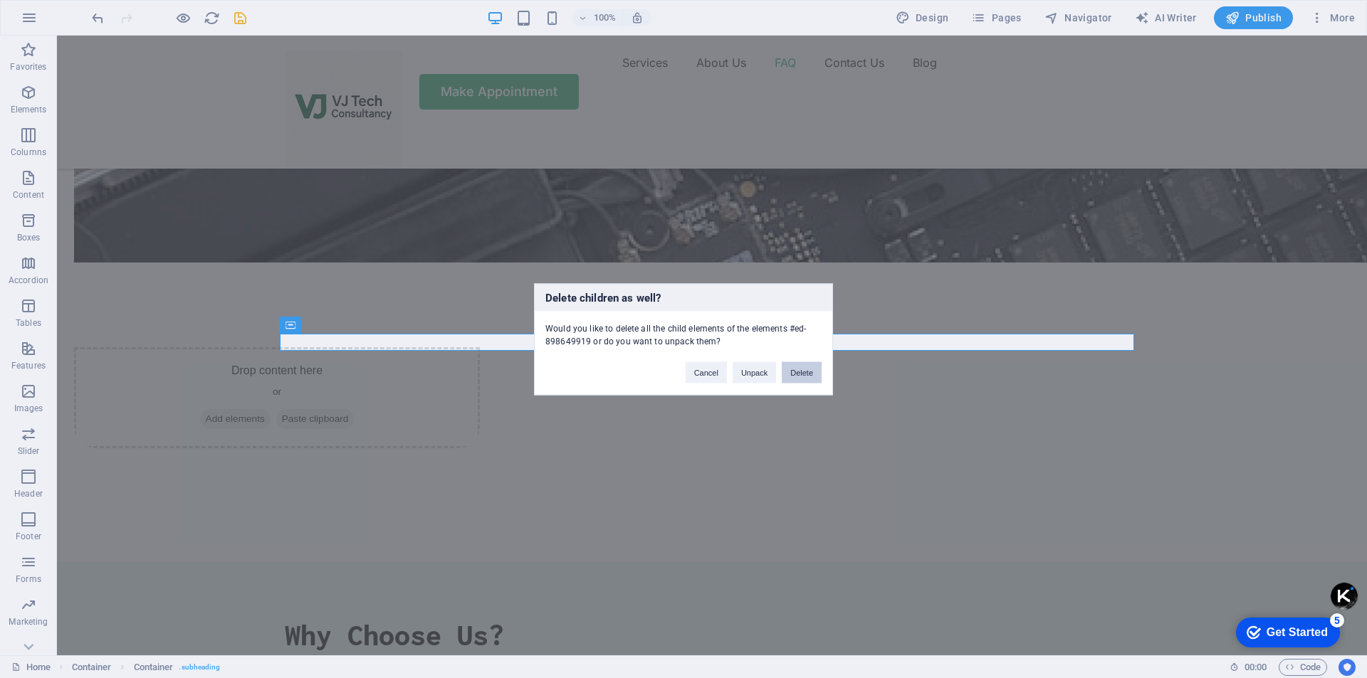
click at [805, 372] on button "Delete" at bounding box center [802, 372] width 40 height 21
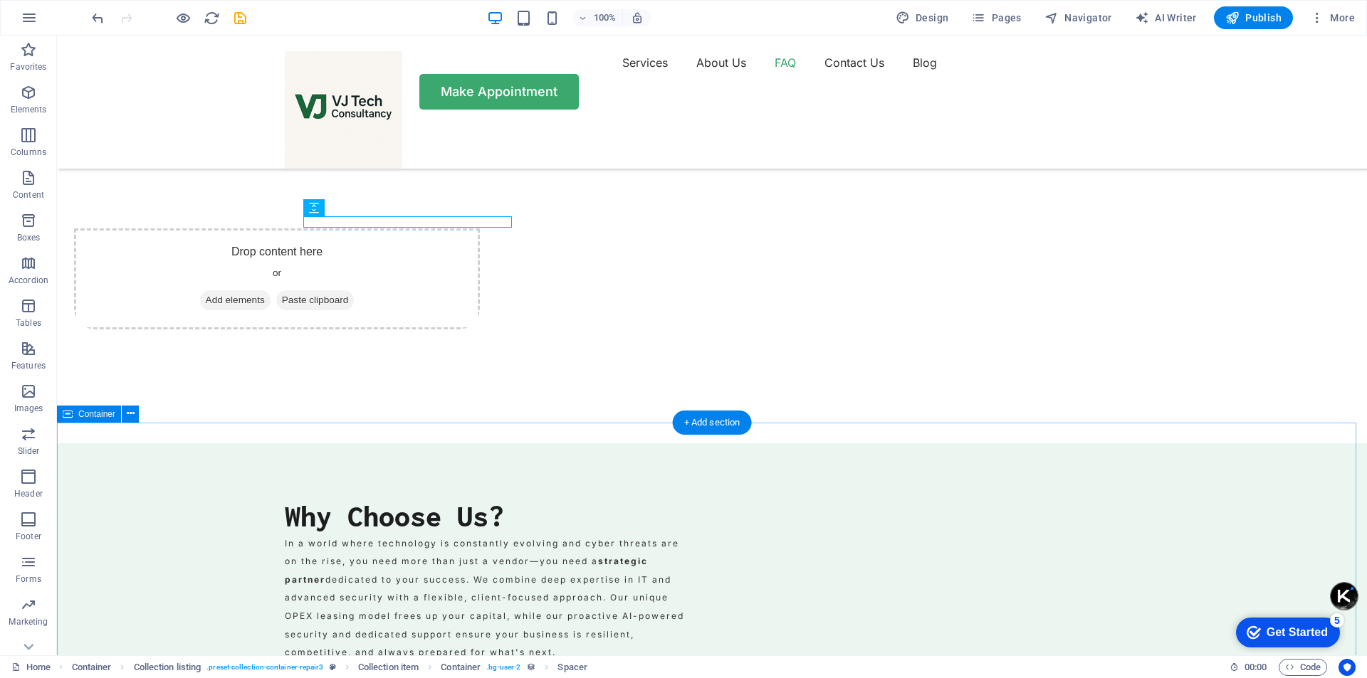
scroll to position [3867, 0]
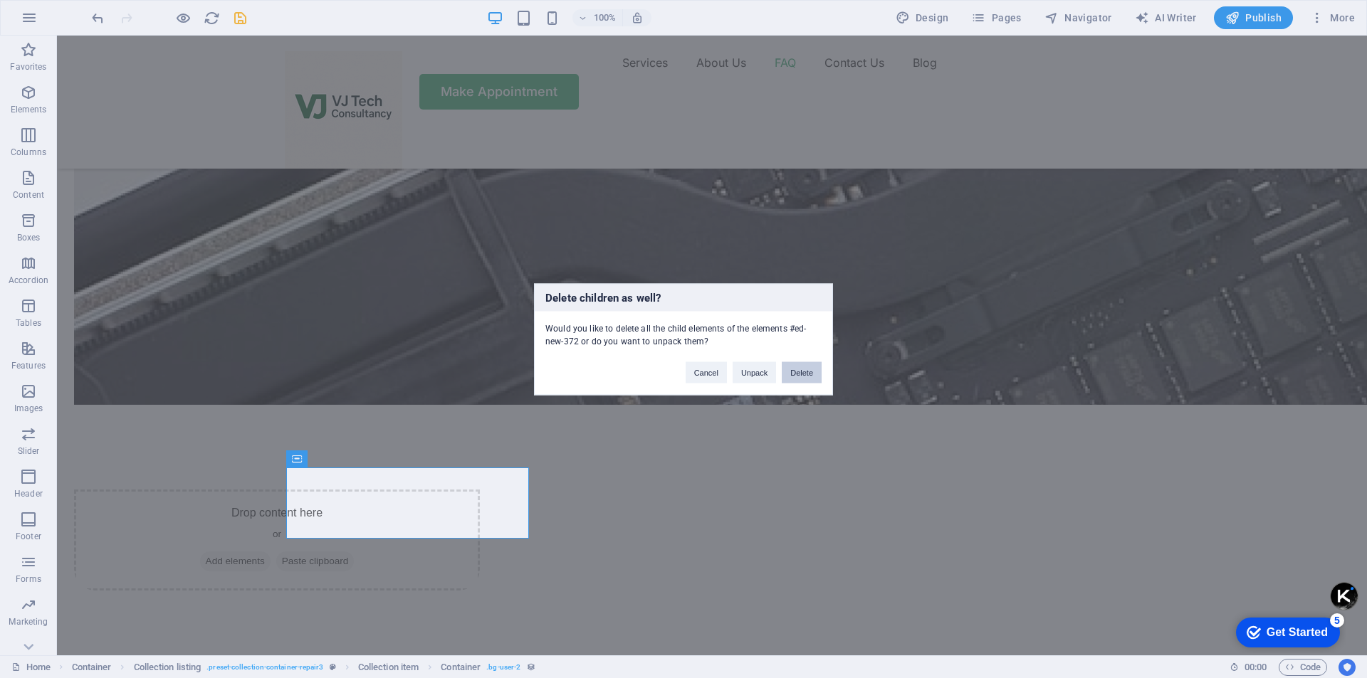
click at [801, 377] on button "Delete" at bounding box center [802, 372] width 40 height 21
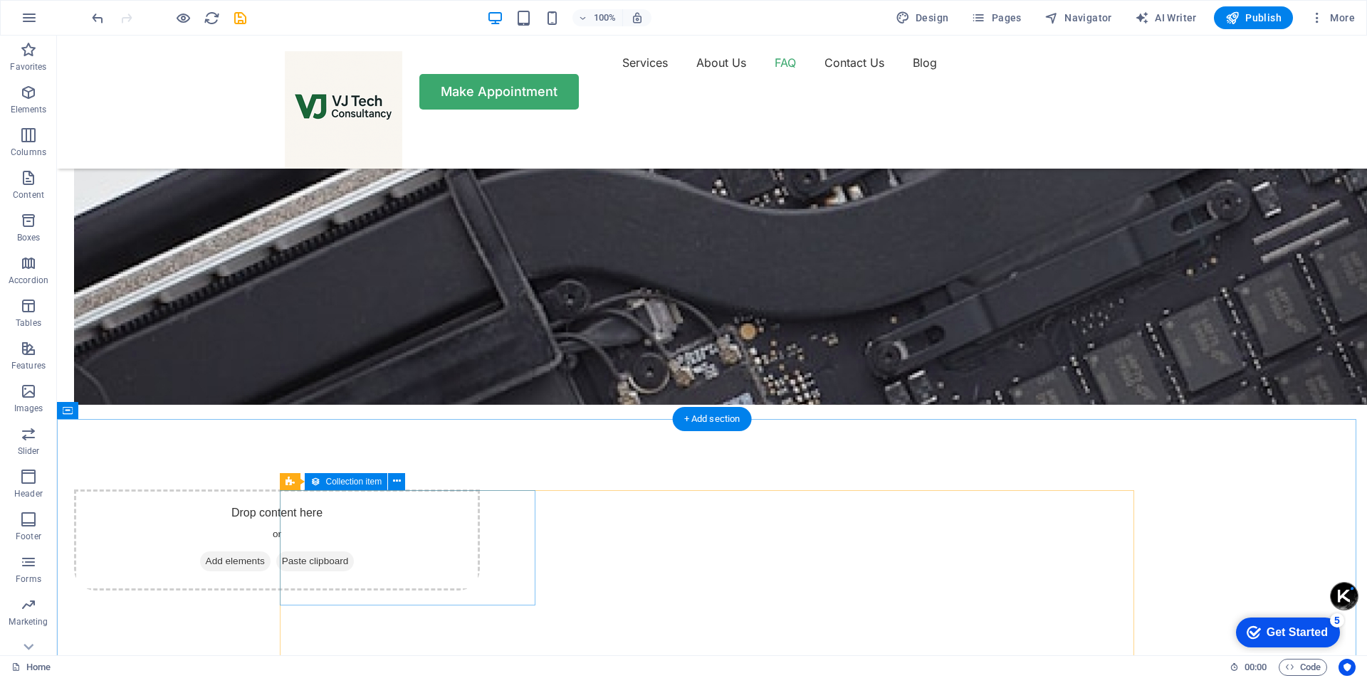
click at [399, 481] on icon at bounding box center [397, 481] width 8 height 15
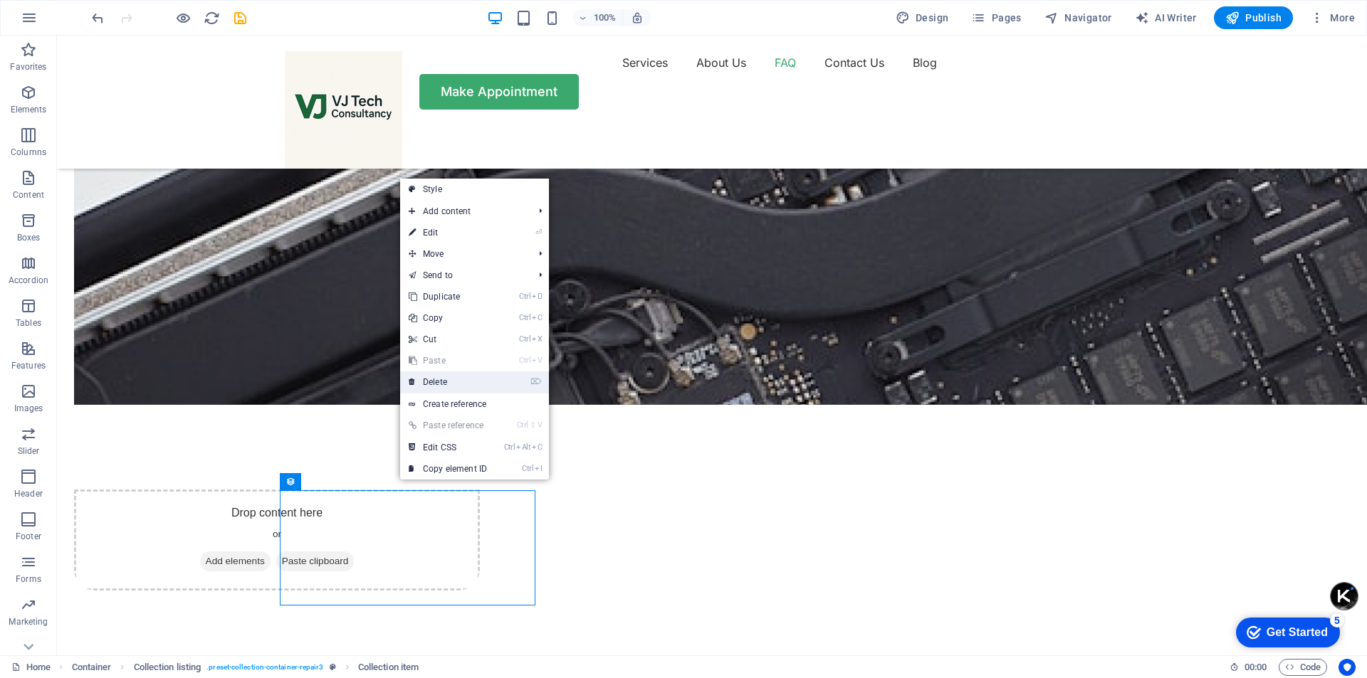
click at [463, 378] on link "⌦ Delete" at bounding box center [447, 382] width 95 height 21
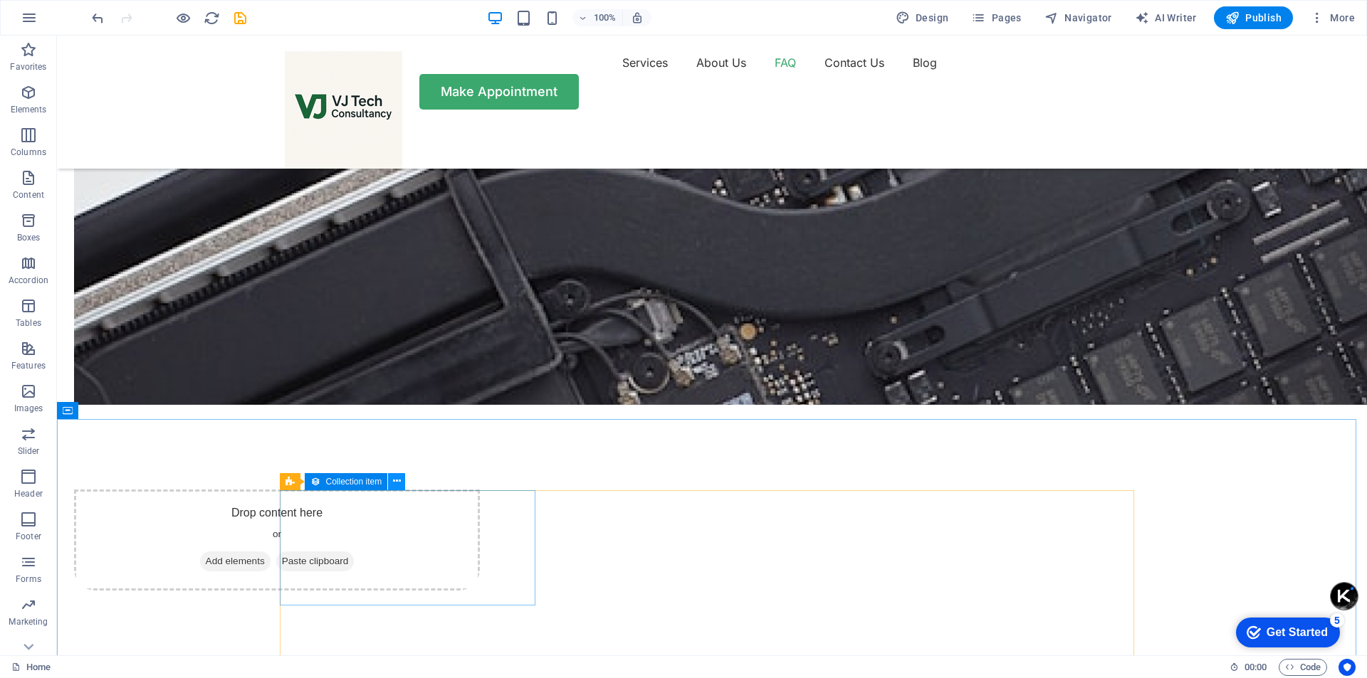
click at [393, 486] on icon at bounding box center [397, 481] width 8 height 15
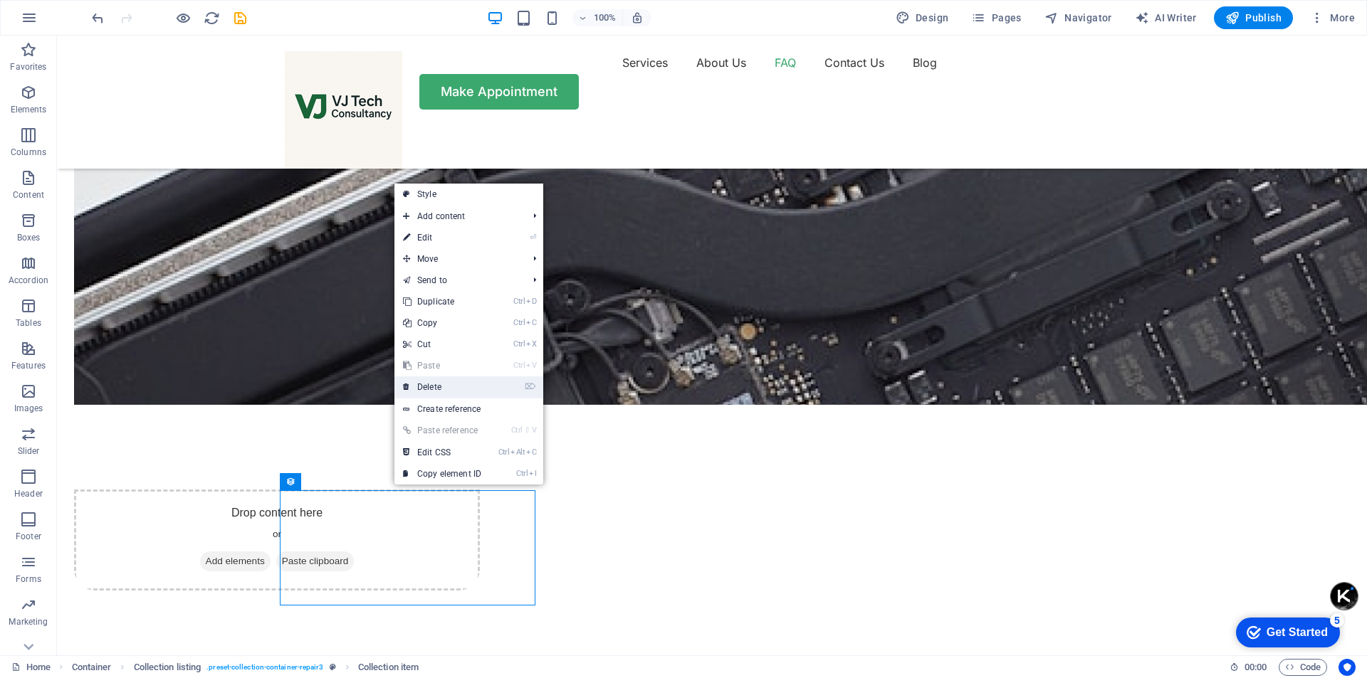
click at [437, 395] on link "⌦ Delete" at bounding box center [441, 387] width 95 height 21
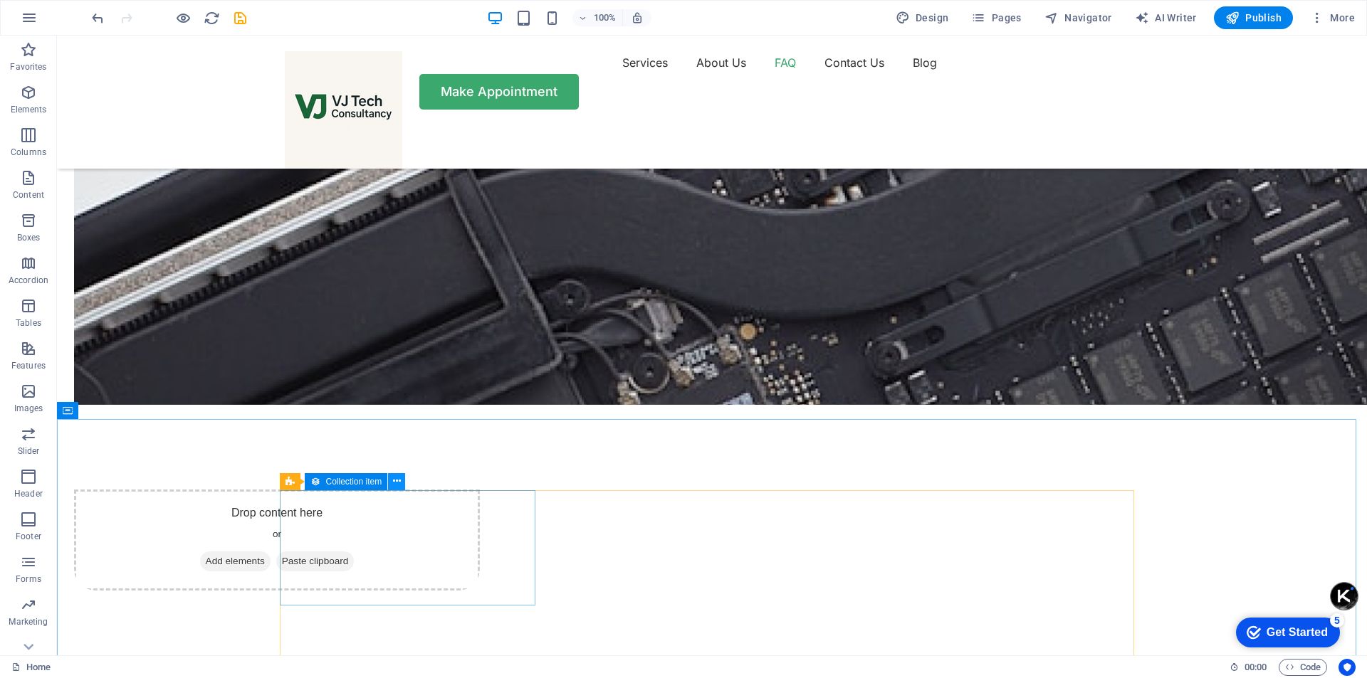
click at [395, 483] on icon at bounding box center [397, 481] width 8 height 15
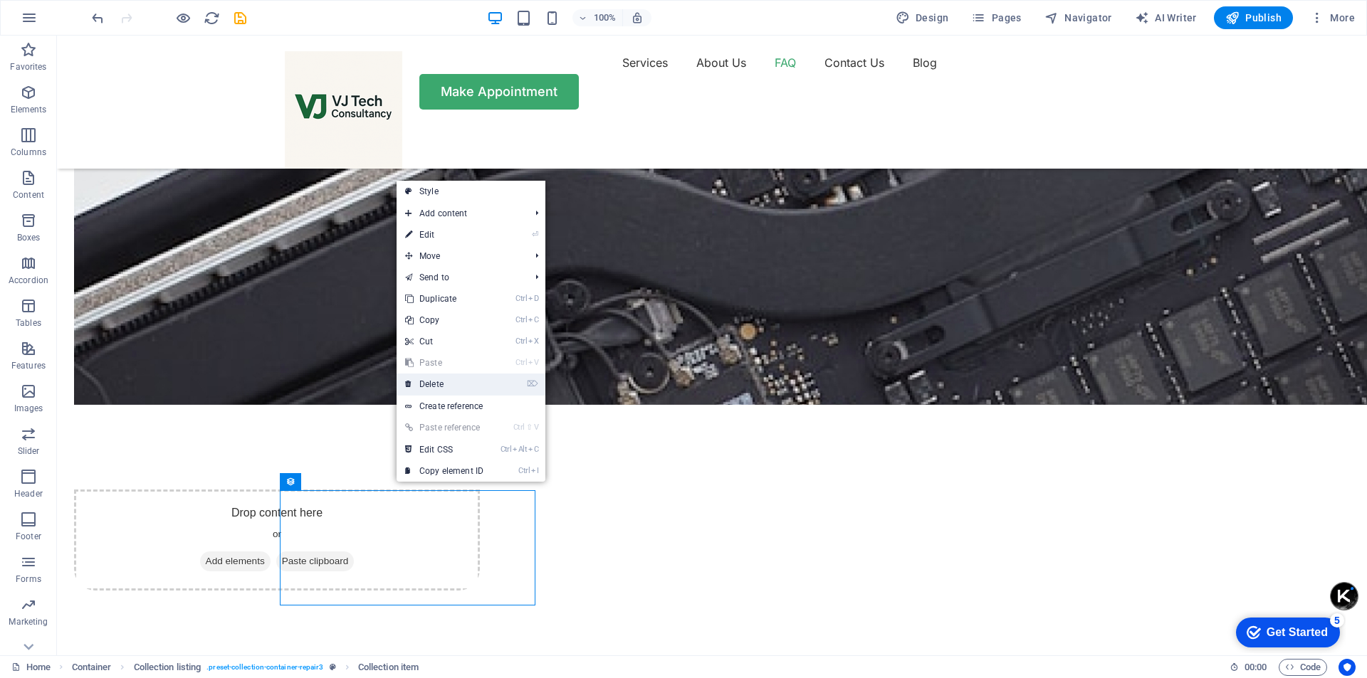
click at [439, 392] on link "⌦ Delete" at bounding box center [444, 384] width 95 height 21
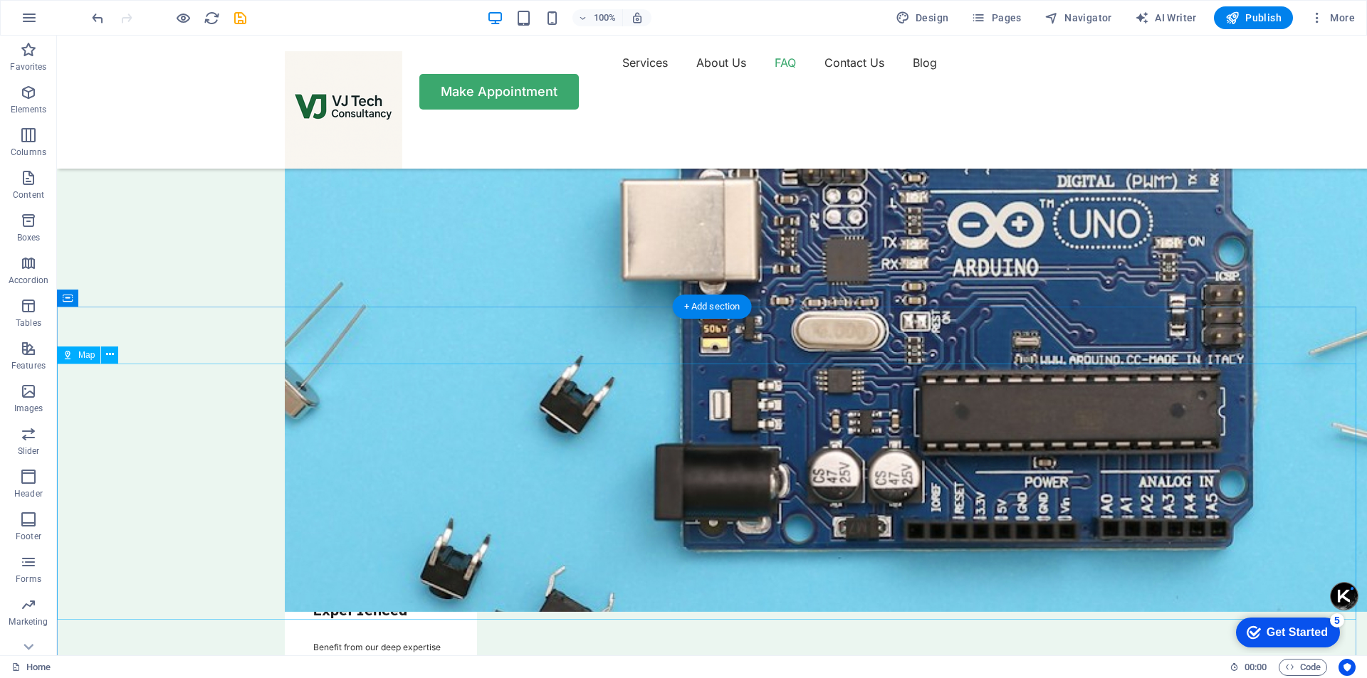
scroll to position [4935, 0]
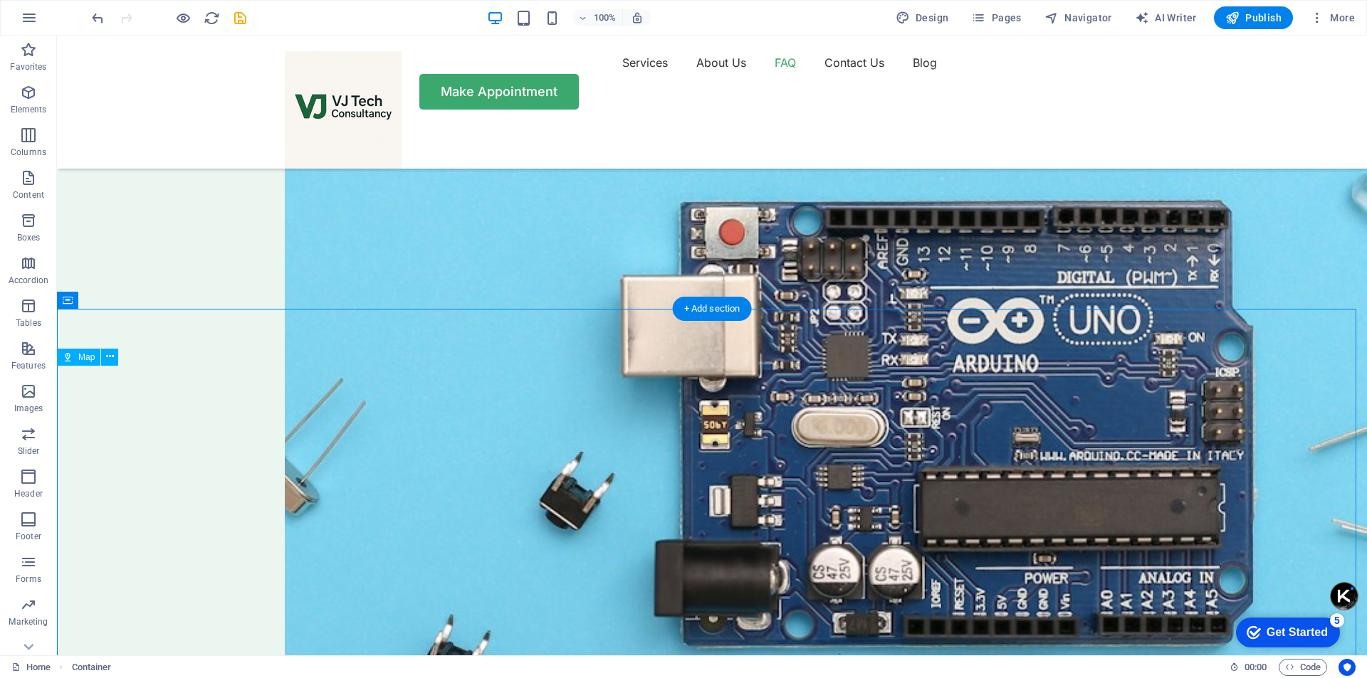
drag, startPoint x: 701, startPoint y: 476, endPoint x: 739, endPoint y: 475, distance: 38.5
drag, startPoint x: 712, startPoint y: 475, endPoint x: 674, endPoint y: 486, distance: 39.4
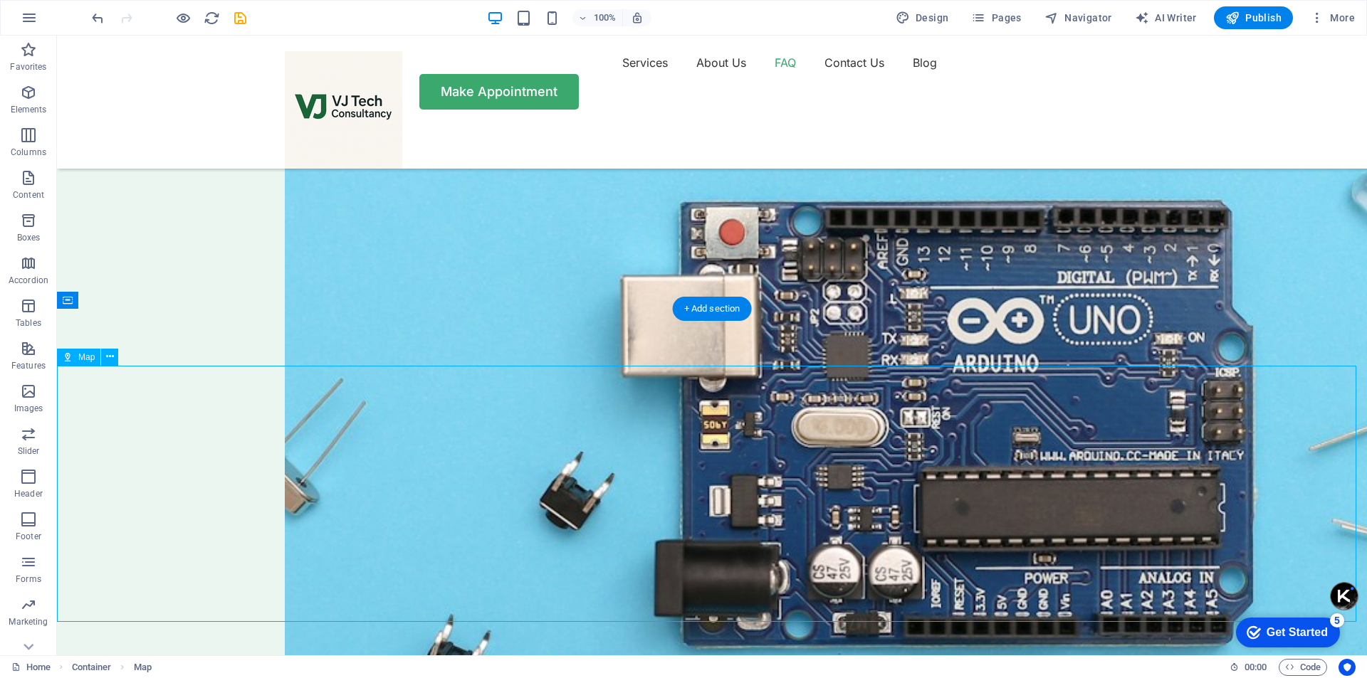
select select "1"
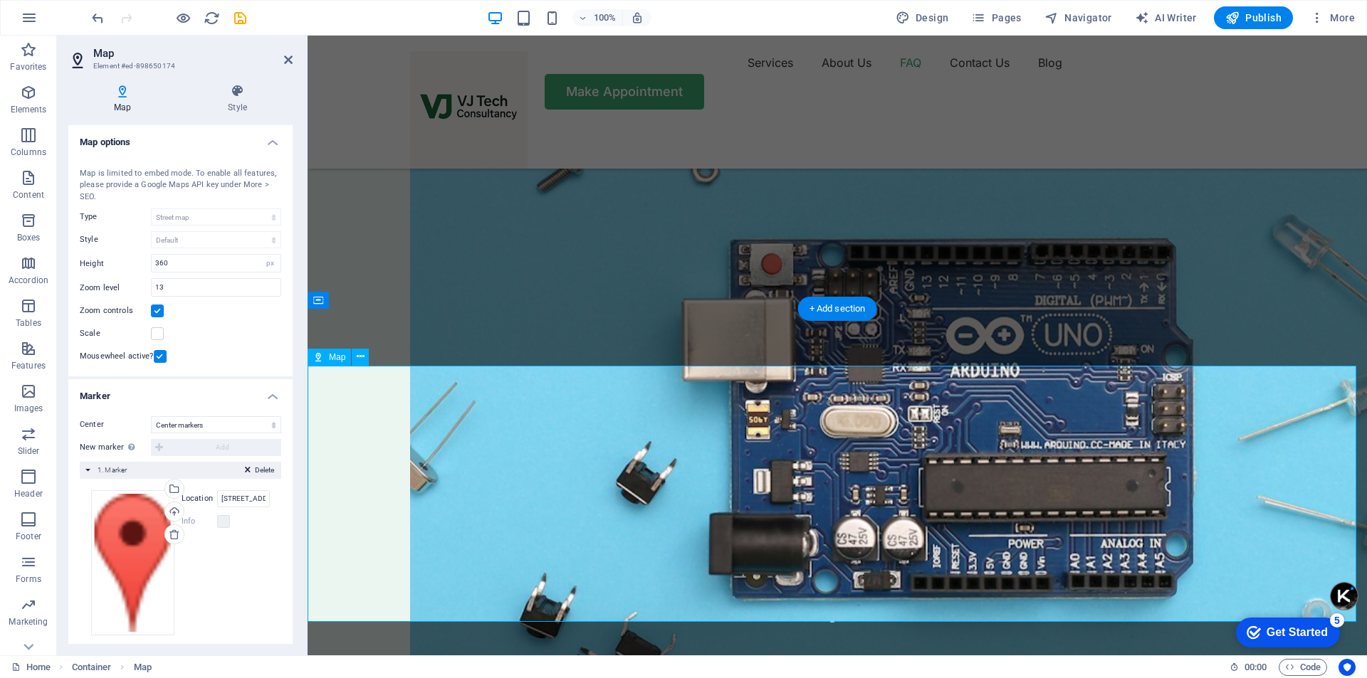
click at [322, 360] on icon at bounding box center [318, 357] width 10 height 17
click at [113, 85] on icon at bounding box center [122, 91] width 108 height 14
click at [234, 95] on icon at bounding box center [237, 91] width 110 height 14
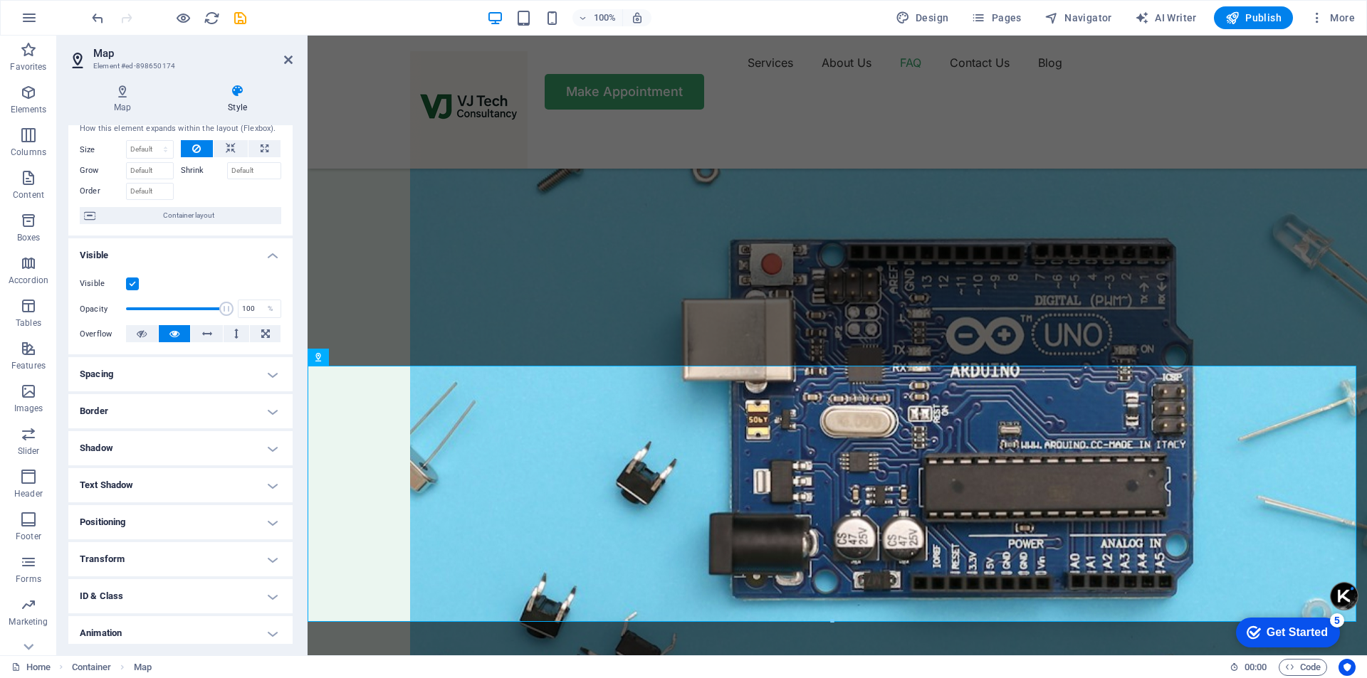
scroll to position [0, 0]
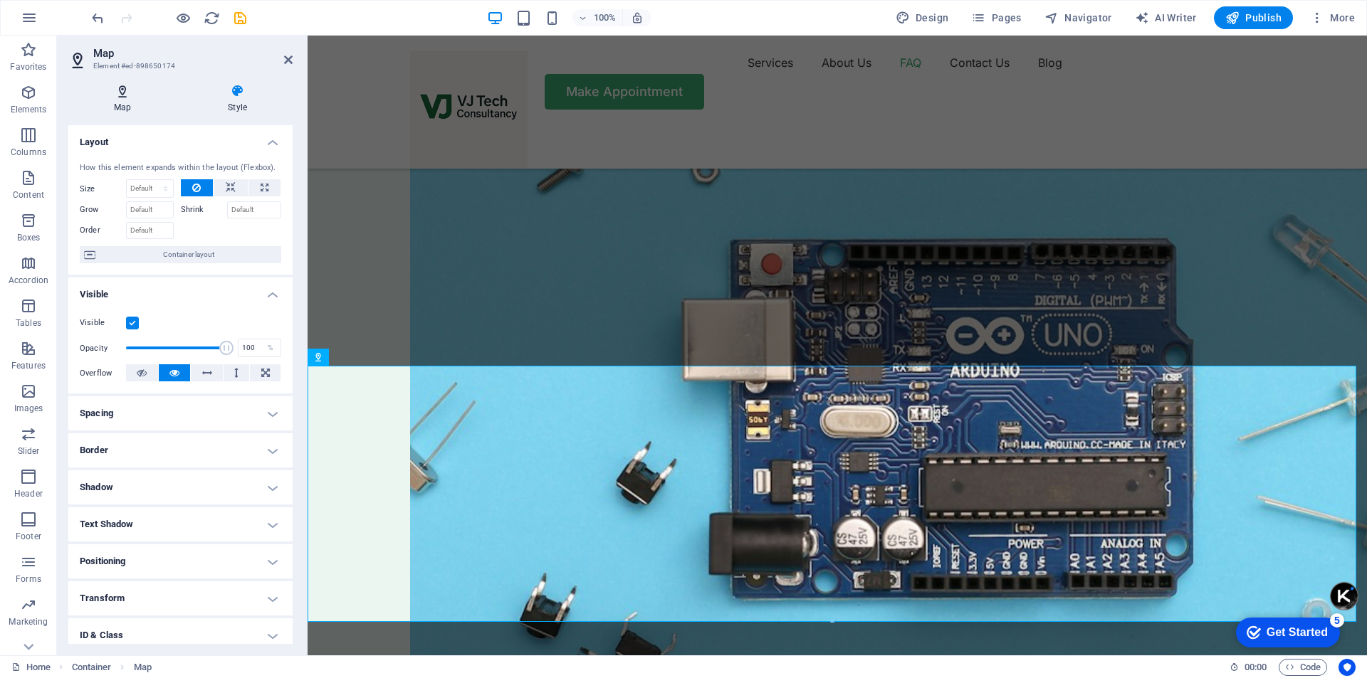
click at [120, 100] on h4 "Map" at bounding box center [125, 99] width 114 height 30
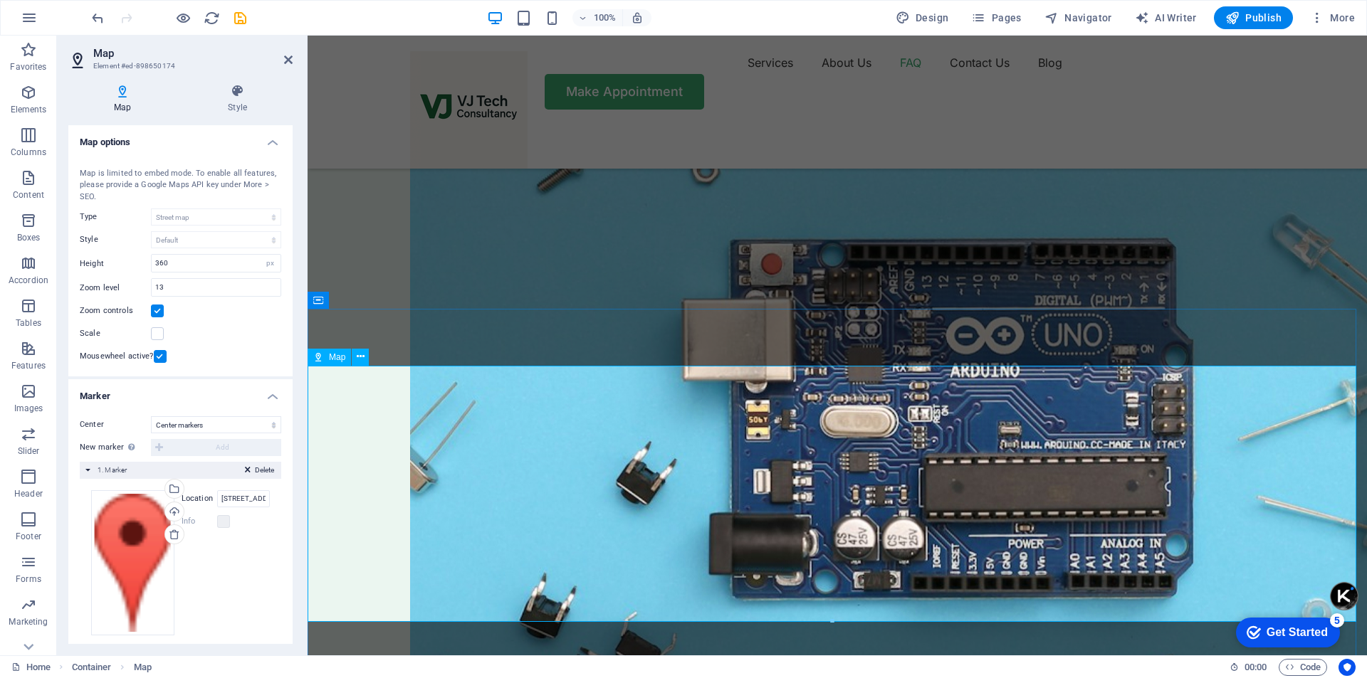
click at [293, 60] on aside "Map Element #ed-898650174 Map Style Map options Map center 44 Grafton St, Conne…" at bounding box center [182, 346] width 251 height 620
click at [293, 58] on aside "Map Element #ed-898650174 Map Style Map options Map center 44 Grafton St, Conne…" at bounding box center [182, 346] width 251 height 620
click at [284, 60] on icon at bounding box center [288, 59] width 9 height 11
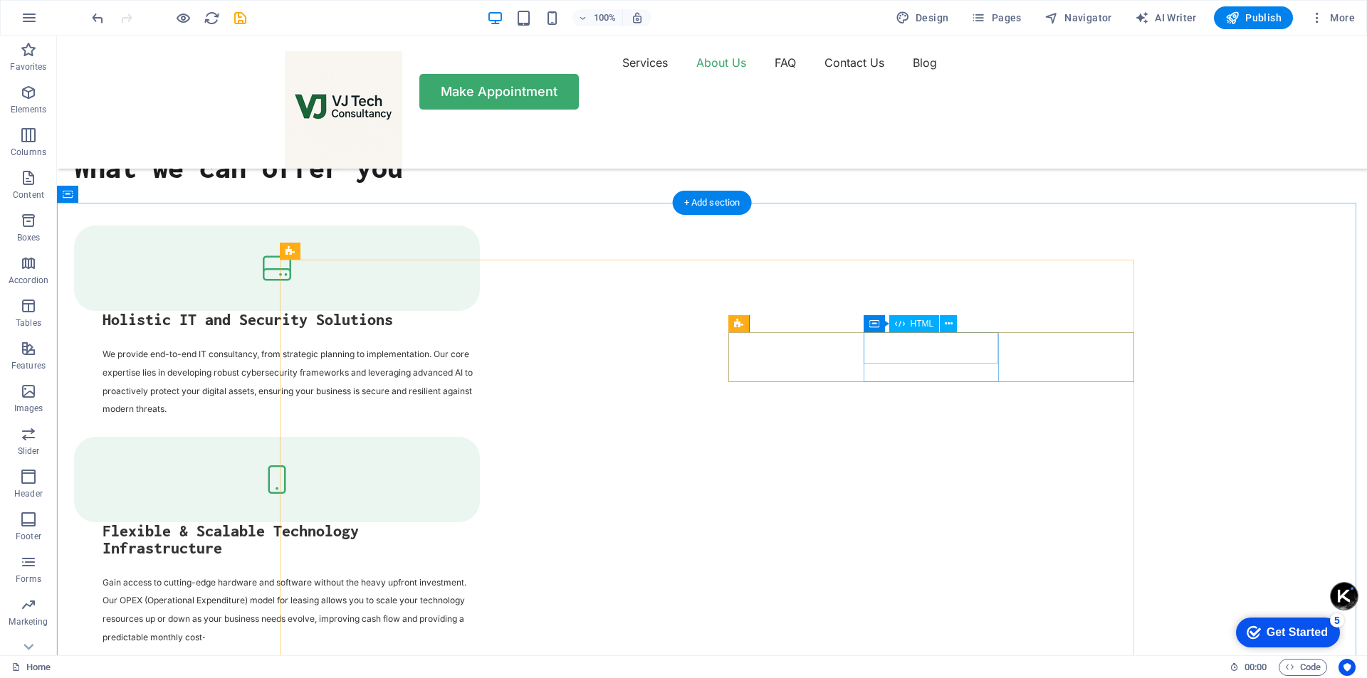
scroll to position [2016, 0]
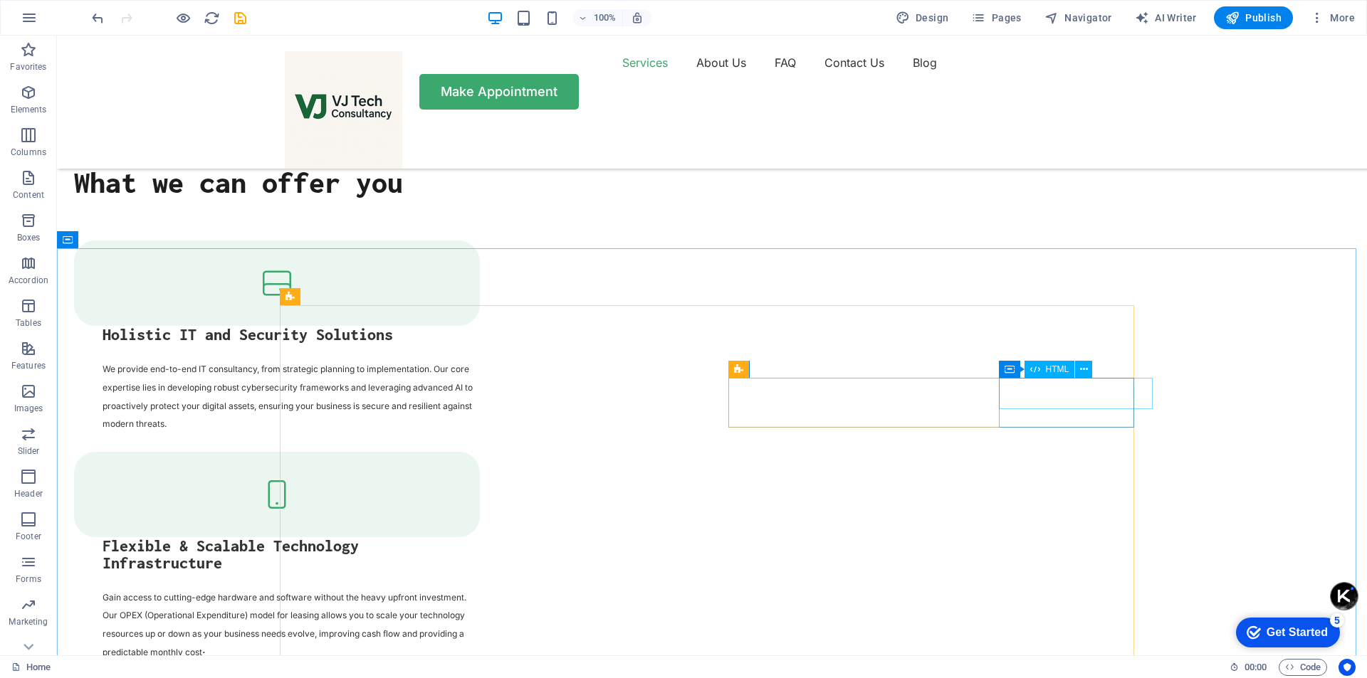
click at [1049, 368] on span "HTML" at bounding box center [1057, 369] width 23 height 9
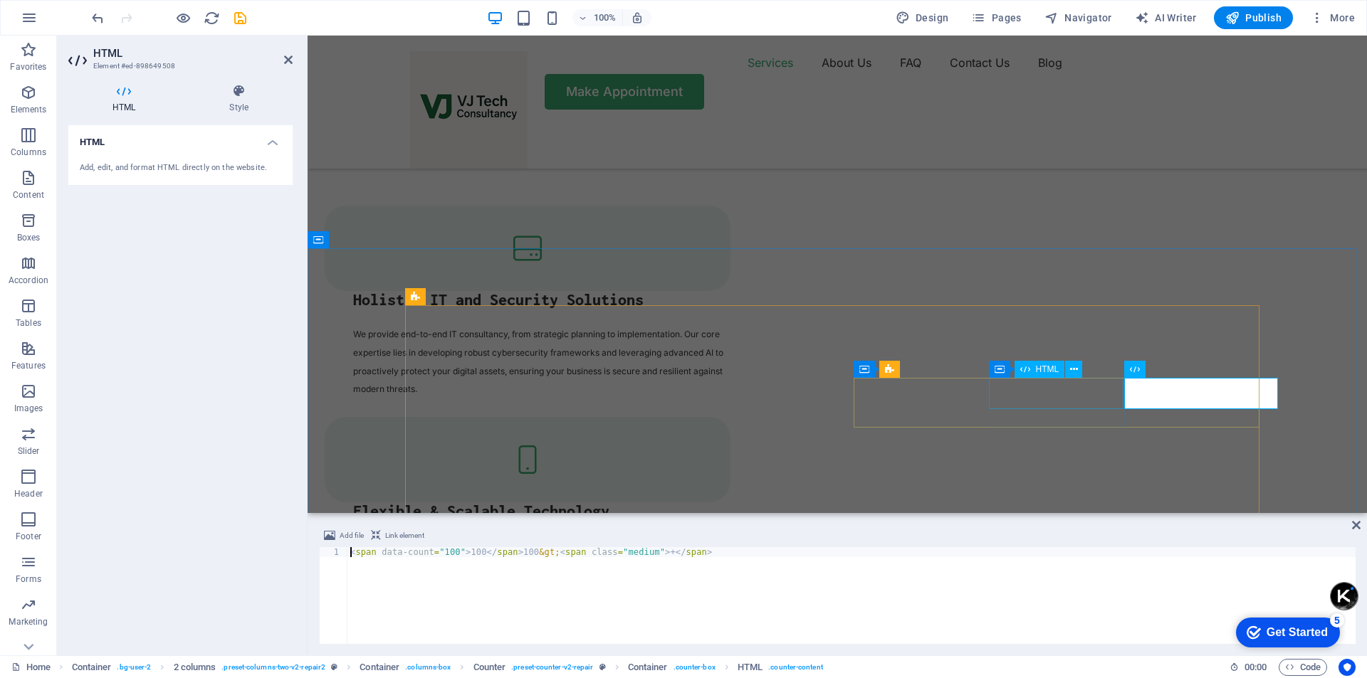
scroll to position [1981, 0]
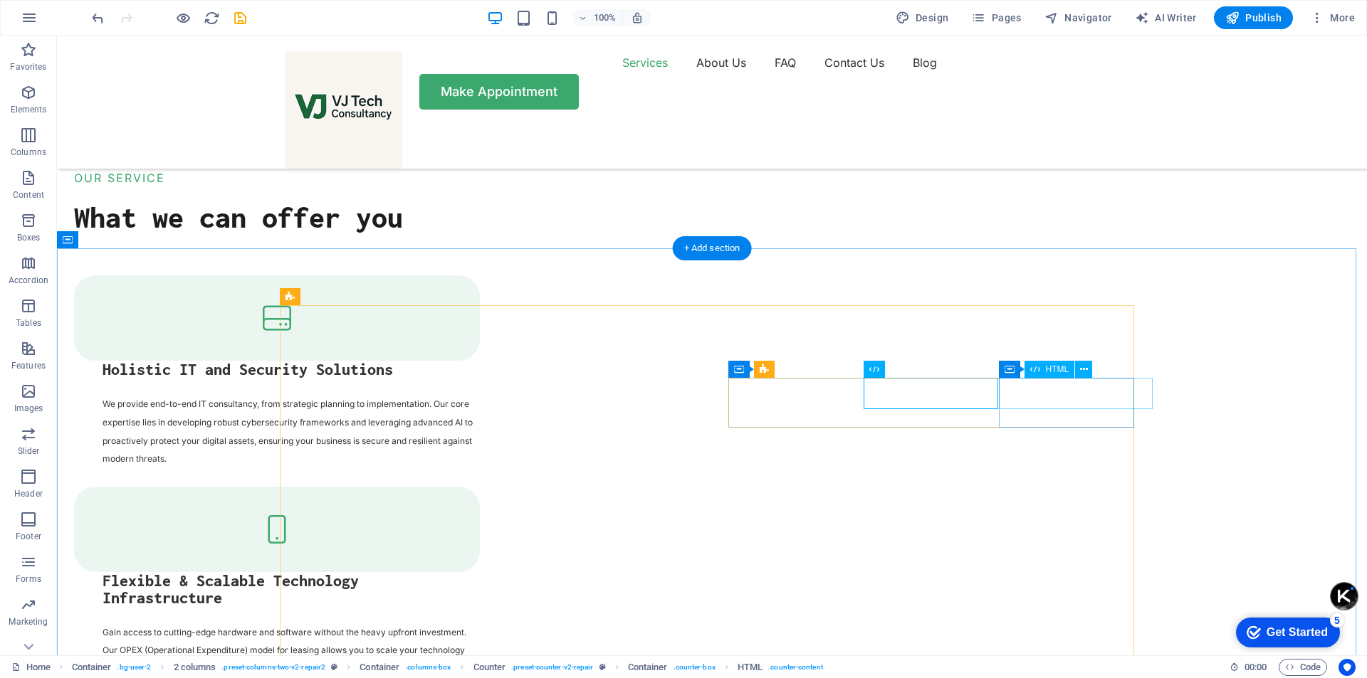
scroll to position [2016, 0]
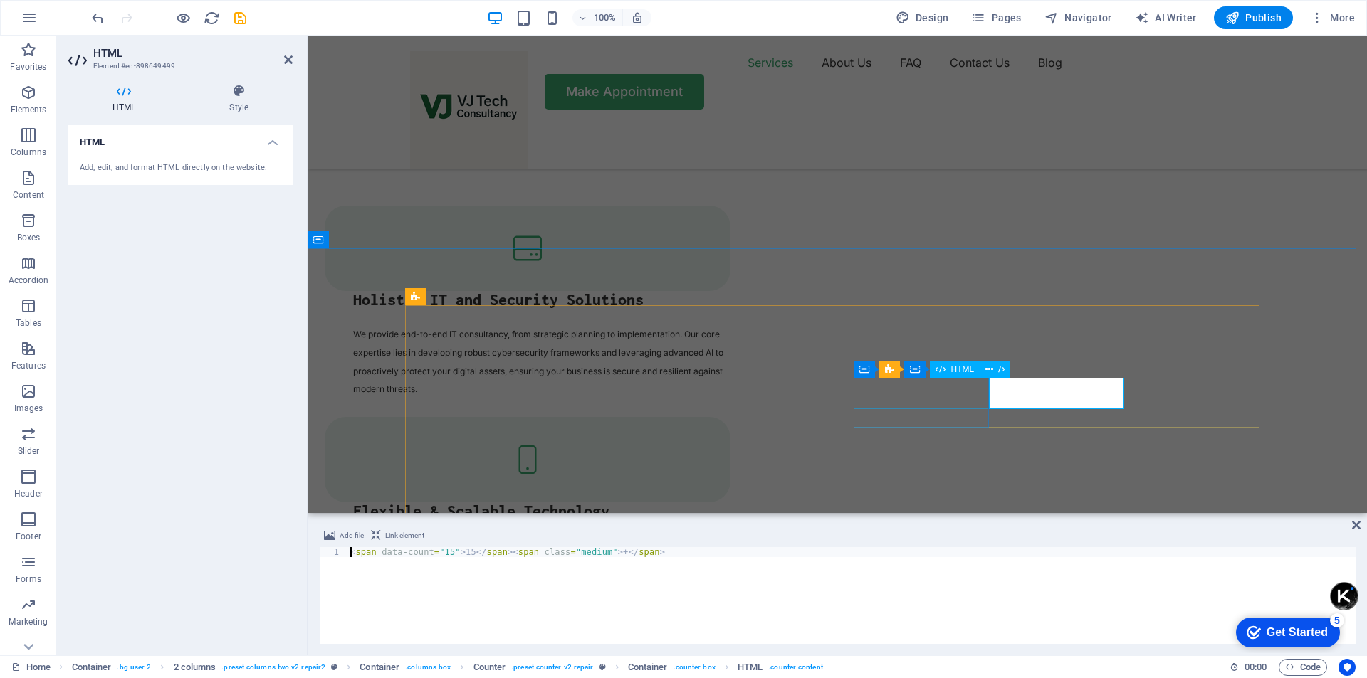
scroll to position [1981, 0]
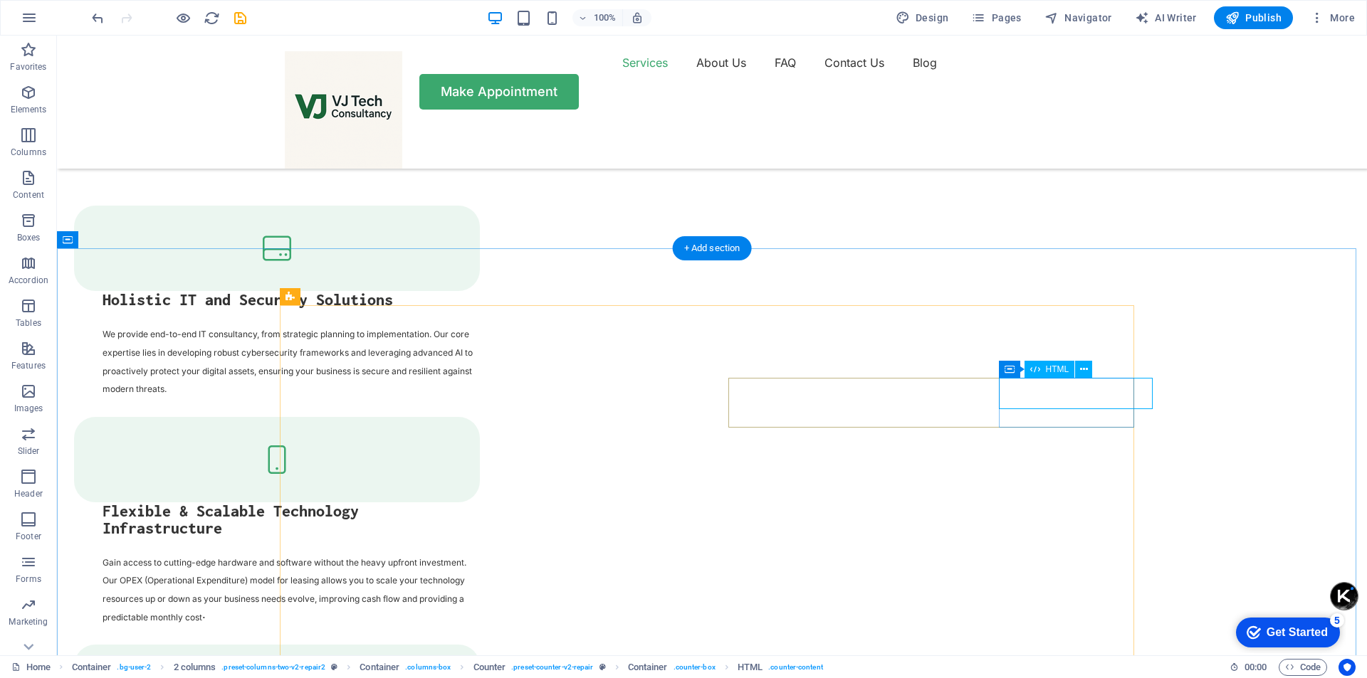
scroll to position [1981, 0]
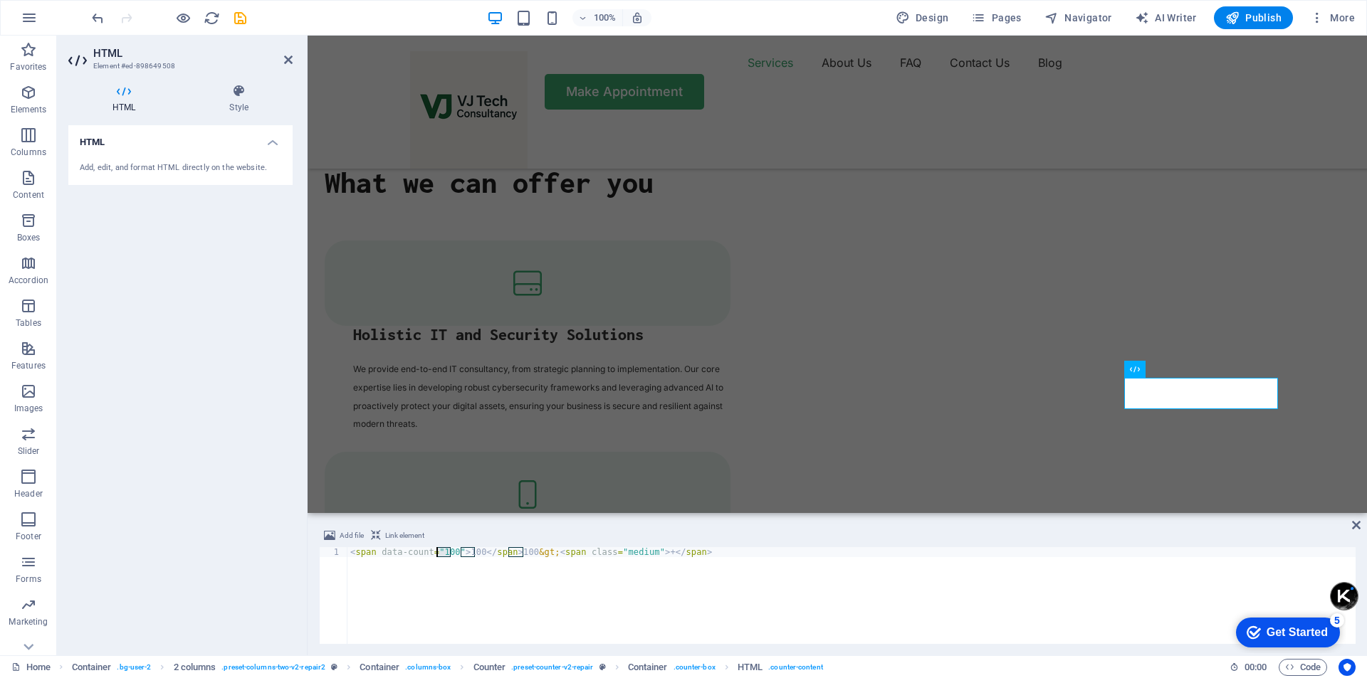
drag, startPoint x: 449, startPoint y: 553, endPoint x: 438, endPoint y: 554, distance: 11.4
click at [438, 554] on div "< span data-count = "100" > 100 </ span > 100 &gt; < span class = "medium" > + …" at bounding box center [851, 605] width 1008 height 117
click at [472, 551] on div "< span data-count = "50" > 100 </ span > 100 &gt; < span class = "medium" > + <…" at bounding box center [851, 605] width 1008 height 117
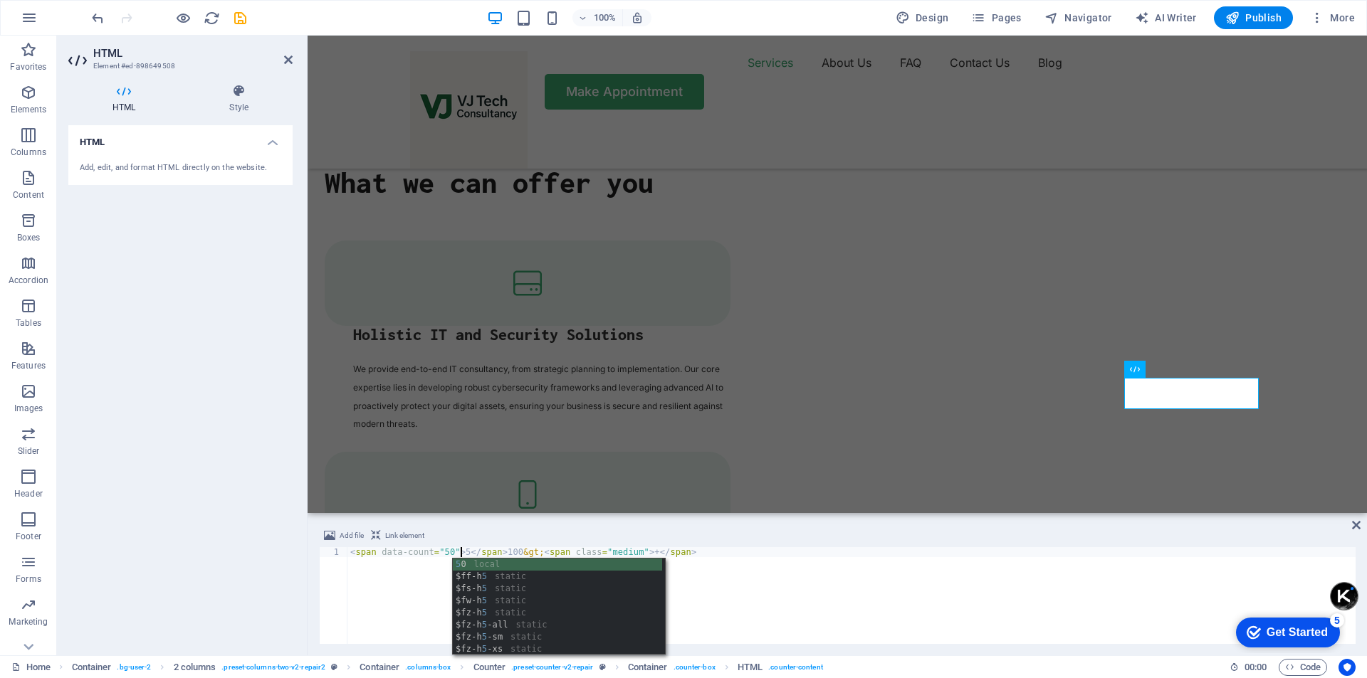
scroll to position [0, 9]
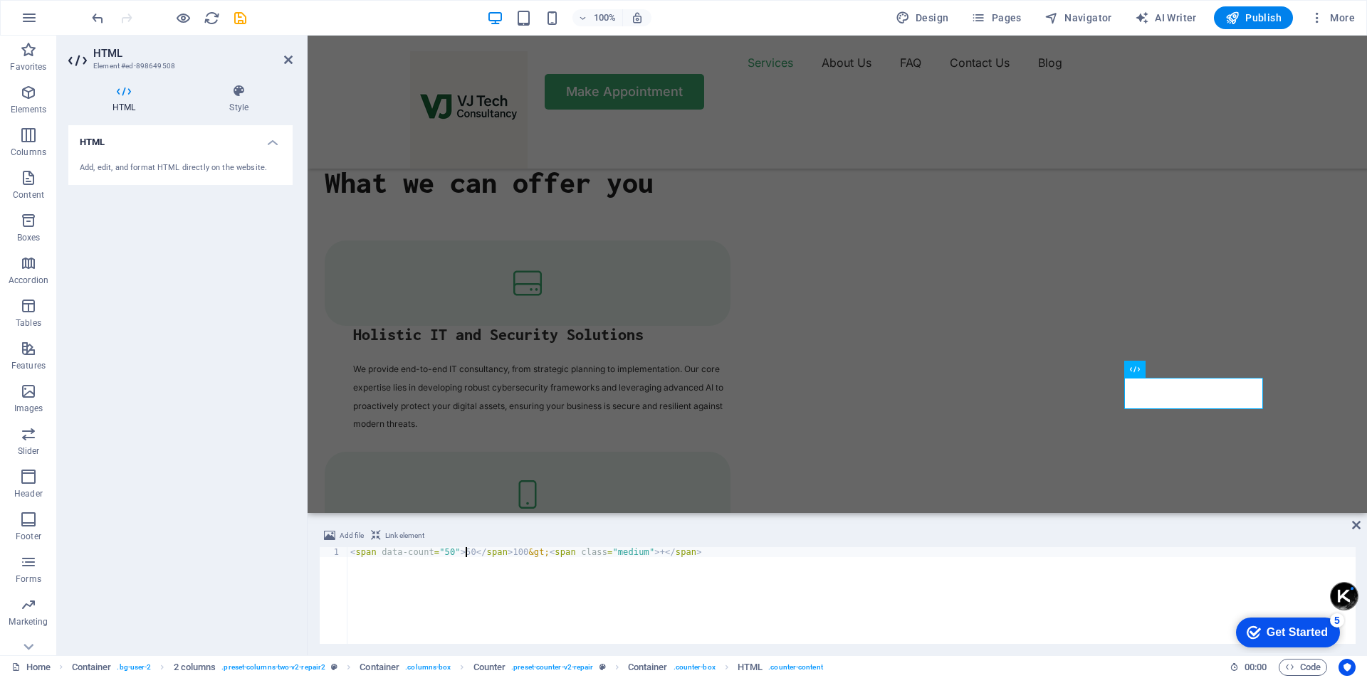
click at [513, 553] on div "< span data-count = "50" > 50 </ span > 100 &gt; < span class = "medium" > + </…" at bounding box center [851, 605] width 1008 height 117
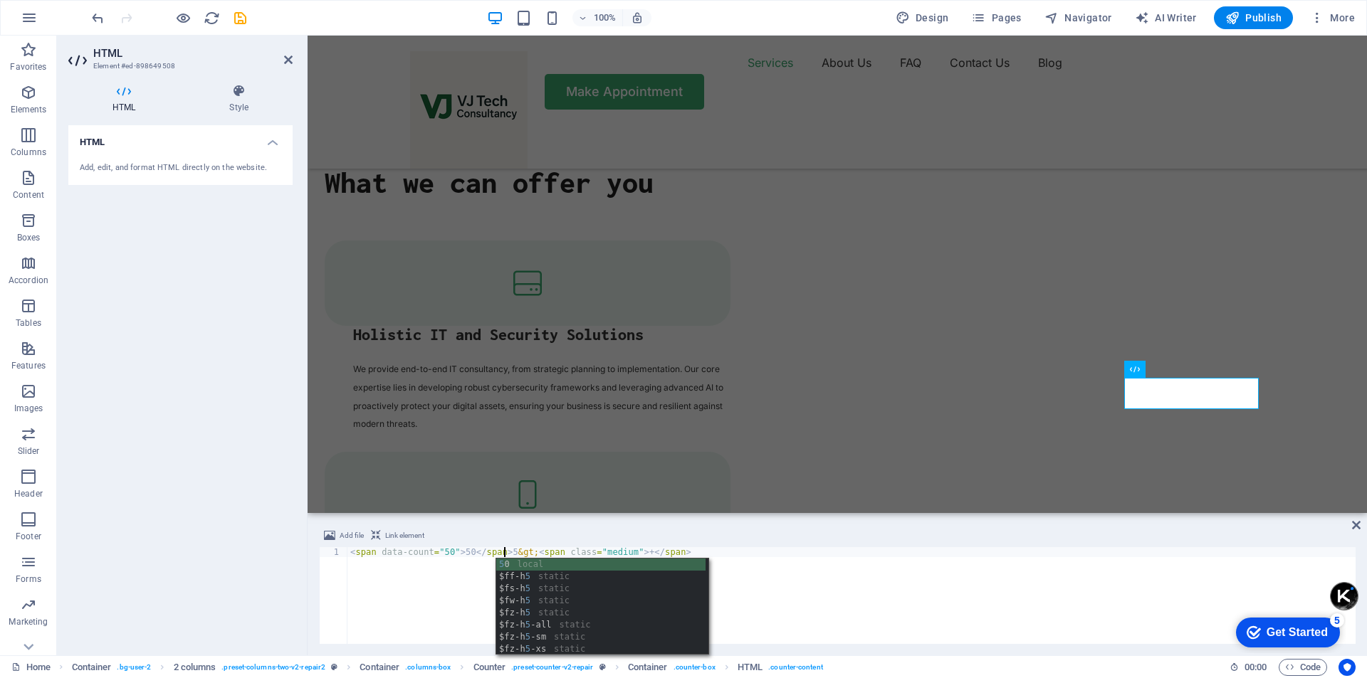
scroll to position [0, 13]
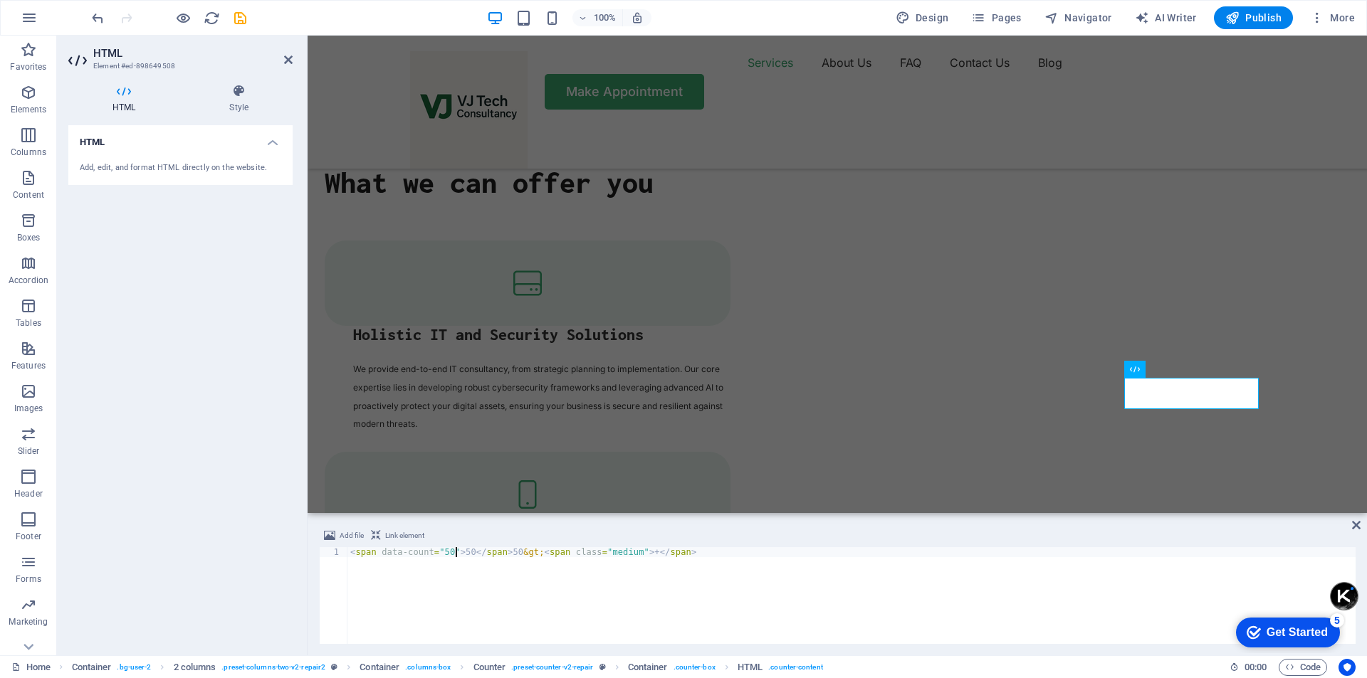
click at [455, 555] on div "< span data-count = "50" > 50 </ span > 50 &gt; < span class = "medium" > + </ …" at bounding box center [851, 605] width 1008 height 117
click at [455, 552] on div "< span data-count = "50" > /50 </ span > 50 &gt; < span class = "medium" > + </…" at bounding box center [851, 605] width 1008 height 117
click at [580, 602] on div "< span data-count = "50" > /50 </ span > /50 </ span > 50 &gt; < span class = "…" at bounding box center [851, 605] width 1008 height 117
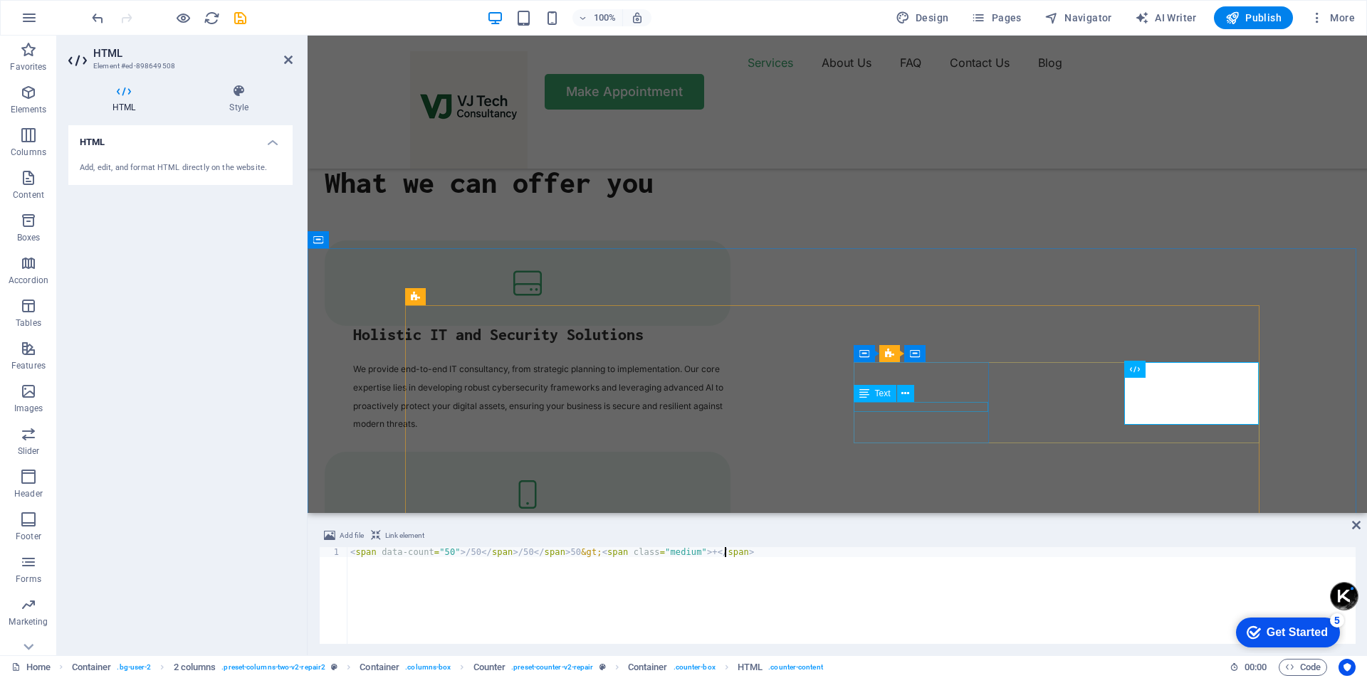
type textarea "<span data-count="50">/50</span>/50</span>50 &gt;<span class="medium">+</span>"
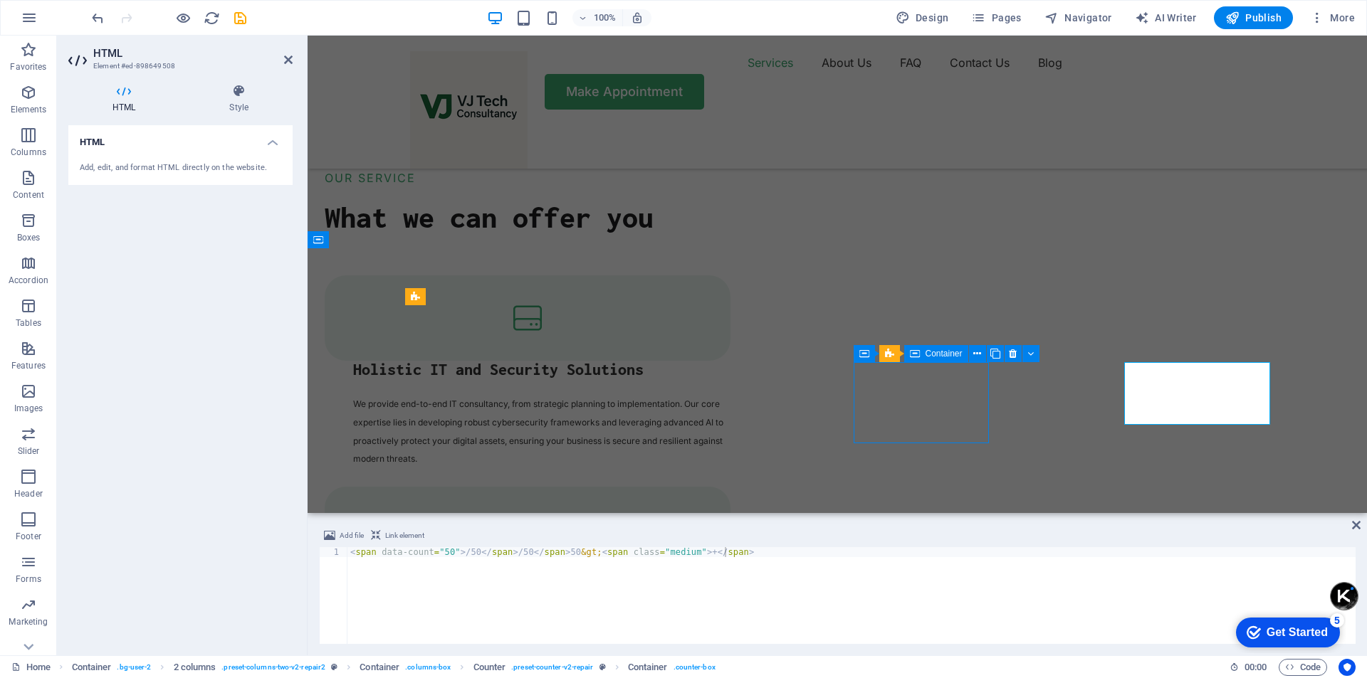
scroll to position [2016, 0]
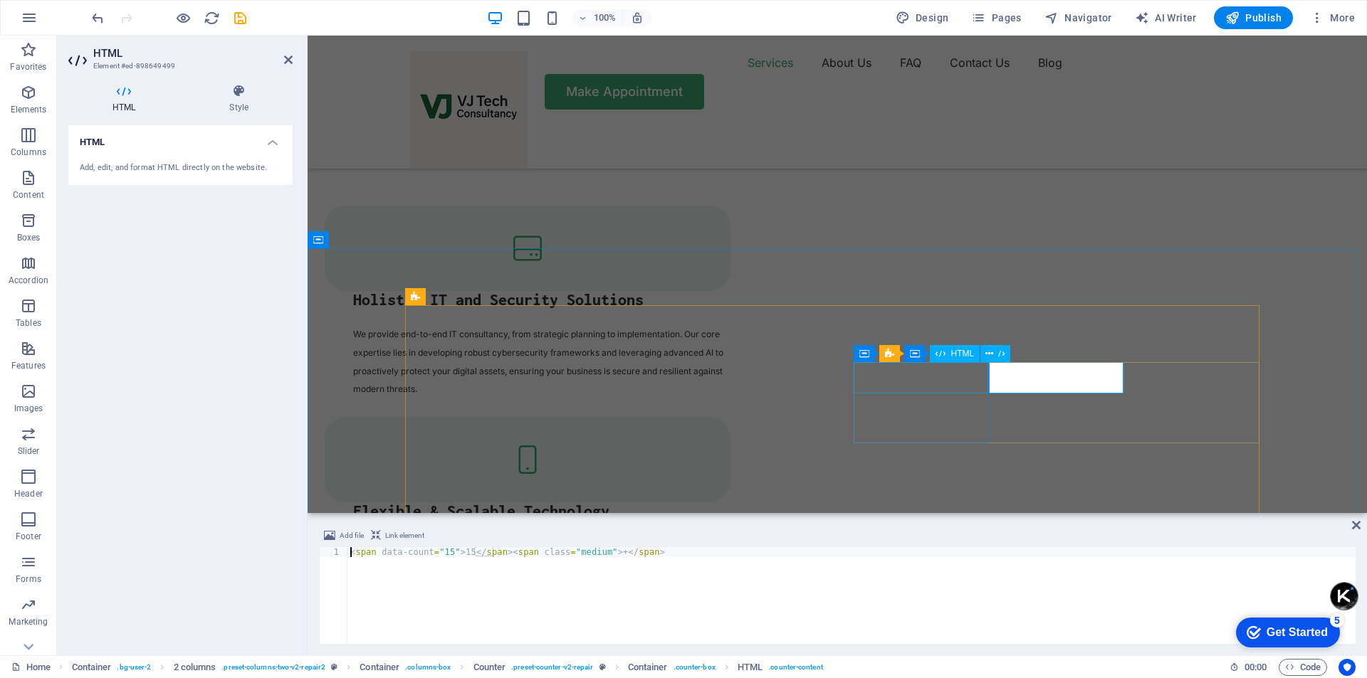
scroll to position [1981, 0]
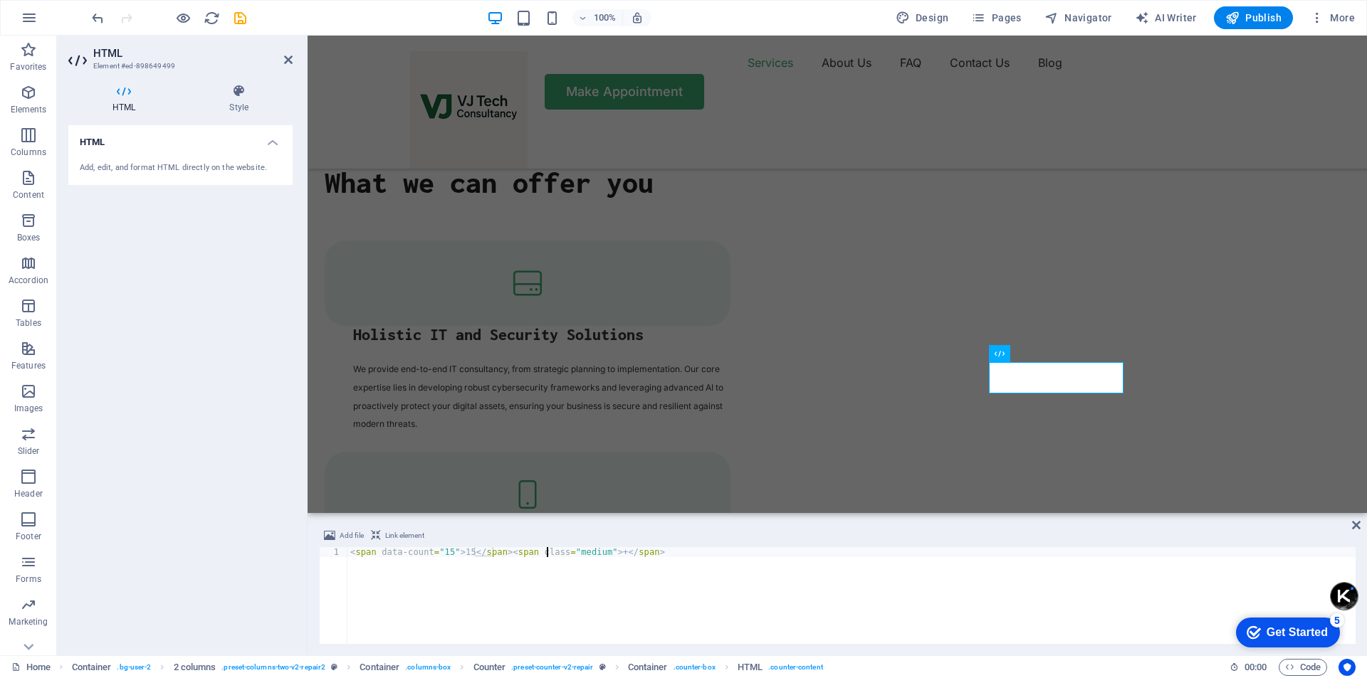
click at [545, 555] on div "< span data-count = "15" > 15 </ span > < span class = "medium" > + </ span >" at bounding box center [851, 605] width 1008 height 117
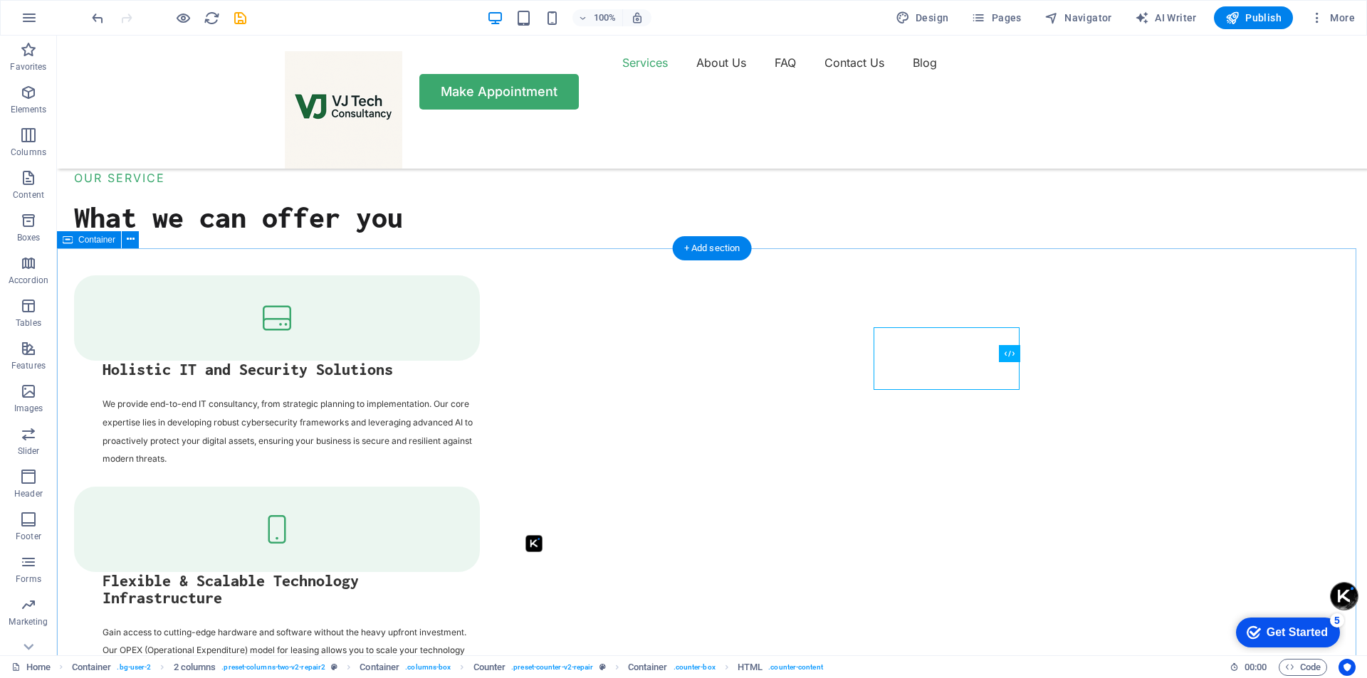
scroll to position [2016, 0]
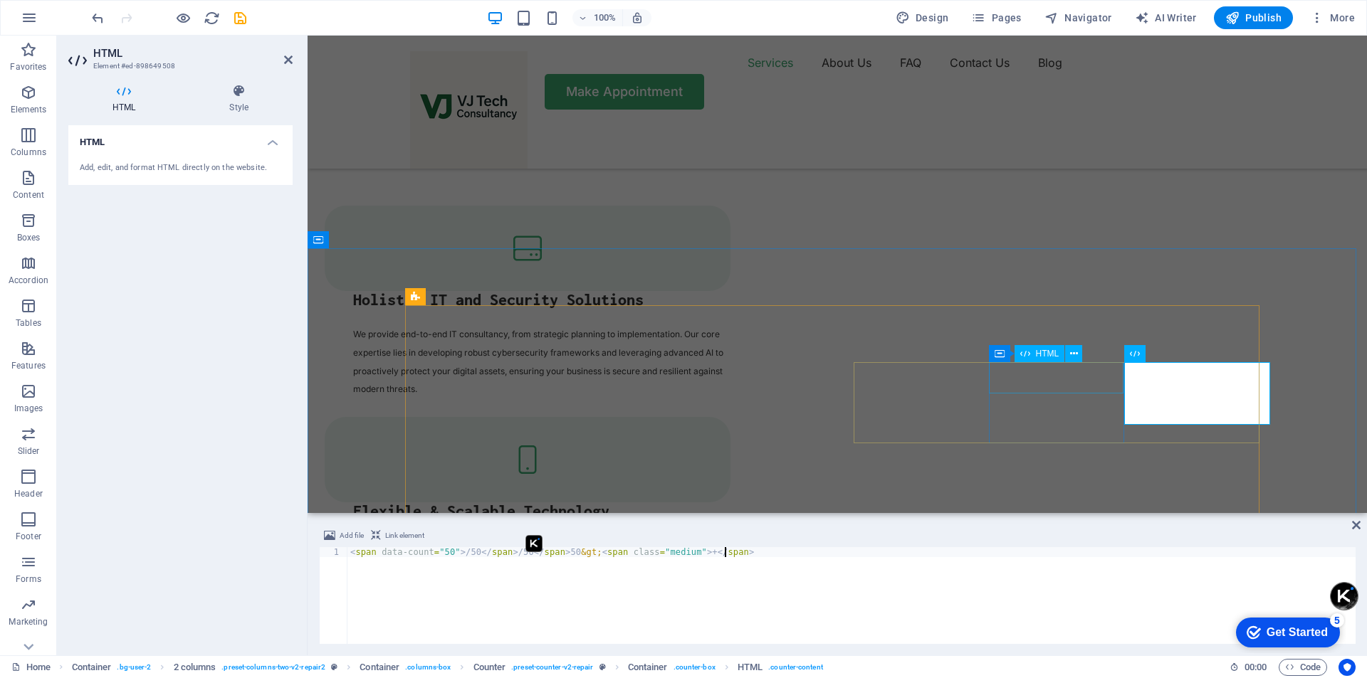
scroll to position [1981, 0]
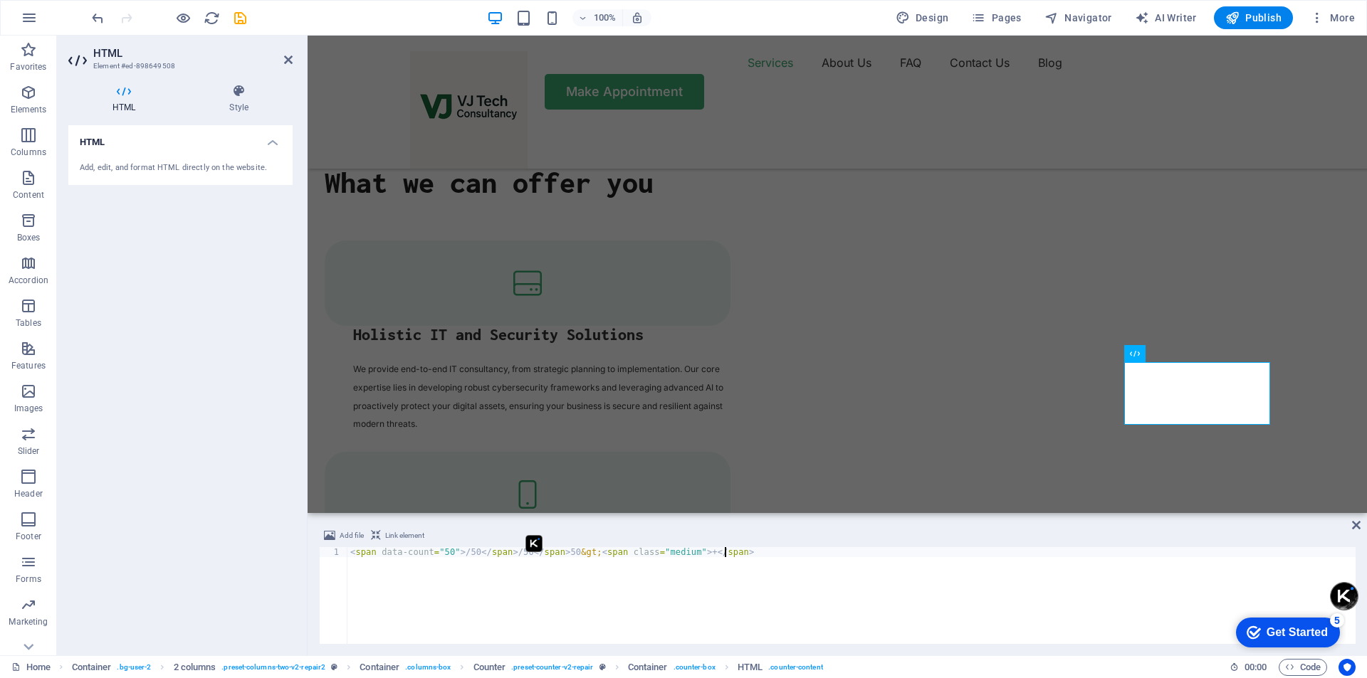
click at [578, 551] on div "< span data-count = "50" > /50 </ span > /50 </ span > 50 &gt; < span class = "…" at bounding box center [851, 605] width 1008 height 117
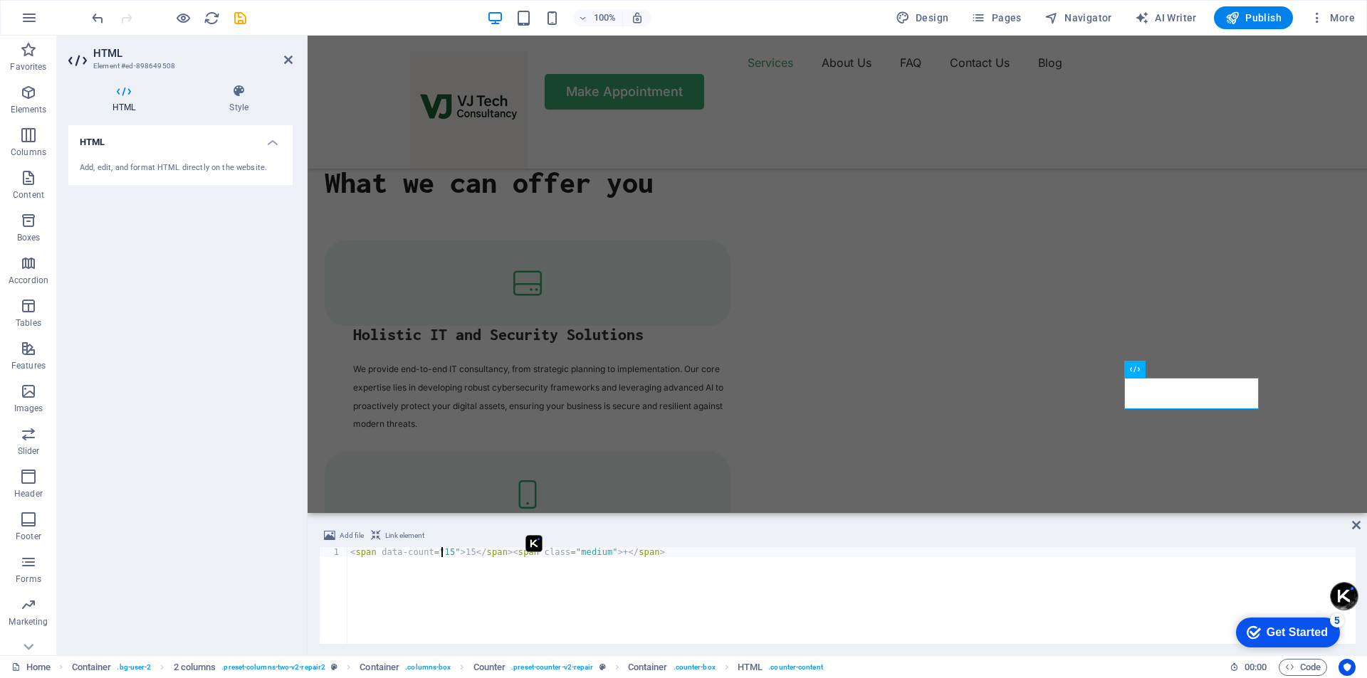
click at [441, 550] on div "< span data-count = "15" > 15 </ span > < span class = "medium" > + </ span >" at bounding box center [851, 605] width 1008 height 117
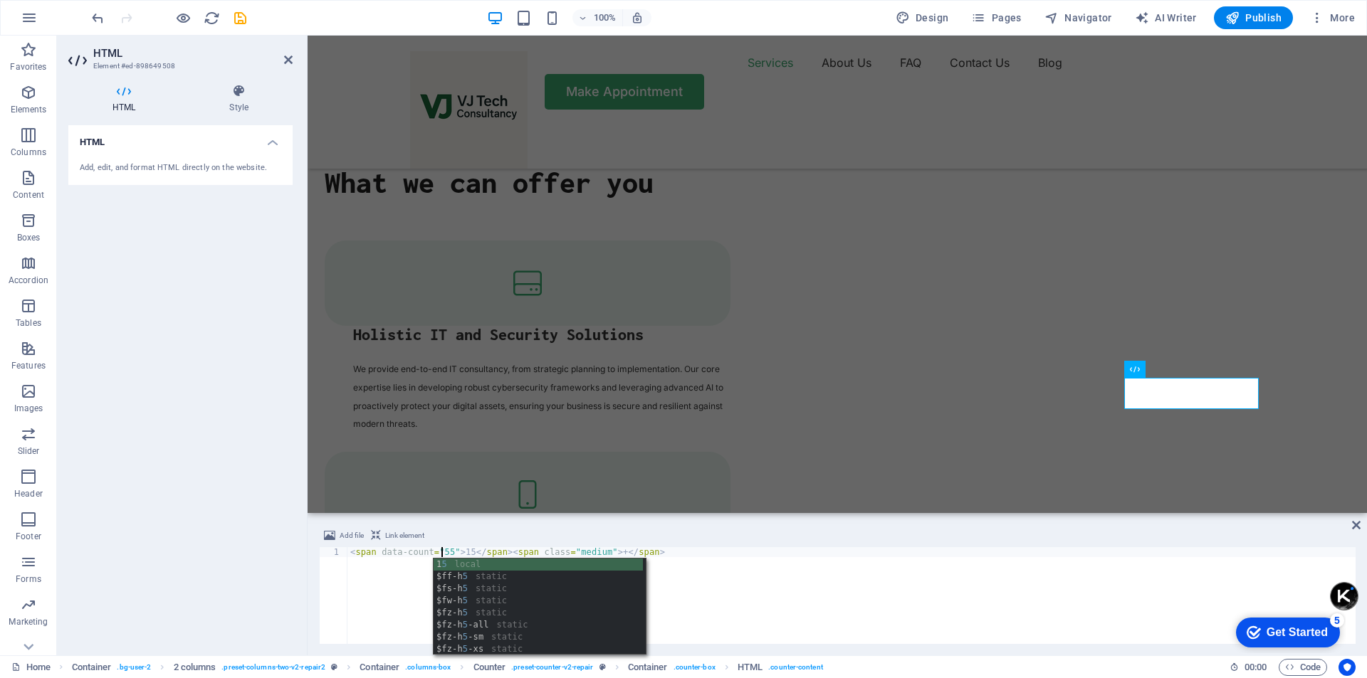
click at [461, 551] on div "< span data-count = "55" > 15 </ span > < span class = "medium" > + </ span >" at bounding box center [851, 605] width 1008 height 117
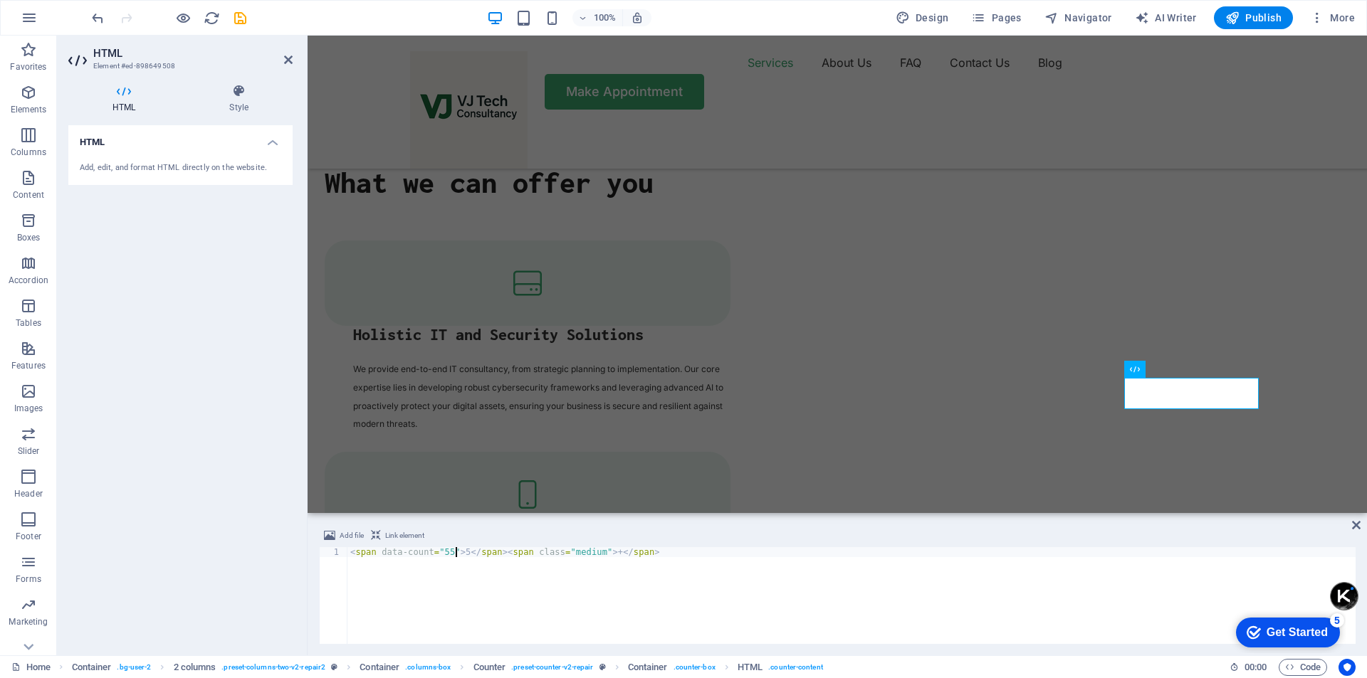
scroll to position [0, 9]
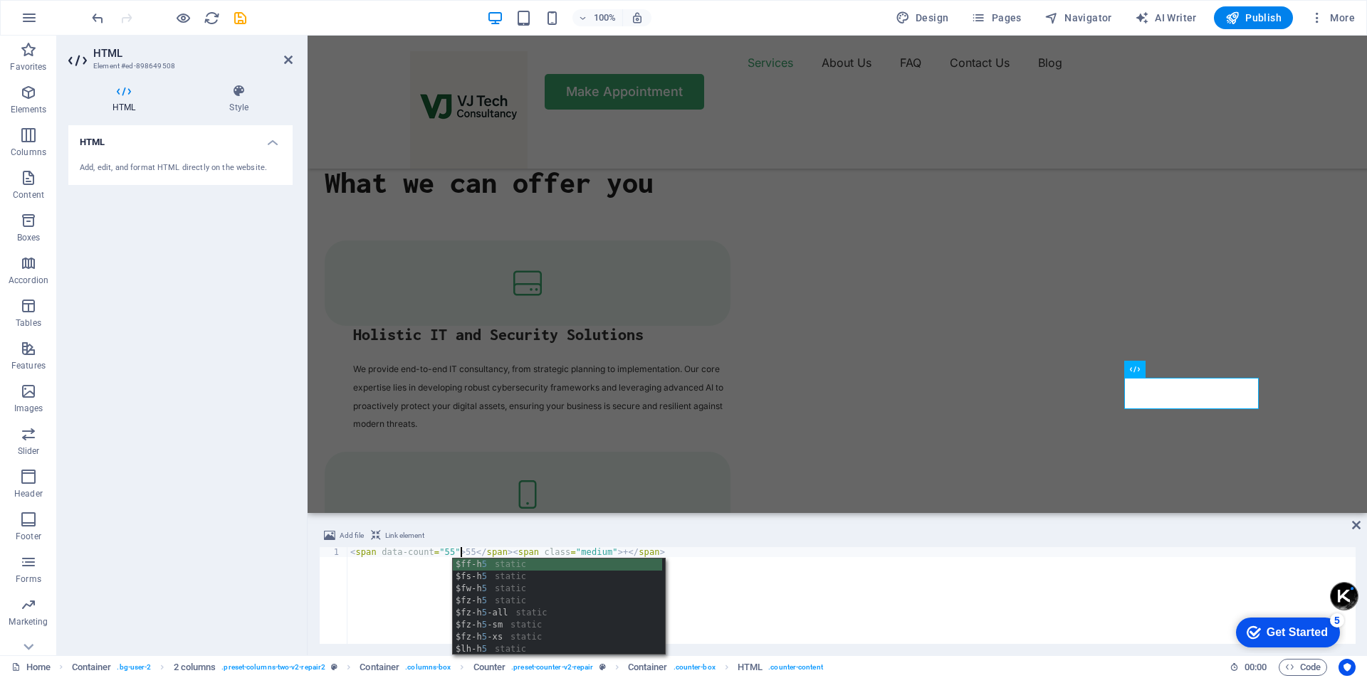
click at [770, 577] on div "< span data-count = "55" > 55 </ span > < span class = "medium" > + </ span >" at bounding box center [851, 605] width 1008 height 117
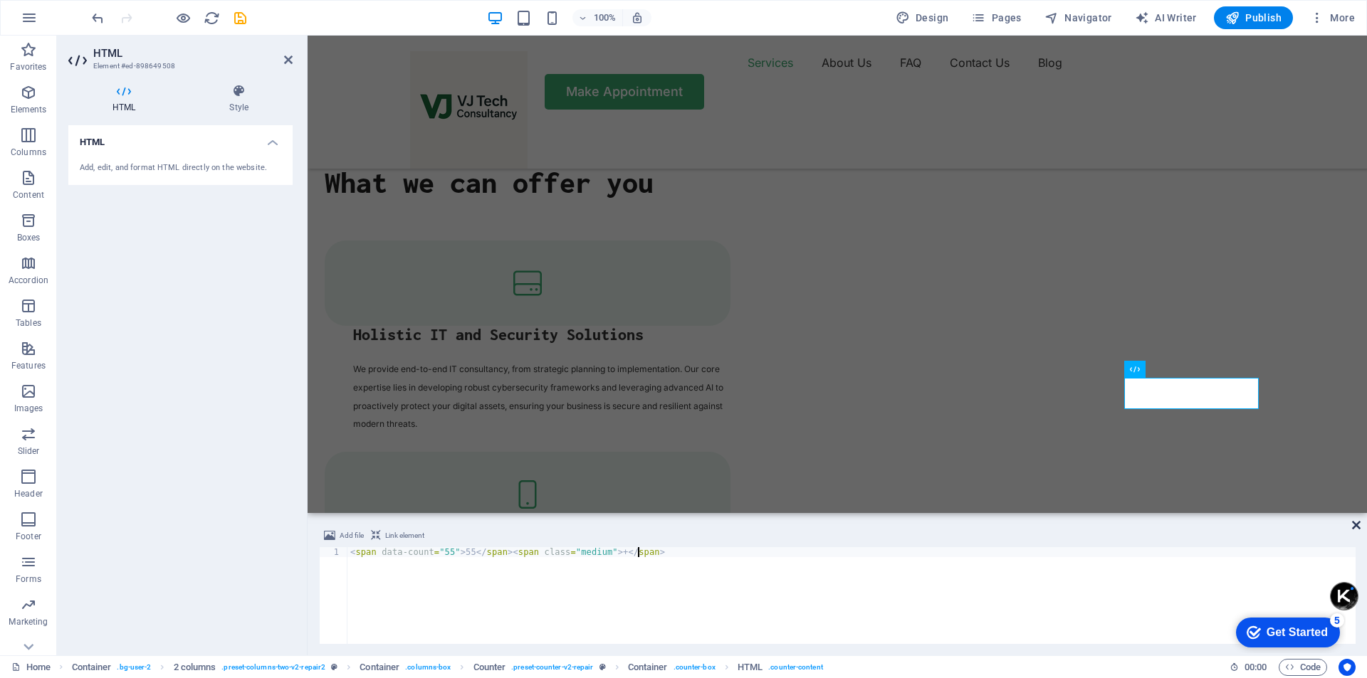
type textarea "<span data-count="55">55</span><span class="medium">+</span>"
click at [1355, 523] on icon at bounding box center [1356, 525] width 9 height 11
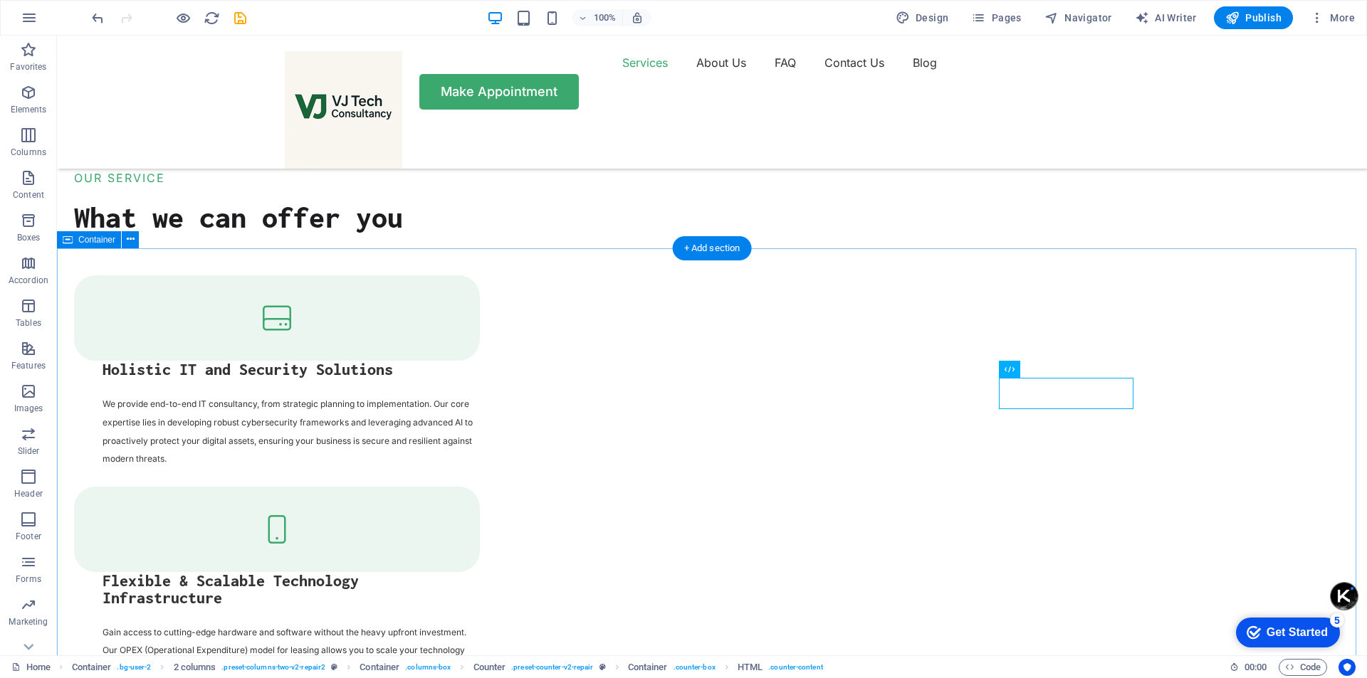
scroll to position [2016, 0]
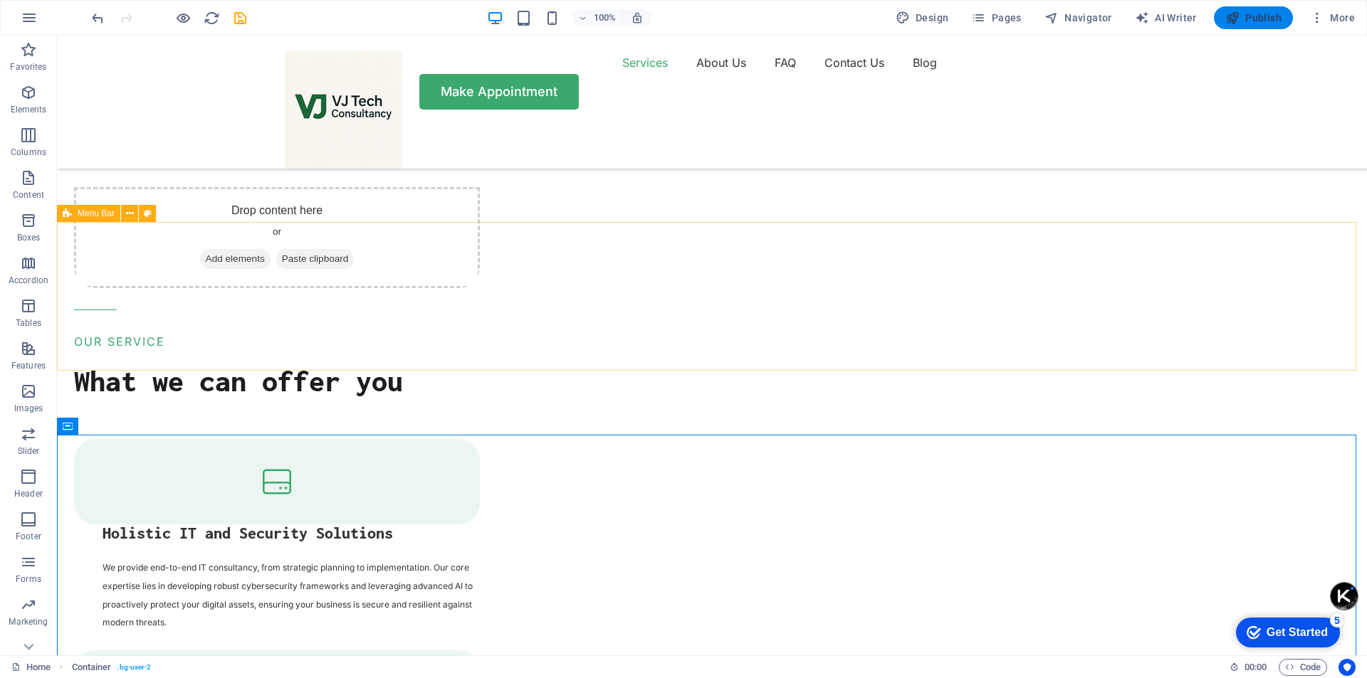
scroll to position [1803, 0]
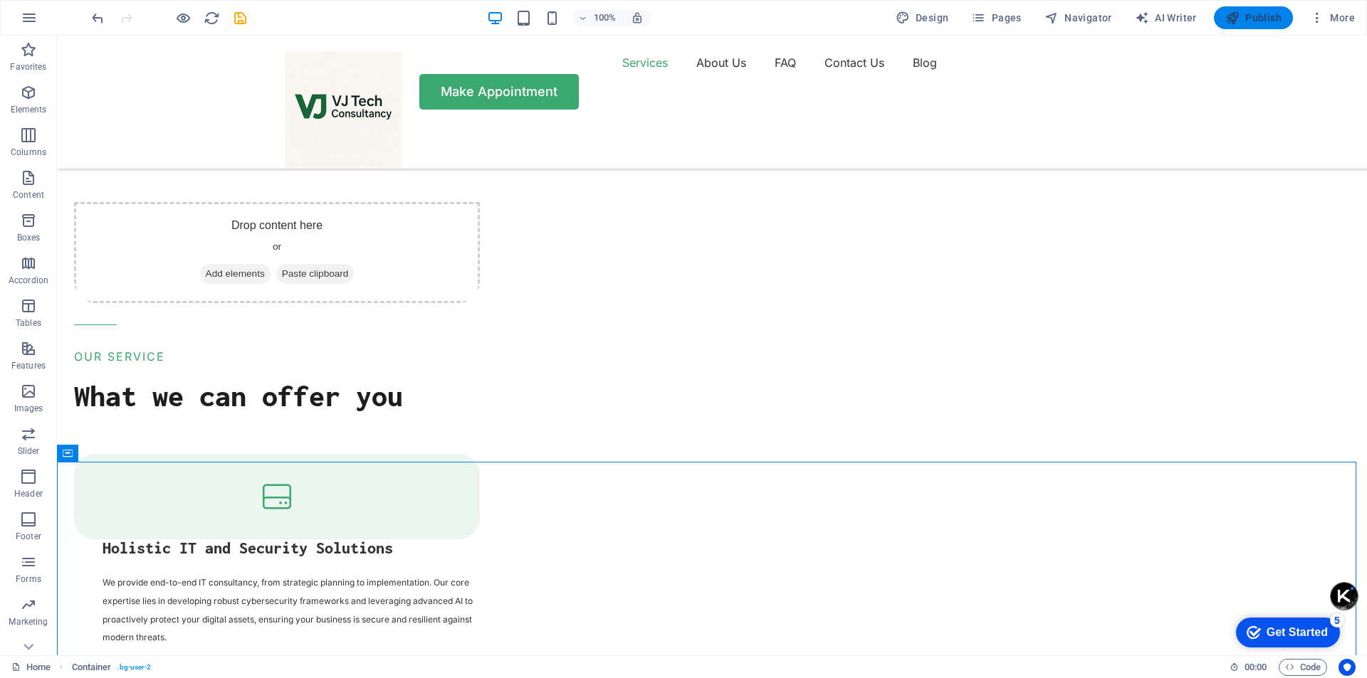
click at [1274, 10] on button "Publish" at bounding box center [1253, 17] width 79 height 23
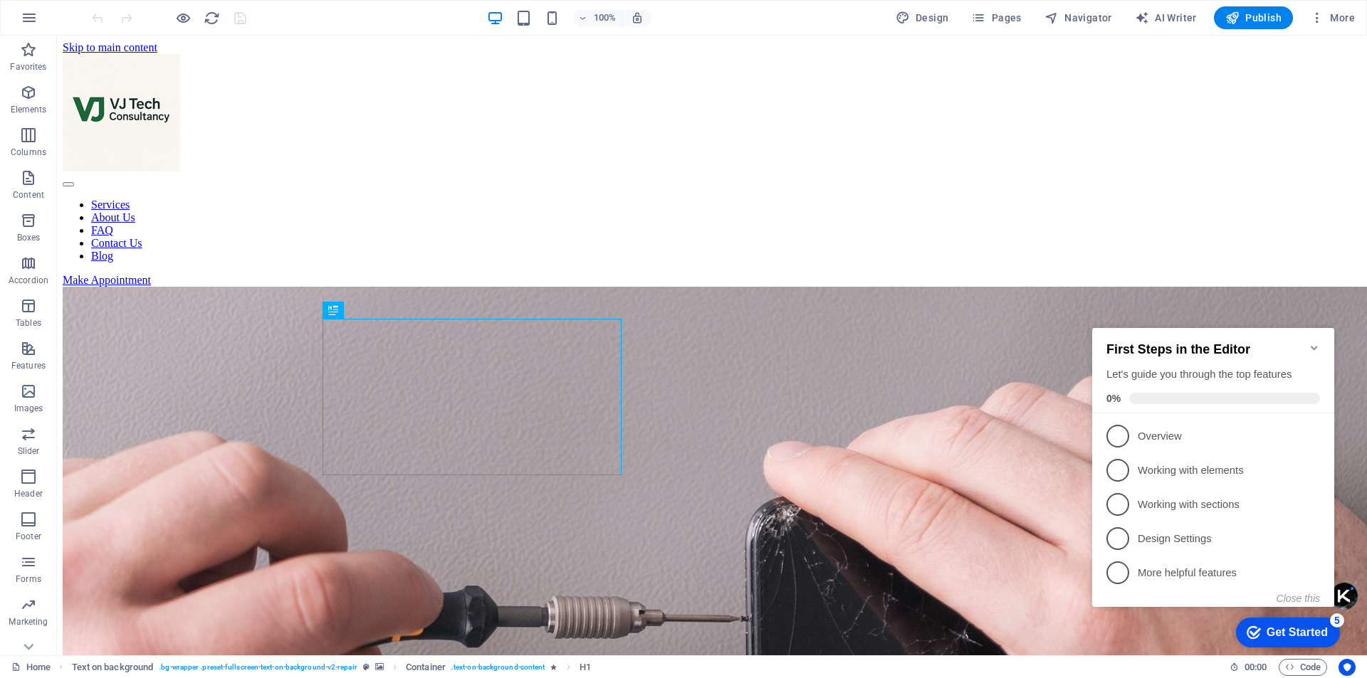
click at [1306, 342] on h2 "First Steps in the Editor" at bounding box center [1213, 349] width 214 height 15
click at [1311, 342] on icon "Minimize checklist" at bounding box center [1314, 347] width 11 height 11
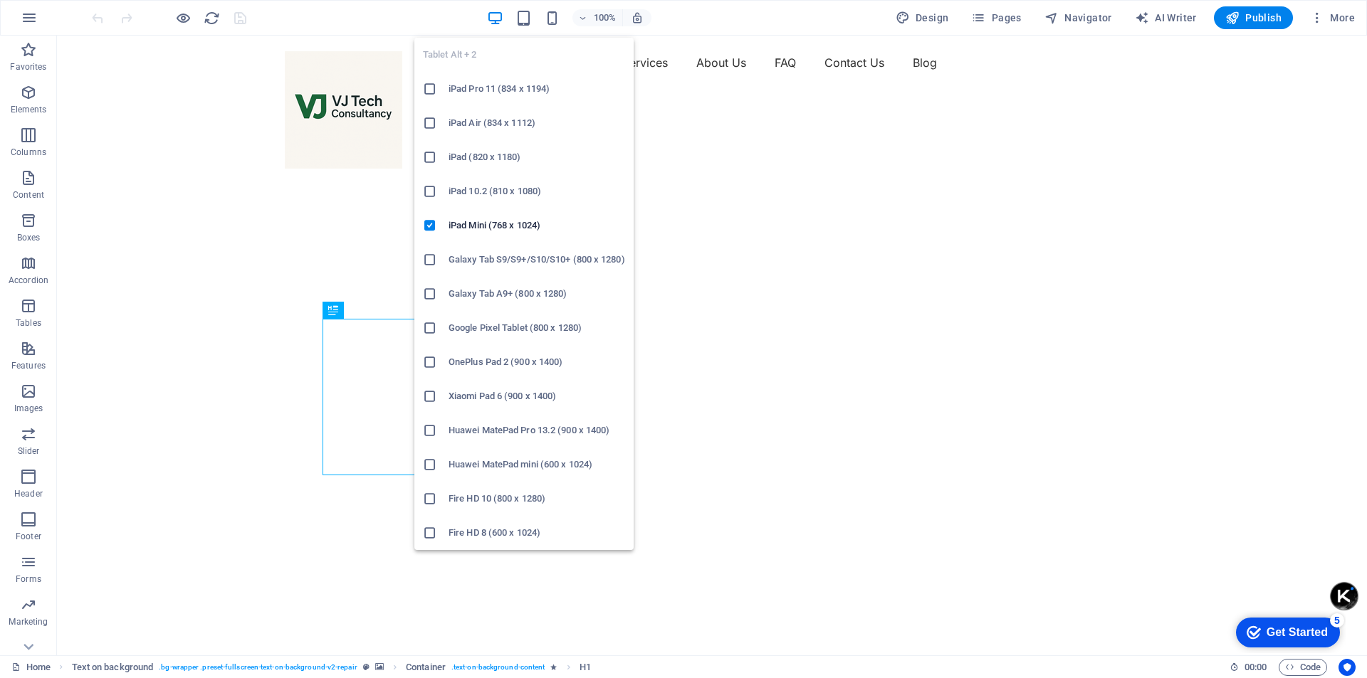
click at [429, 84] on icon at bounding box center [430, 89] width 14 height 14
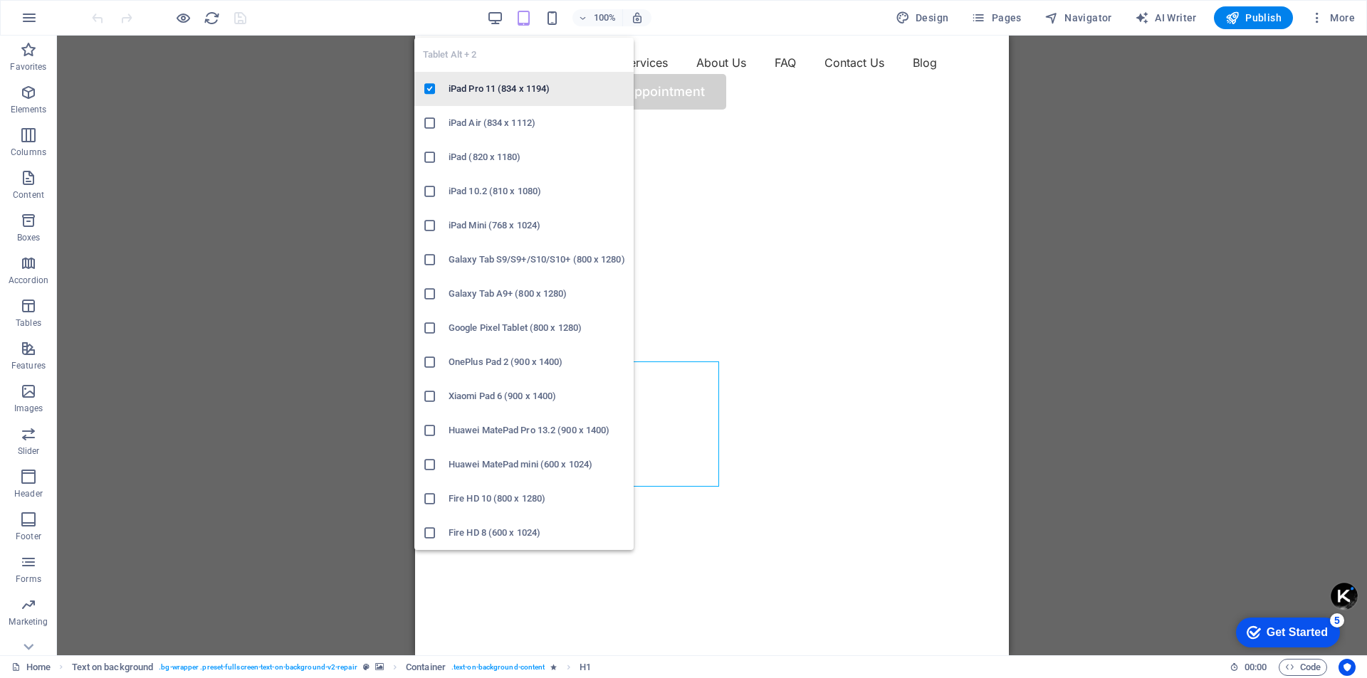
click at [429, 88] on icon at bounding box center [430, 89] width 14 height 14
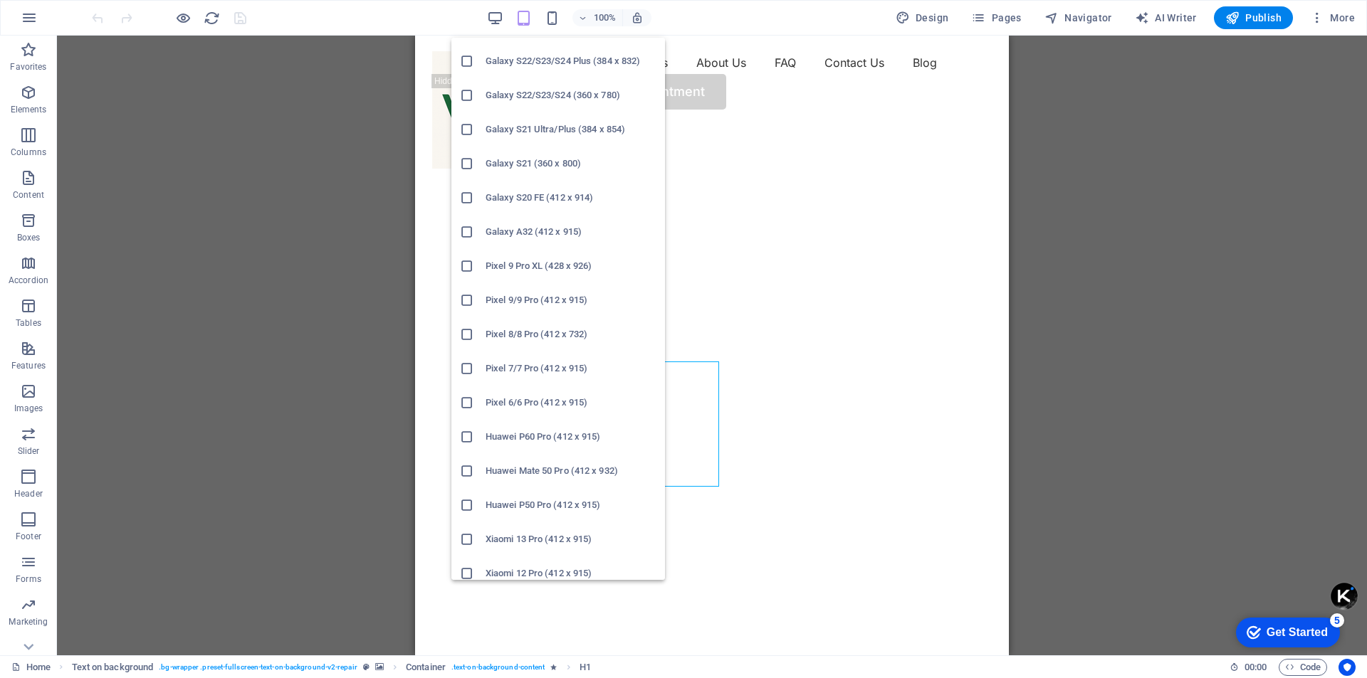
scroll to position [585, 0]
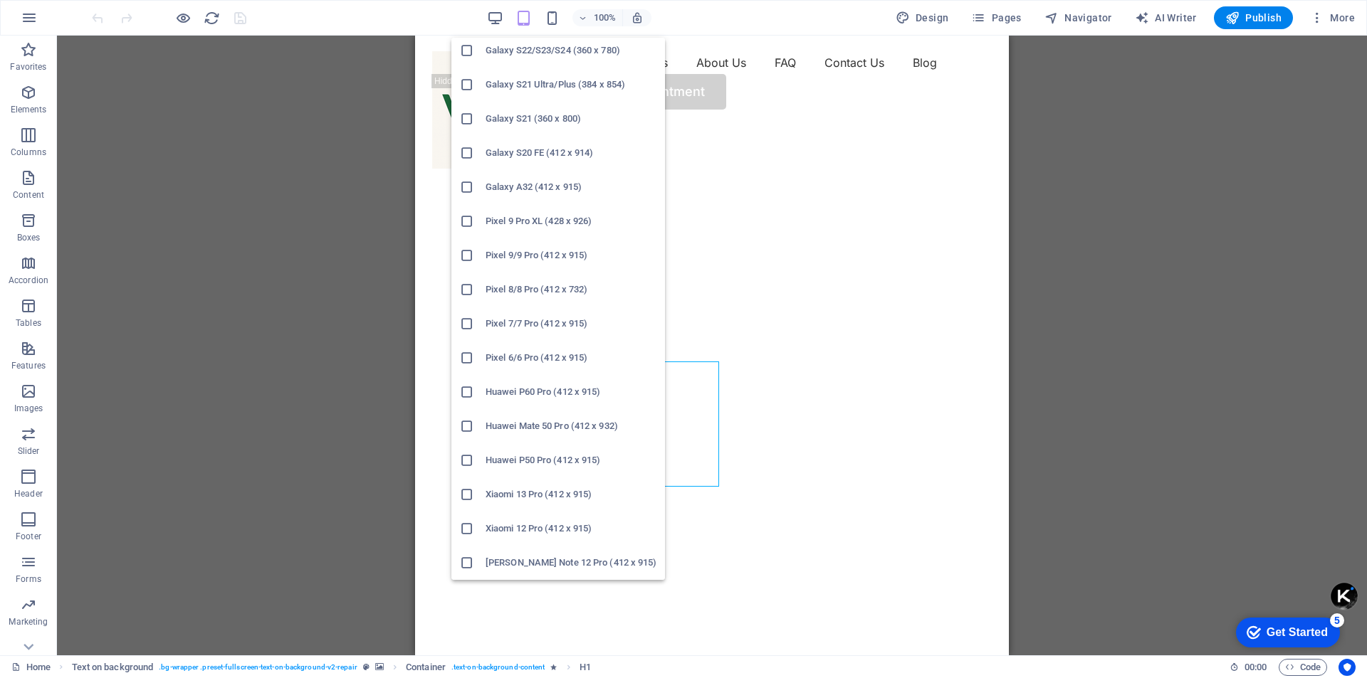
click at [470, 524] on icon at bounding box center [467, 529] width 14 height 14
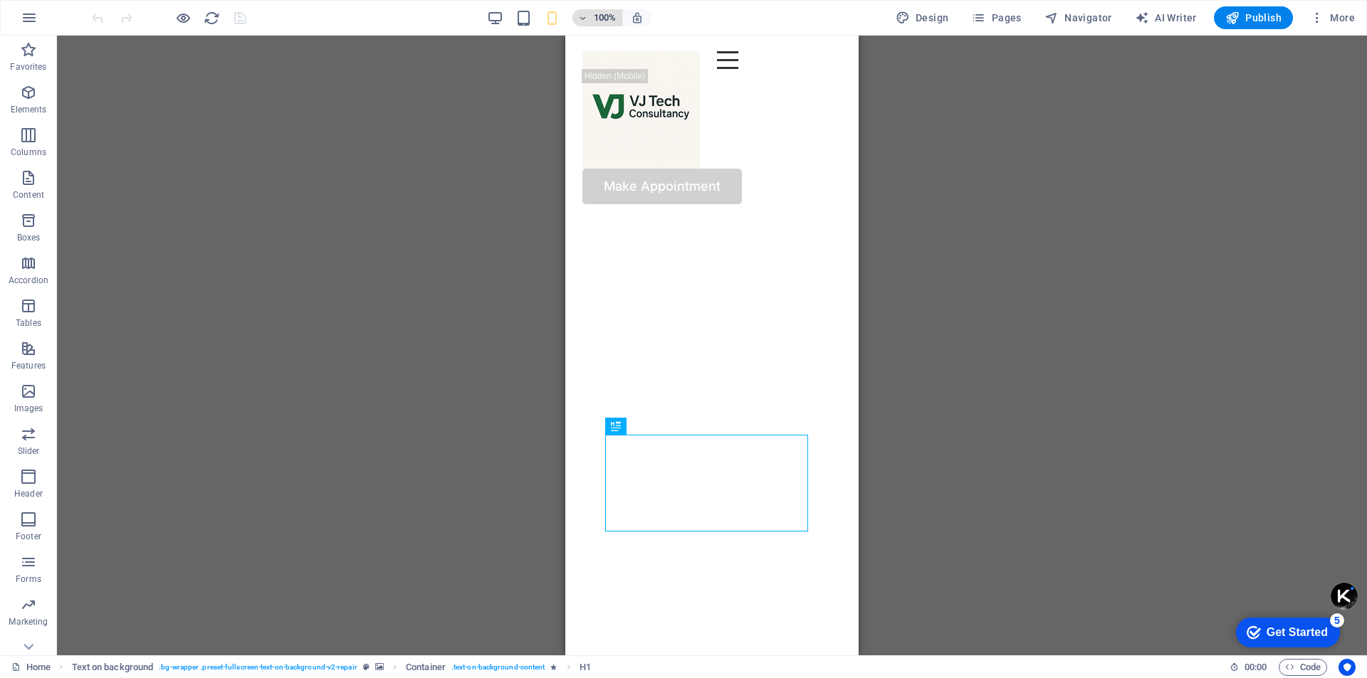
click at [584, 20] on icon "button" at bounding box center [583, 18] width 10 height 9
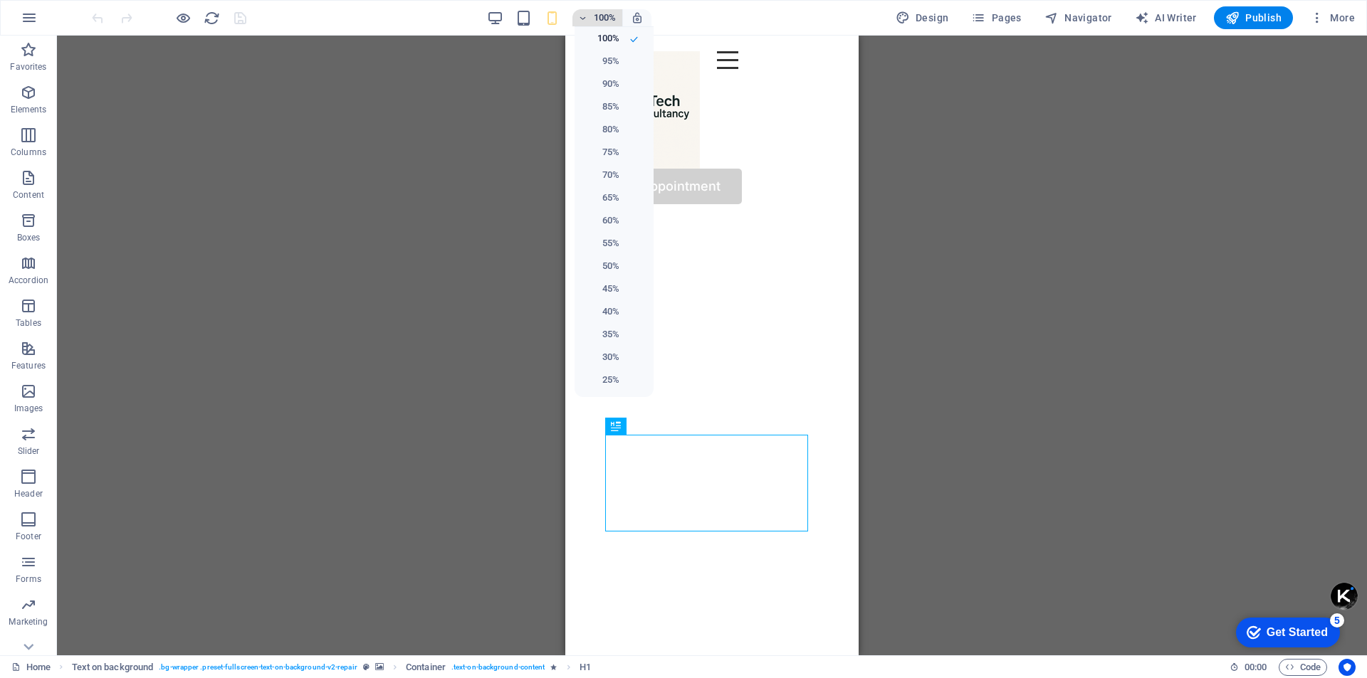
click at [584, 20] on div at bounding box center [683, 339] width 1367 height 678
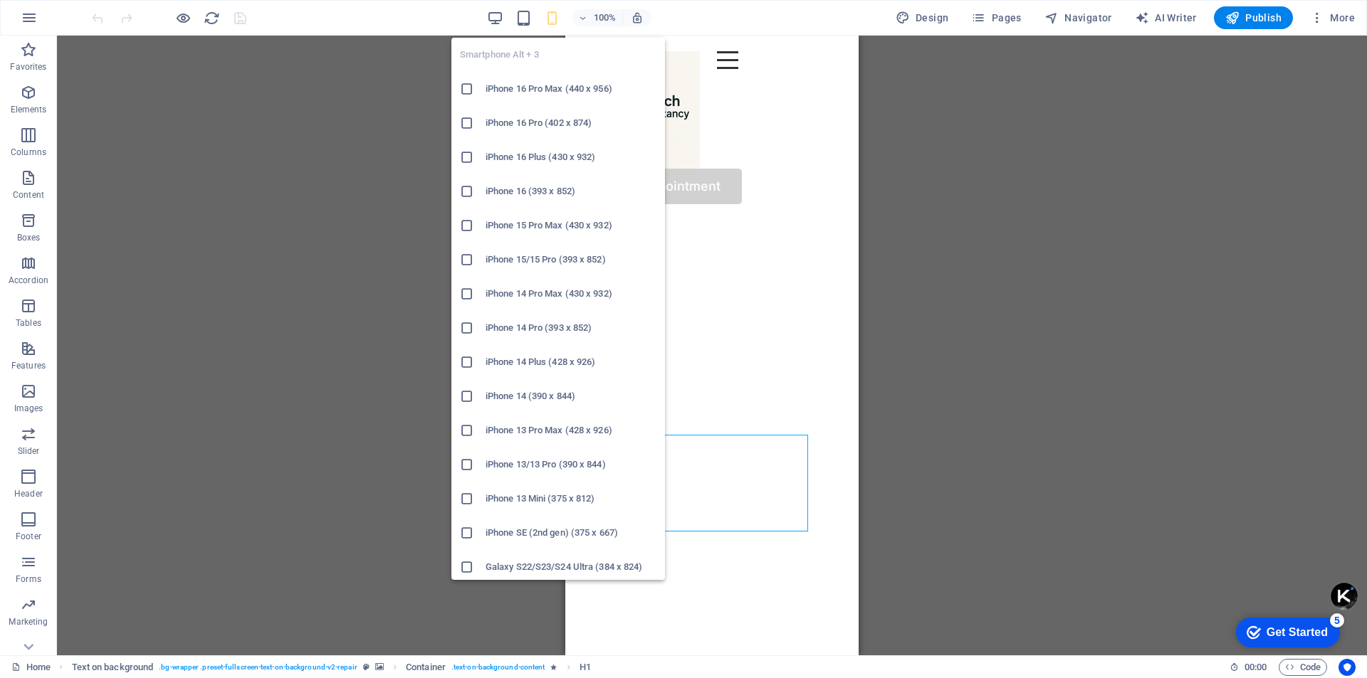
click at [470, 86] on icon at bounding box center [467, 89] width 14 height 14
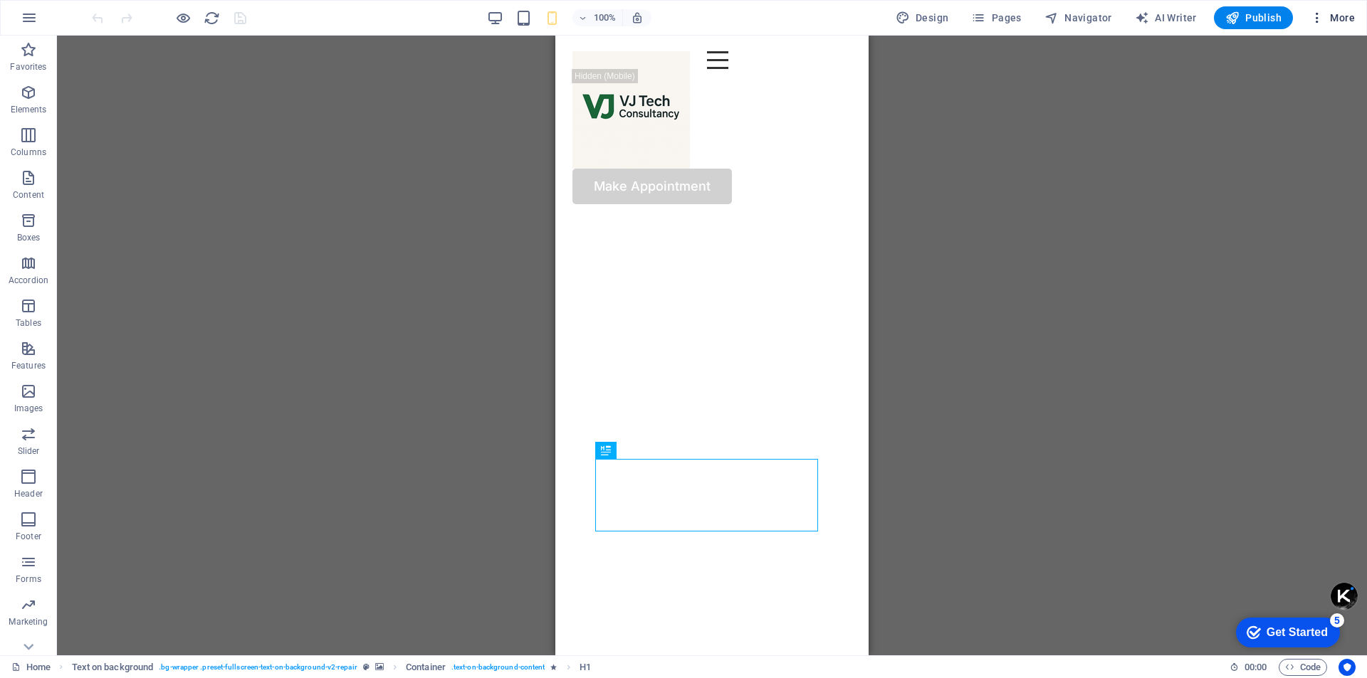
click at [1341, 20] on span "More" at bounding box center [1332, 18] width 45 height 14
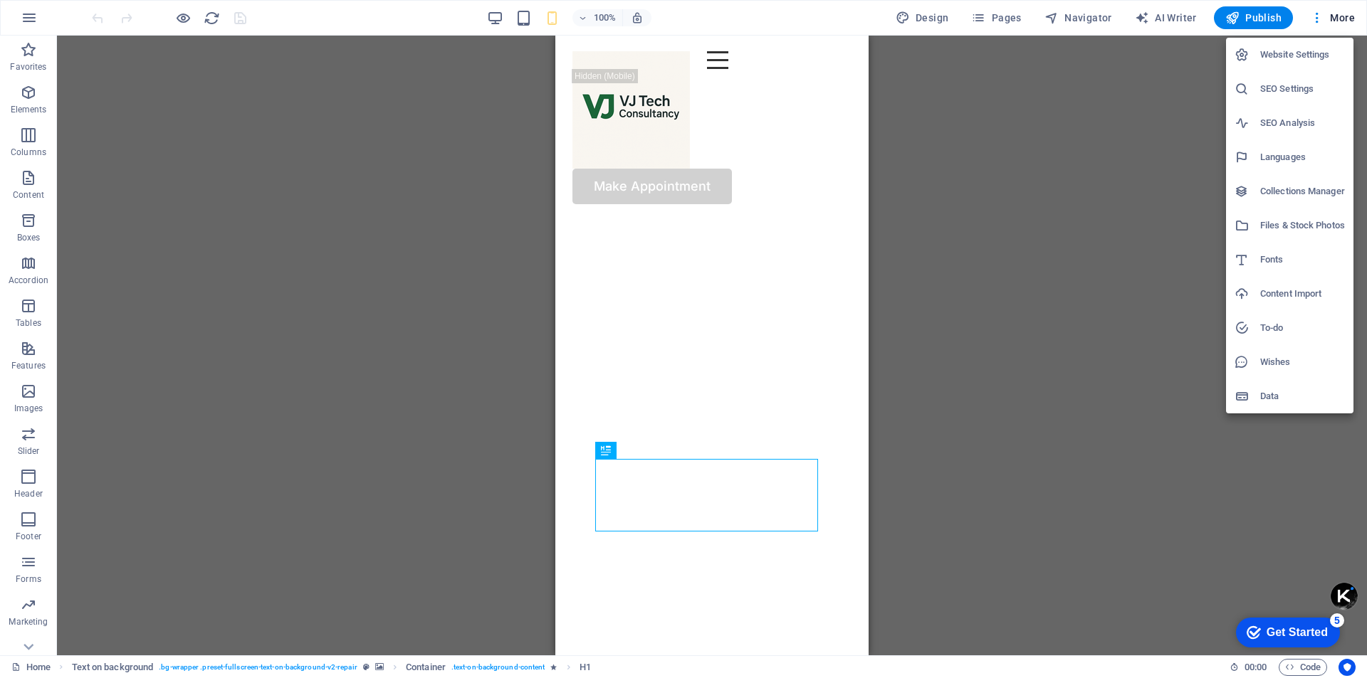
click at [1242, 15] on div at bounding box center [683, 339] width 1367 height 678
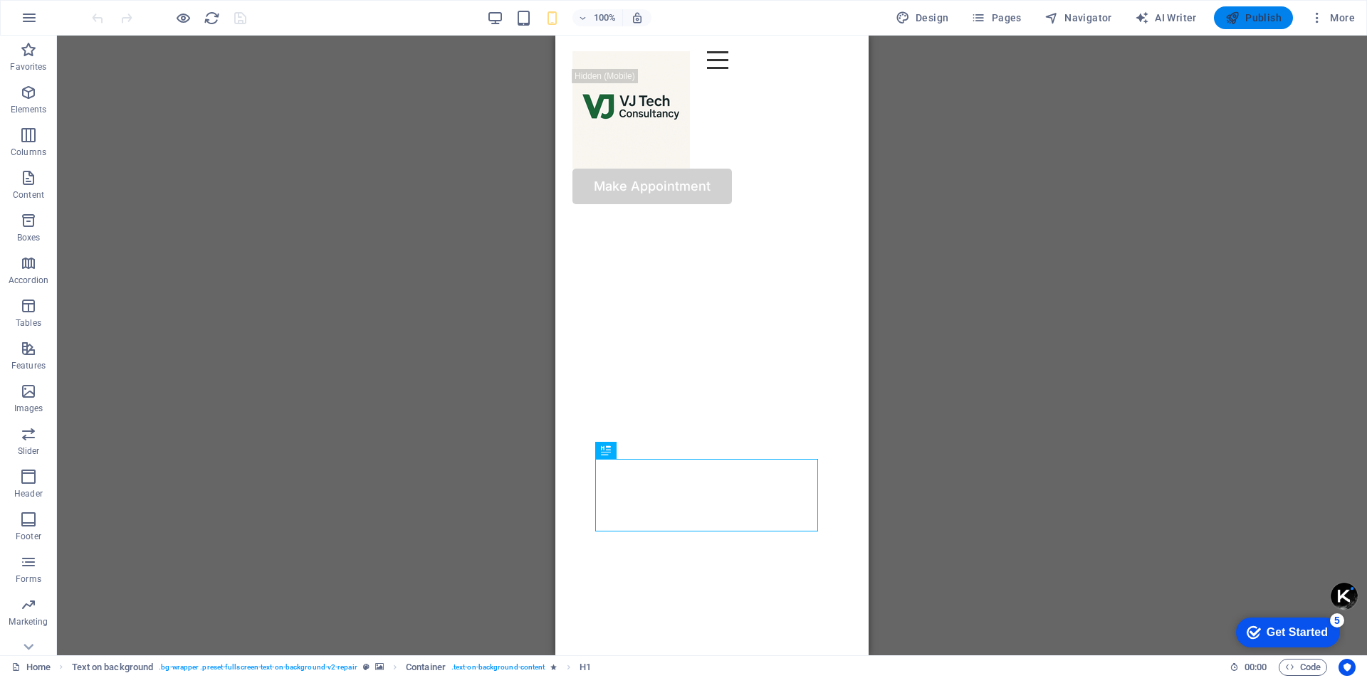
click at [1243, 20] on span "Publish" at bounding box center [1253, 18] width 56 height 14
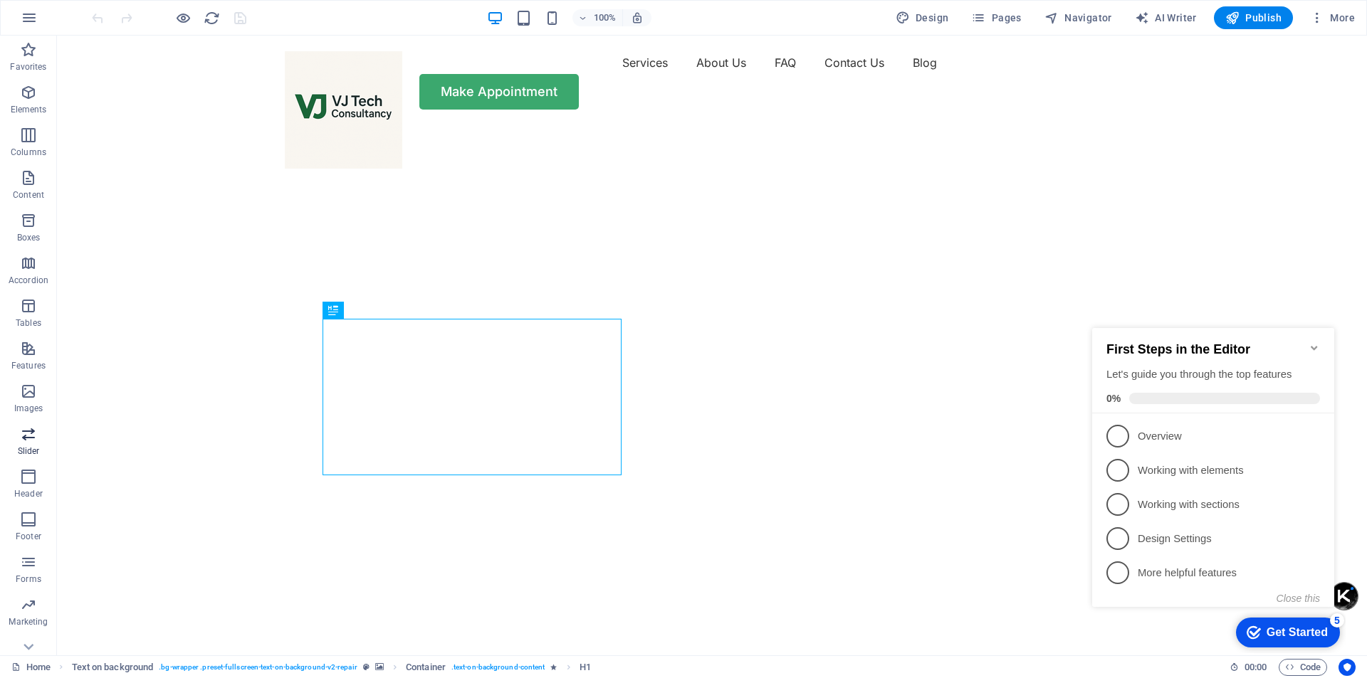
scroll to position [21, 0]
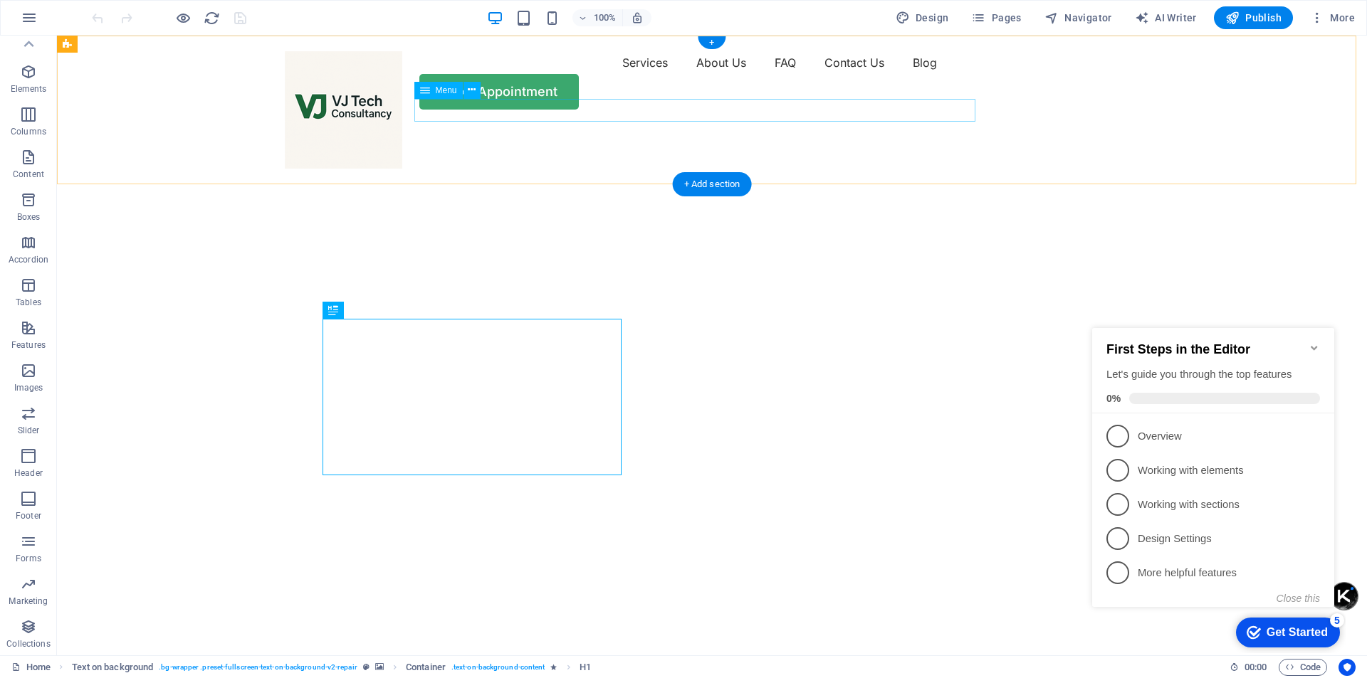
click at [838, 74] on nav "Services About Us FAQ Contact Us Blog" at bounding box center [712, 62] width 854 height 23
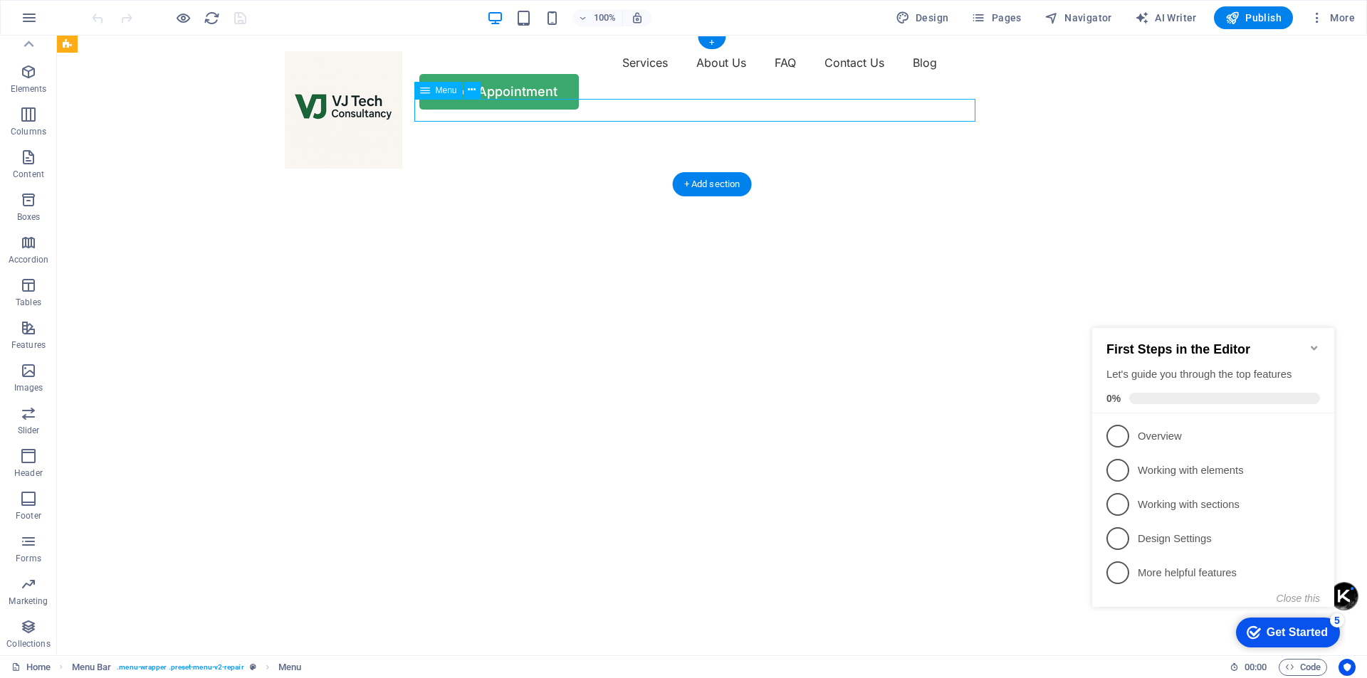
click at [838, 74] on nav "Services About Us FAQ Contact Us Blog" at bounding box center [712, 62] width 854 height 23
select select "1"
select select
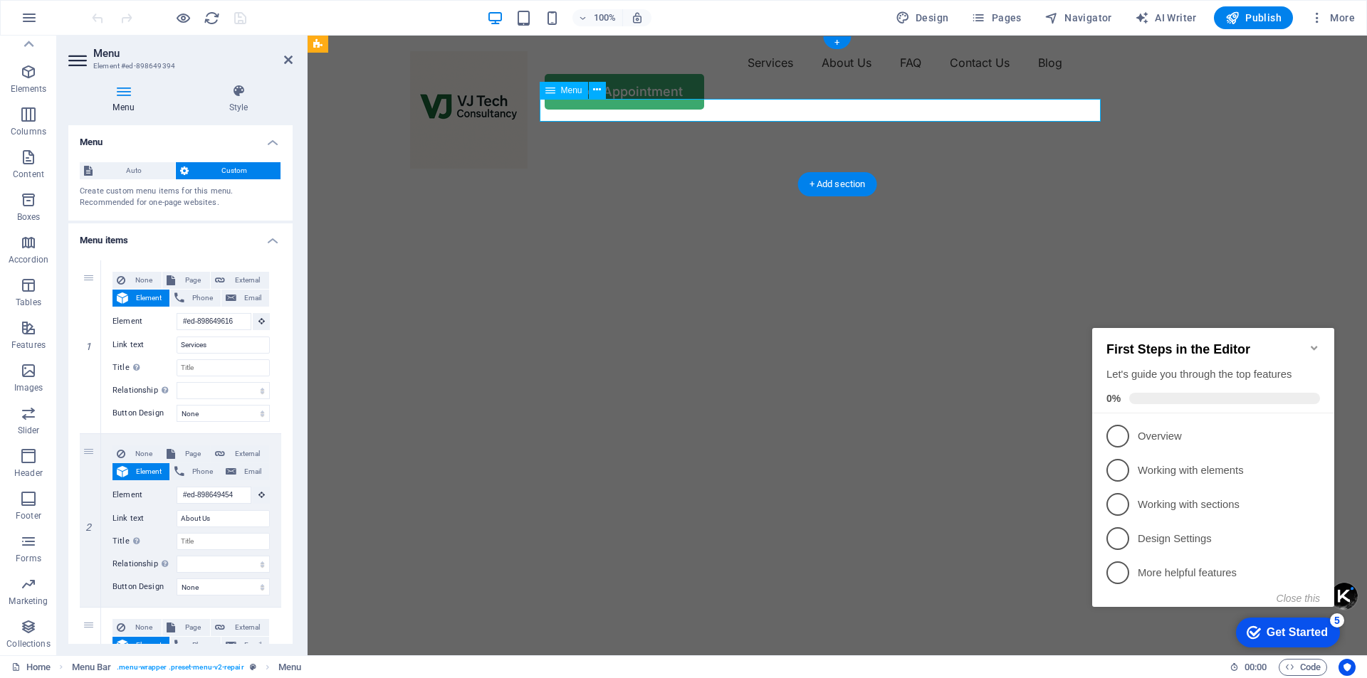
click at [963, 74] on nav "Services About Us FAQ Contact Us Blog" at bounding box center [837, 62] width 854 height 23
click at [974, 74] on nav "Services About Us FAQ Contact Us Blog" at bounding box center [837, 62] width 854 height 23
click at [967, 74] on nav "Services About Us FAQ Contact Us Blog" at bounding box center [837, 62] width 854 height 23
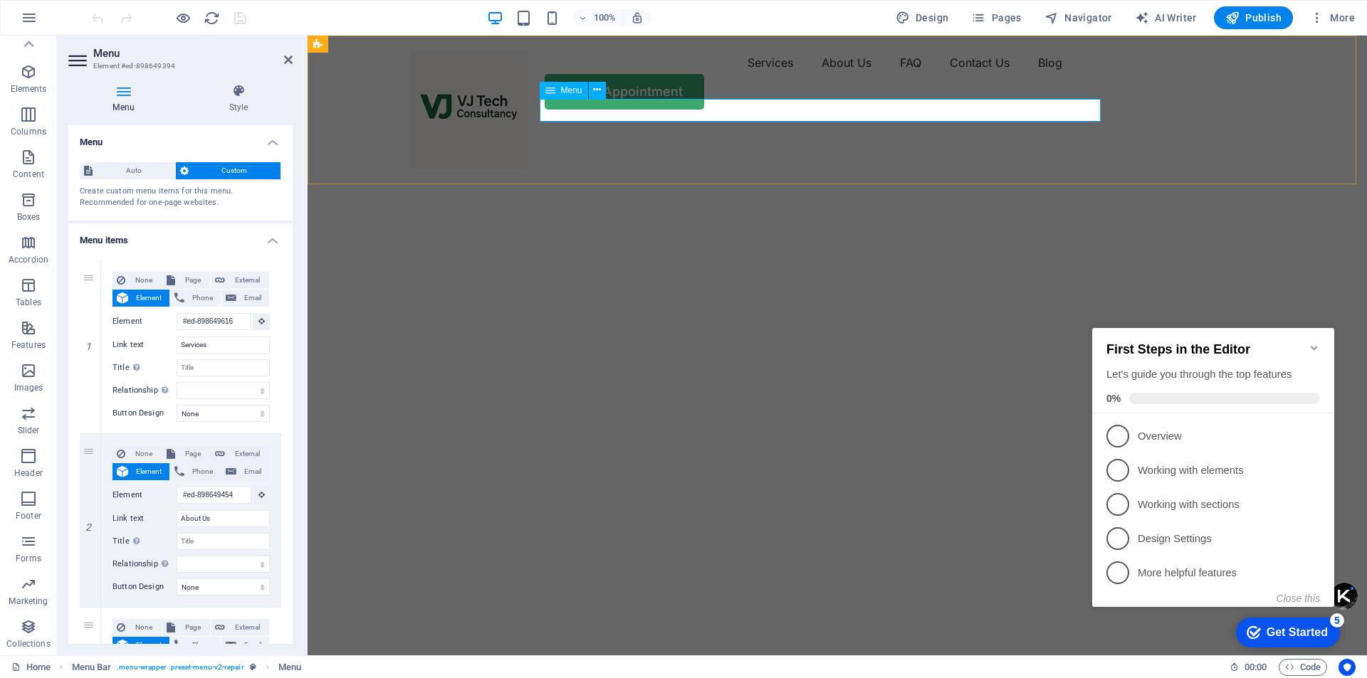
click at [967, 74] on nav "Services About Us FAQ Contact Us Blog" at bounding box center [837, 62] width 854 height 23
click at [593, 90] on icon at bounding box center [597, 90] width 8 height 15
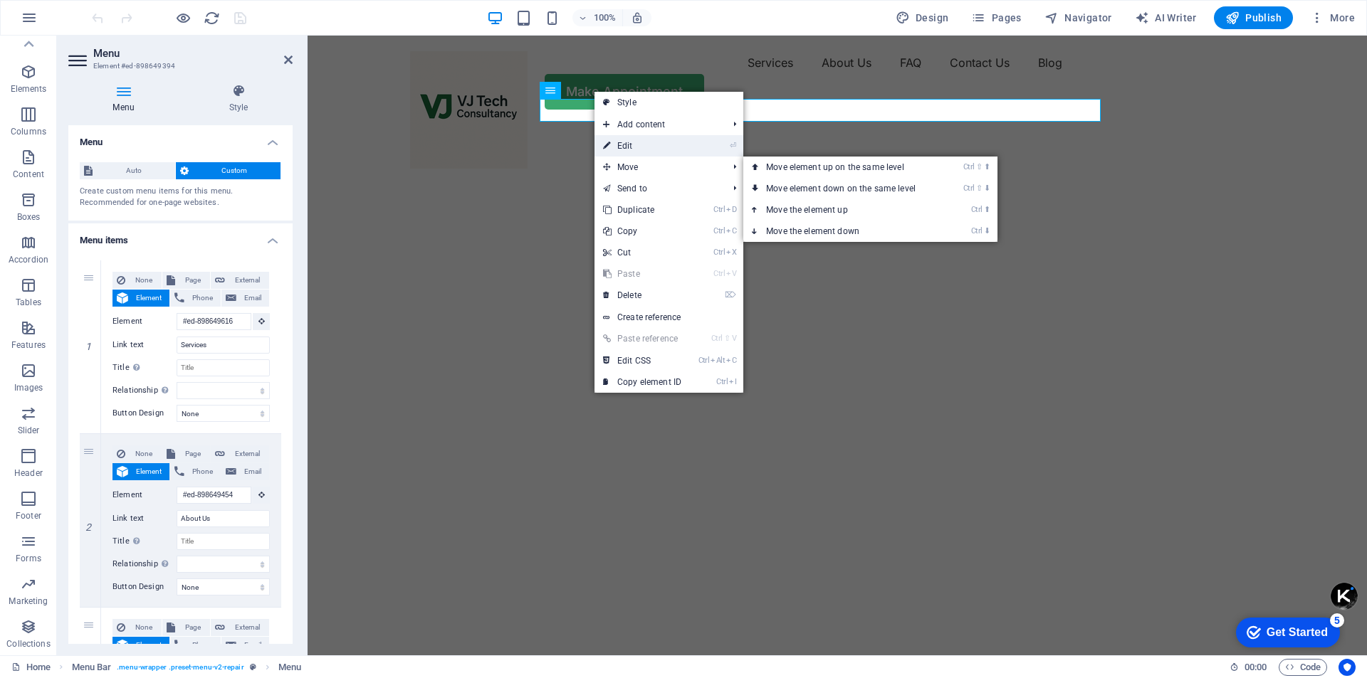
click at [646, 143] on link "⏎ Edit" at bounding box center [641, 145] width 95 height 21
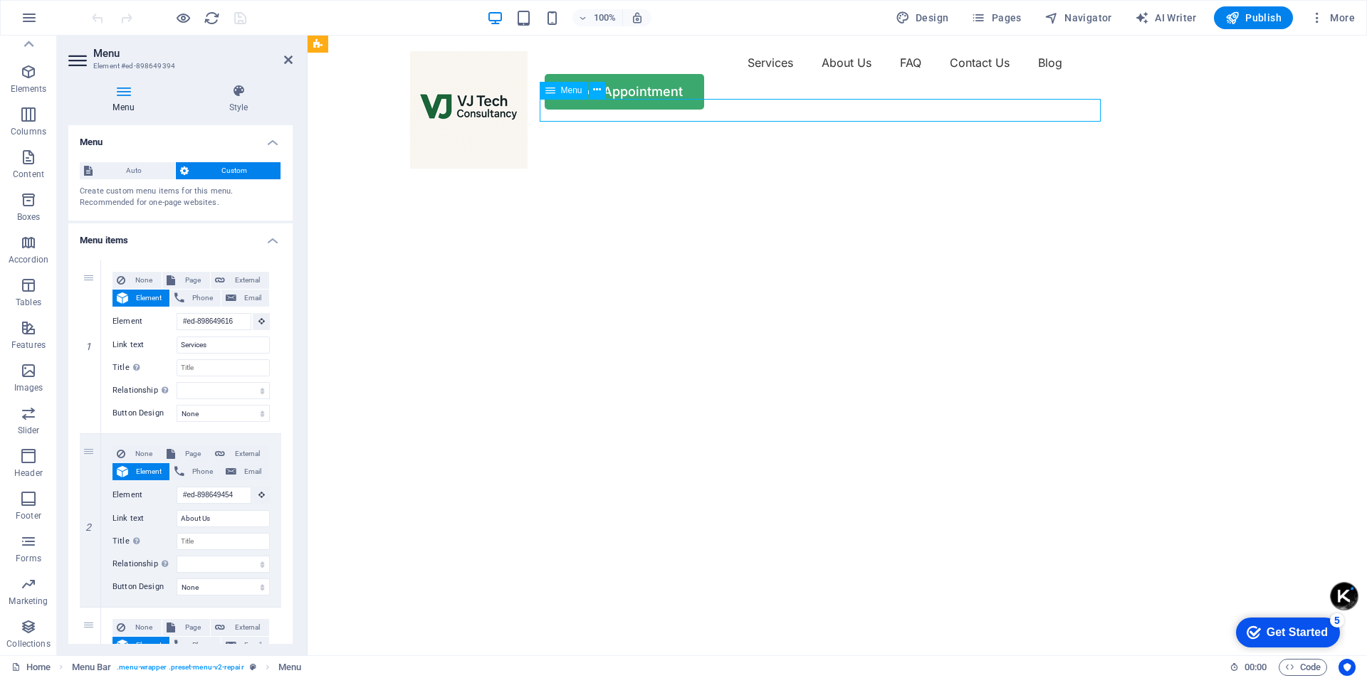
drag, startPoint x: 951, startPoint y: 110, endPoint x: 977, endPoint y: 110, distance: 25.6
click at [977, 74] on nav "Services About Us FAQ Contact Us Blog" at bounding box center [837, 62] width 854 height 23
click at [965, 74] on nav "Services About Us FAQ Contact Us Blog" at bounding box center [837, 62] width 854 height 23
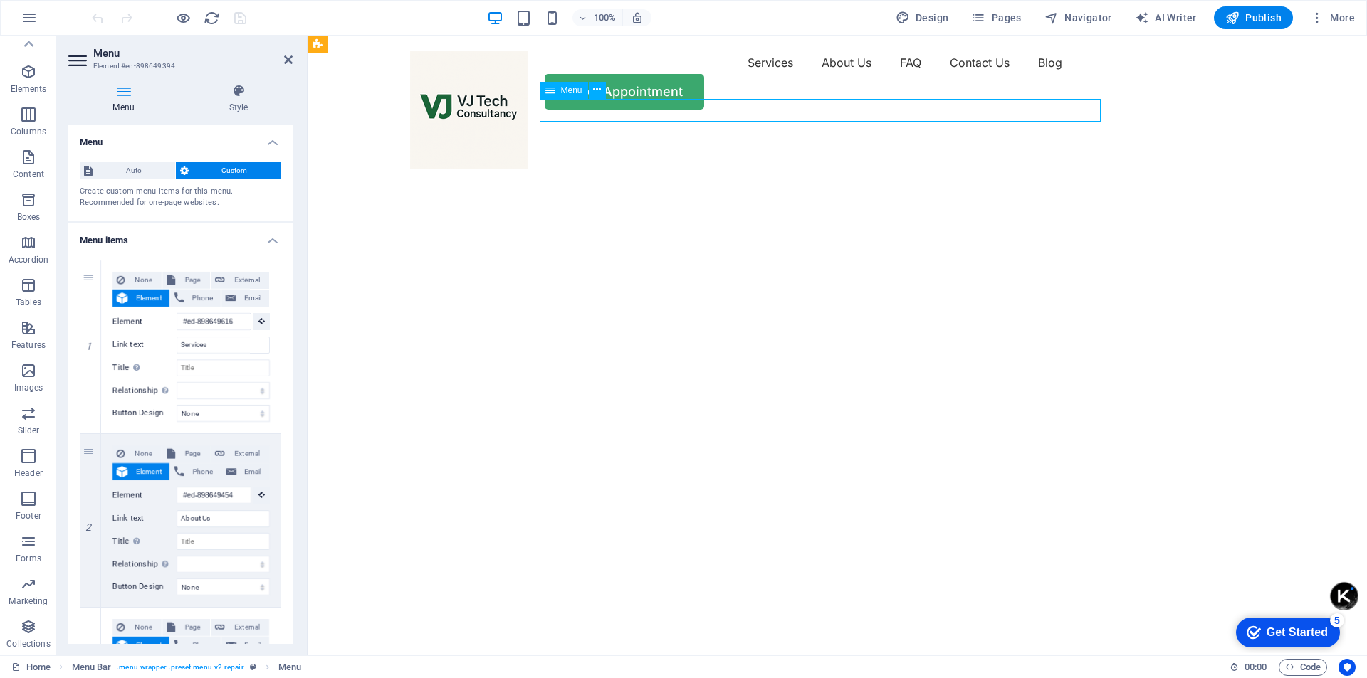
click at [966, 74] on nav "Services About Us FAQ Contact Us Blog" at bounding box center [837, 62] width 854 height 23
click at [550, 91] on icon at bounding box center [550, 90] width 10 height 17
click at [594, 93] on icon at bounding box center [597, 90] width 8 height 15
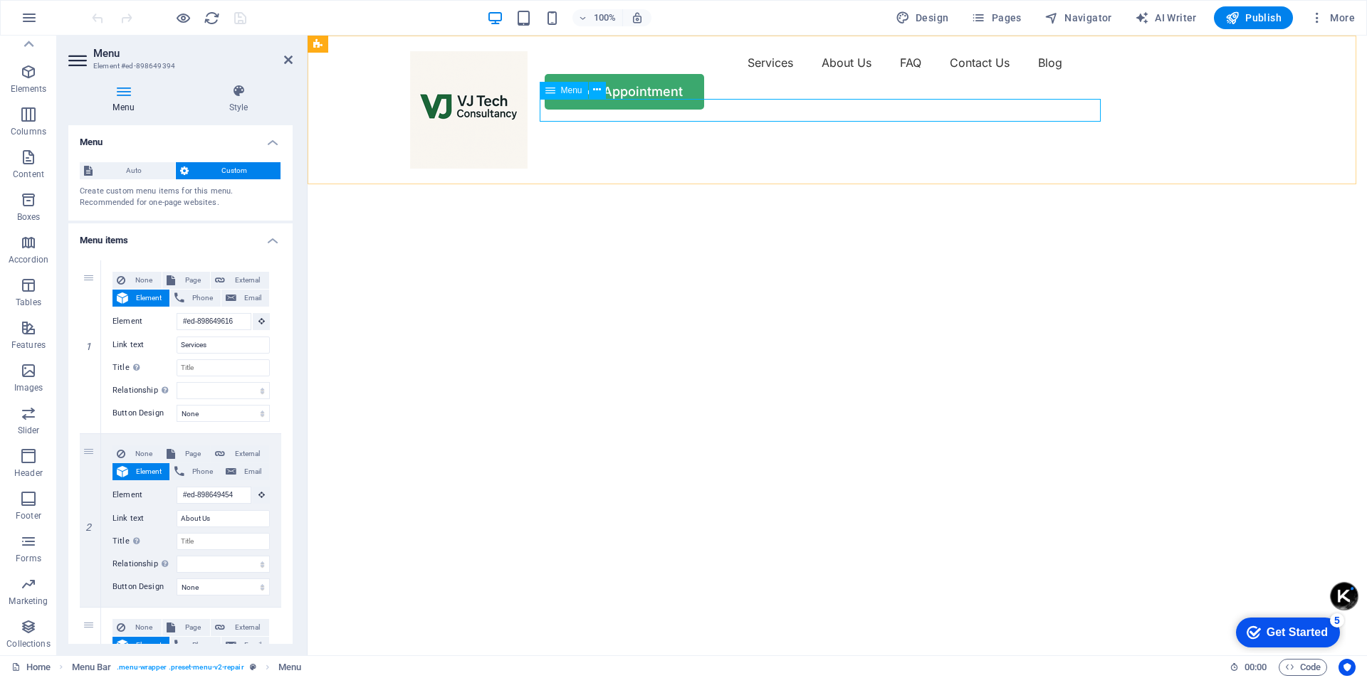
click at [943, 74] on nav "Services About Us FAQ Contact Us Blog" at bounding box center [837, 62] width 854 height 23
click at [947, 74] on nav "Services About Us FAQ Contact Us Blog" at bounding box center [837, 62] width 854 height 23
click at [890, 74] on nav "Services About Us FAQ Contact Us Blog" at bounding box center [837, 62] width 854 height 23
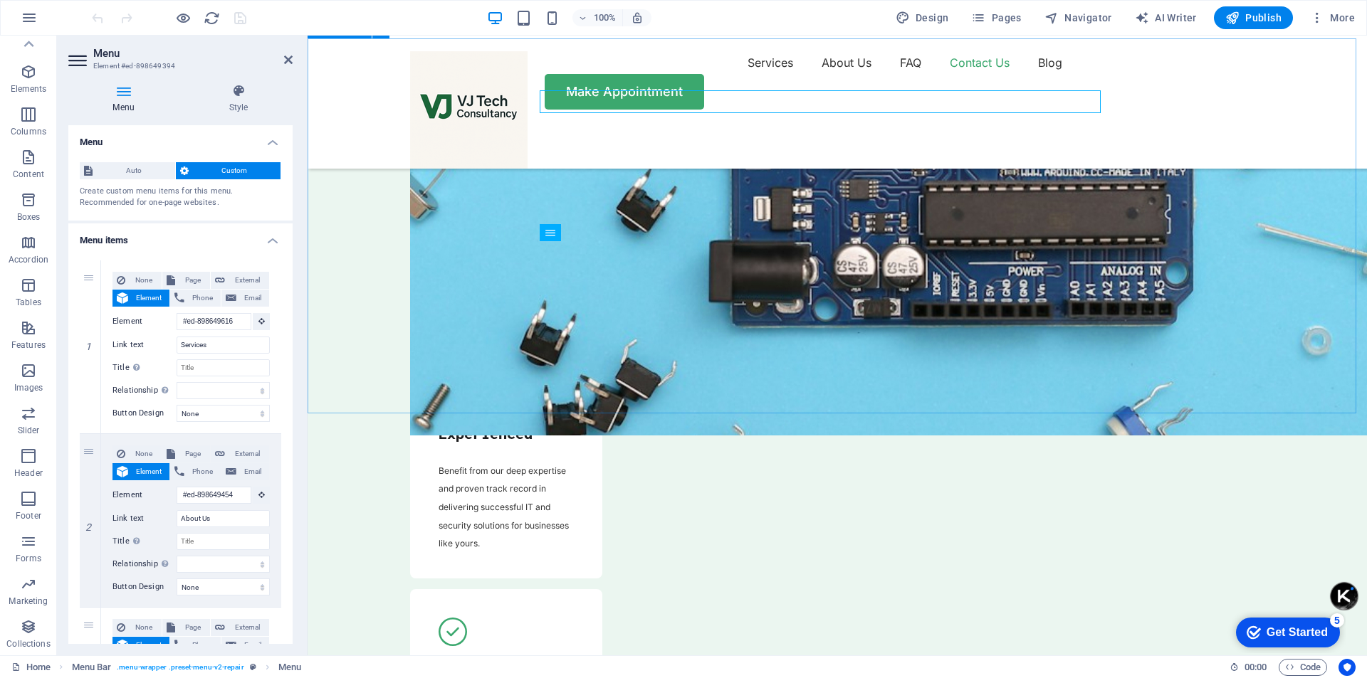
scroll to position [5206, 0]
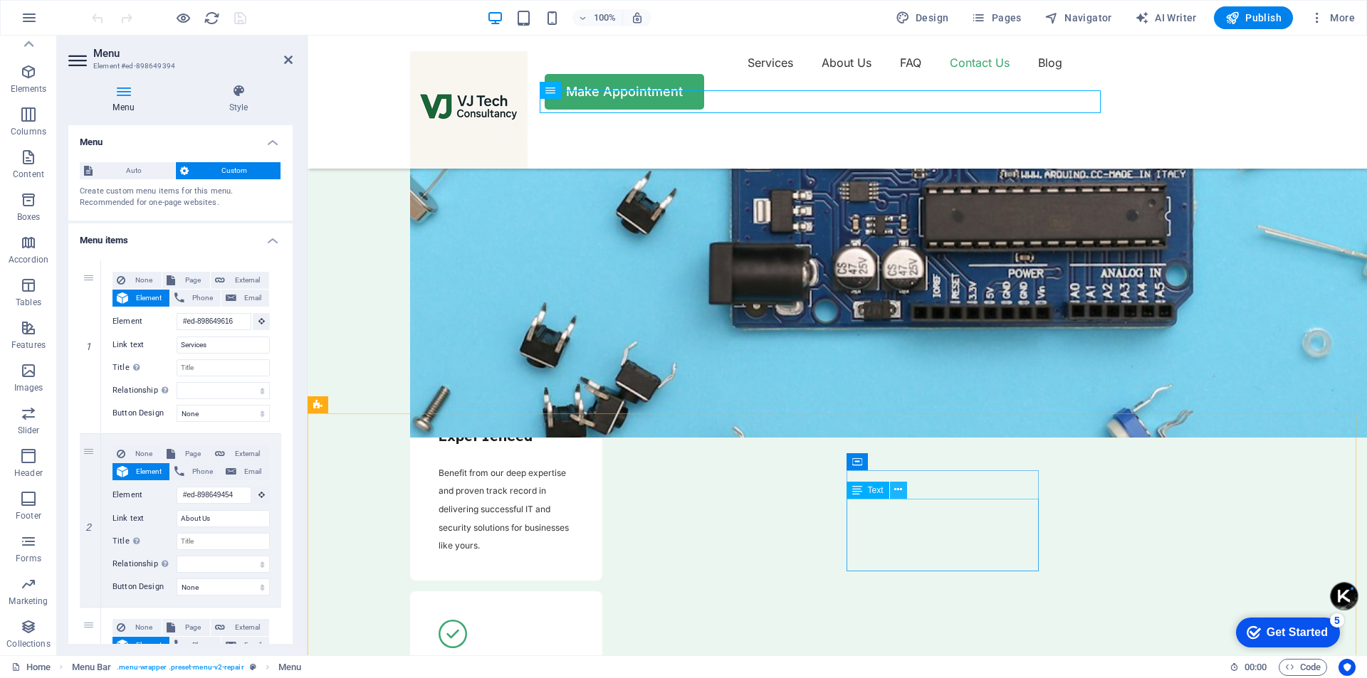
click at [891, 492] on button at bounding box center [898, 490] width 17 height 17
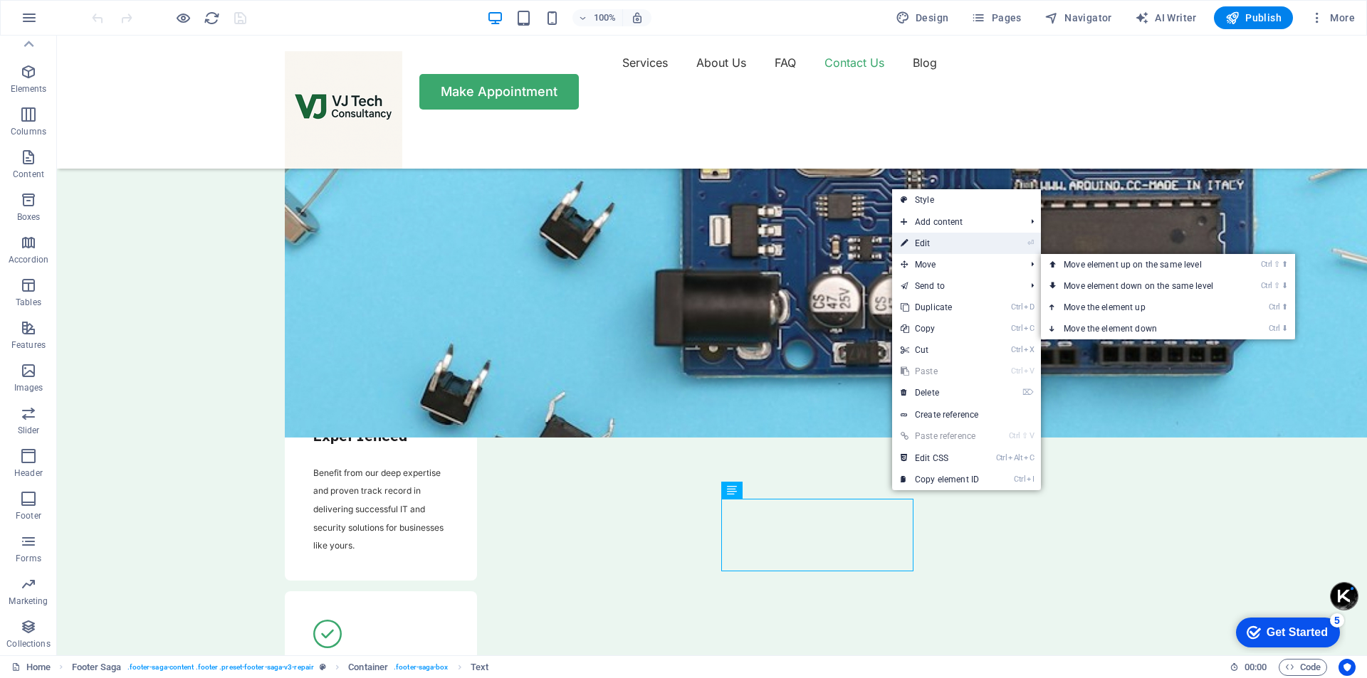
click at [950, 244] on link "⏎ Edit" at bounding box center [939, 243] width 95 height 21
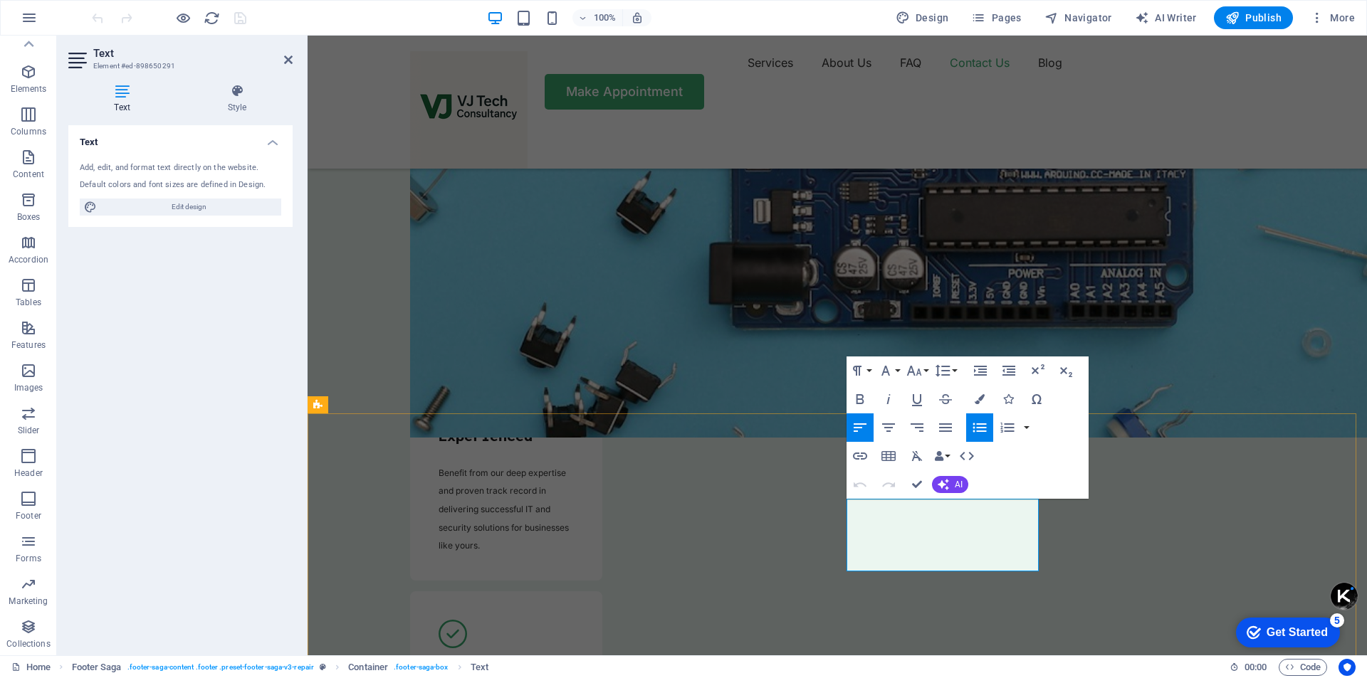
drag, startPoint x: 881, startPoint y: 542, endPoint x: 849, endPoint y: 541, distance: 31.4
drag, startPoint x: 849, startPoint y: 541, endPoint x: 873, endPoint y: 559, distance: 29.5
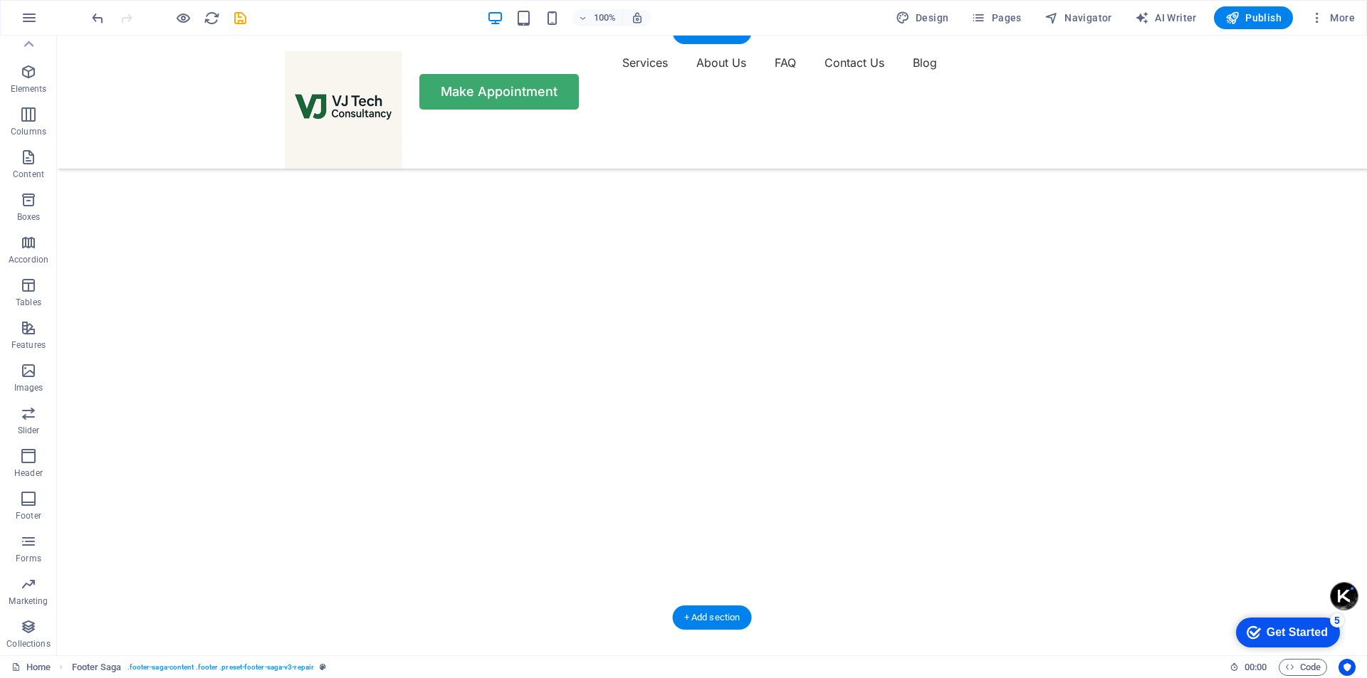
scroll to position [0, 0]
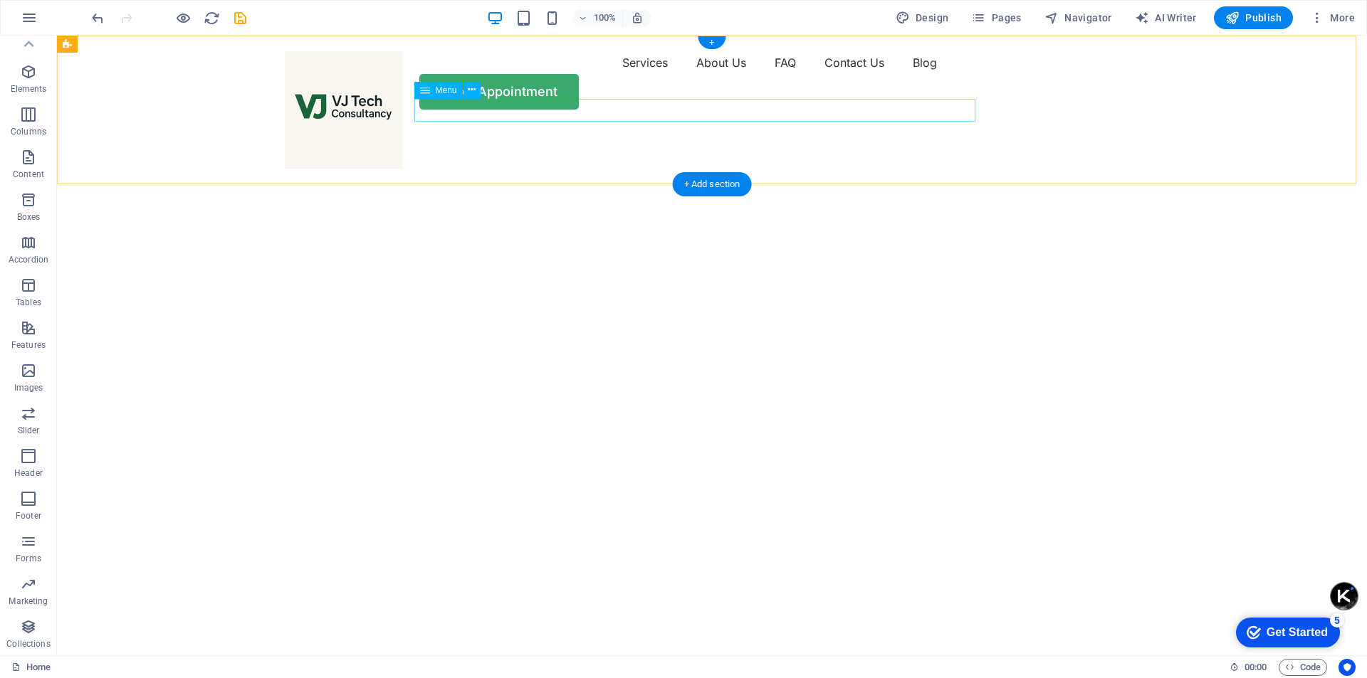
click at [842, 74] on nav "Services About Us FAQ Contact Us Blog" at bounding box center [712, 62] width 854 height 23
click at [592, 74] on nav "Services About Us FAQ Contact Us Blog" at bounding box center [712, 62] width 854 height 23
select select "1"
select select
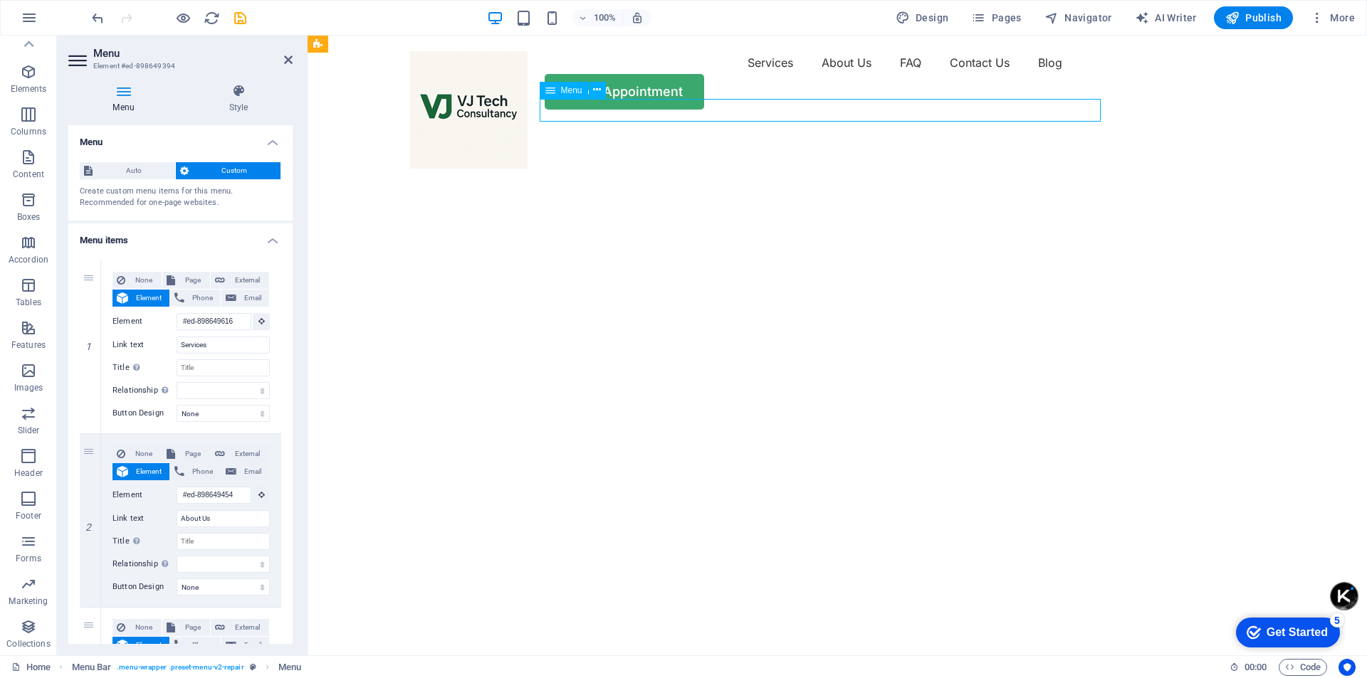
drag, startPoint x: 946, startPoint y: 106, endPoint x: 980, endPoint y: 113, distance: 34.9
click at [980, 74] on nav "Services About Us FAQ Contact Us Blog" at bounding box center [837, 62] width 854 height 23
click at [972, 74] on nav "Services About Us FAQ Contact Us Blog" at bounding box center [837, 62] width 854 height 23
click at [963, 74] on nav "Services About Us FAQ Contact Us Blog" at bounding box center [837, 62] width 854 height 23
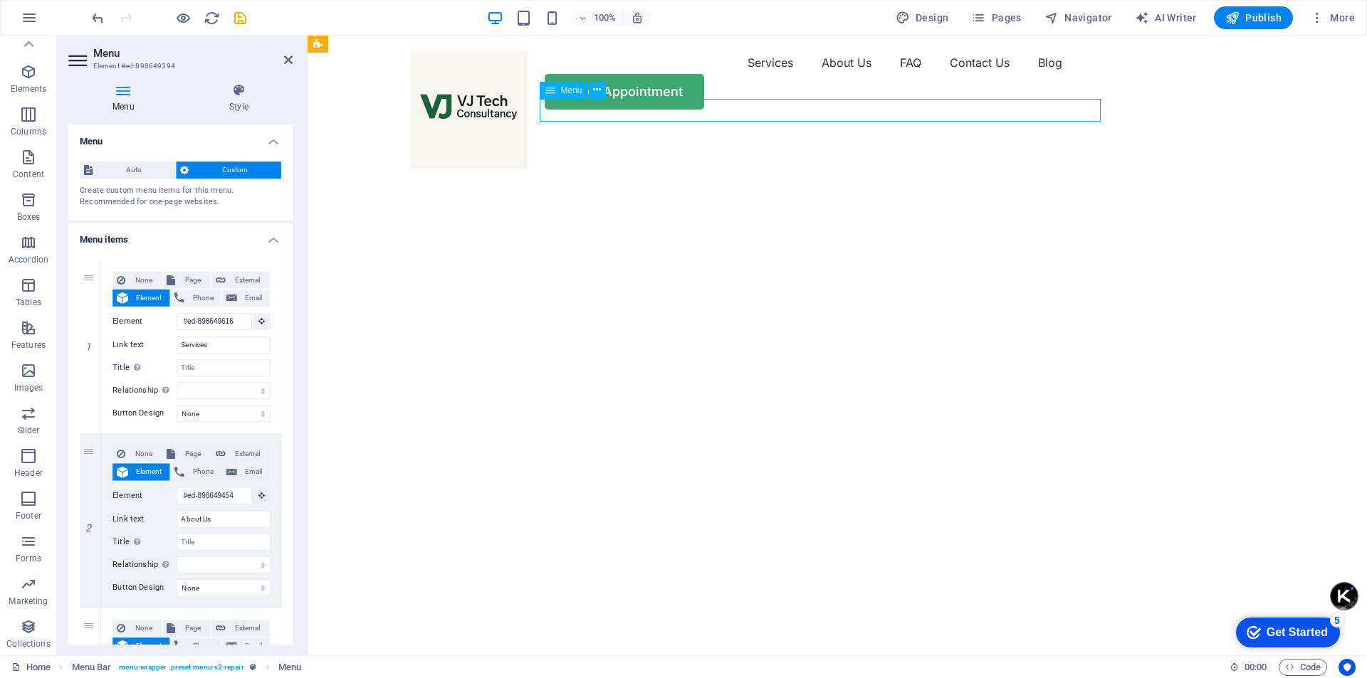
click at [976, 74] on nav "Services About Us FAQ Contact Us Blog" at bounding box center [837, 62] width 854 height 23
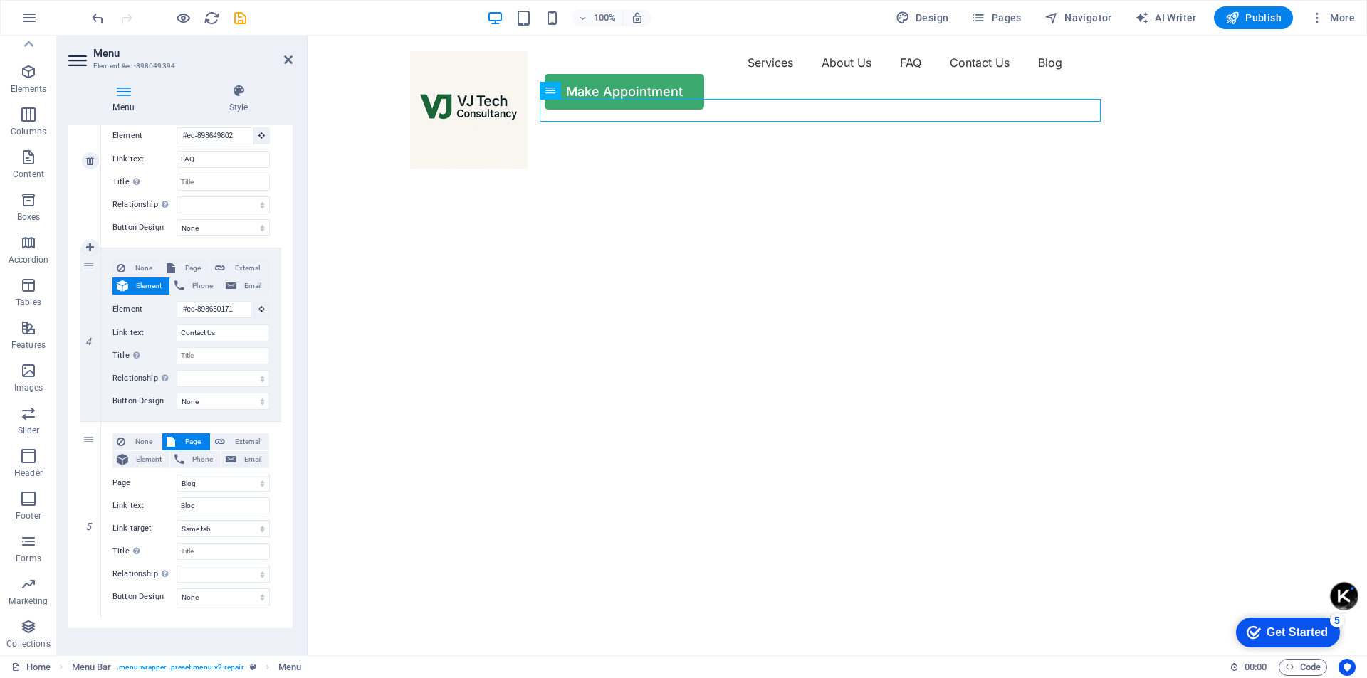
scroll to position [546, 0]
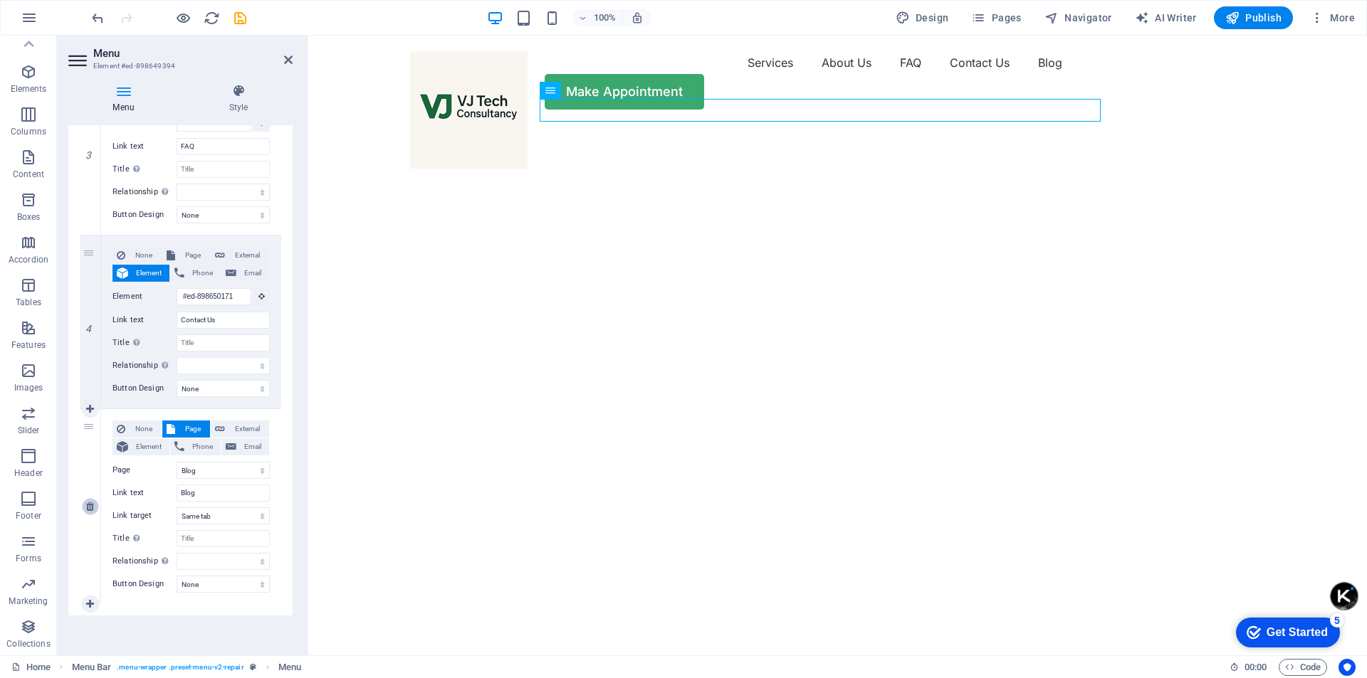
click at [94, 510] on icon at bounding box center [90, 507] width 8 height 10
select select
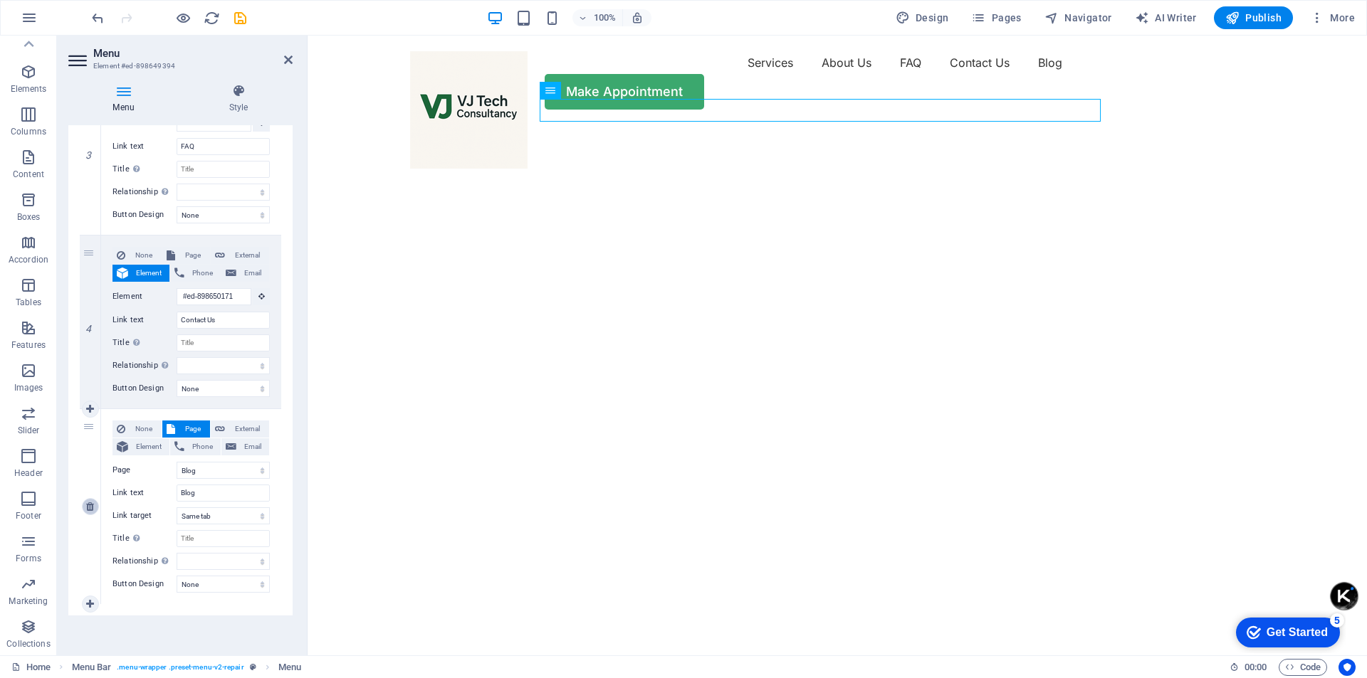
scroll to position [350, 0]
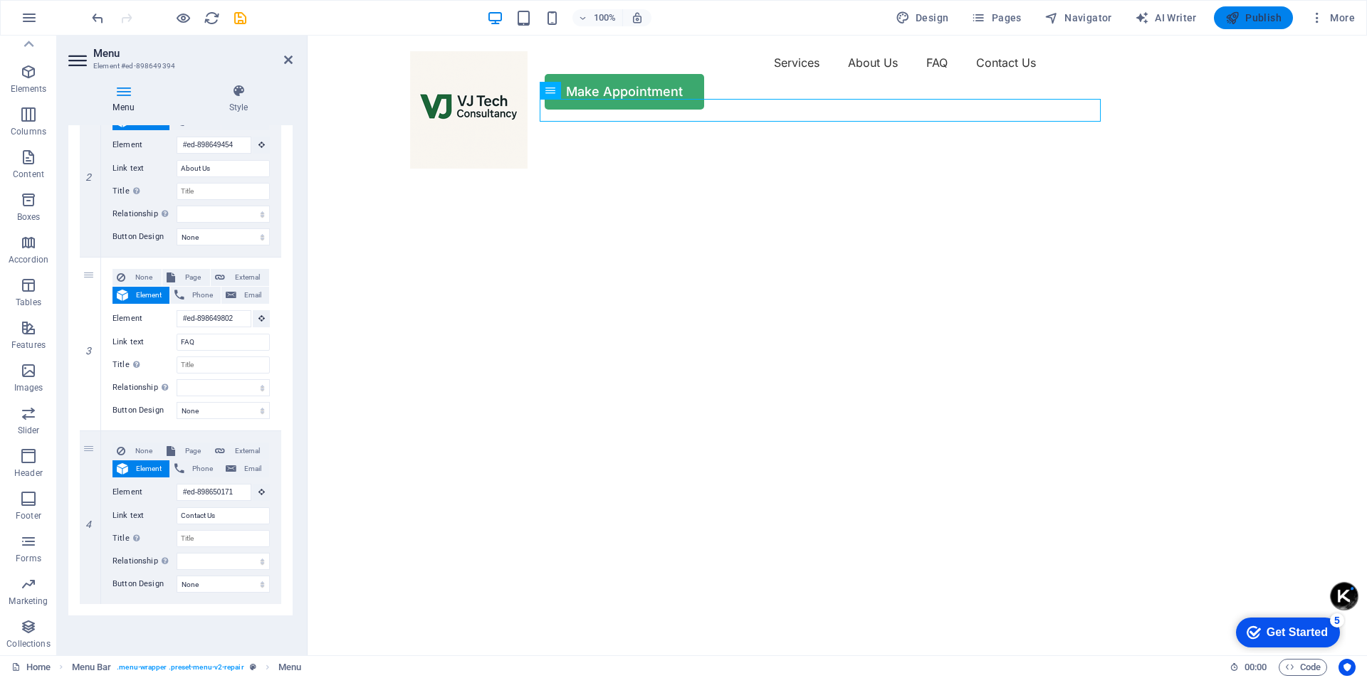
click at [1247, 17] on span "Publish" at bounding box center [1253, 18] width 56 height 14
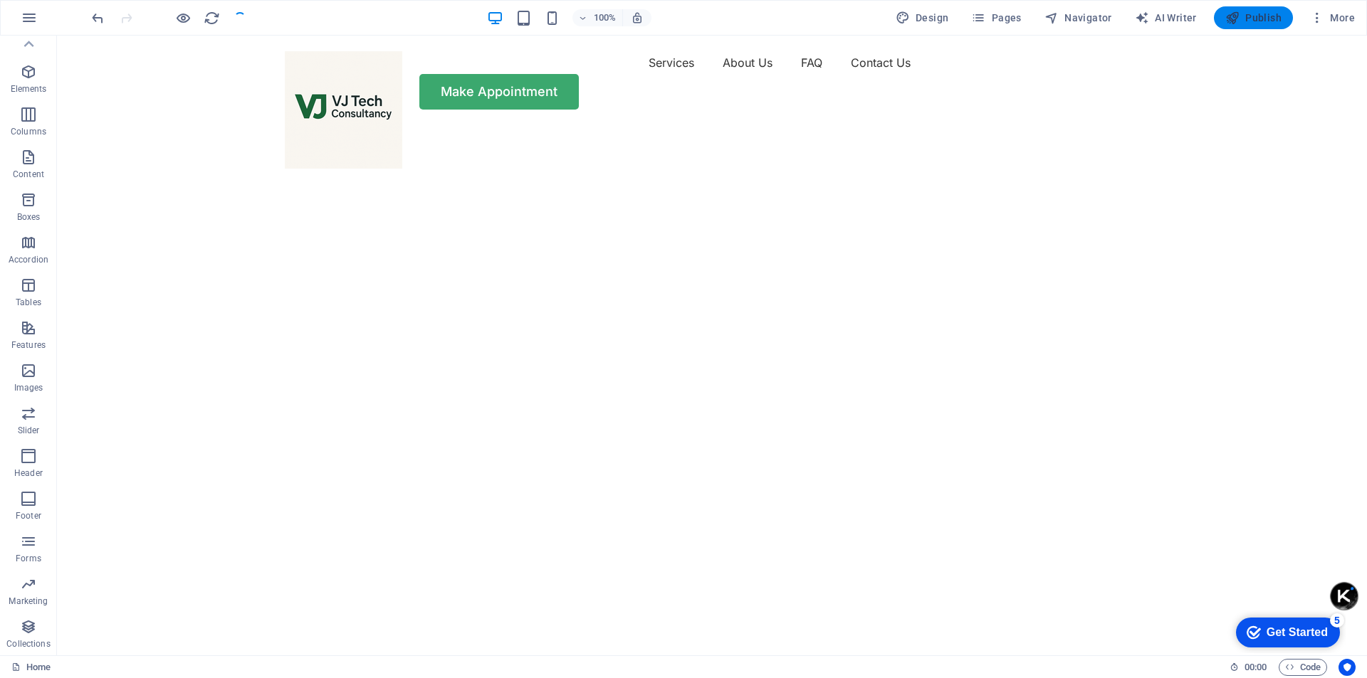
click at [1248, 16] on span "Publish" at bounding box center [1253, 18] width 56 height 14
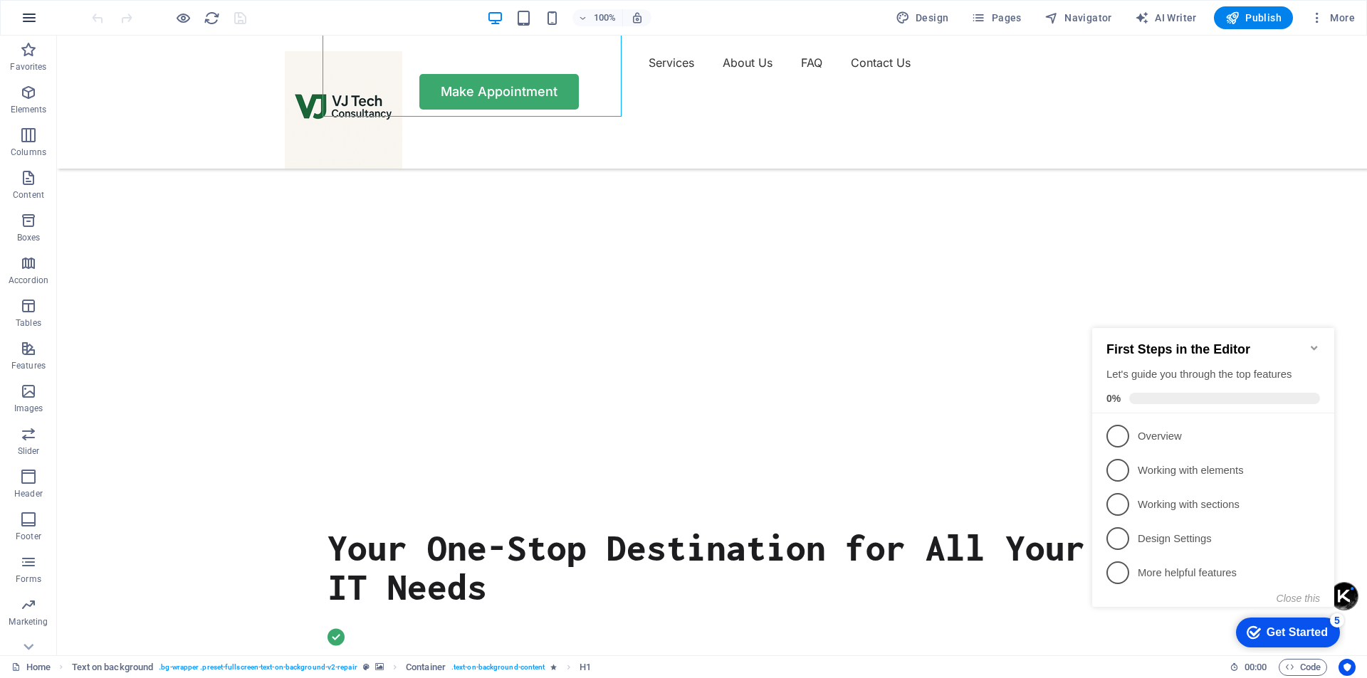
click at [34, 22] on icon "button" at bounding box center [29, 17] width 17 height 17
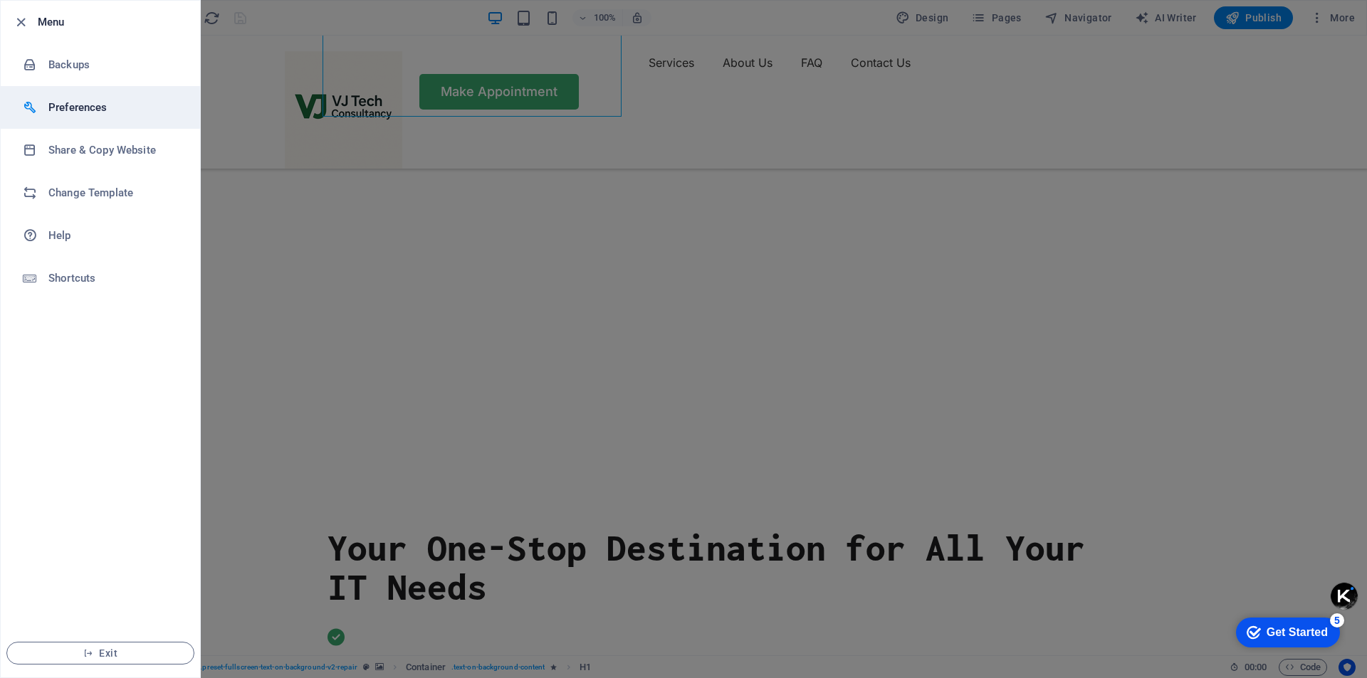
click at [100, 106] on h6 "Preferences" at bounding box center [114, 107] width 132 height 17
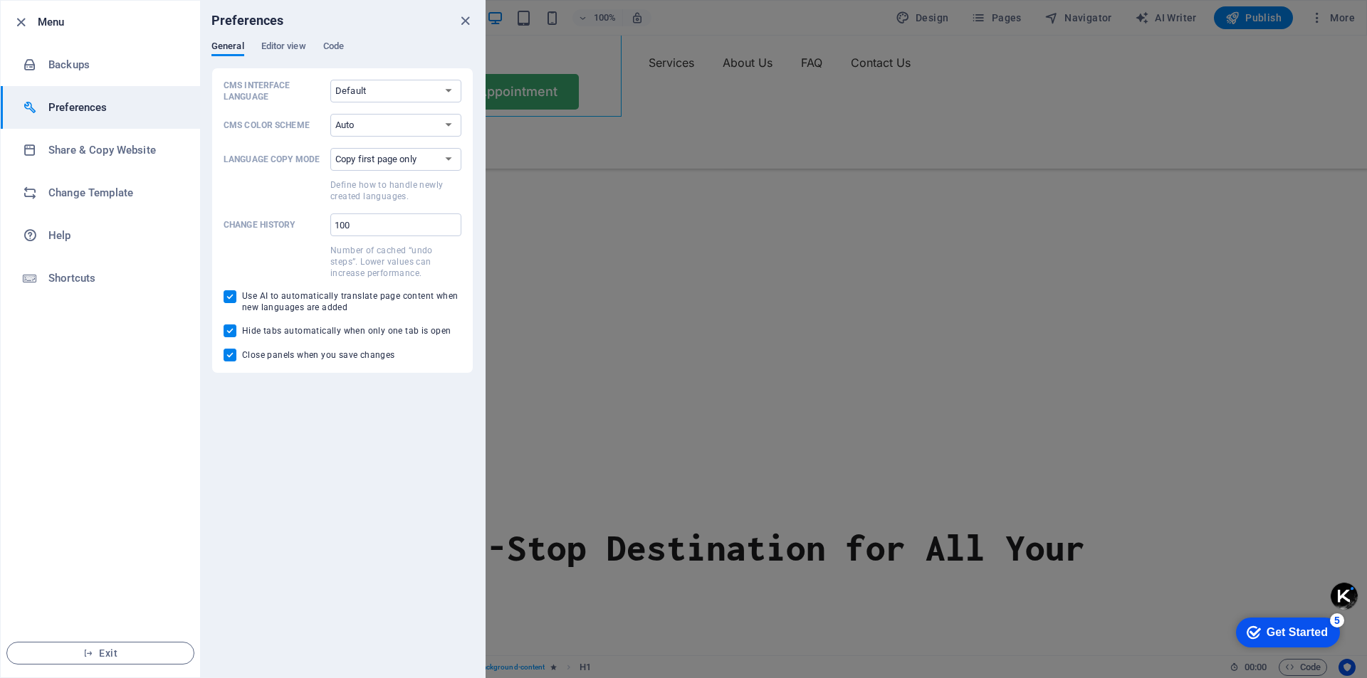
click at [100, 106] on h6 "Preferences" at bounding box center [114, 107] width 132 height 17
click at [17, 19] on icon "button" at bounding box center [21, 22] width 16 height 16
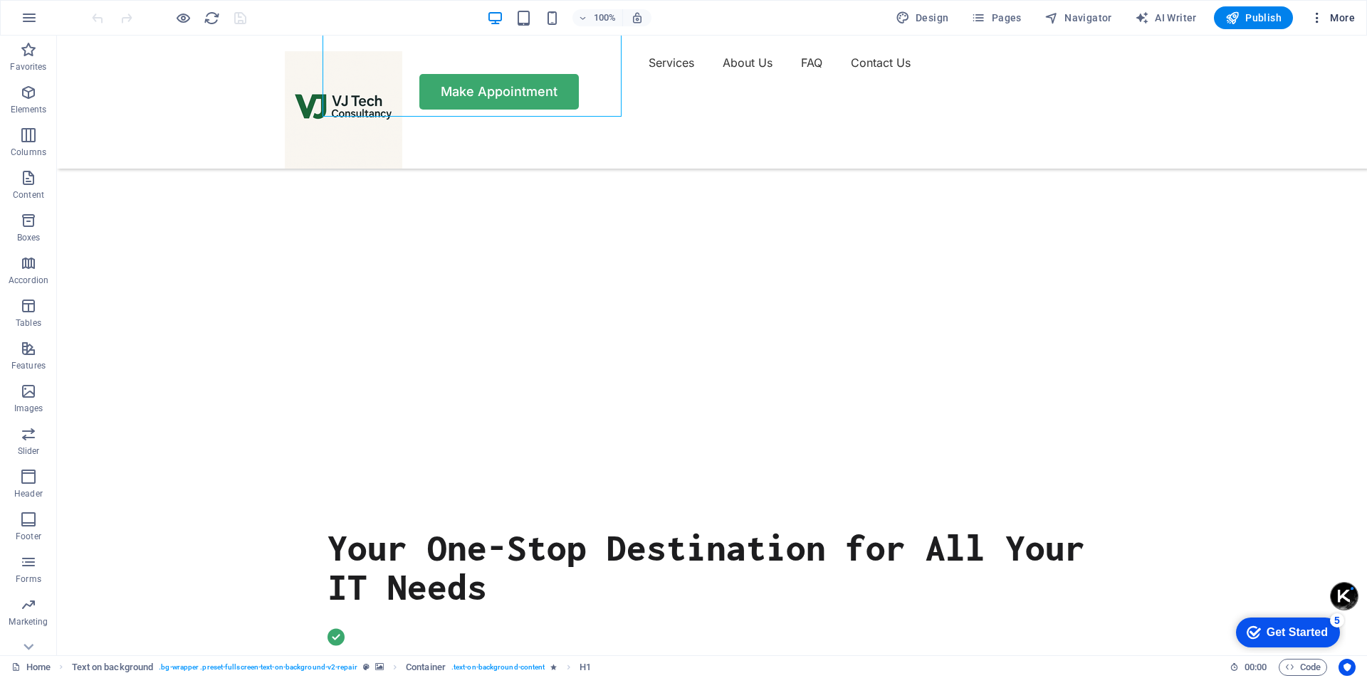
click at [1316, 15] on icon "button" at bounding box center [1317, 18] width 14 height 14
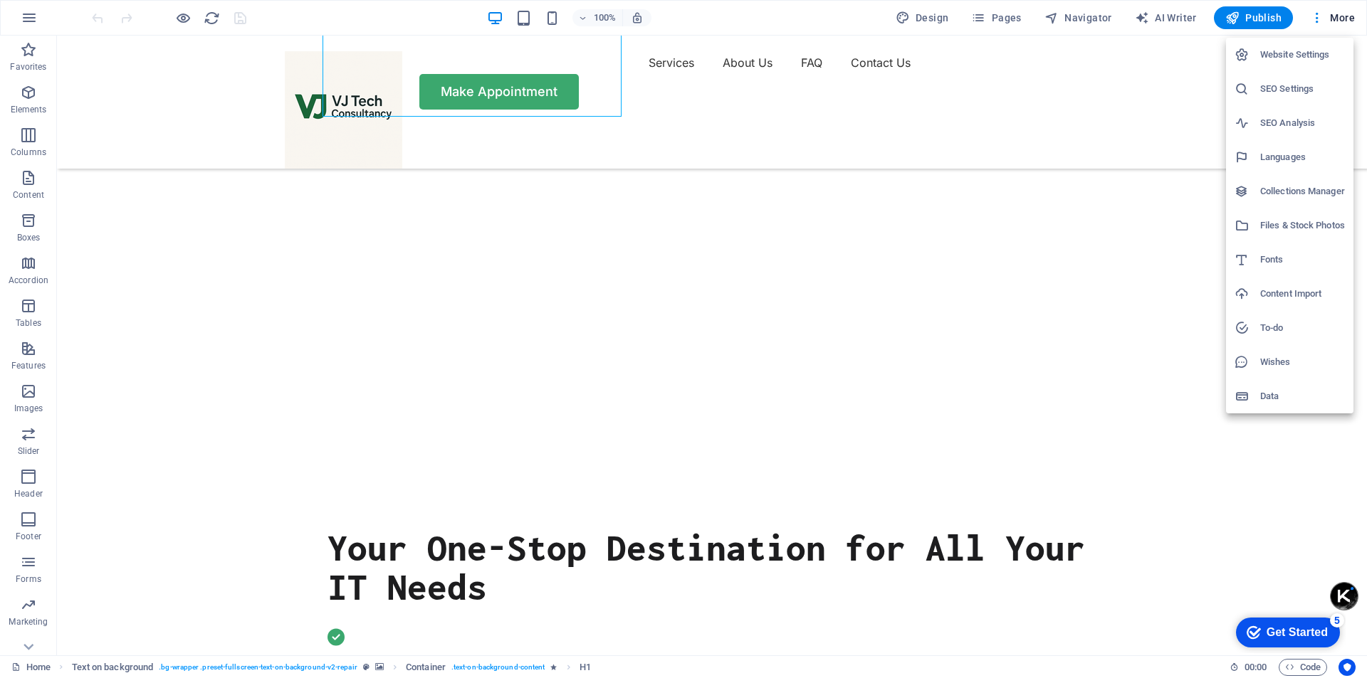
drag, startPoint x: 1284, startPoint y: 60, endPoint x: 1291, endPoint y: 56, distance: 8.3
click at [1292, 56] on h6 "Website Settings" at bounding box center [1302, 54] width 85 height 17
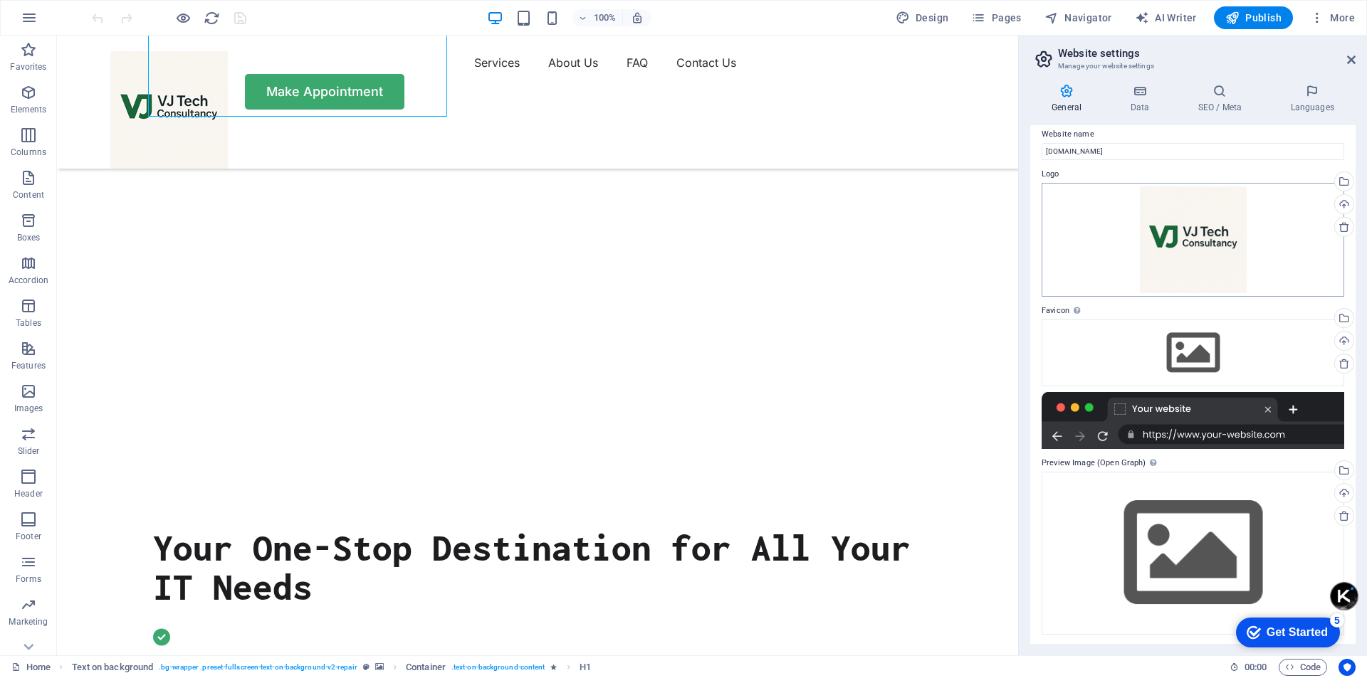
scroll to position [13, 0]
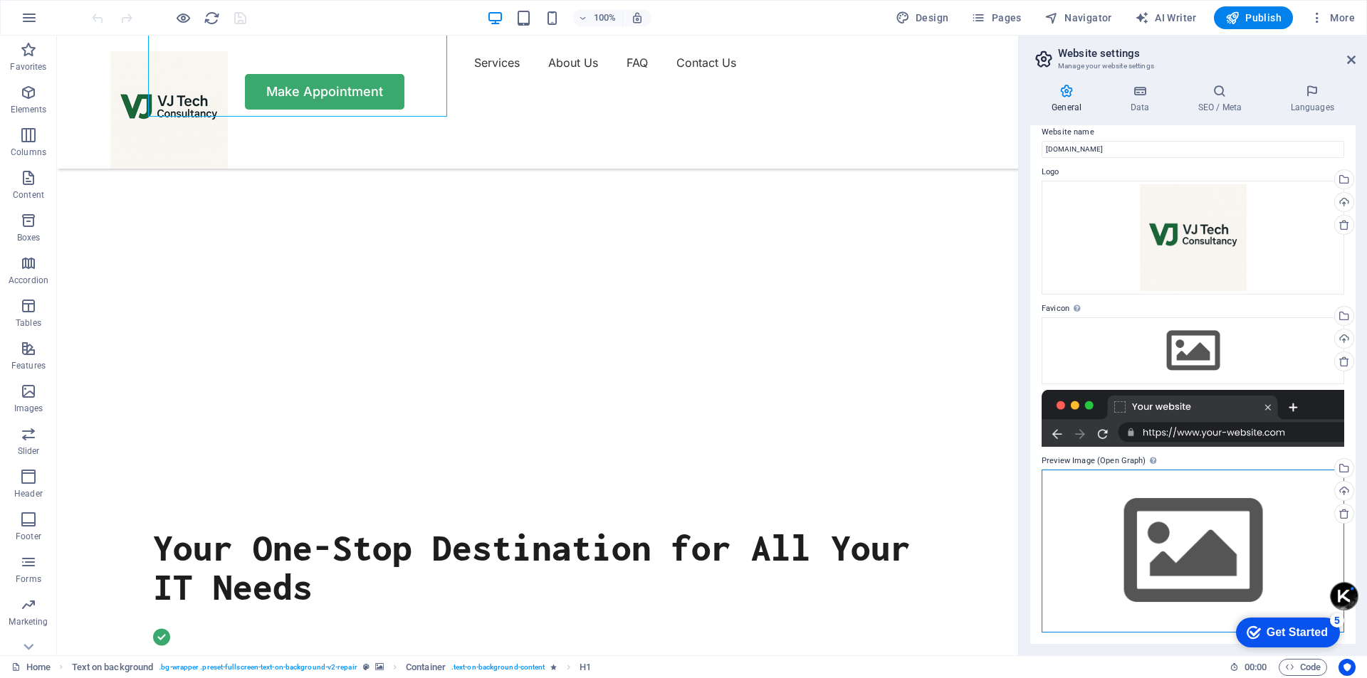
click at [1198, 514] on div "Drag files here, click to choose files or select files from Files or our free s…" at bounding box center [1193, 551] width 303 height 163
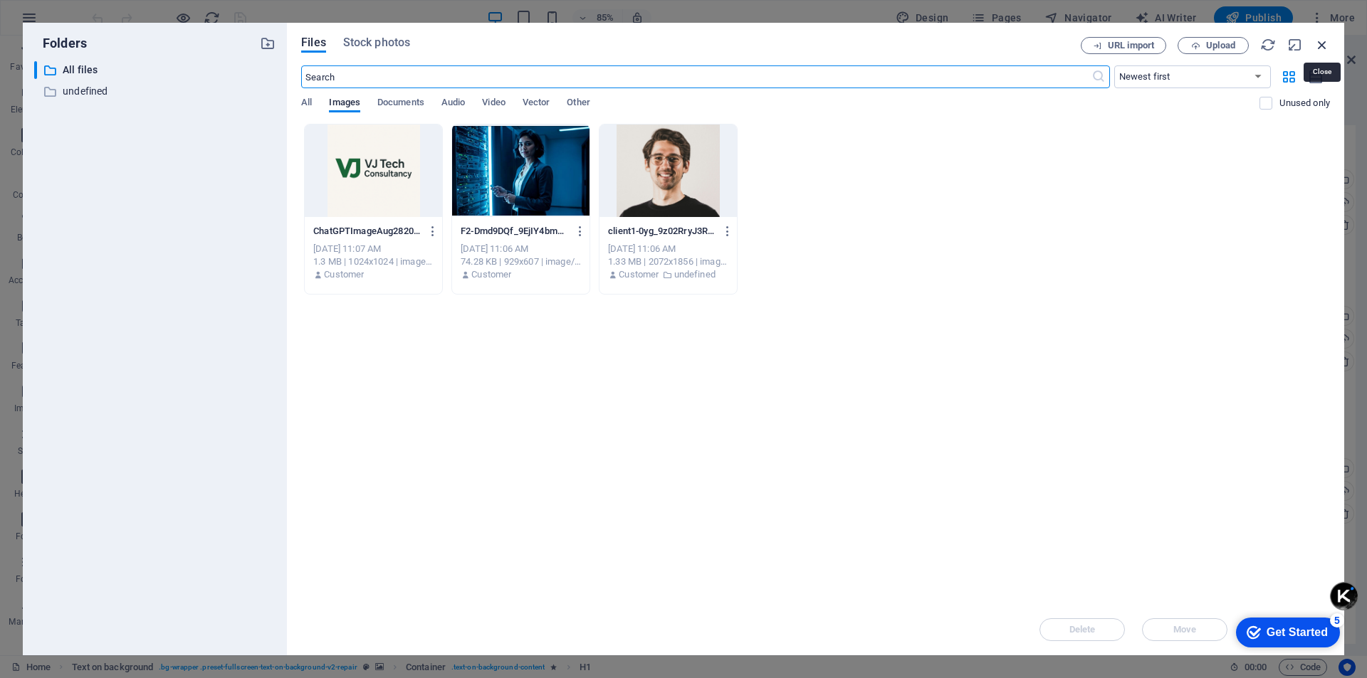
click at [1327, 47] on icon "button" at bounding box center [1322, 45] width 16 height 16
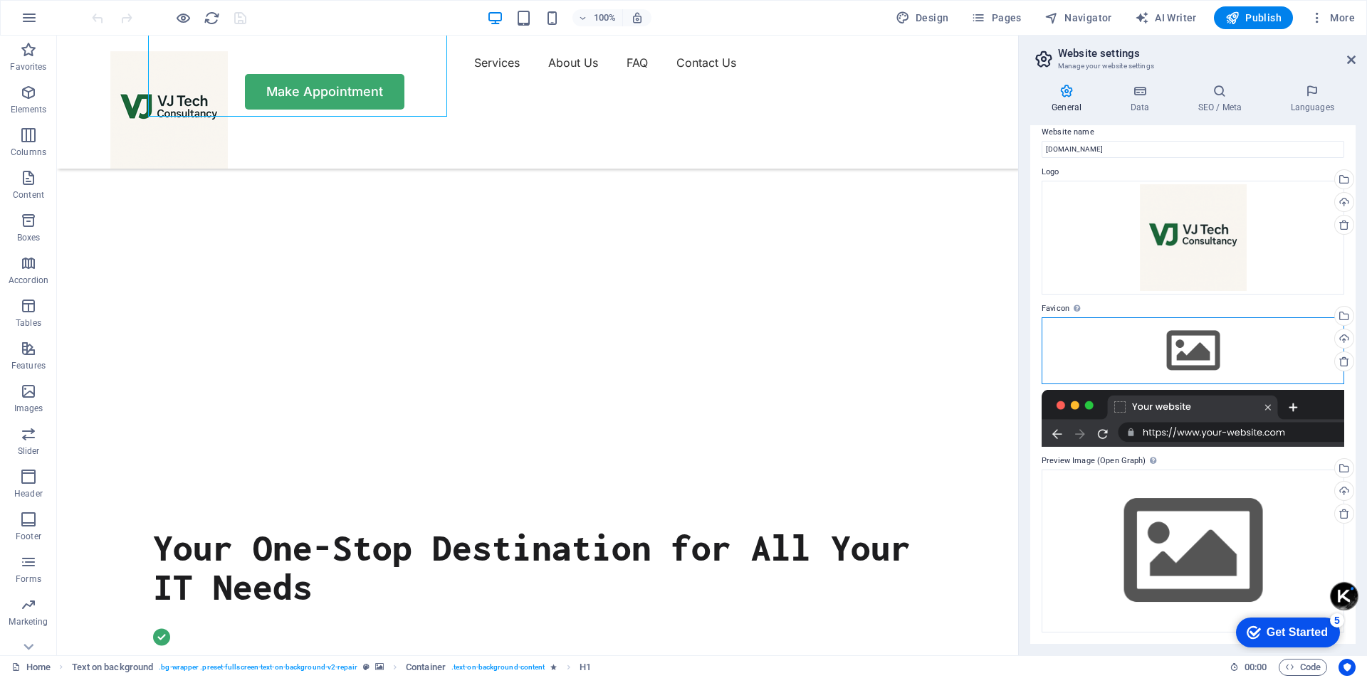
click at [1125, 335] on div "Drag files here, click to choose files or select files from Files or our free s…" at bounding box center [1193, 351] width 303 height 67
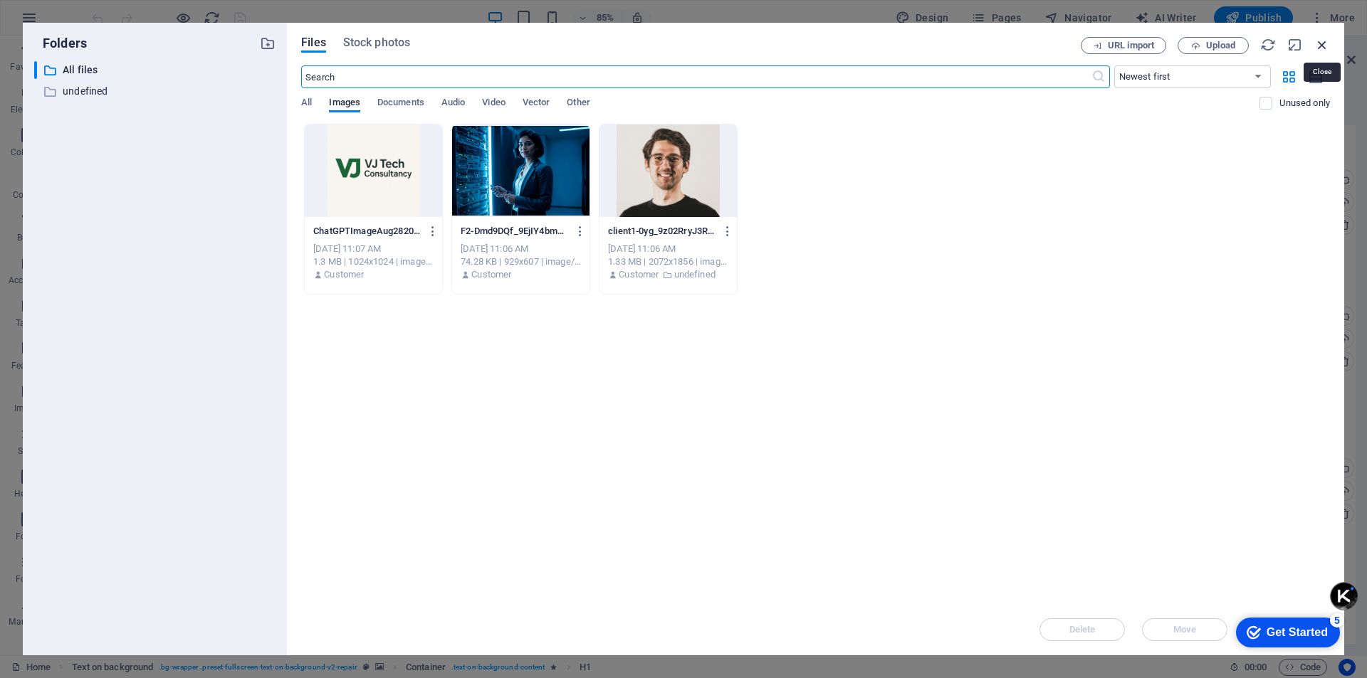
click at [1328, 38] on icon "button" at bounding box center [1322, 45] width 16 height 16
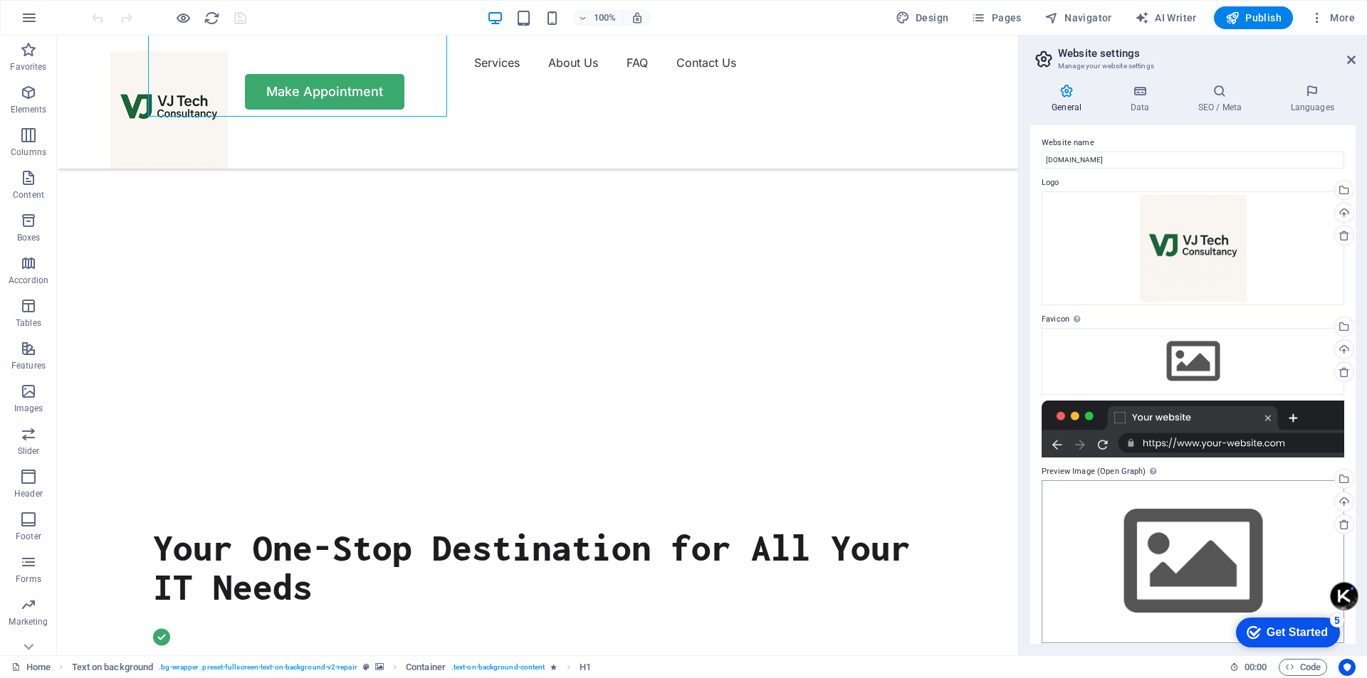
scroll to position [0, 0]
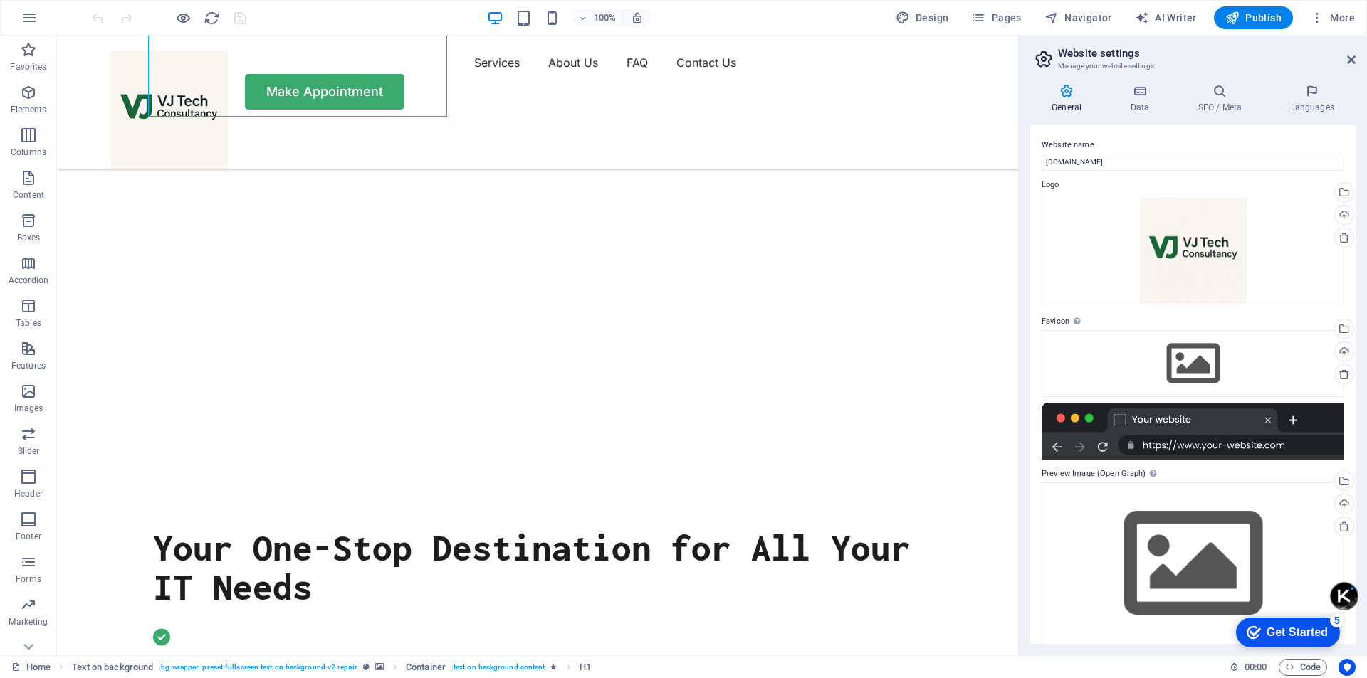
click at [1276, 626] on div "Get Started" at bounding box center [1297, 632] width 61 height 13
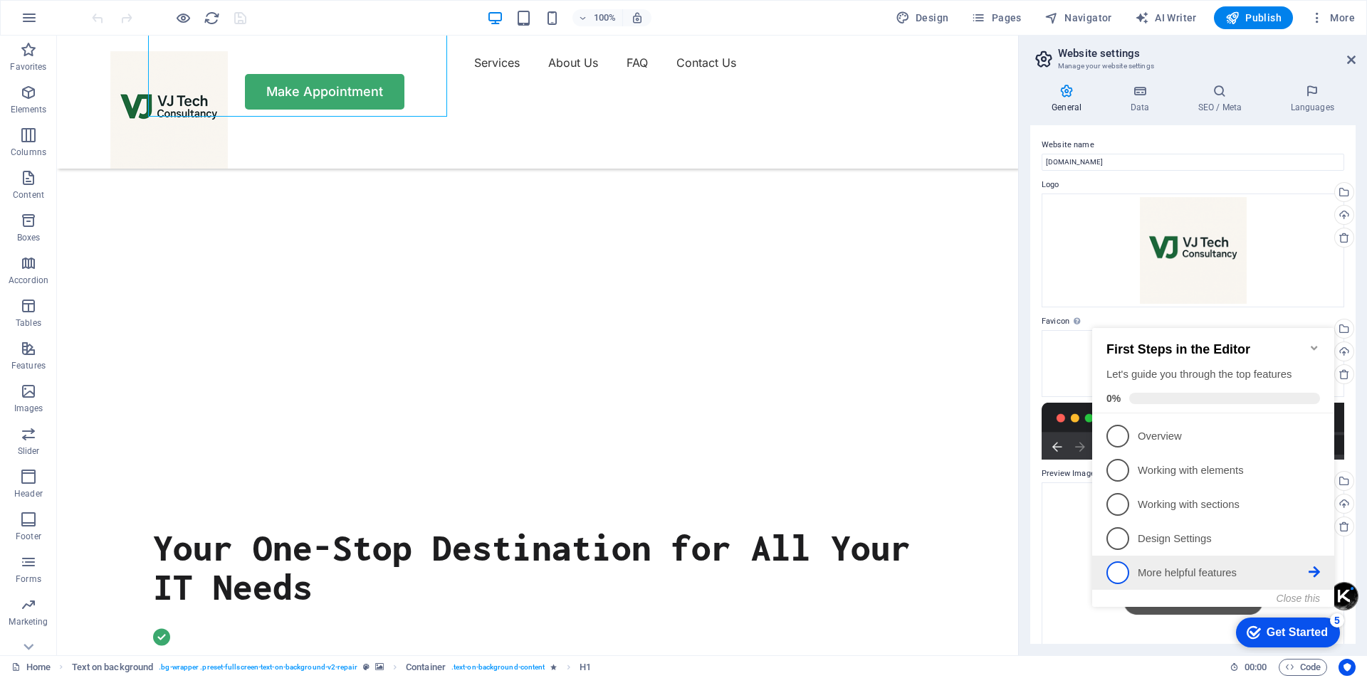
click at [1215, 569] on p "More helpful features - incomplete" at bounding box center [1223, 573] width 171 height 15
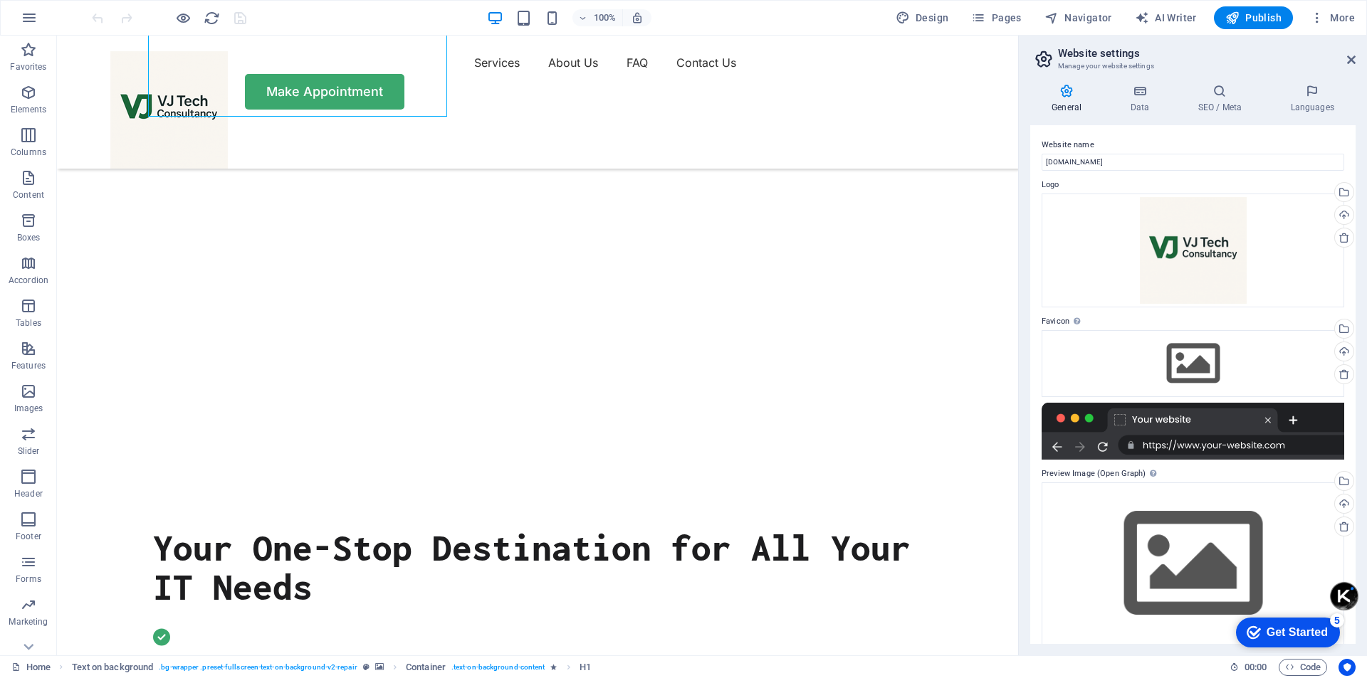
click at [1299, 626] on div "Get Started" at bounding box center [1297, 632] width 61 height 13
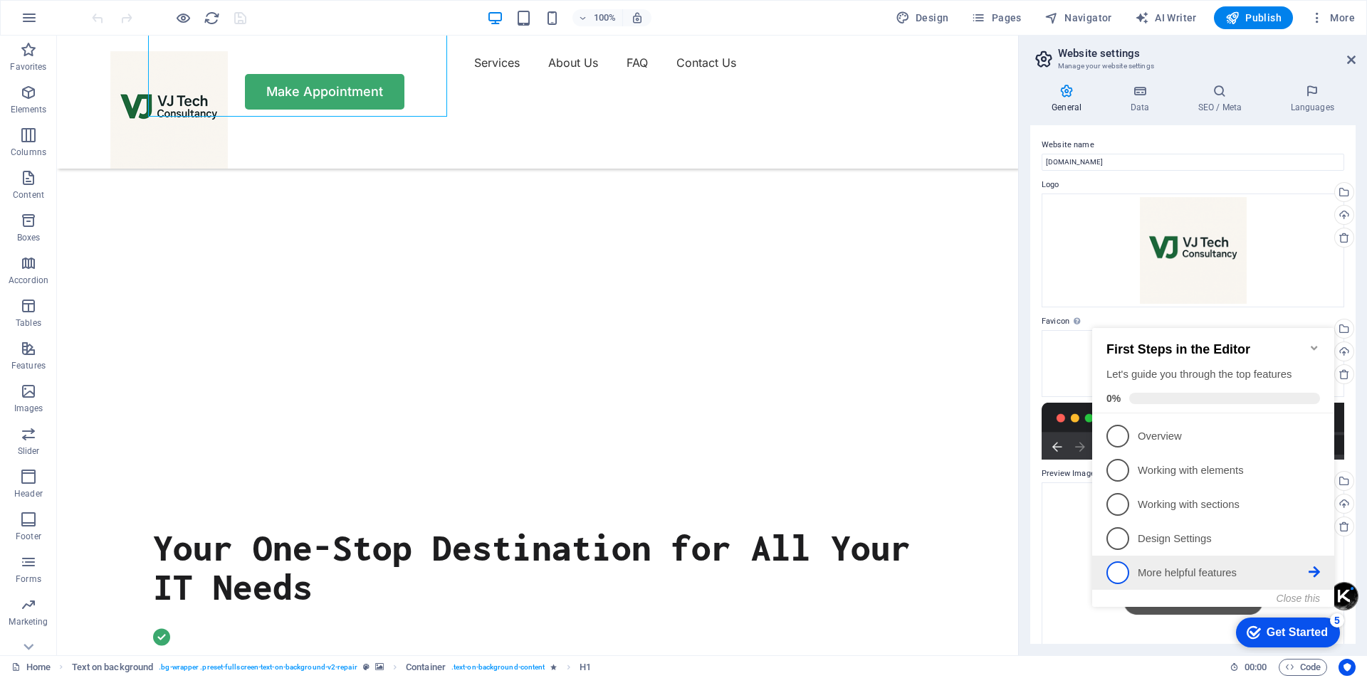
click at [1316, 441] on icon at bounding box center [1314, 435] width 11 height 11
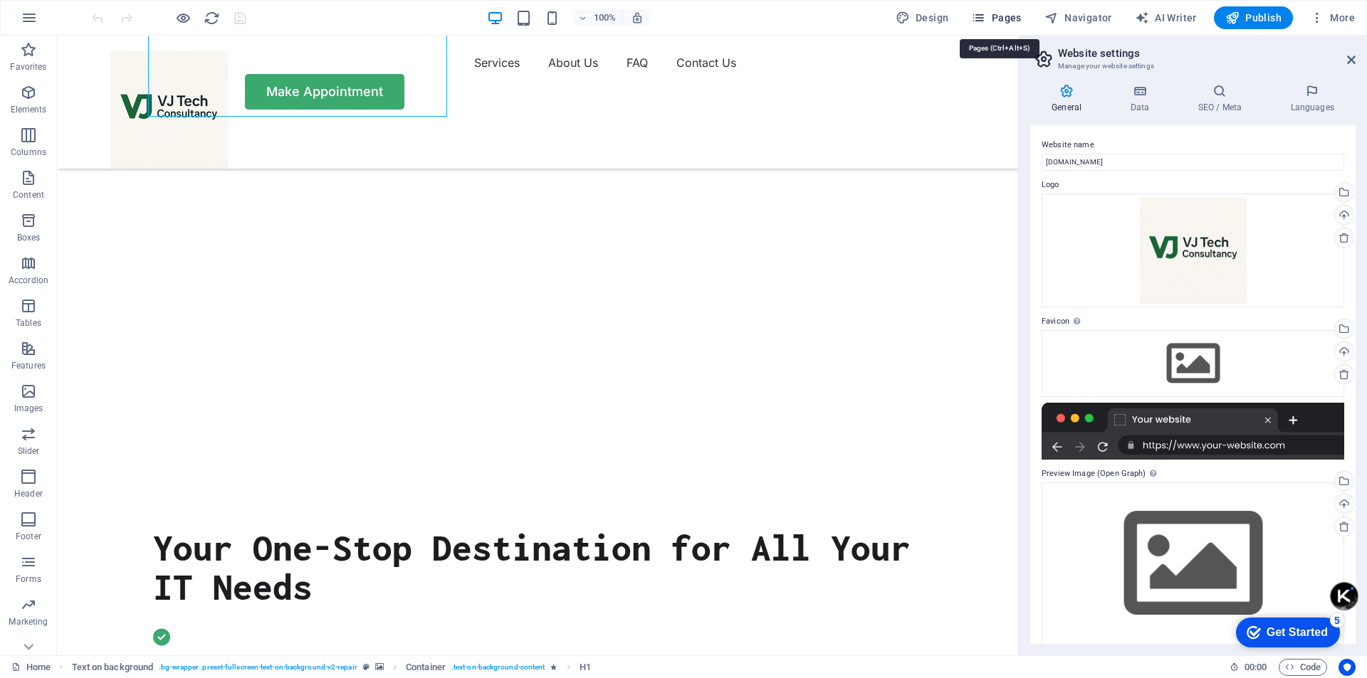
click at [980, 17] on icon "button" at bounding box center [978, 18] width 14 height 14
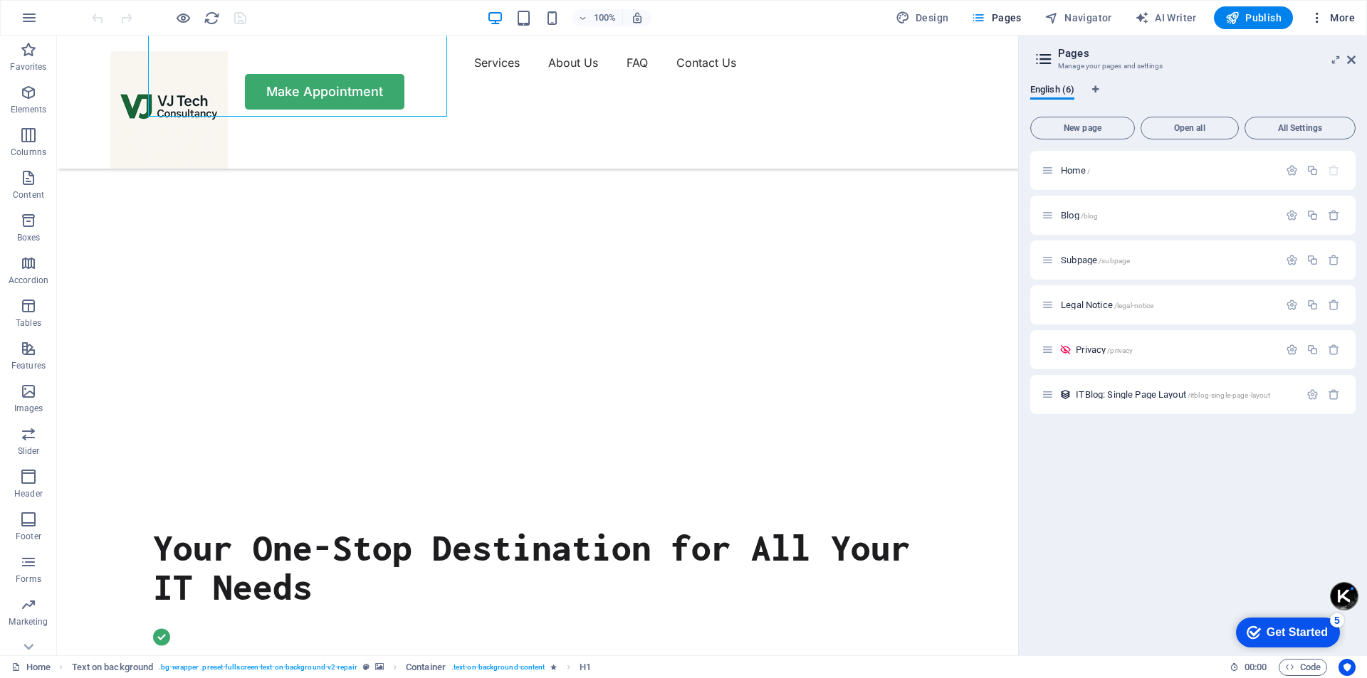
click at [1316, 14] on icon "button" at bounding box center [1317, 18] width 14 height 14
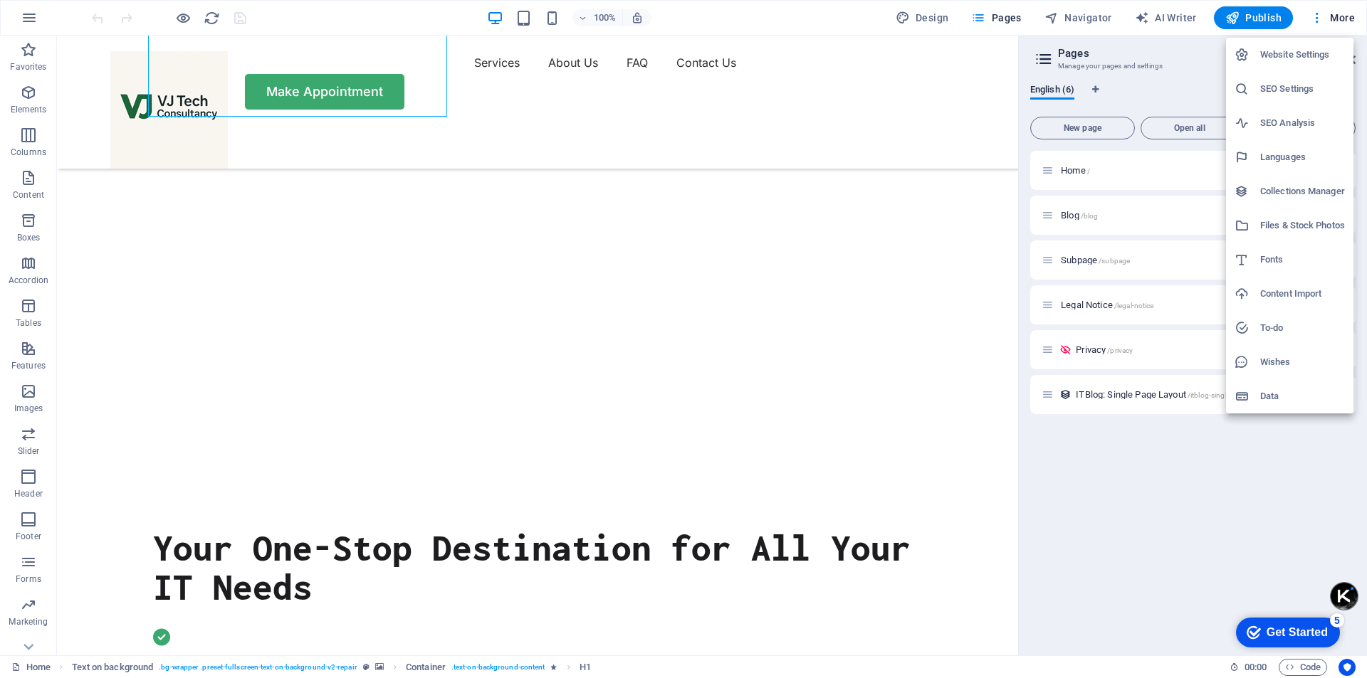
click at [756, 23] on div at bounding box center [683, 339] width 1367 height 678
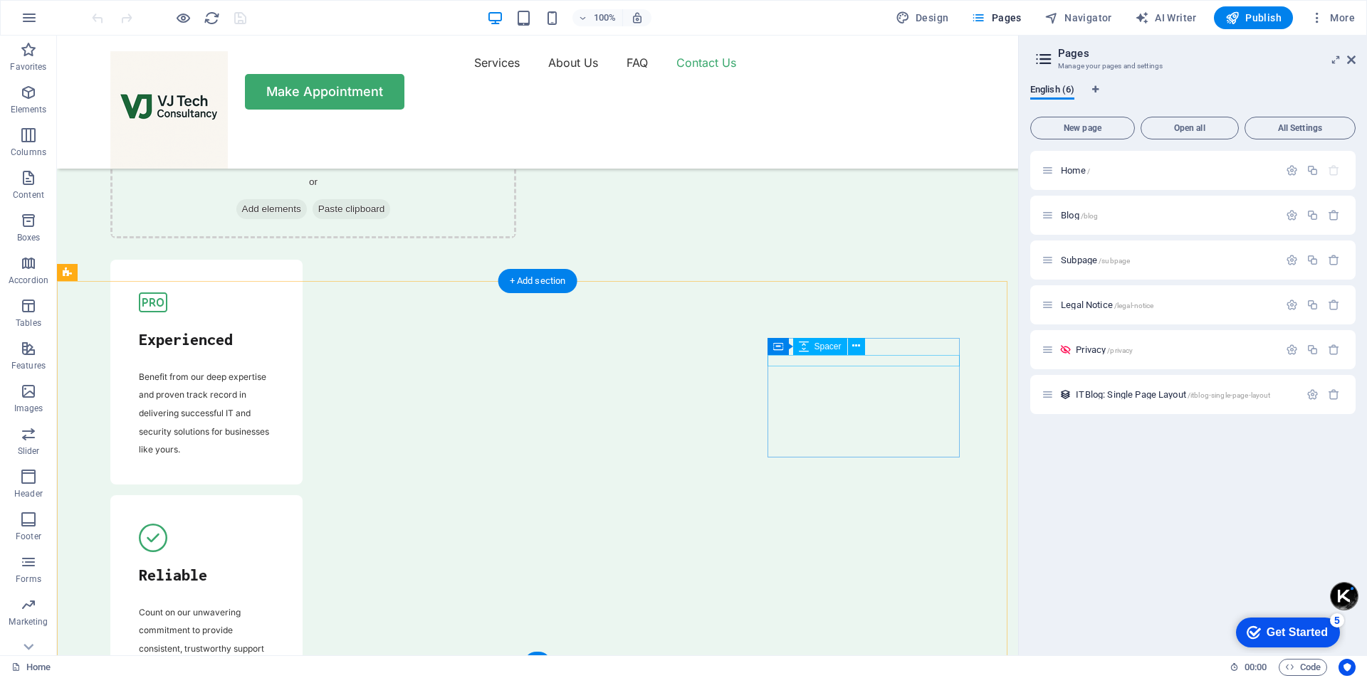
scroll to position [5339, 0]
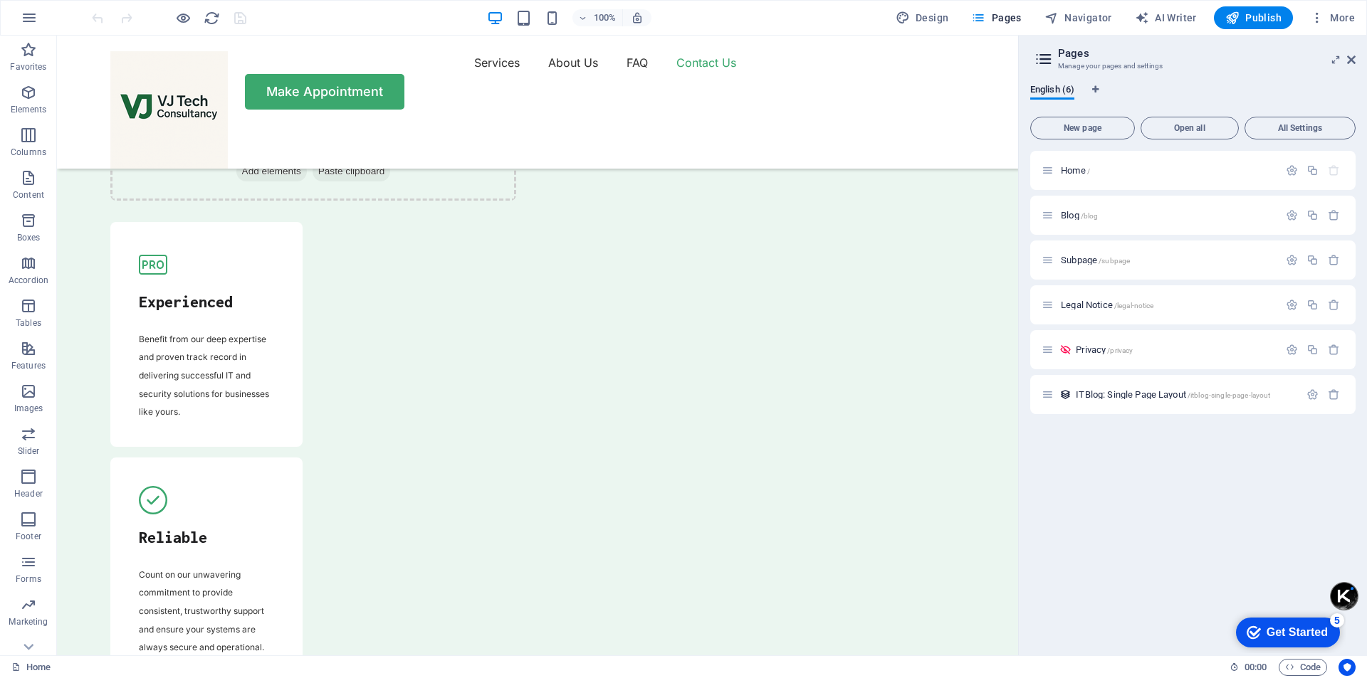
click at [1151, 473] on div "Home / Blog /blog Subpage /subpage Legal Notice /legal-notice Privacy /privacy …" at bounding box center [1192, 397] width 325 height 493
click at [1276, 638] on div "Get Started" at bounding box center [1297, 632] width 61 height 13
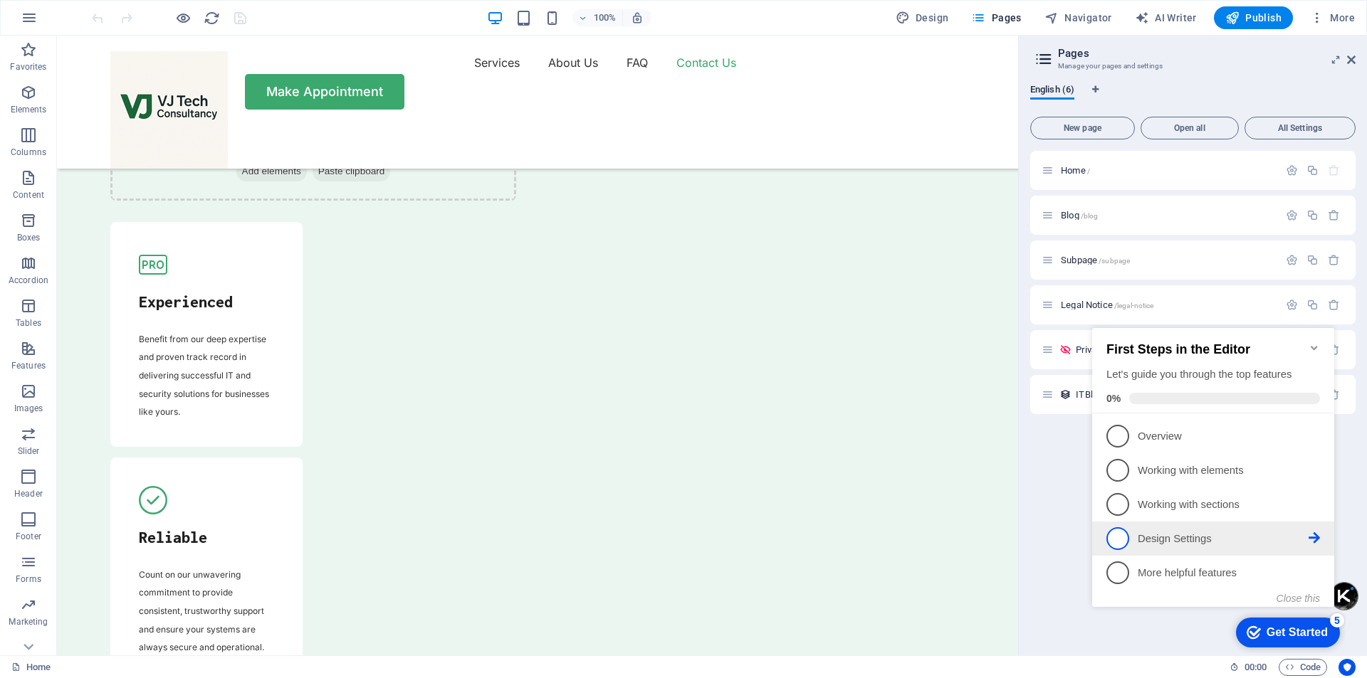
click at [1143, 532] on p "Design Settings - incomplete" at bounding box center [1223, 539] width 171 height 15
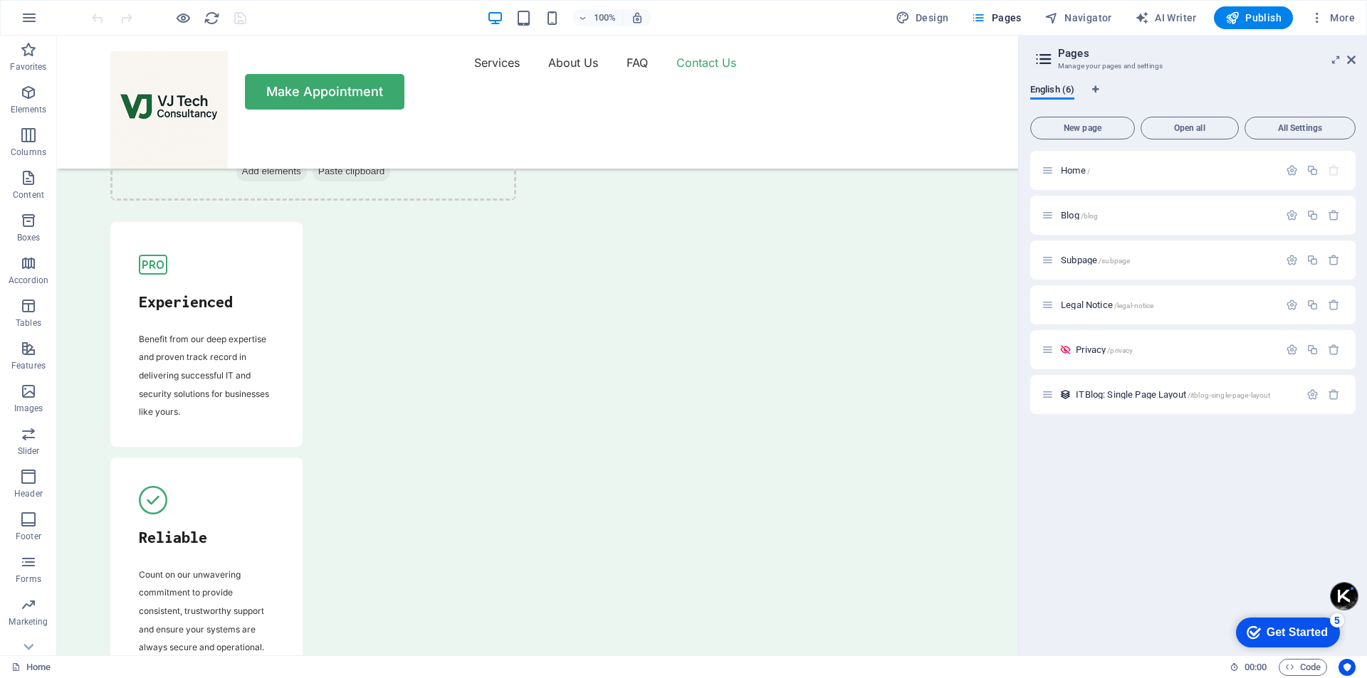
click at [1271, 628] on div "Get Started" at bounding box center [1297, 632] width 61 height 13
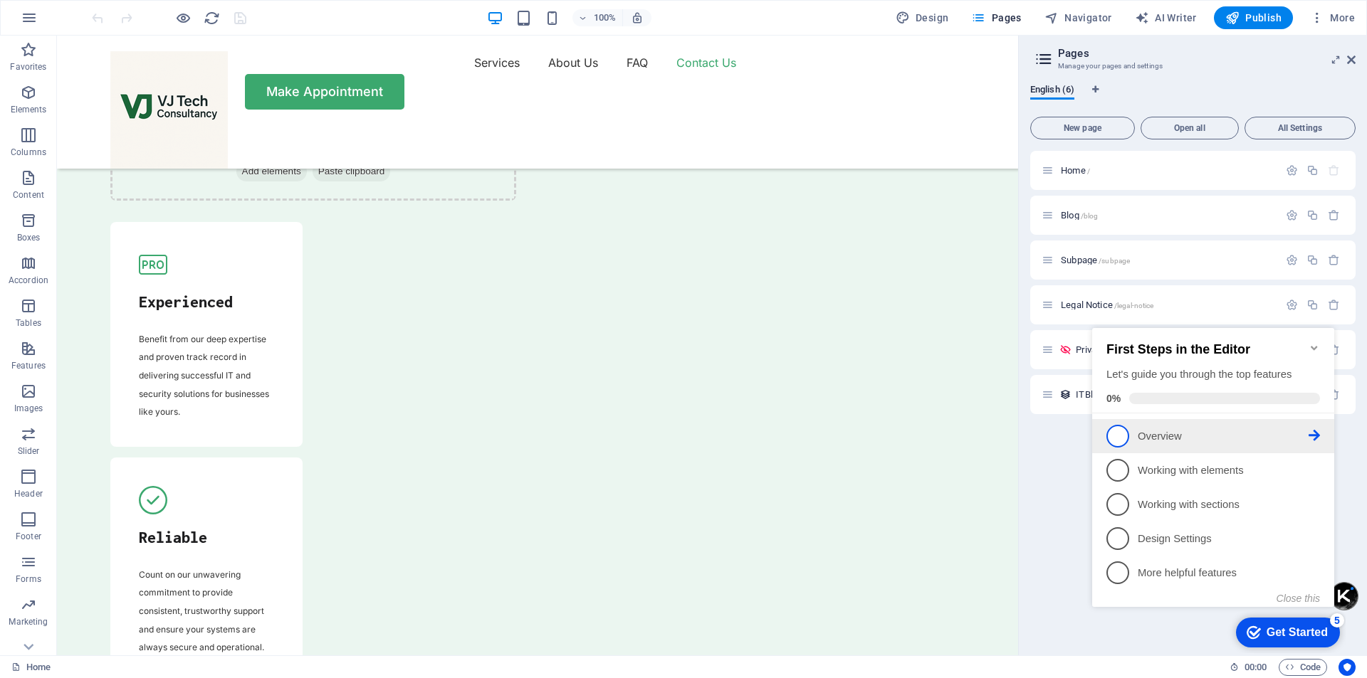
click at [1144, 432] on p "Overview - incomplete" at bounding box center [1223, 436] width 171 height 15
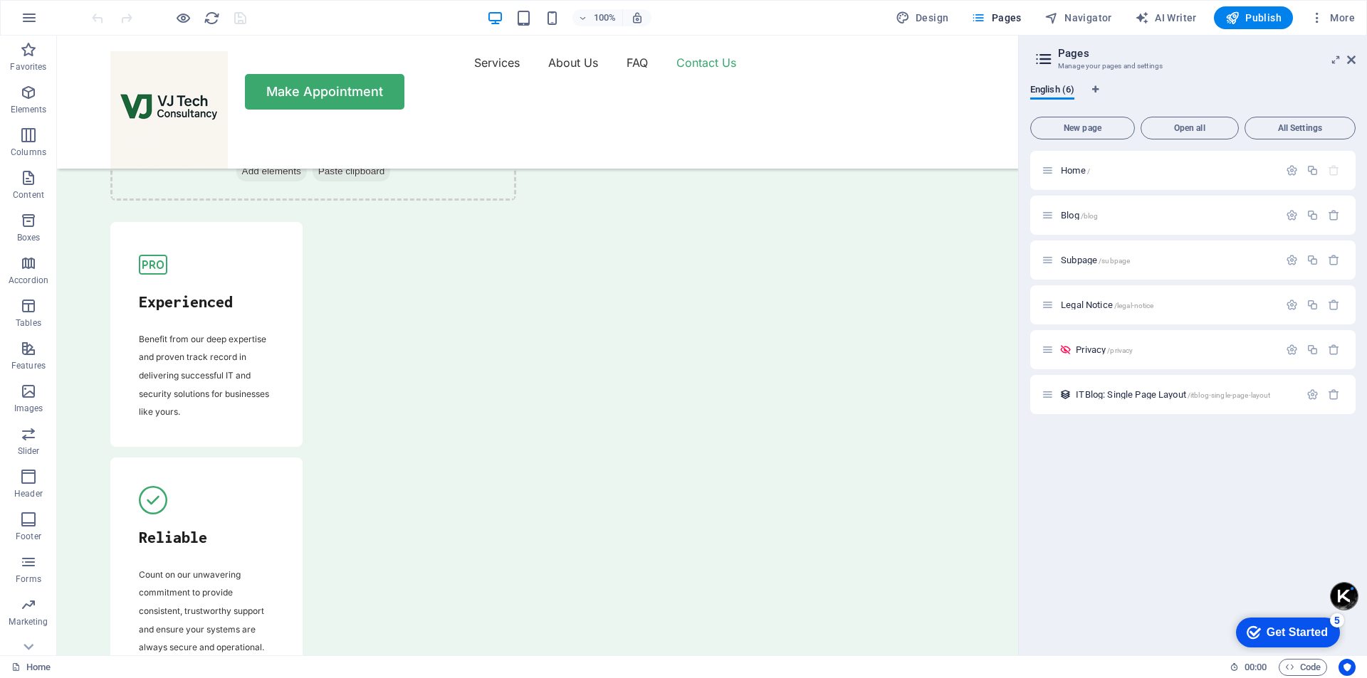
scroll to position [0, 0]
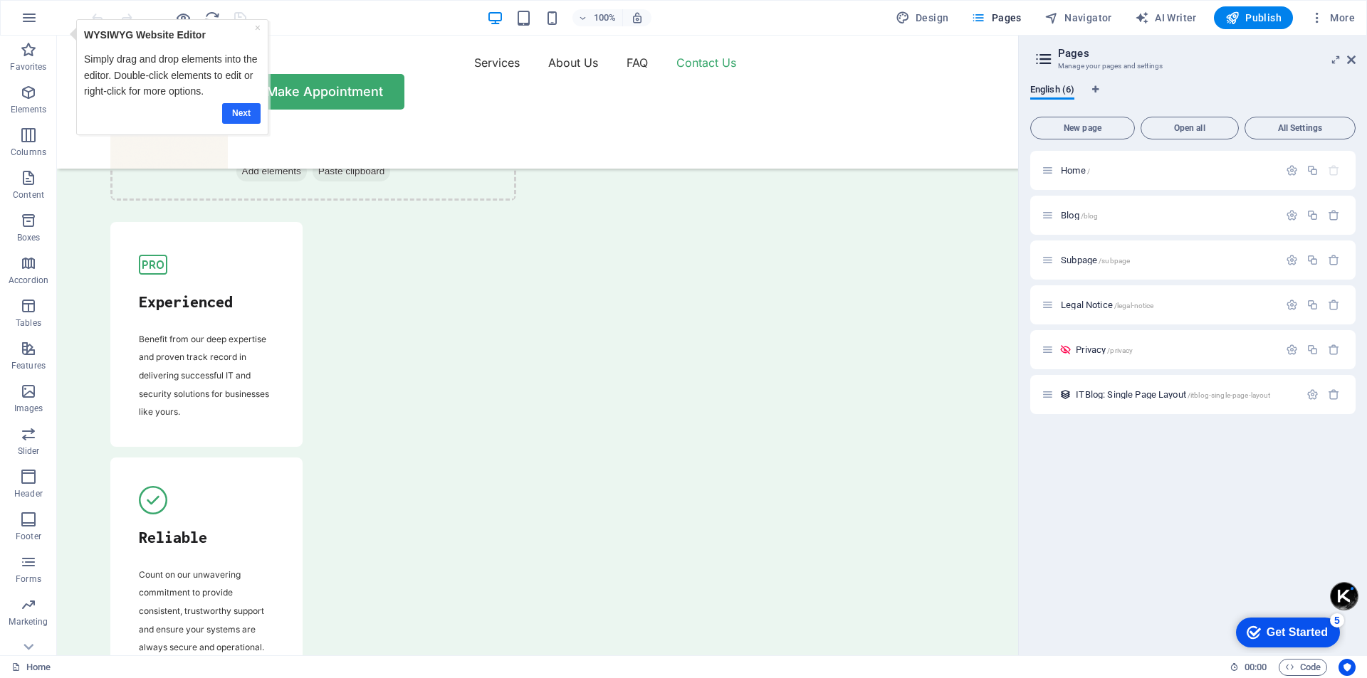
click at [240, 112] on link "Next" at bounding box center [241, 113] width 38 height 21
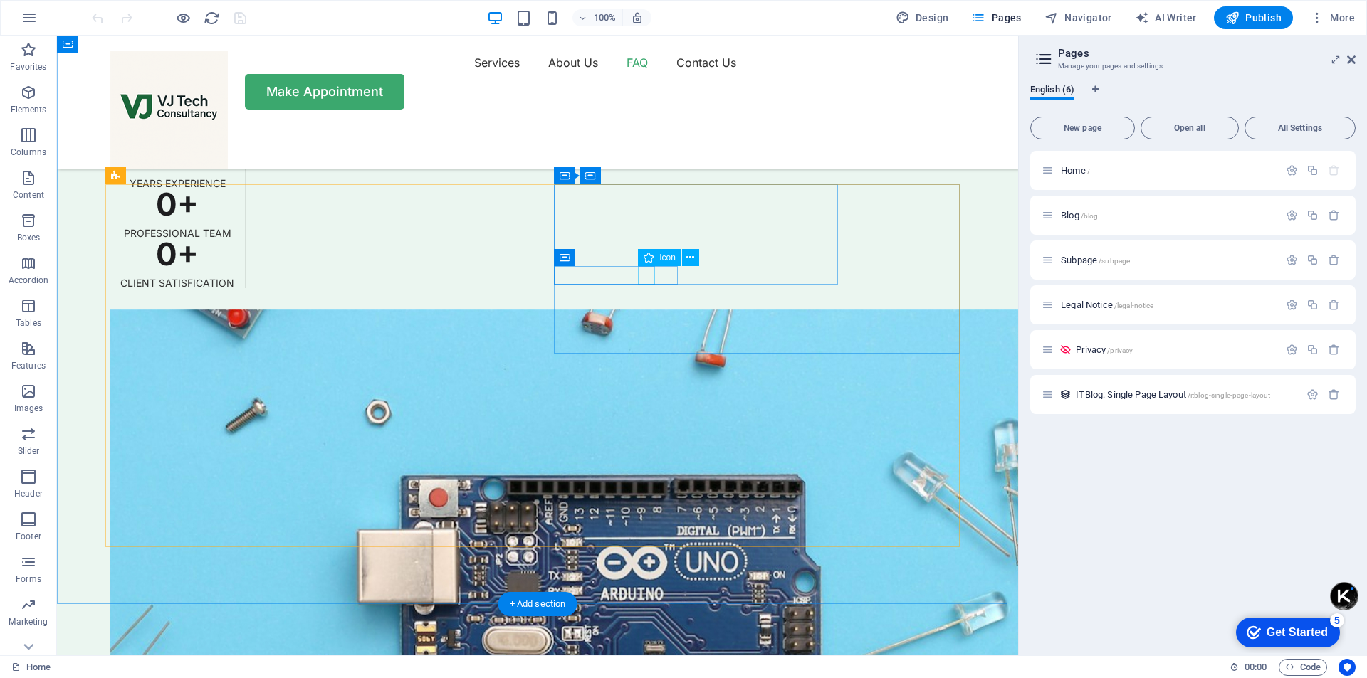
scroll to position [4636, 0]
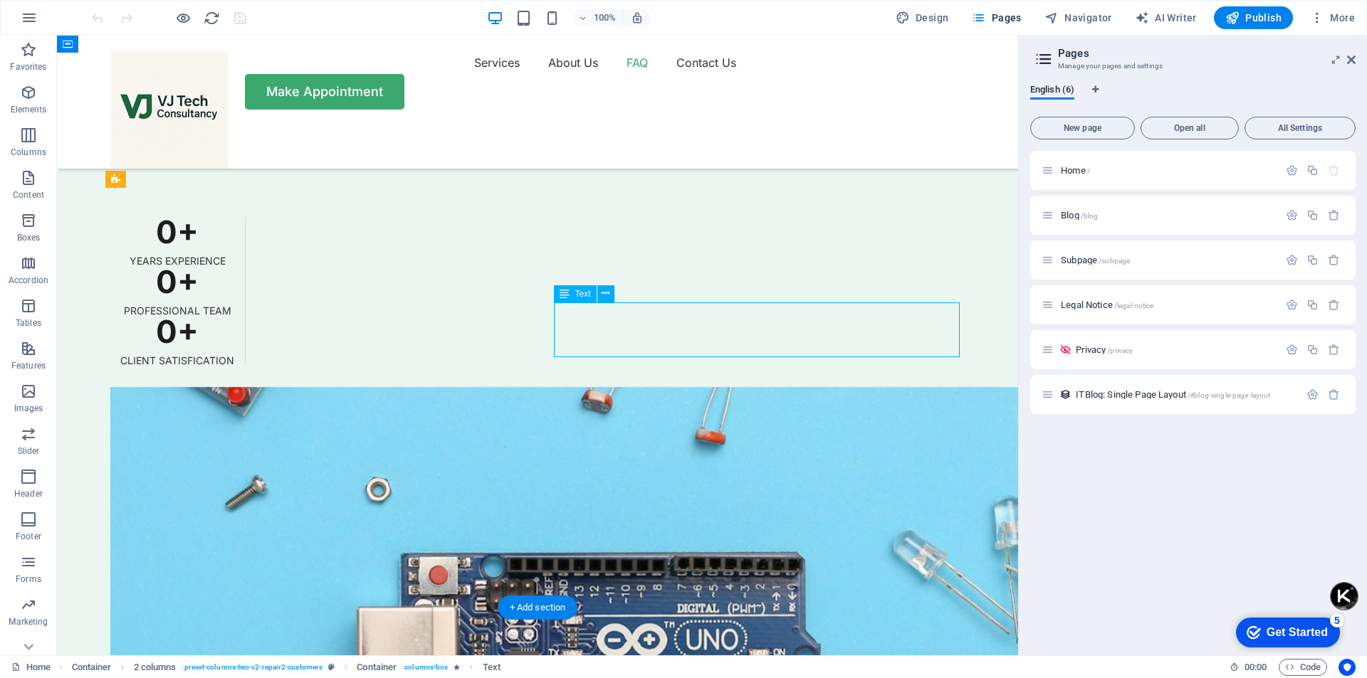
scroll to position [5060, 0]
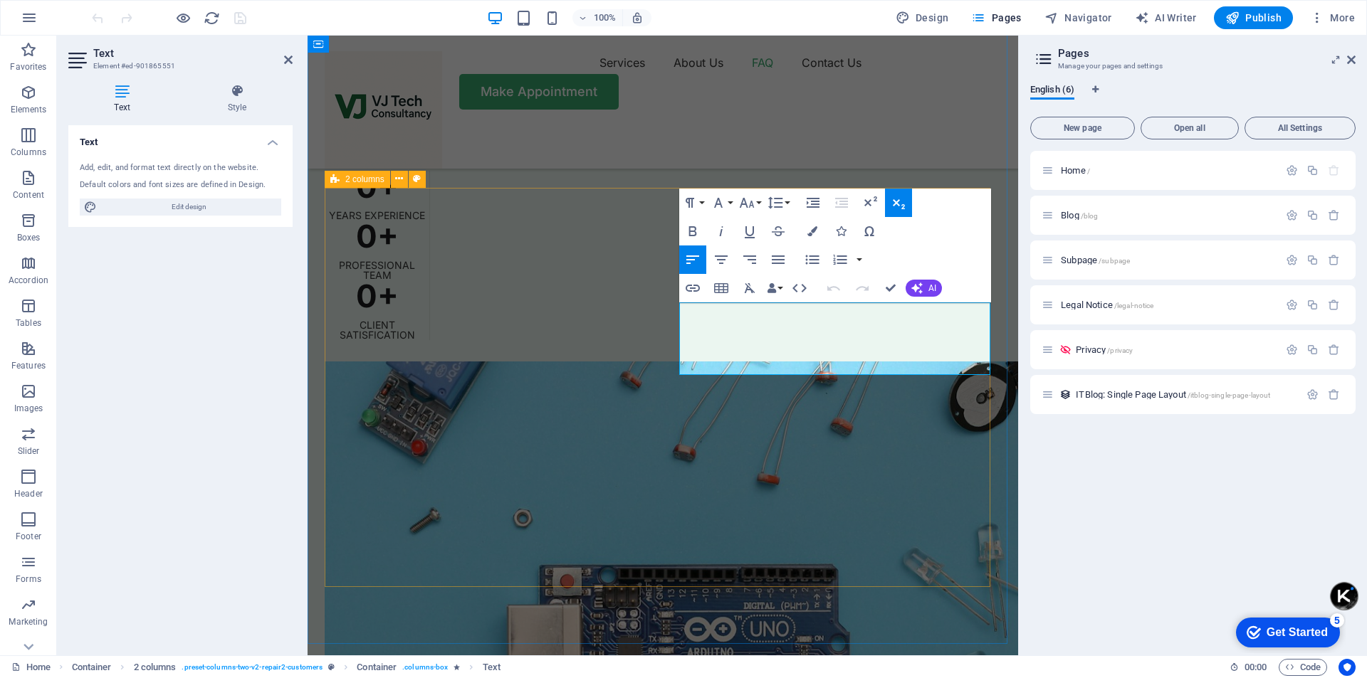
drag, startPoint x: 742, startPoint y: 369, endPoint x: 658, endPoint y: 311, distance: 102.3
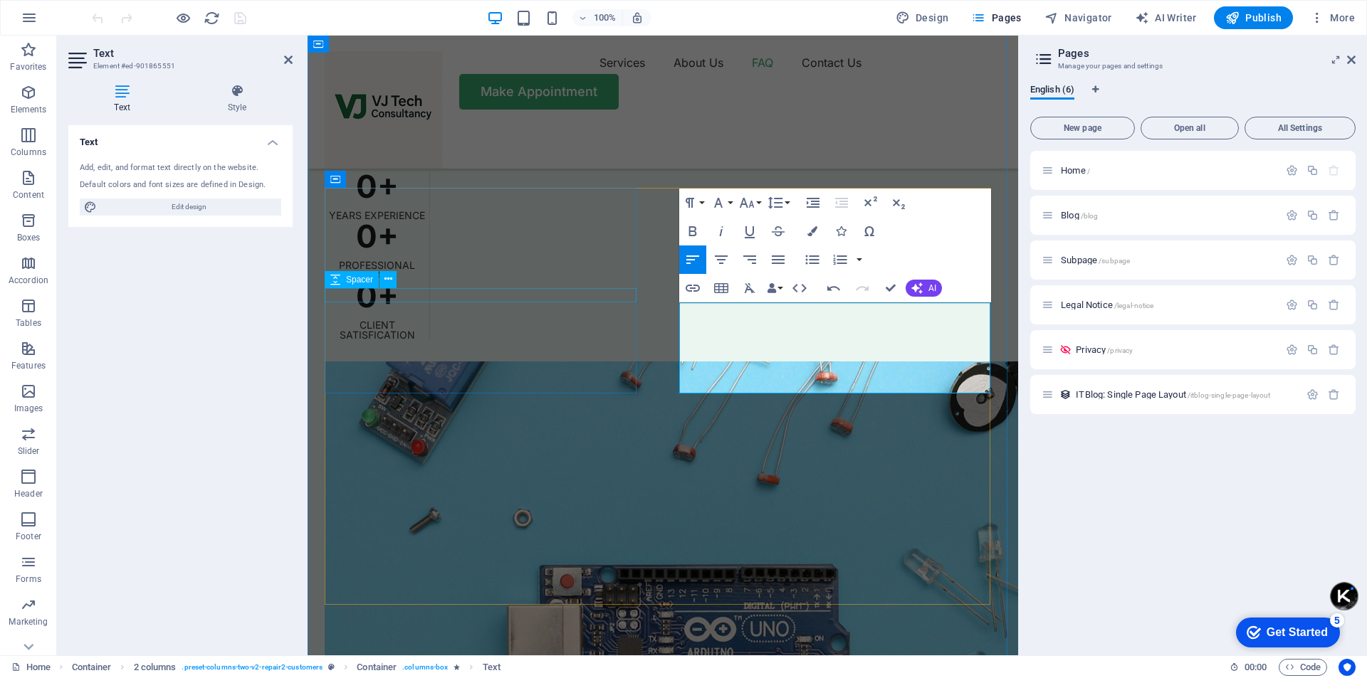
drag, startPoint x: 925, startPoint y: 381, endPoint x: 627, endPoint y: 301, distance: 308.1
click at [896, 206] on icon "button" at bounding box center [898, 202] width 17 height 17
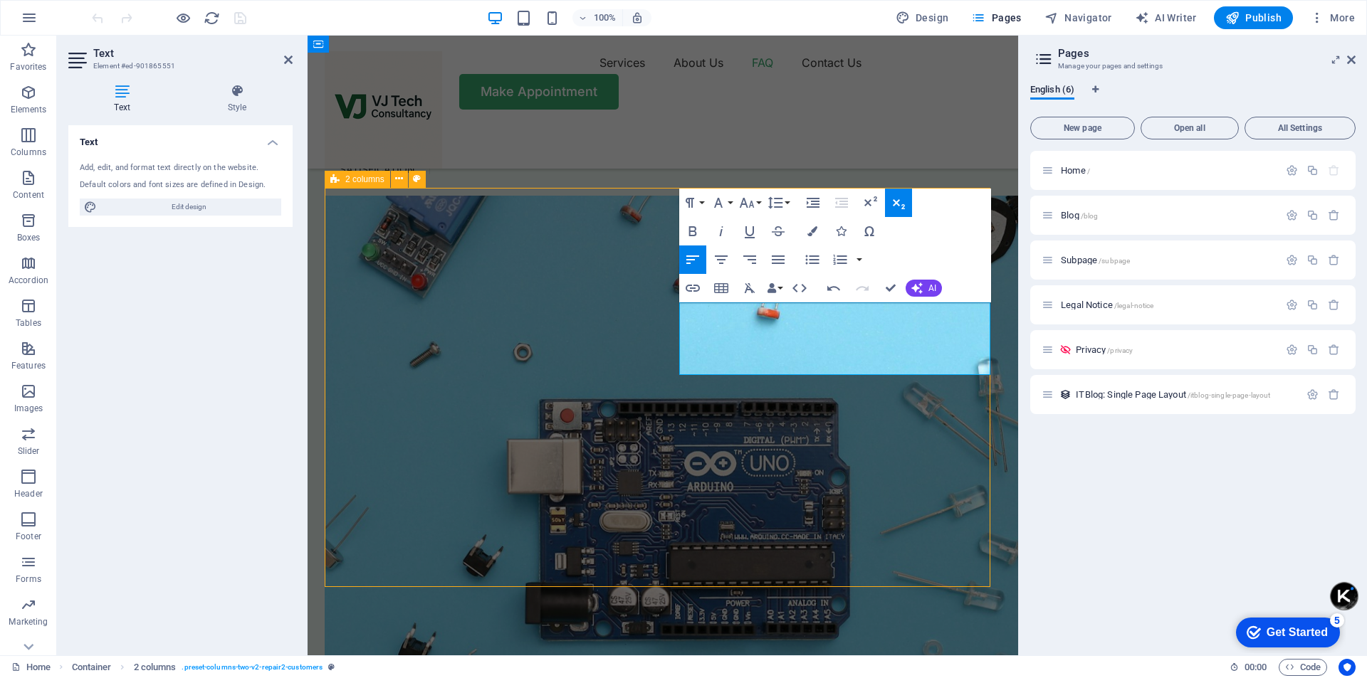
scroll to position [4636, 0]
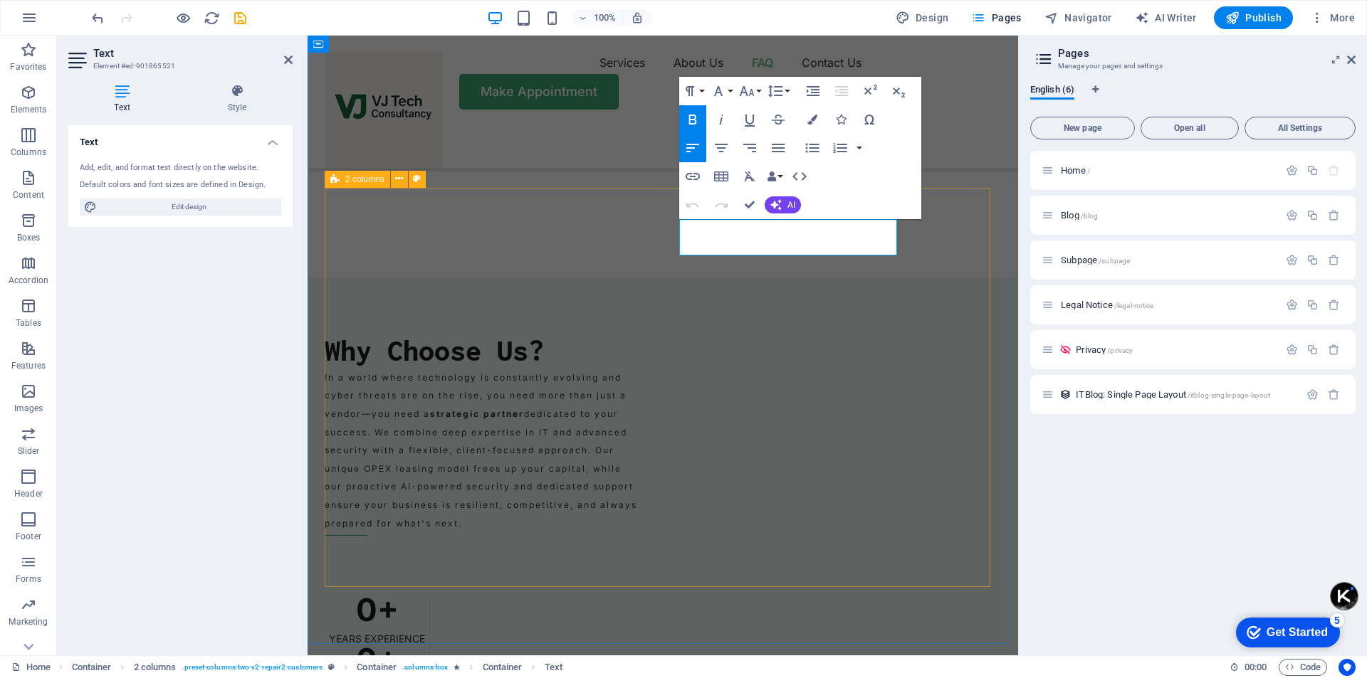
scroll to position [5060, 0]
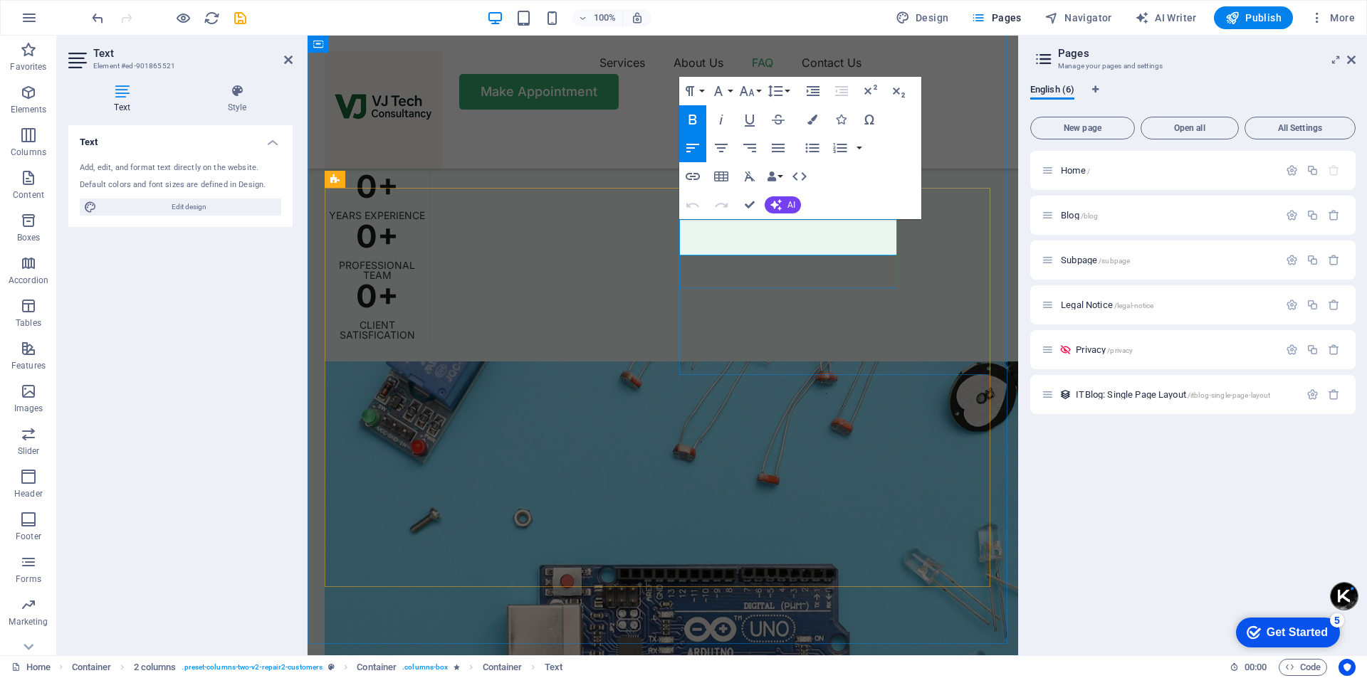
drag, startPoint x: 738, startPoint y: 230, endPoint x: 833, endPoint y: 253, distance: 98.2
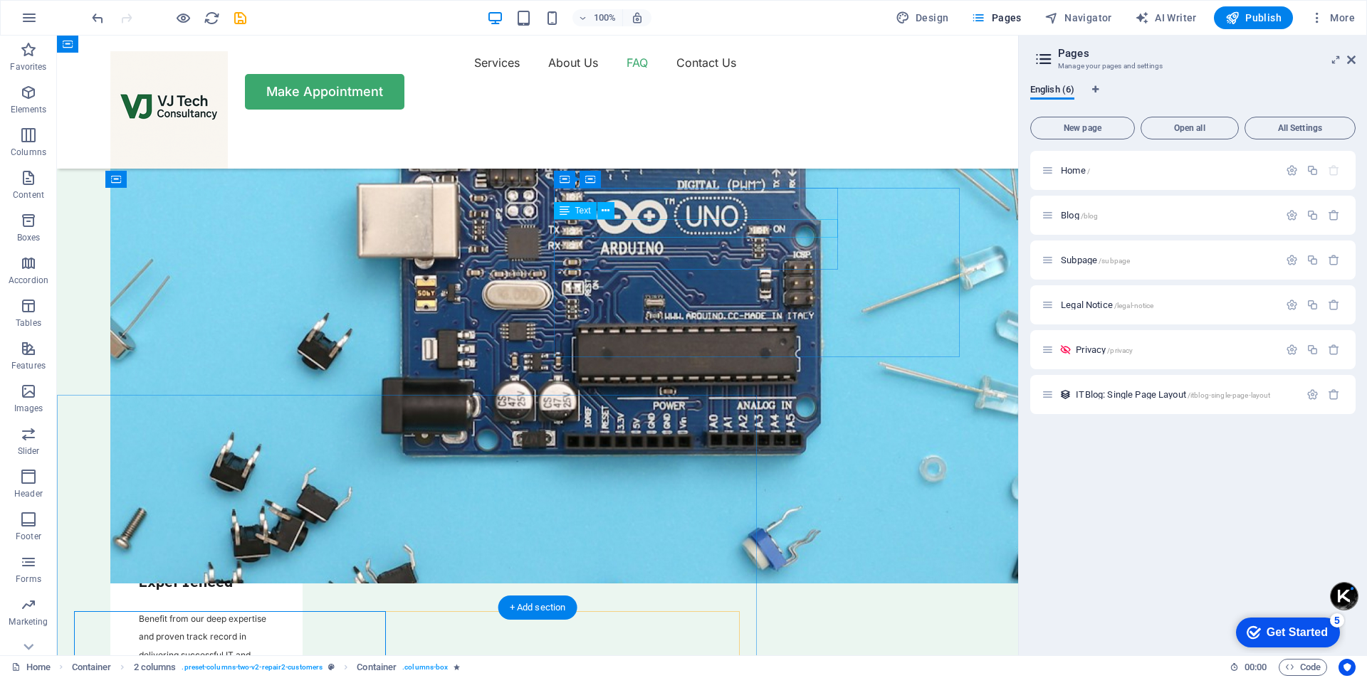
scroll to position [4636, 0]
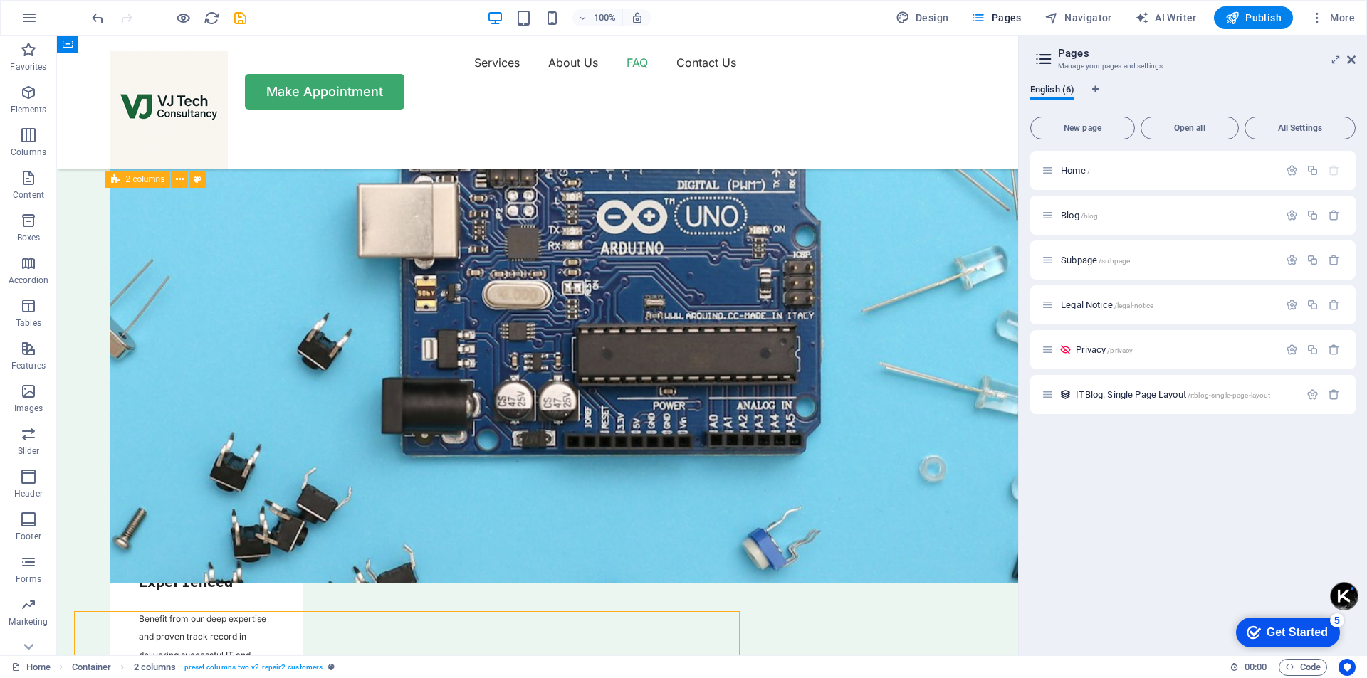
scroll to position [4636, 0]
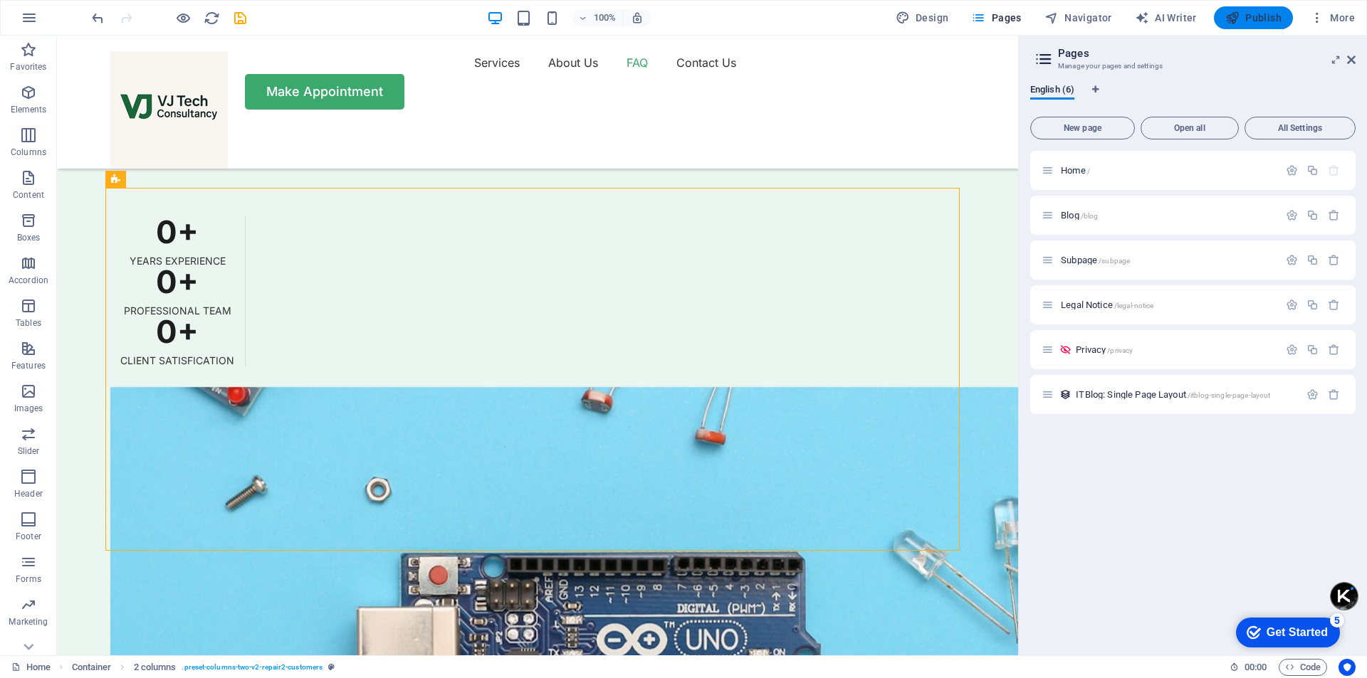
click at [1234, 24] on icon "button" at bounding box center [1232, 18] width 14 height 14
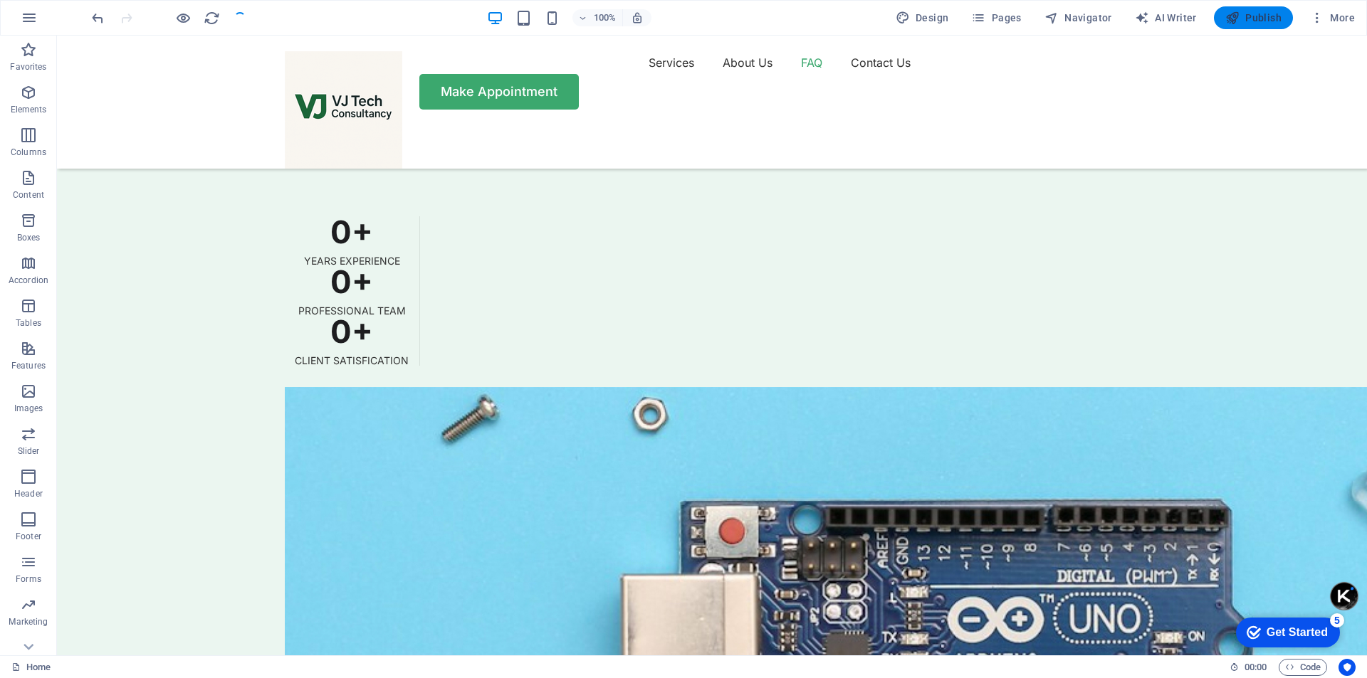
click at [1239, 21] on icon "button" at bounding box center [1232, 18] width 14 height 14
click at [1252, 11] on span "Publish" at bounding box center [1253, 18] width 56 height 14
